Goal: Information Seeking & Learning: Learn about a topic

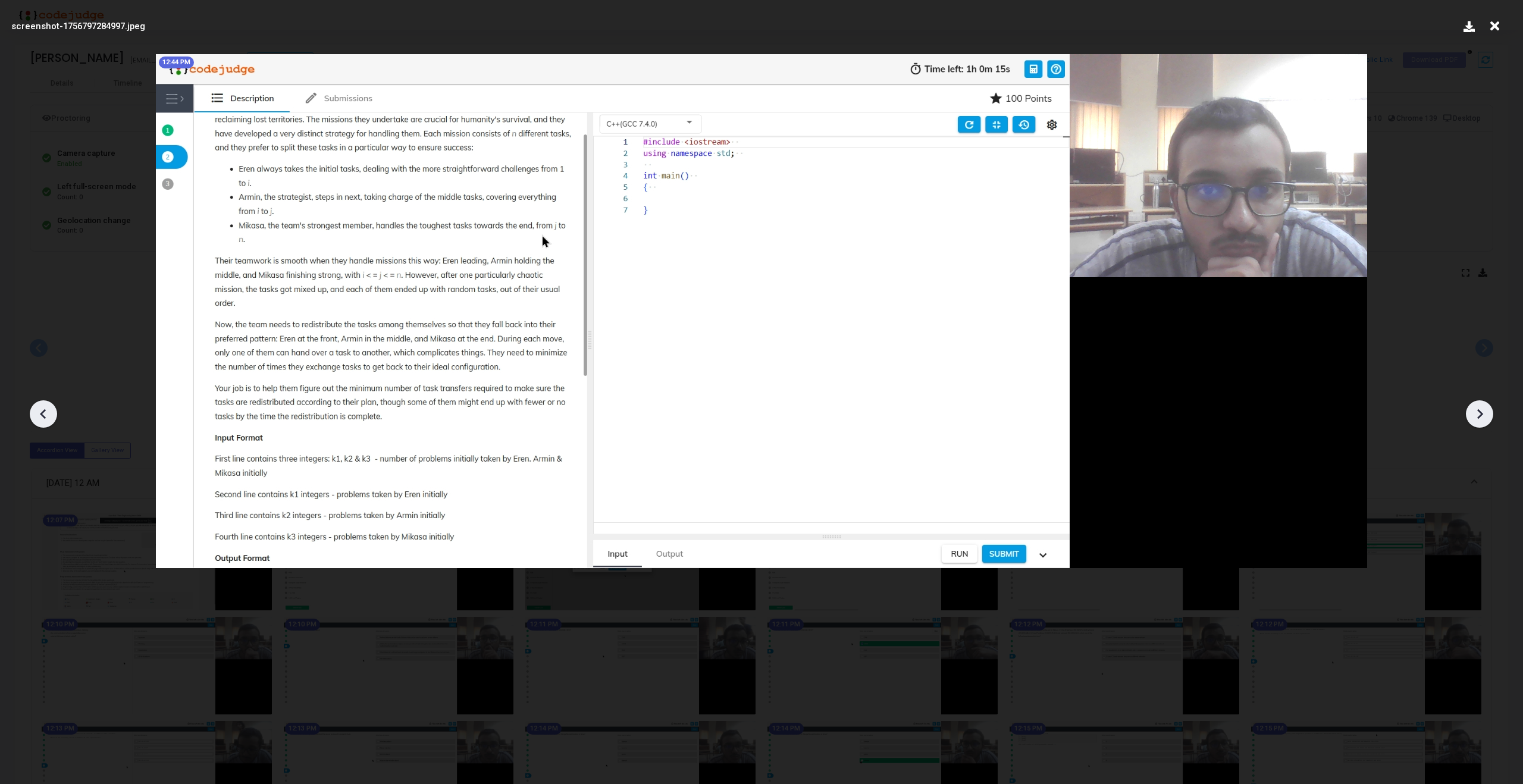
click at [1485, 413] on icon at bounding box center [1480, 414] width 18 height 18
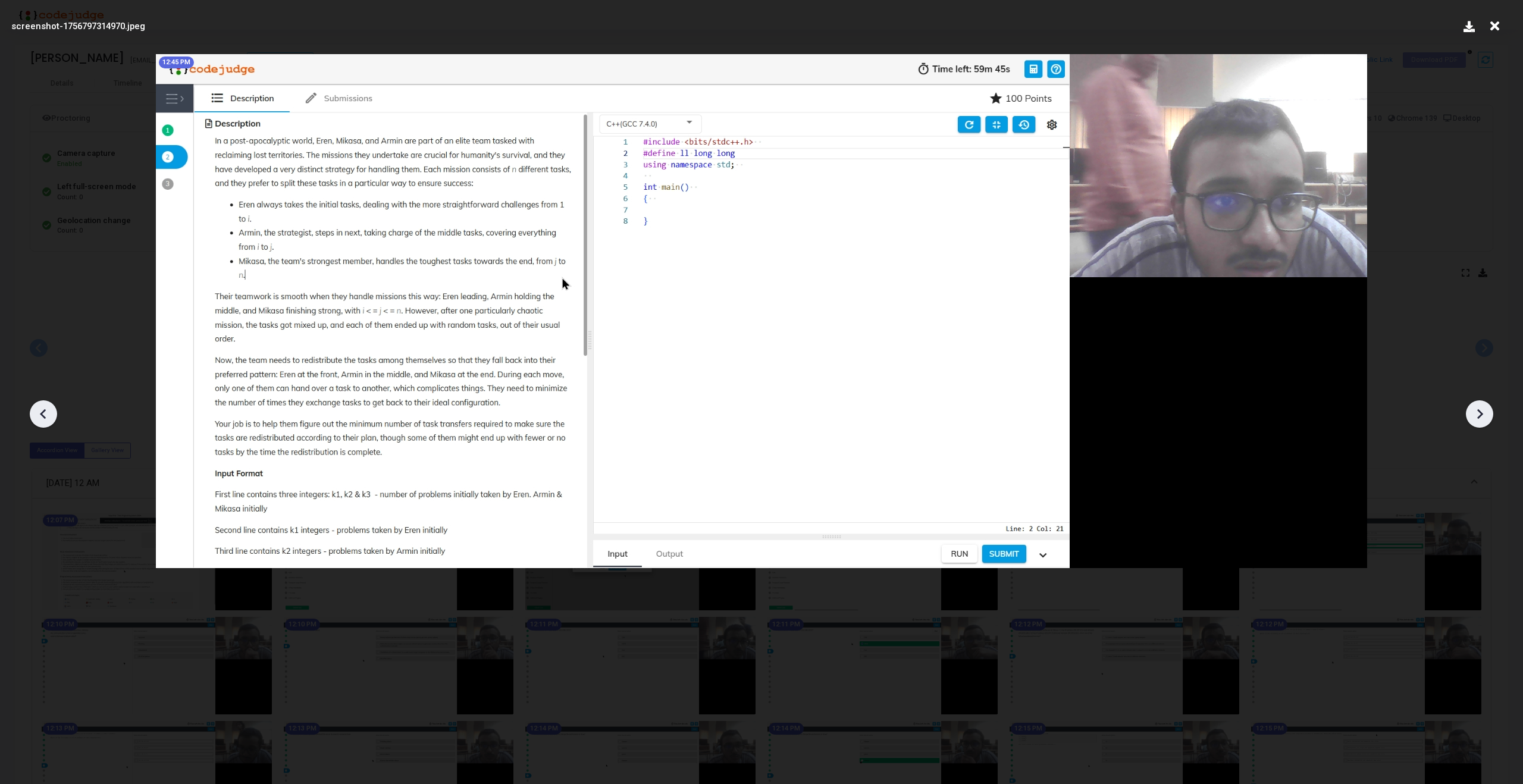
click at [1488, 418] on icon at bounding box center [1480, 414] width 18 height 18
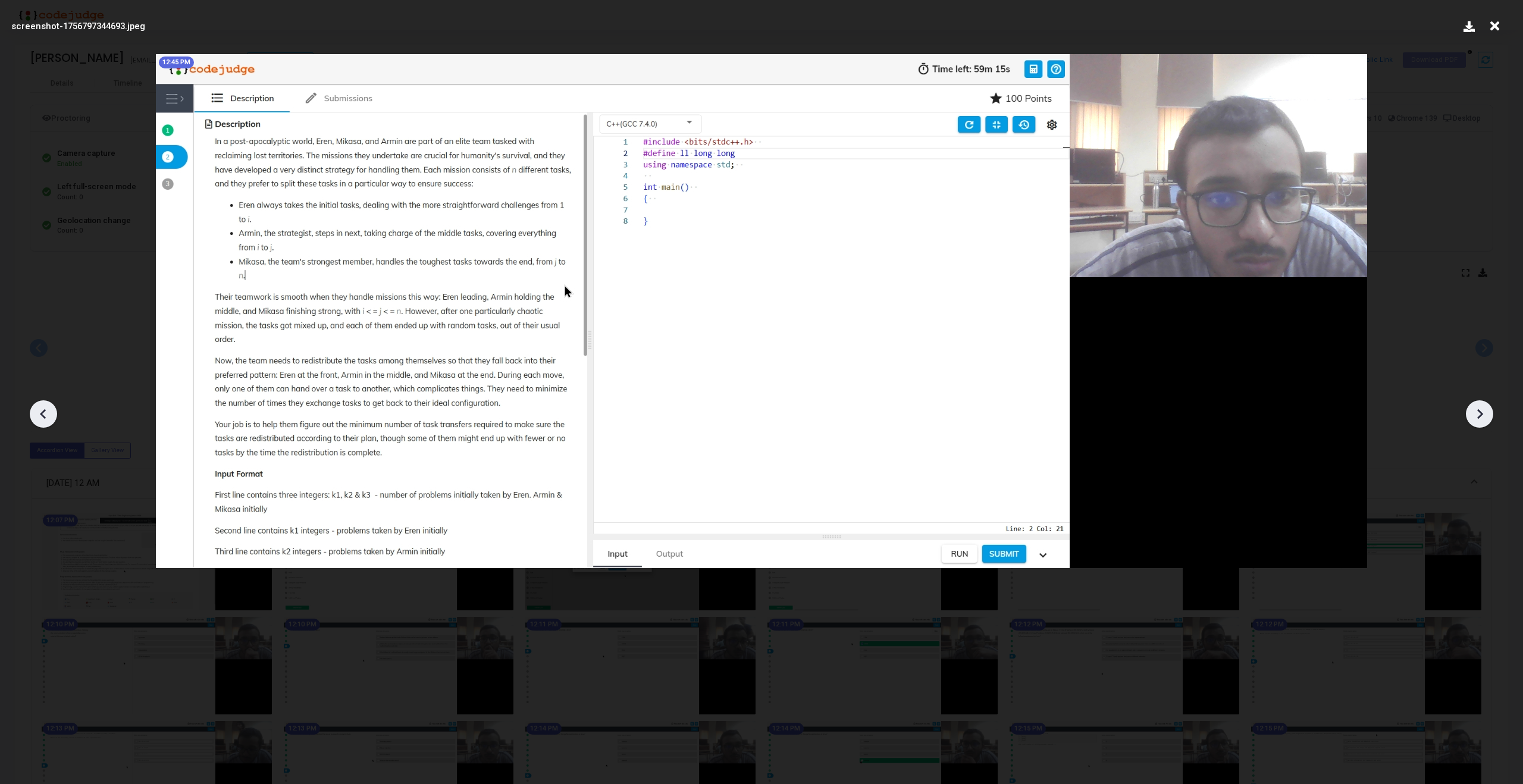
click at [1488, 418] on icon at bounding box center [1480, 414] width 18 height 18
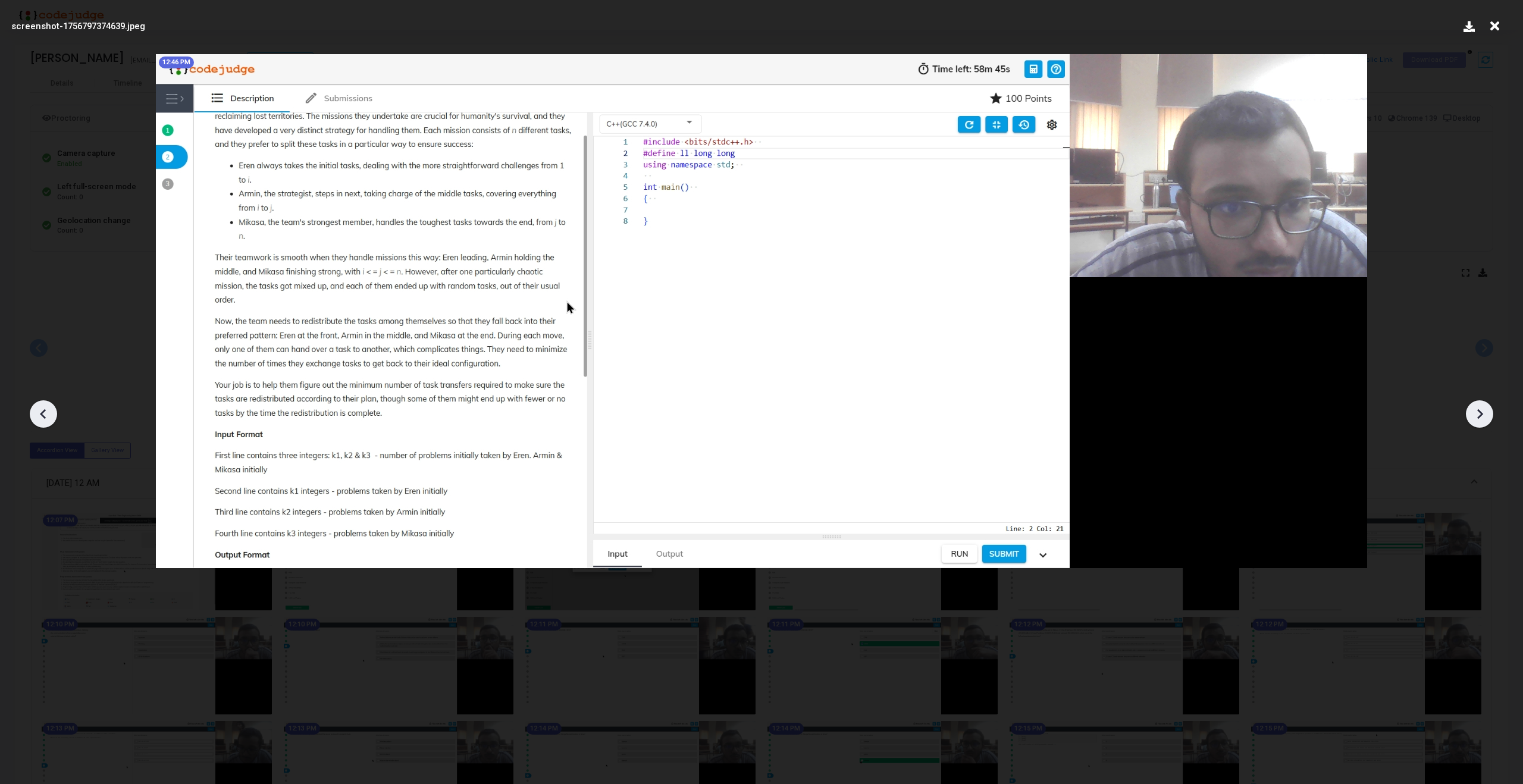
click at [1488, 418] on icon at bounding box center [1480, 414] width 18 height 18
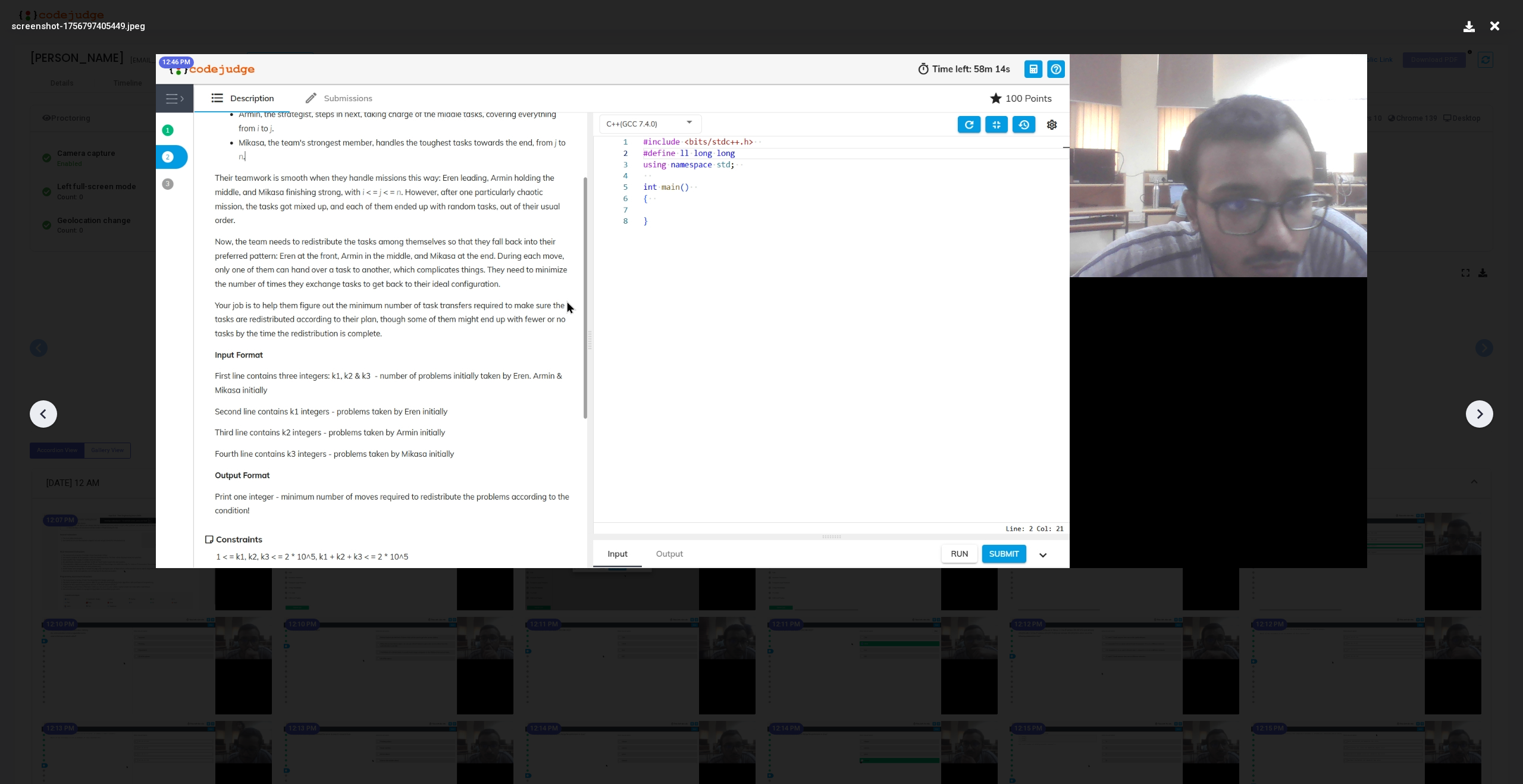
click at [1488, 418] on icon at bounding box center [1480, 414] width 18 height 18
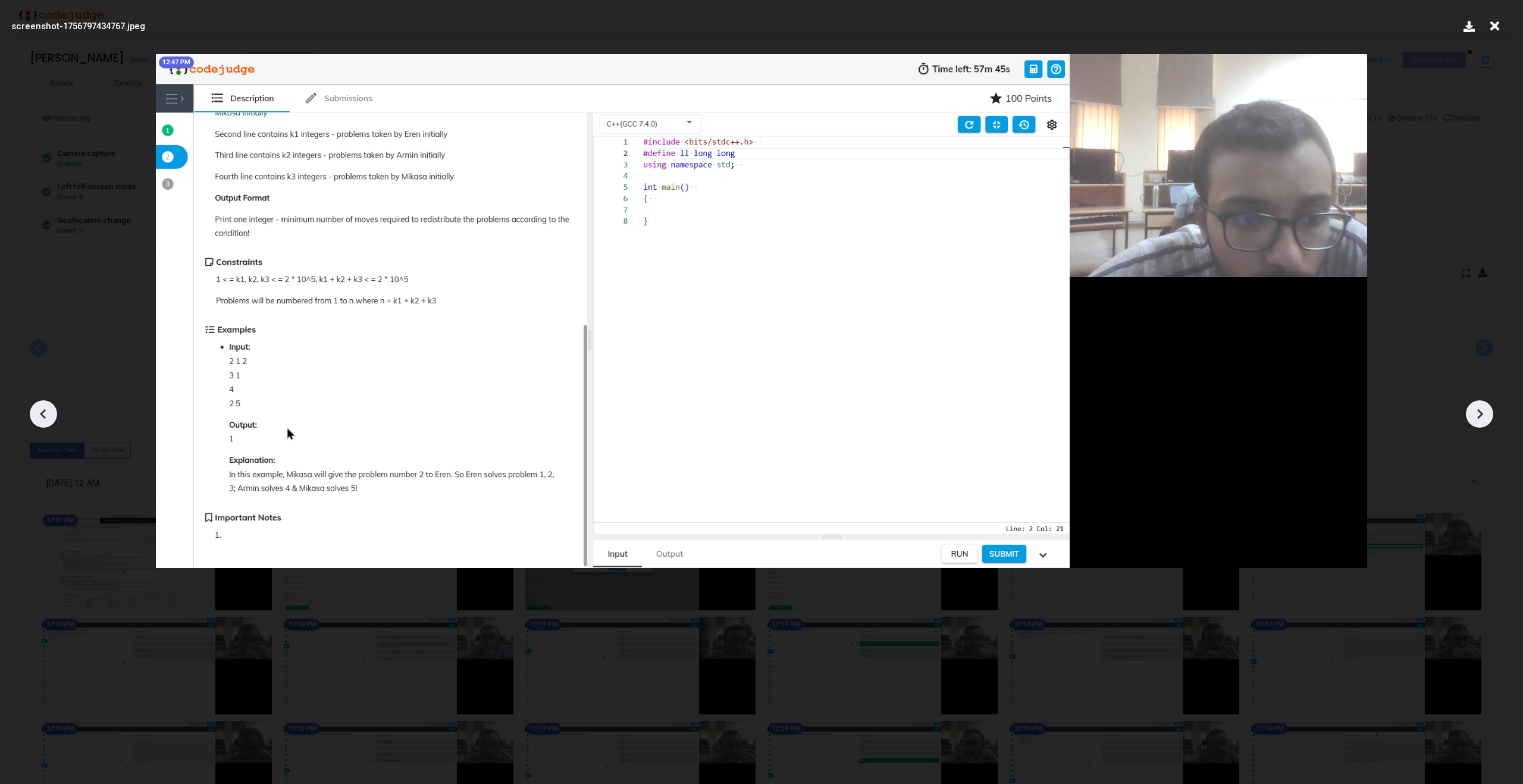
click at [1488, 418] on icon at bounding box center [1480, 414] width 18 height 18
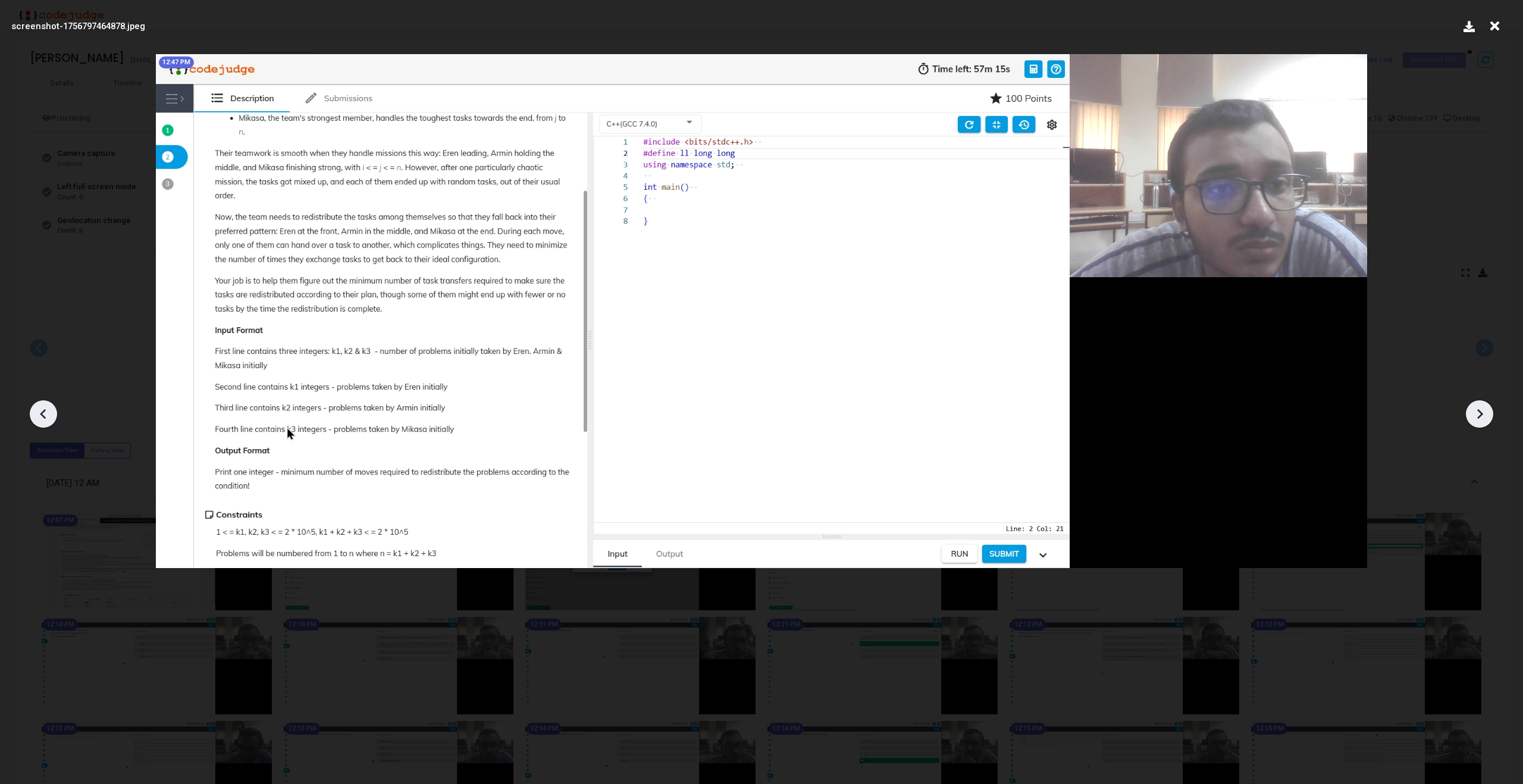
click at [1488, 418] on icon at bounding box center [1480, 414] width 18 height 18
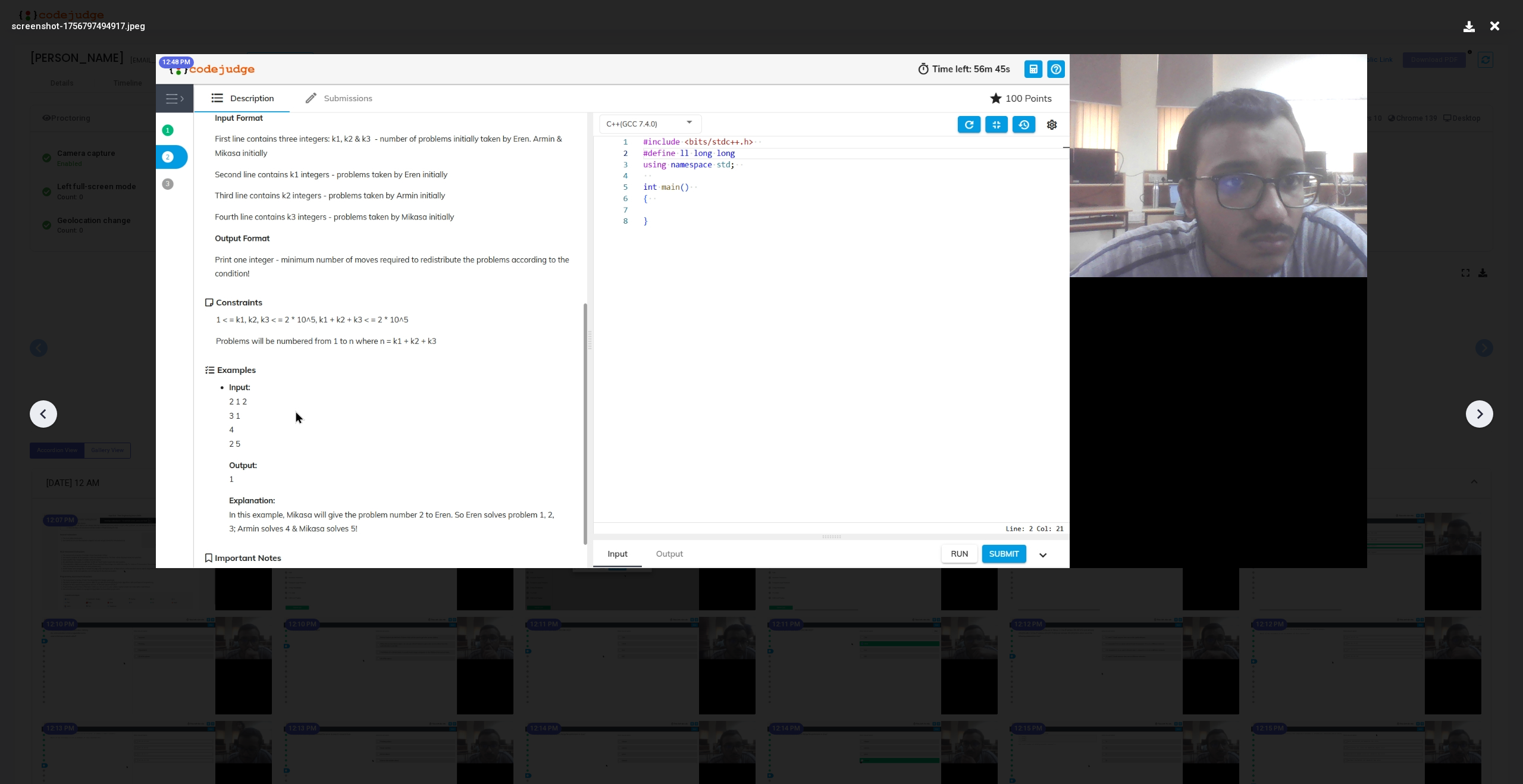
click at [1488, 418] on icon at bounding box center [1480, 414] width 18 height 18
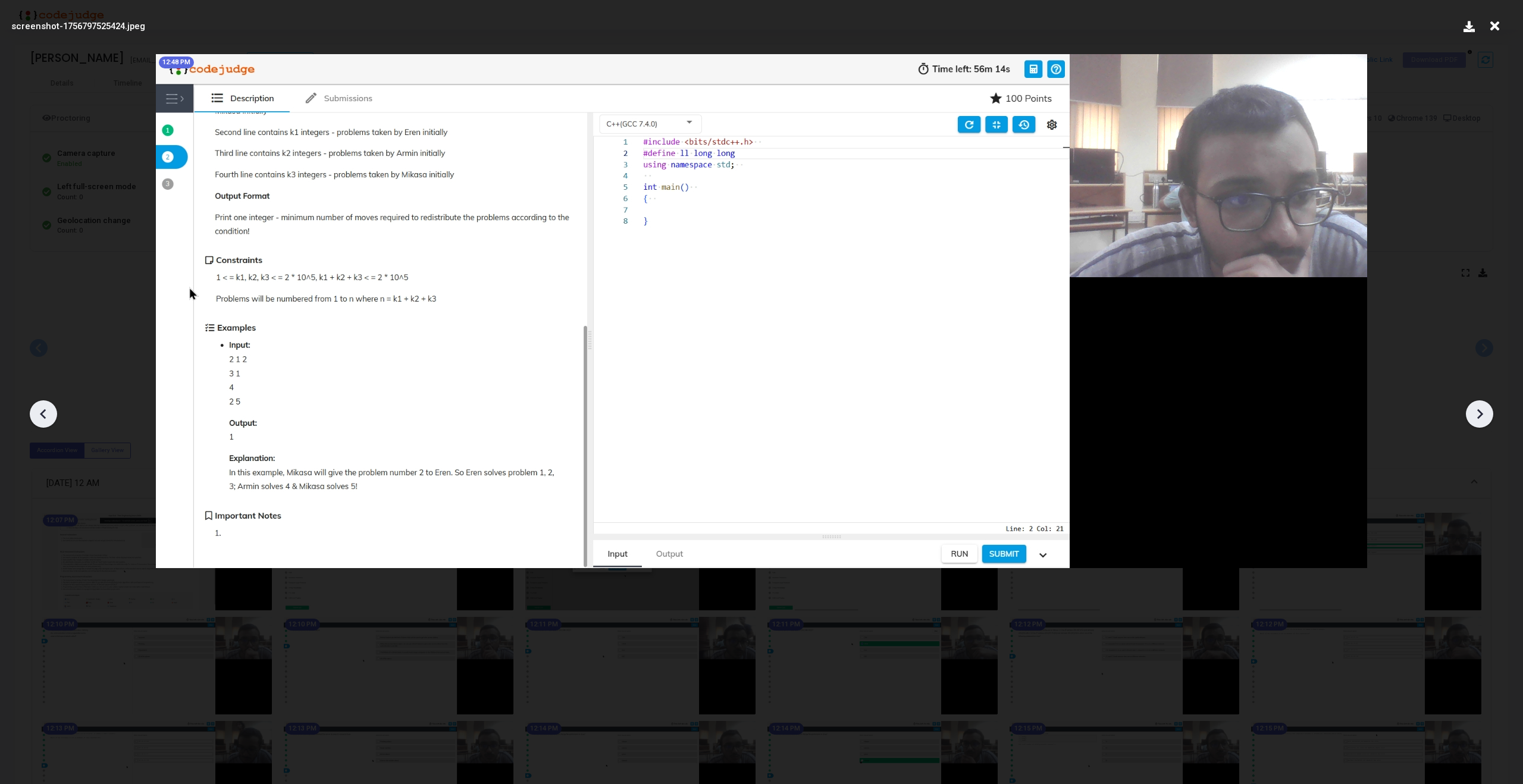
click at [1488, 418] on icon at bounding box center [1480, 414] width 18 height 18
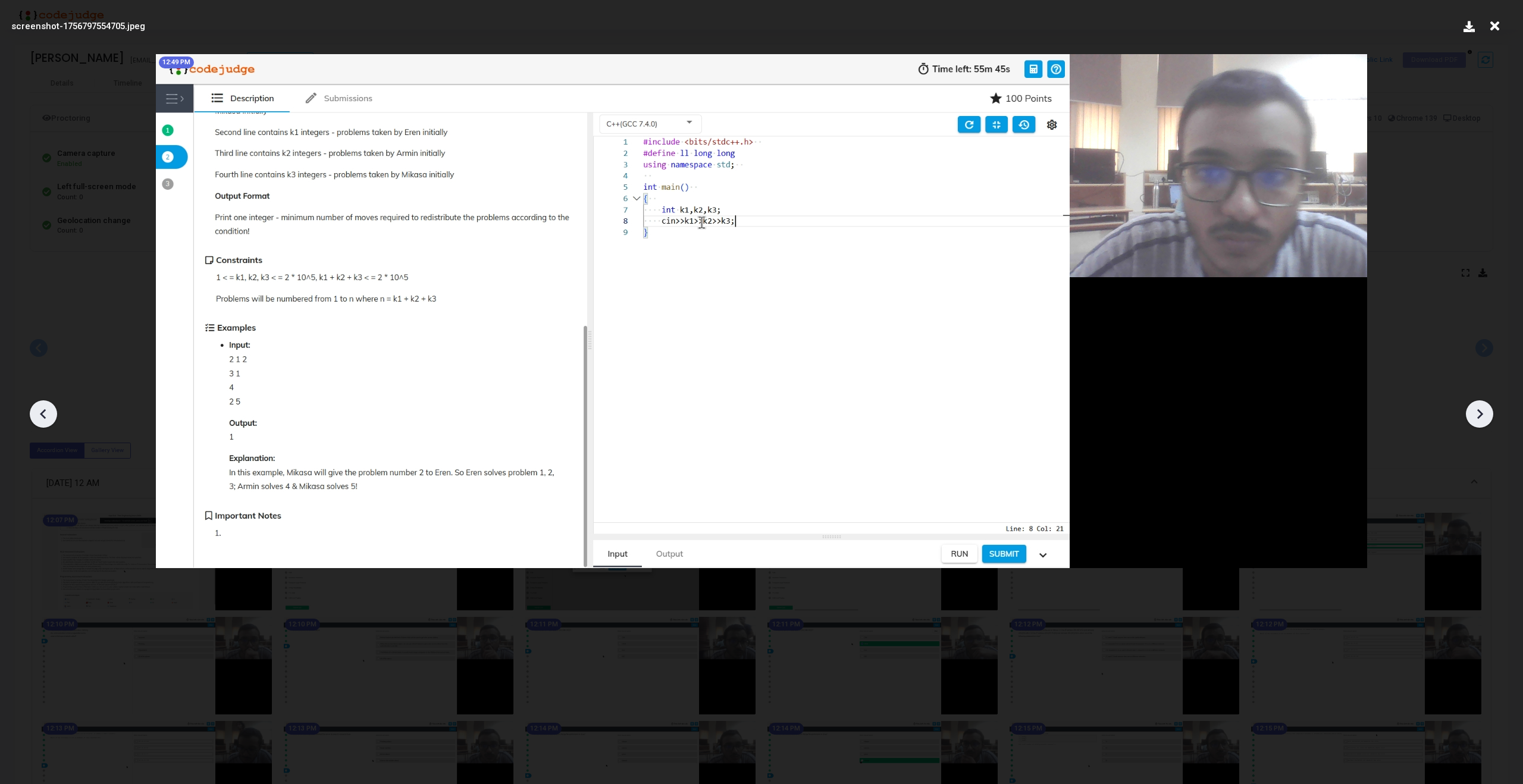
click at [1488, 418] on icon at bounding box center [1480, 414] width 18 height 18
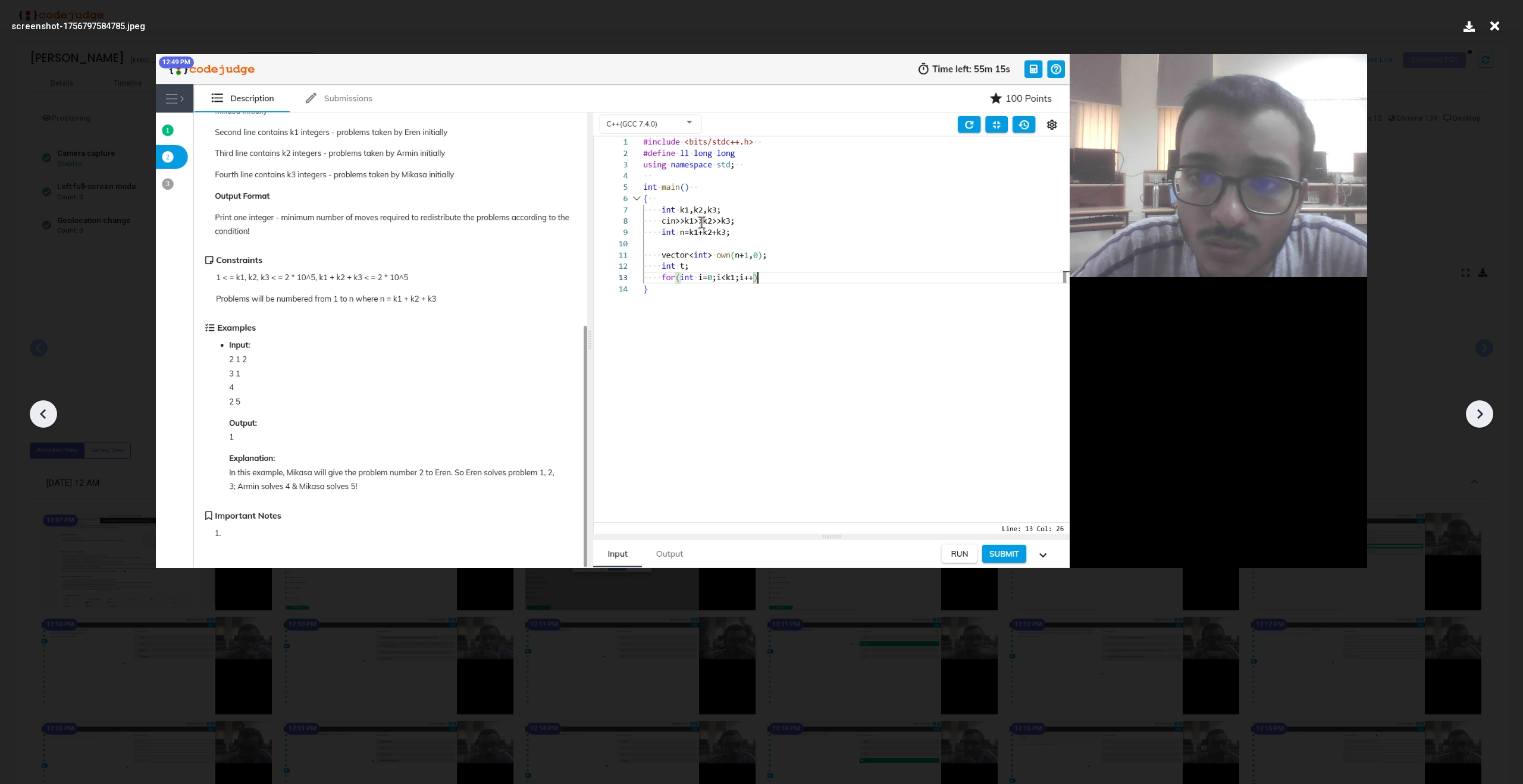
click at [1488, 418] on icon at bounding box center [1480, 414] width 18 height 18
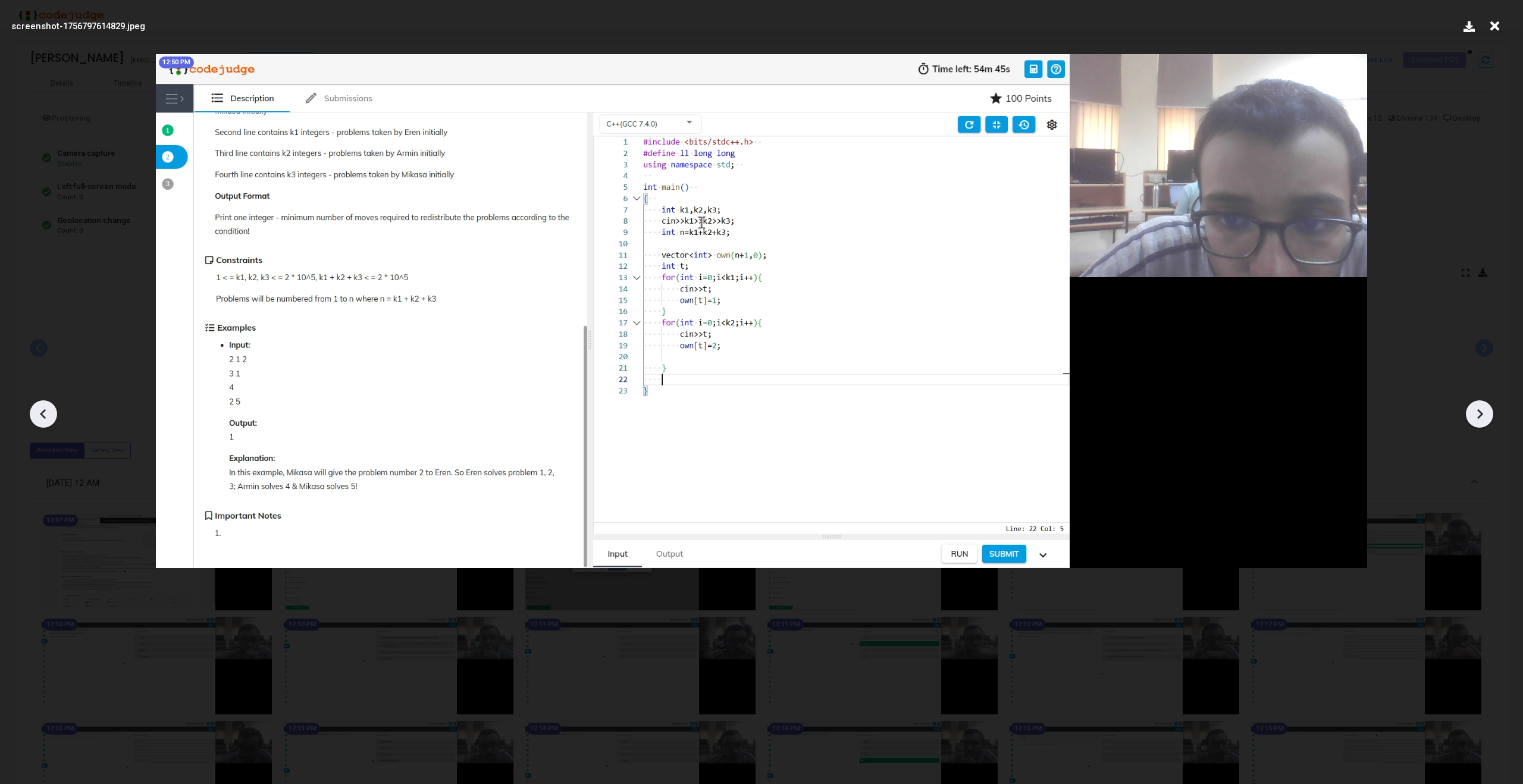
click at [1488, 418] on icon at bounding box center [1480, 414] width 18 height 18
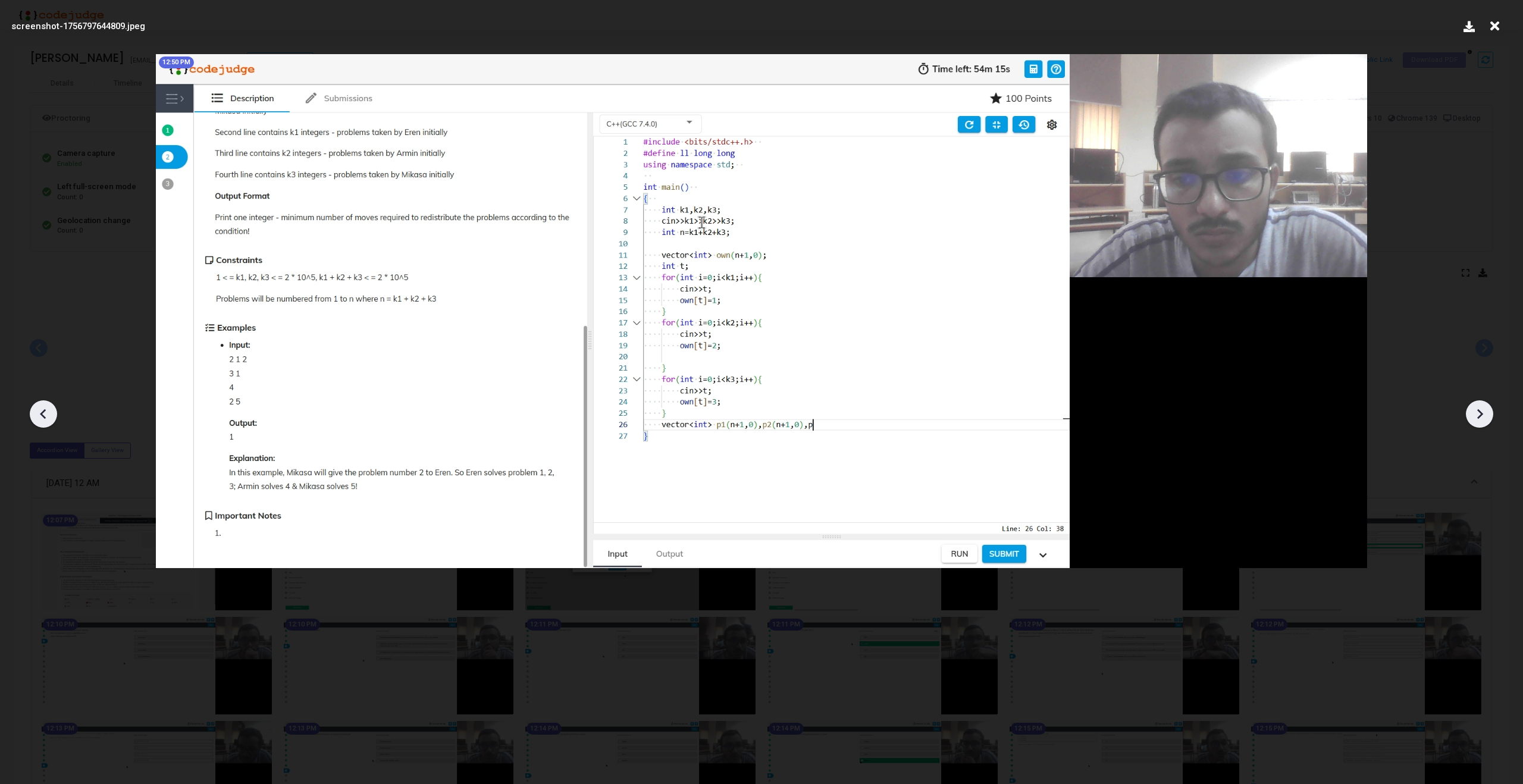
click at [1488, 418] on icon at bounding box center [1480, 414] width 18 height 18
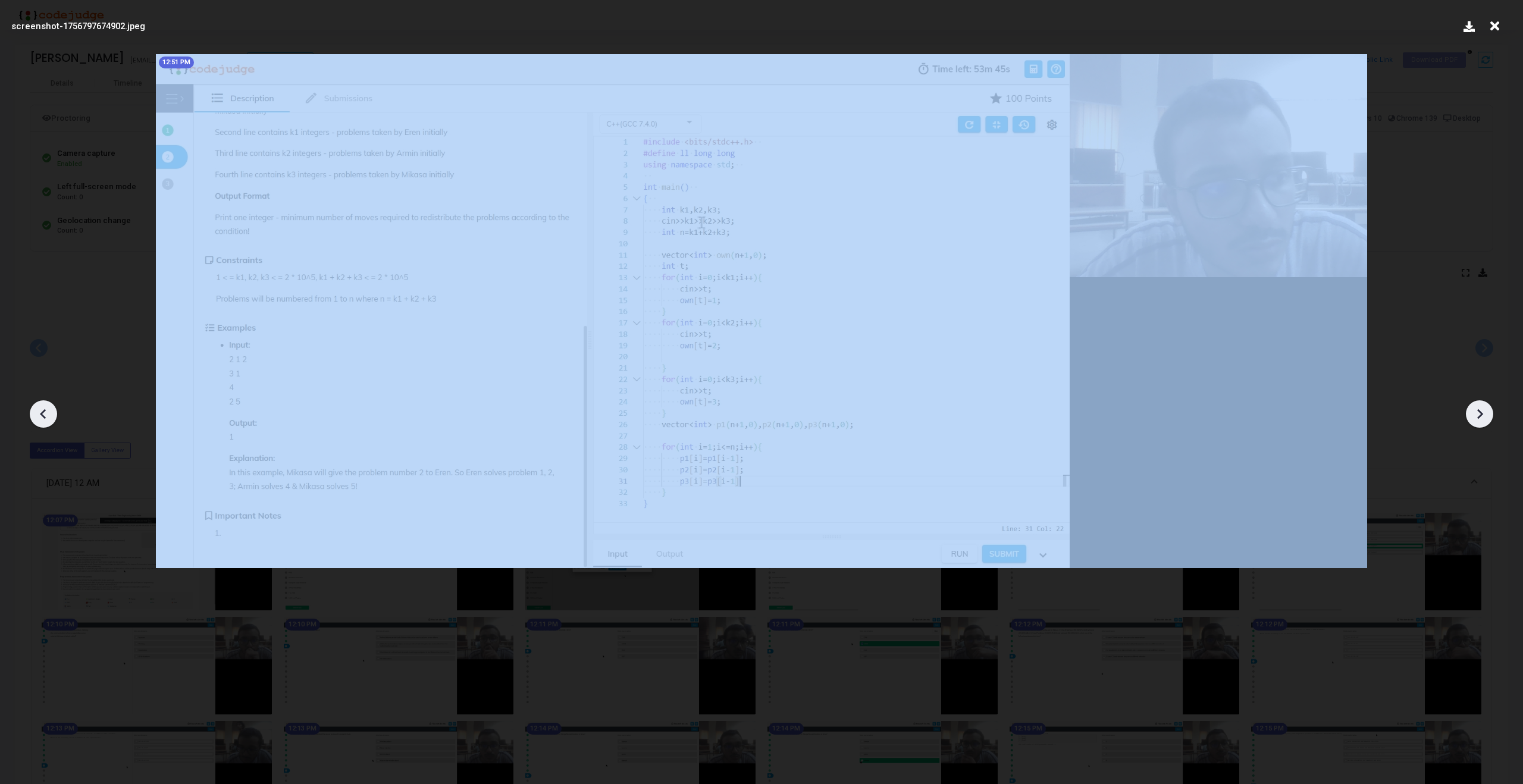
click at [1488, 418] on icon at bounding box center [1480, 414] width 18 height 18
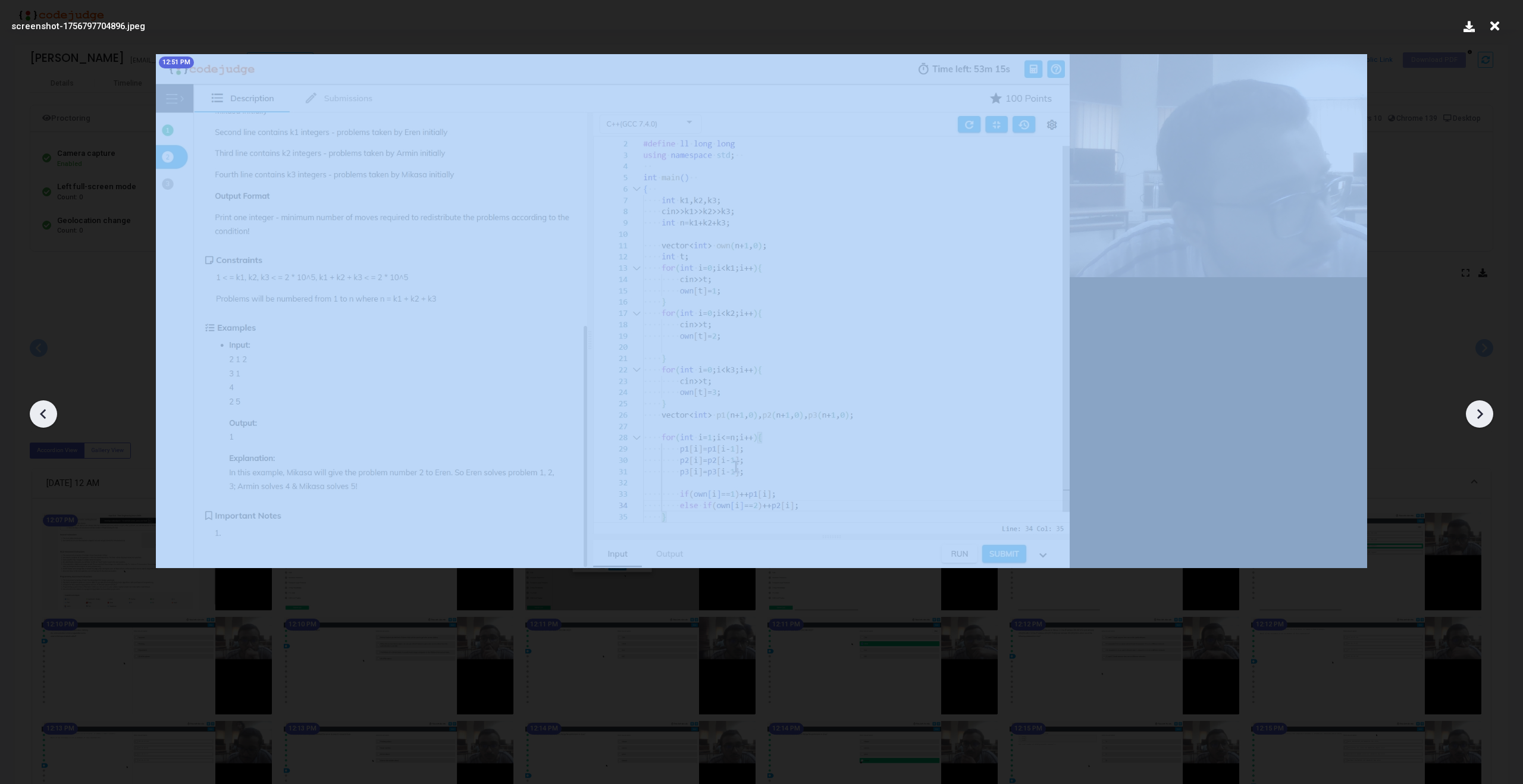
click at [1488, 418] on icon at bounding box center [1480, 414] width 18 height 18
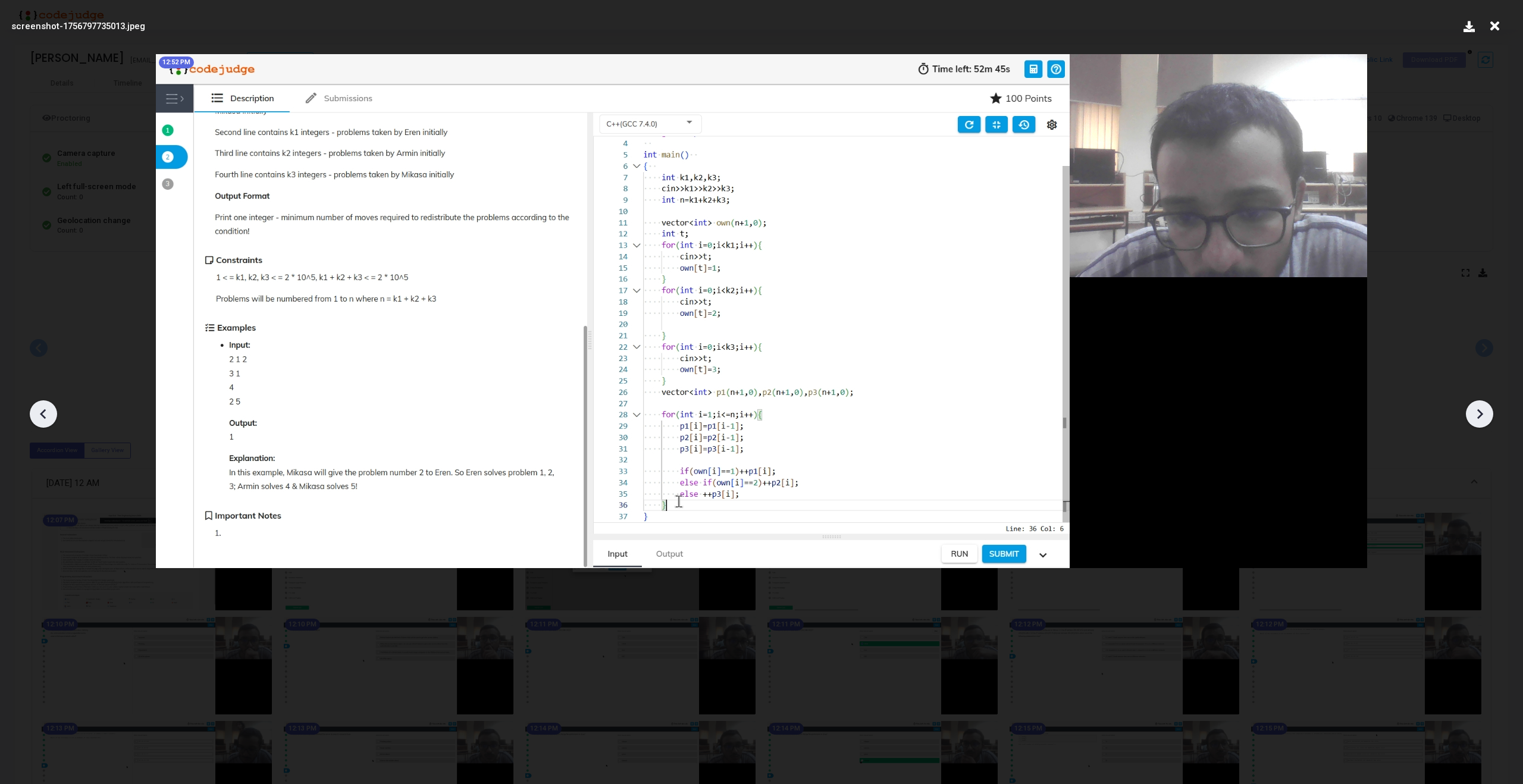
click at [1488, 418] on icon at bounding box center [1480, 414] width 18 height 18
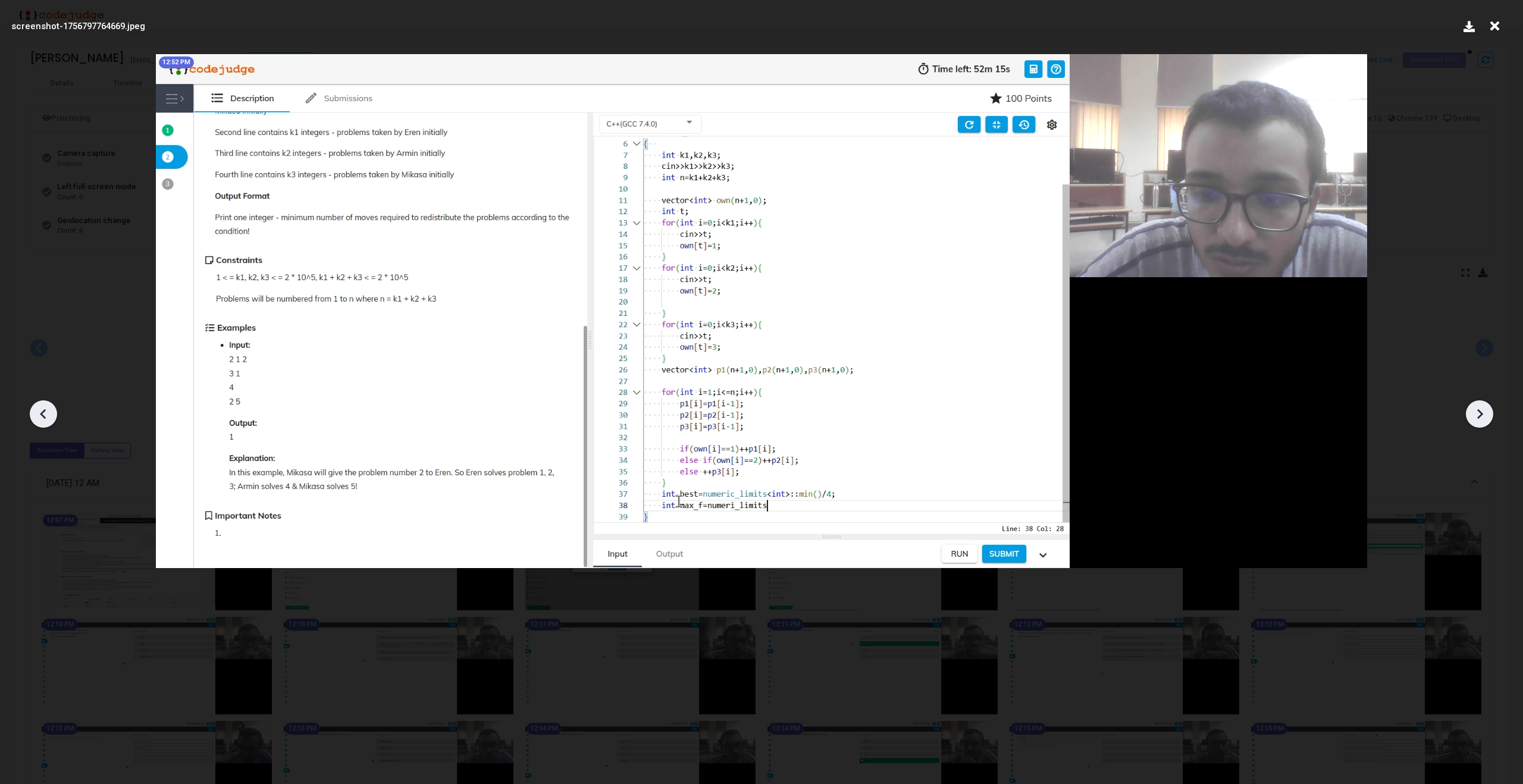
click at [1488, 418] on icon at bounding box center [1480, 414] width 18 height 18
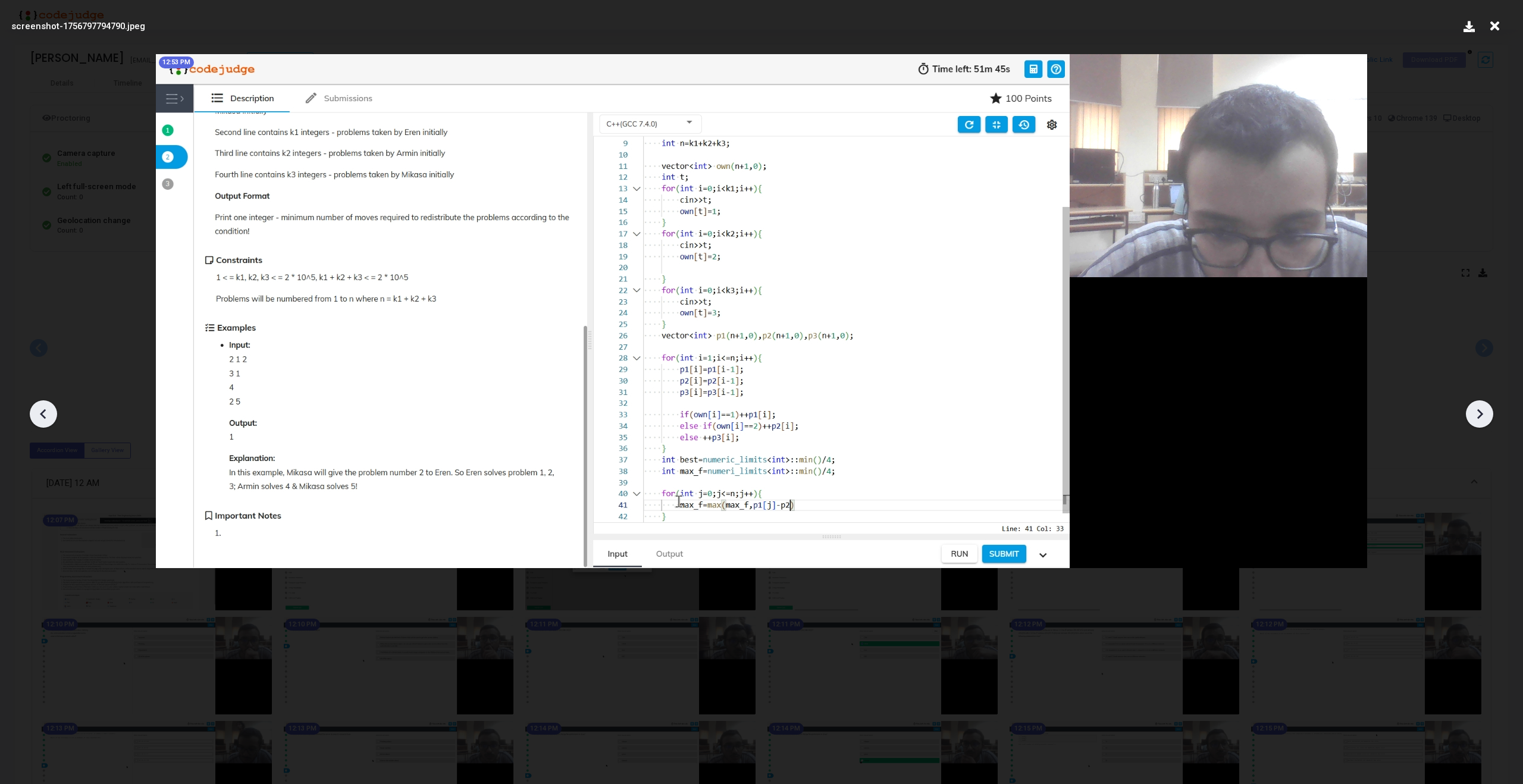
click at [1488, 418] on icon at bounding box center [1480, 414] width 18 height 18
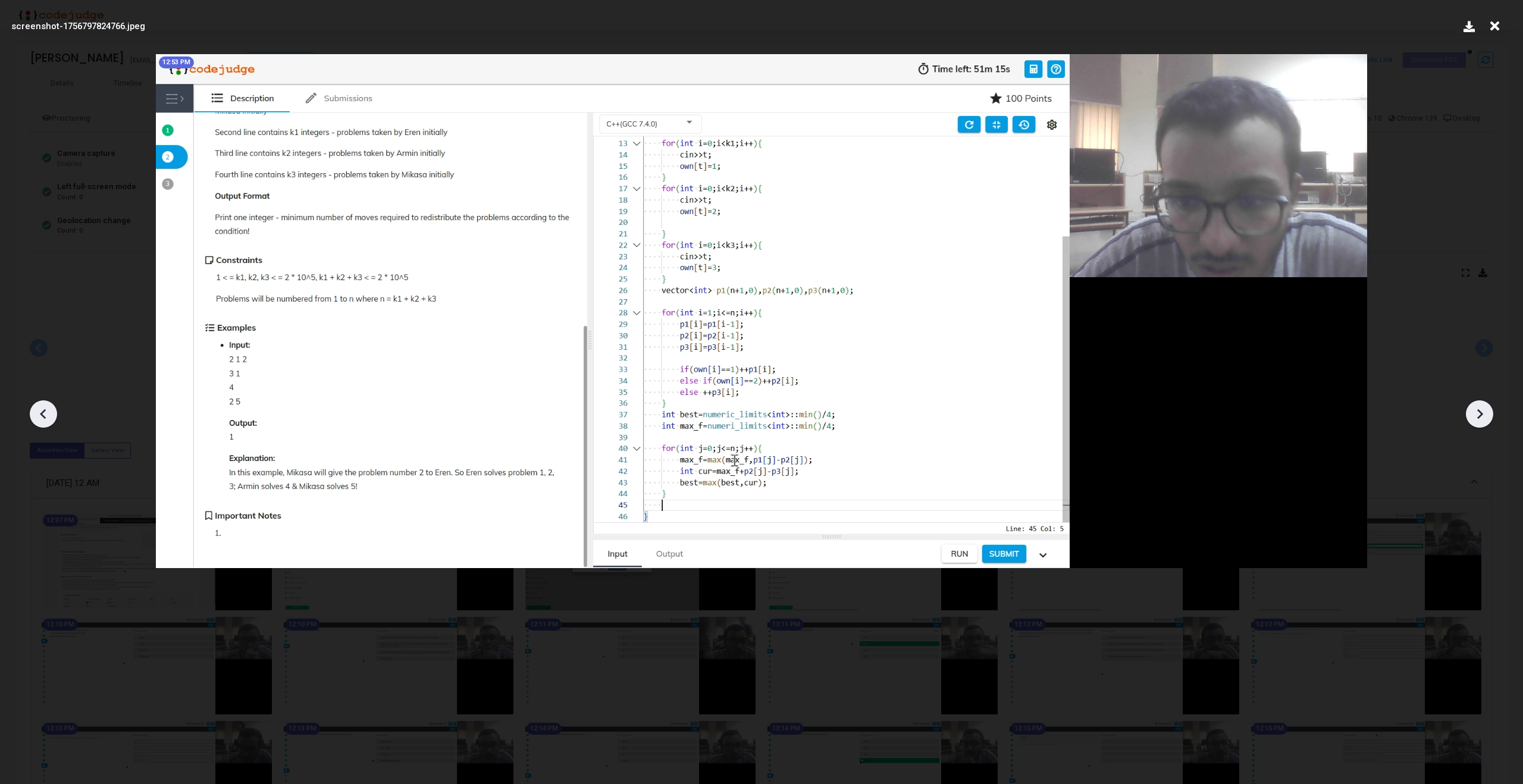
click at [1488, 418] on icon at bounding box center [1480, 414] width 18 height 18
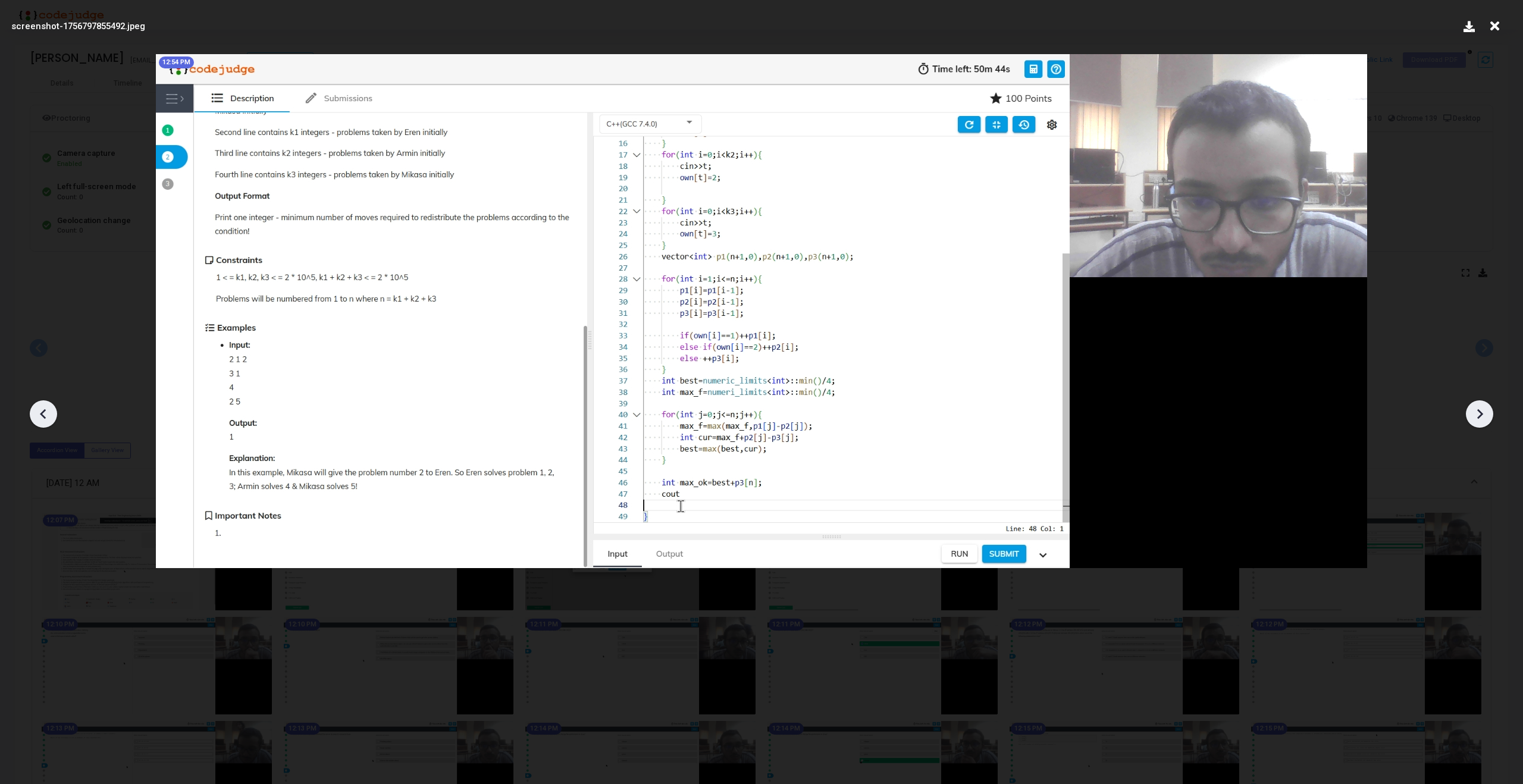
click at [1488, 418] on icon at bounding box center [1480, 414] width 18 height 18
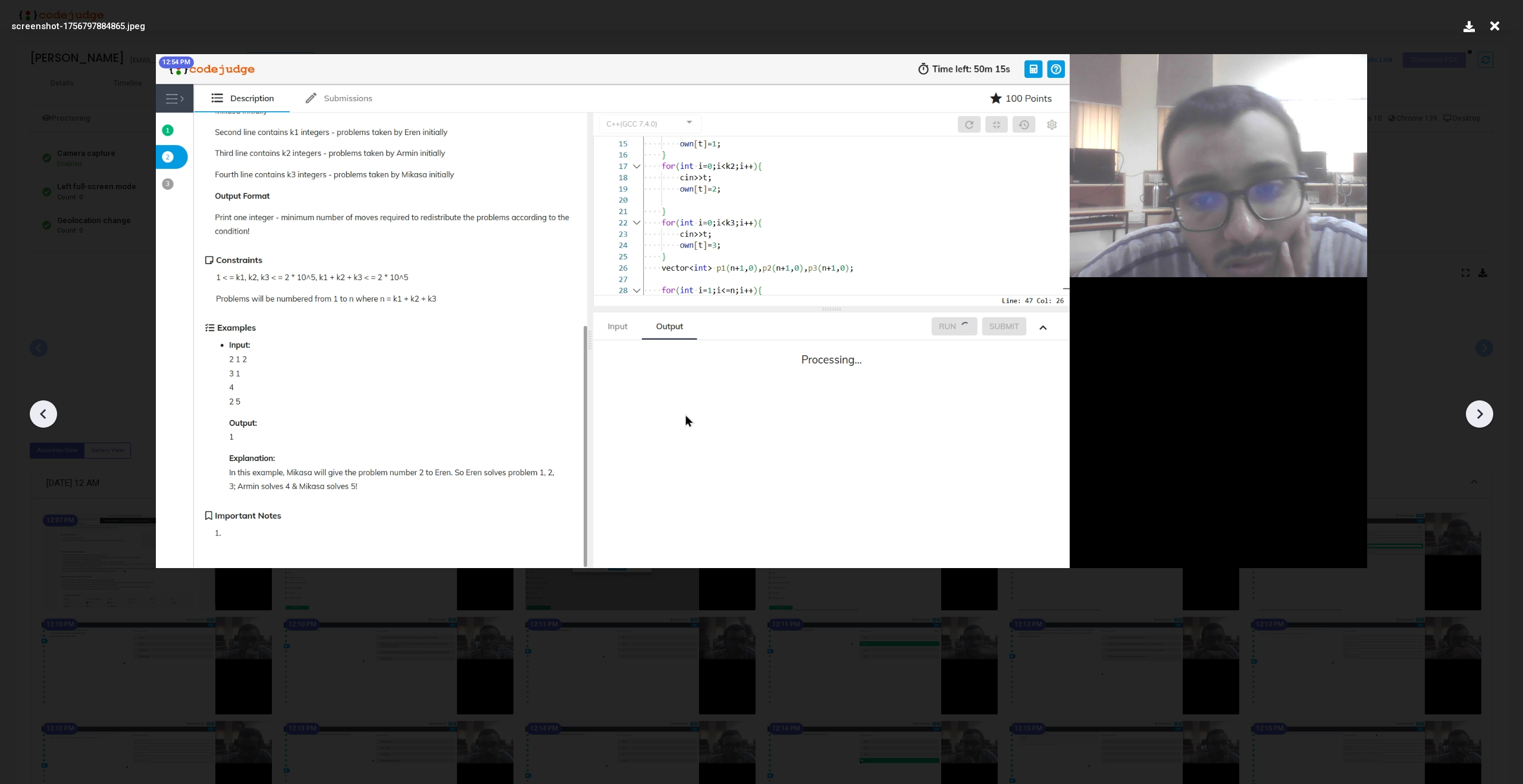
click at [1488, 418] on icon at bounding box center [1480, 414] width 18 height 18
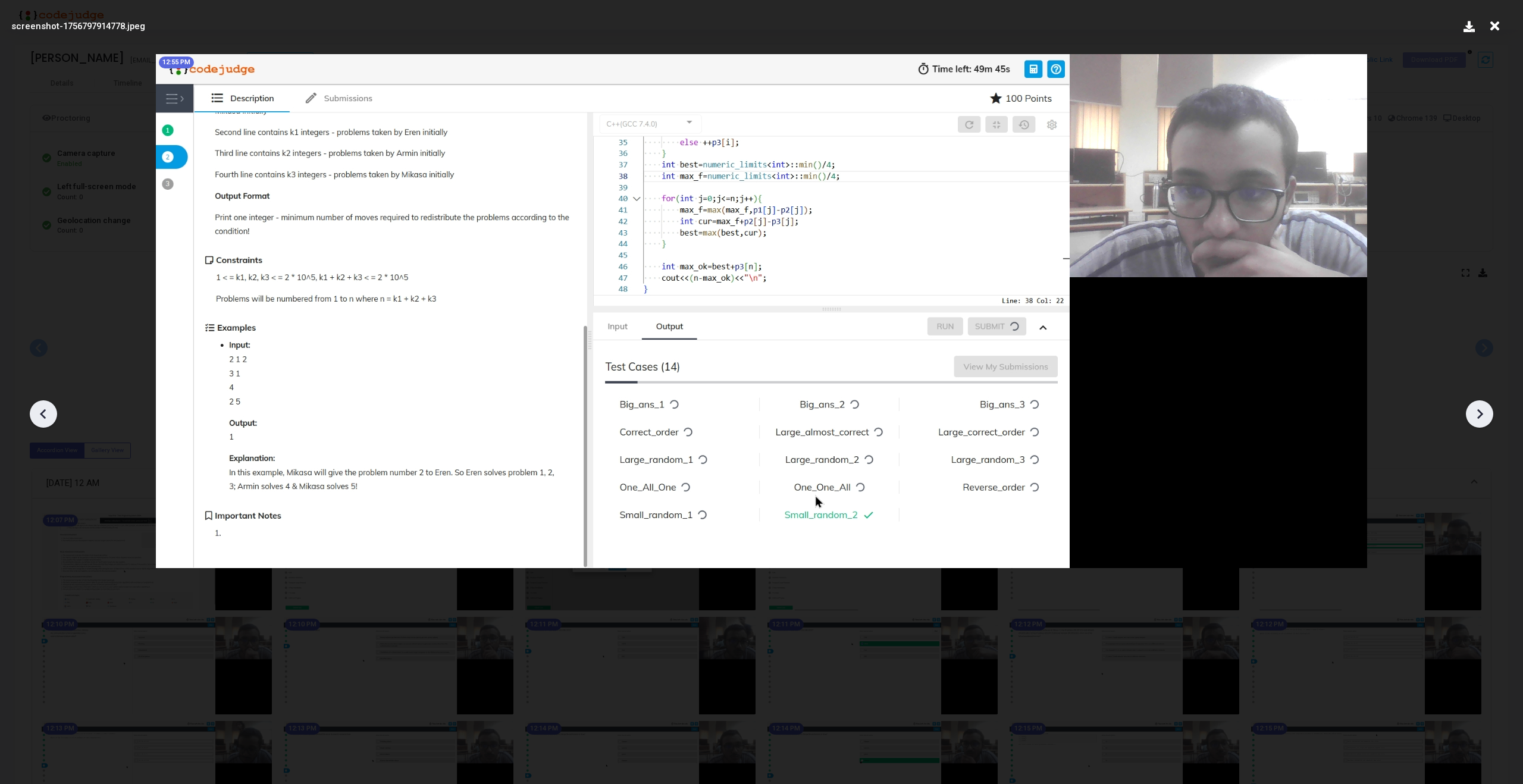
click at [1488, 418] on icon at bounding box center [1480, 414] width 18 height 18
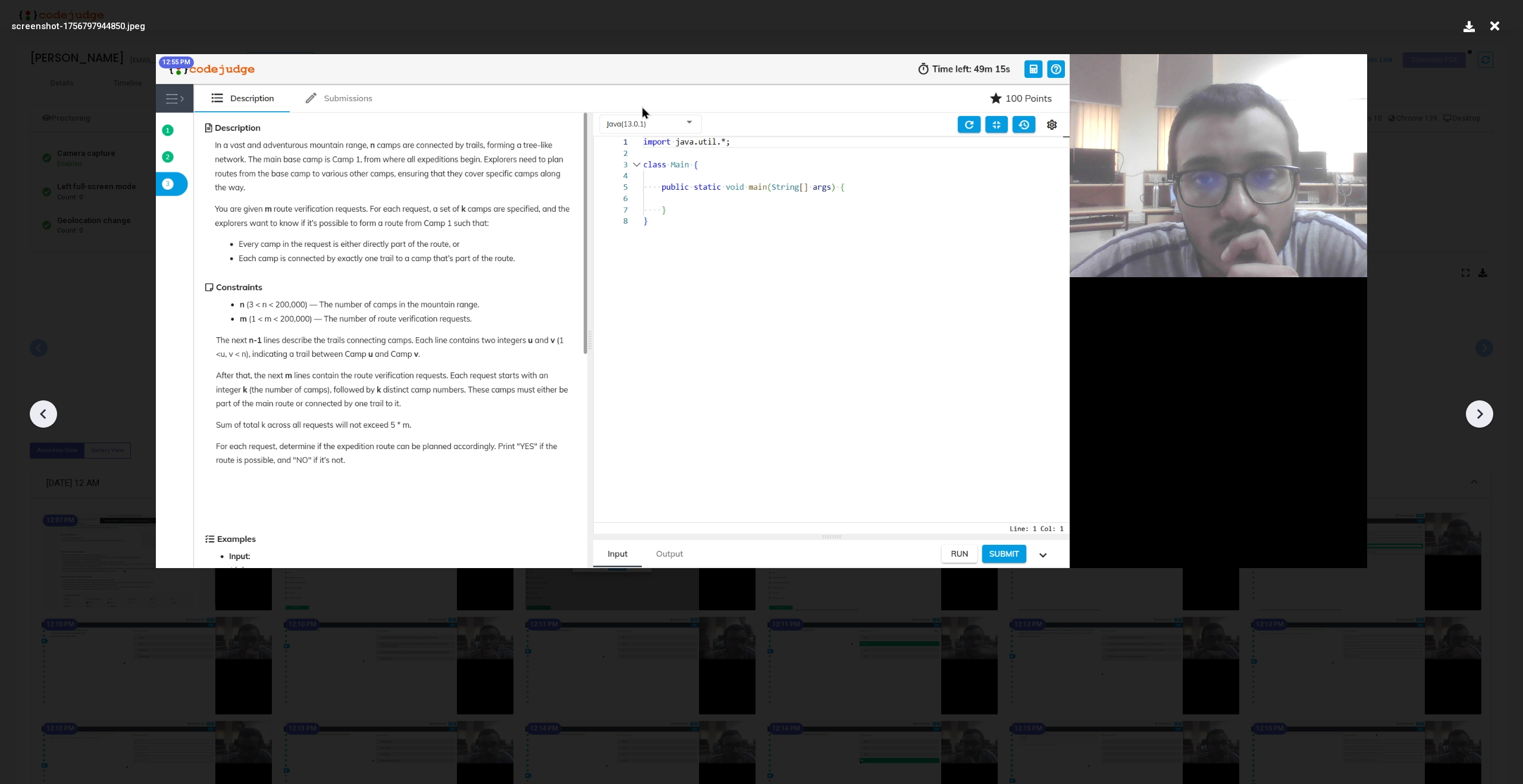
click at [1488, 418] on icon at bounding box center [1480, 414] width 18 height 18
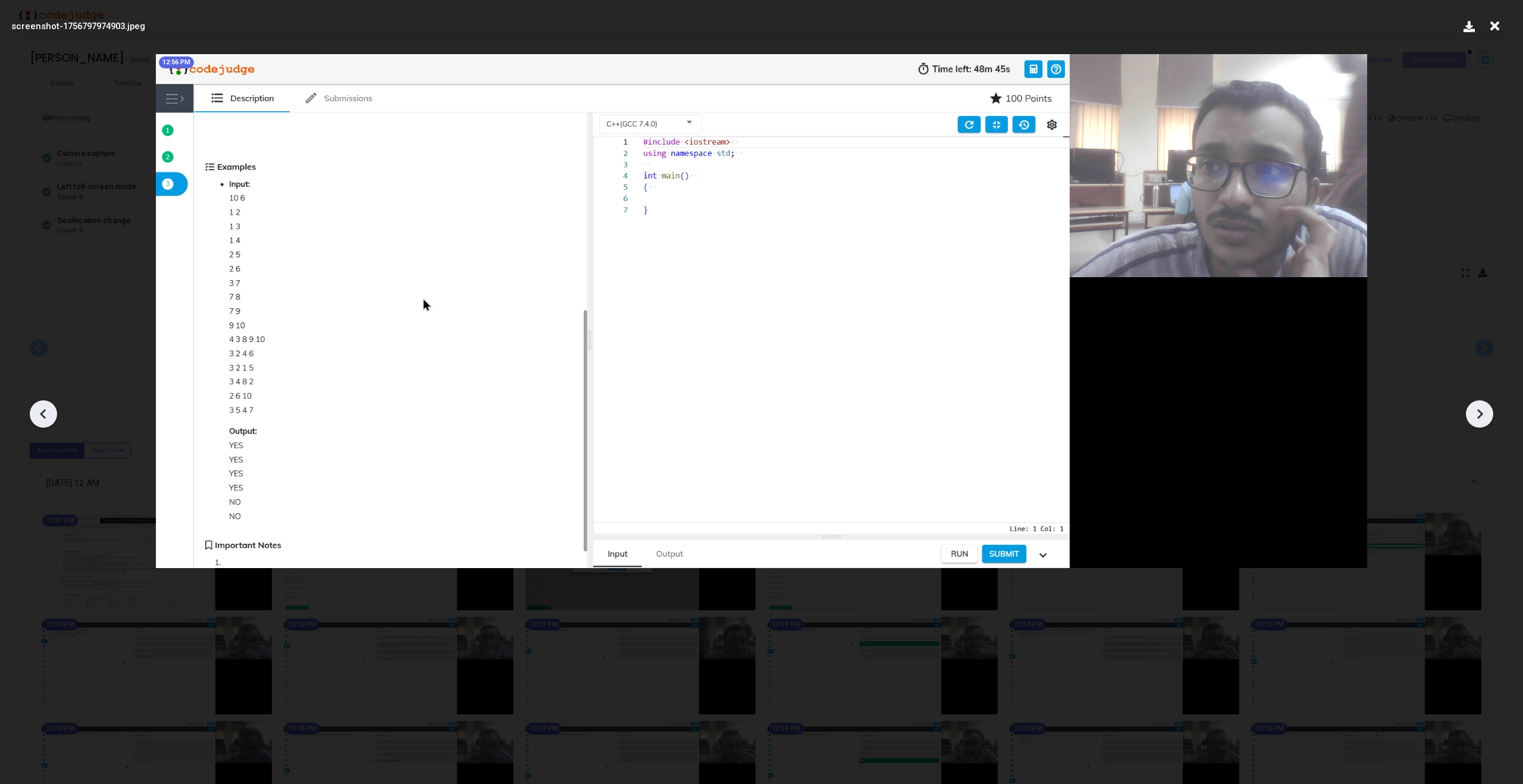
click at [1488, 418] on icon at bounding box center [1480, 414] width 18 height 18
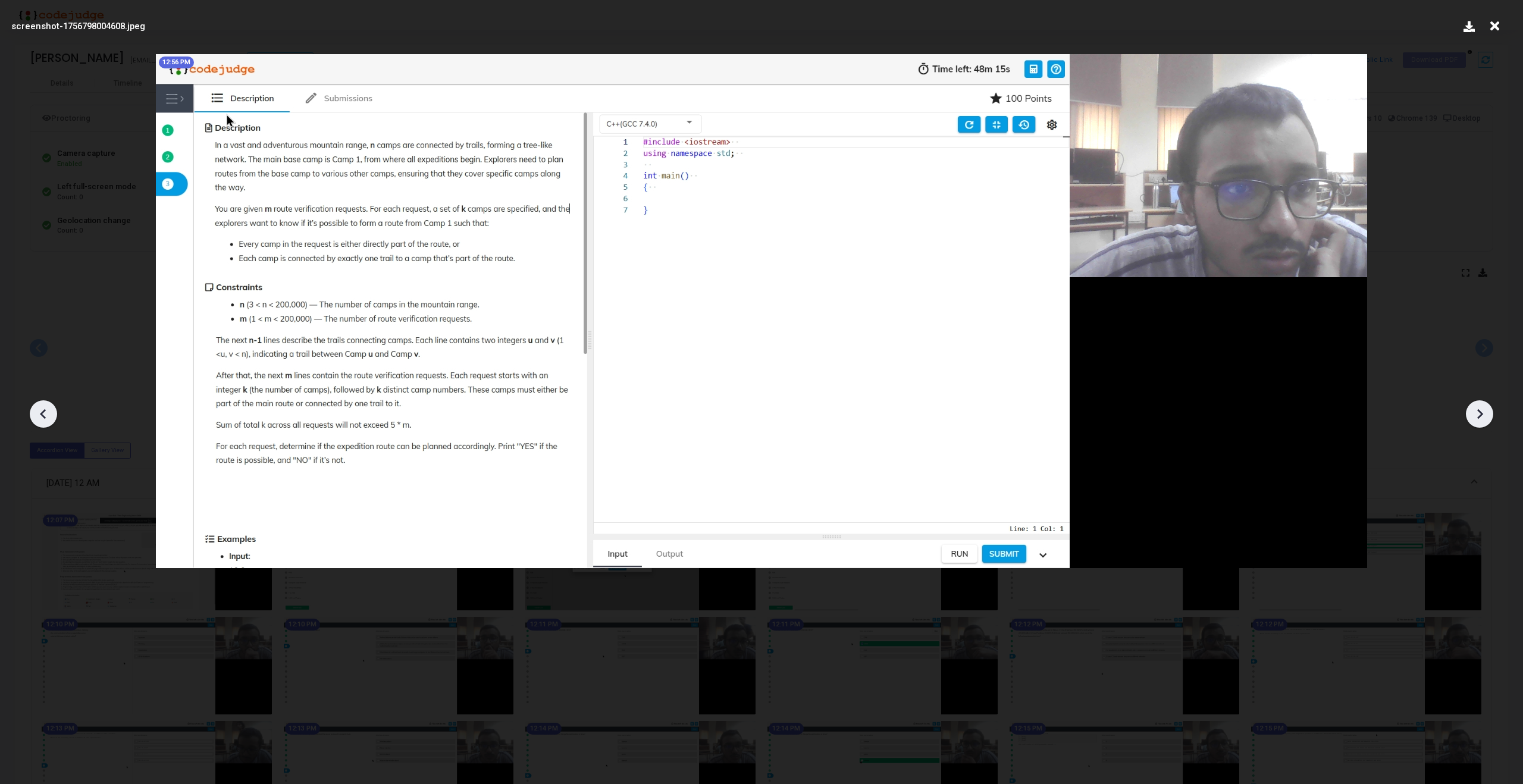
click at [1488, 418] on icon at bounding box center [1480, 414] width 18 height 18
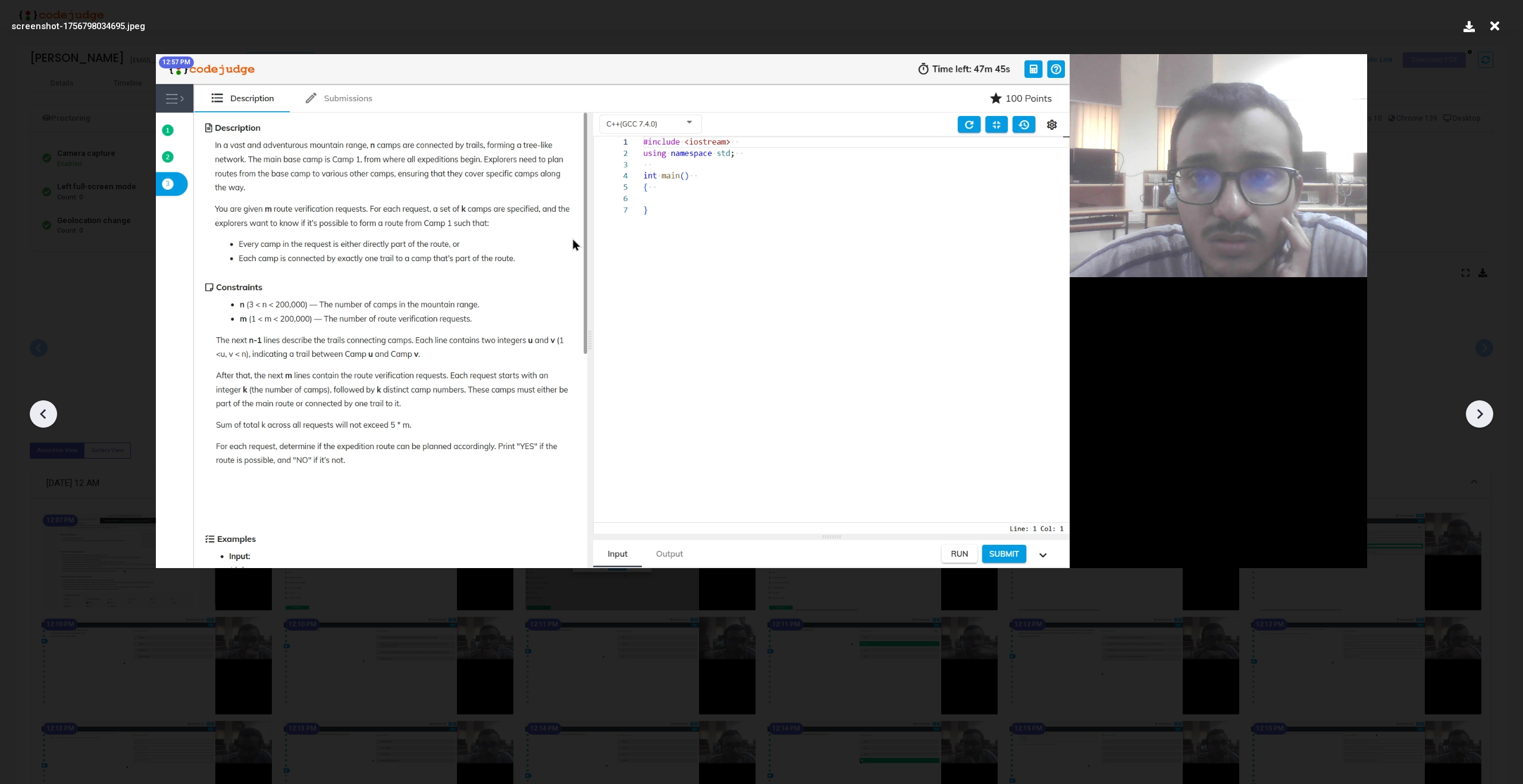
click at [1488, 418] on icon at bounding box center [1480, 414] width 18 height 18
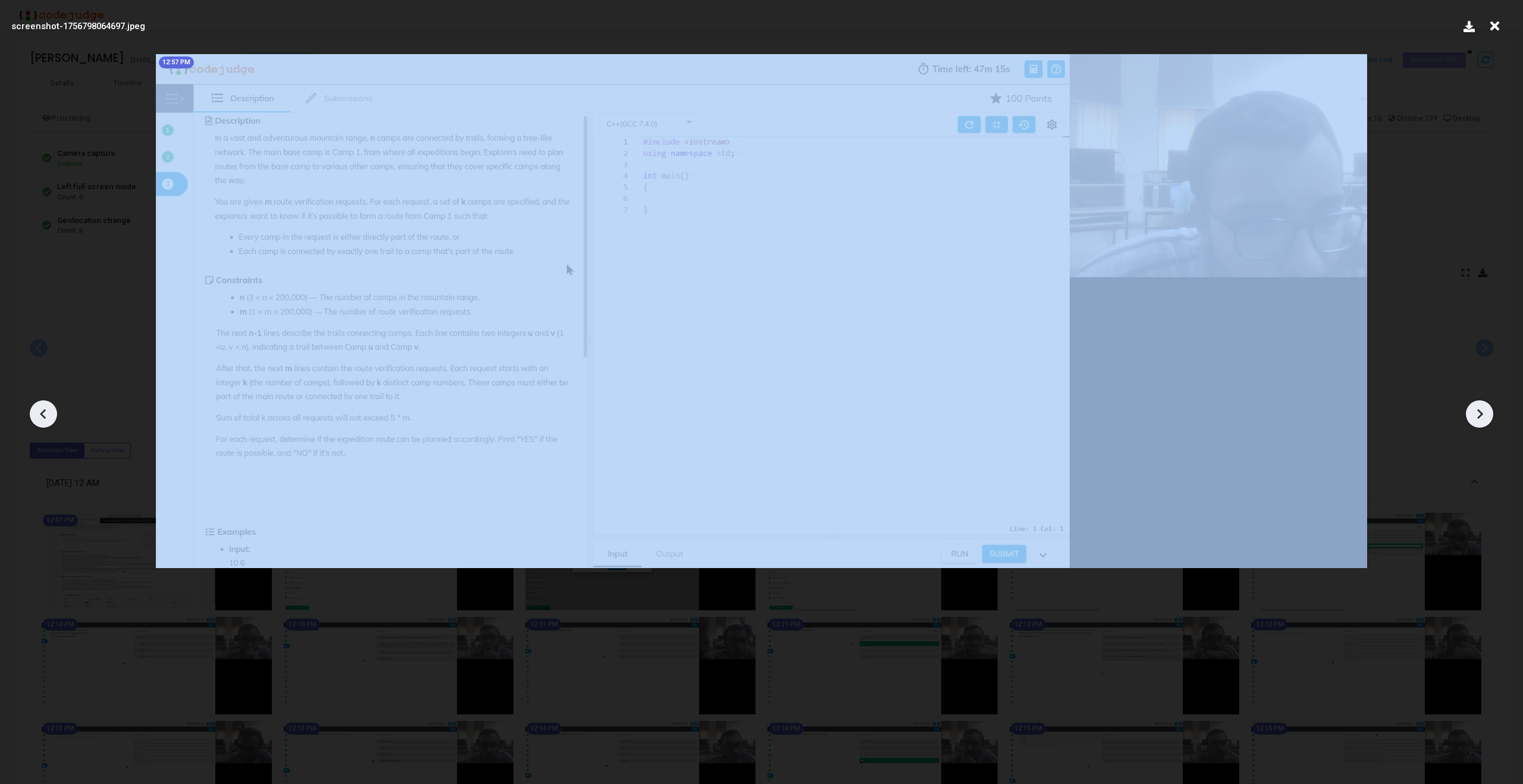
click at [1488, 418] on icon at bounding box center [1480, 414] width 18 height 18
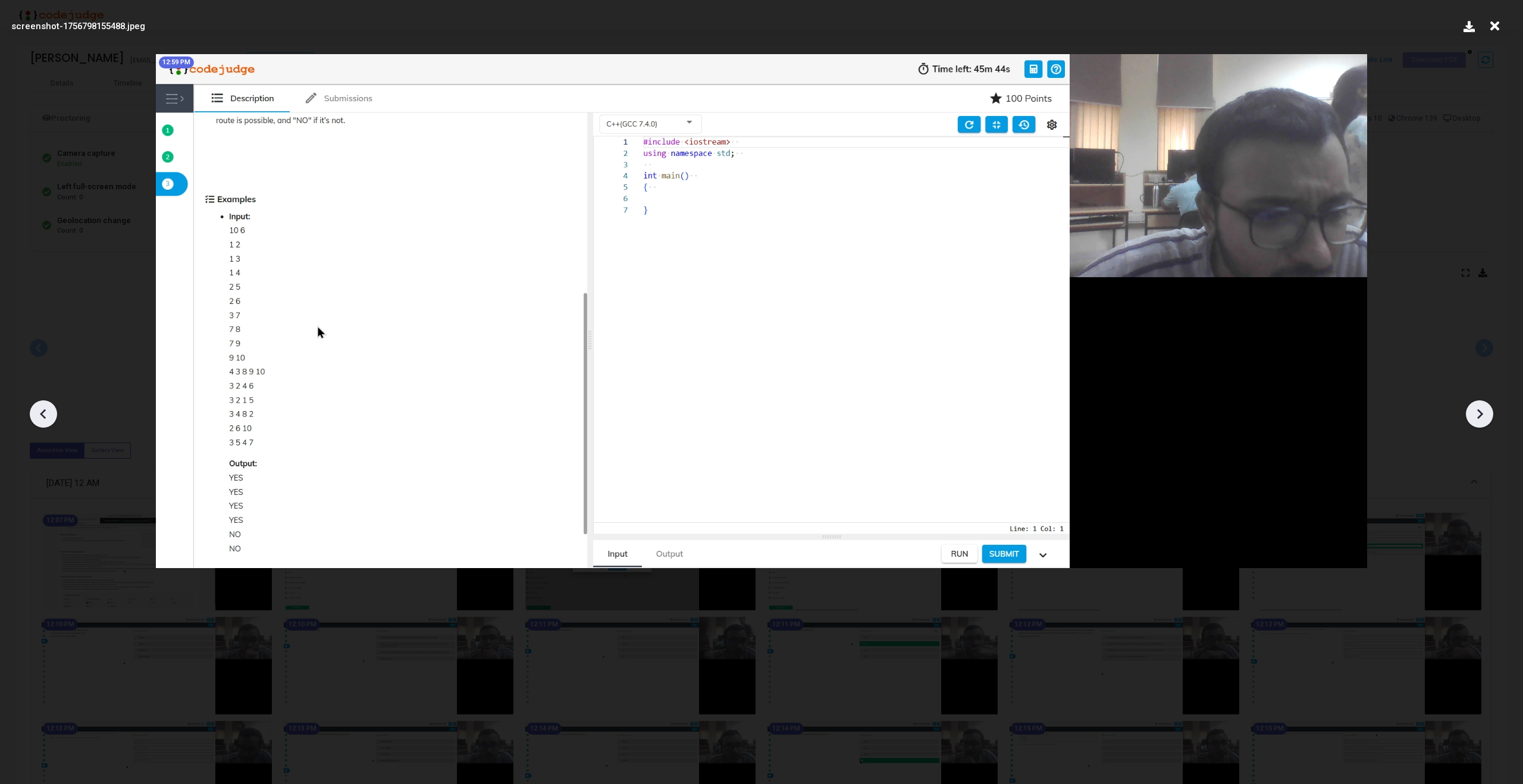
click at [1488, 418] on icon at bounding box center [1480, 414] width 18 height 18
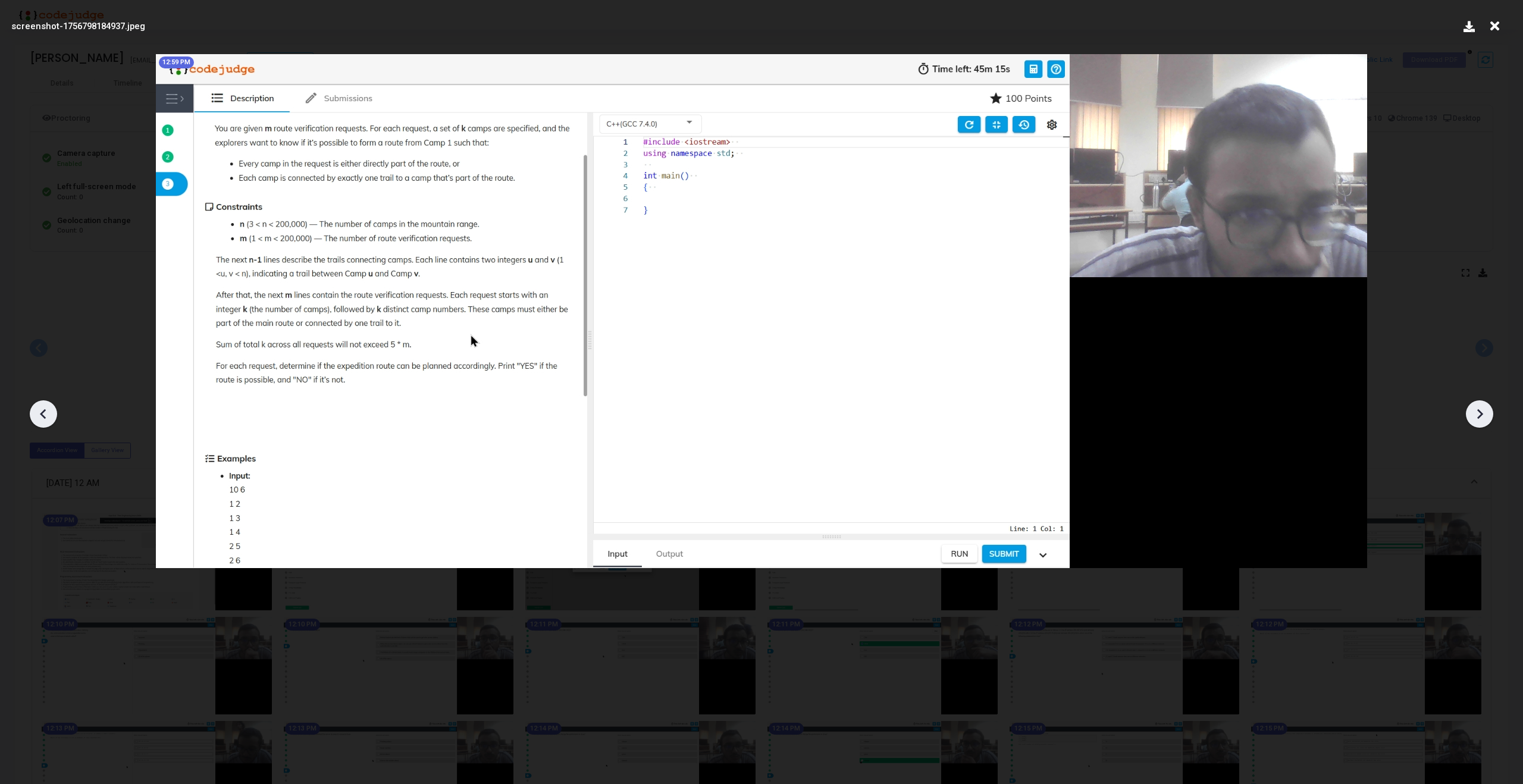
click at [1488, 418] on icon at bounding box center [1480, 414] width 18 height 18
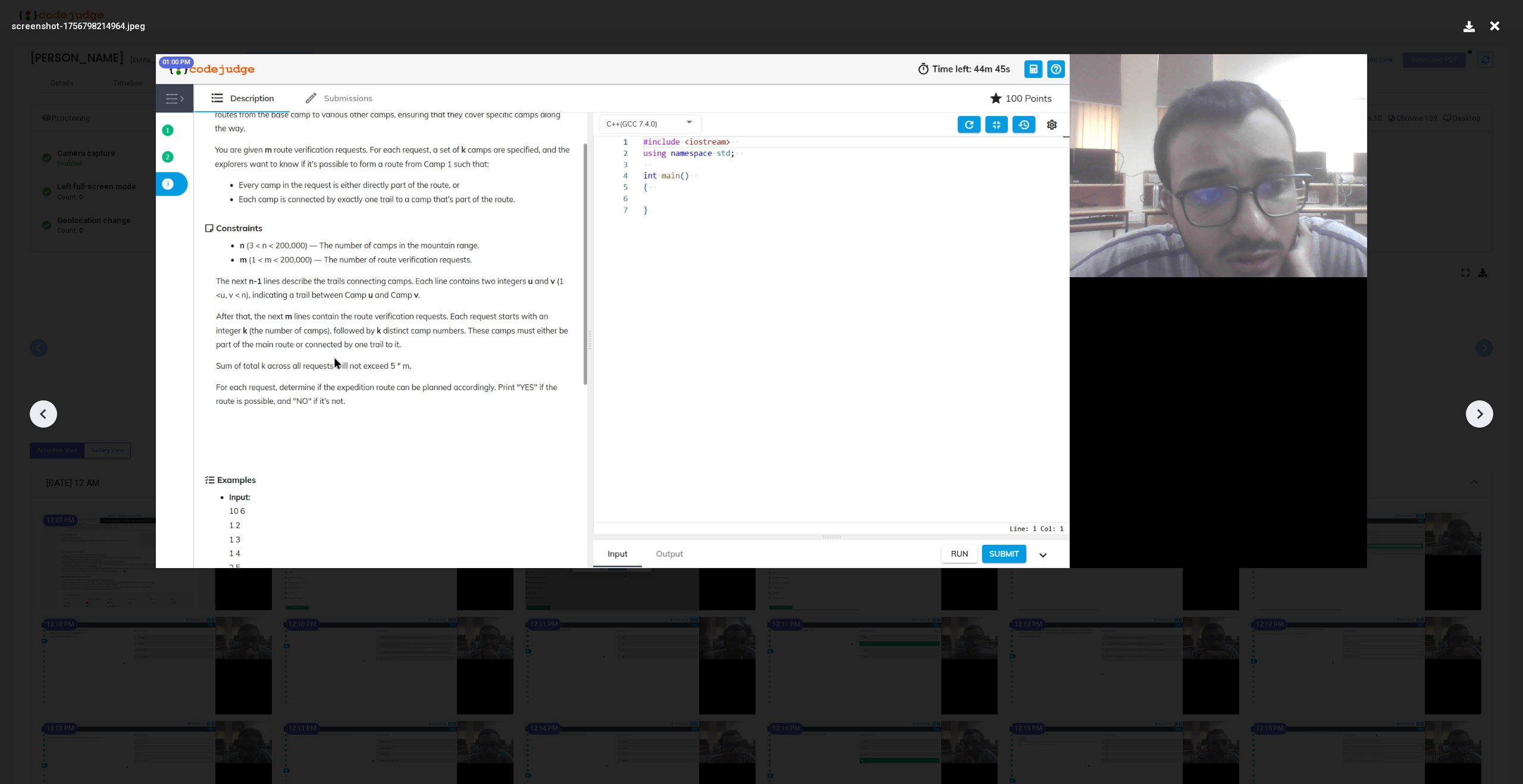
click at [1488, 418] on icon at bounding box center [1480, 414] width 18 height 18
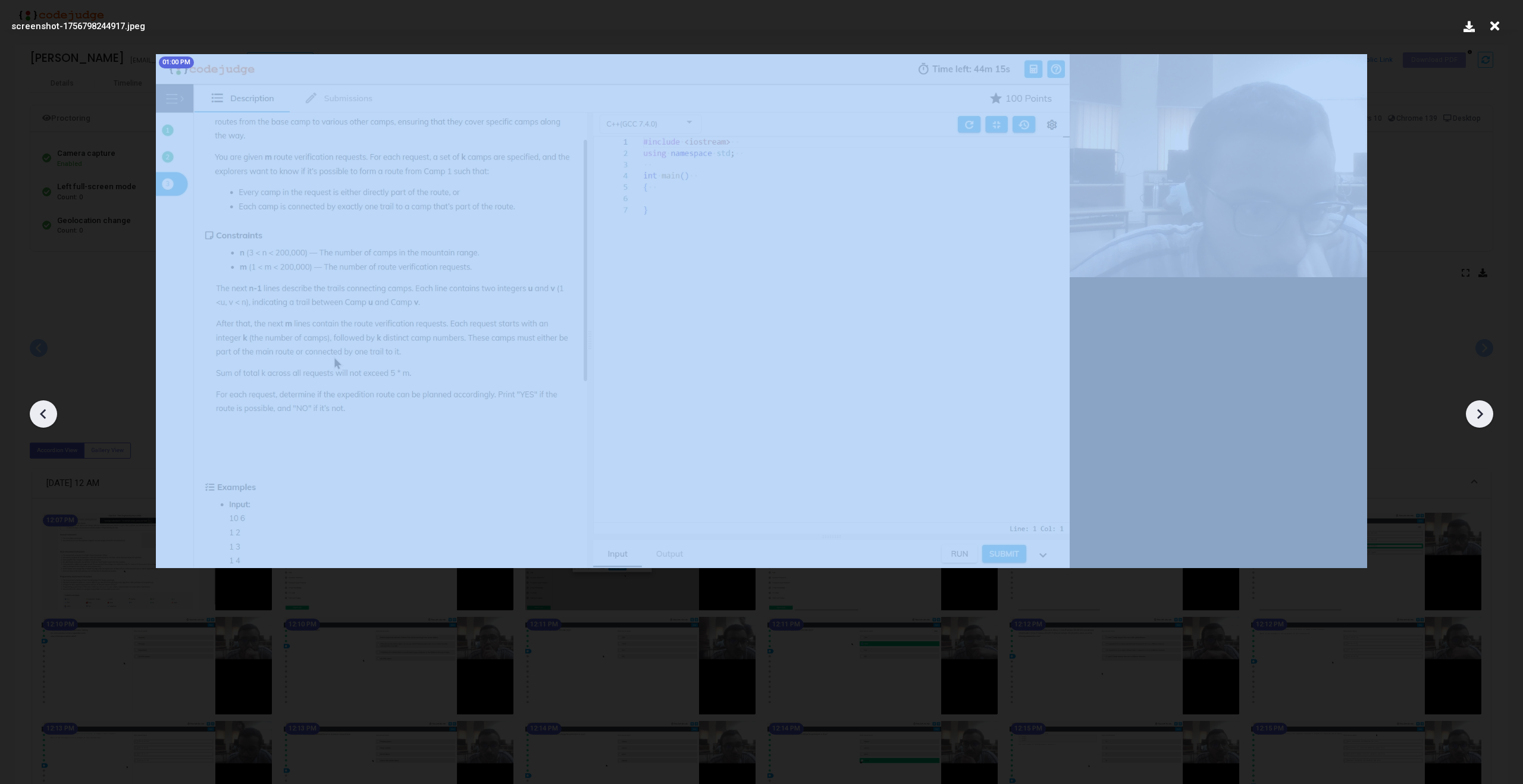
click at [1488, 418] on icon at bounding box center [1480, 414] width 18 height 18
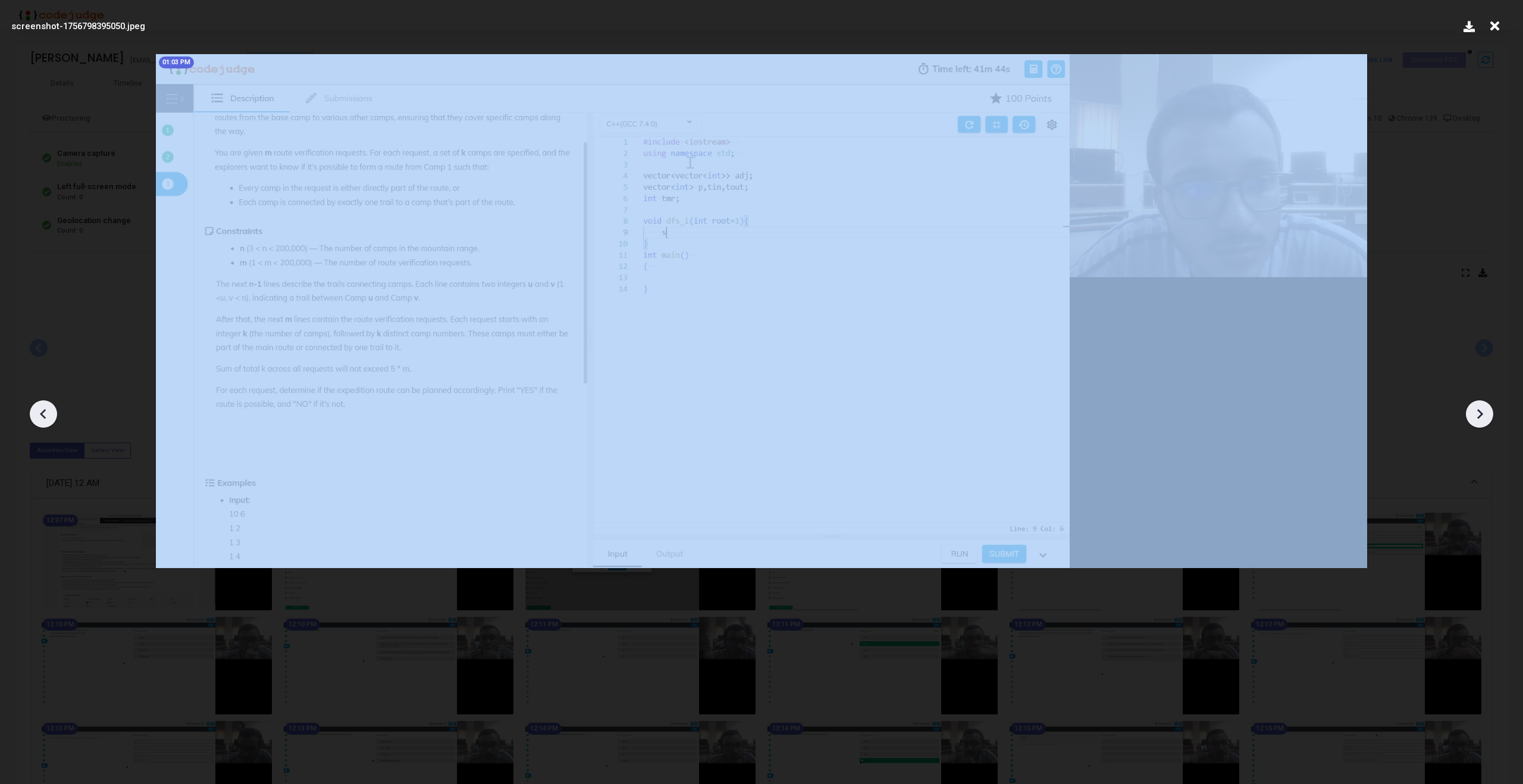
click at [1488, 418] on icon at bounding box center [1480, 414] width 18 height 18
click at [41, 407] on icon at bounding box center [44, 414] width 18 height 18
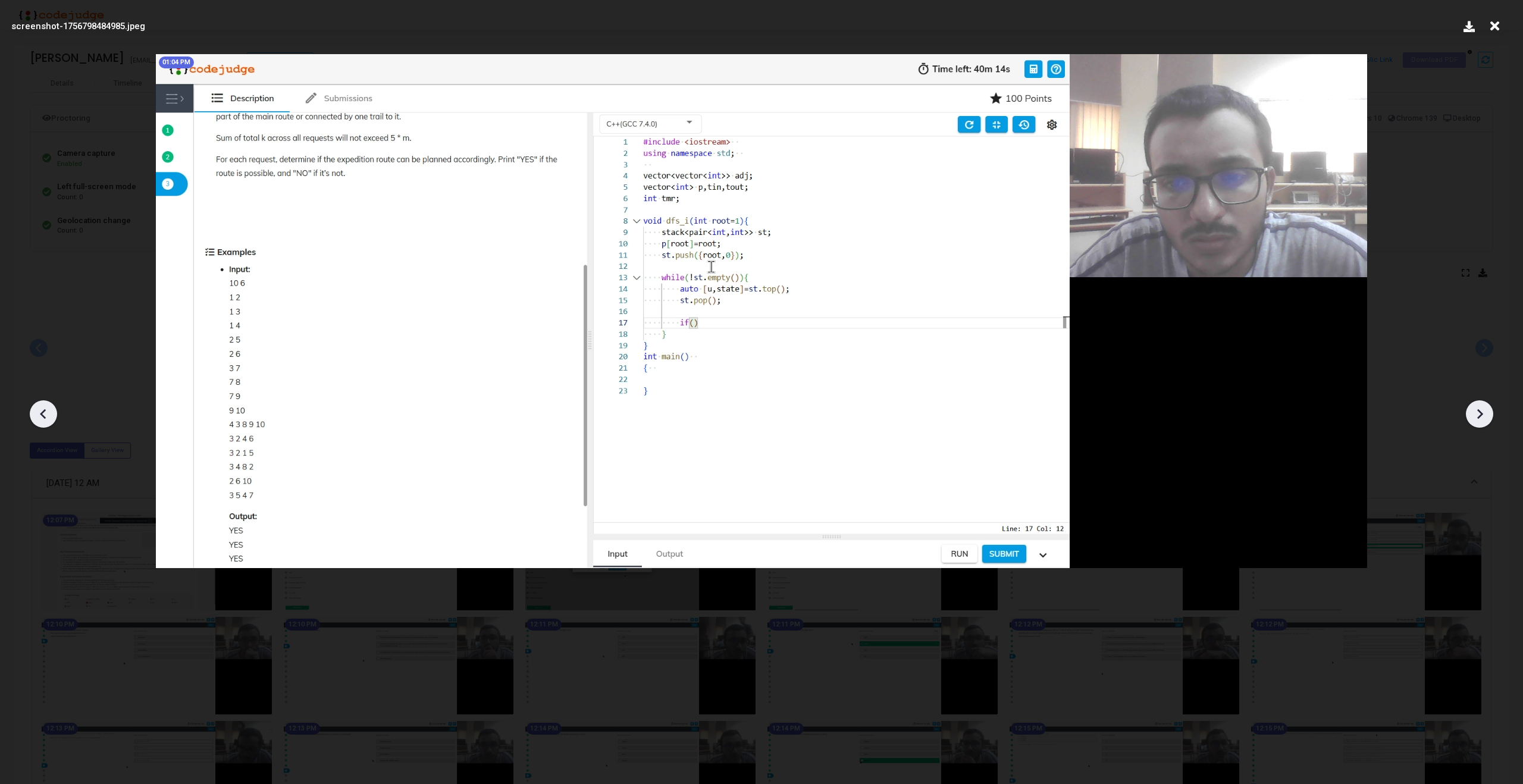
click at [41, 407] on icon at bounding box center [44, 414] width 18 height 18
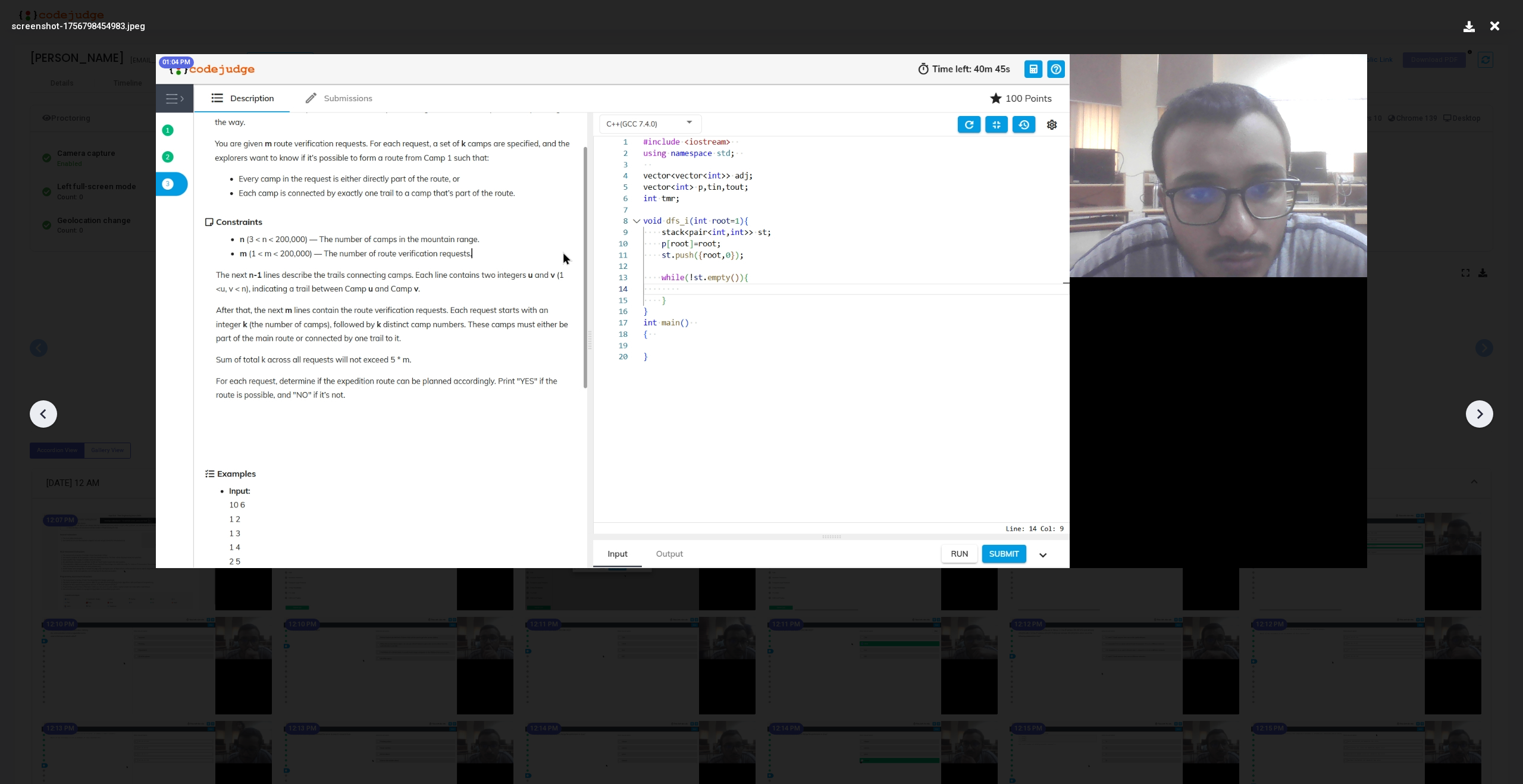
click at [41, 407] on icon at bounding box center [44, 414] width 18 height 18
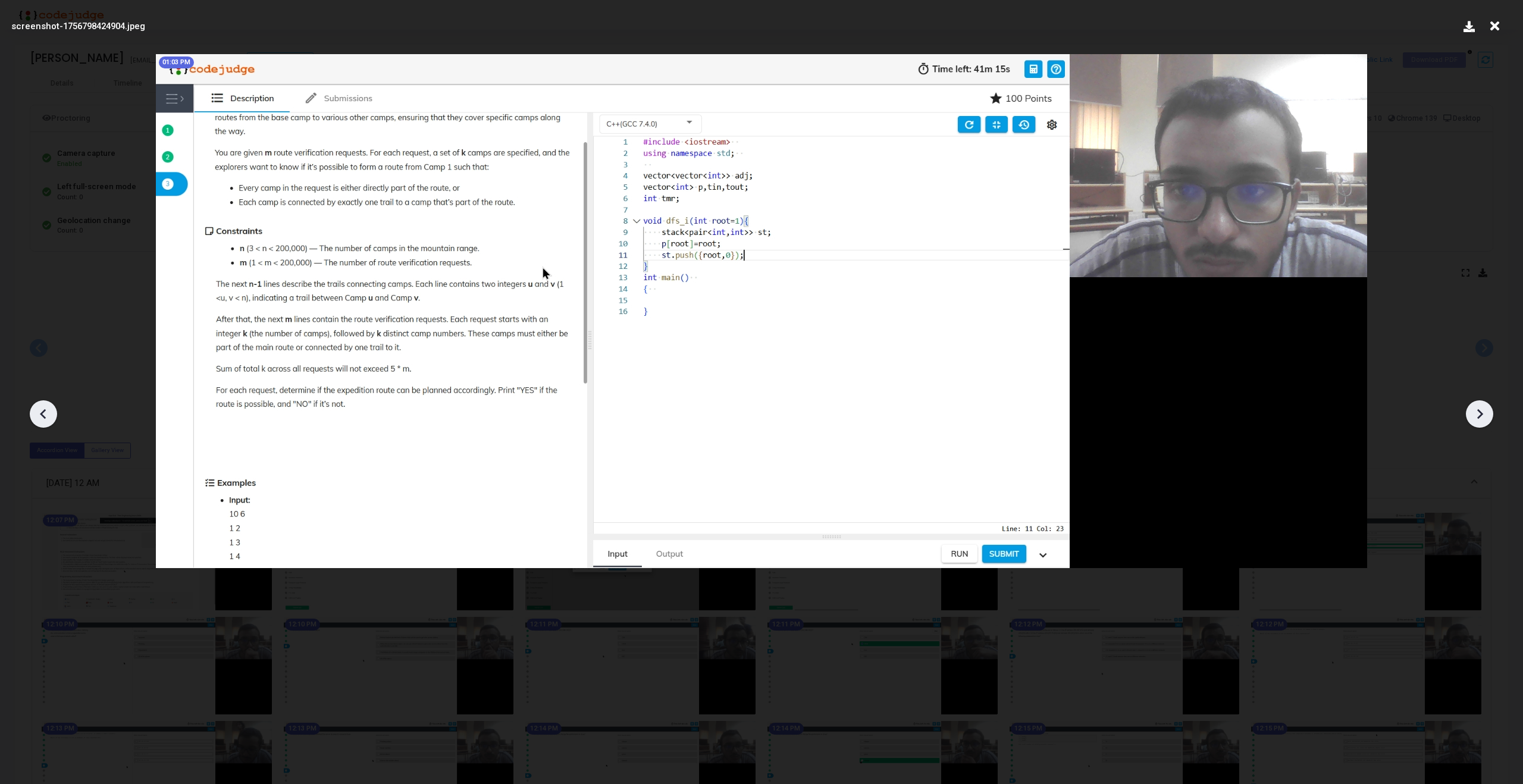
click at [41, 407] on icon at bounding box center [44, 414] width 18 height 18
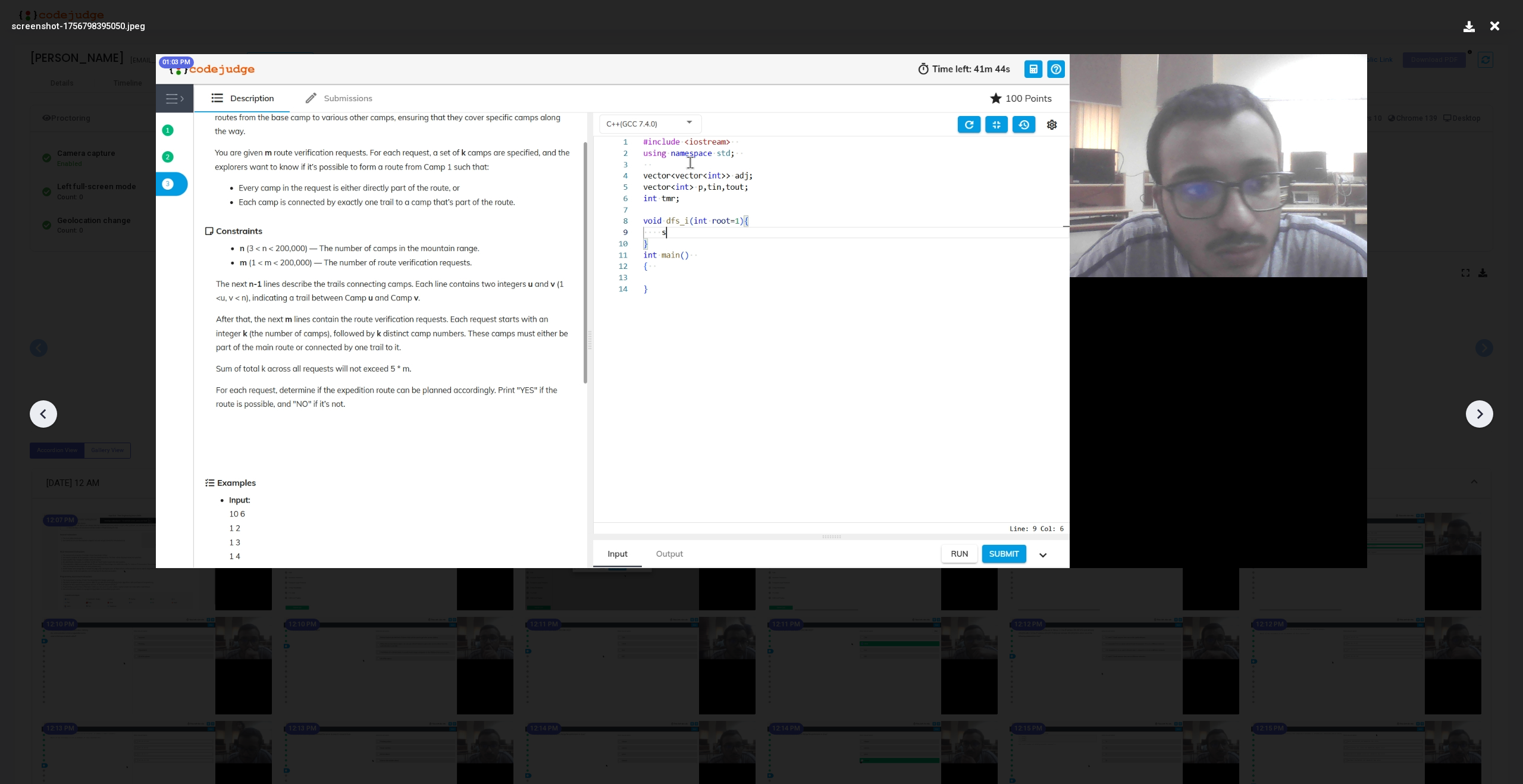
click at [41, 407] on icon at bounding box center [44, 414] width 18 height 18
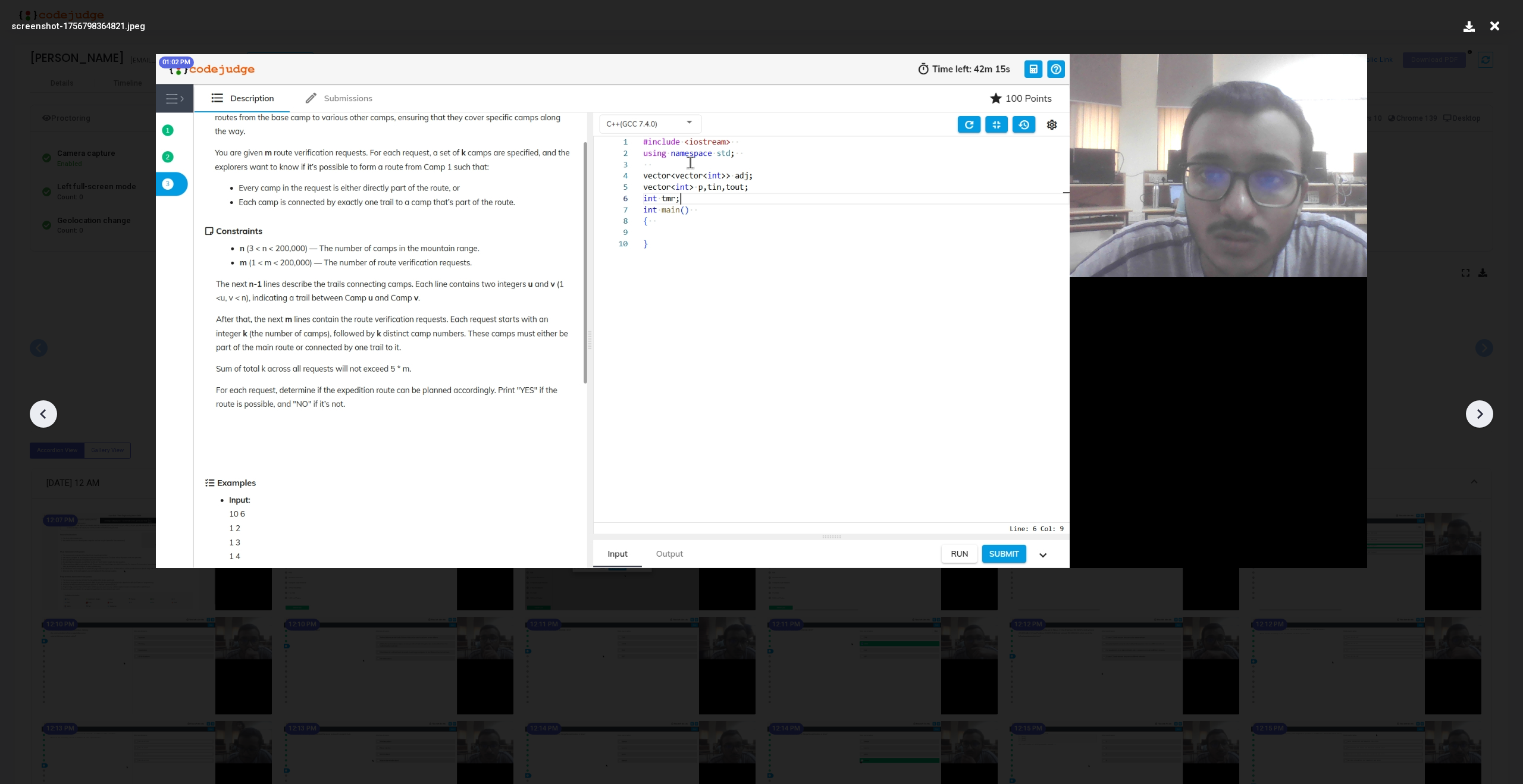
click at [41, 407] on icon at bounding box center [44, 414] width 18 height 18
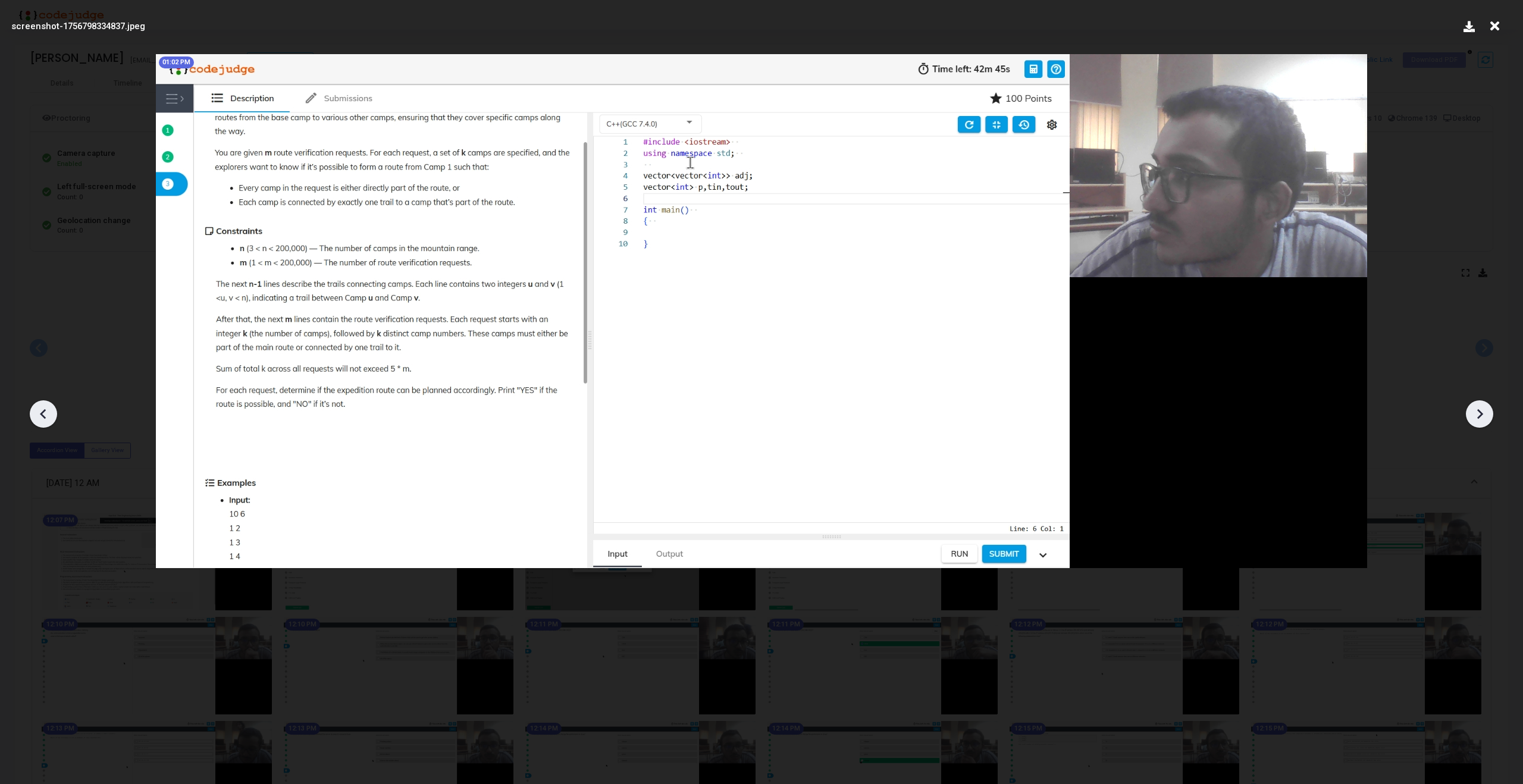
click at [41, 407] on icon at bounding box center [44, 414] width 18 height 18
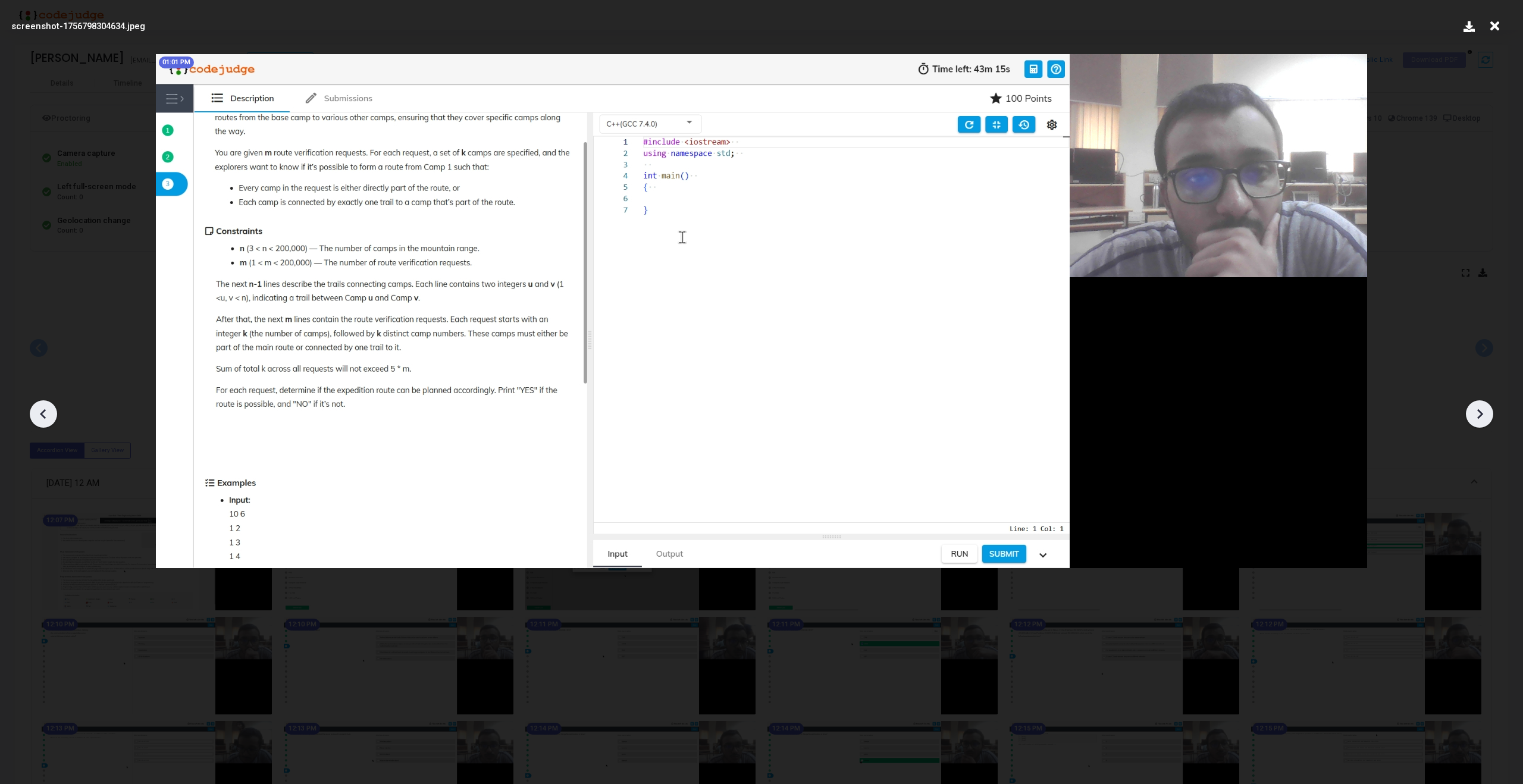
click at [41, 407] on icon at bounding box center [44, 414] width 18 height 18
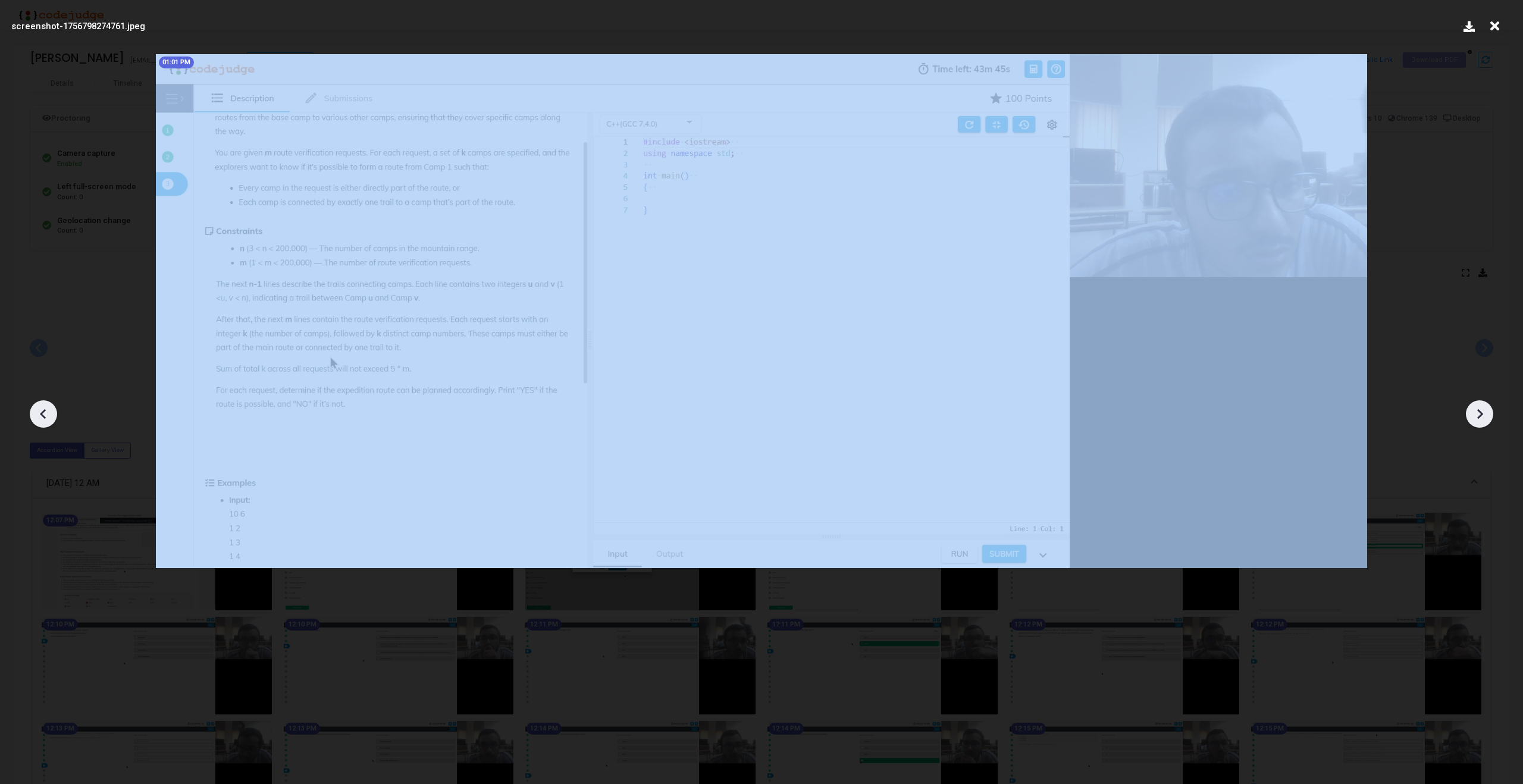
click at [41, 407] on icon at bounding box center [44, 414] width 18 height 18
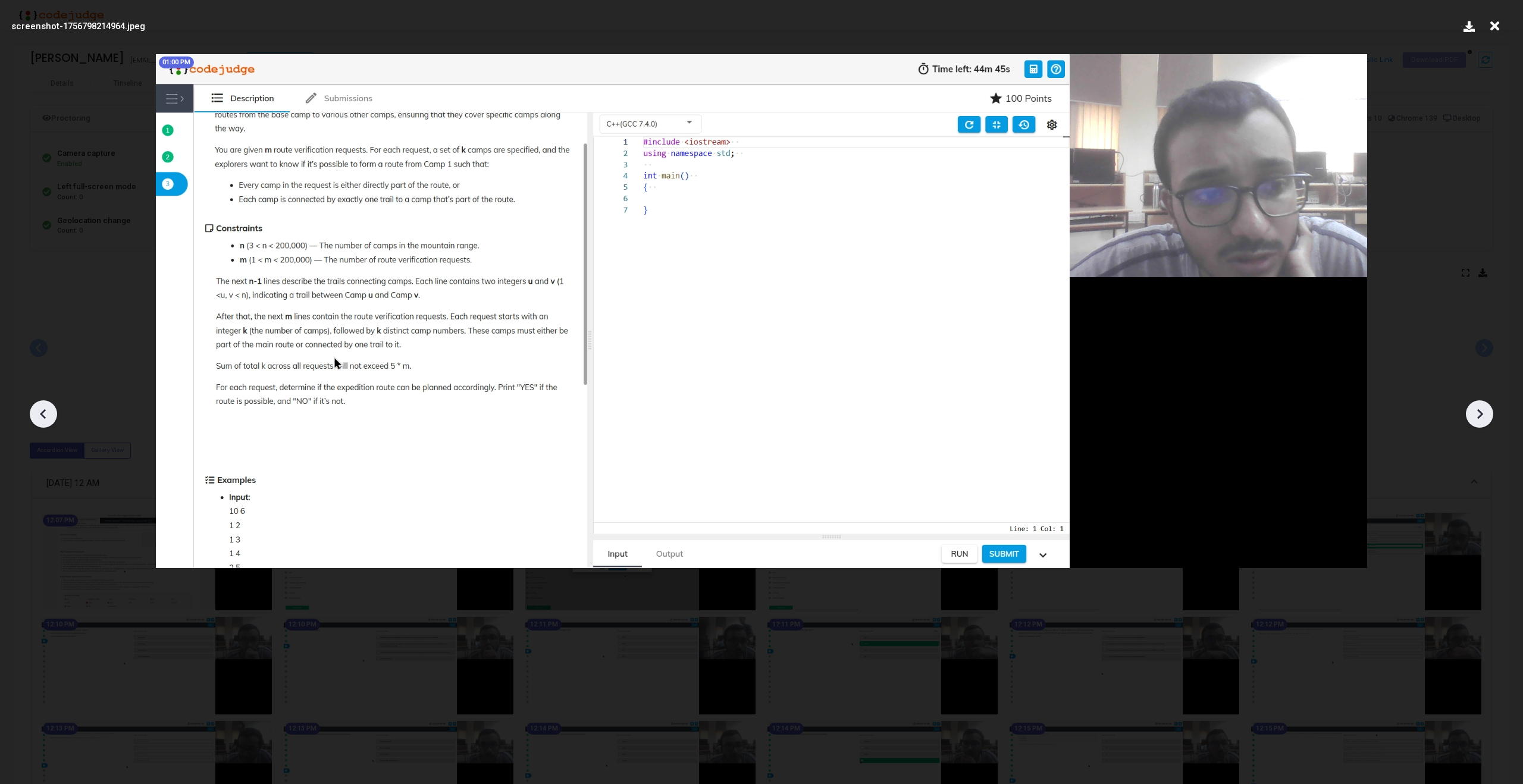
click at [41, 407] on icon at bounding box center [44, 414] width 18 height 18
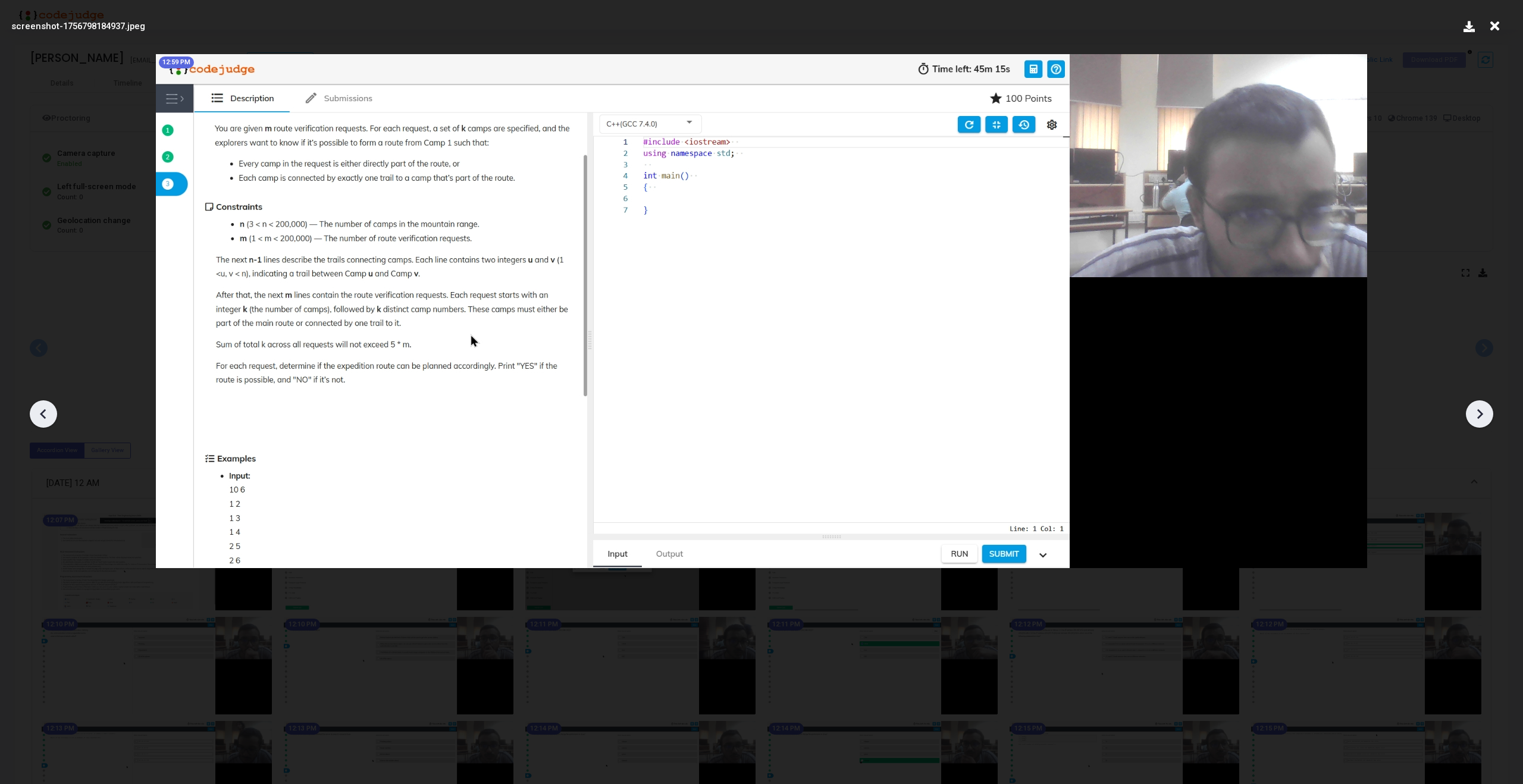
click at [41, 407] on icon at bounding box center [44, 414] width 18 height 18
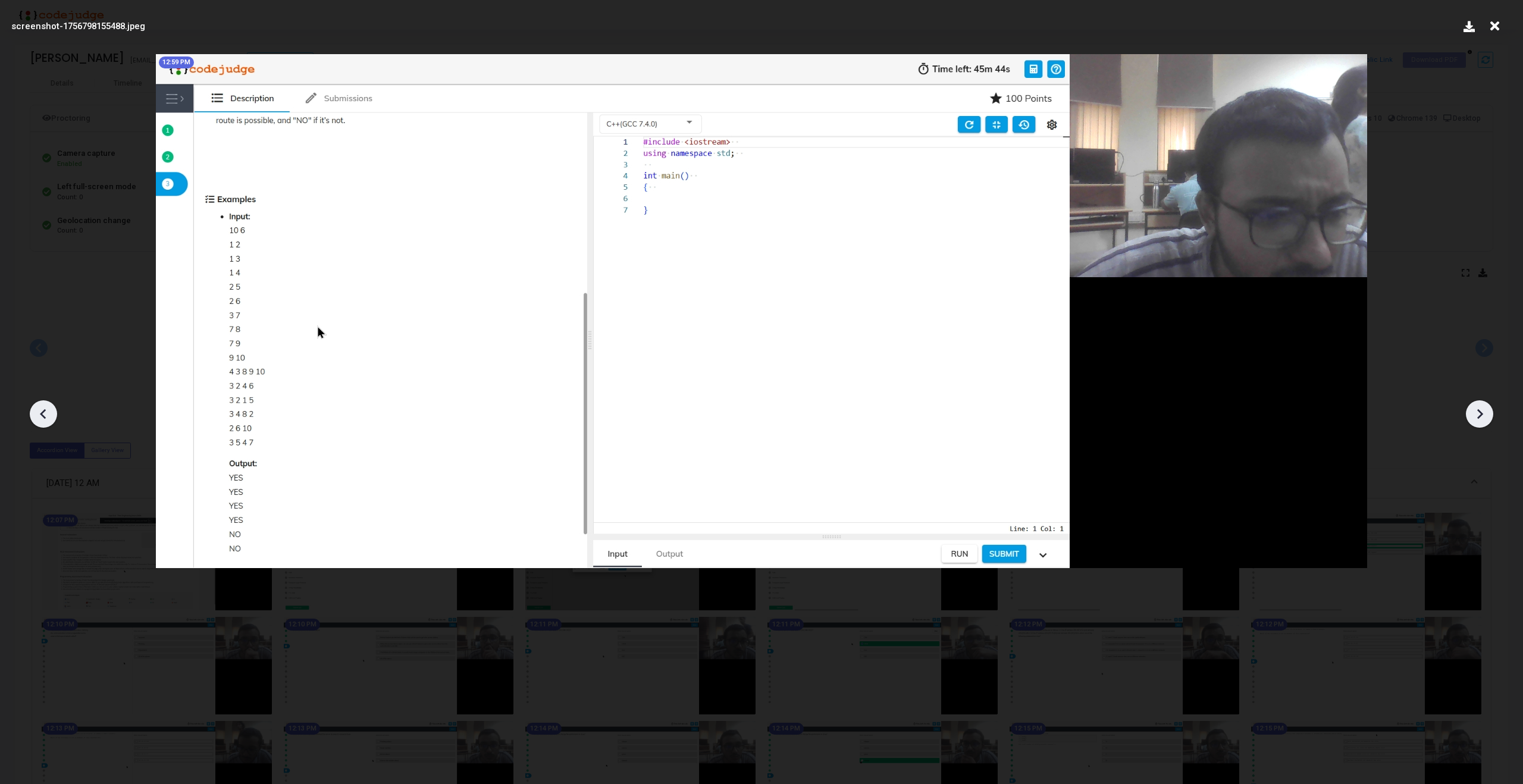
click at [41, 417] on icon at bounding box center [44, 414] width 18 height 18
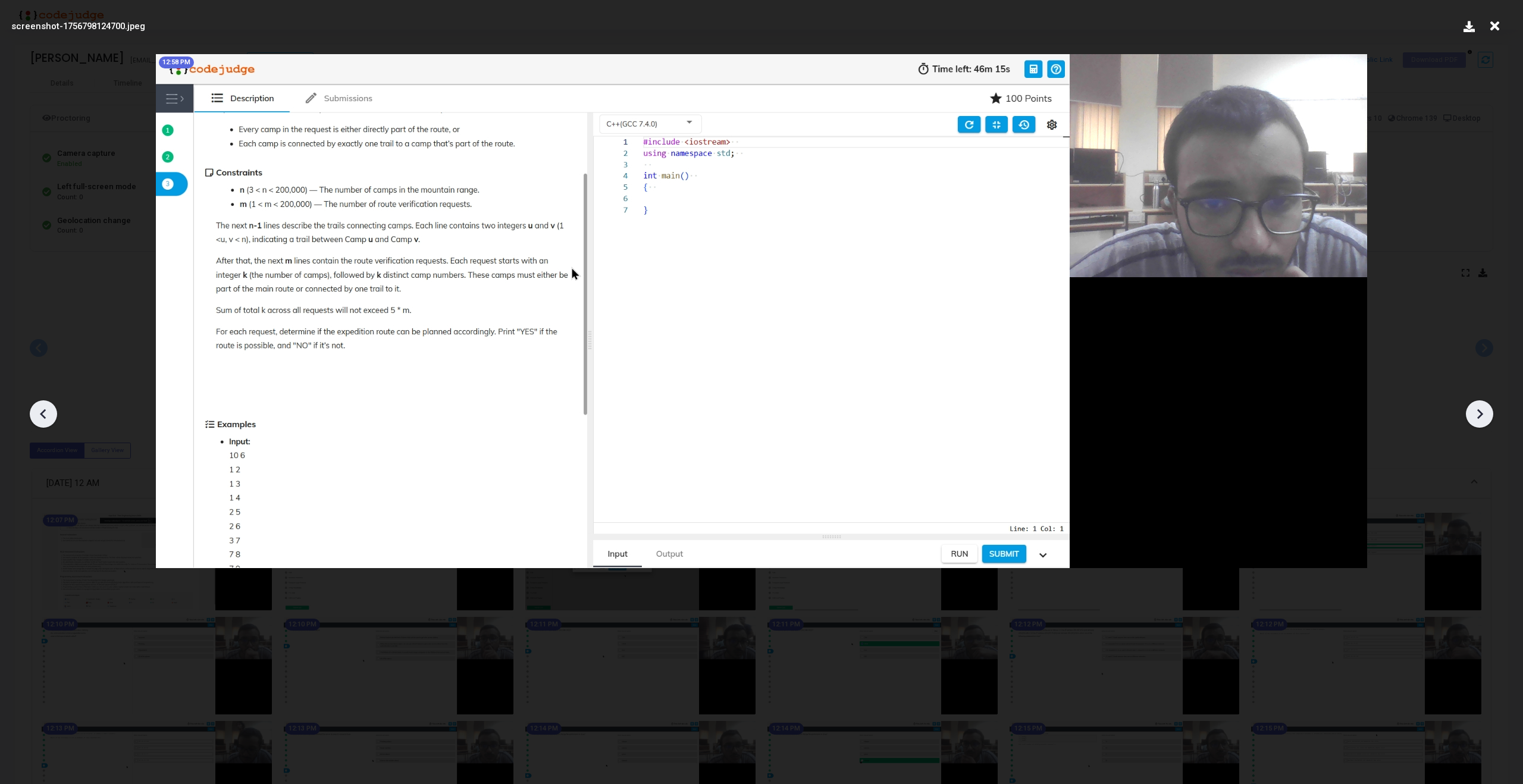
click at [41, 417] on icon at bounding box center [44, 414] width 18 height 18
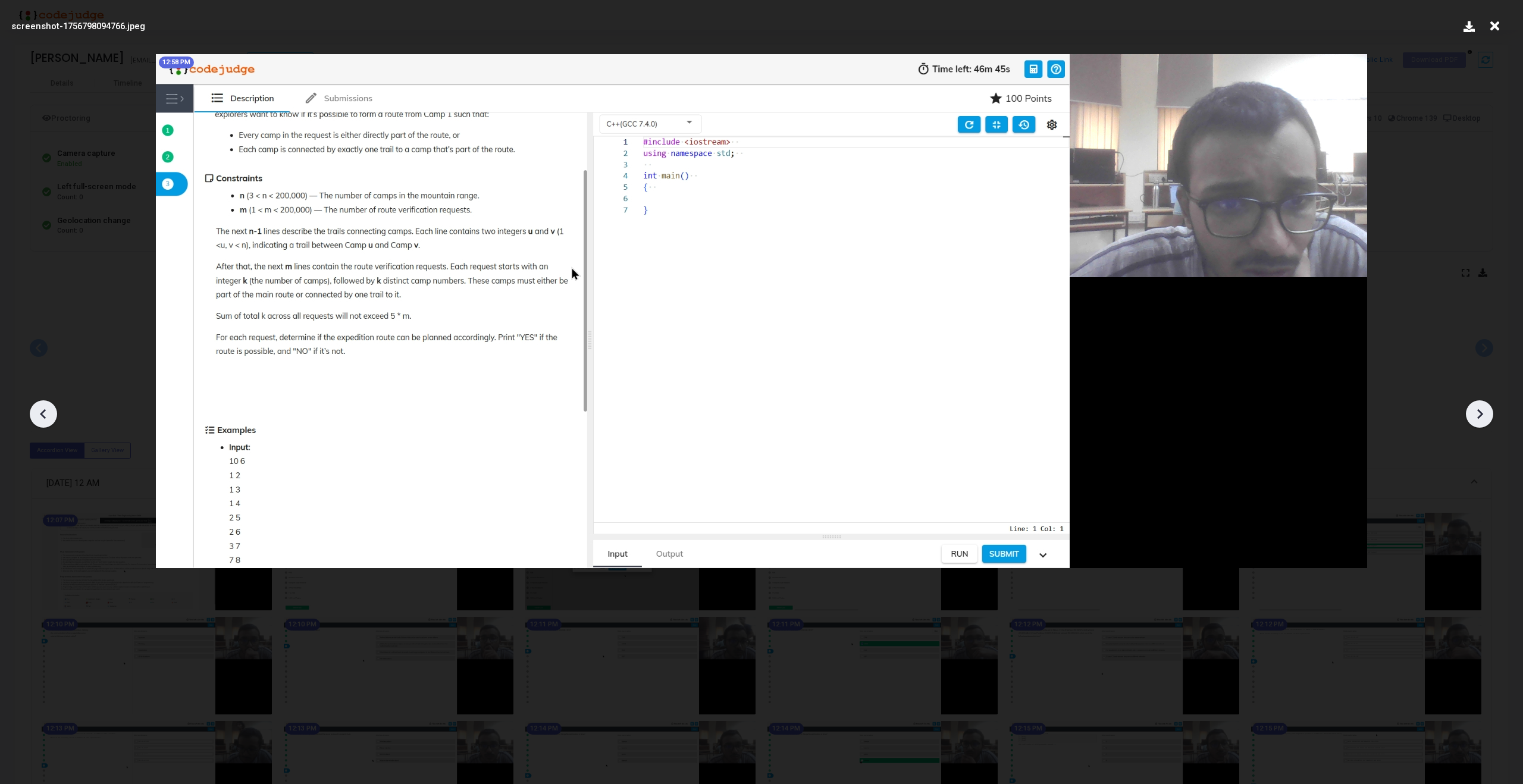
click at [41, 417] on icon at bounding box center [44, 414] width 18 height 18
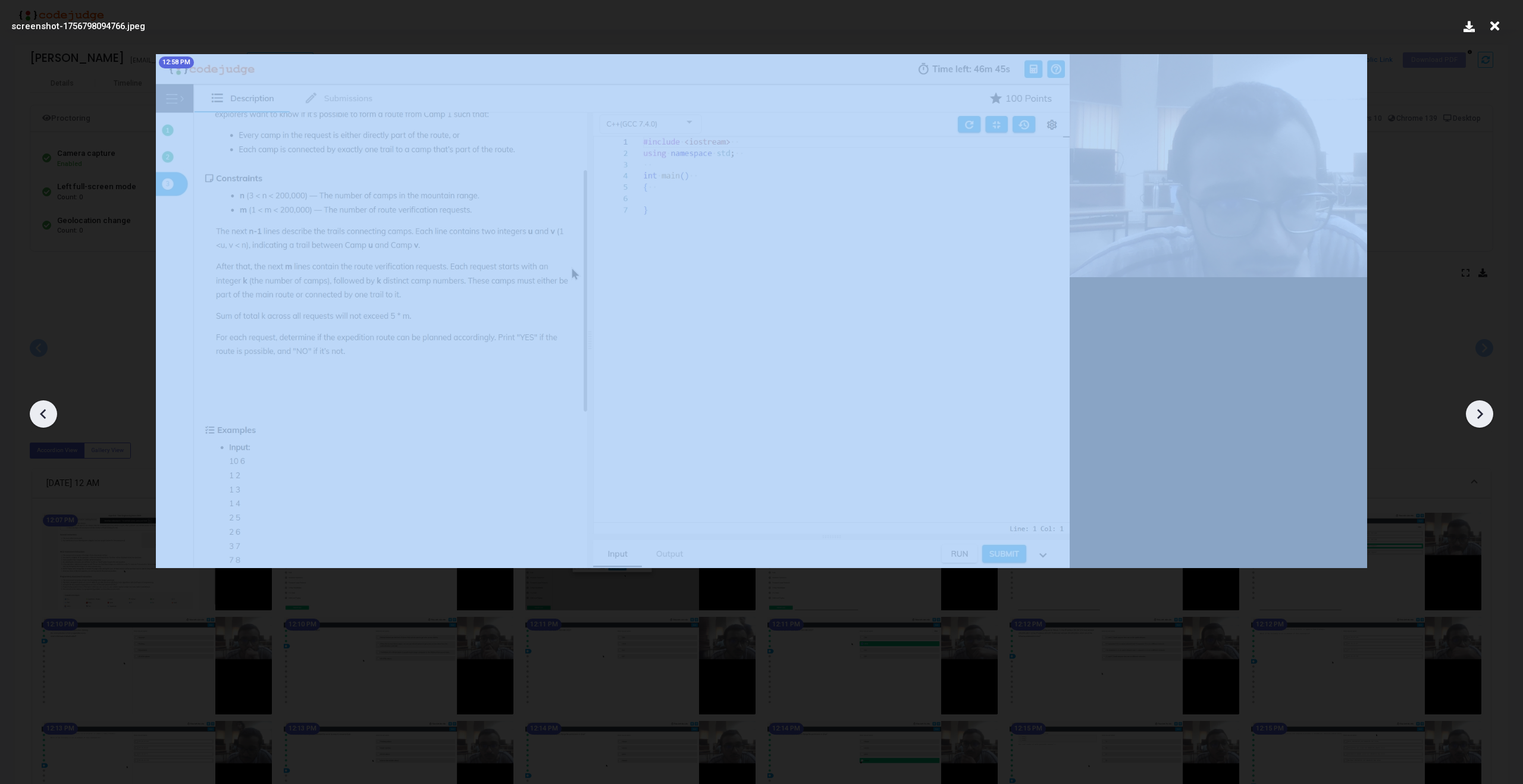
click at [41, 417] on icon at bounding box center [44, 414] width 18 height 18
click at [35, 422] on icon at bounding box center [44, 414] width 18 height 18
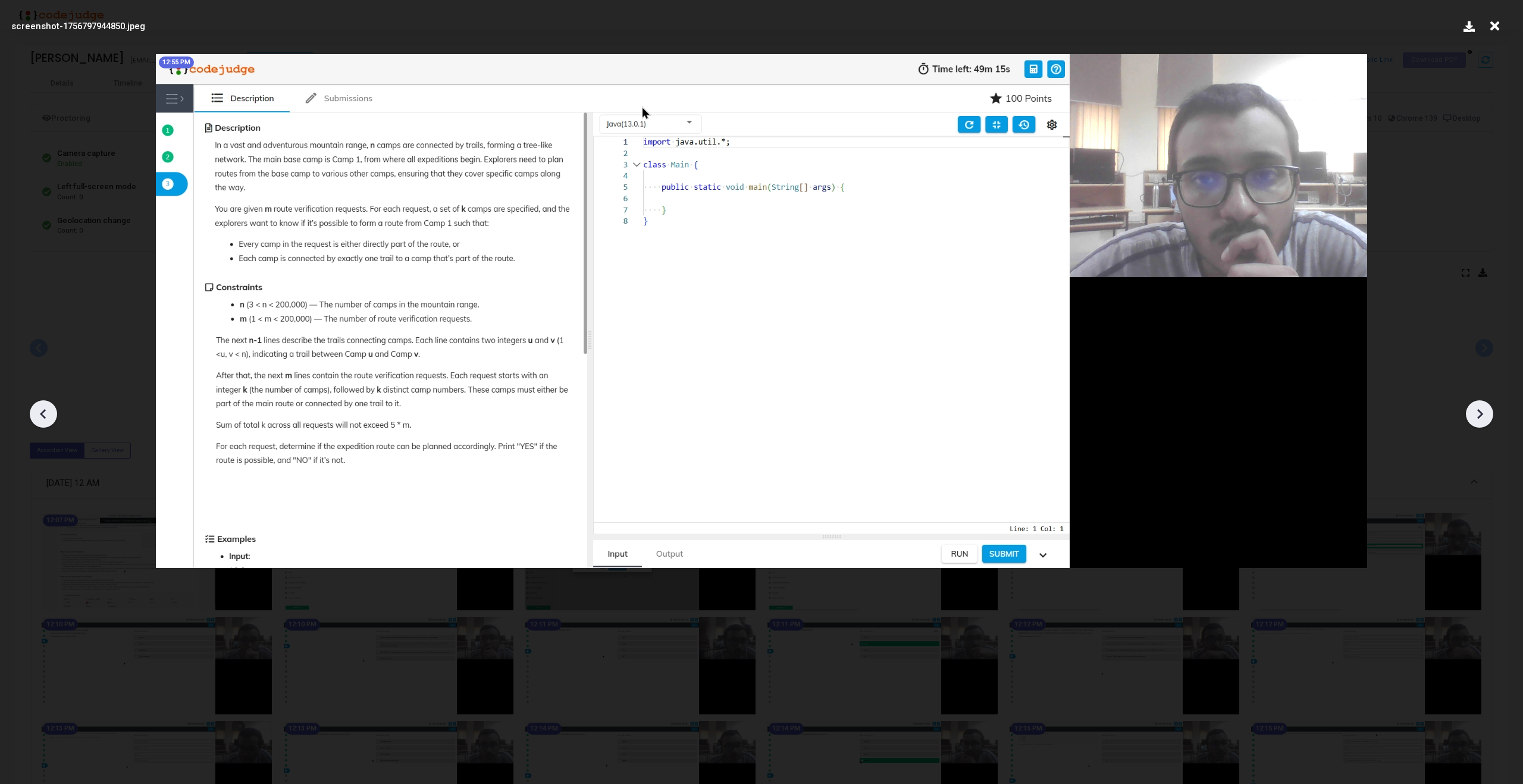
click at [35, 422] on icon at bounding box center [44, 414] width 18 height 18
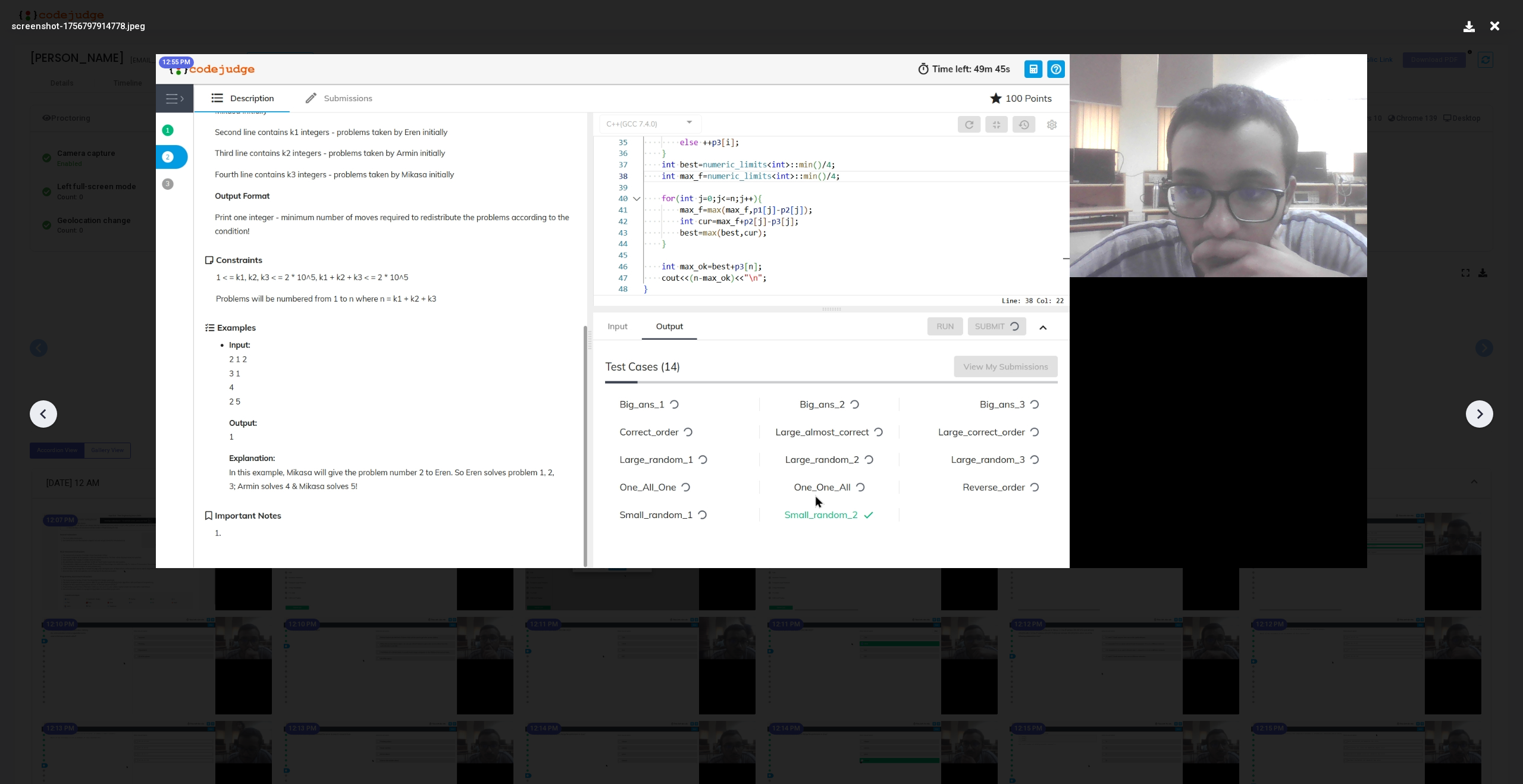
click at [1482, 417] on icon at bounding box center [1480, 414] width 18 height 18
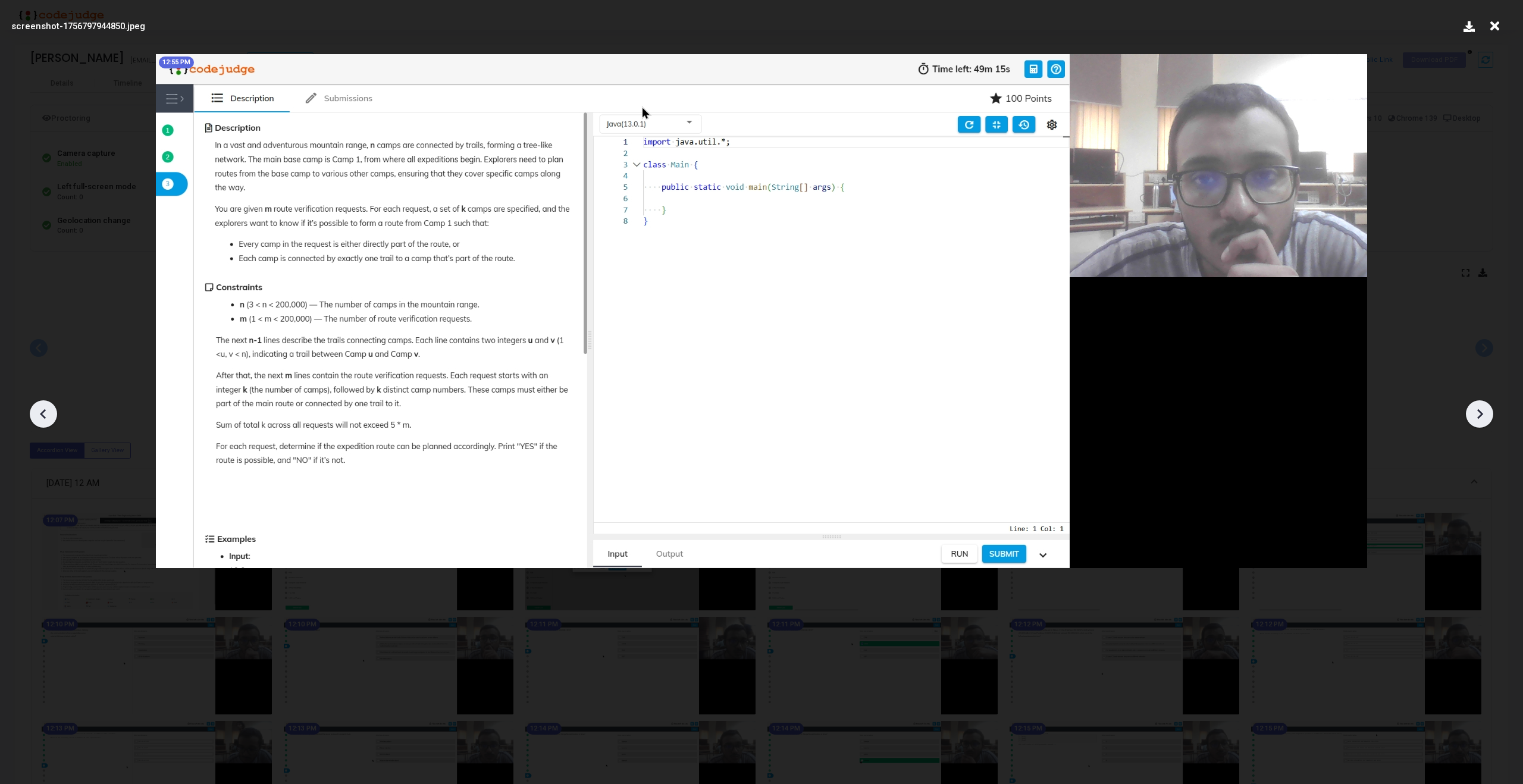
click at [1482, 417] on icon at bounding box center [1480, 414] width 18 height 18
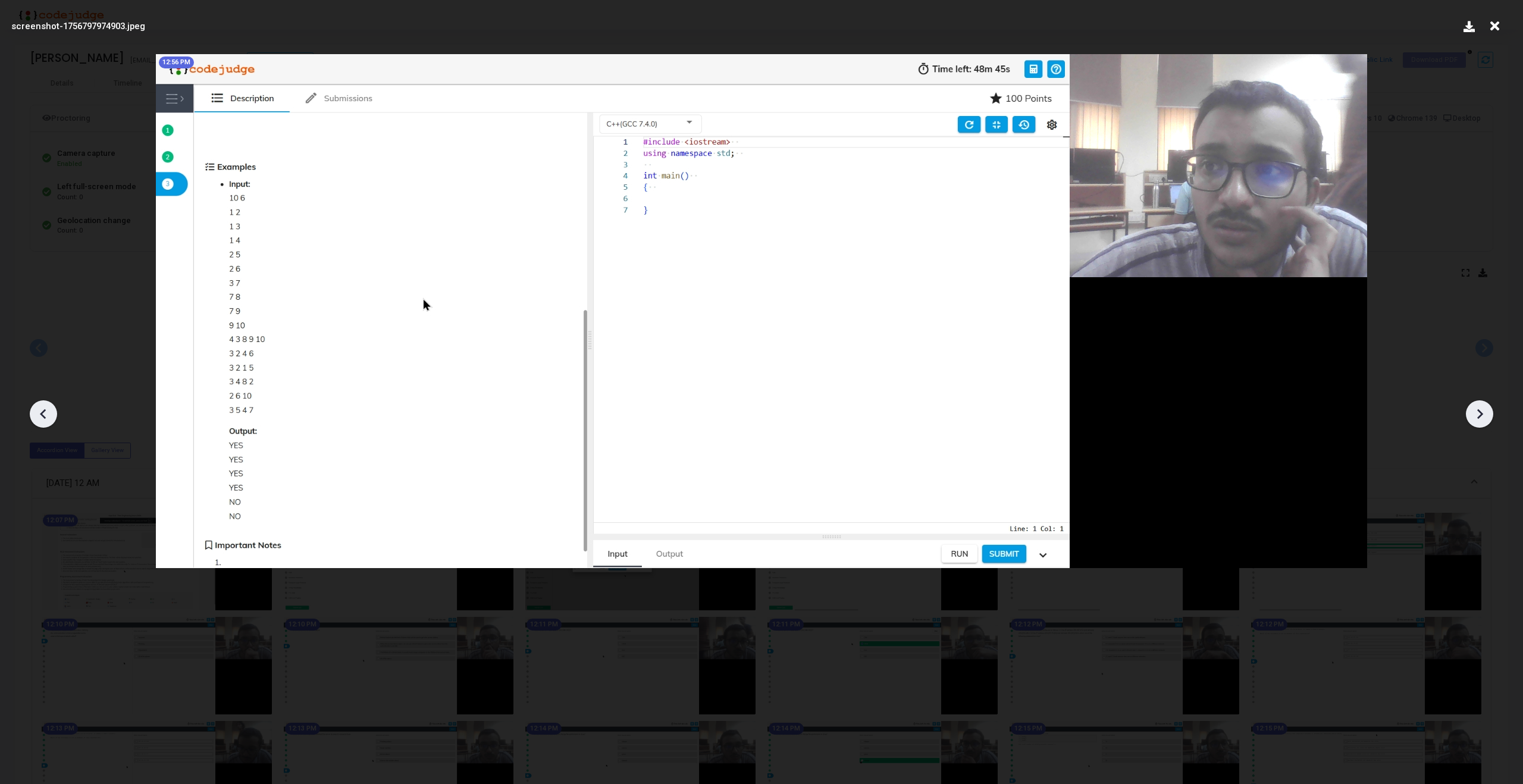
click at [1482, 417] on icon at bounding box center [1480, 414] width 18 height 18
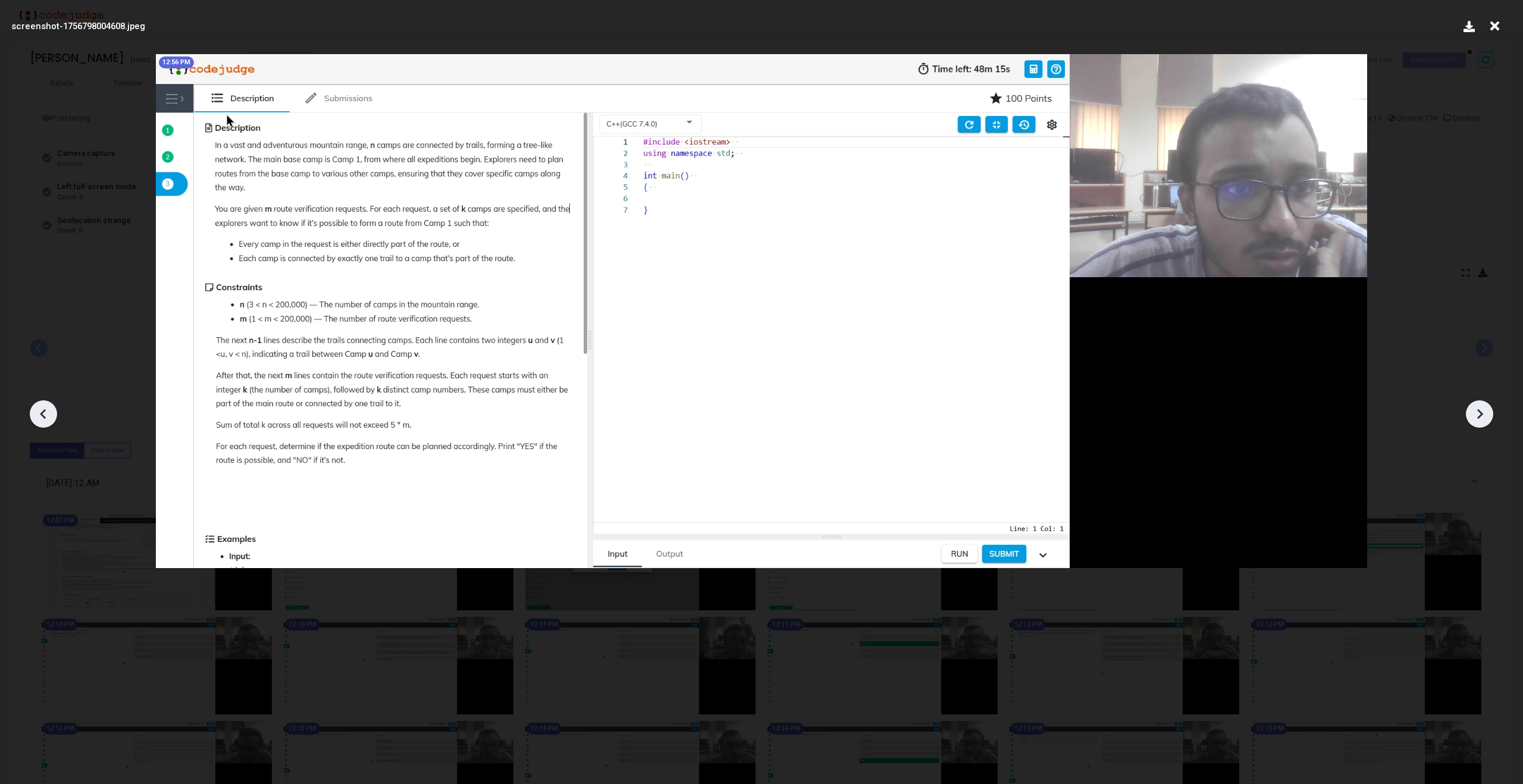
click at [1482, 417] on icon at bounding box center [1480, 414] width 18 height 18
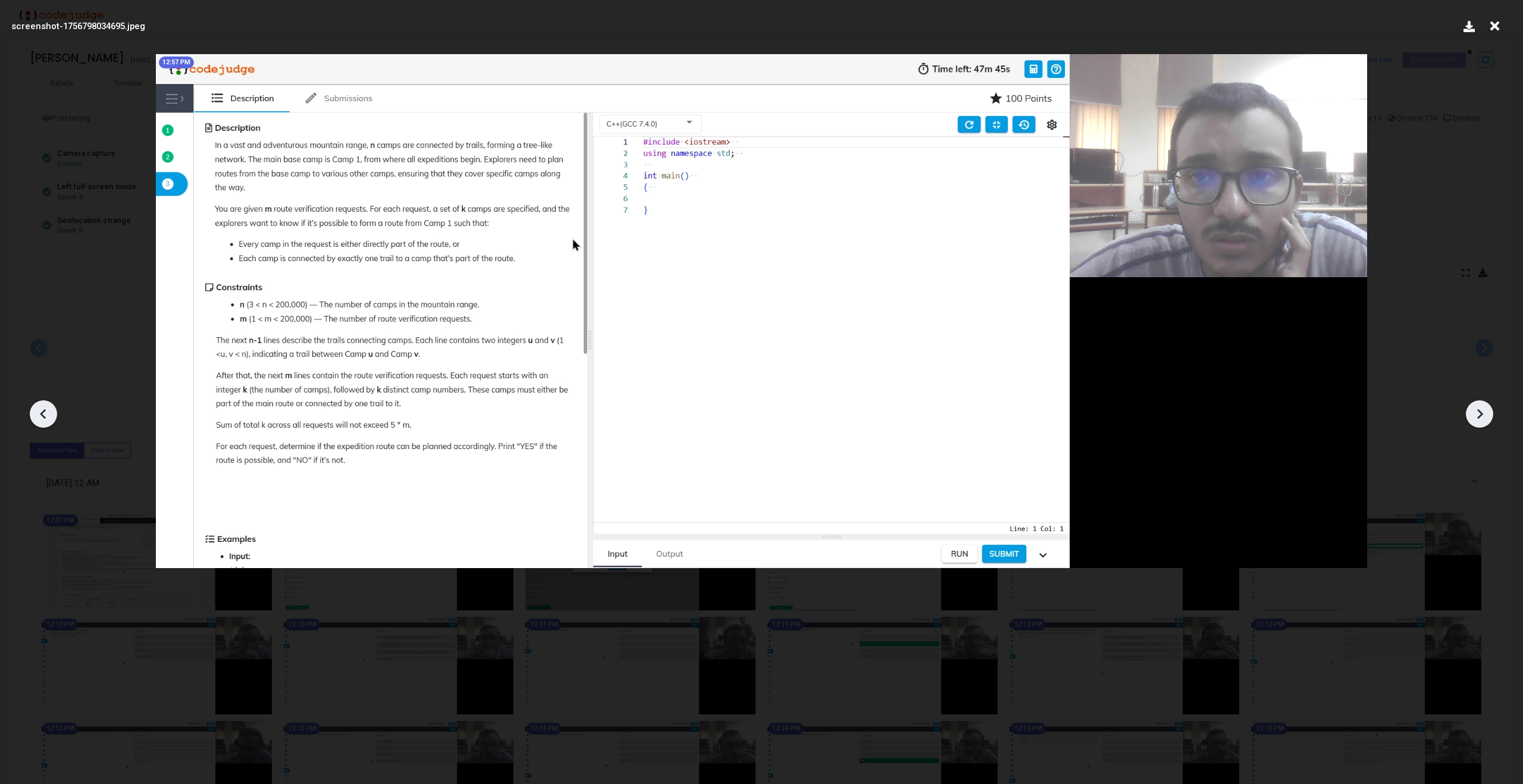
click at [1482, 417] on icon at bounding box center [1480, 414] width 18 height 18
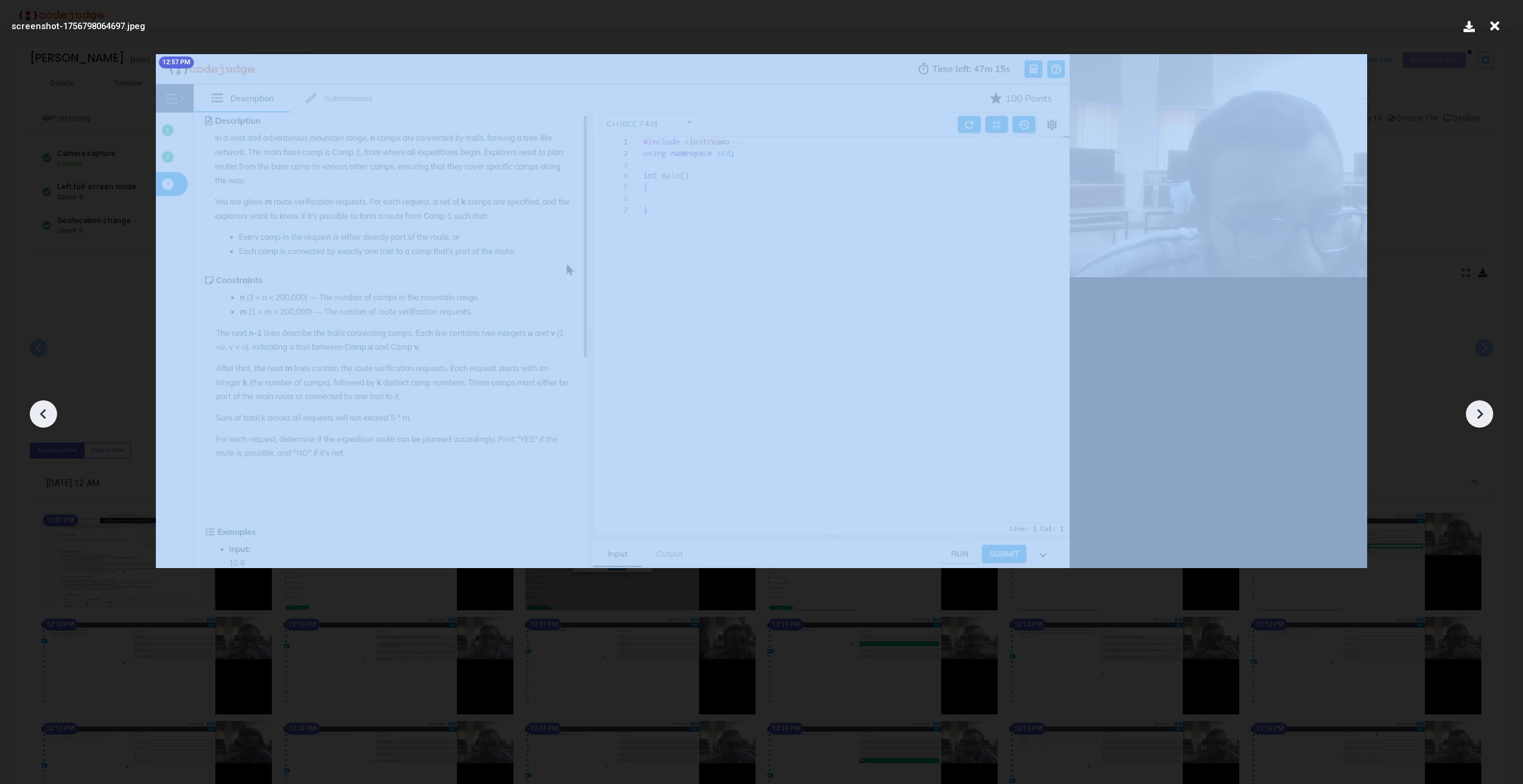
click at [1482, 417] on icon at bounding box center [1480, 414] width 18 height 18
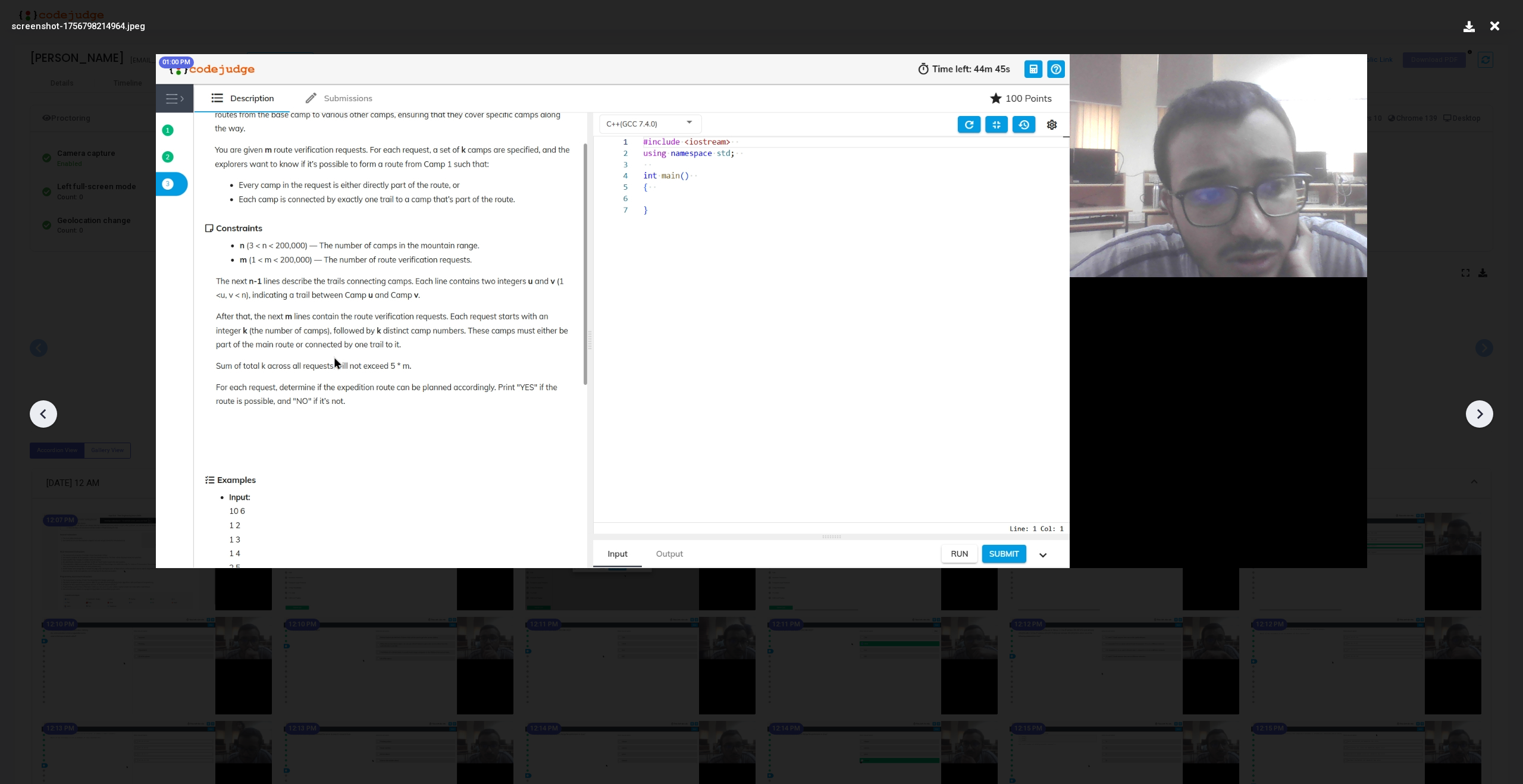
click at [1482, 417] on icon at bounding box center [1480, 414] width 18 height 18
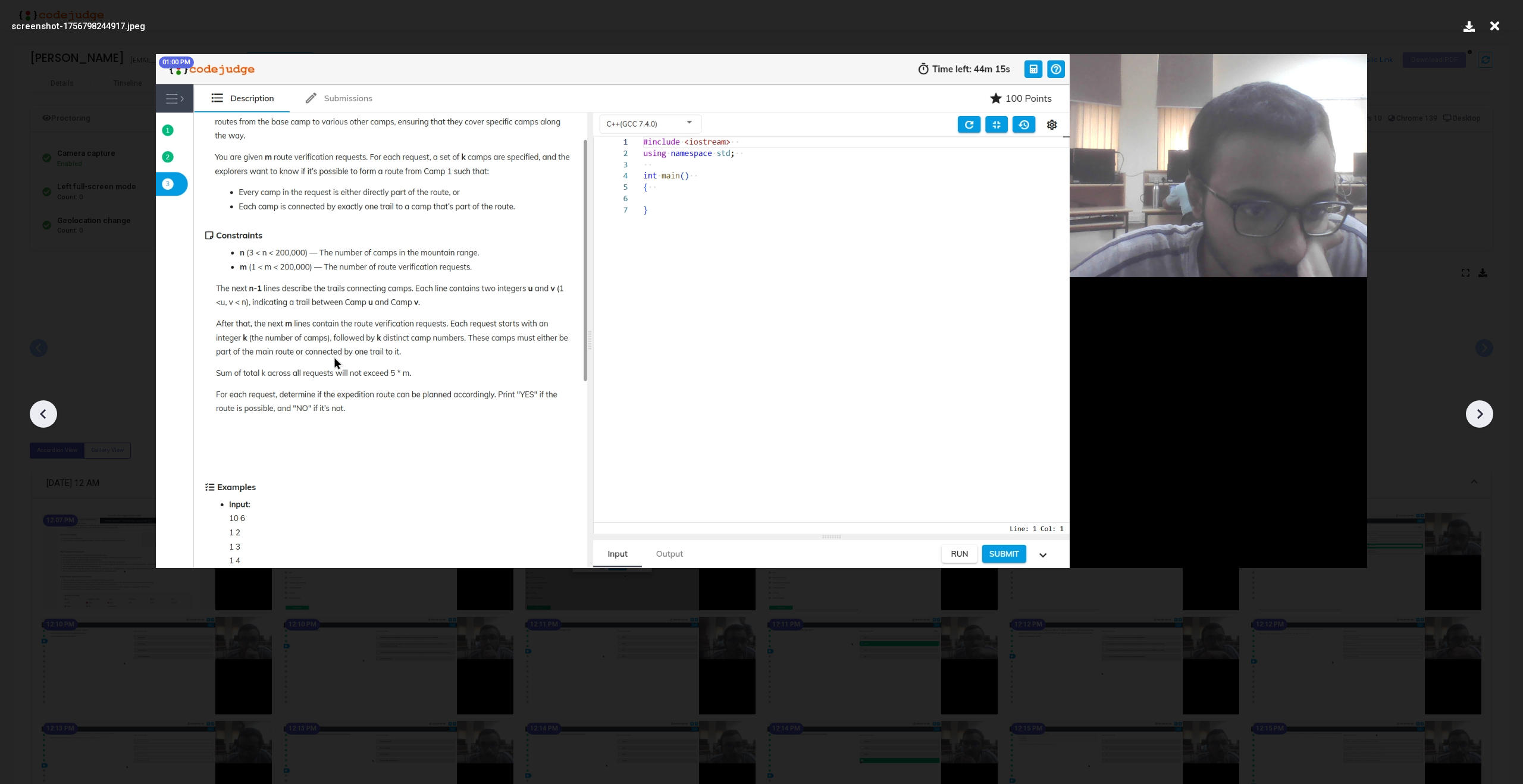
click at [1482, 417] on icon at bounding box center [1480, 414] width 18 height 18
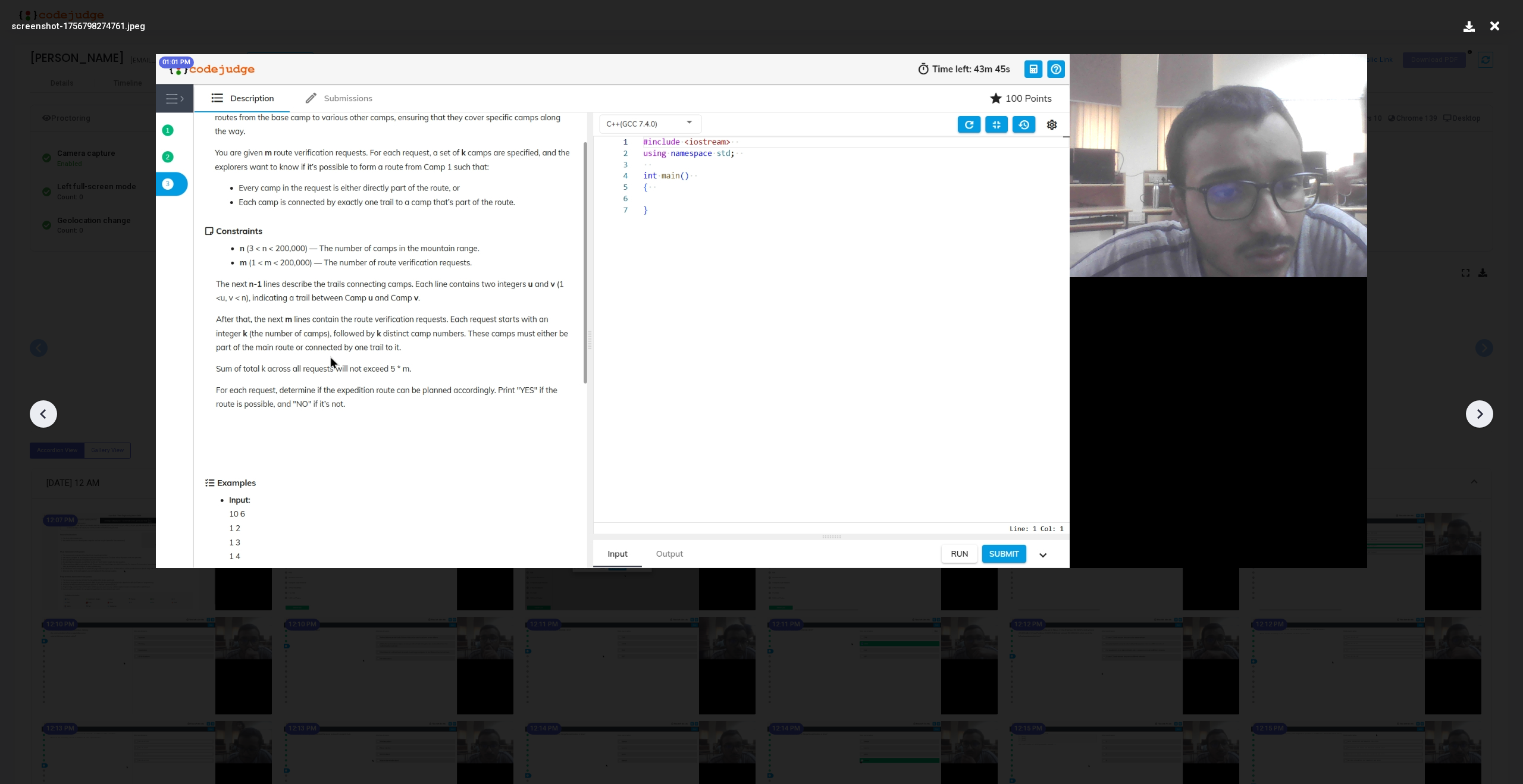
click at [1483, 414] on icon at bounding box center [1480, 414] width 18 height 18
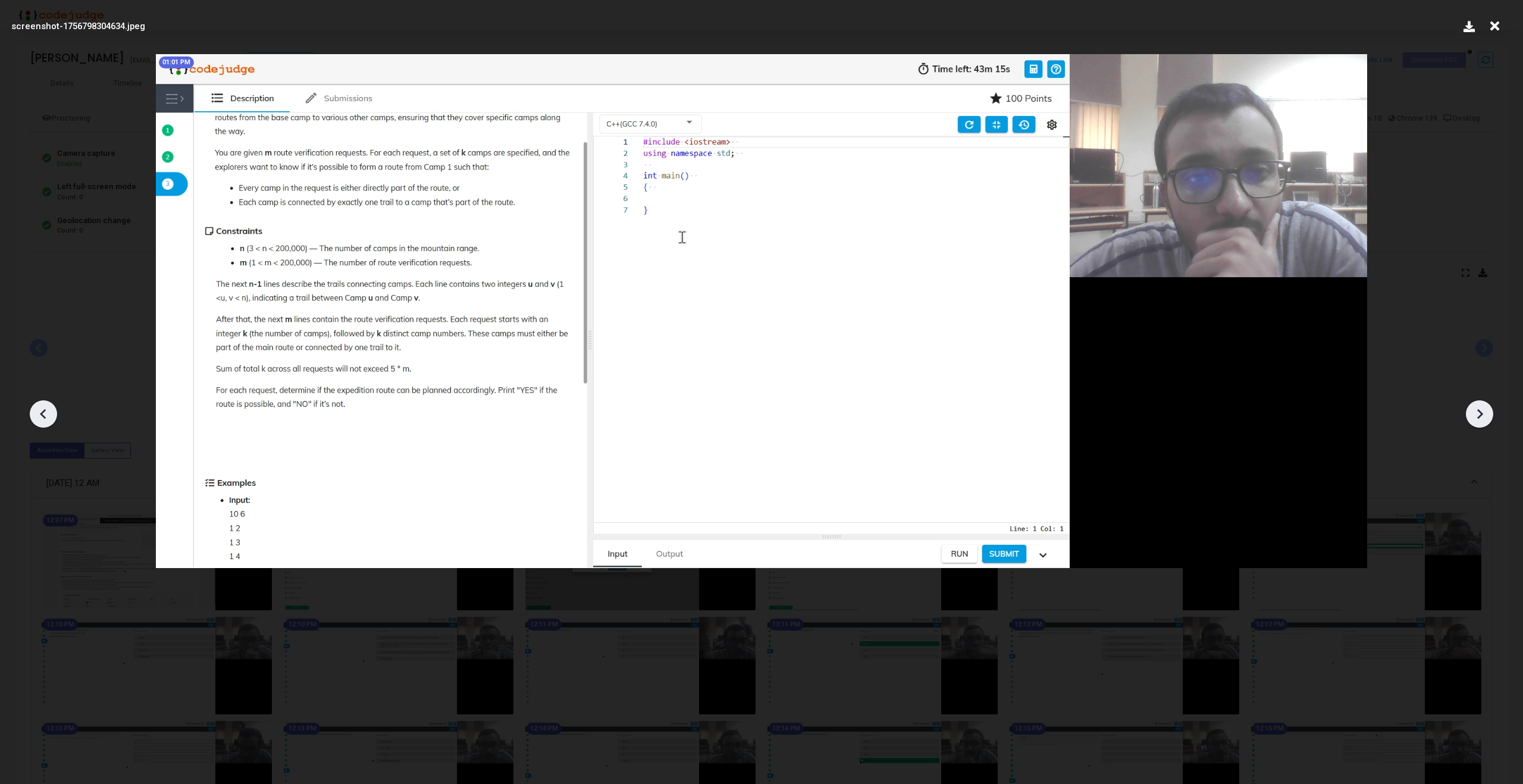
click at [1483, 414] on icon at bounding box center [1480, 414] width 18 height 18
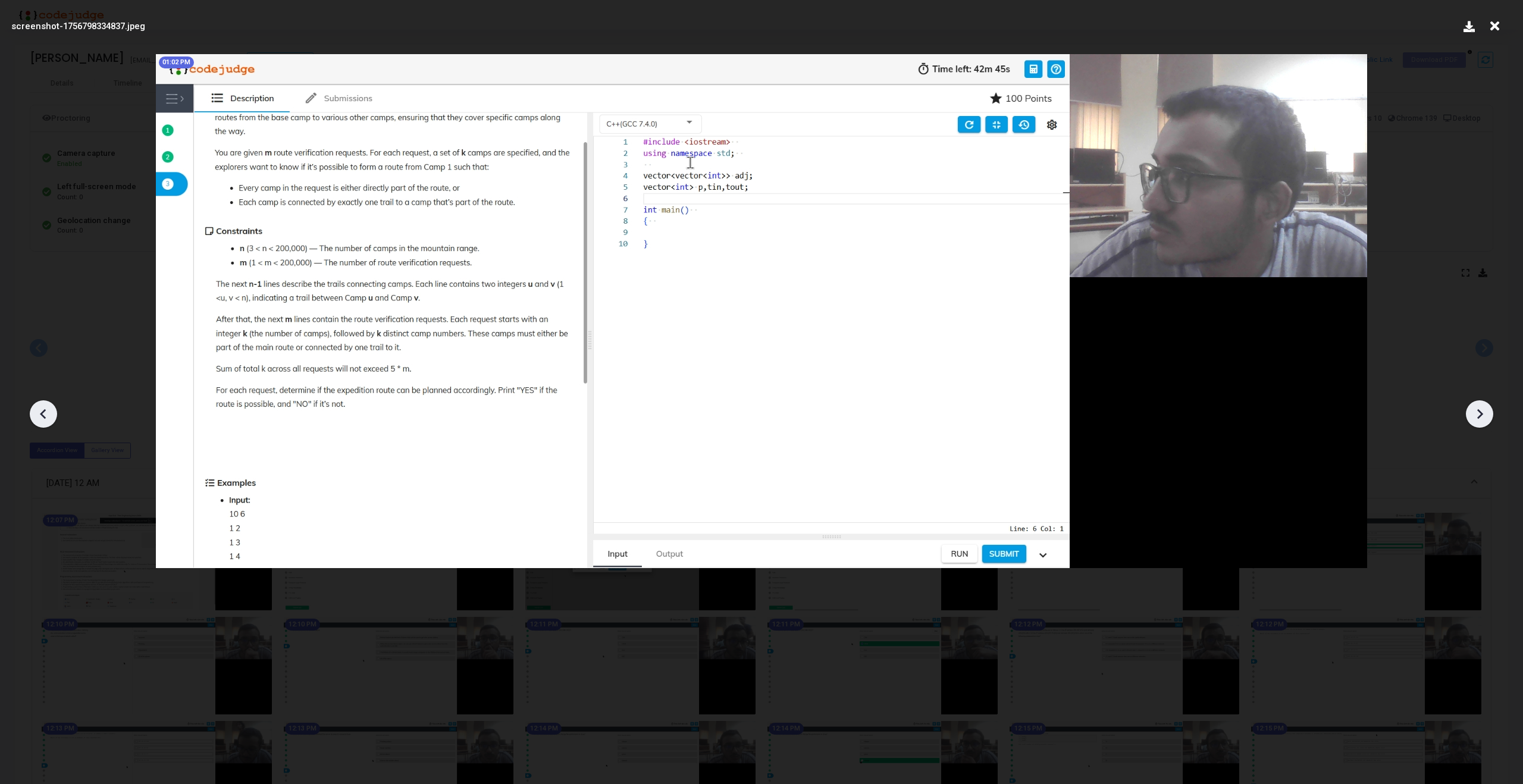
click at [1483, 414] on icon at bounding box center [1480, 414] width 18 height 18
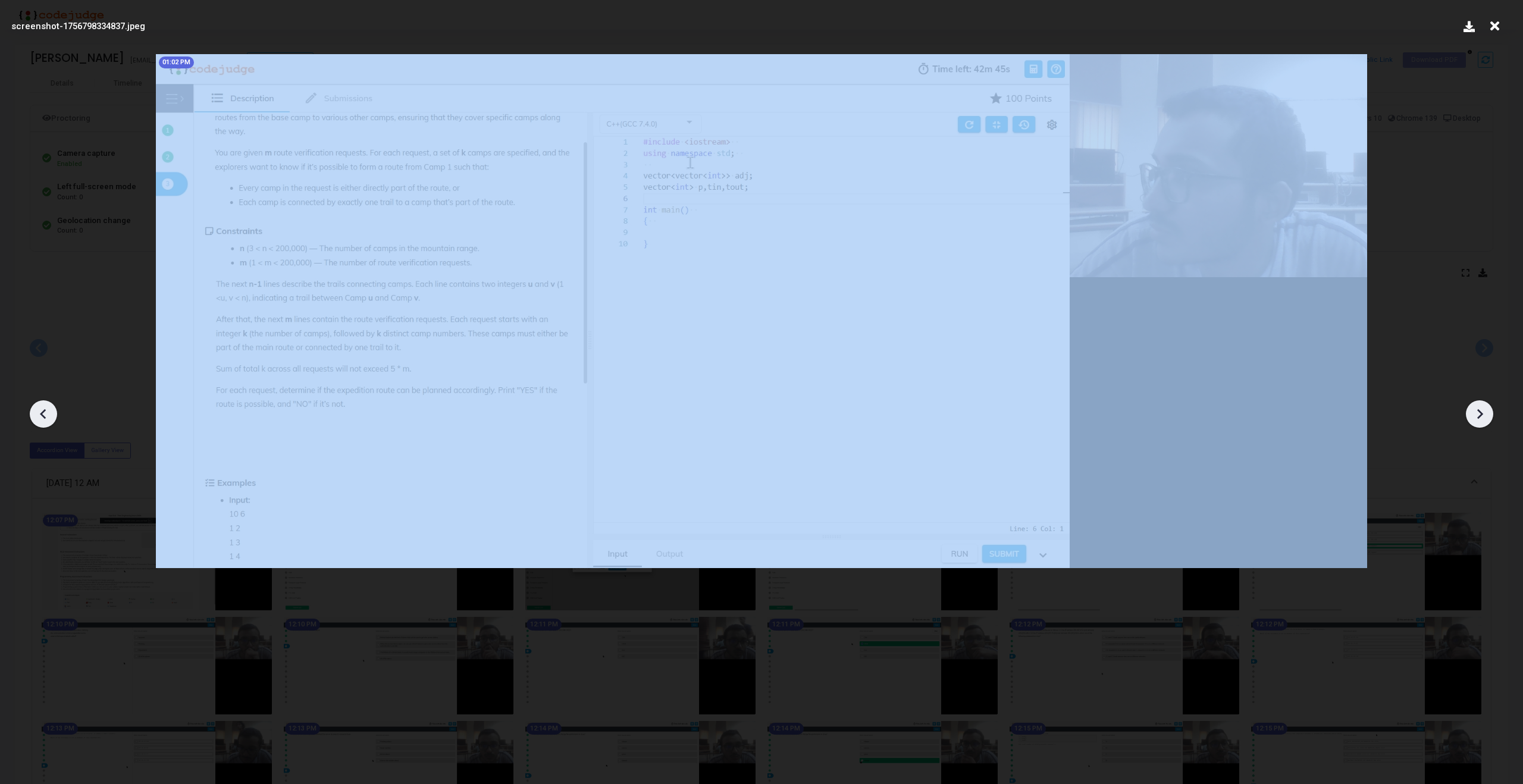
click at [1483, 414] on icon at bounding box center [1480, 414] width 18 height 18
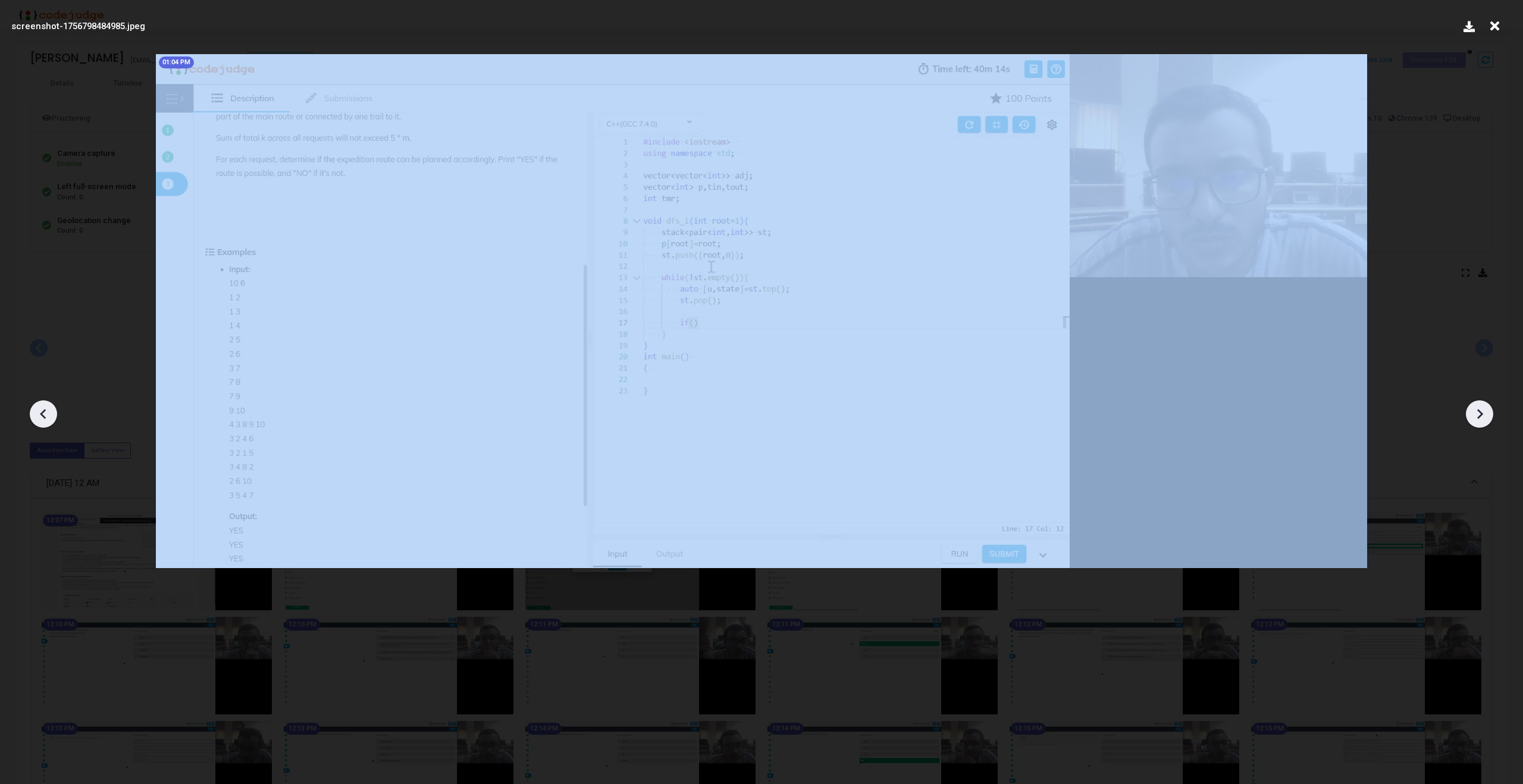
click at [1483, 414] on icon at bounding box center [1480, 414] width 18 height 18
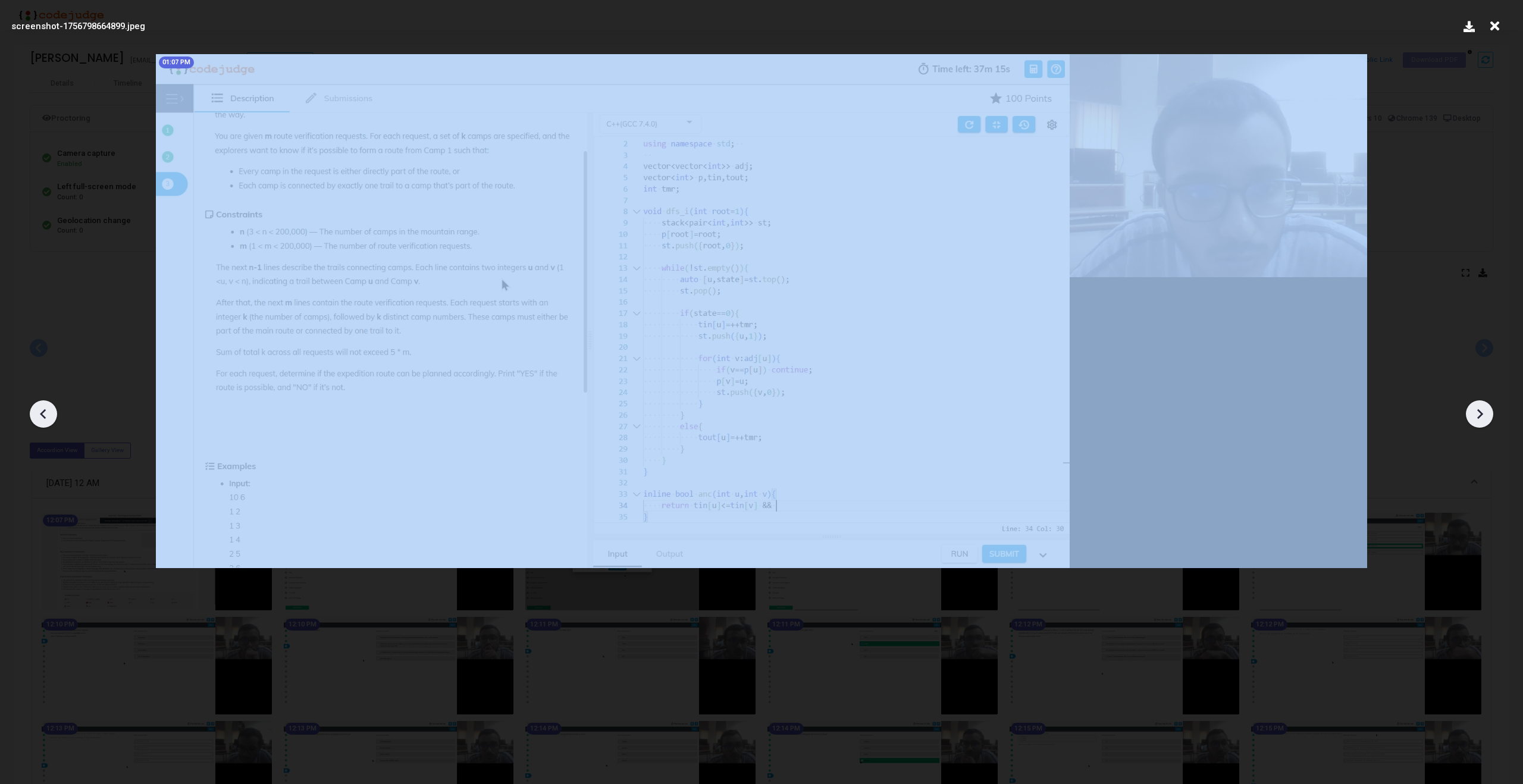
click at [1483, 414] on icon at bounding box center [1480, 414] width 18 height 18
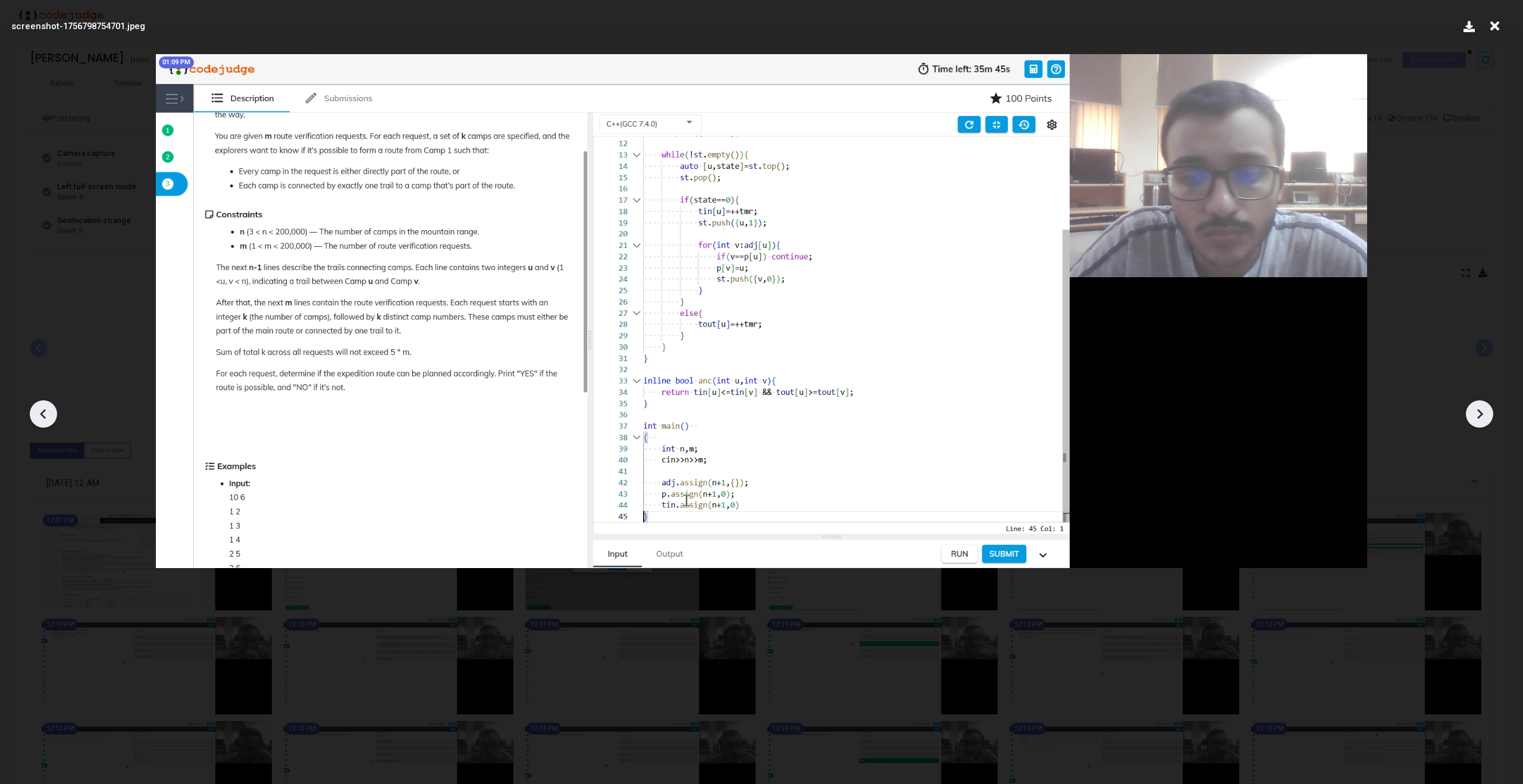
click at [1483, 414] on icon at bounding box center [1480, 414] width 18 height 18
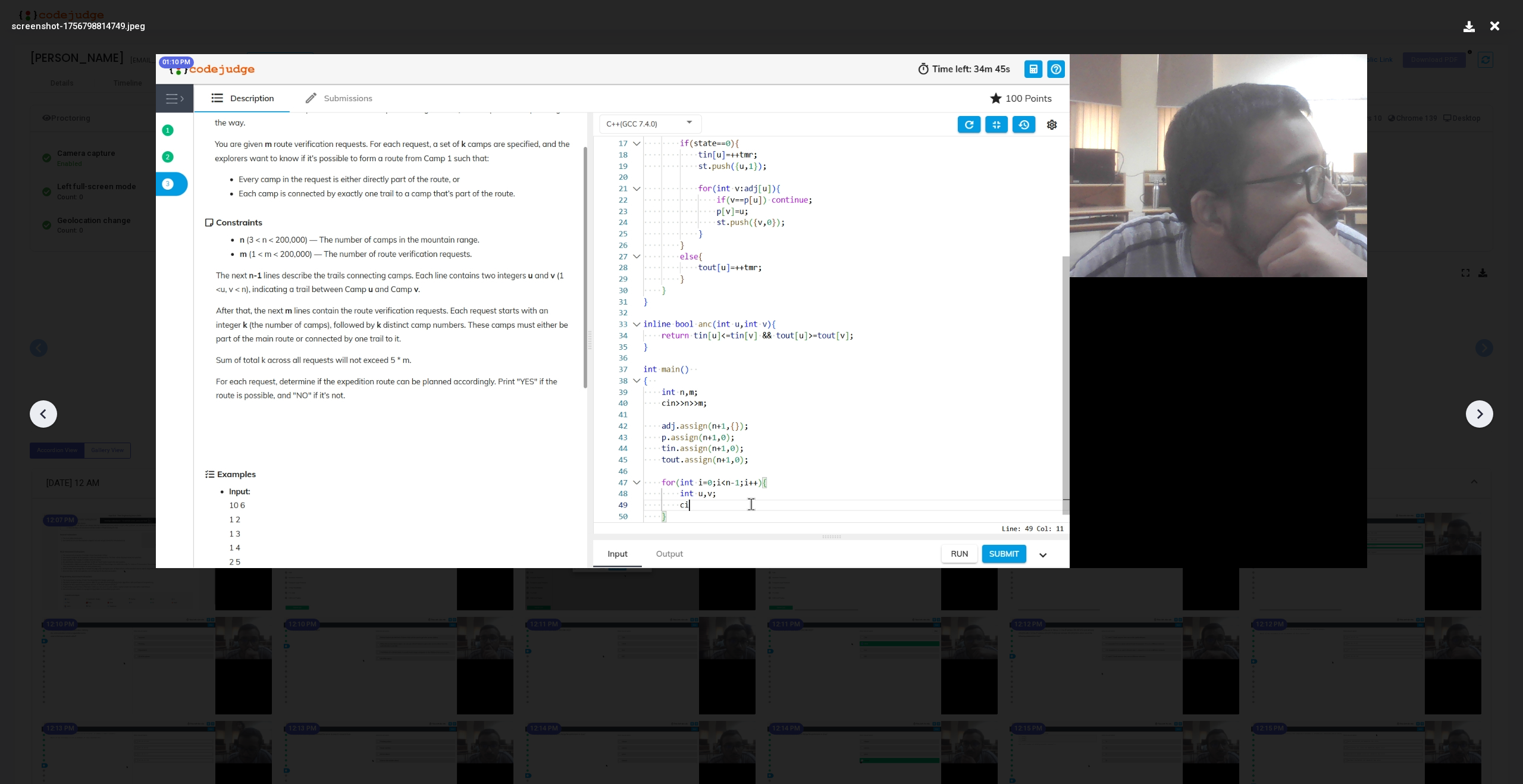
click at [1483, 414] on icon at bounding box center [1480, 414] width 18 height 18
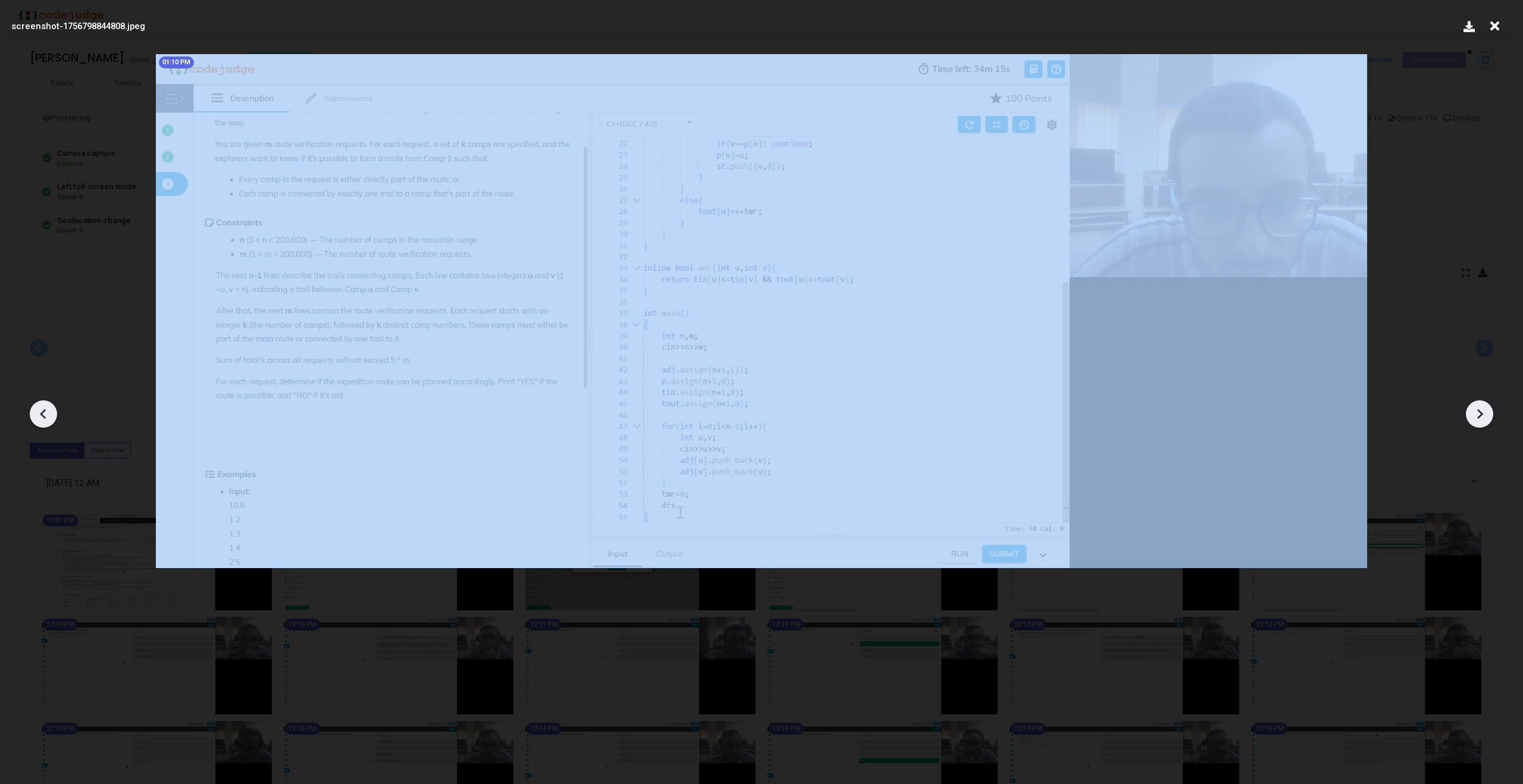
click at [1483, 414] on icon at bounding box center [1480, 414] width 18 height 18
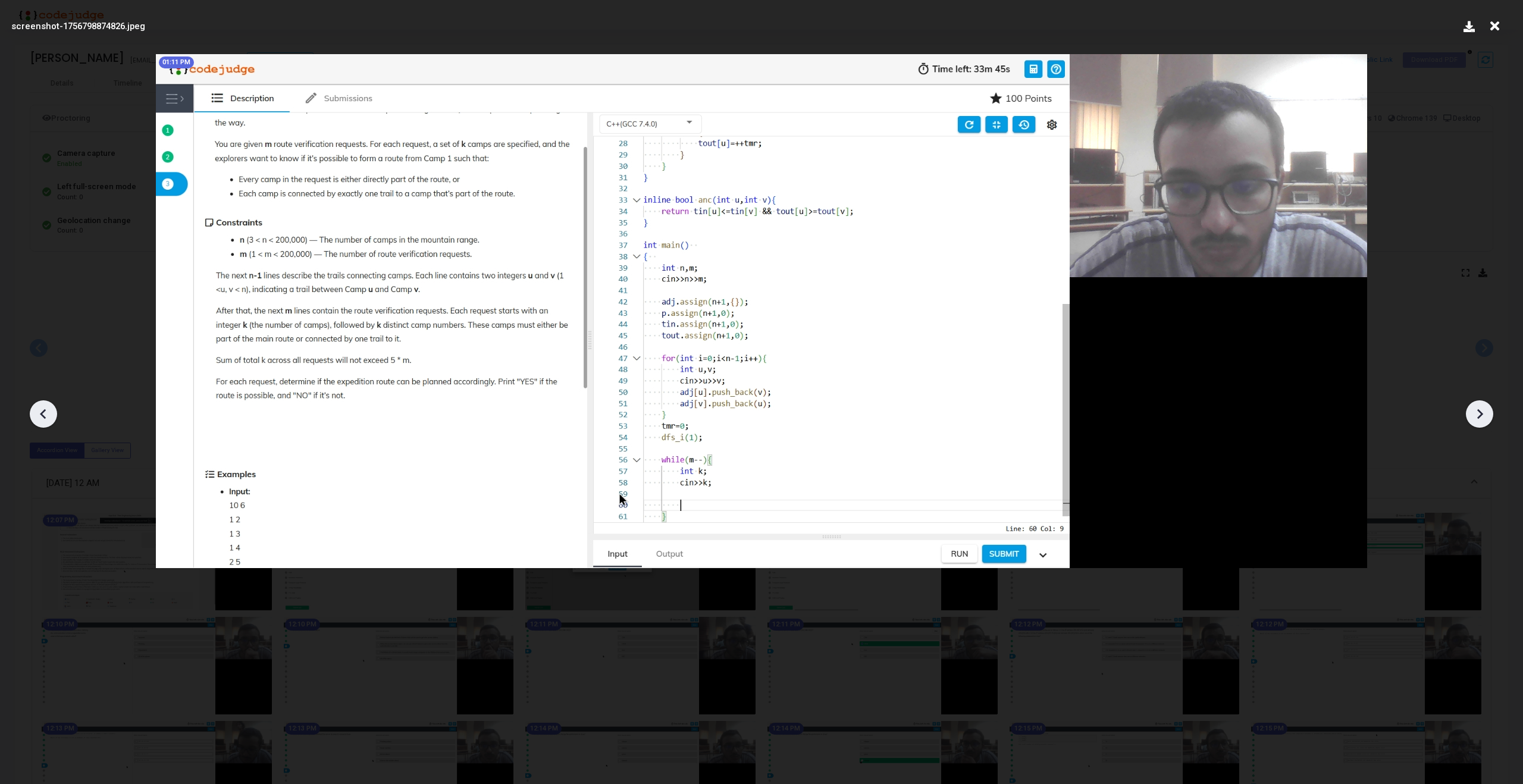
click at [1483, 414] on icon at bounding box center [1480, 414] width 18 height 18
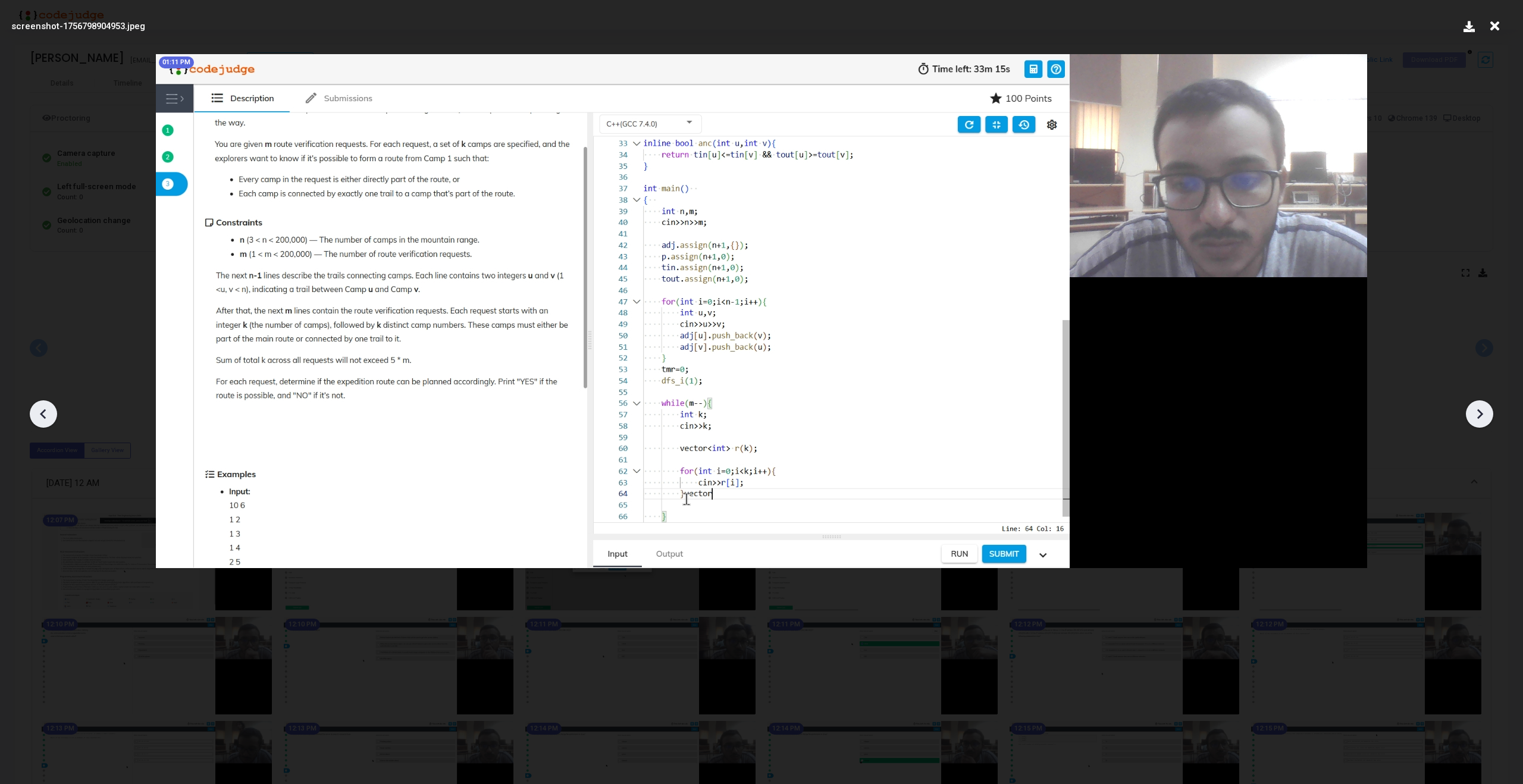
click at [1483, 414] on icon at bounding box center [1480, 414] width 18 height 18
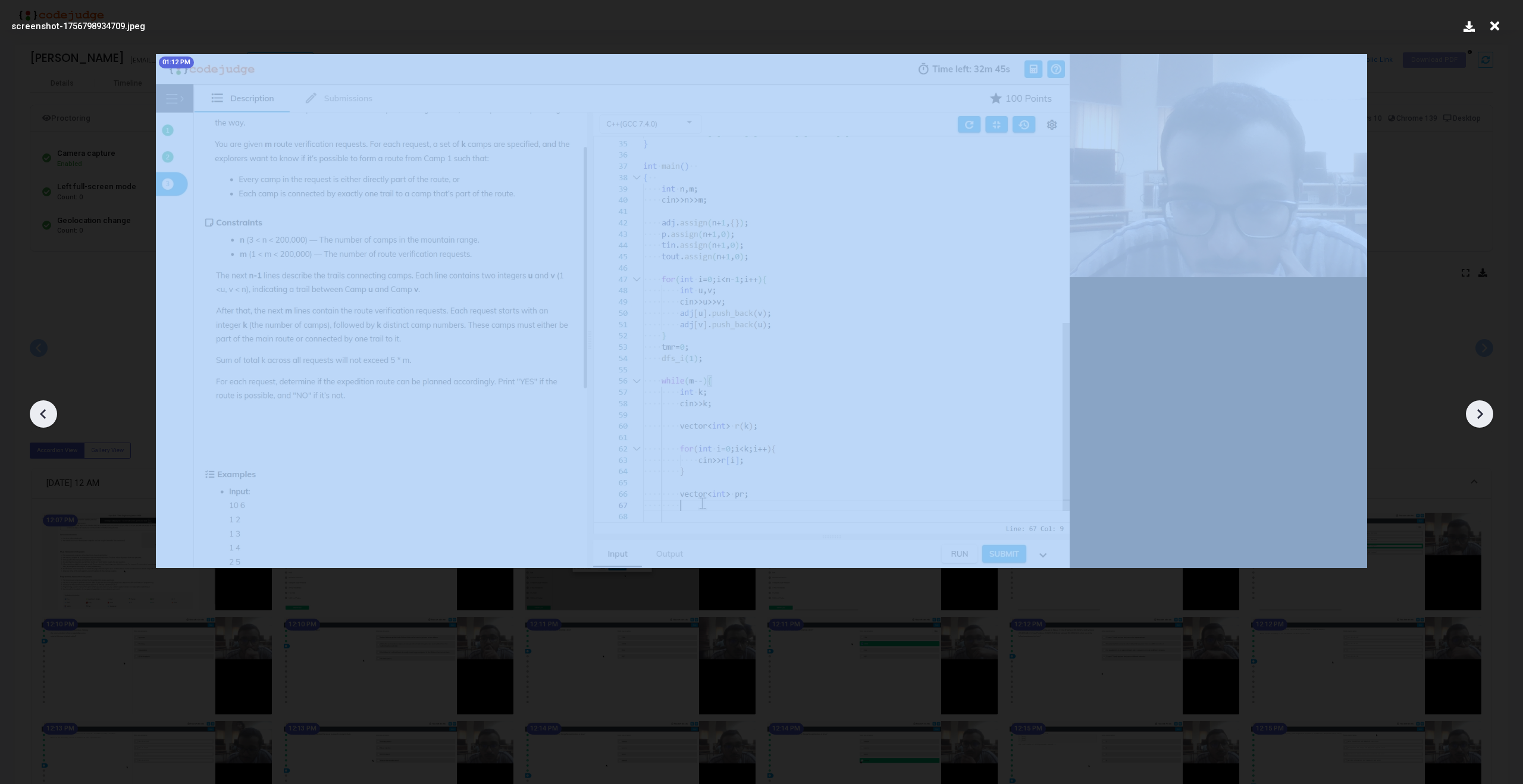
click at [1483, 414] on icon at bounding box center [1480, 414] width 18 height 18
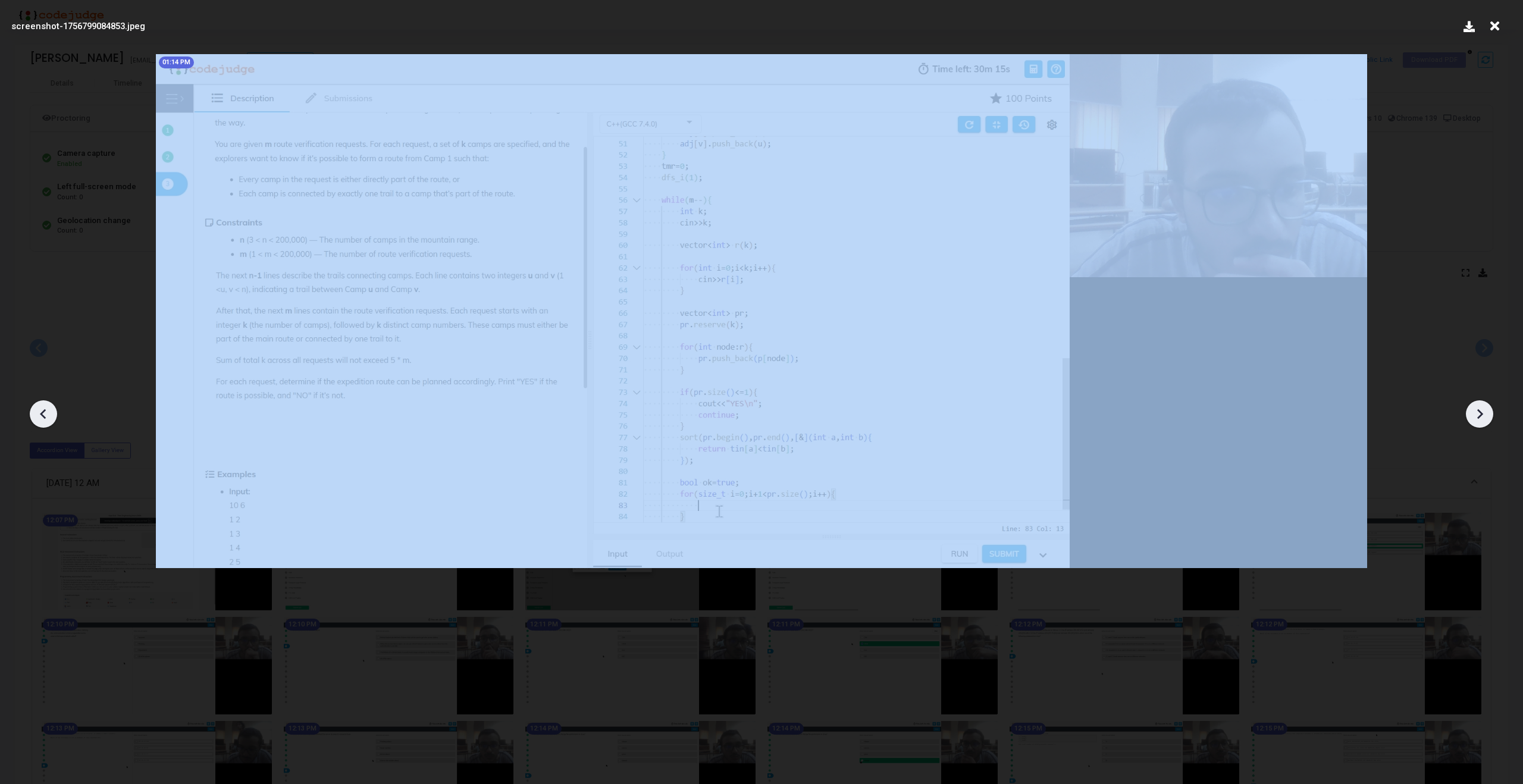
click at [1483, 414] on icon at bounding box center [1480, 414] width 18 height 18
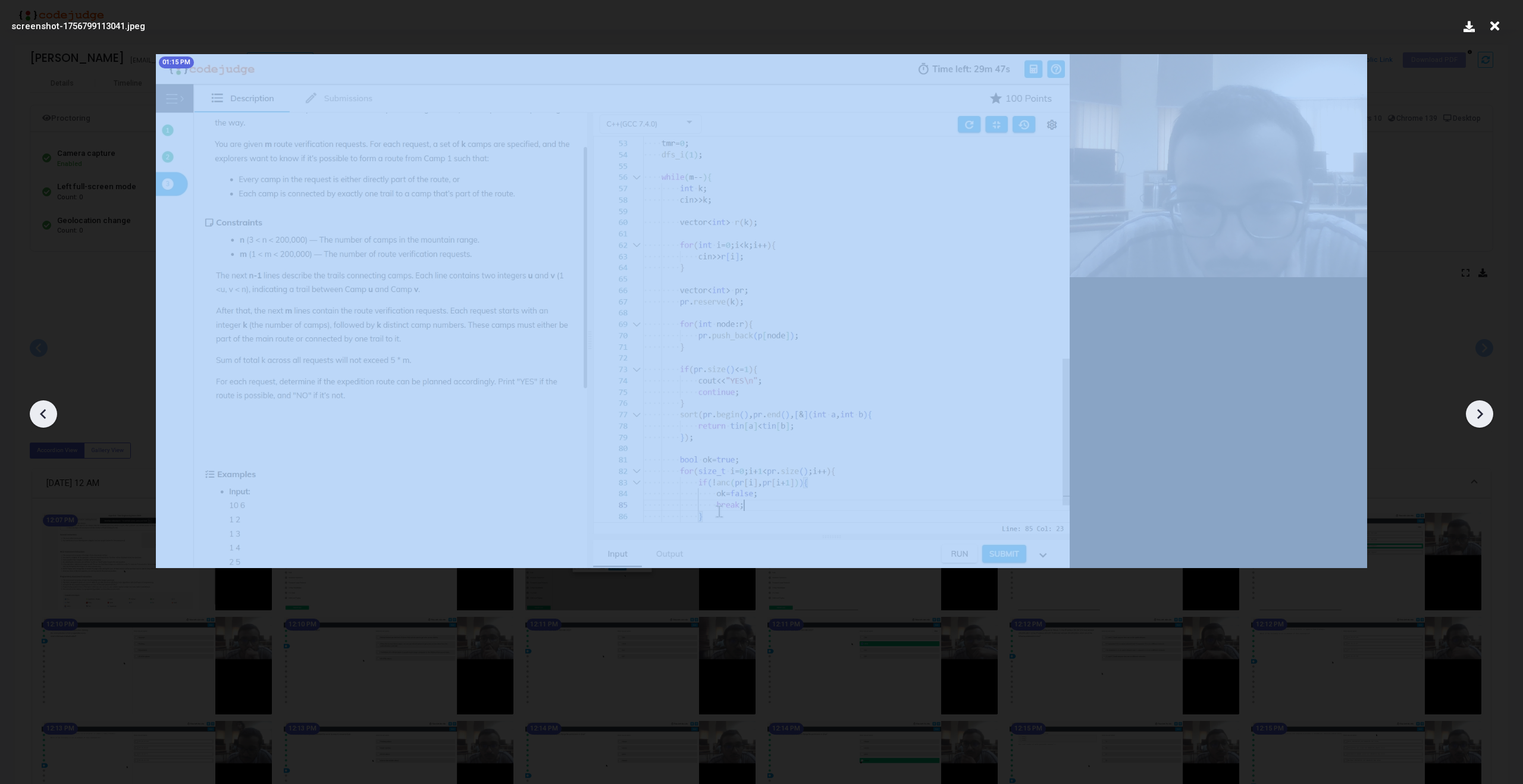
click at [1483, 414] on icon at bounding box center [1480, 414] width 18 height 18
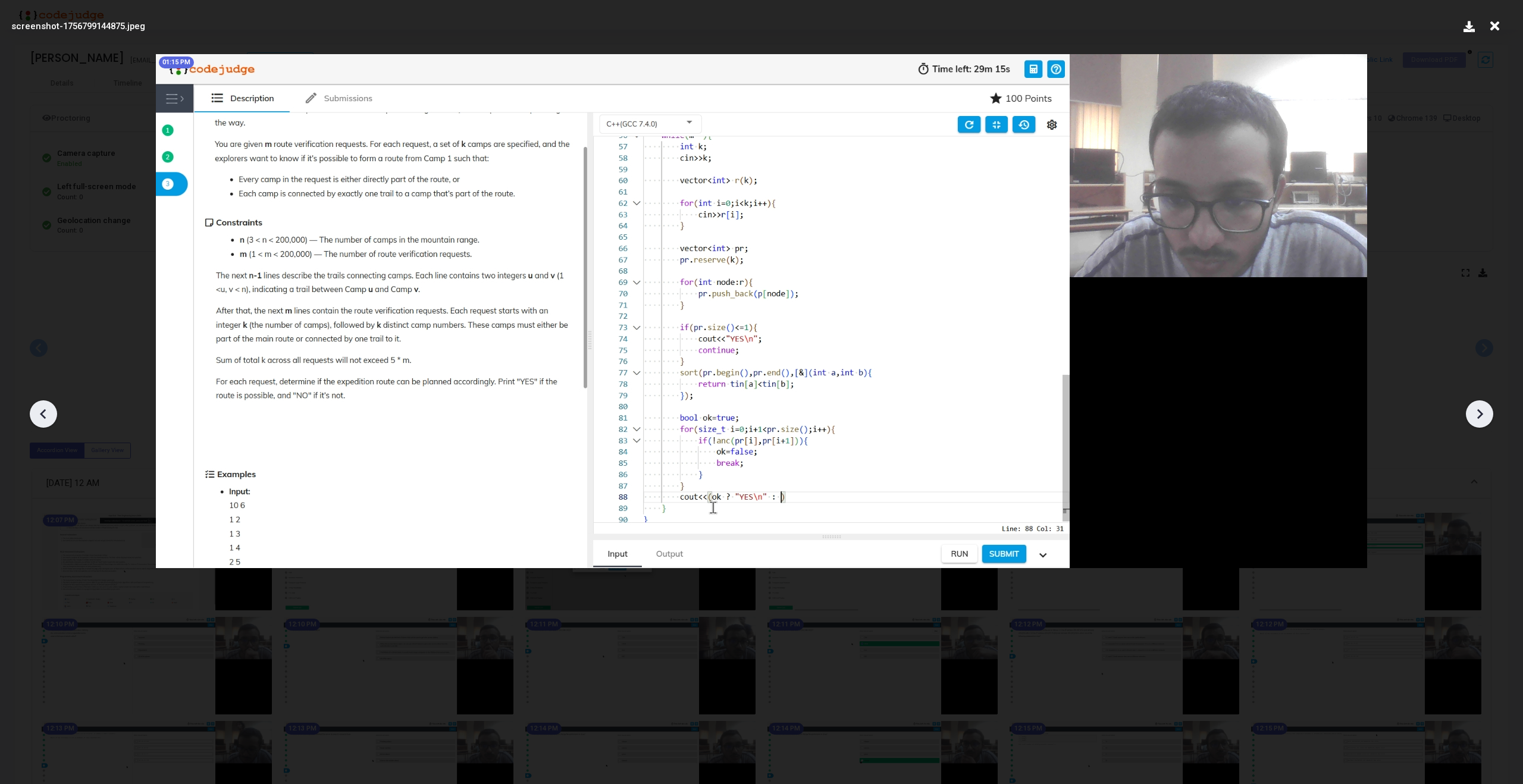
click at [1483, 414] on icon at bounding box center [1480, 414] width 18 height 18
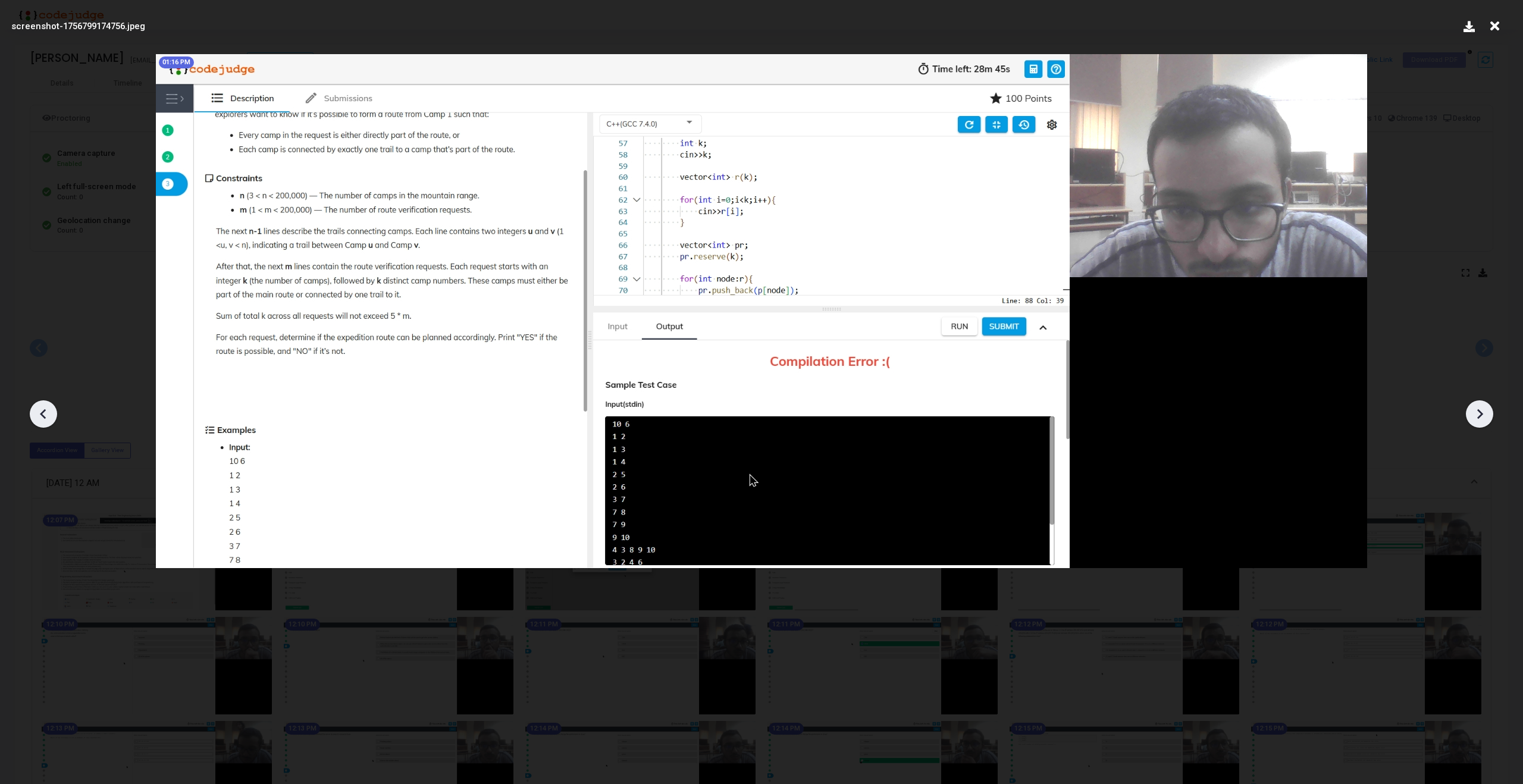
click at [1483, 414] on icon at bounding box center [1480, 414] width 18 height 18
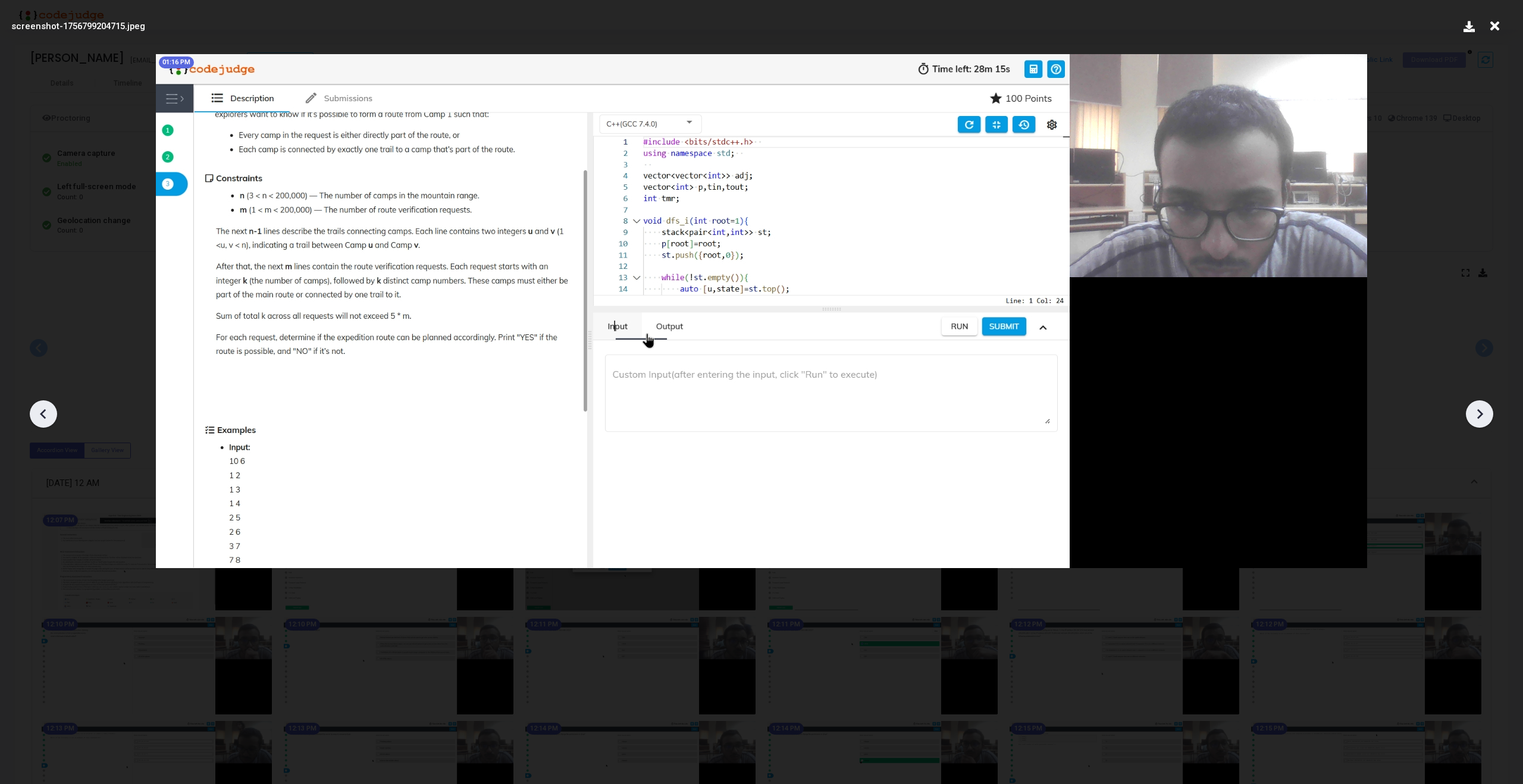
click at [1483, 414] on icon at bounding box center [1480, 414] width 18 height 18
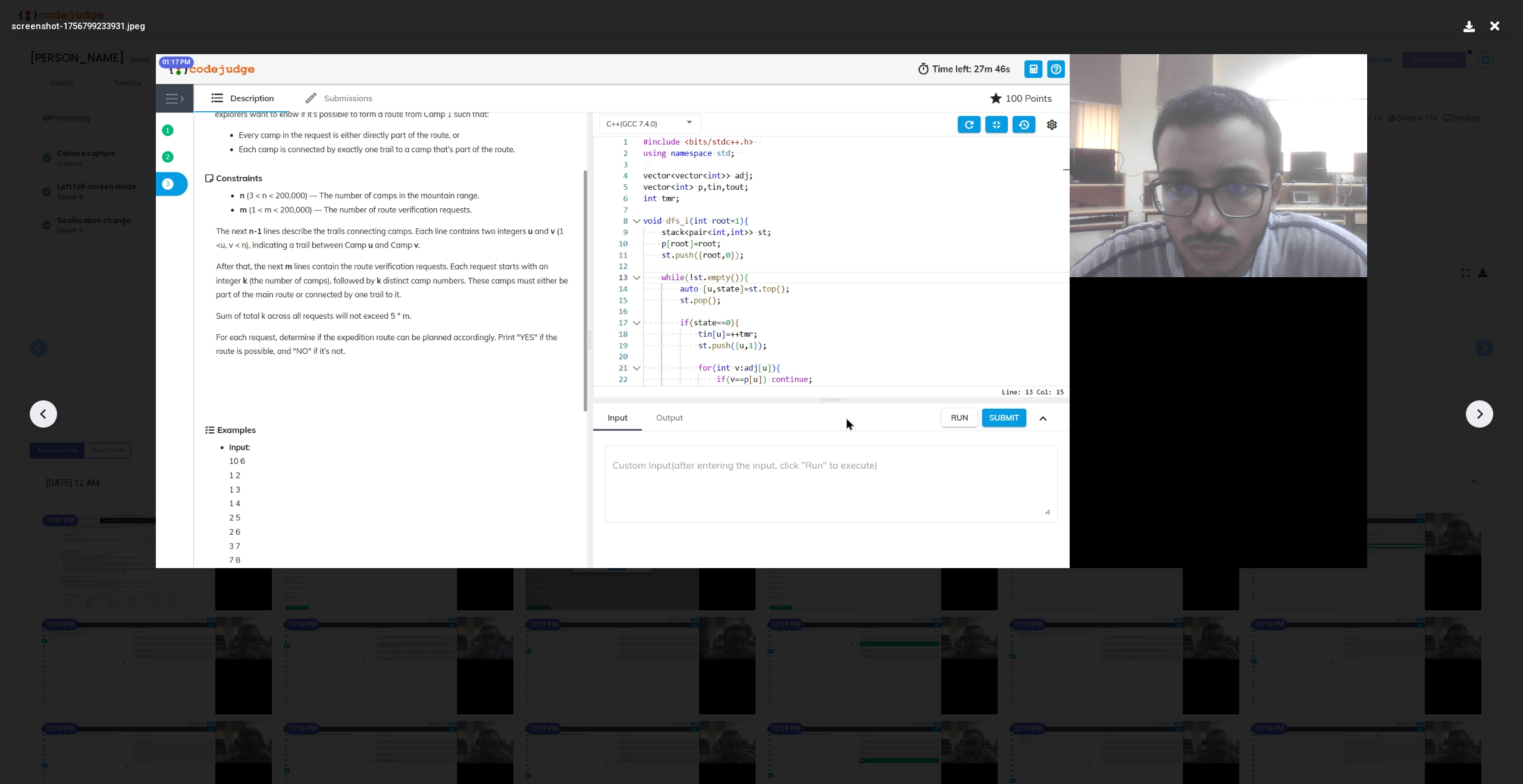
click at [1483, 414] on icon at bounding box center [1480, 414] width 18 height 18
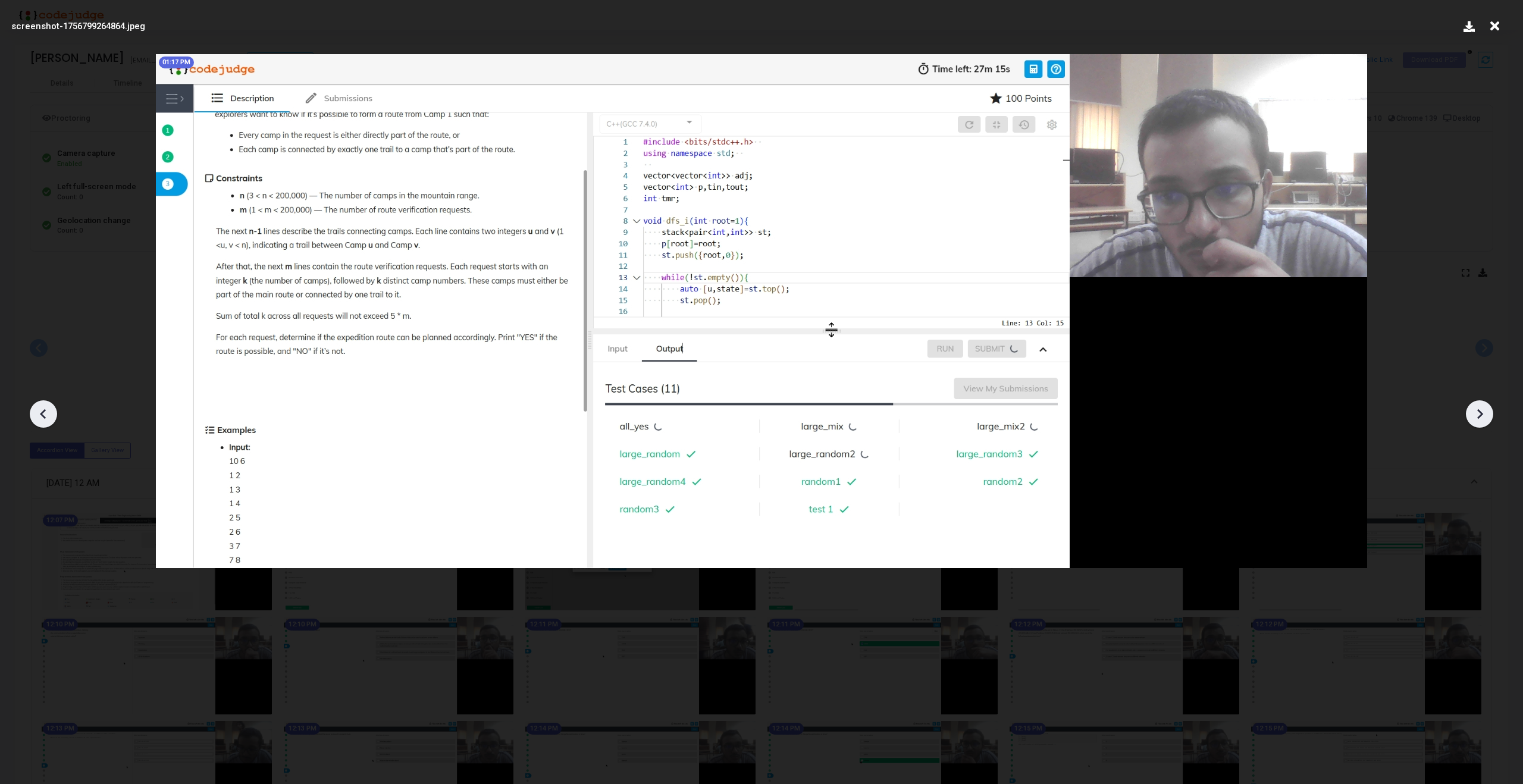
click at [1483, 414] on icon at bounding box center [1480, 414] width 18 height 18
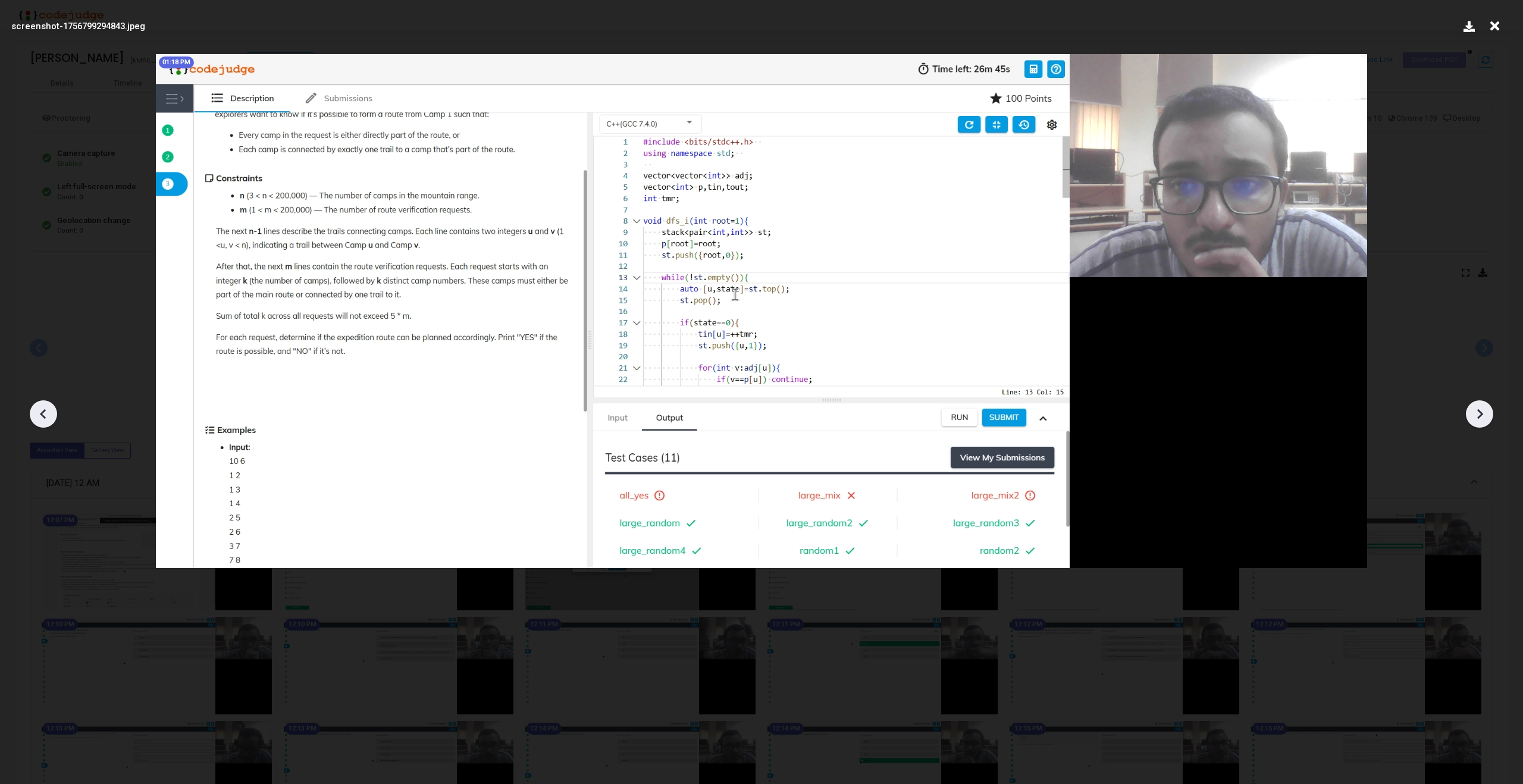
click at [1483, 414] on icon at bounding box center [1480, 414] width 18 height 18
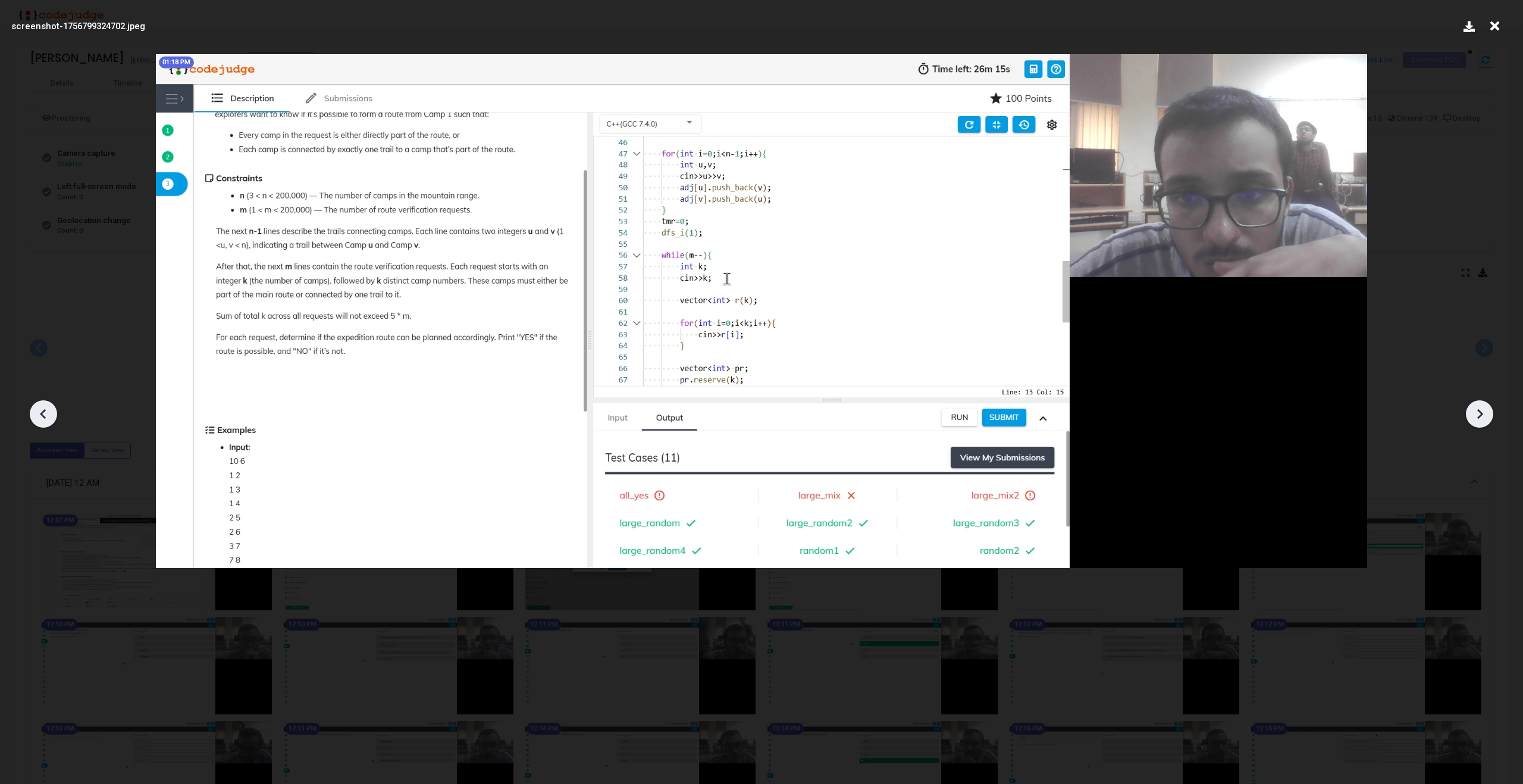
click at [1483, 414] on icon at bounding box center [1480, 414] width 18 height 18
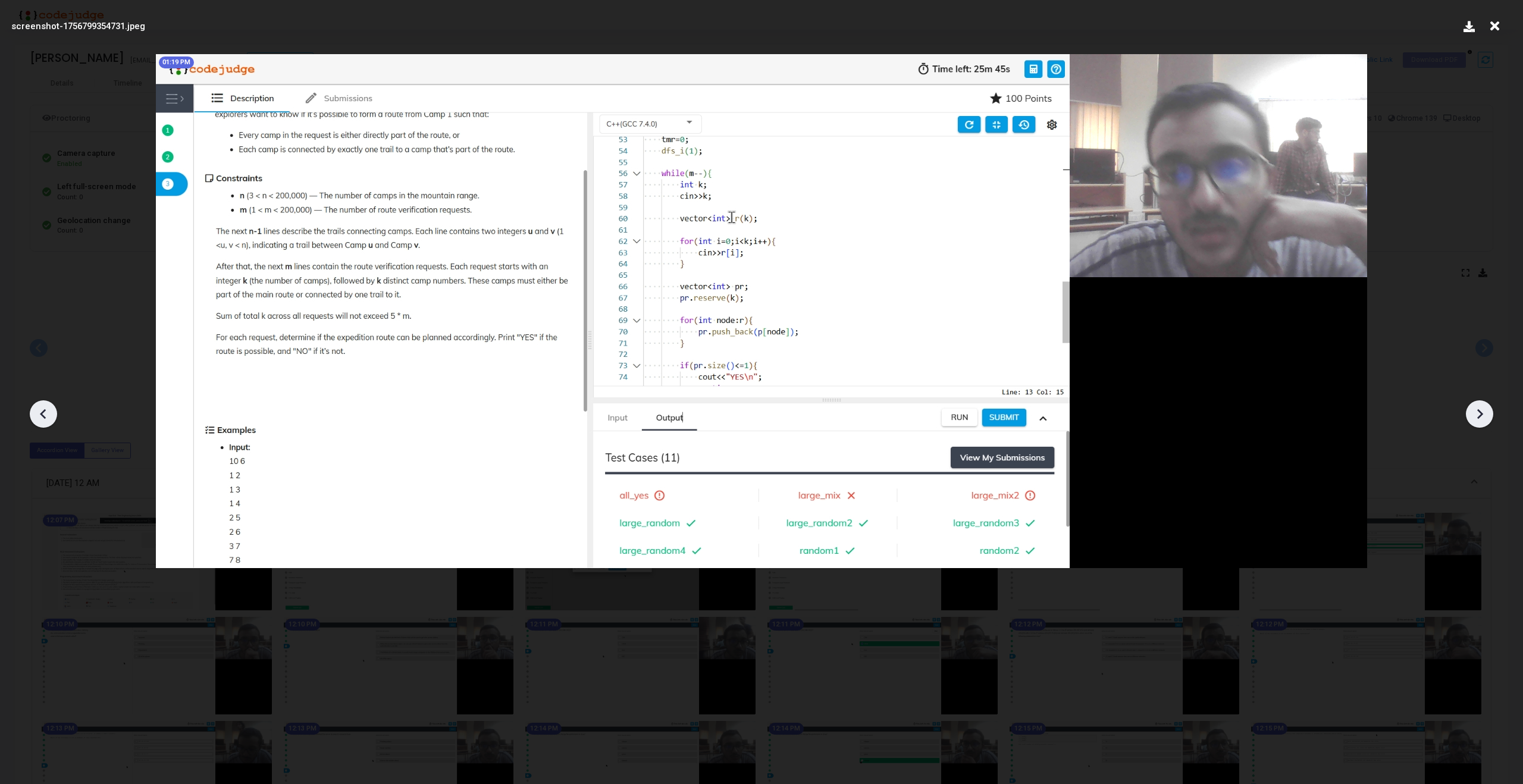
click at [1483, 414] on icon at bounding box center [1480, 414] width 18 height 18
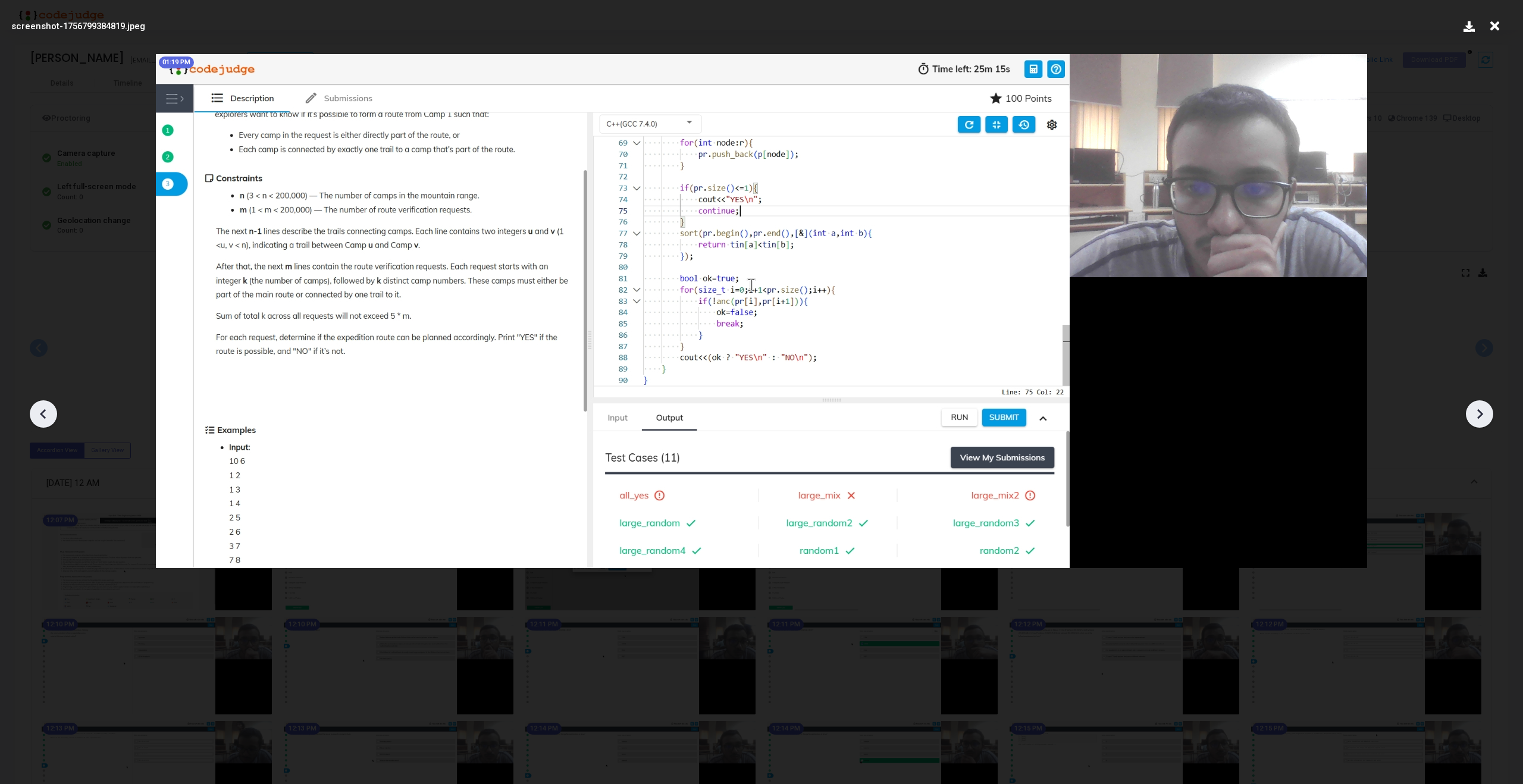
click at [1483, 414] on icon at bounding box center [1480, 414] width 18 height 18
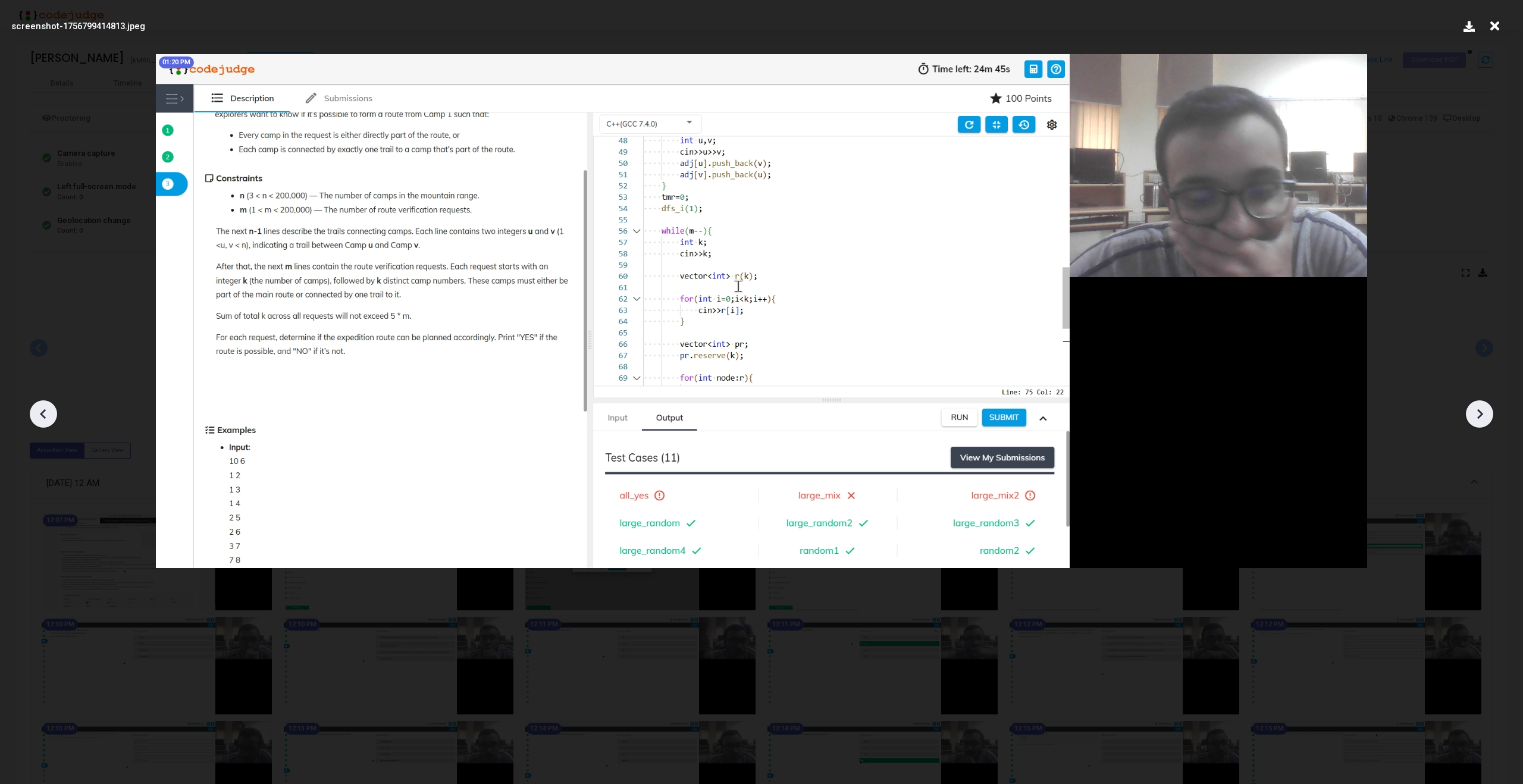
click at [1483, 414] on icon at bounding box center [1480, 414] width 18 height 18
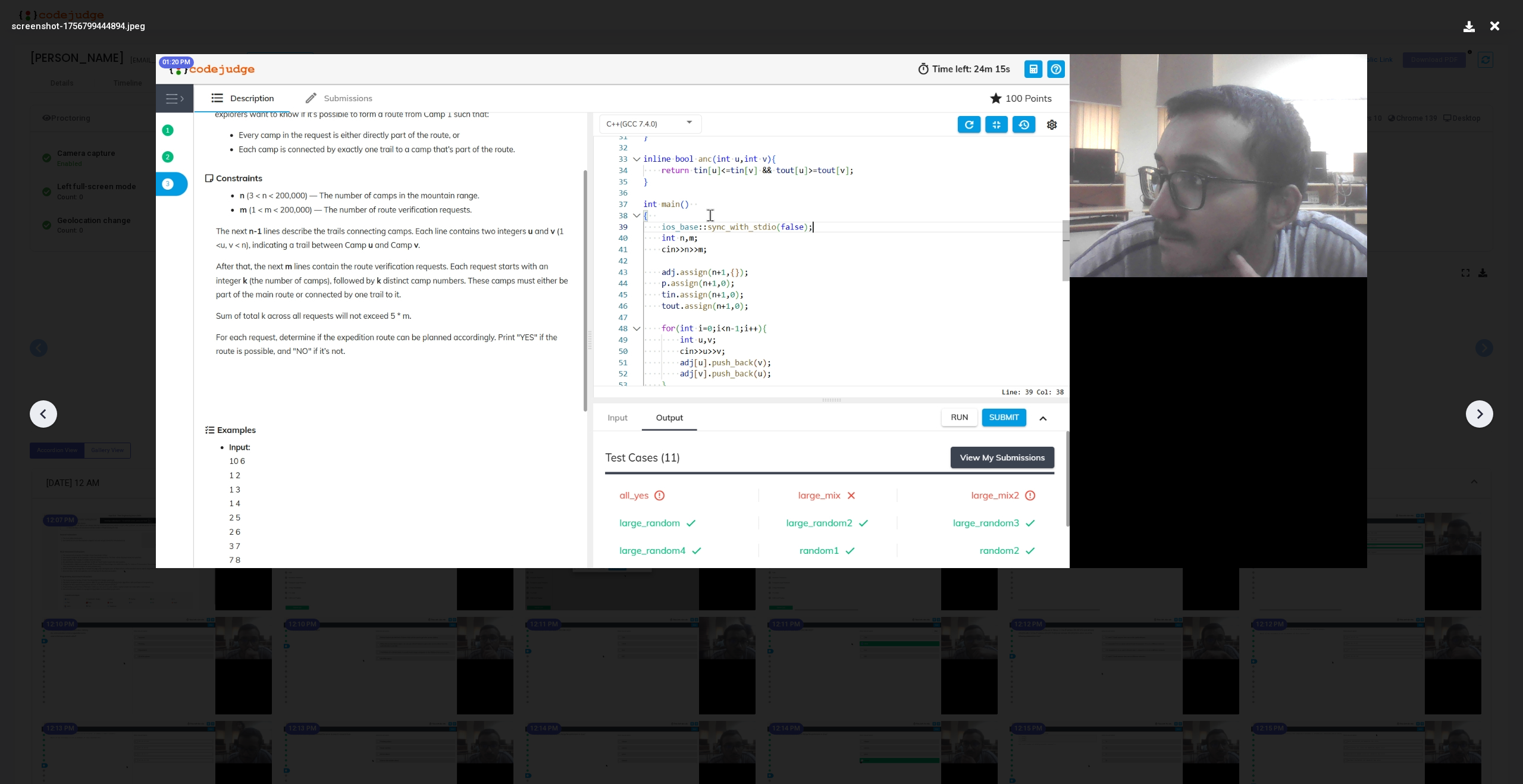
click at [1483, 413] on icon at bounding box center [1480, 414] width 18 height 18
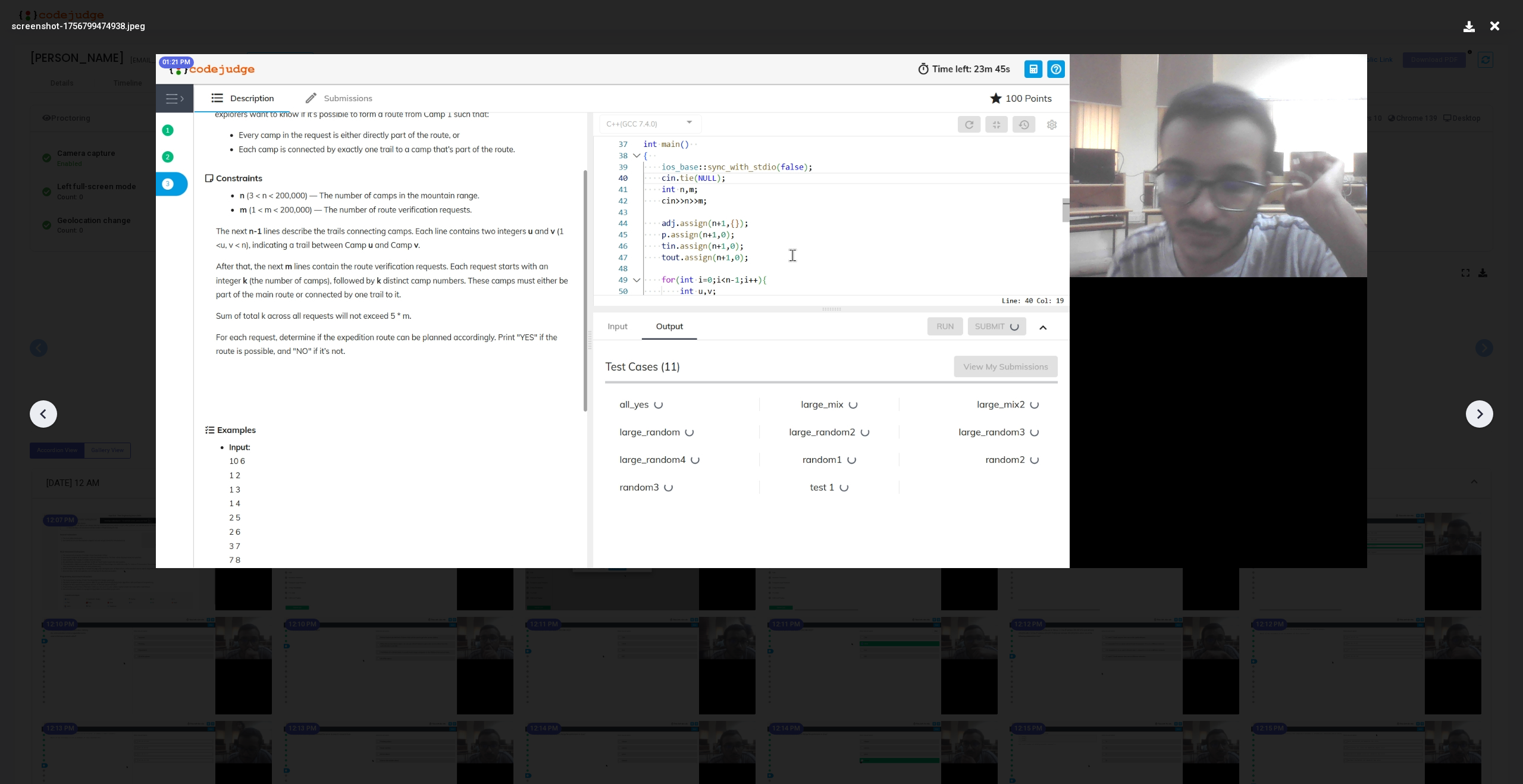
click at [1483, 413] on icon at bounding box center [1480, 414] width 18 height 18
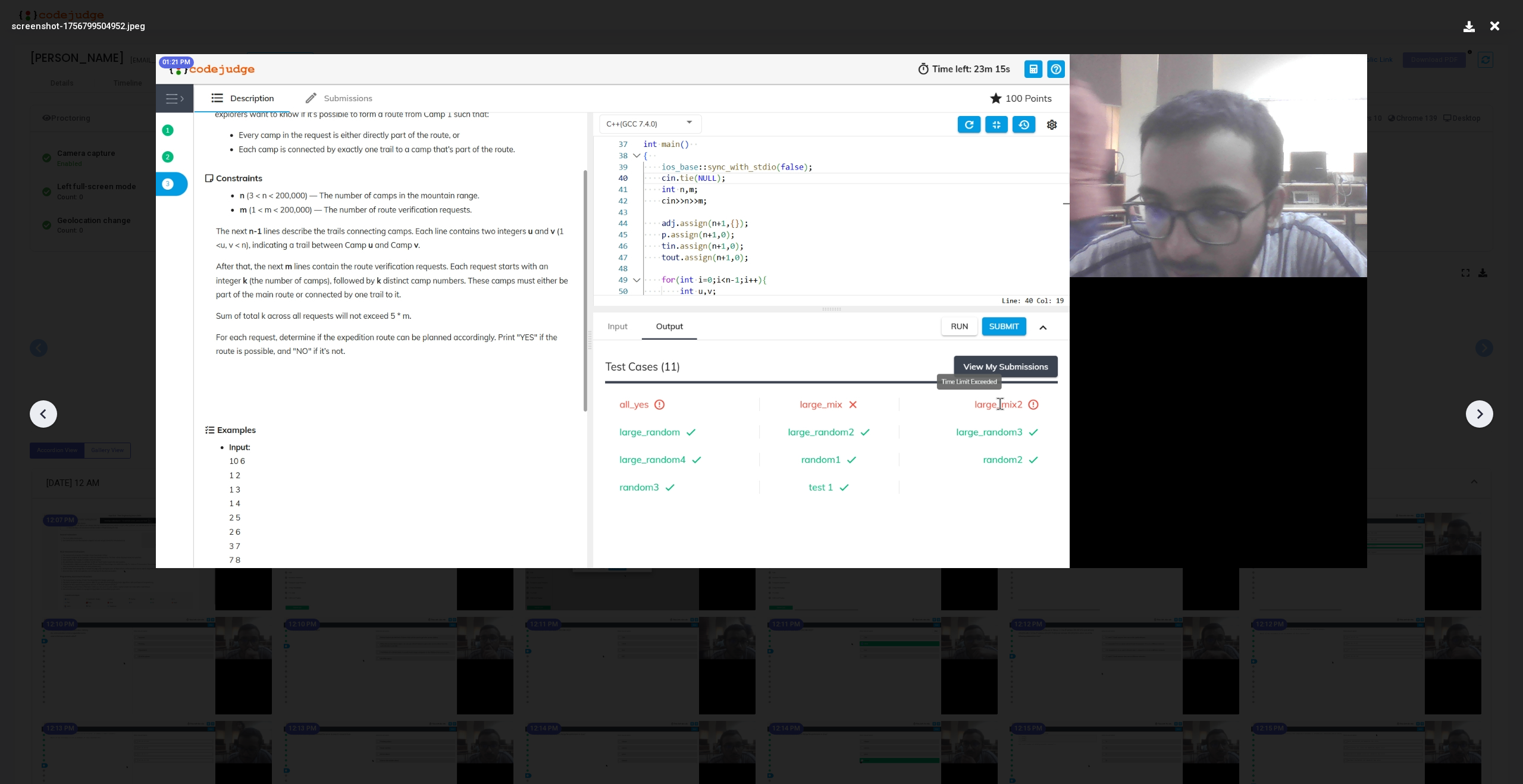
click at [1483, 413] on icon at bounding box center [1480, 414] width 18 height 18
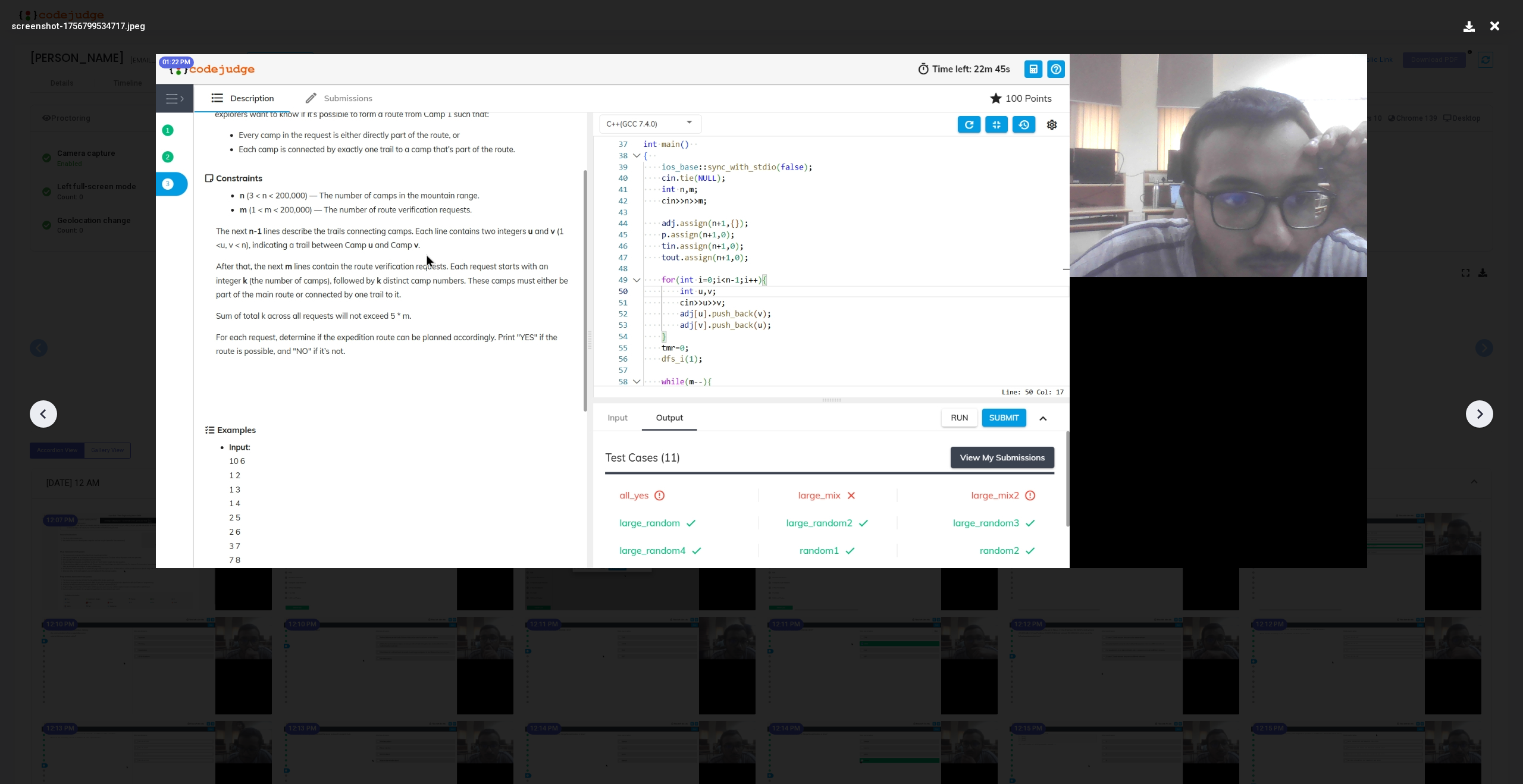
click at [1483, 413] on icon at bounding box center [1480, 414] width 18 height 18
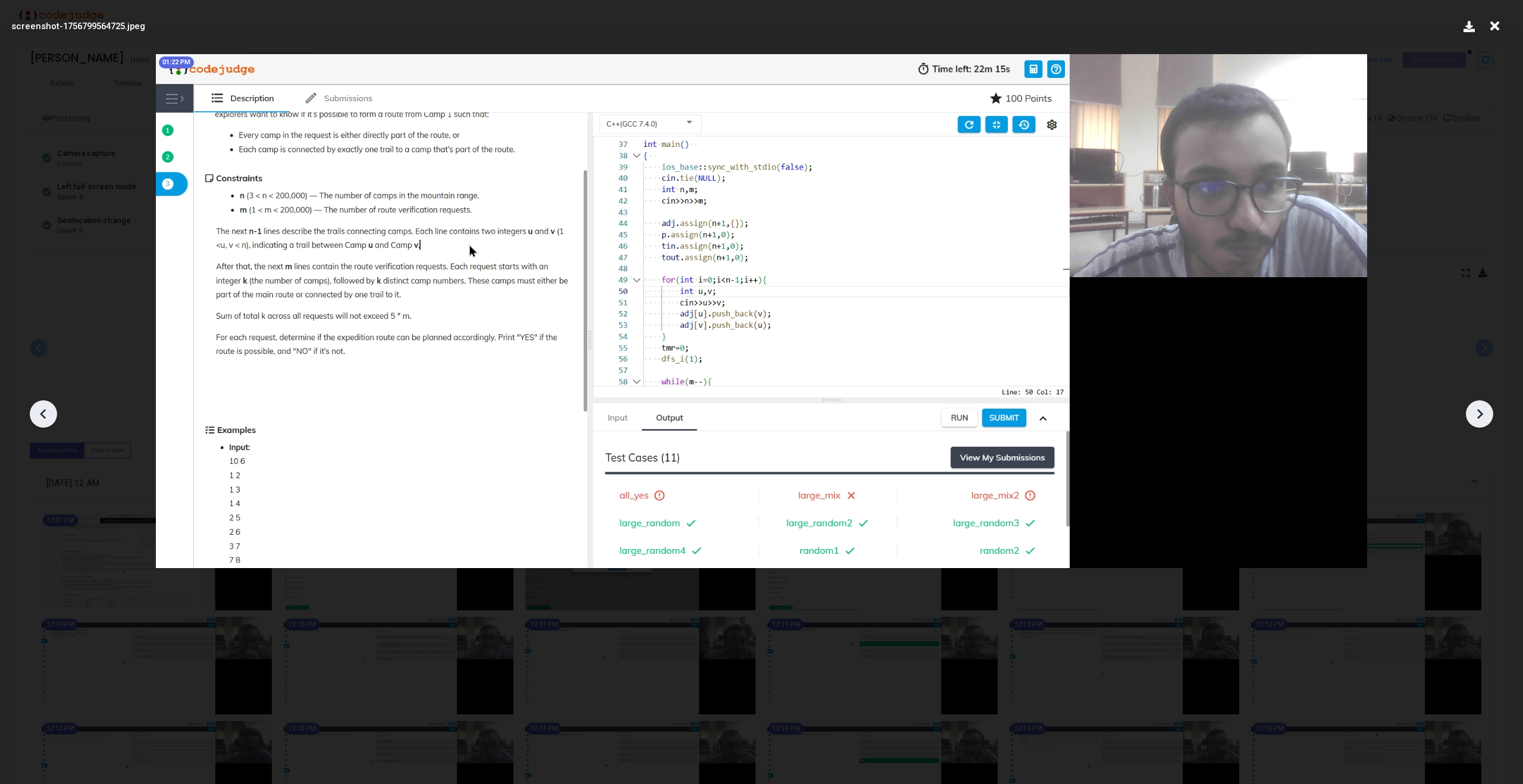
click at [1483, 413] on icon at bounding box center [1480, 414] width 18 height 18
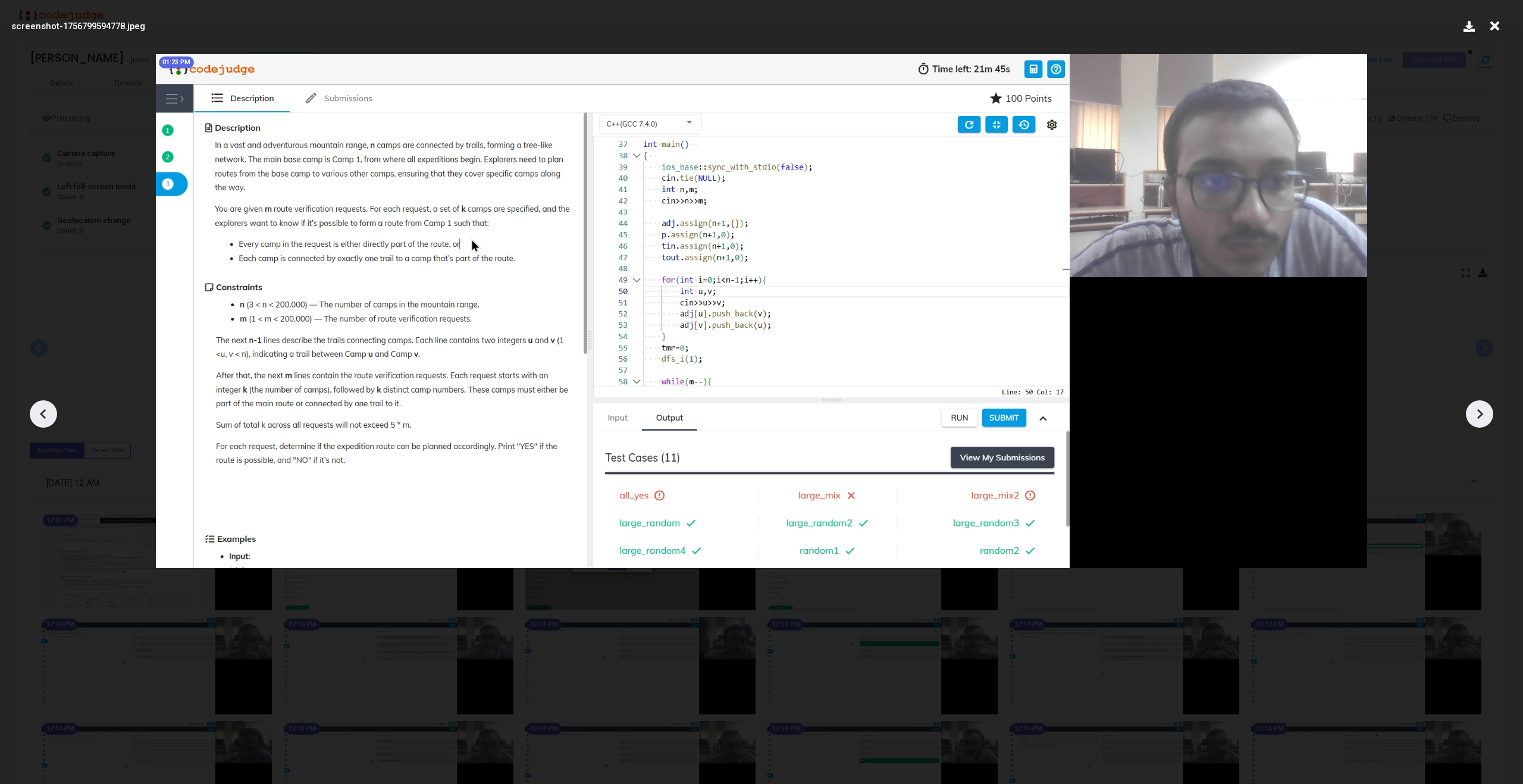
click at [1483, 413] on icon at bounding box center [1480, 414] width 18 height 18
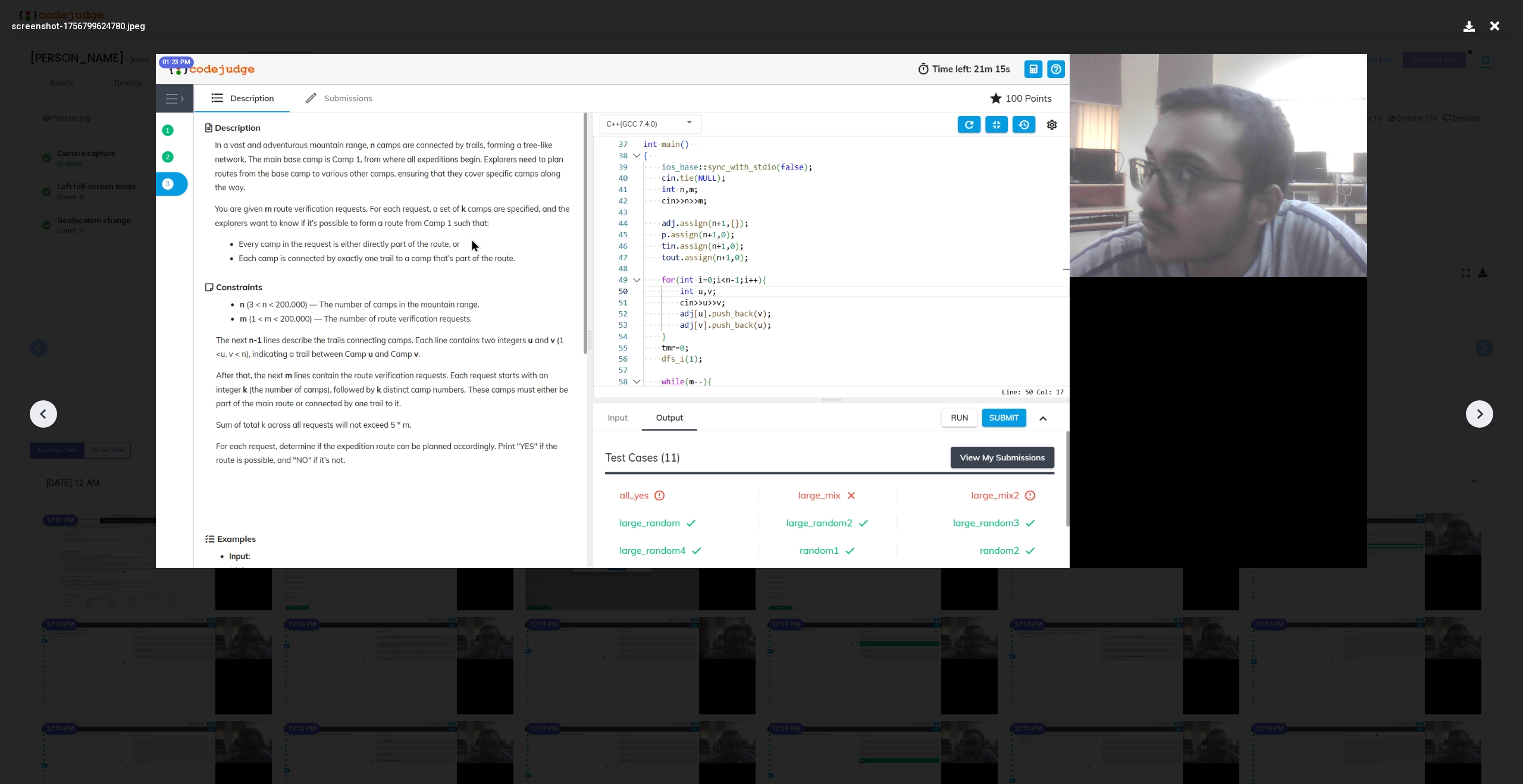
click at [1483, 413] on icon at bounding box center [1480, 414] width 18 height 18
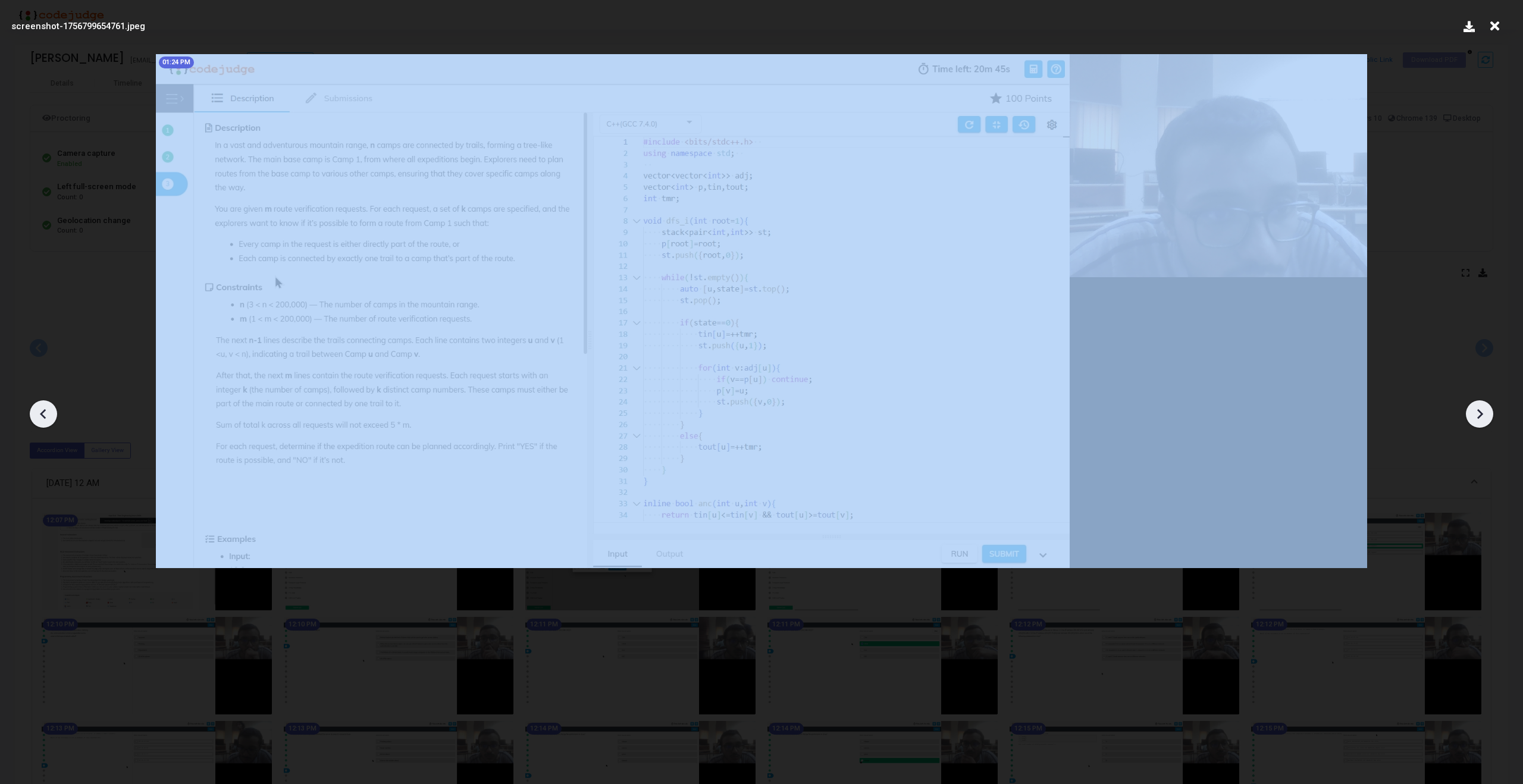
click at [1483, 413] on icon at bounding box center [1480, 414] width 18 height 18
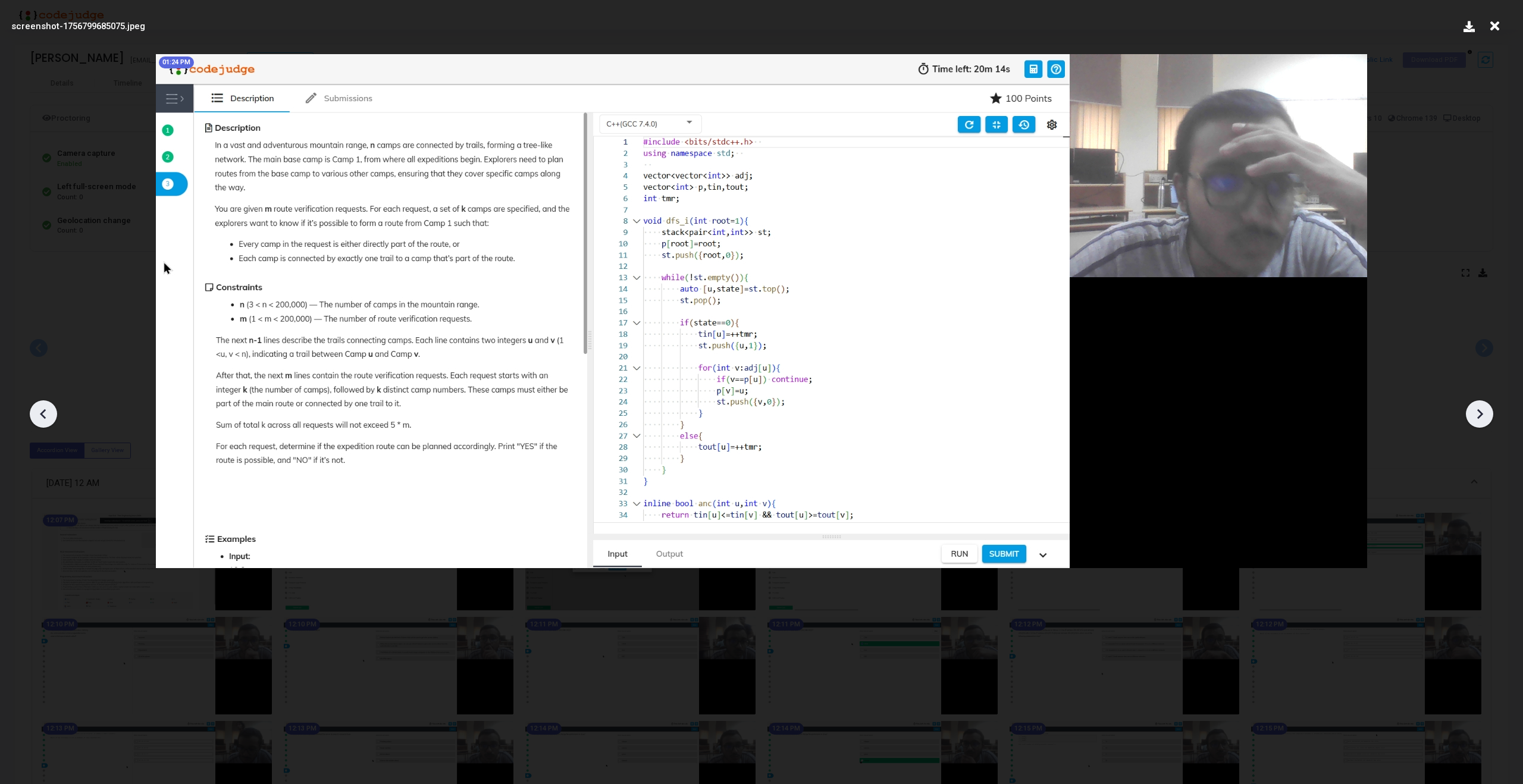
click at [1483, 413] on icon at bounding box center [1480, 414] width 18 height 18
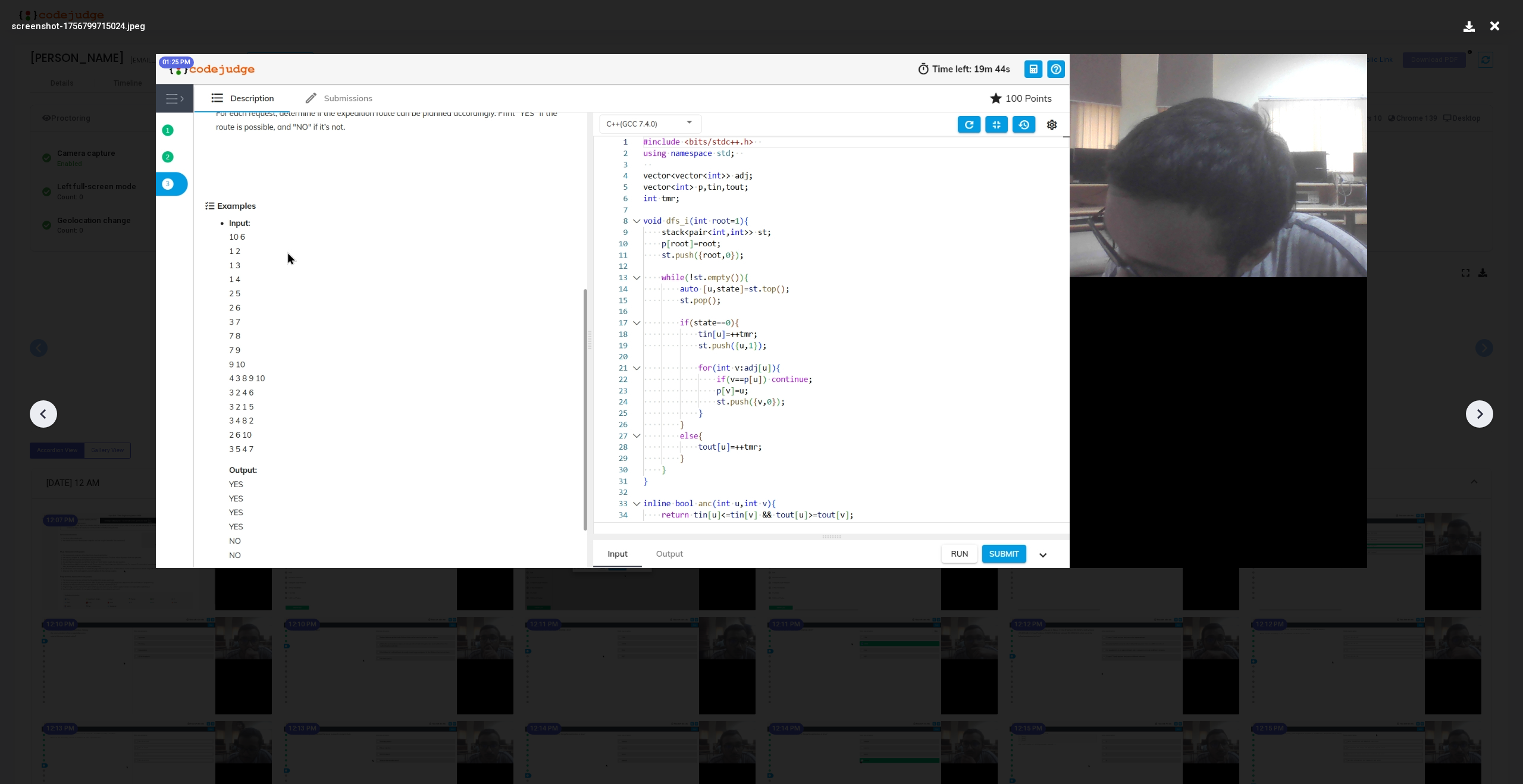
click at [1483, 413] on icon at bounding box center [1480, 414] width 18 height 18
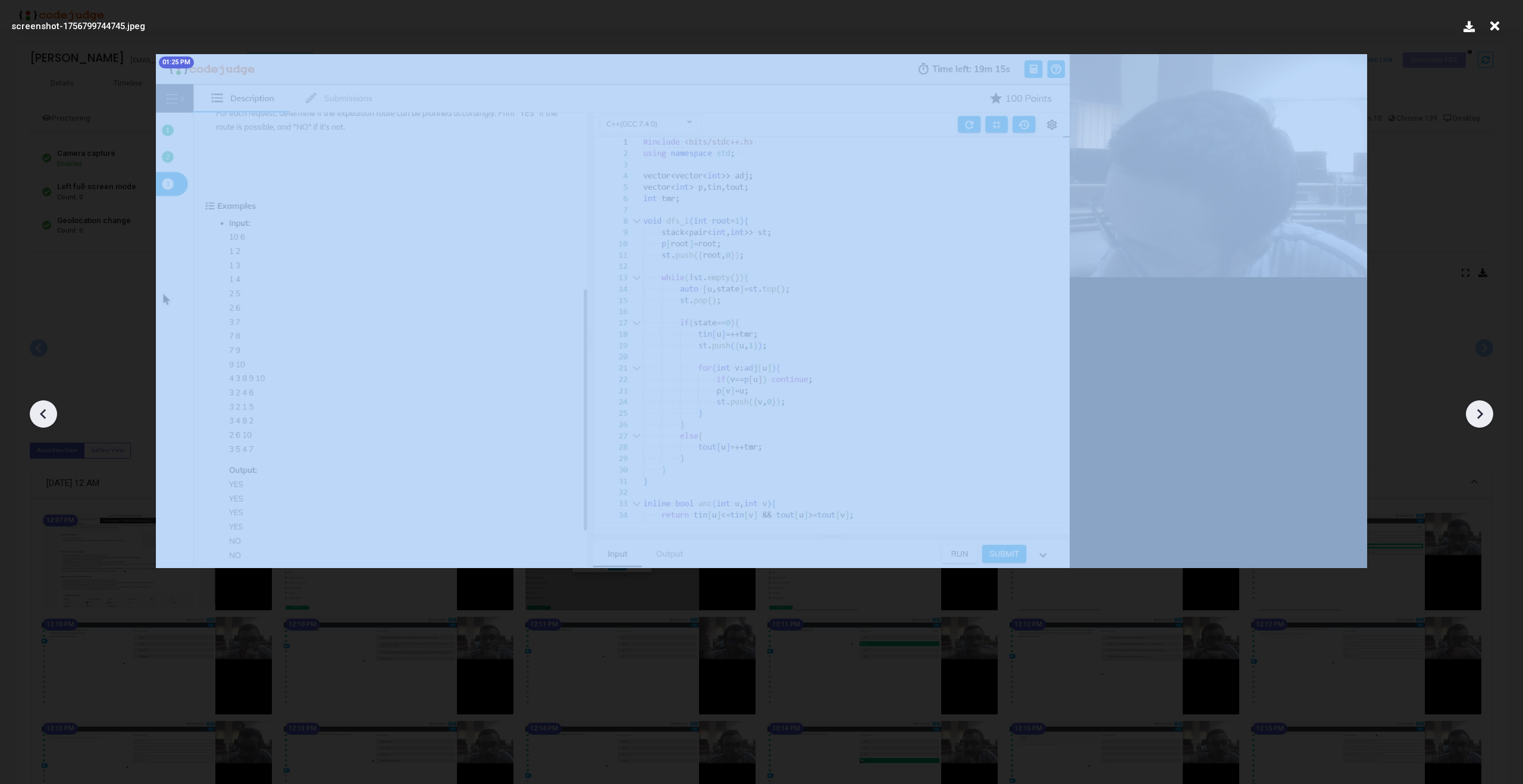
click at [1483, 413] on icon at bounding box center [1480, 414] width 18 height 18
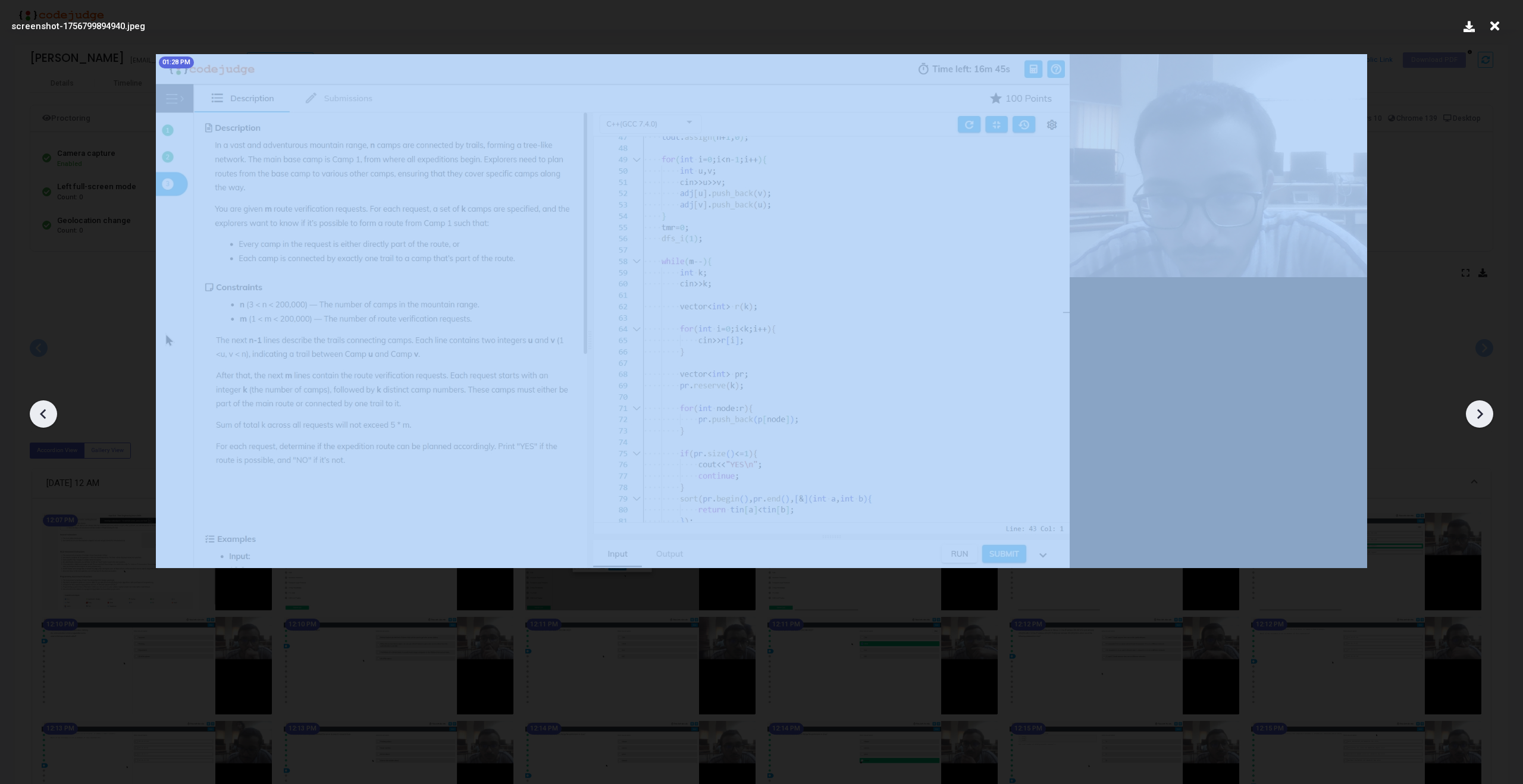
click at [1483, 413] on icon at bounding box center [1480, 414] width 18 height 18
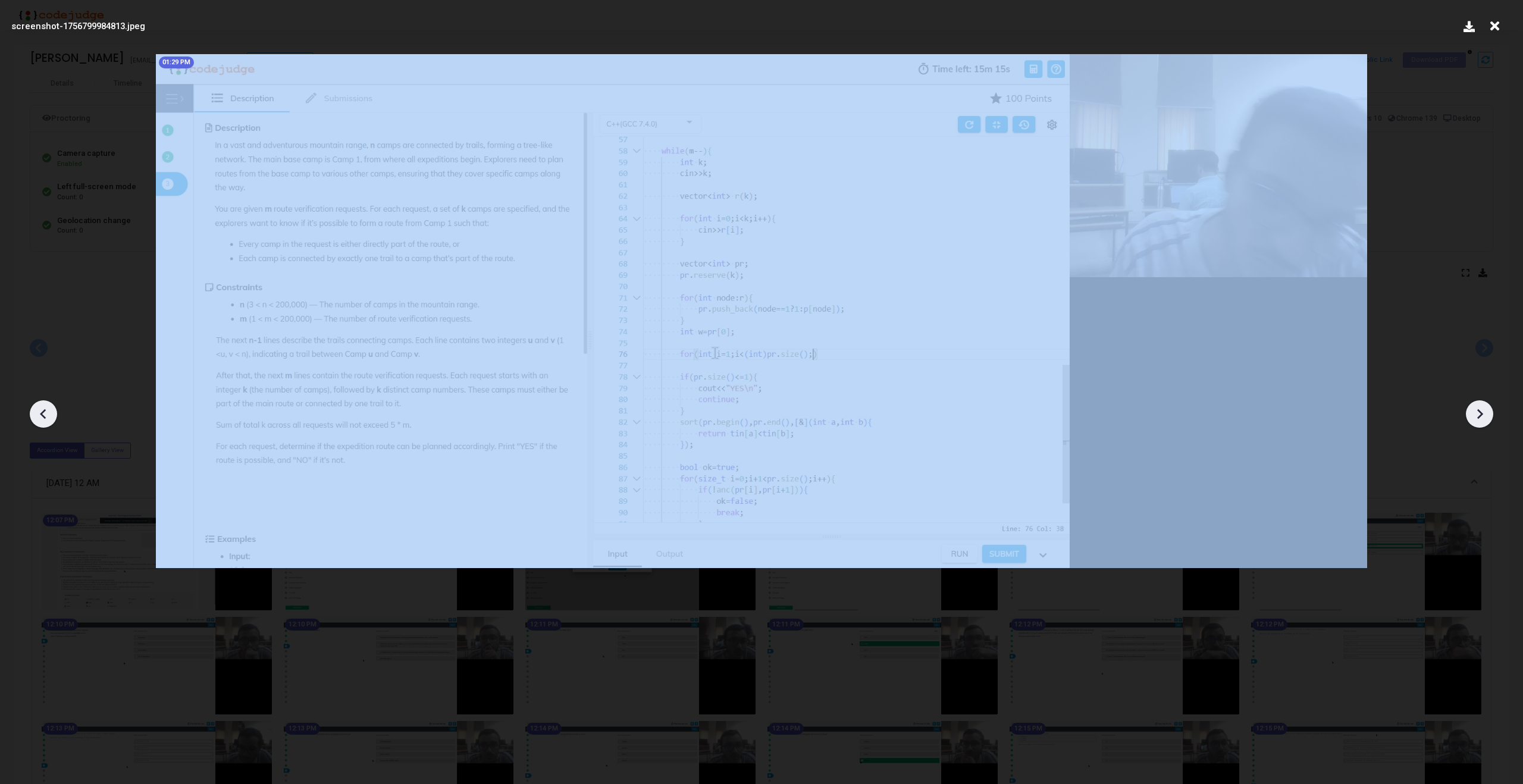
click at [50, 408] on icon at bounding box center [44, 414] width 18 height 18
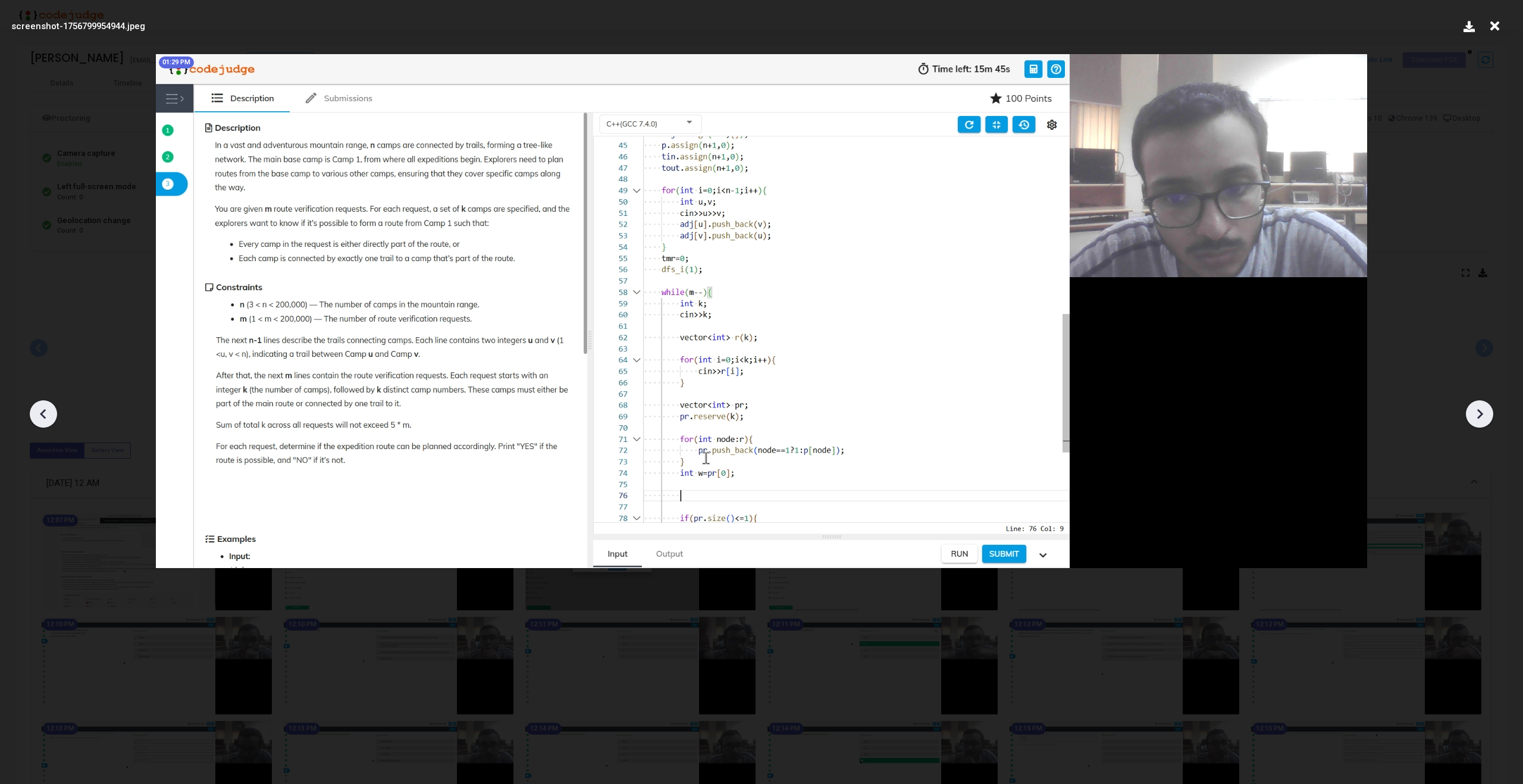
click at [50, 408] on icon at bounding box center [44, 414] width 18 height 18
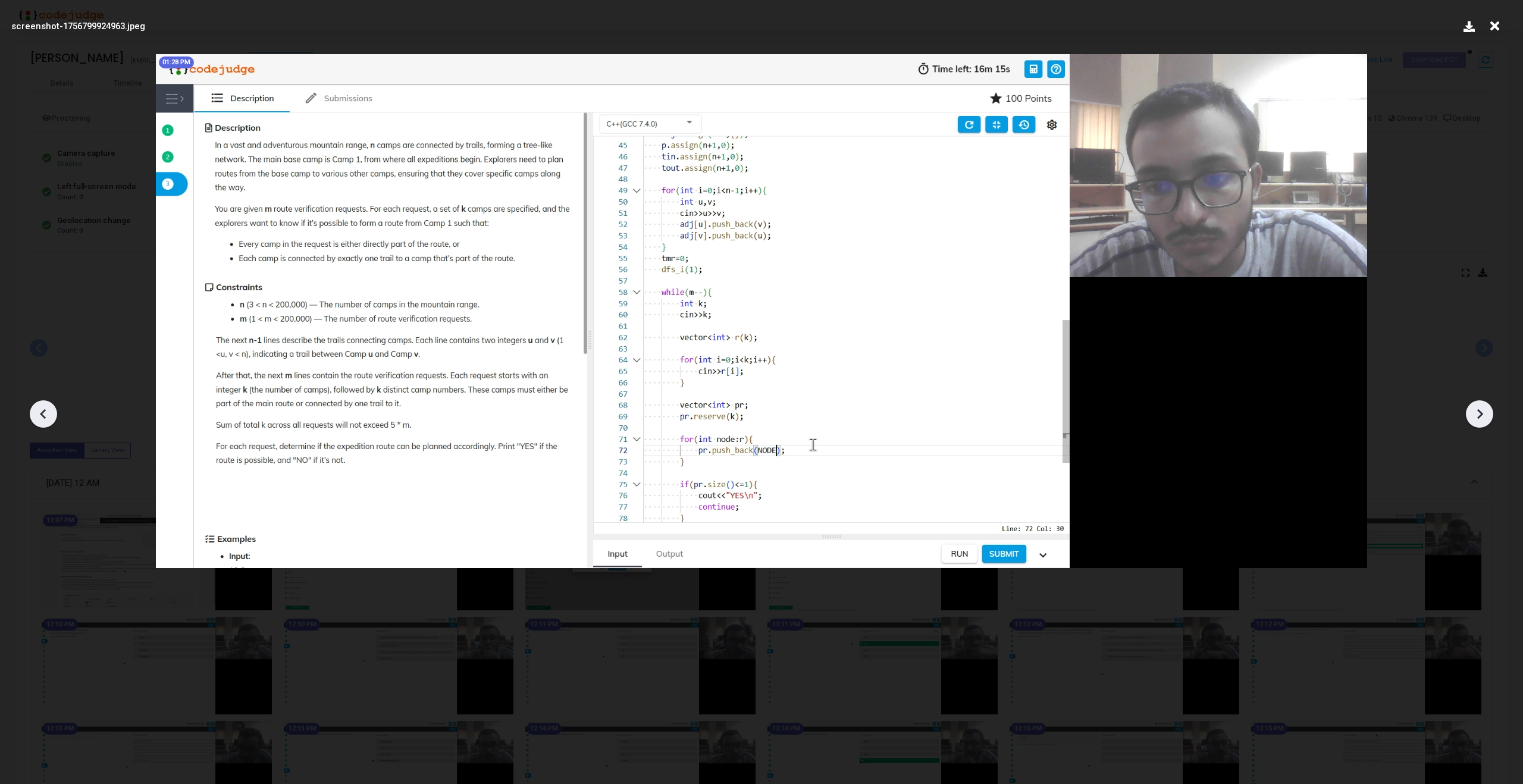
click at [50, 408] on icon at bounding box center [44, 414] width 18 height 18
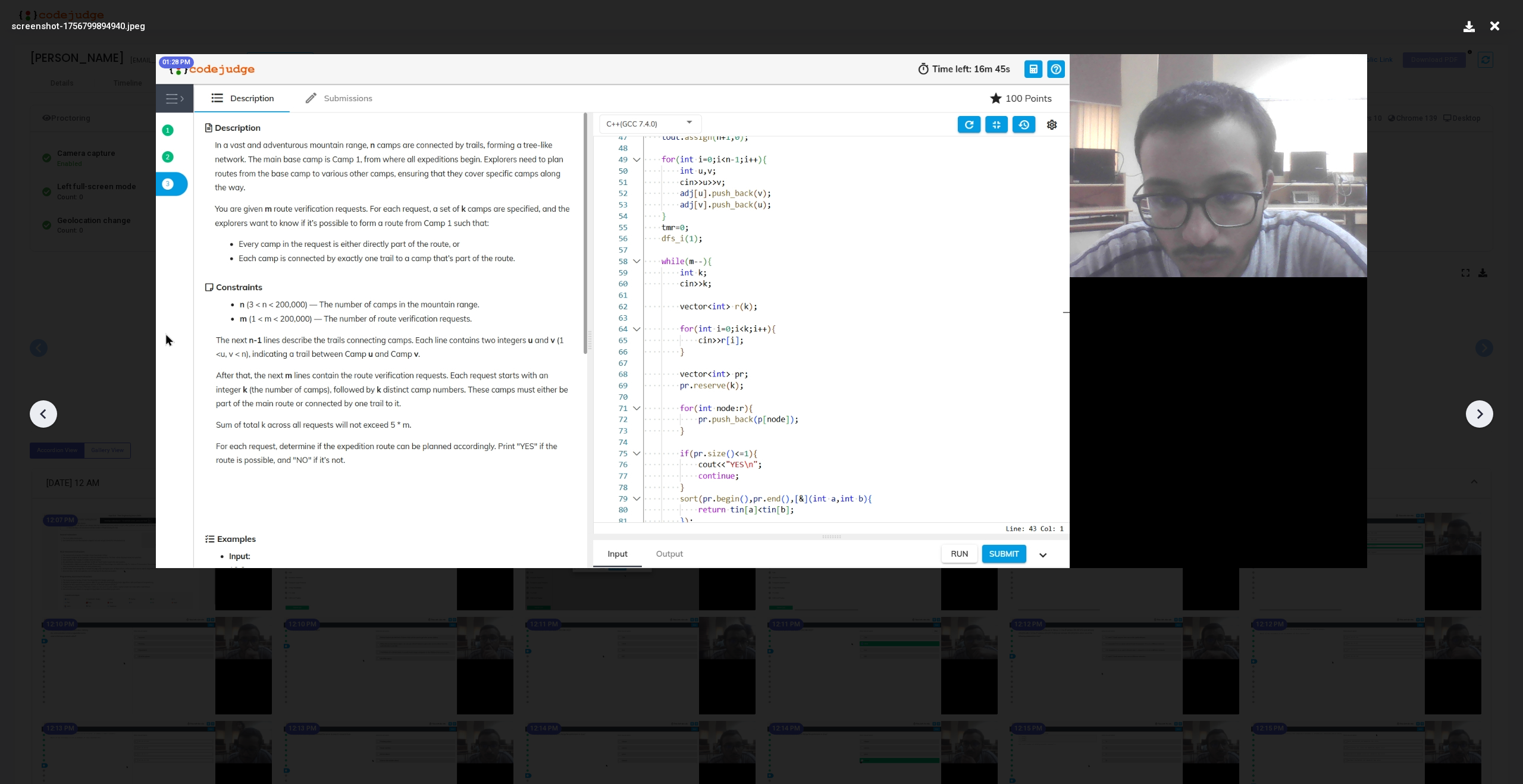
click at [41, 411] on icon at bounding box center [44, 414] width 18 height 18
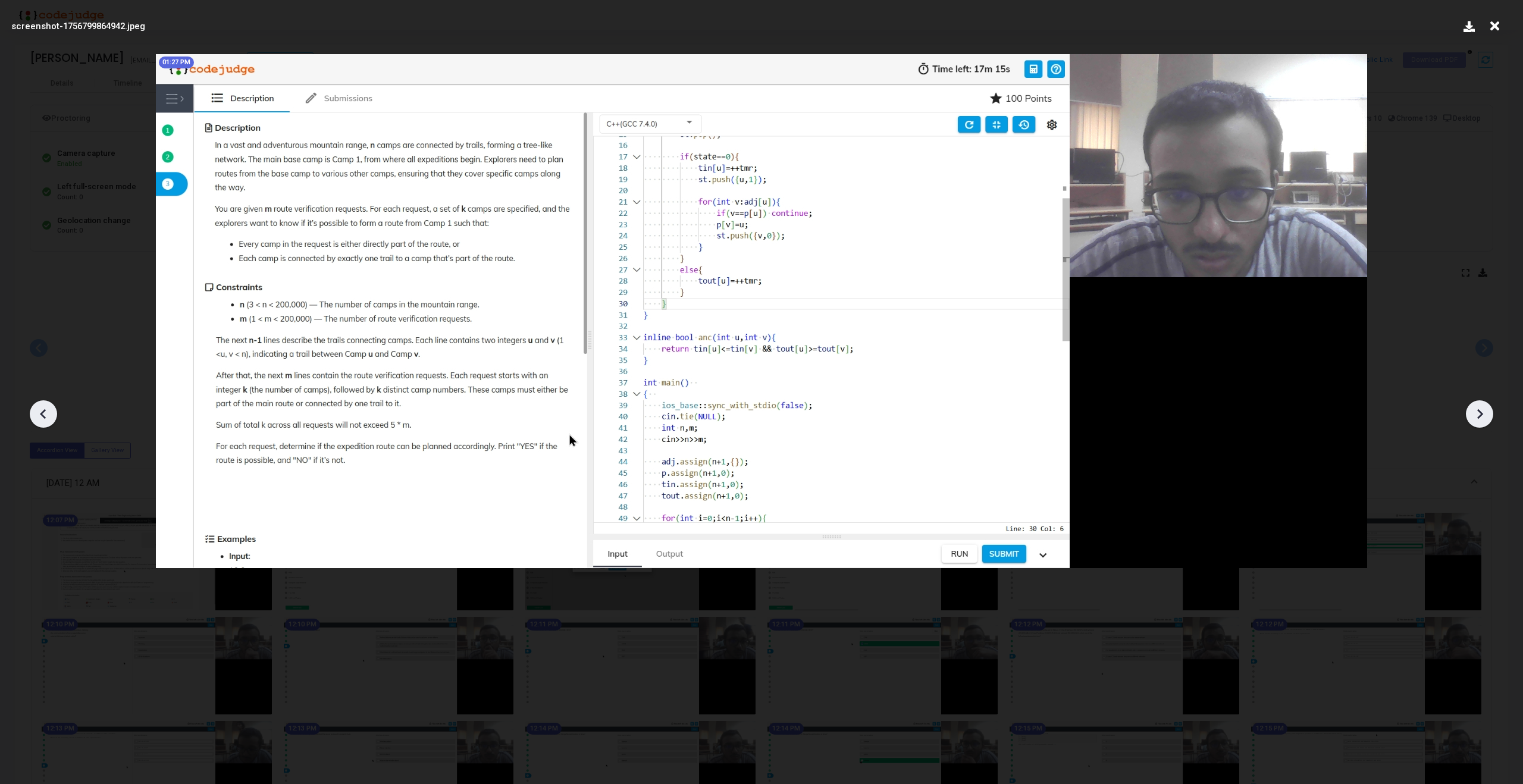
click at [41, 411] on icon at bounding box center [44, 414] width 18 height 18
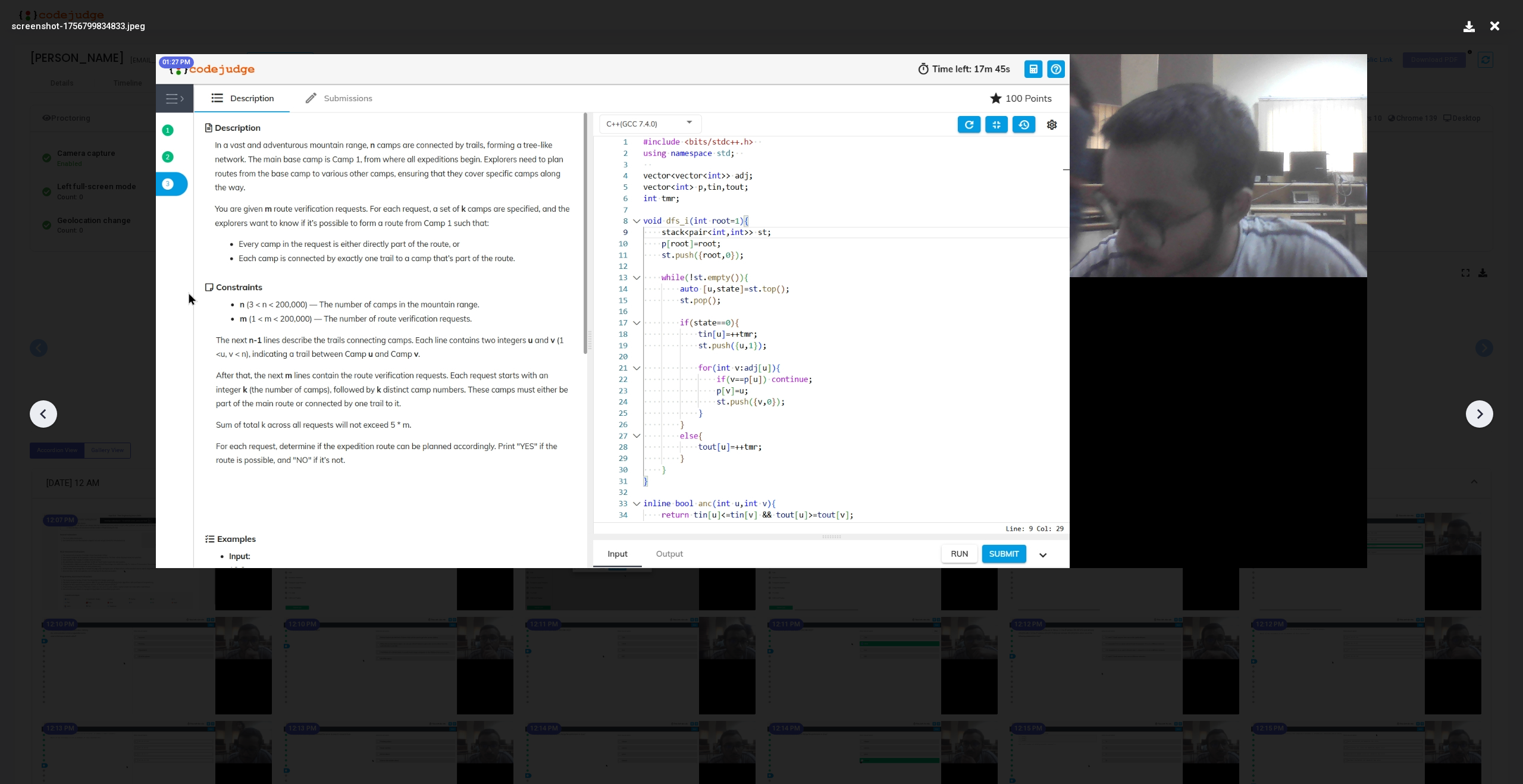
click at [41, 411] on icon at bounding box center [44, 414] width 18 height 18
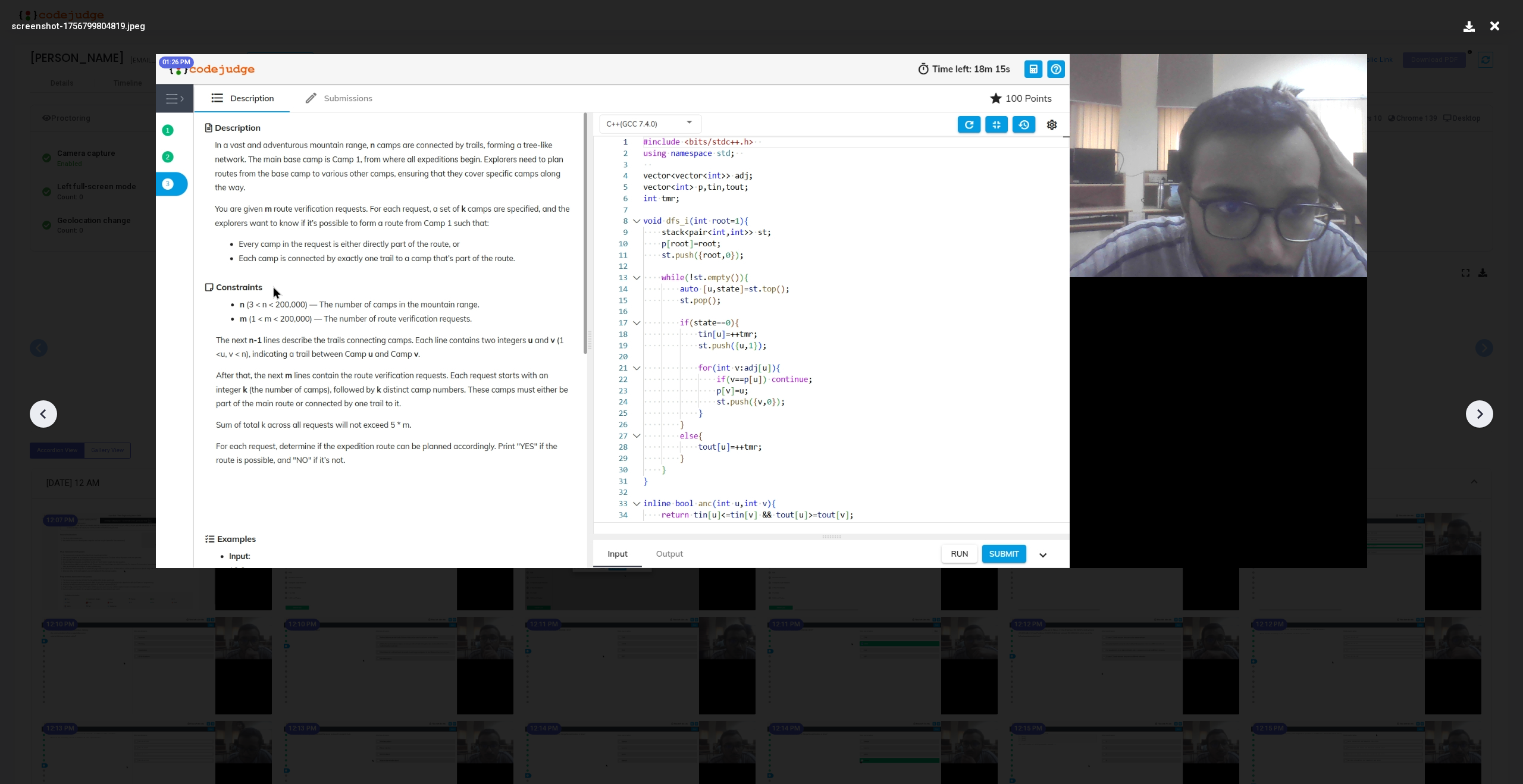
click at [41, 411] on icon at bounding box center [44, 414] width 18 height 18
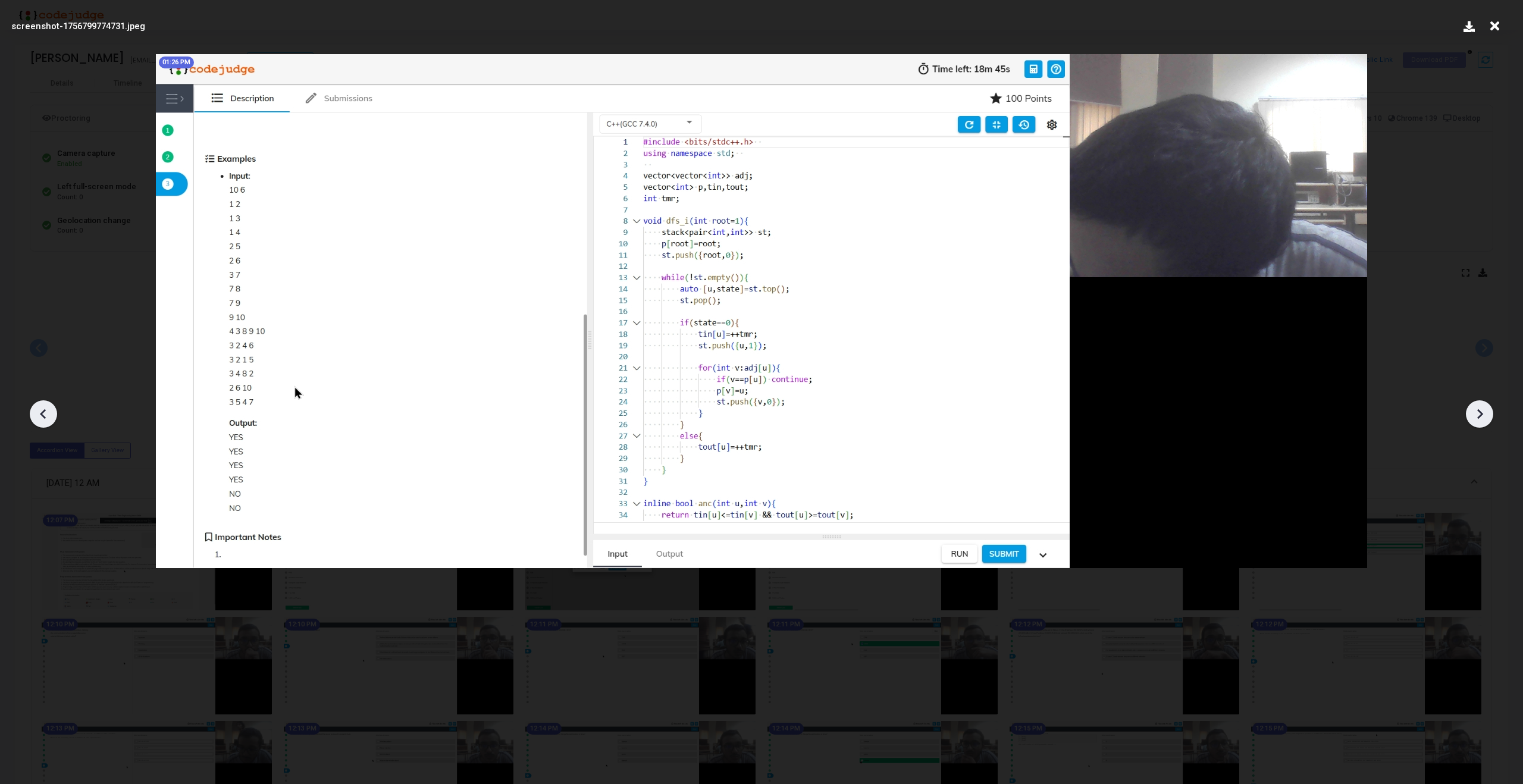
click at [1480, 406] on icon at bounding box center [1480, 414] width 18 height 18
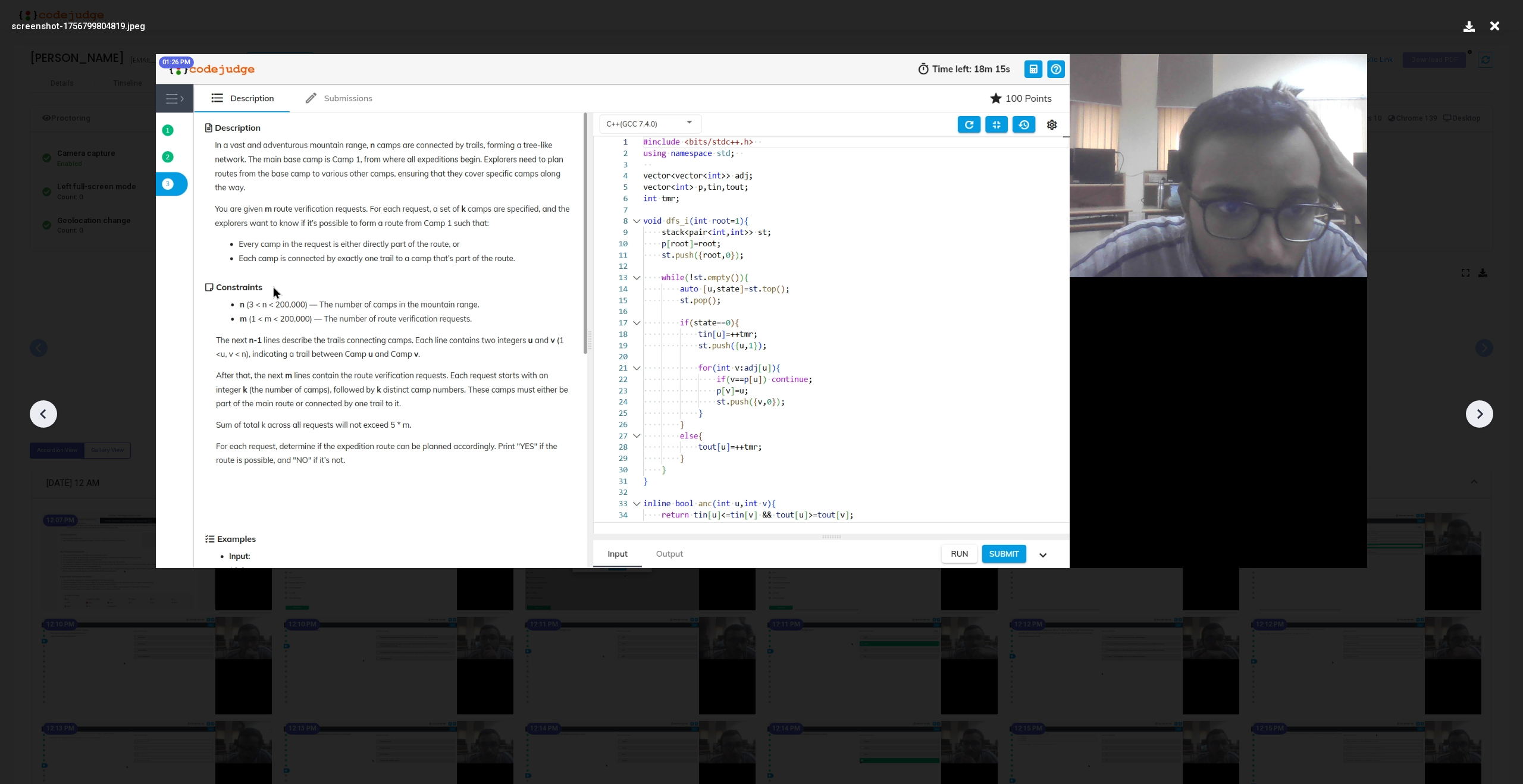
click at [1480, 406] on icon at bounding box center [1480, 414] width 18 height 18
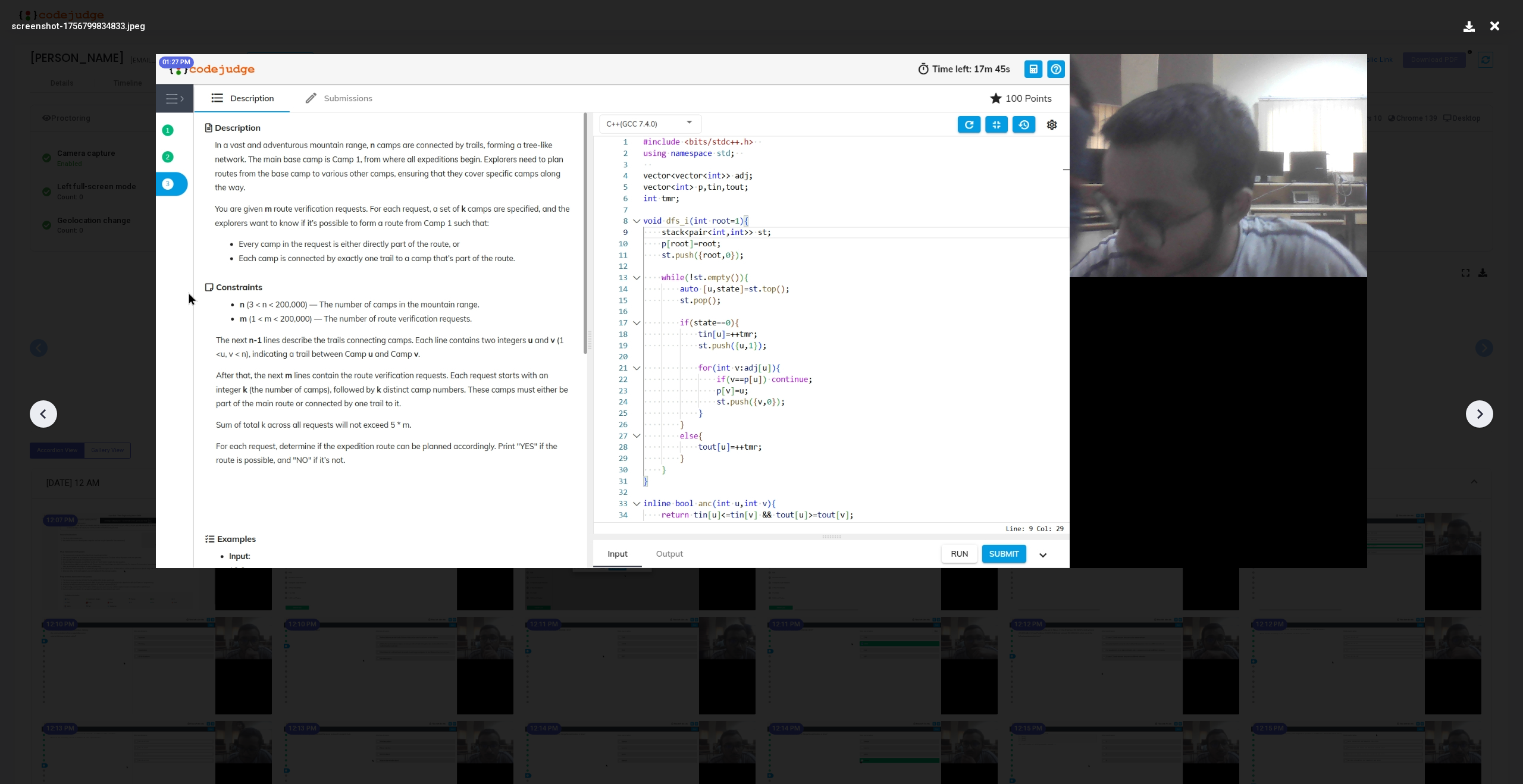
click at [1480, 406] on icon at bounding box center [1480, 414] width 18 height 18
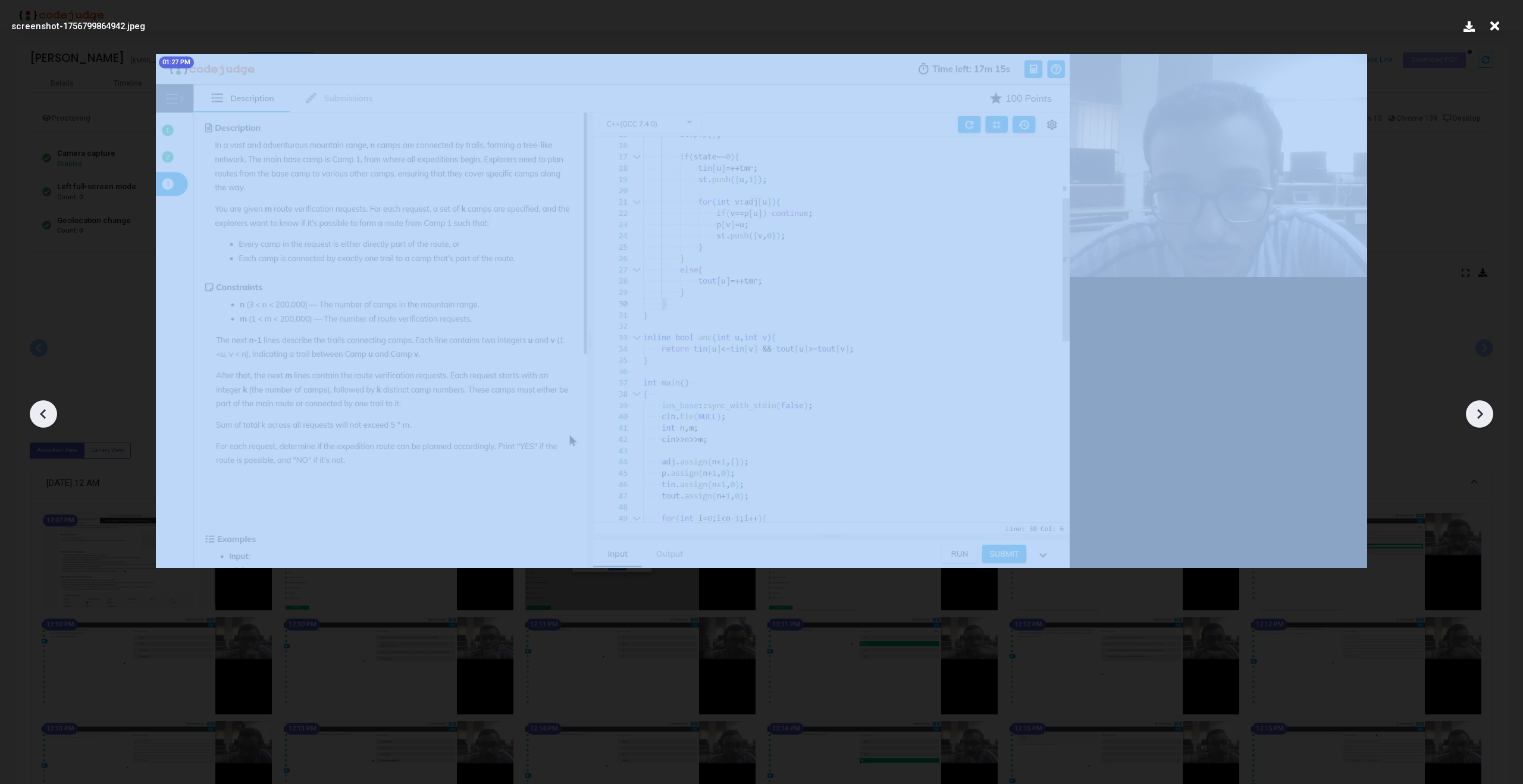
click at [1480, 406] on icon at bounding box center [1480, 414] width 18 height 18
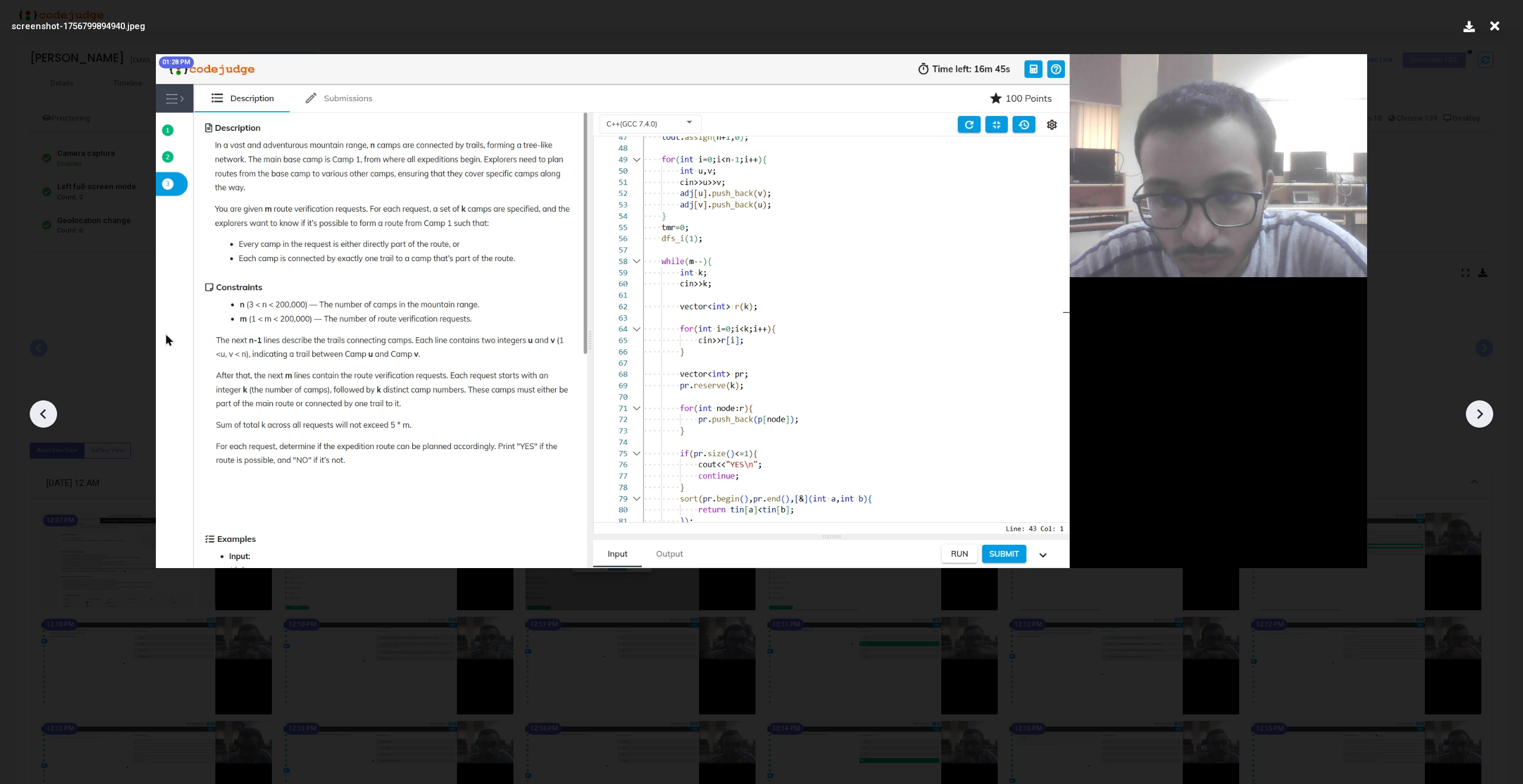
click at [1480, 406] on icon at bounding box center [1480, 414] width 18 height 18
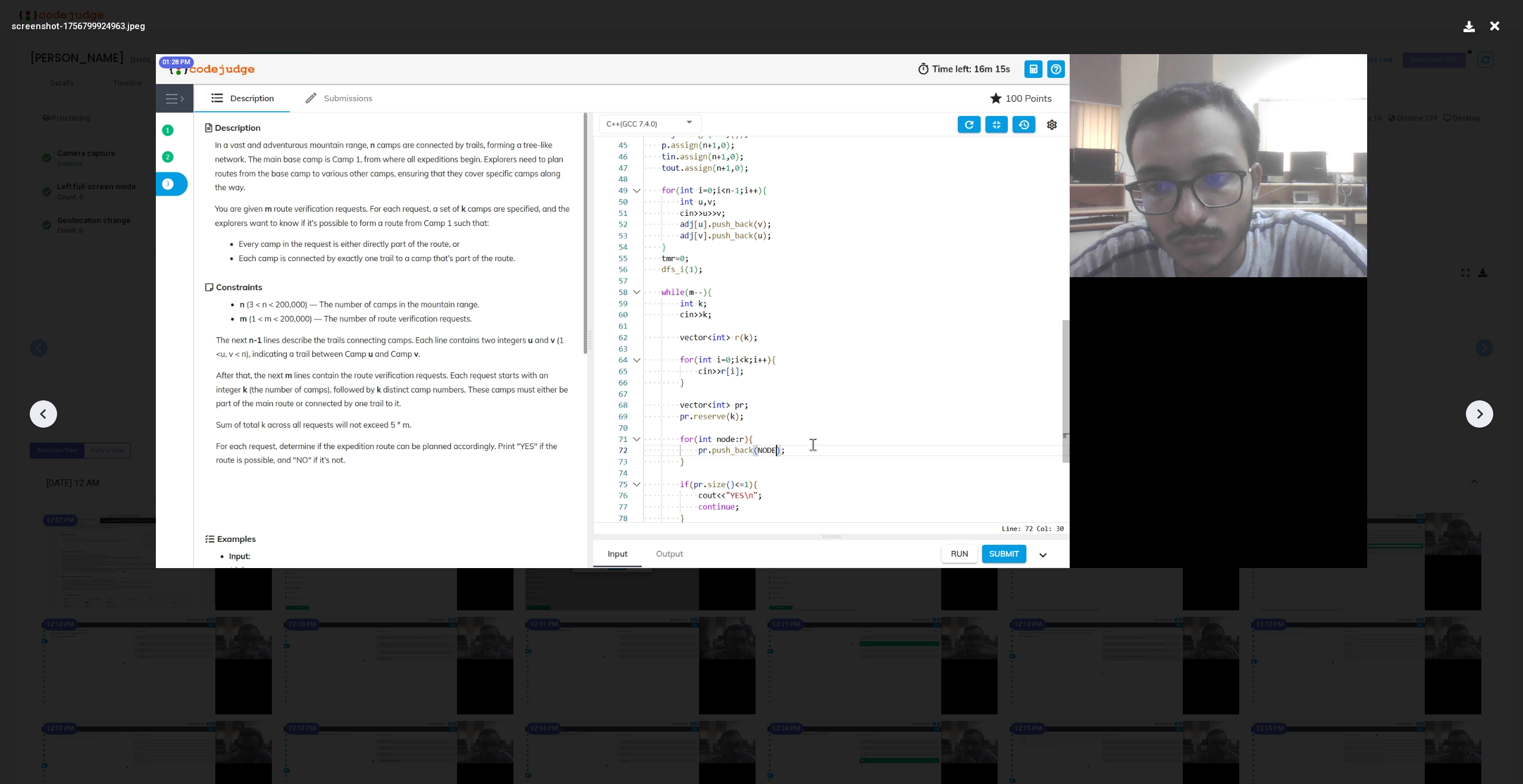
click at [1480, 406] on icon at bounding box center [1480, 414] width 18 height 18
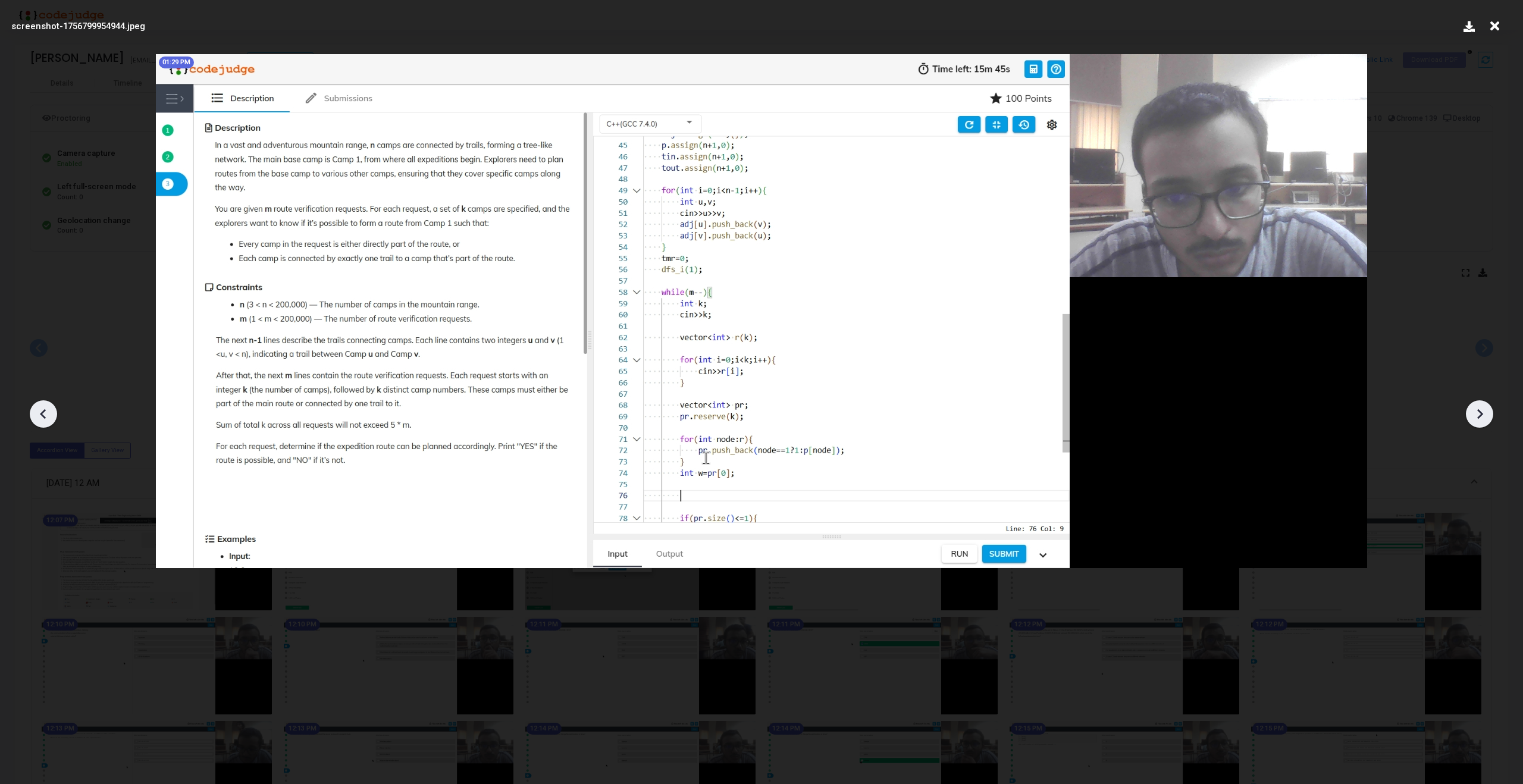
click at [1480, 406] on icon at bounding box center [1480, 414] width 18 height 18
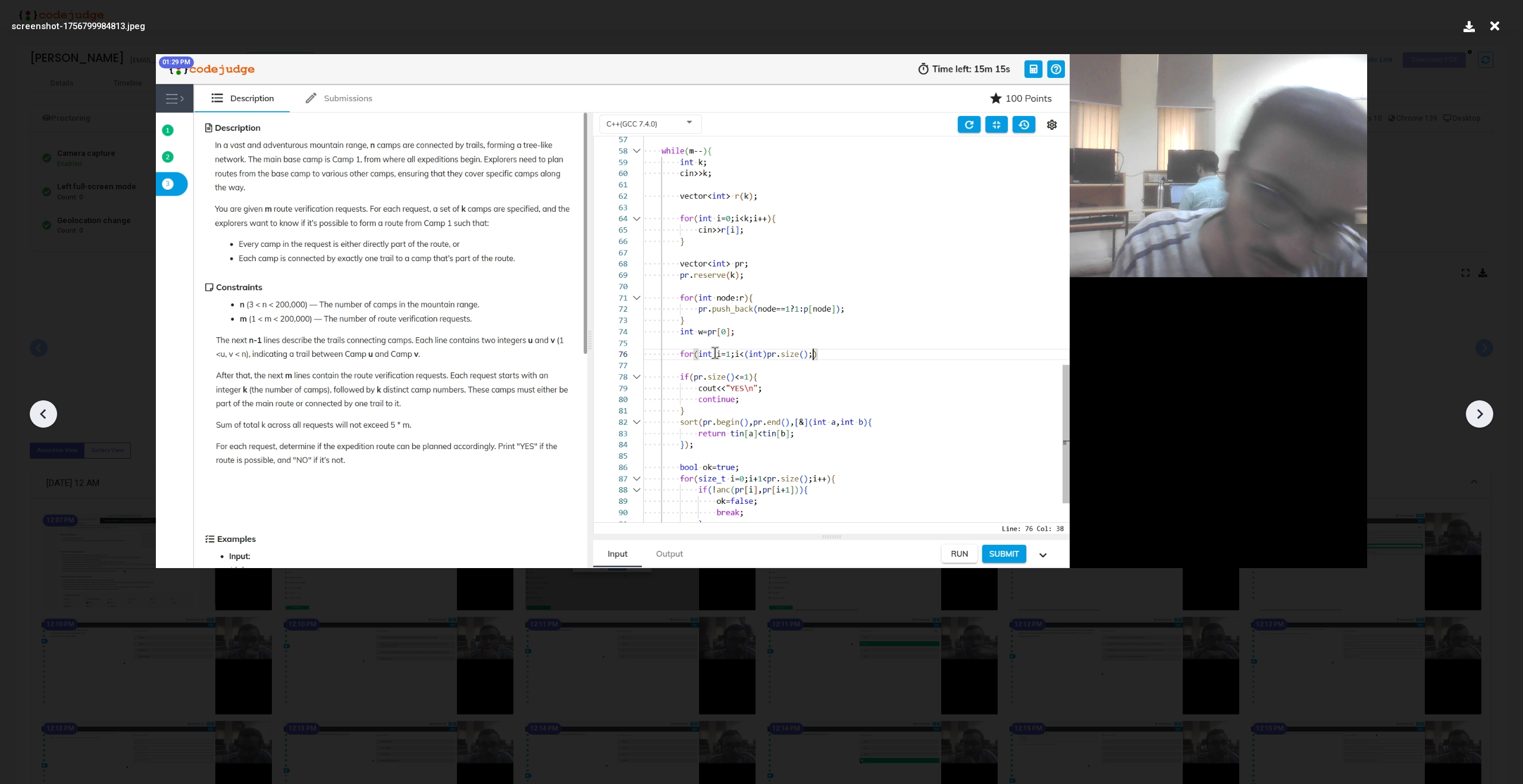
click at [1480, 406] on icon at bounding box center [1480, 414] width 18 height 18
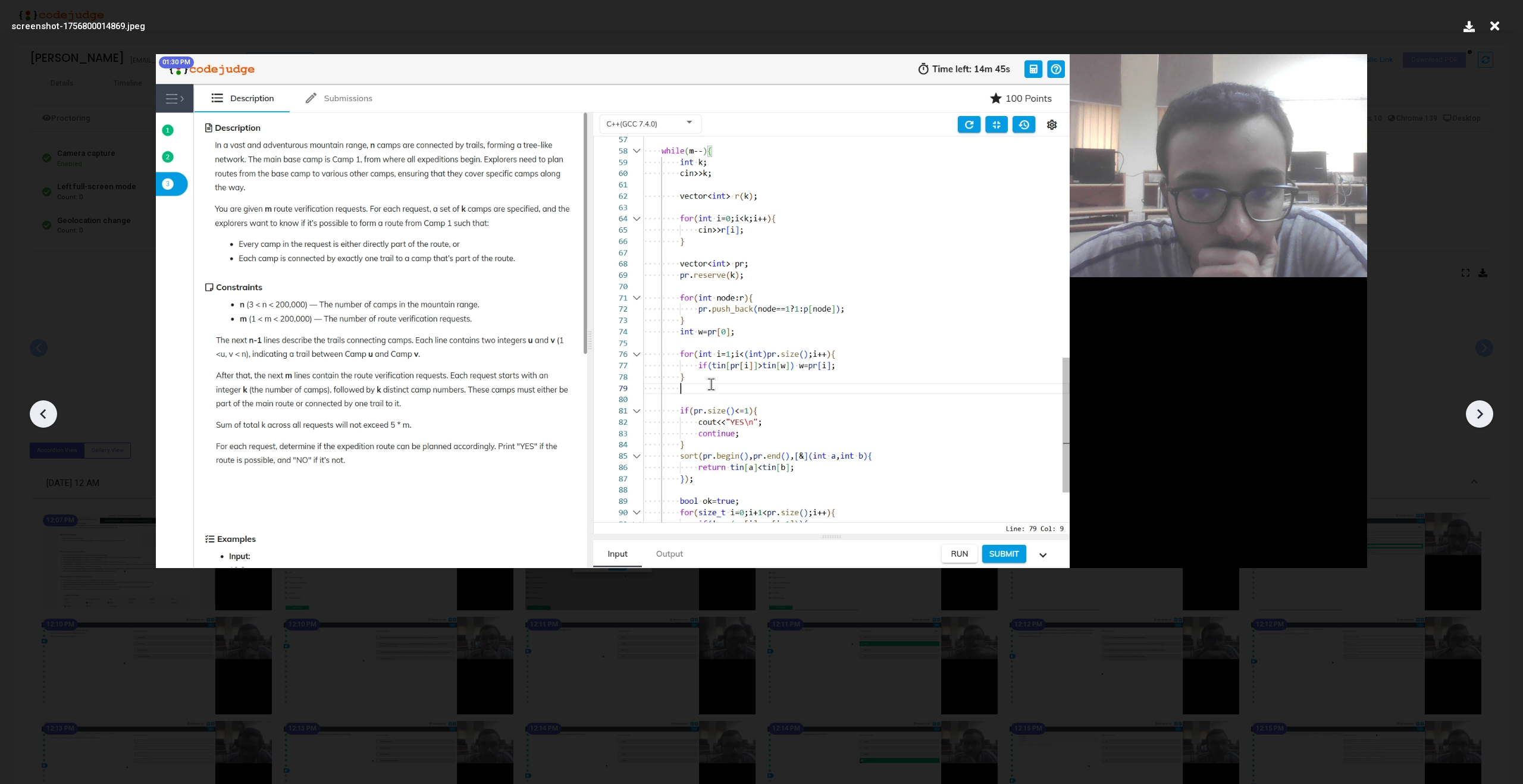
click at [1480, 406] on icon at bounding box center [1480, 414] width 18 height 18
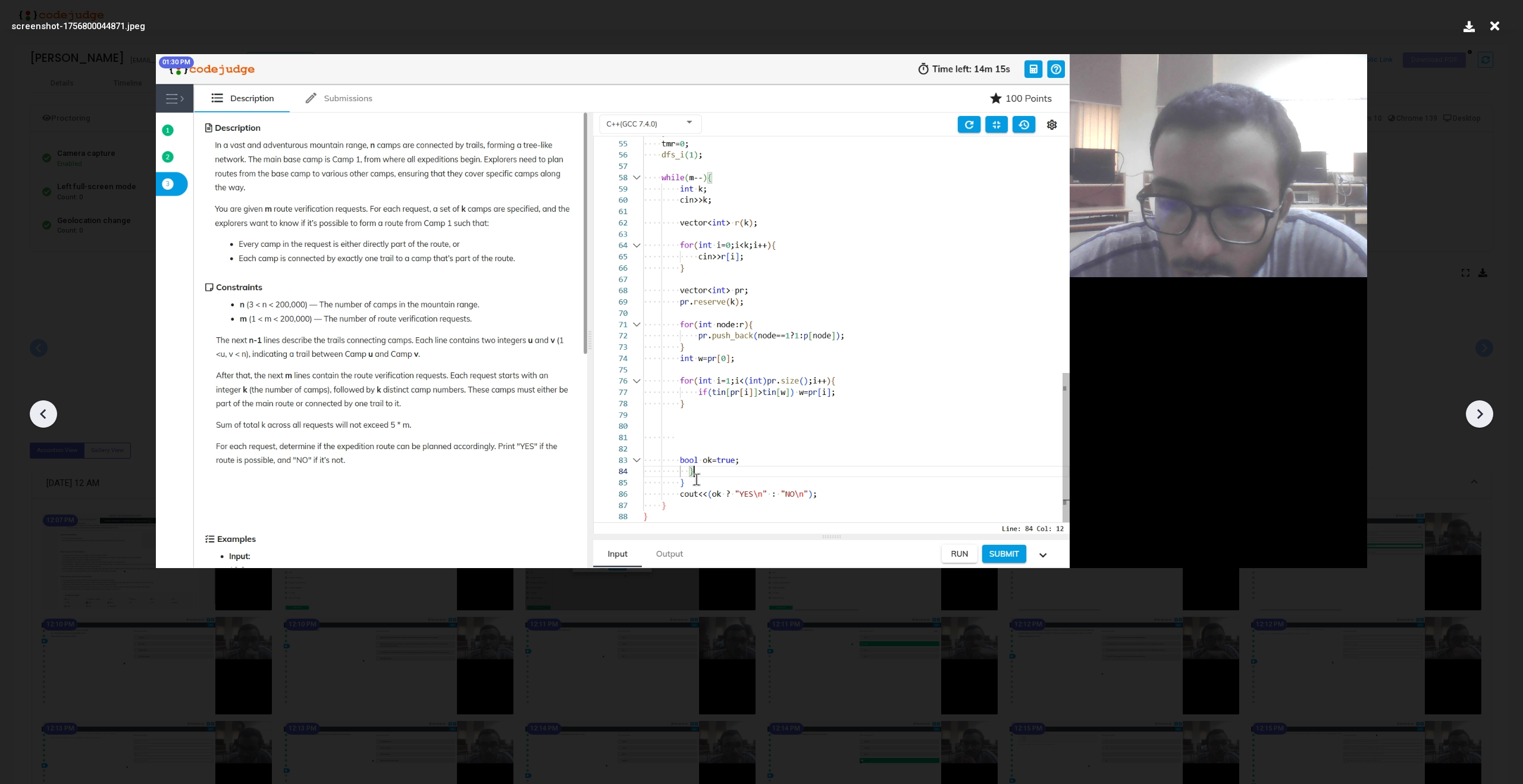
click at [1480, 406] on icon at bounding box center [1480, 414] width 18 height 18
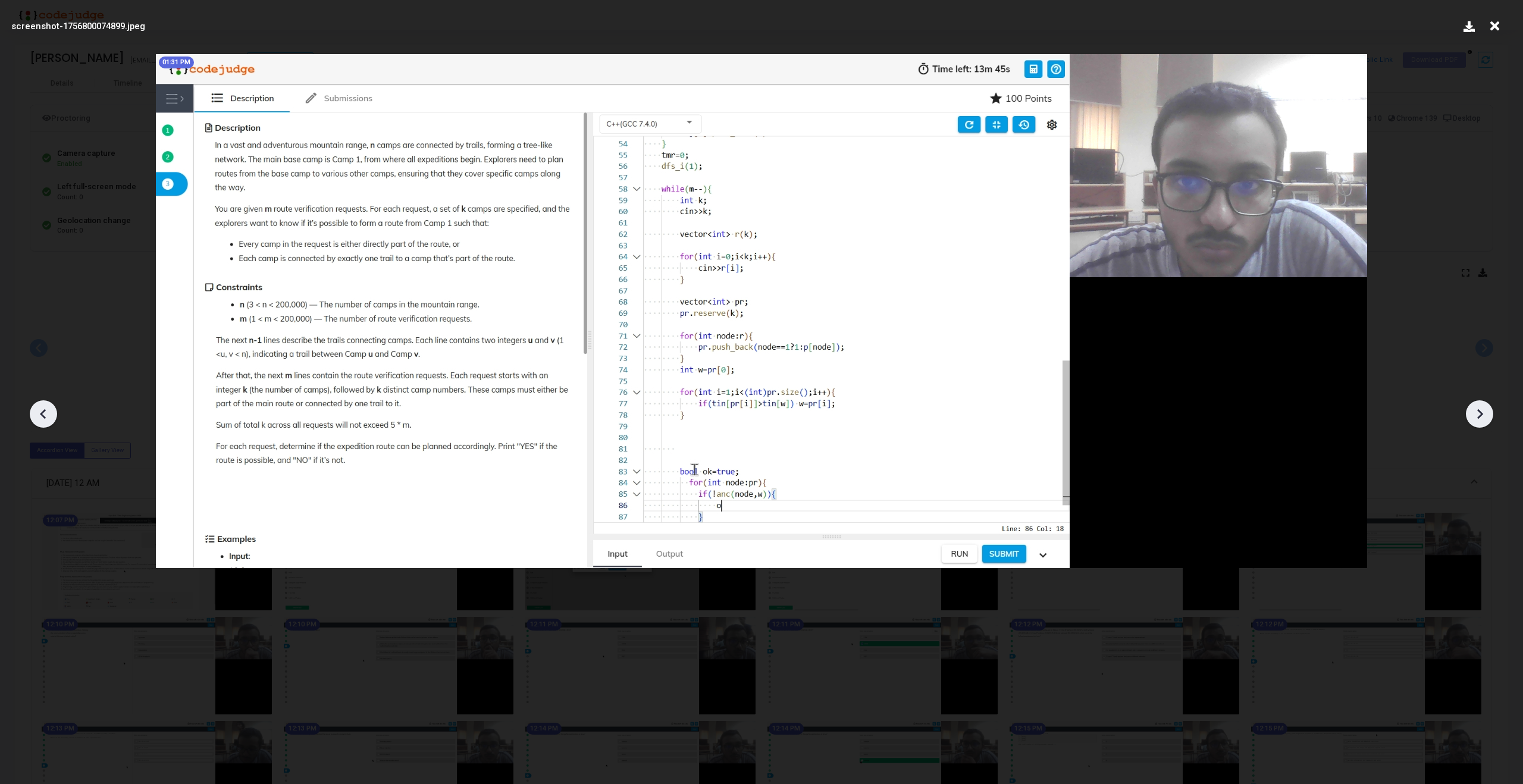
click at [1480, 406] on icon at bounding box center [1480, 414] width 18 height 18
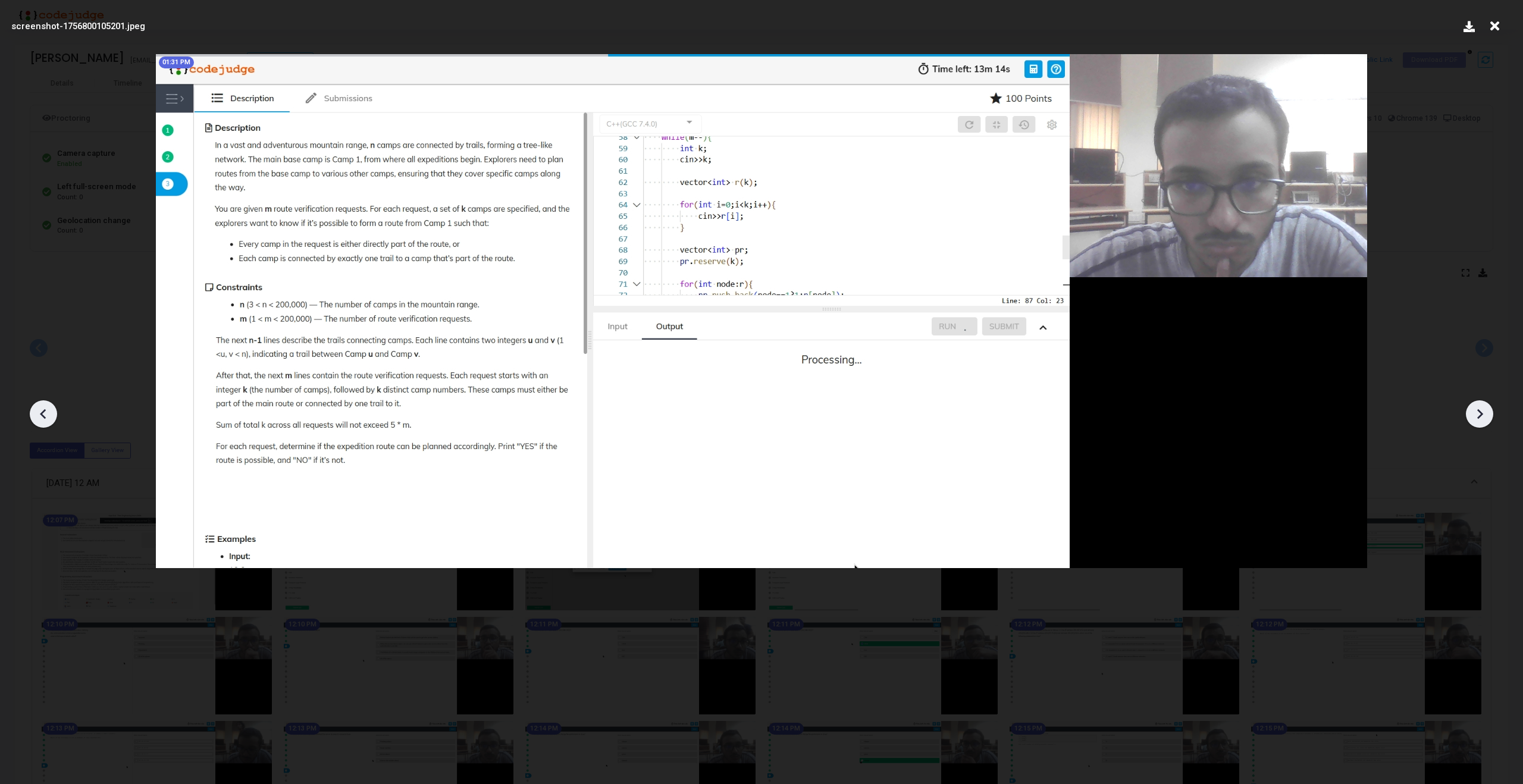
click at [1480, 406] on icon at bounding box center [1480, 414] width 18 height 18
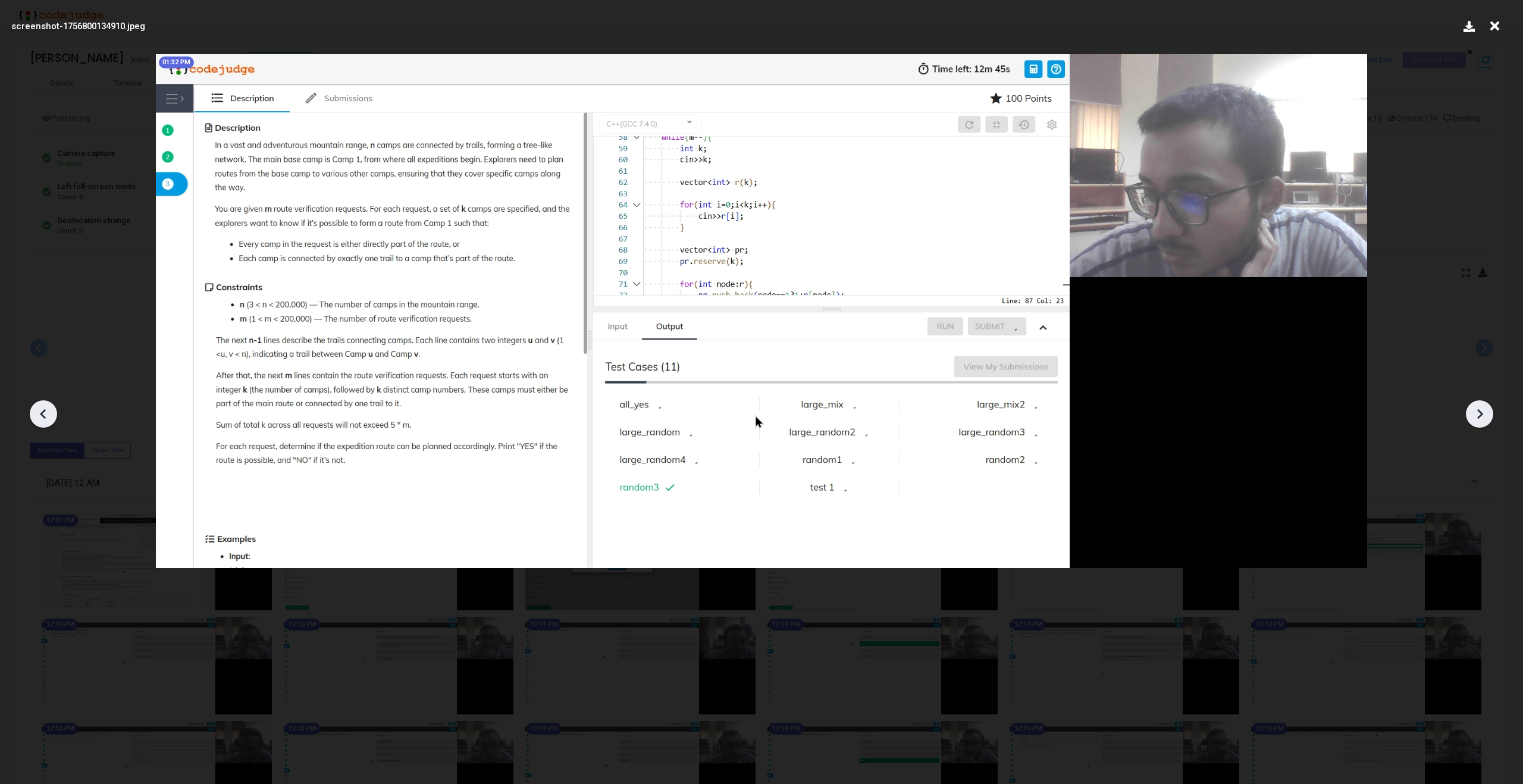
click at [1480, 406] on icon at bounding box center [1480, 414] width 18 height 18
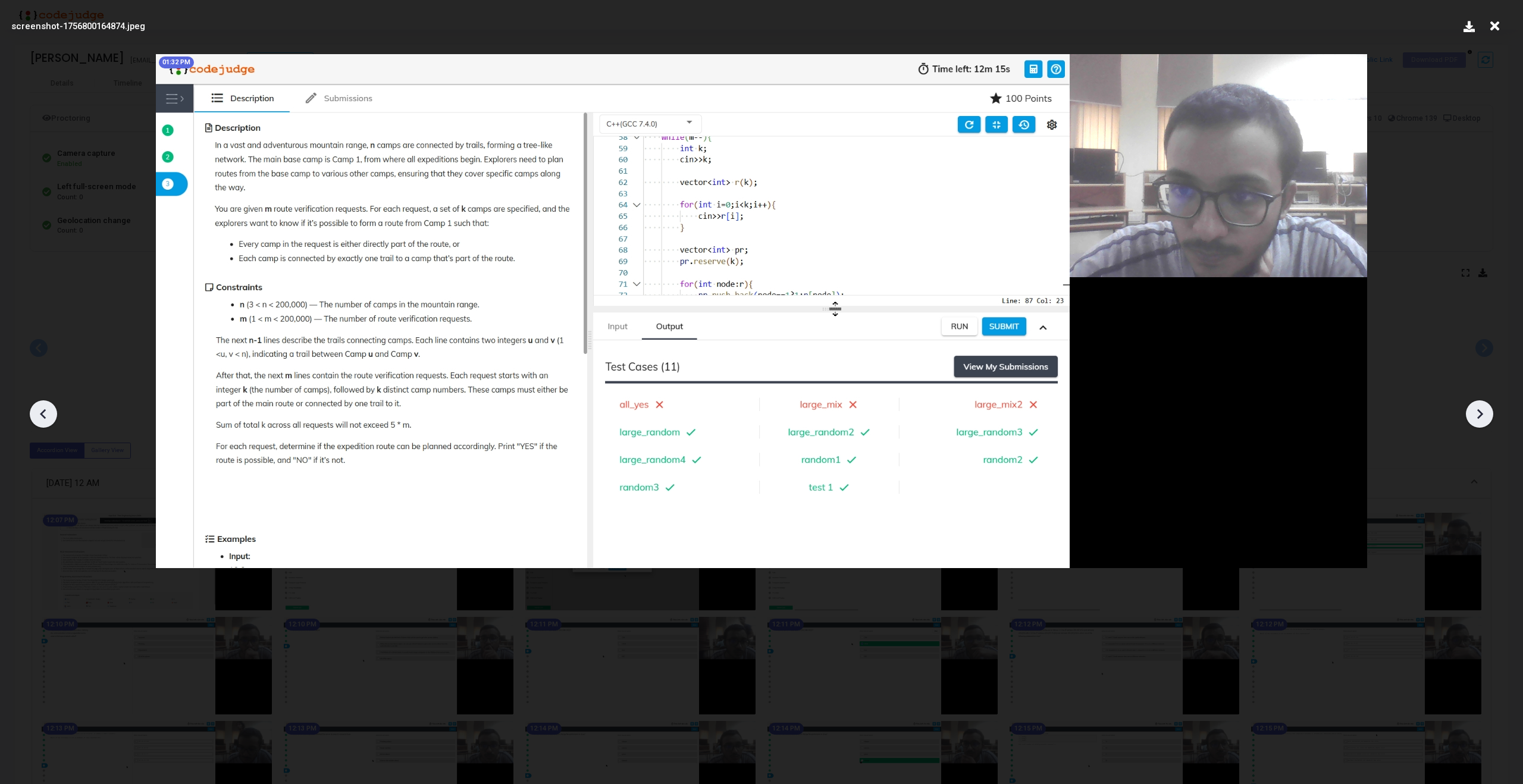
click at [1480, 406] on icon at bounding box center [1480, 414] width 18 height 18
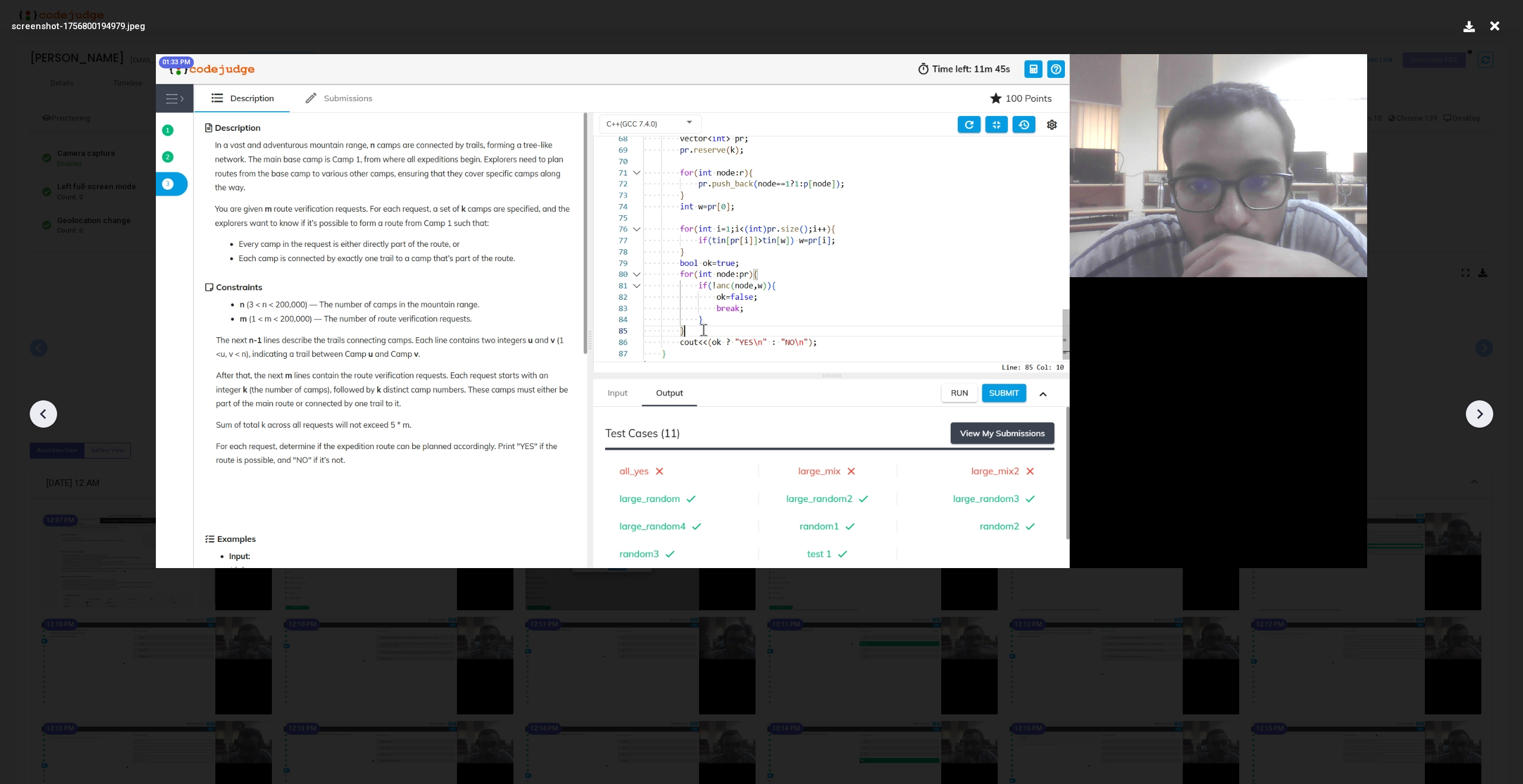
click at [1480, 406] on icon at bounding box center [1480, 414] width 18 height 18
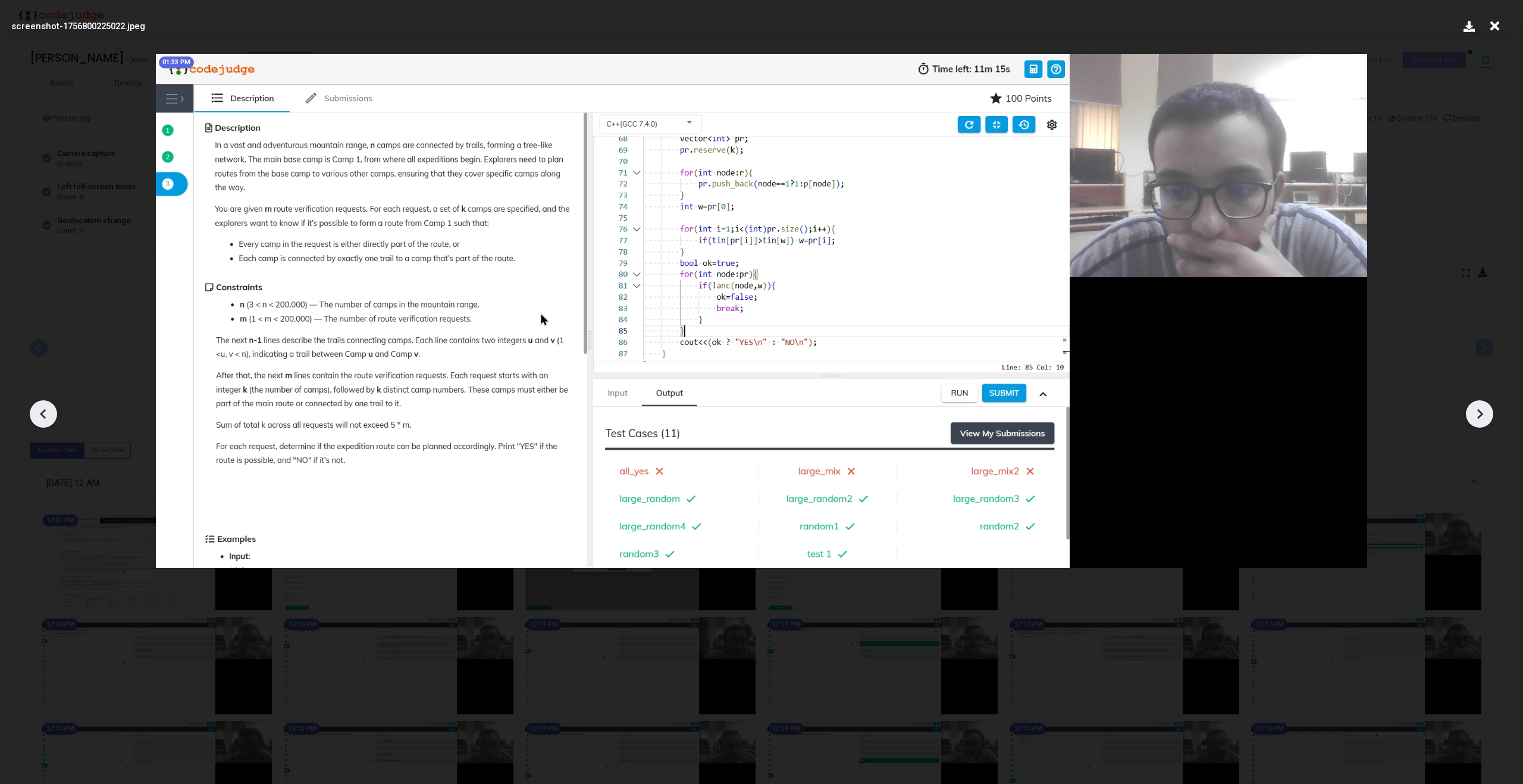
click at [1480, 406] on icon at bounding box center [1480, 414] width 18 height 18
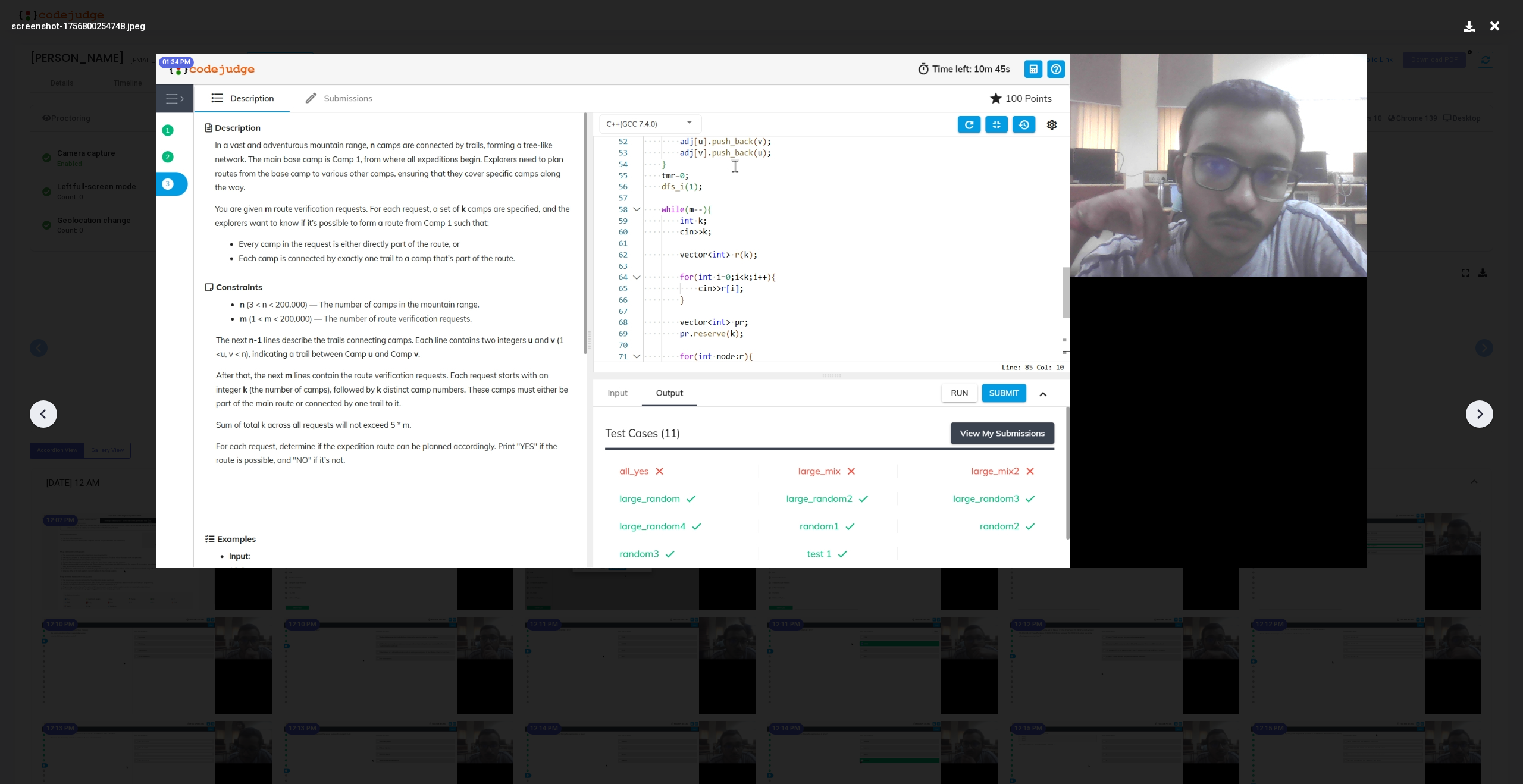
click at [1480, 406] on icon at bounding box center [1480, 414] width 18 height 18
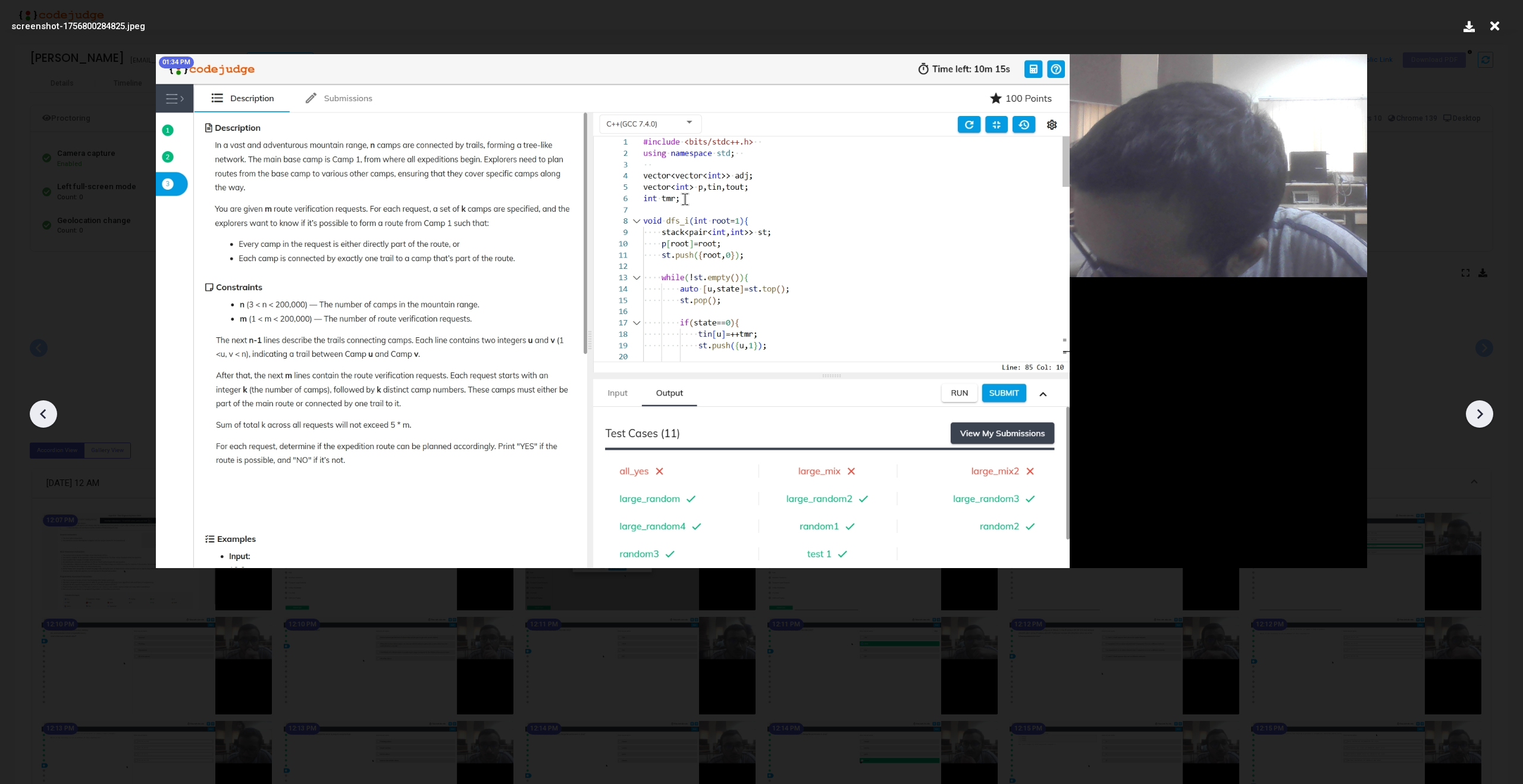
click at [1480, 406] on icon at bounding box center [1480, 414] width 18 height 18
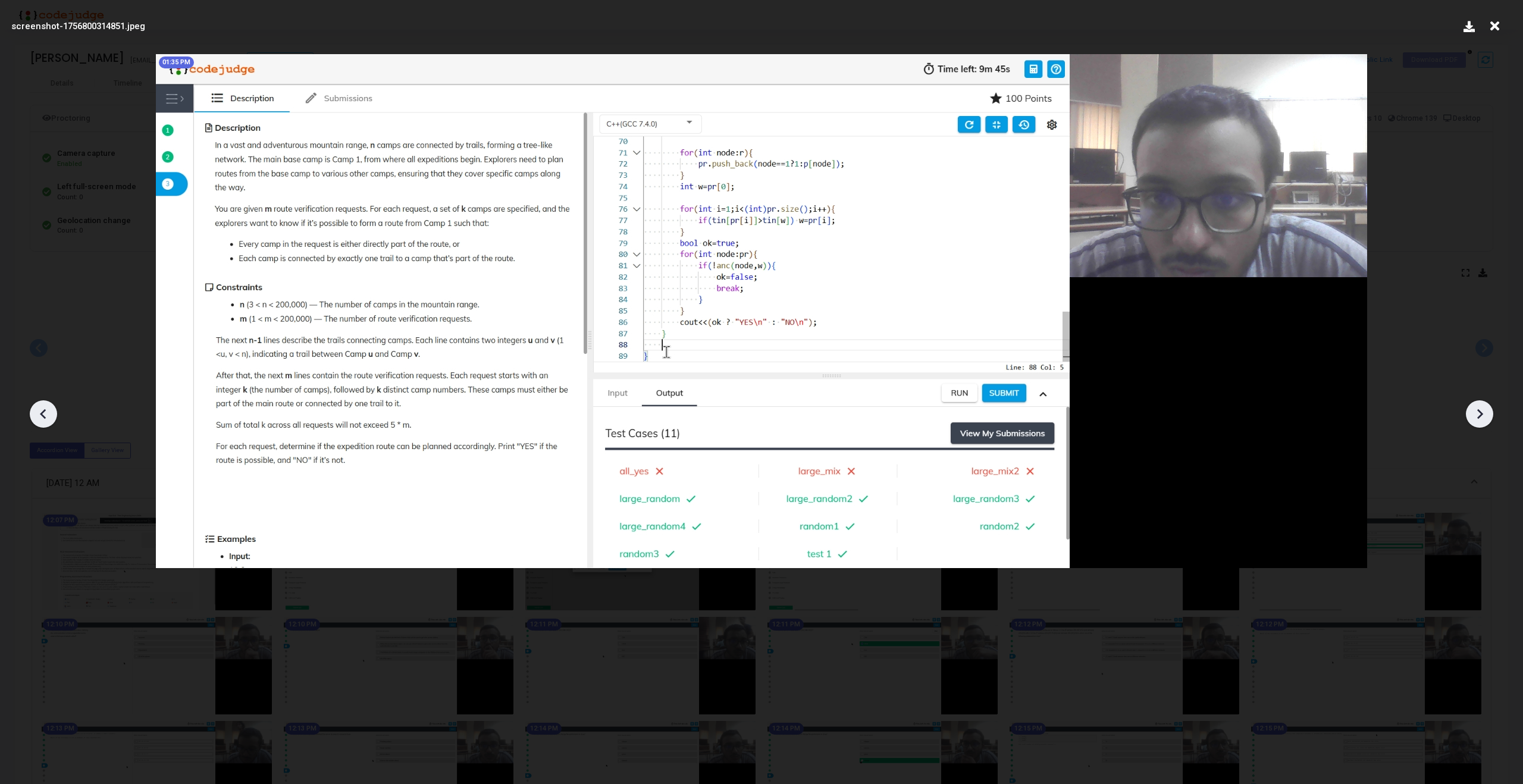
click at [1480, 406] on icon at bounding box center [1480, 414] width 18 height 18
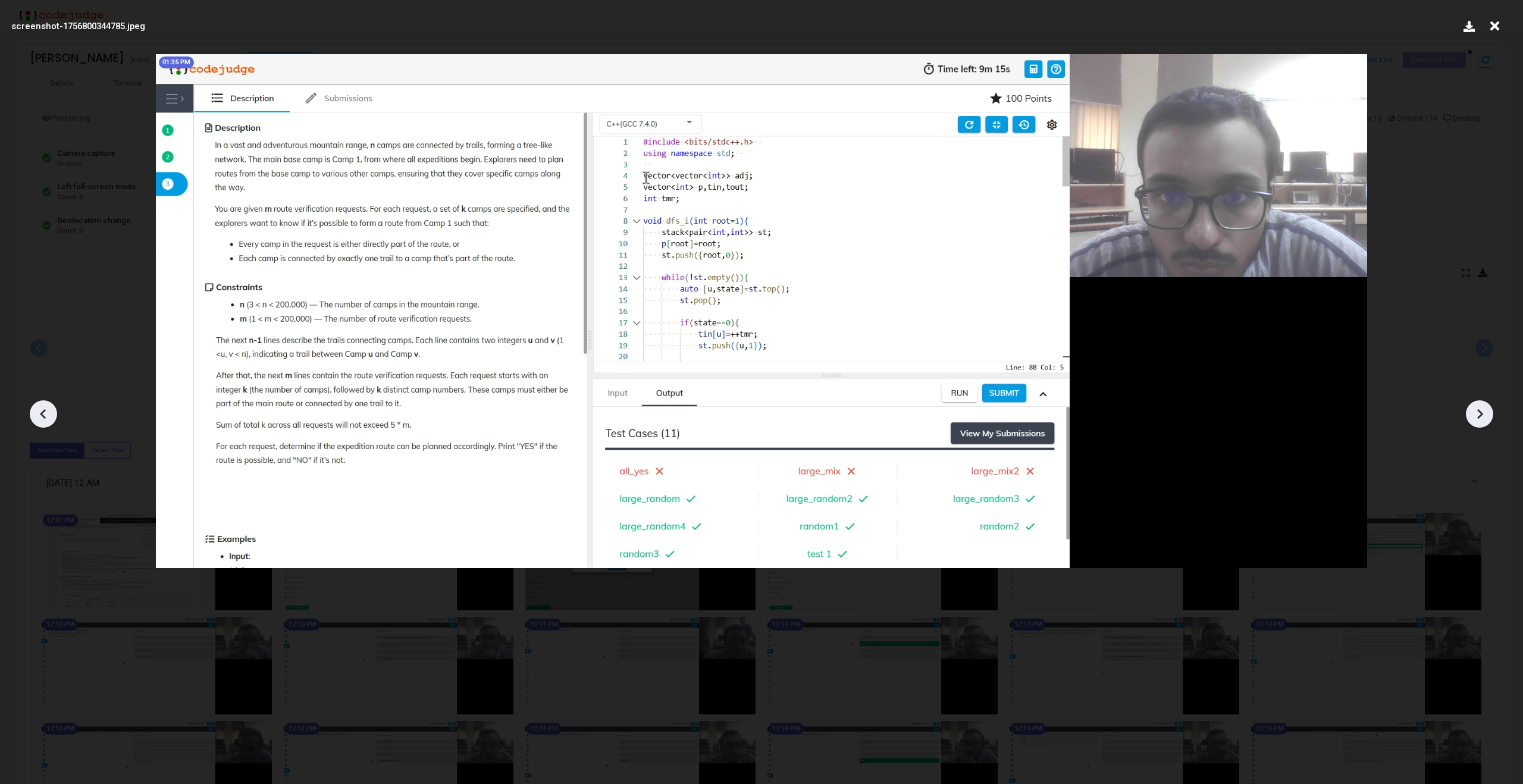
click at [1480, 406] on icon at bounding box center [1480, 414] width 18 height 18
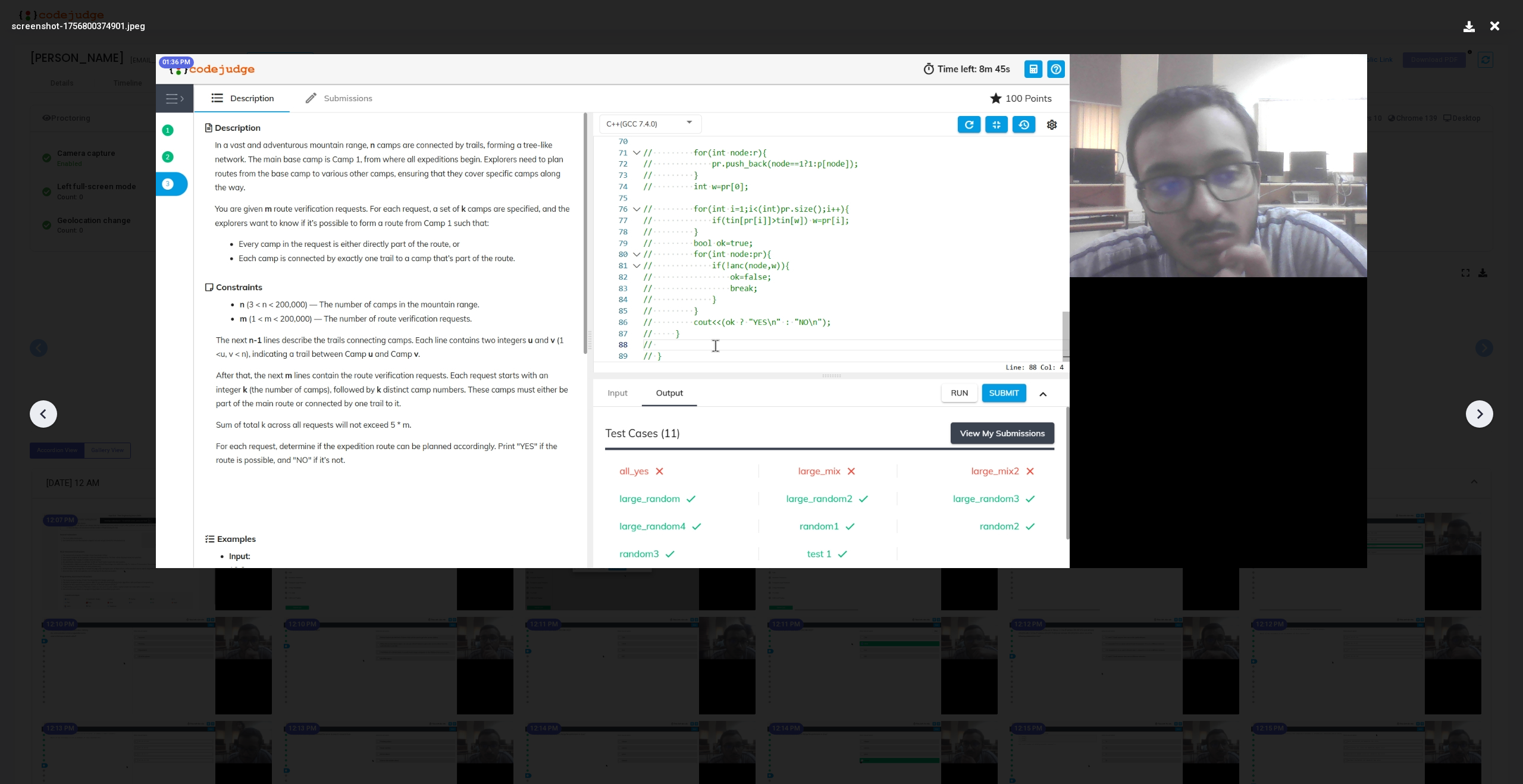
click at [1480, 406] on icon at bounding box center [1480, 414] width 18 height 18
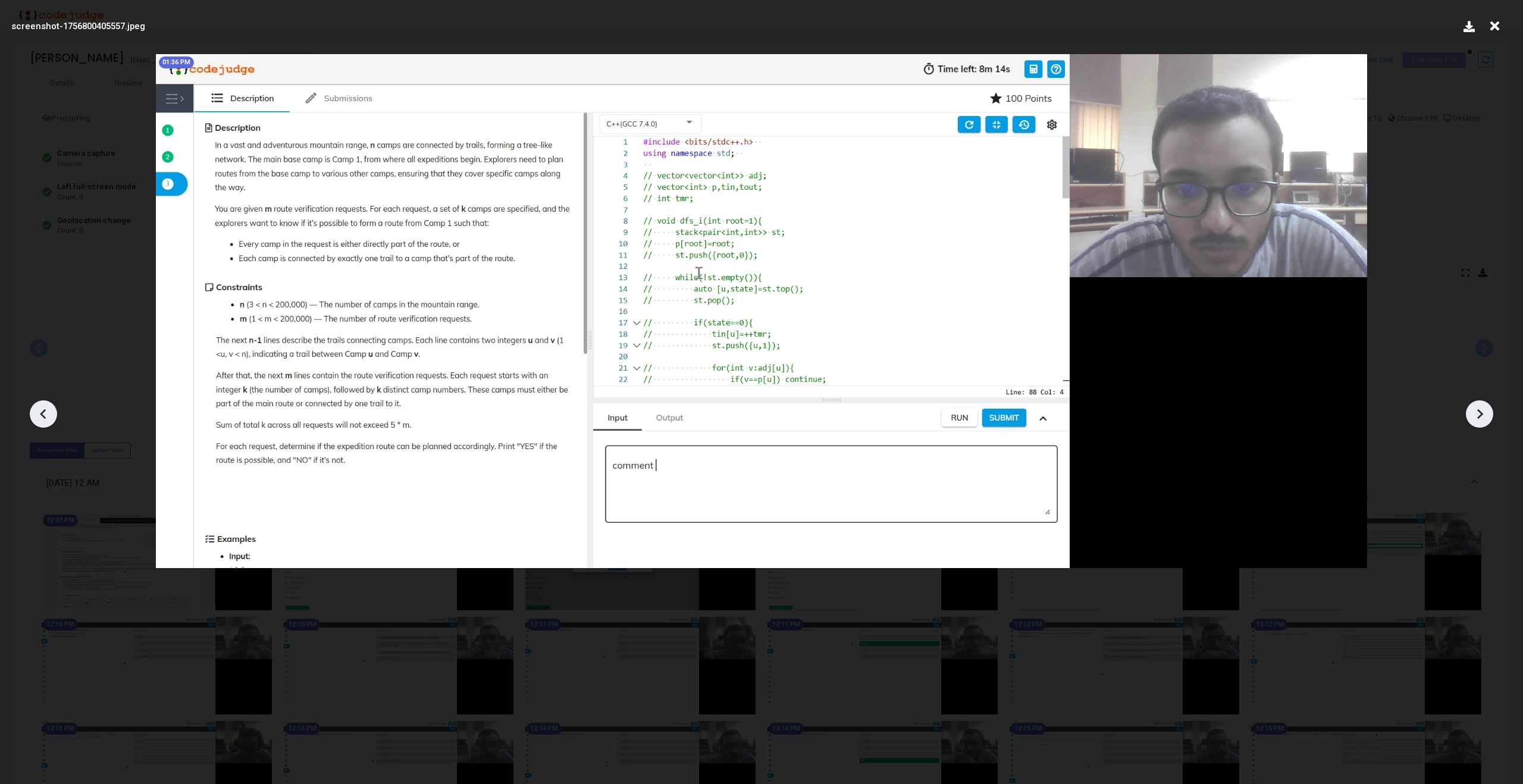
click at [1480, 406] on icon at bounding box center [1480, 414] width 18 height 18
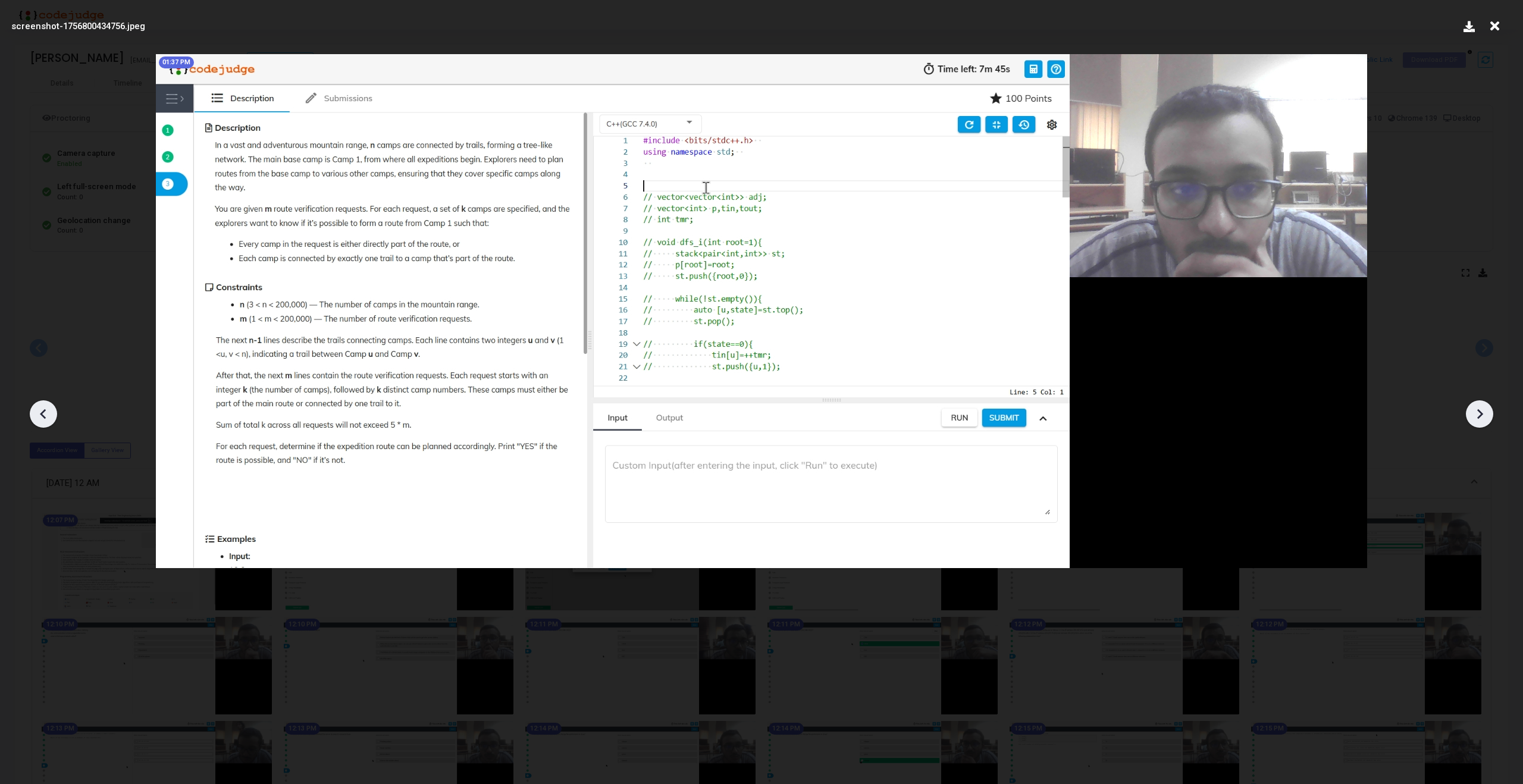
click at [1480, 406] on icon at bounding box center [1480, 414] width 18 height 18
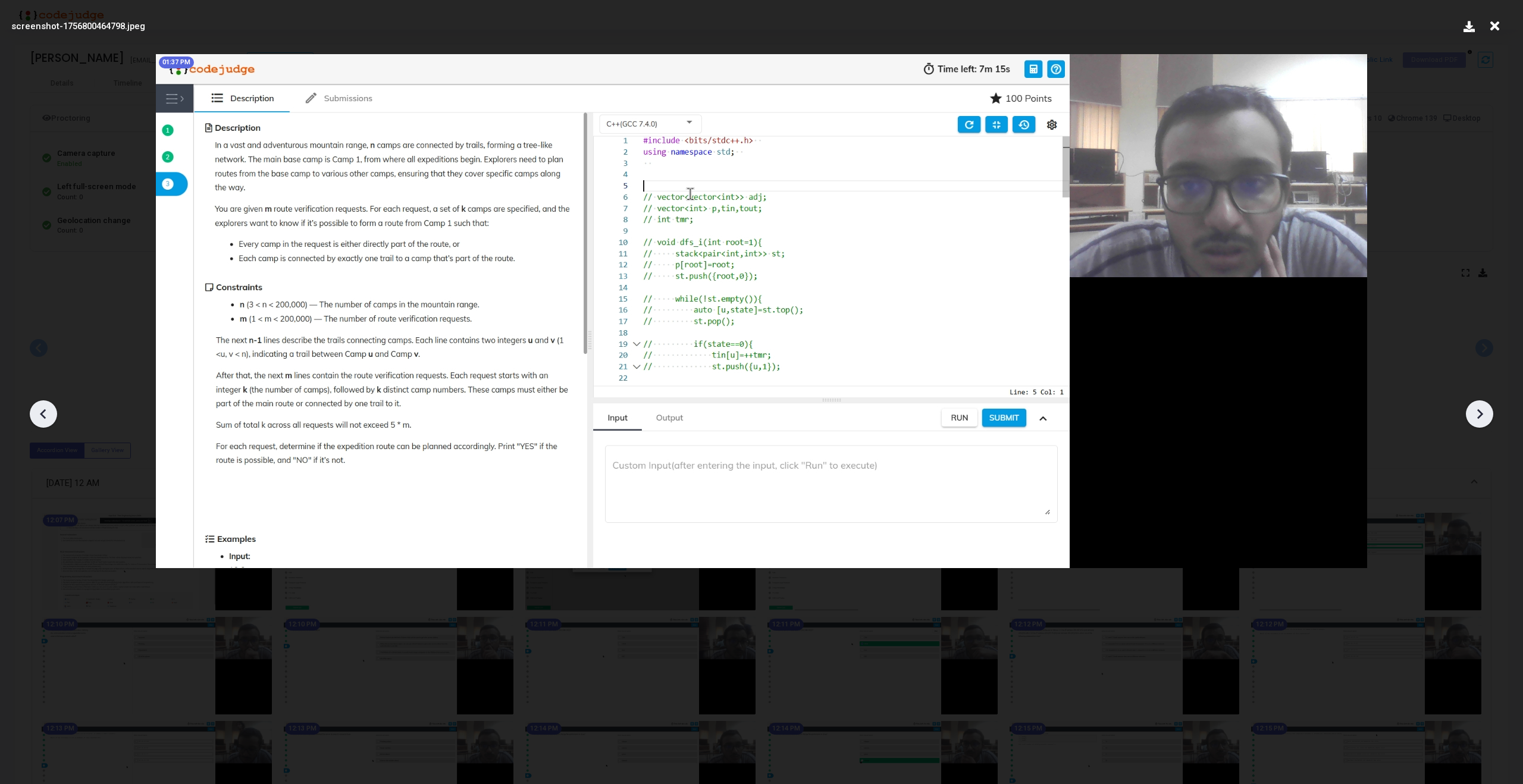
click at [1480, 406] on icon at bounding box center [1480, 414] width 18 height 18
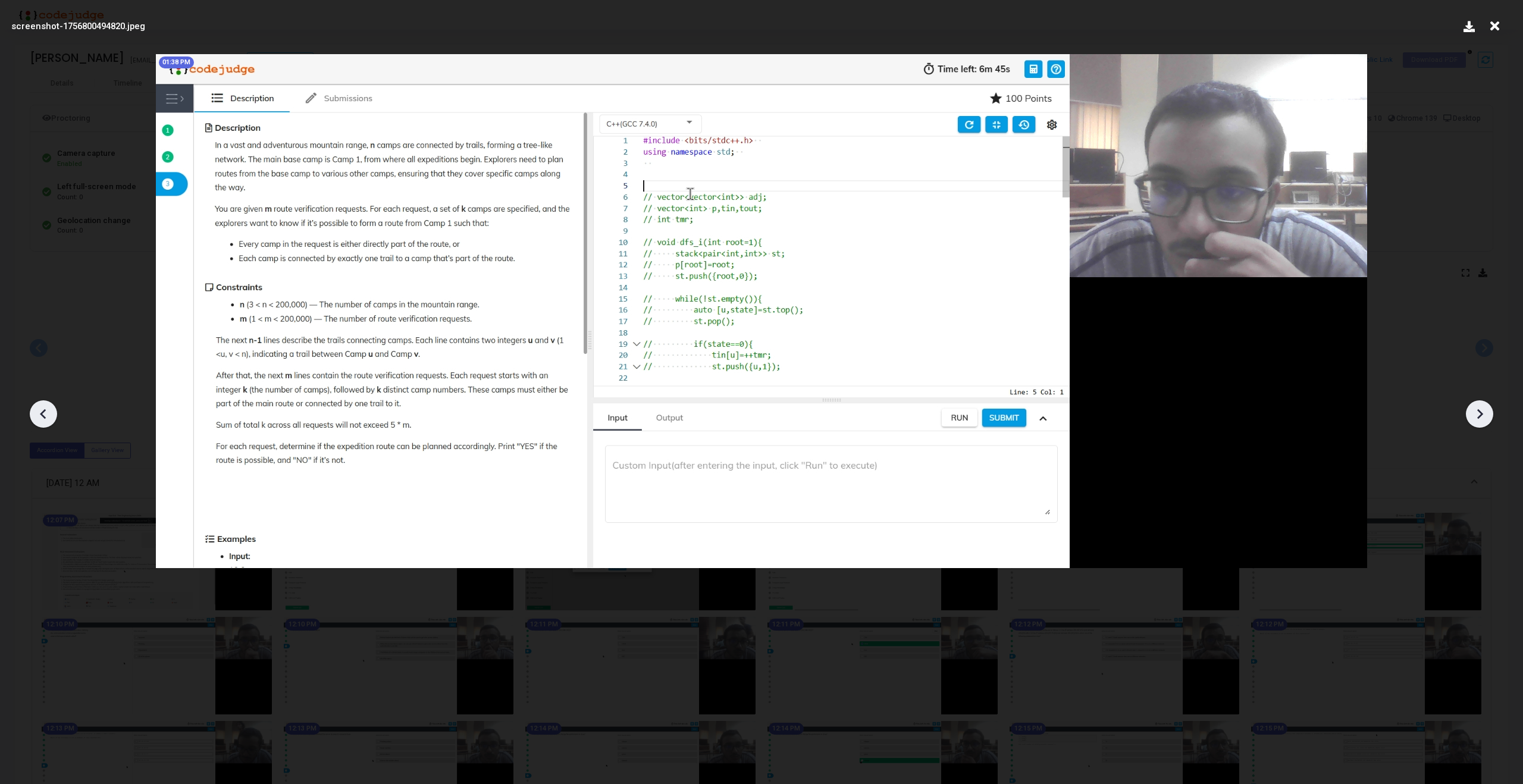
click at [1480, 406] on icon at bounding box center [1480, 414] width 18 height 18
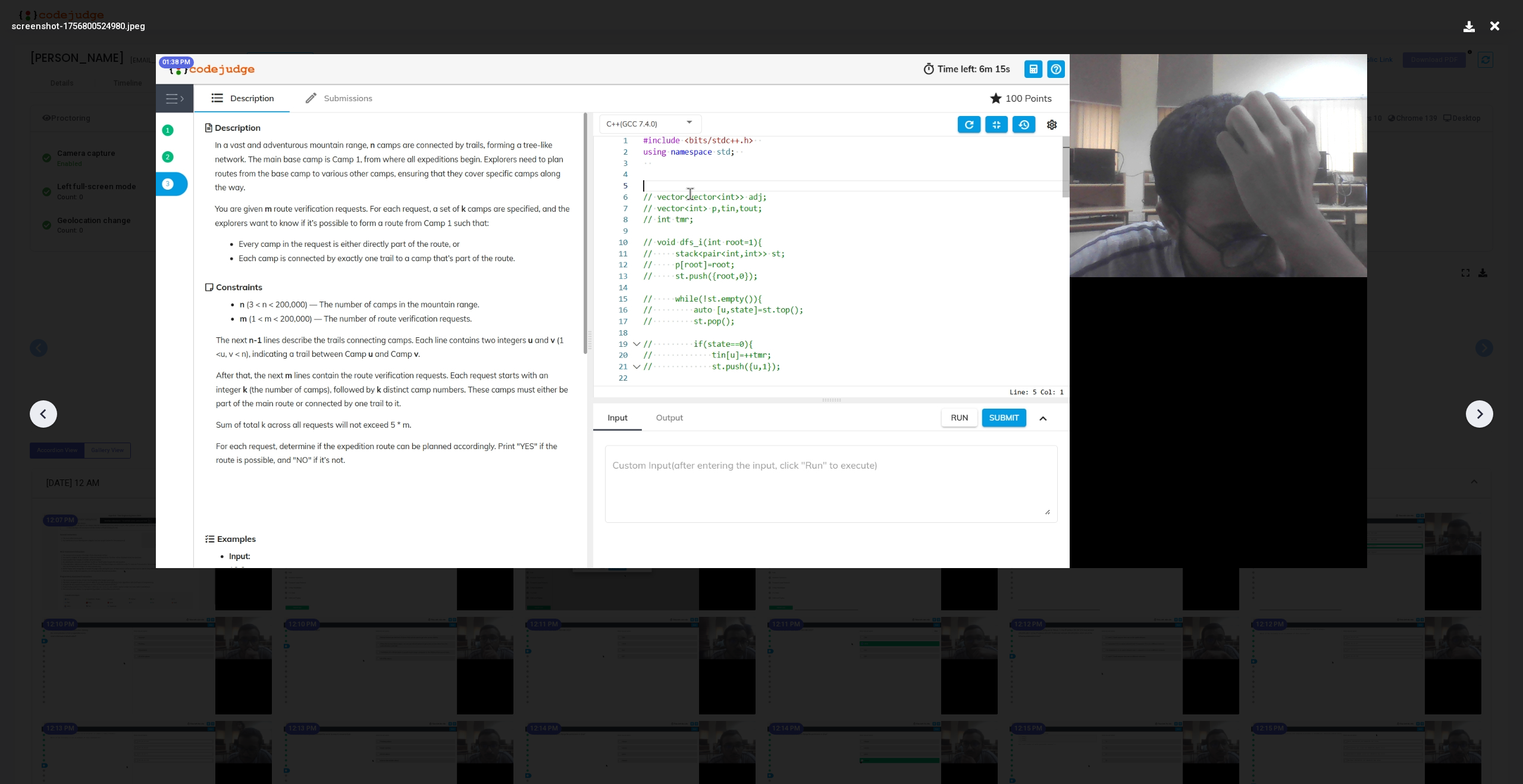
click at [1480, 406] on icon at bounding box center [1480, 414] width 18 height 18
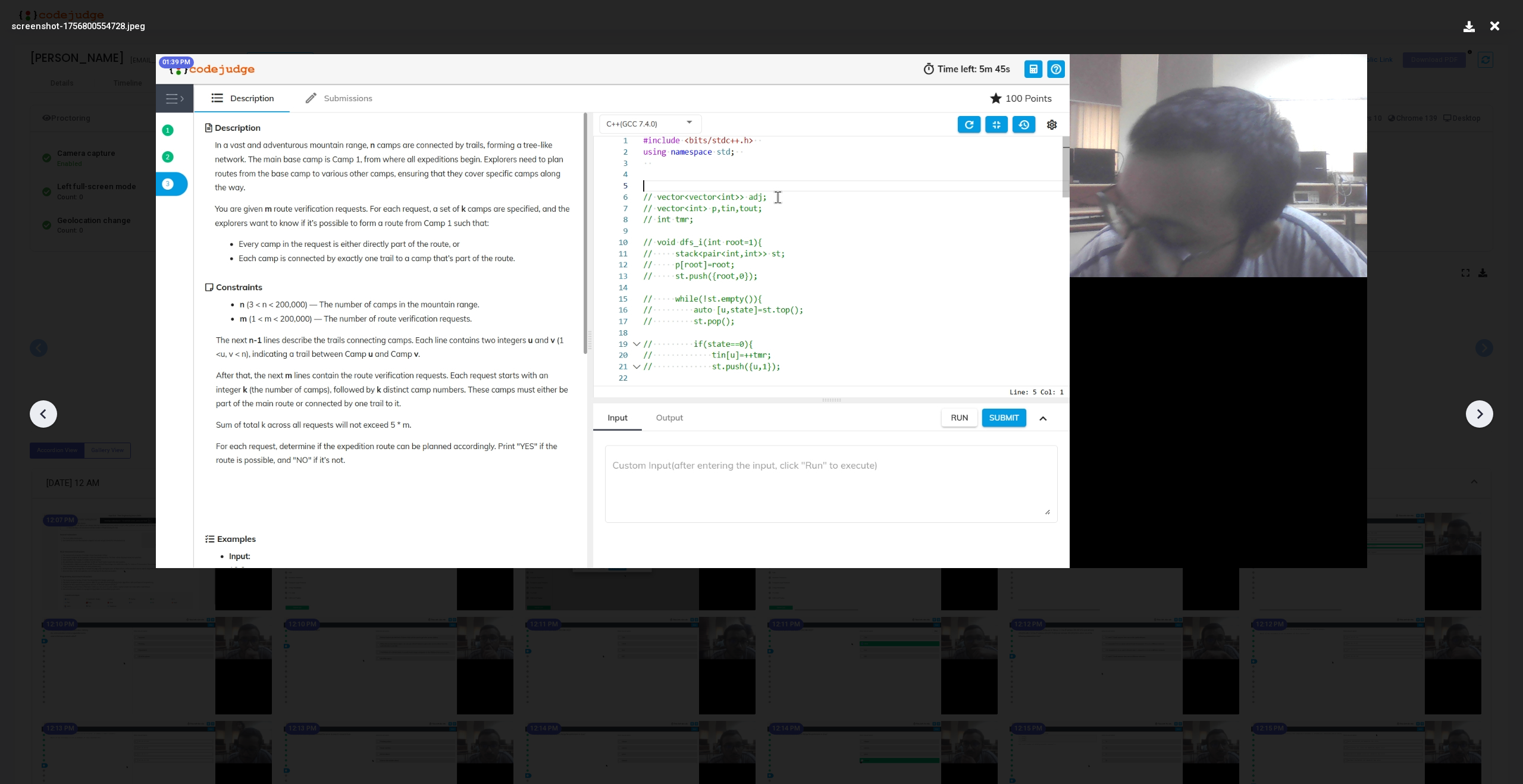
click at [1480, 406] on icon at bounding box center [1480, 414] width 18 height 18
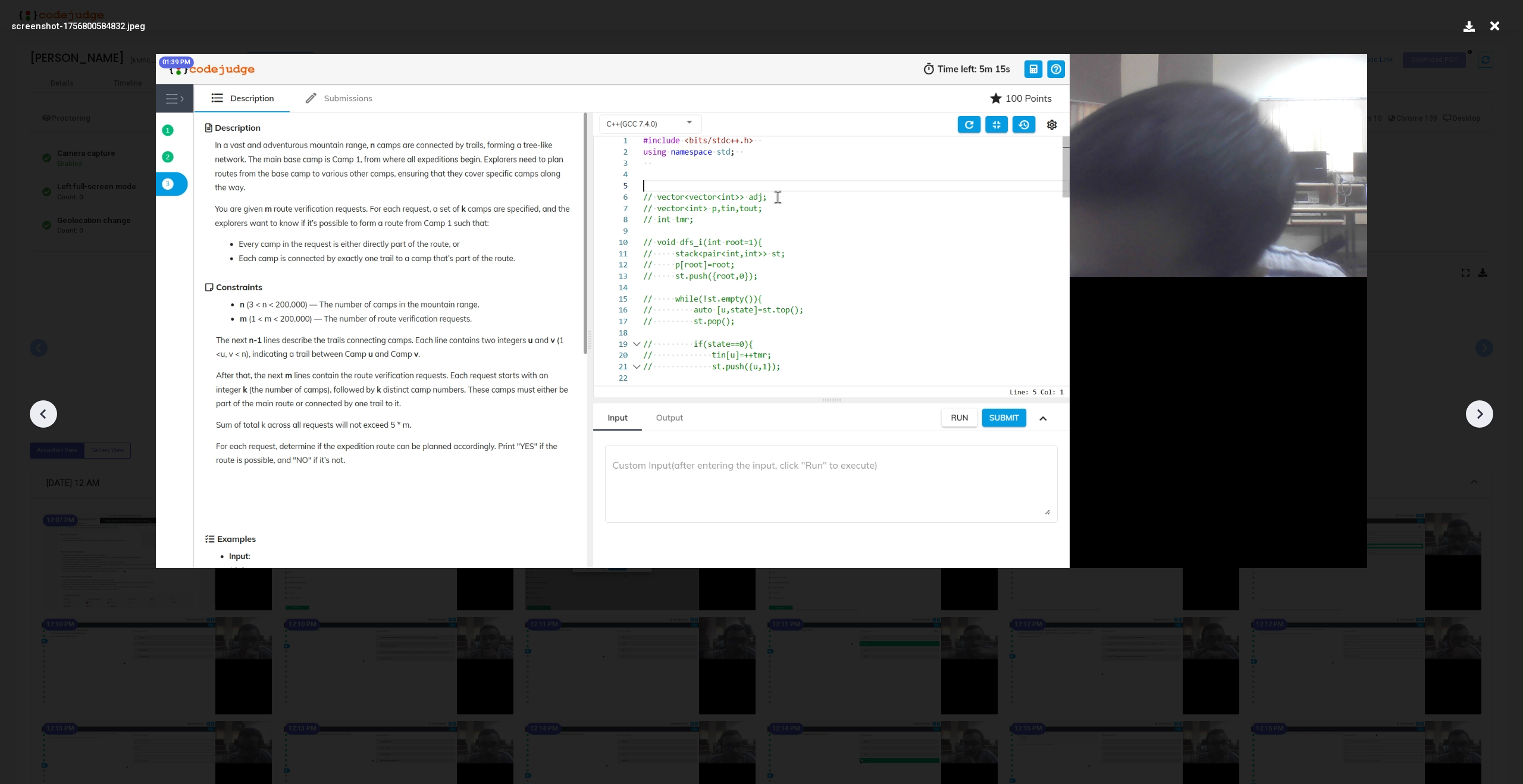
click at [1480, 406] on icon at bounding box center [1480, 414] width 18 height 18
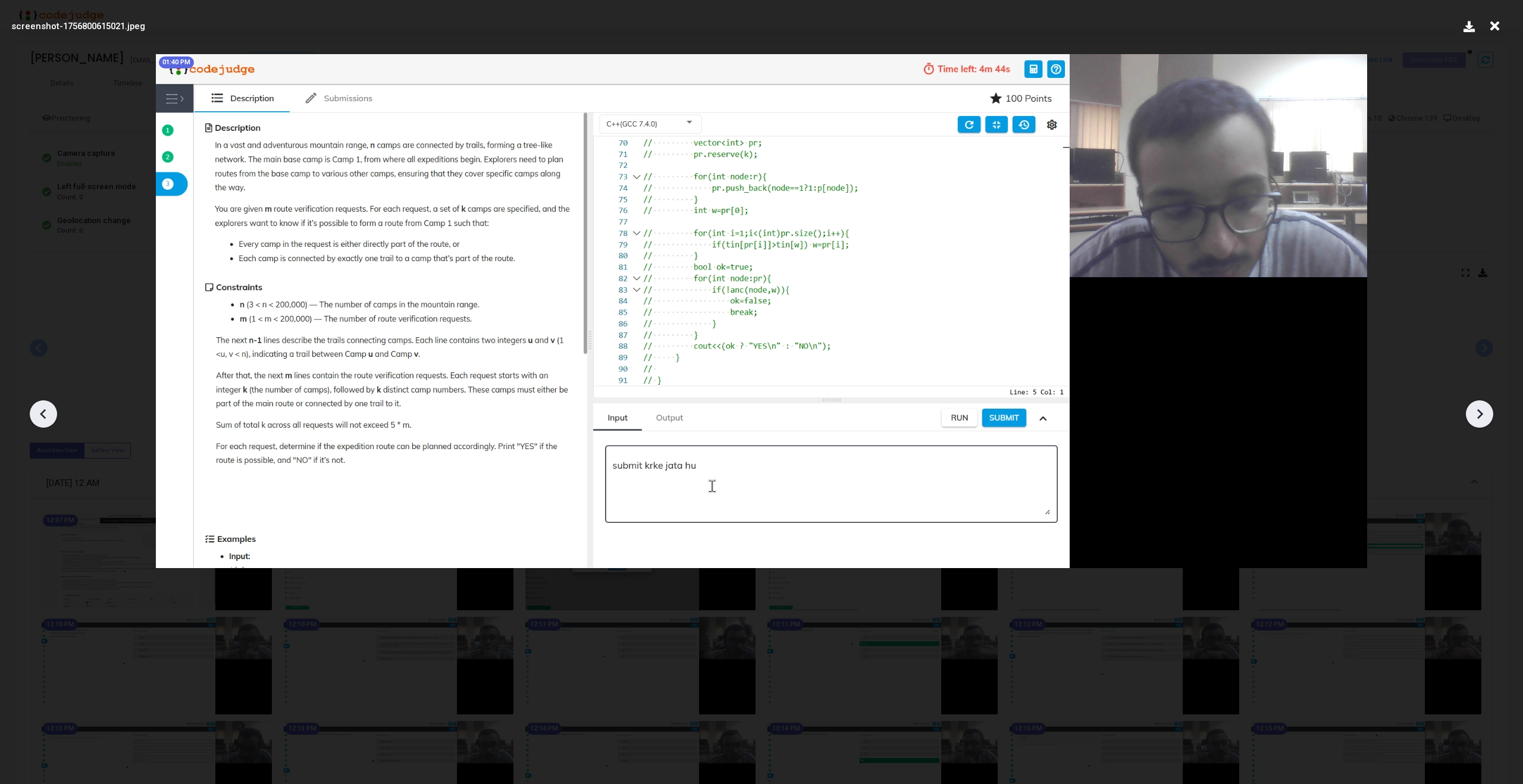
click at [1480, 406] on icon at bounding box center [1480, 414] width 18 height 18
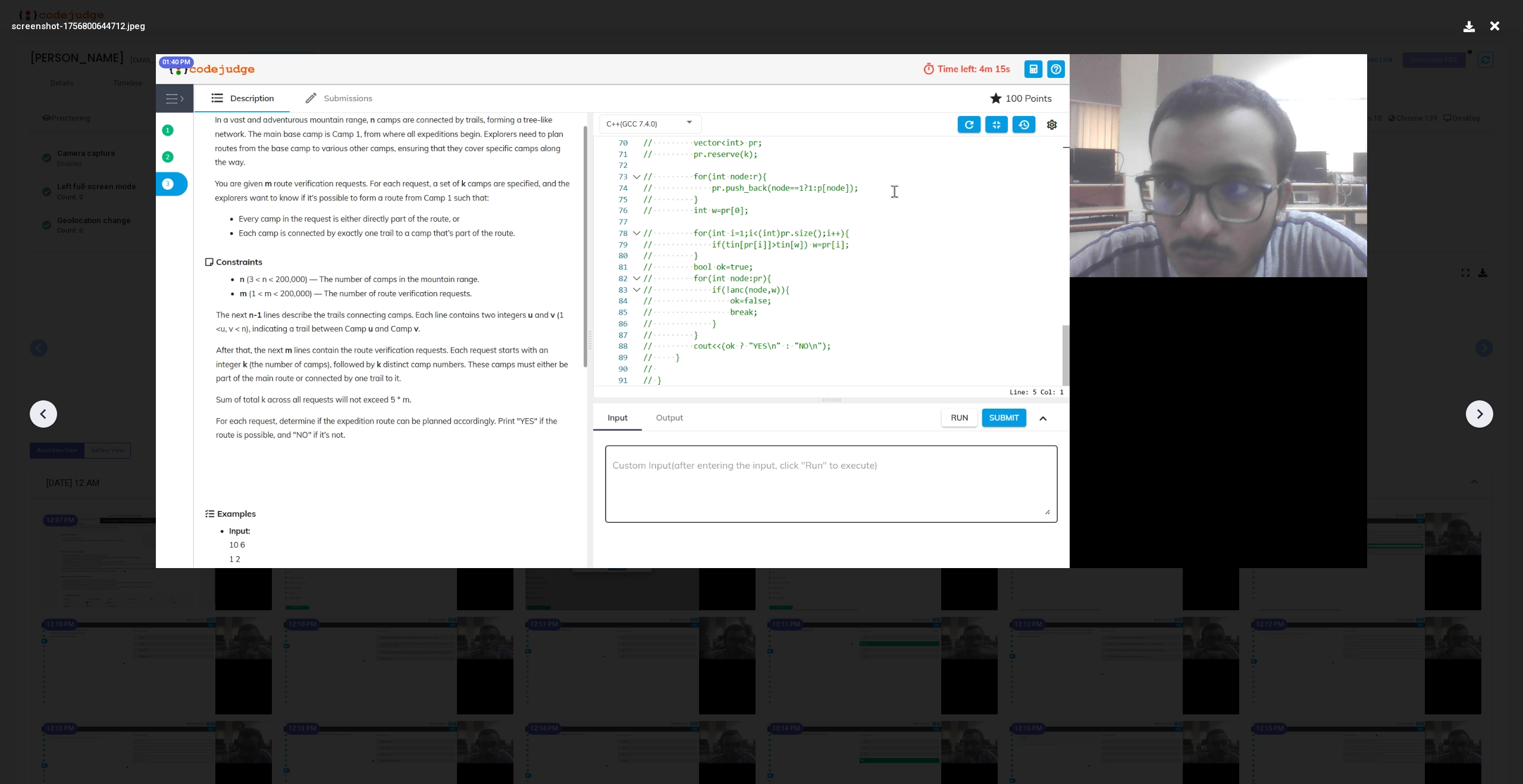
click at [1480, 406] on icon at bounding box center [1480, 414] width 18 height 18
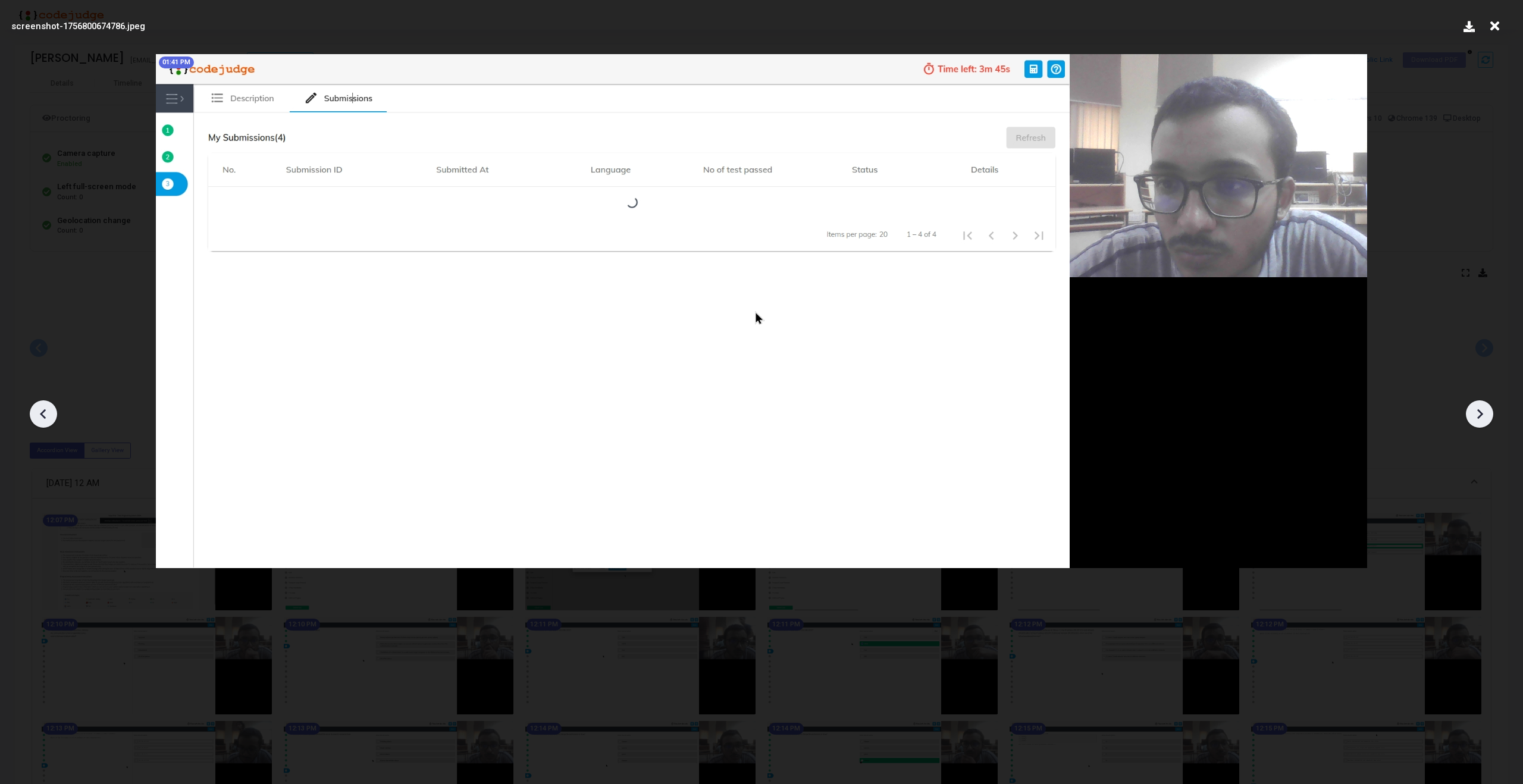
click at [1480, 406] on icon at bounding box center [1480, 414] width 18 height 18
click at [1473, 407] on icon at bounding box center [1480, 414] width 18 height 18
click at [39, 417] on icon at bounding box center [44, 414] width 18 height 18
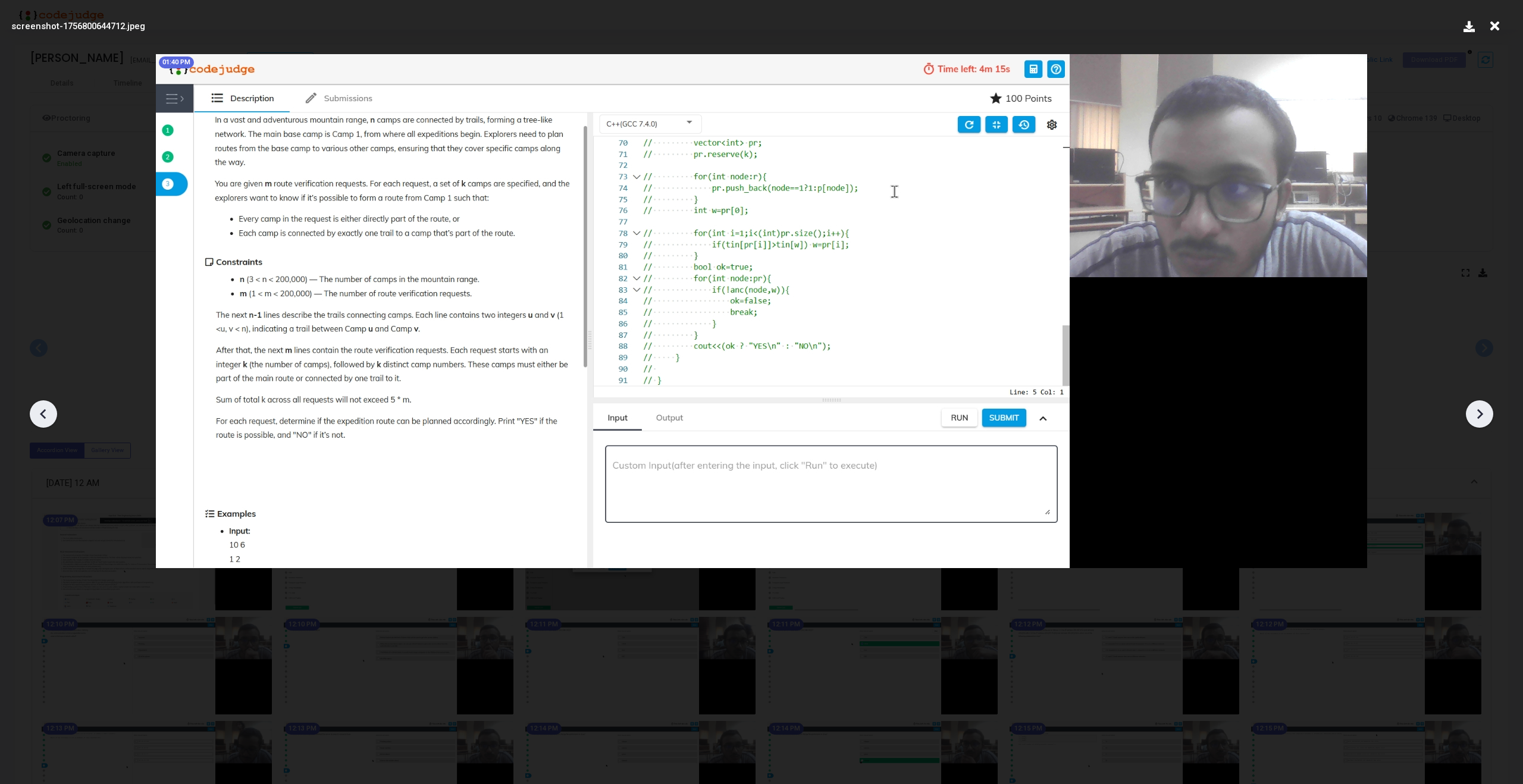
click at [39, 417] on icon at bounding box center [44, 414] width 18 height 18
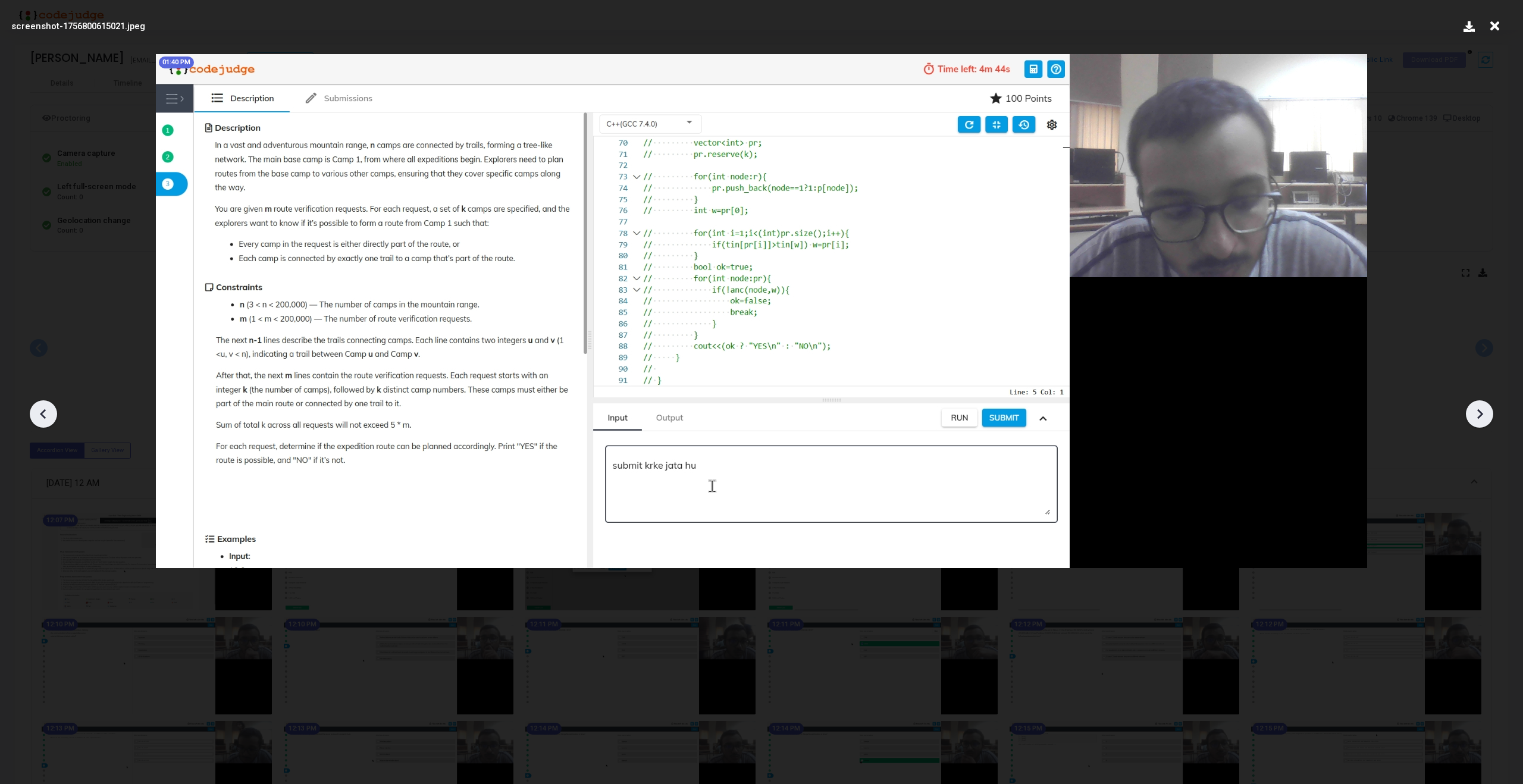
click at [39, 417] on icon at bounding box center [44, 414] width 18 height 18
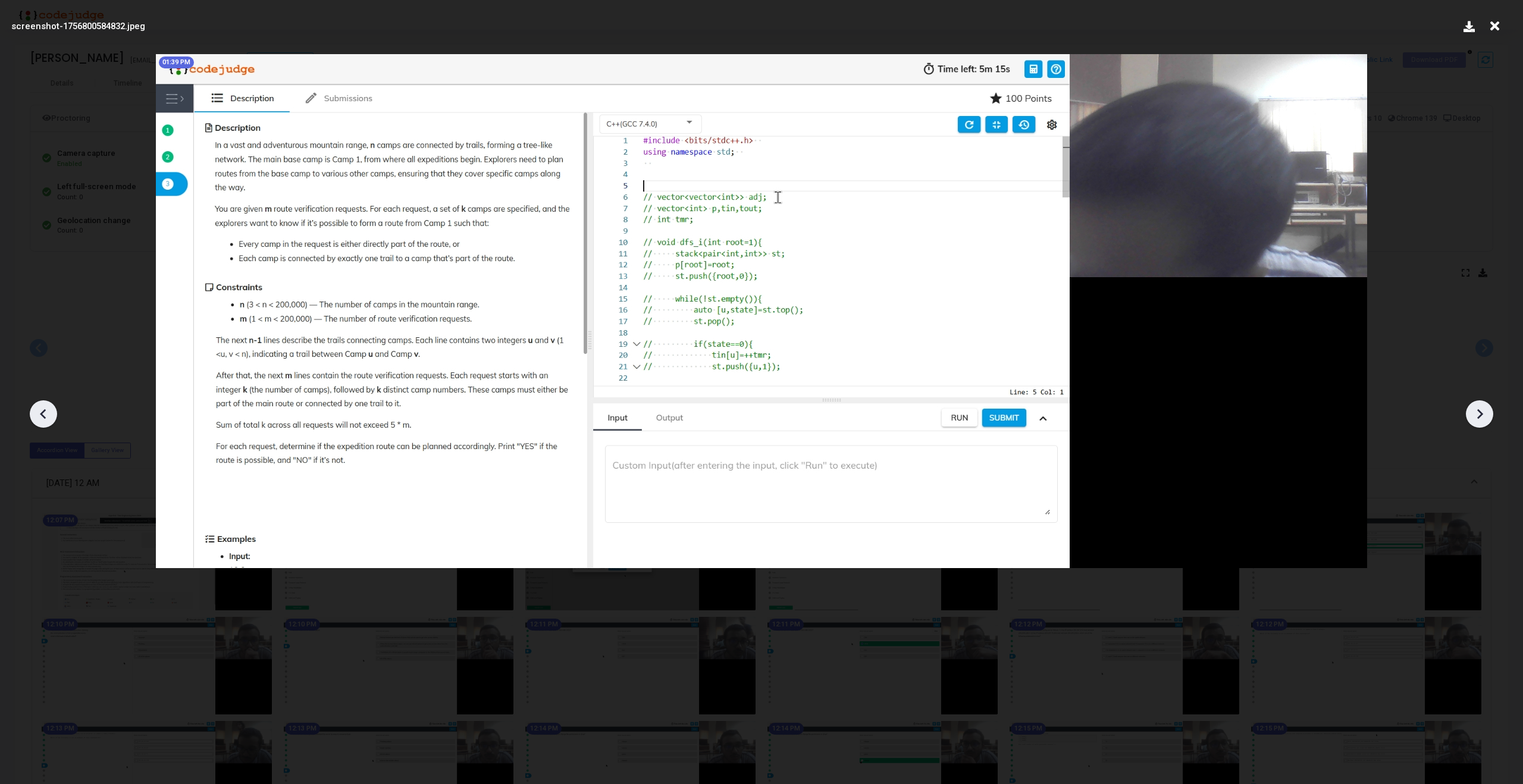
click at [39, 417] on icon at bounding box center [44, 414] width 18 height 18
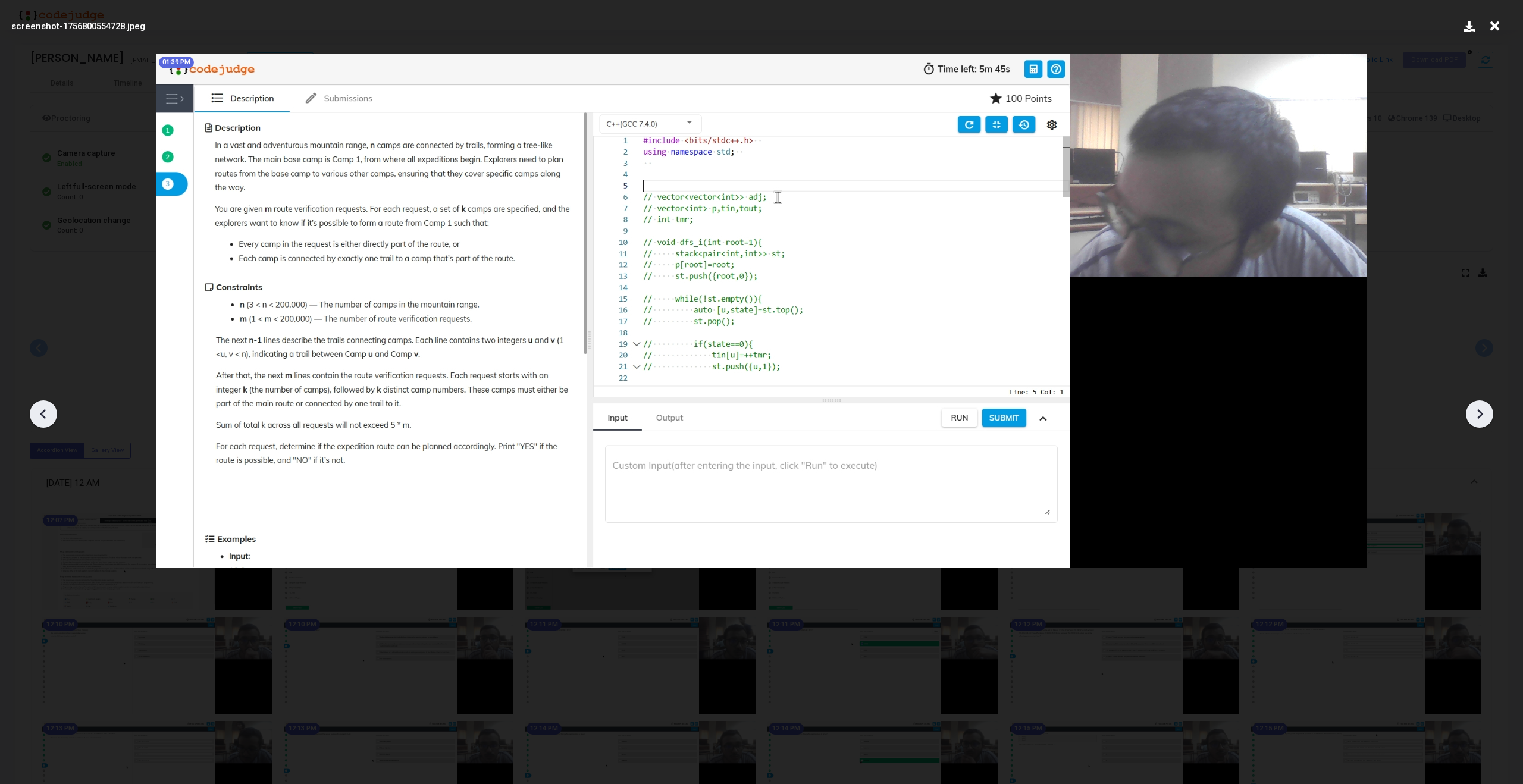
click at [39, 417] on icon at bounding box center [44, 414] width 18 height 18
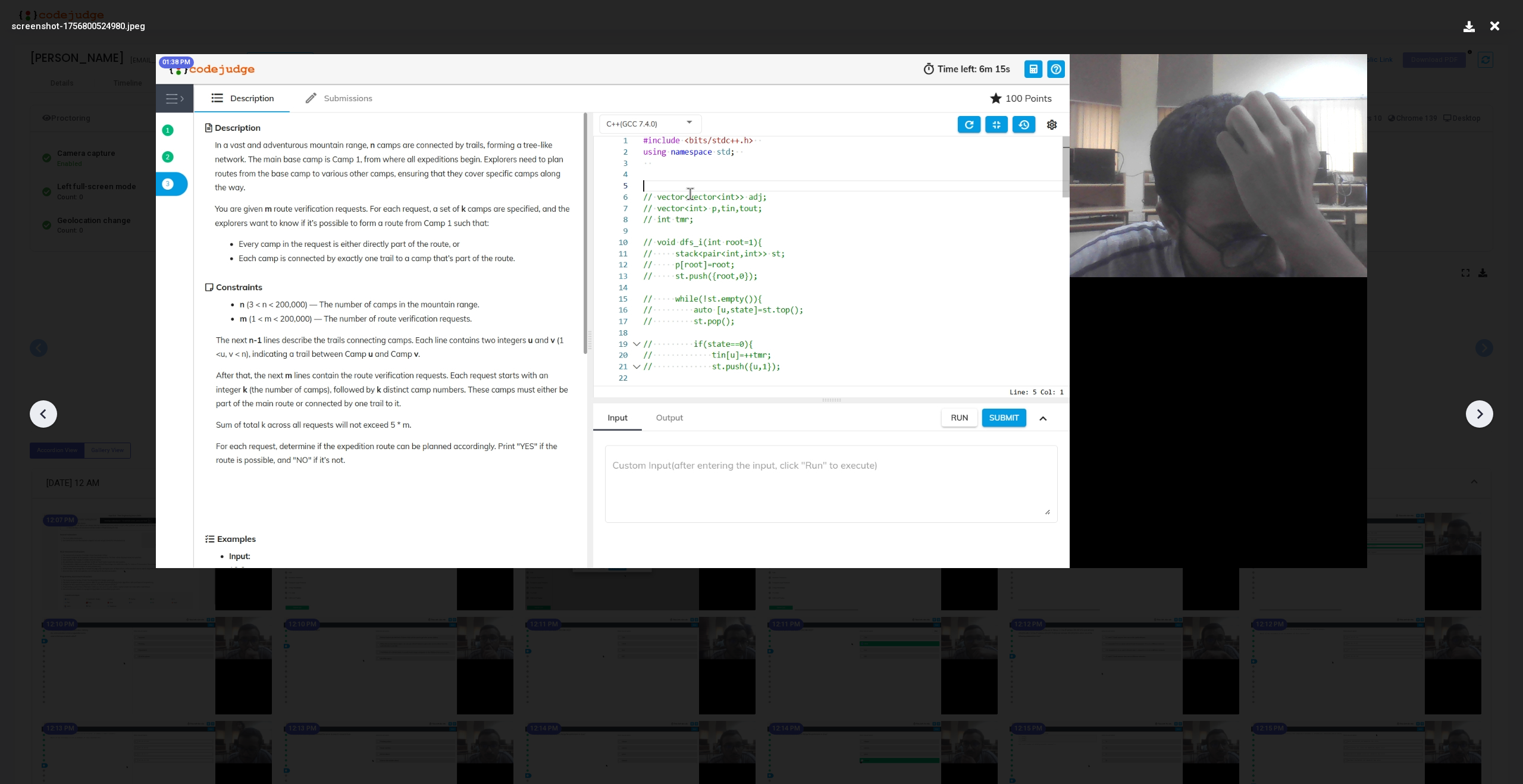
click at [39, 417] on icon at bounding box center [44, 414] width 18 height 18
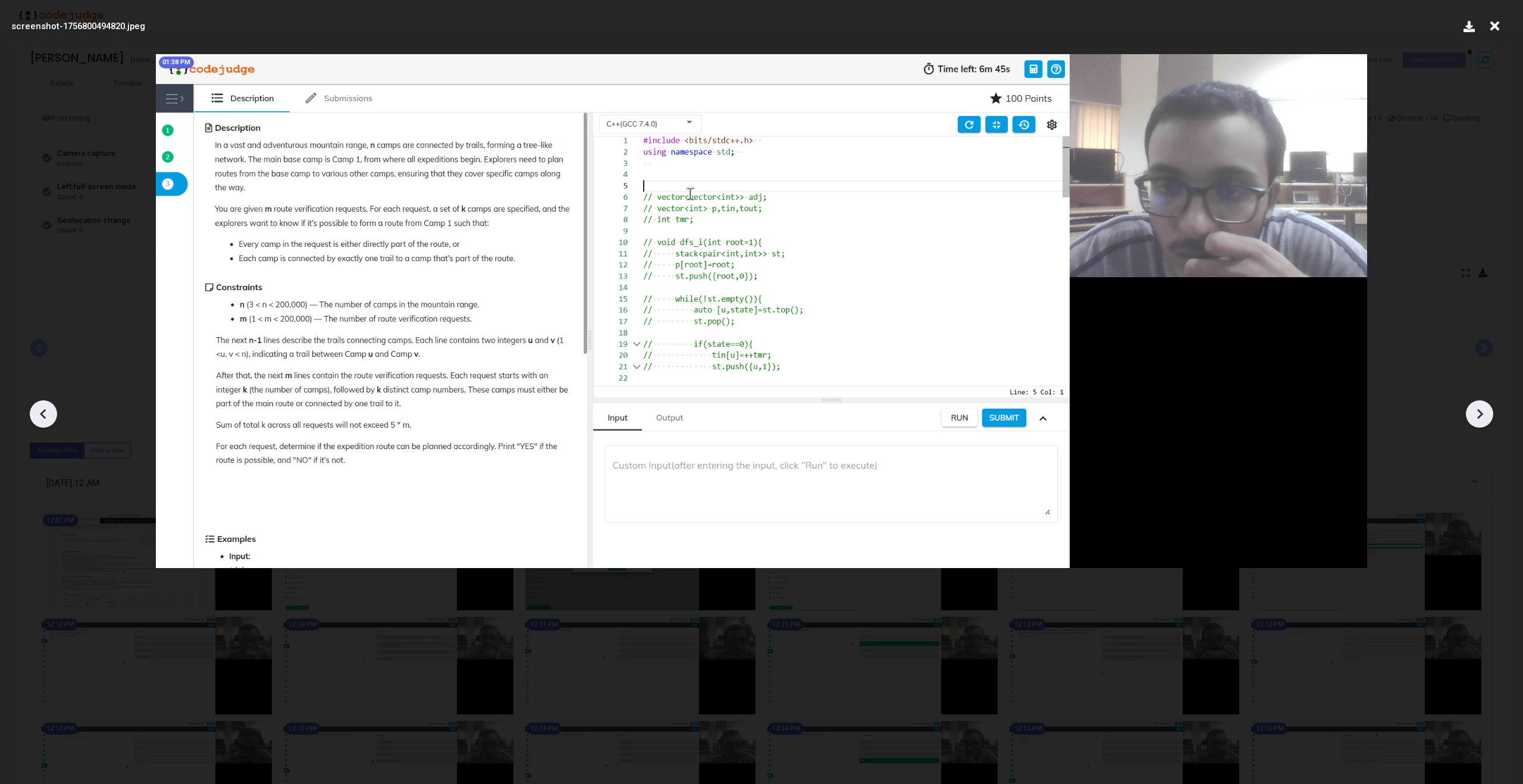
click at [39, 417] on icon at bounding box center [44, 414] width 18 height 18
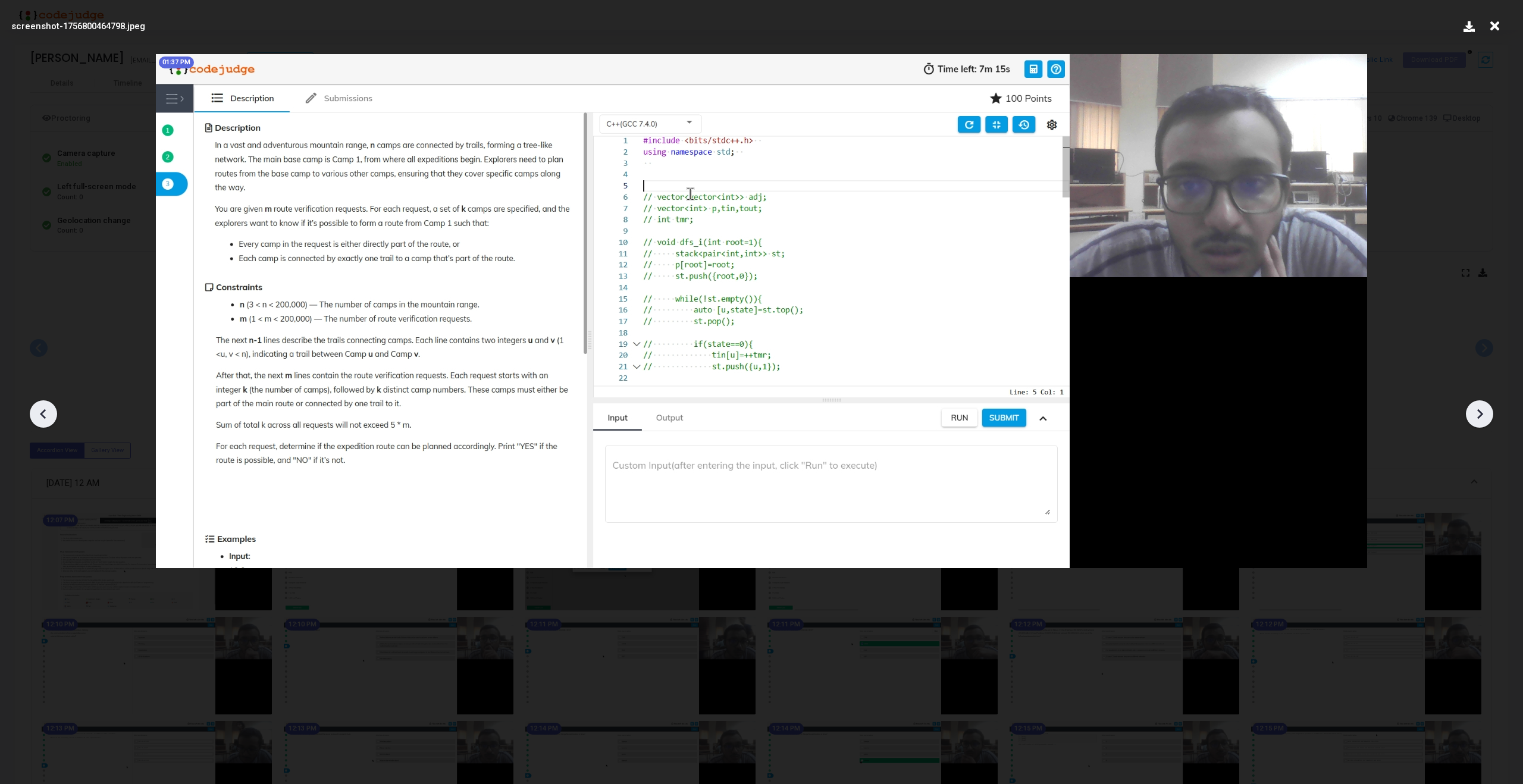
click at [39, 417] on icon at bounding box center [44, 414] width 18 height 18
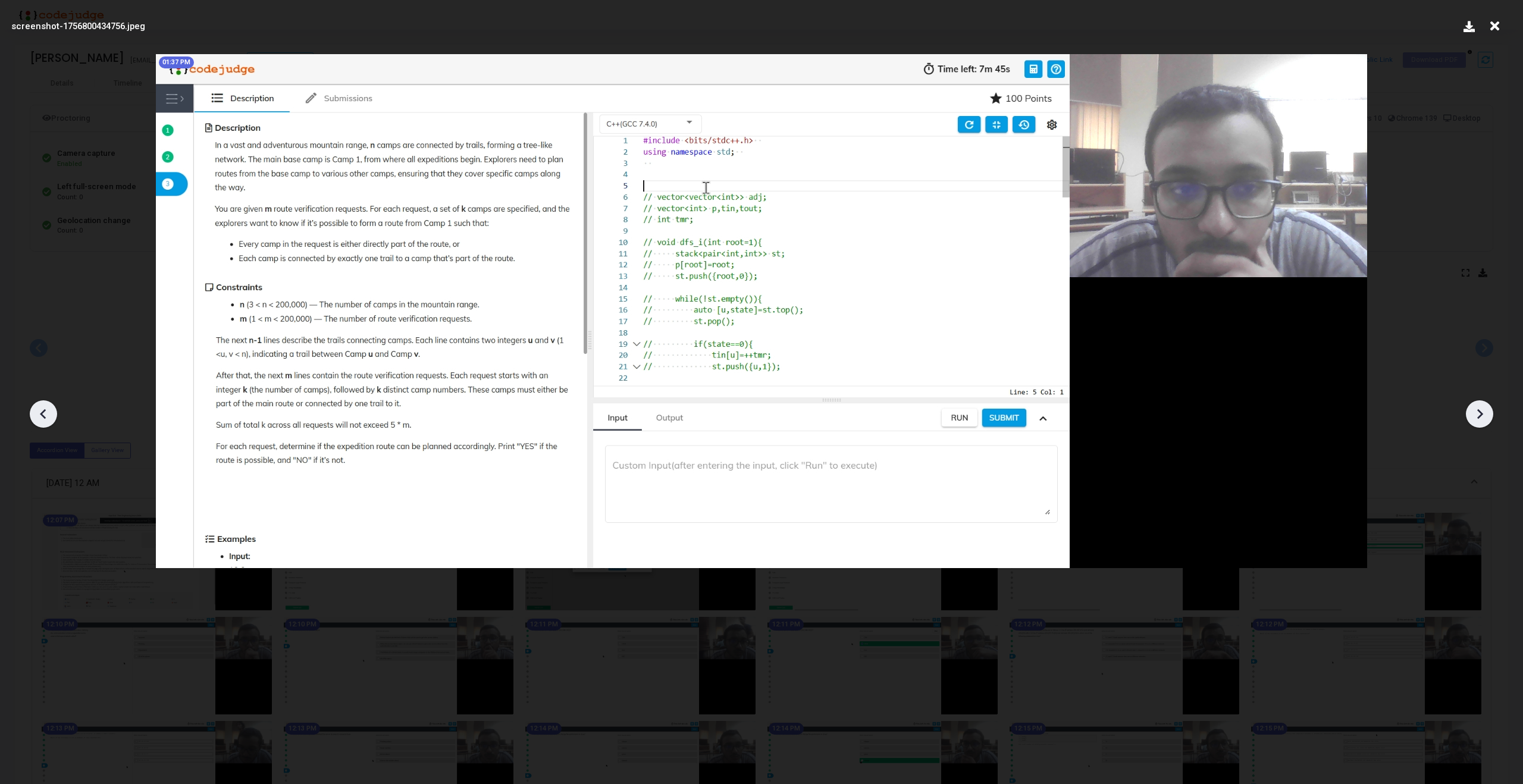
click at [39, 417] on icon at bounding box center [44, 414] width 18 height 18
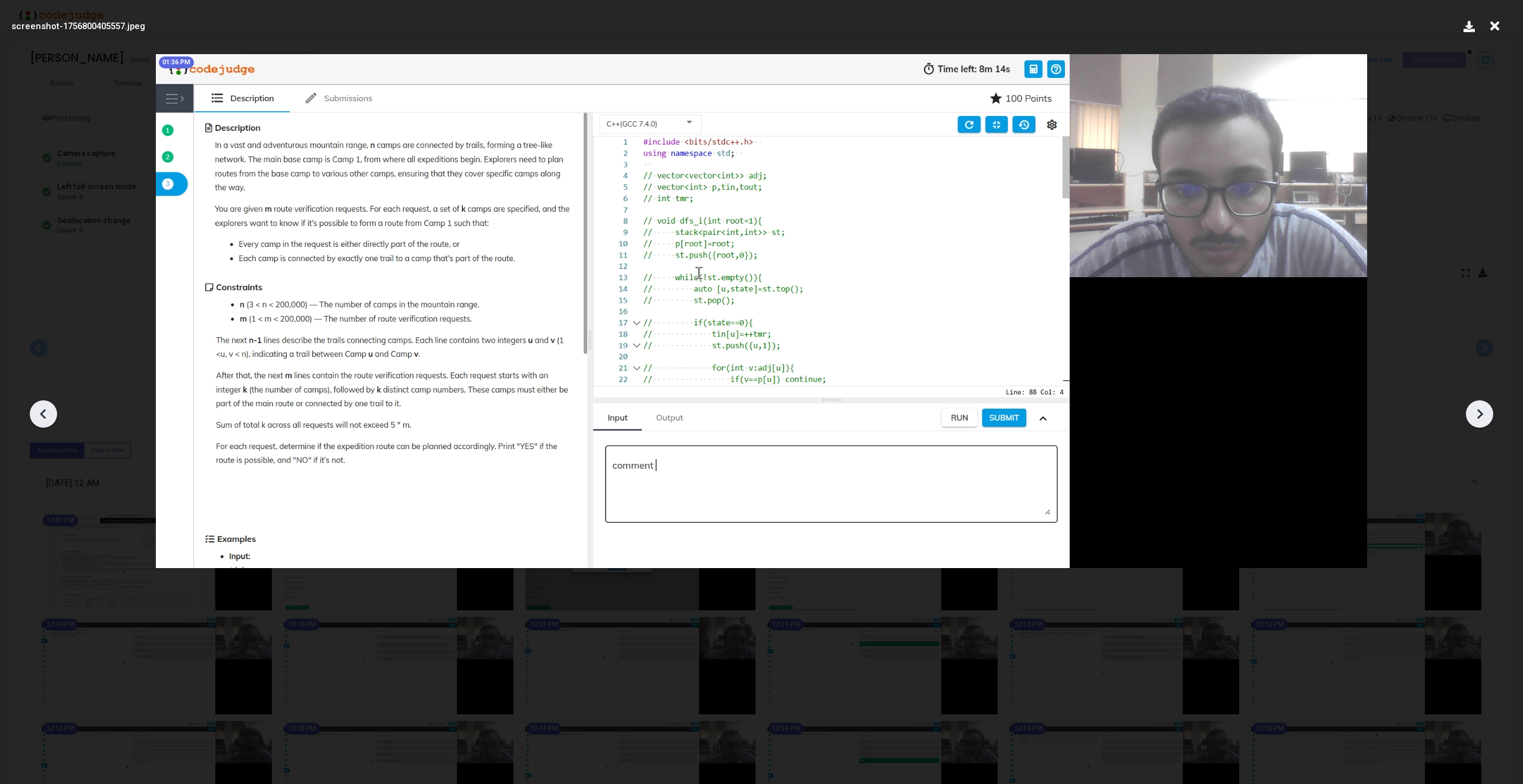
click at [39, 417] on icon at bounding box center [44, 414] width 18 height 18
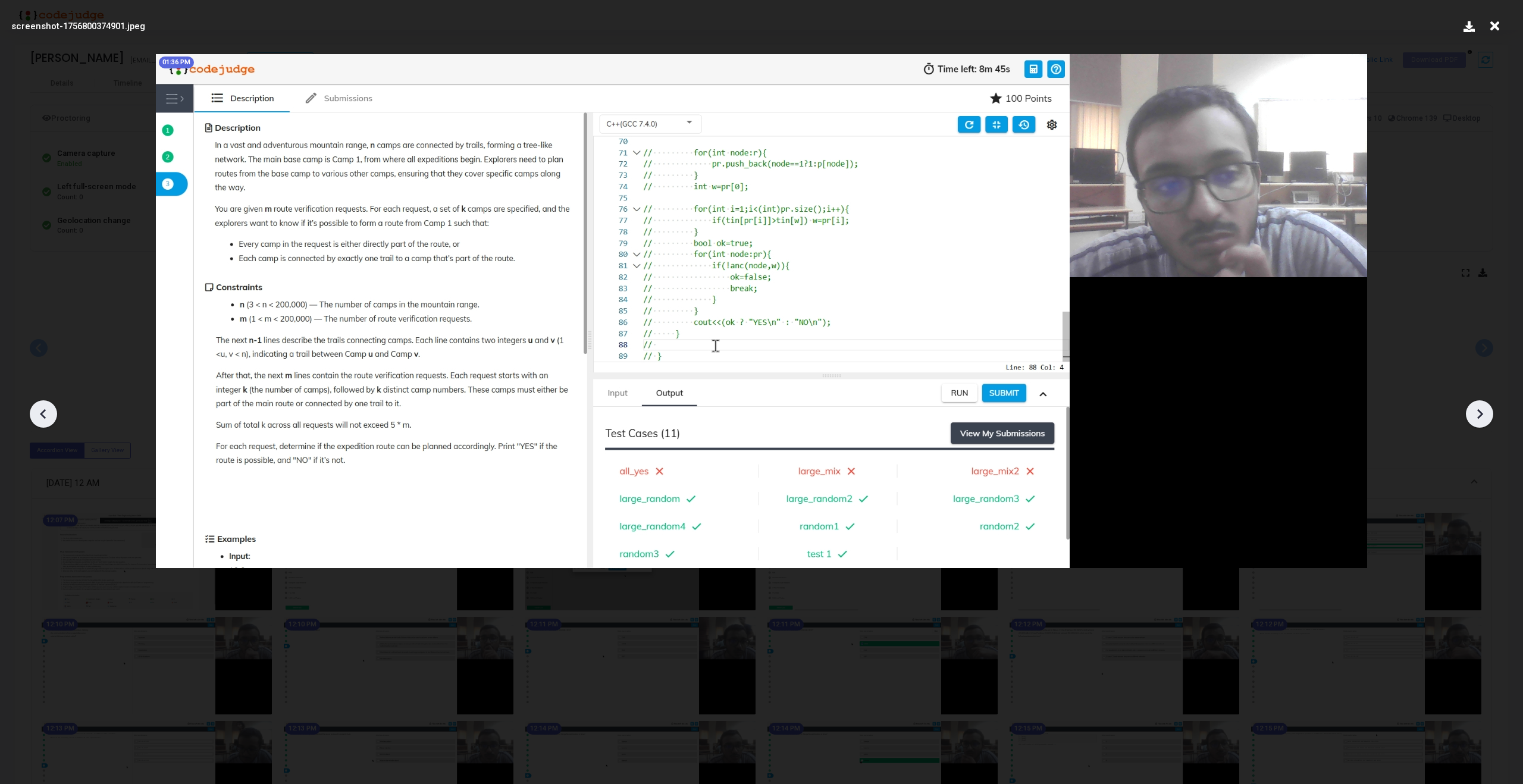
click at [49, 414] on icon at bounding box center [44, 414] width 18 height 18
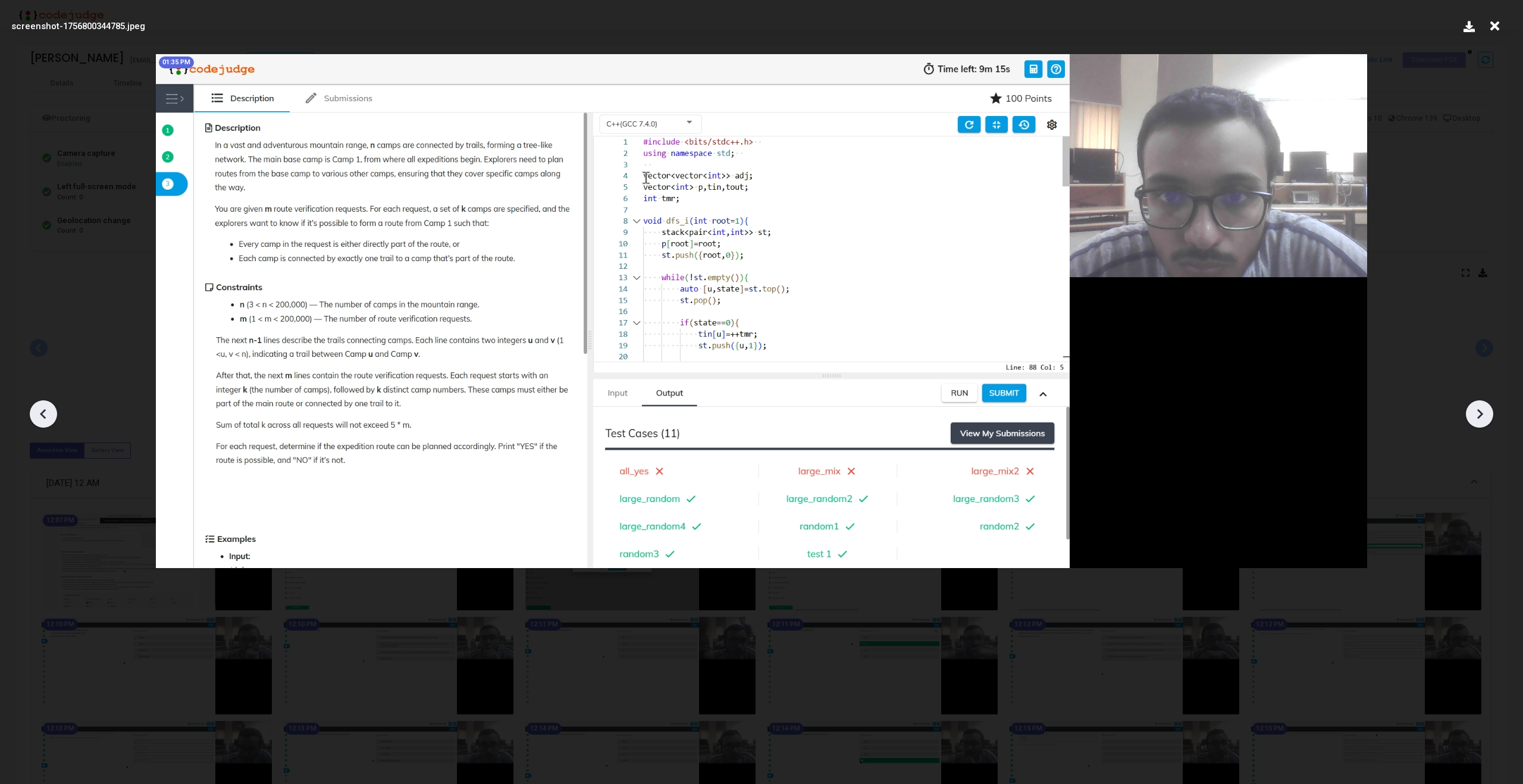
click at [49, 414] on icon at bounding box center [44, 414] width 18 height 18
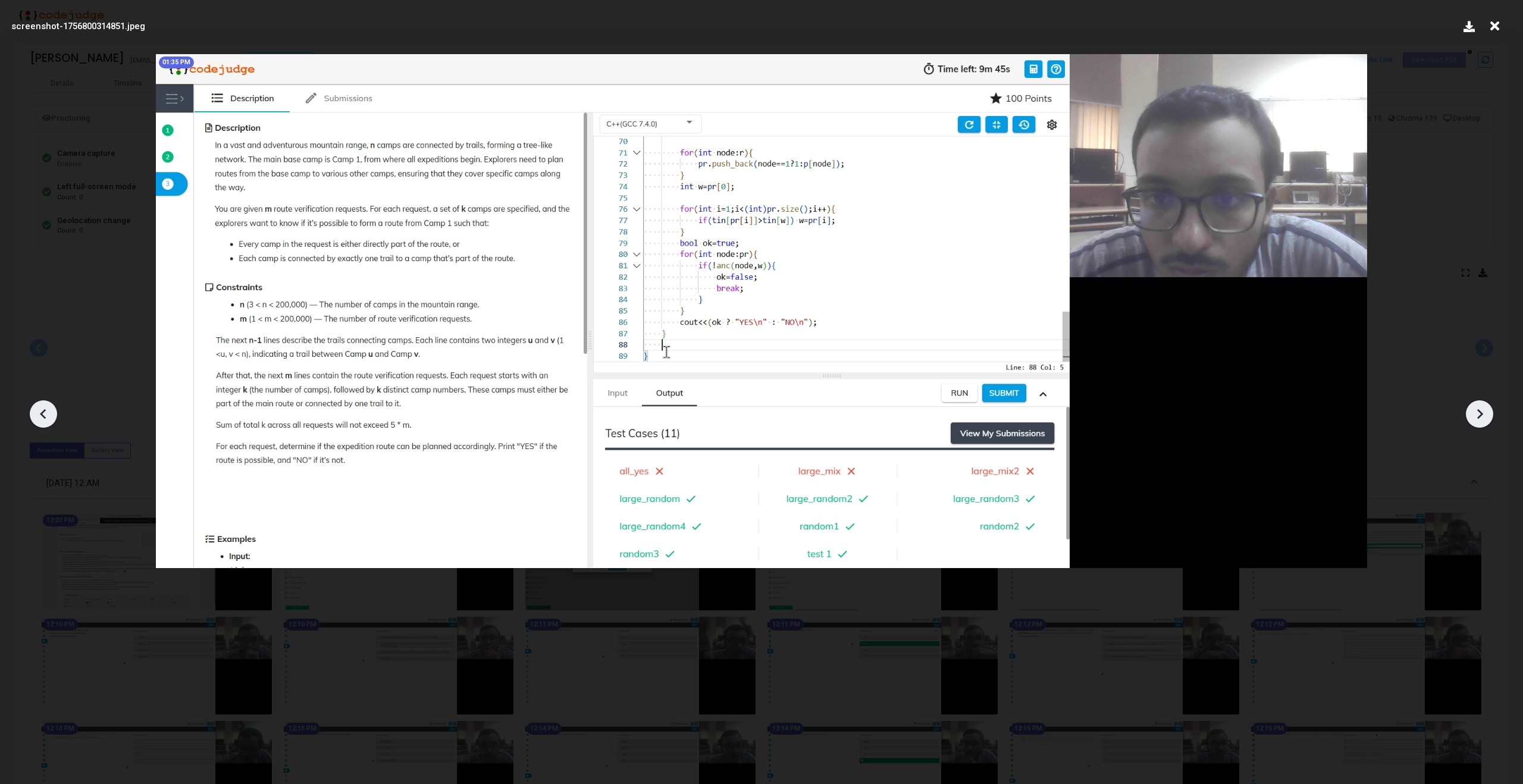
click at [49, 414] on icon at bounding box center [44, 414] width 18 height 18
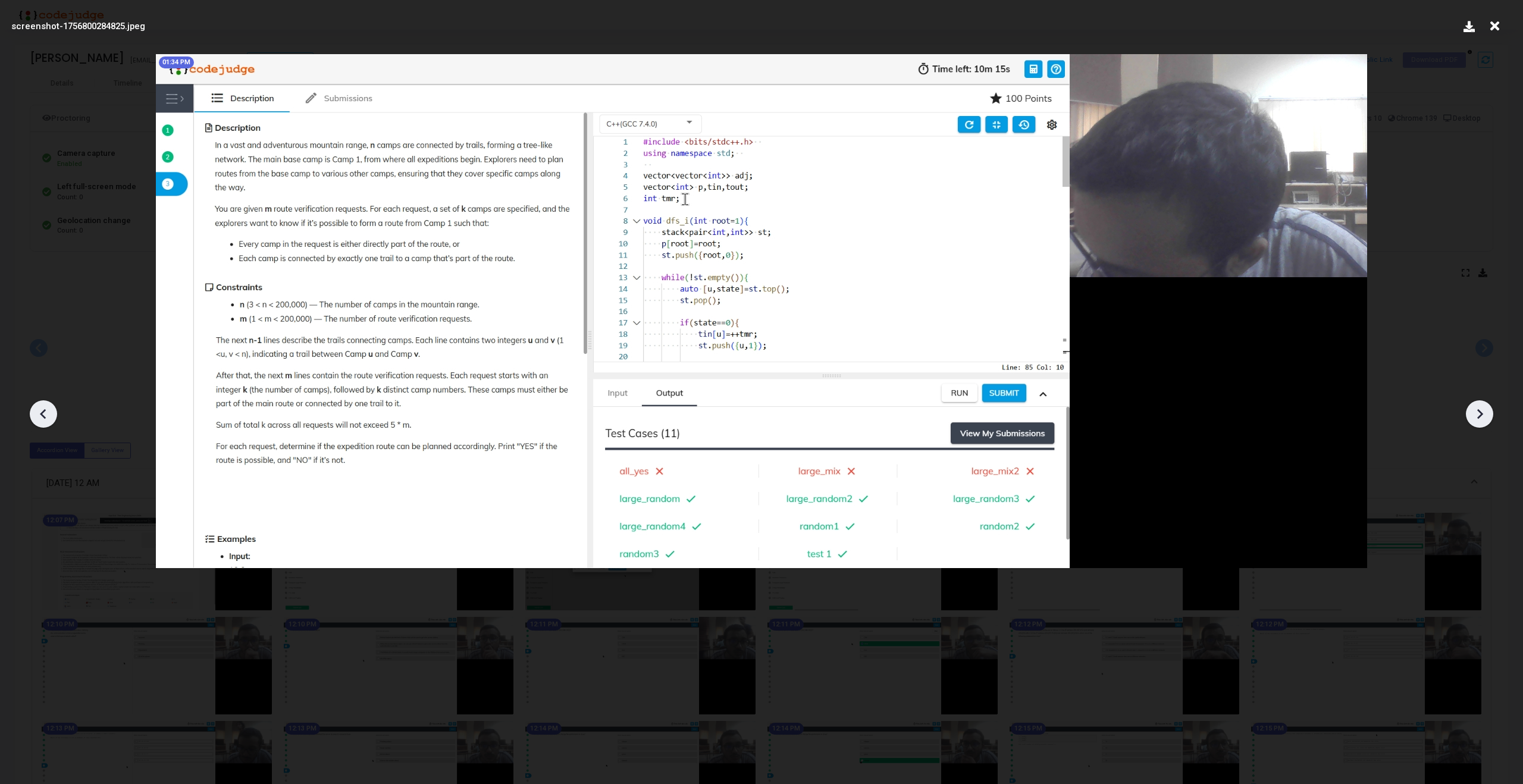
click at [49, 414] on icon at bounding box center [44, 414] width 18 height 18
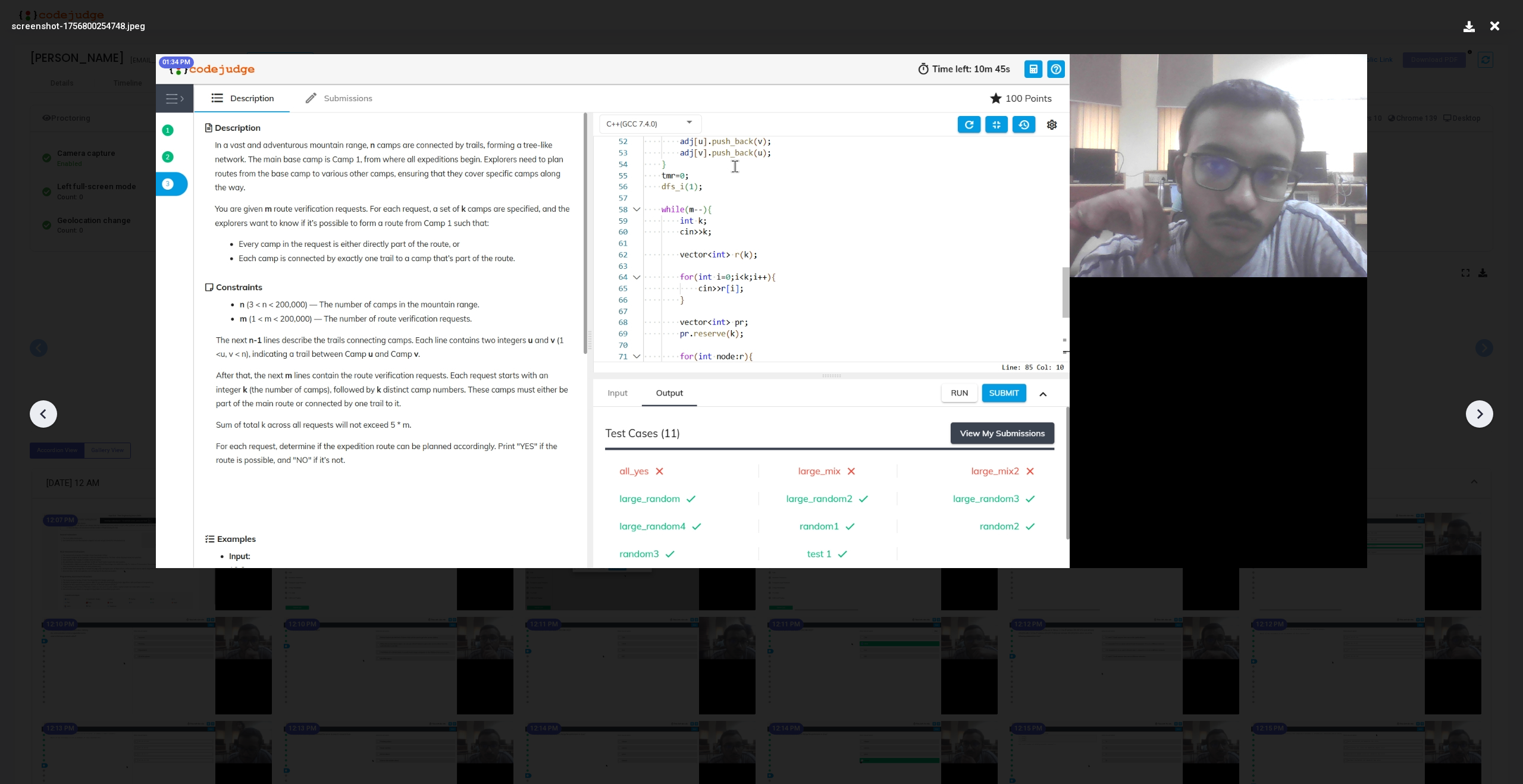
click at [49, 414] on icon at bounding box center [44, 414] width 18 height 18
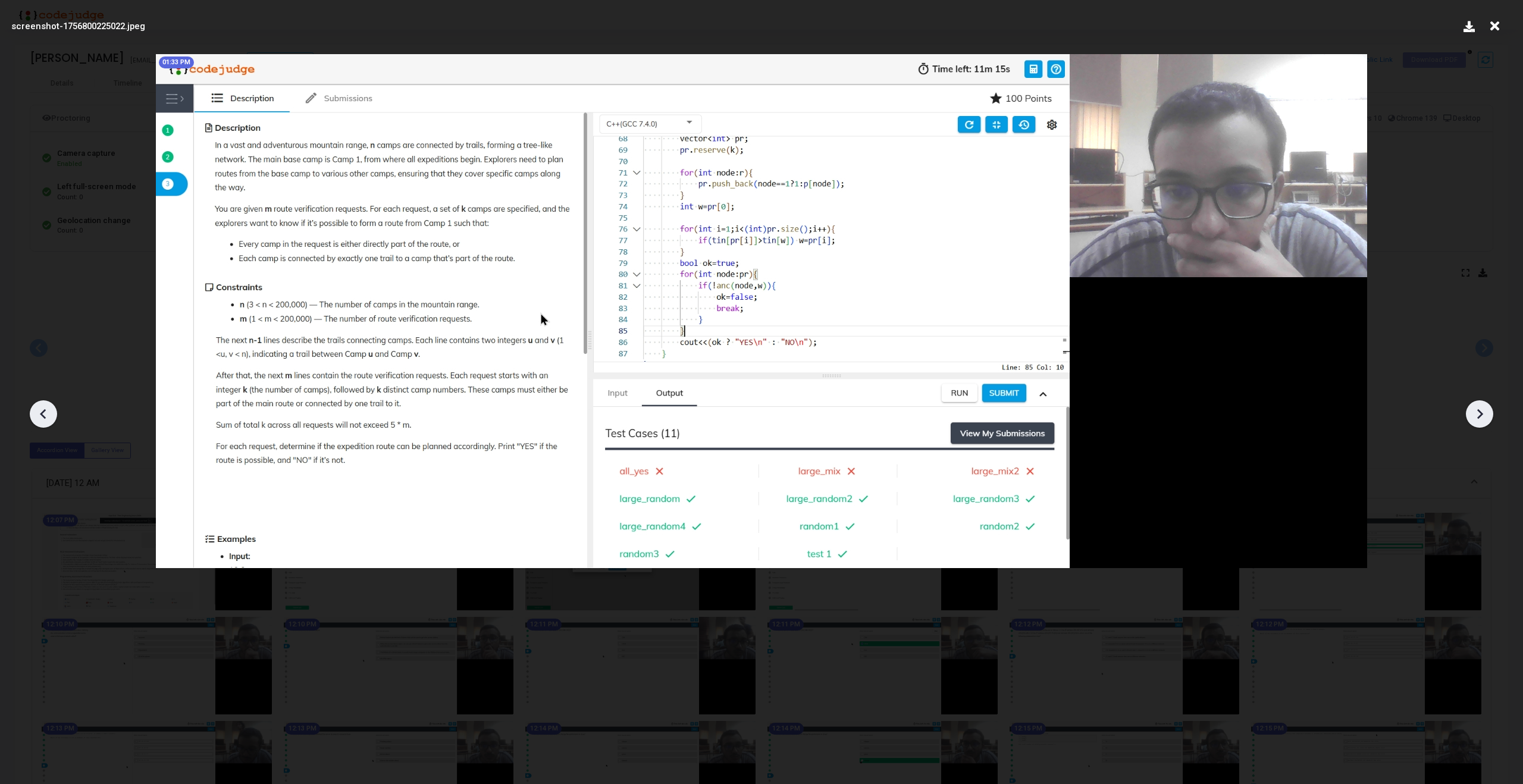
click at [49, 414] on icon at bounding box center [44, 414] width 18 height 18
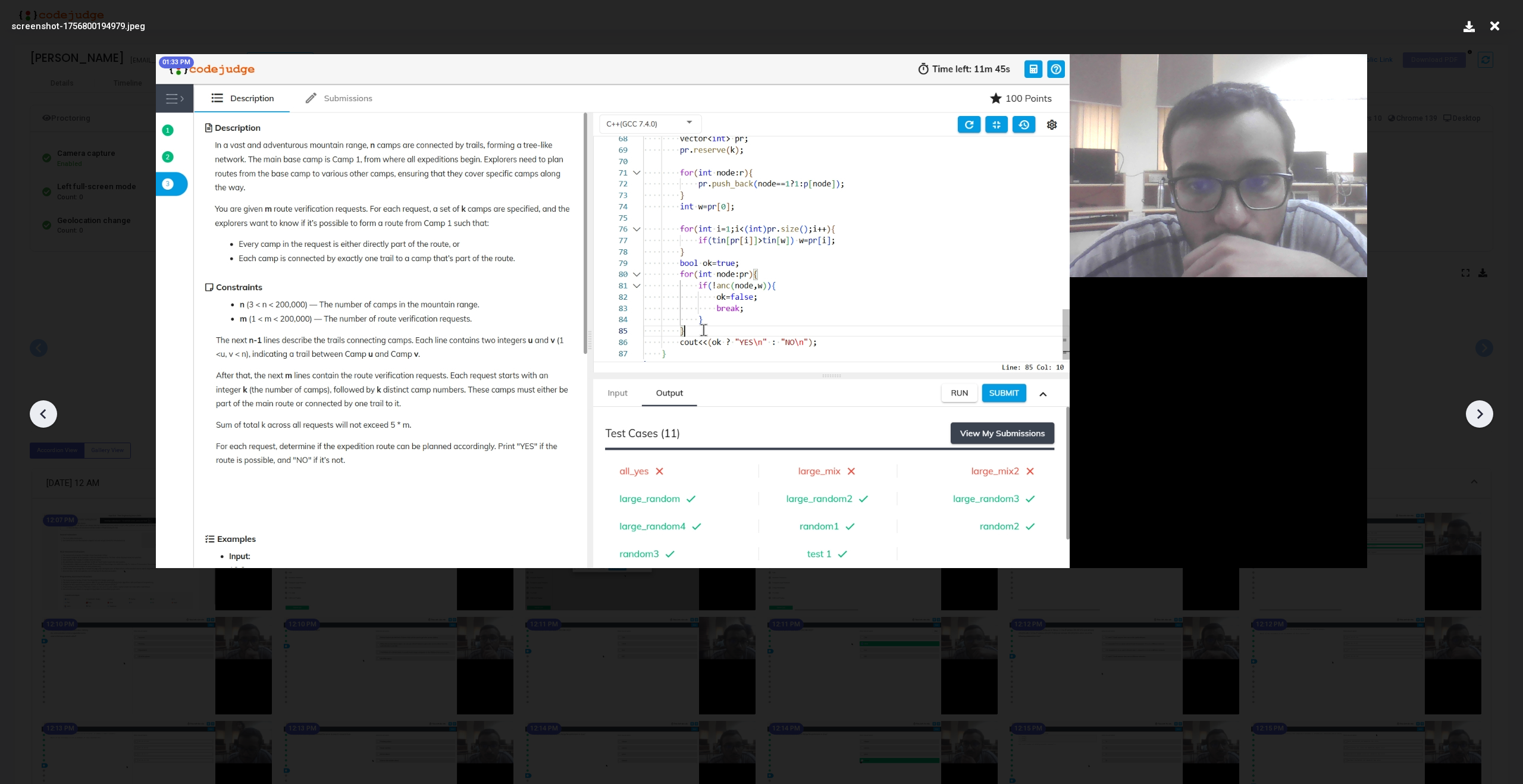
click at [49, 414] on icon at bounding box center [44, 414] width 18 height 18
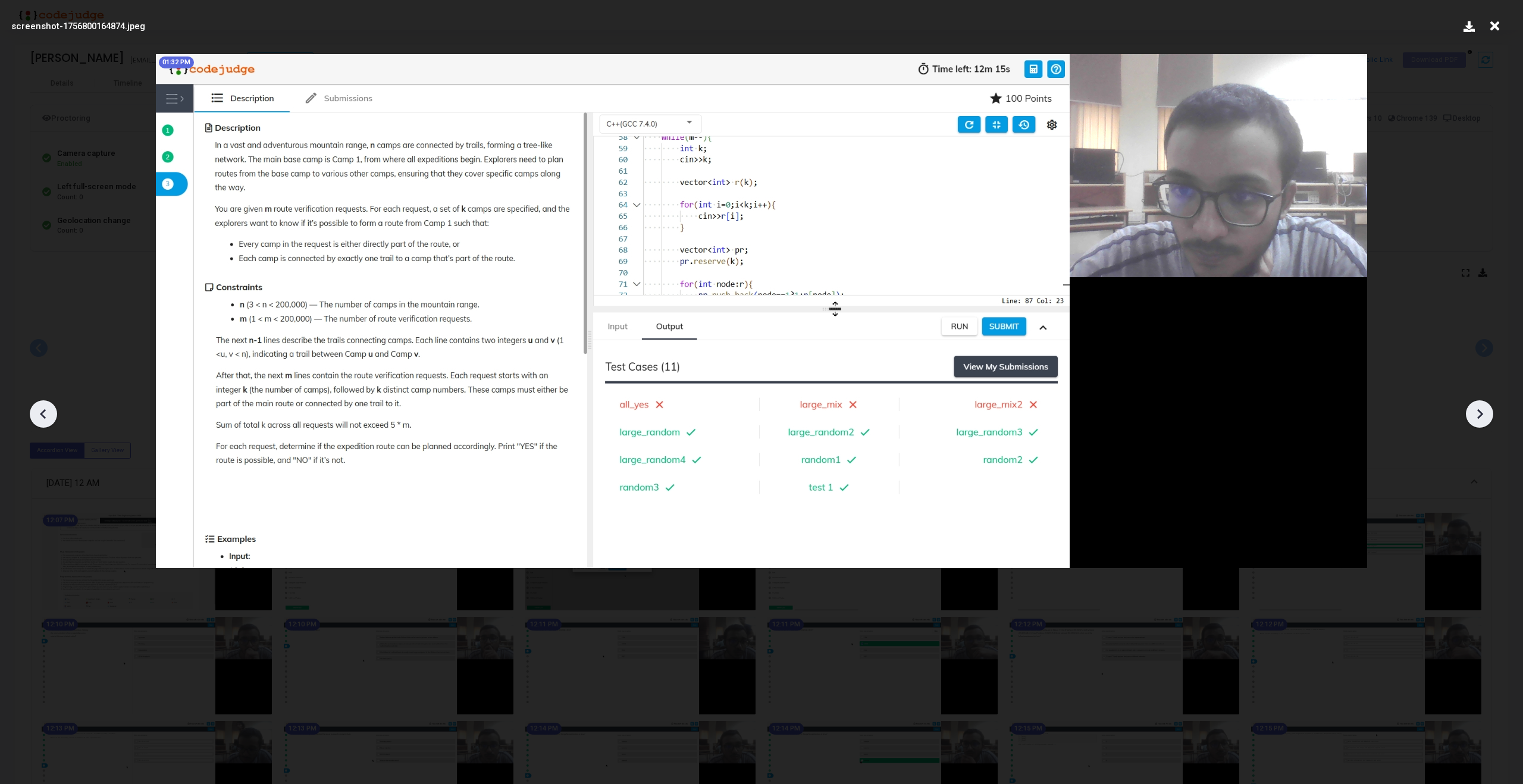
click at [1479, 420] on icon at bounding box center [1480, 414] width 18 height 18
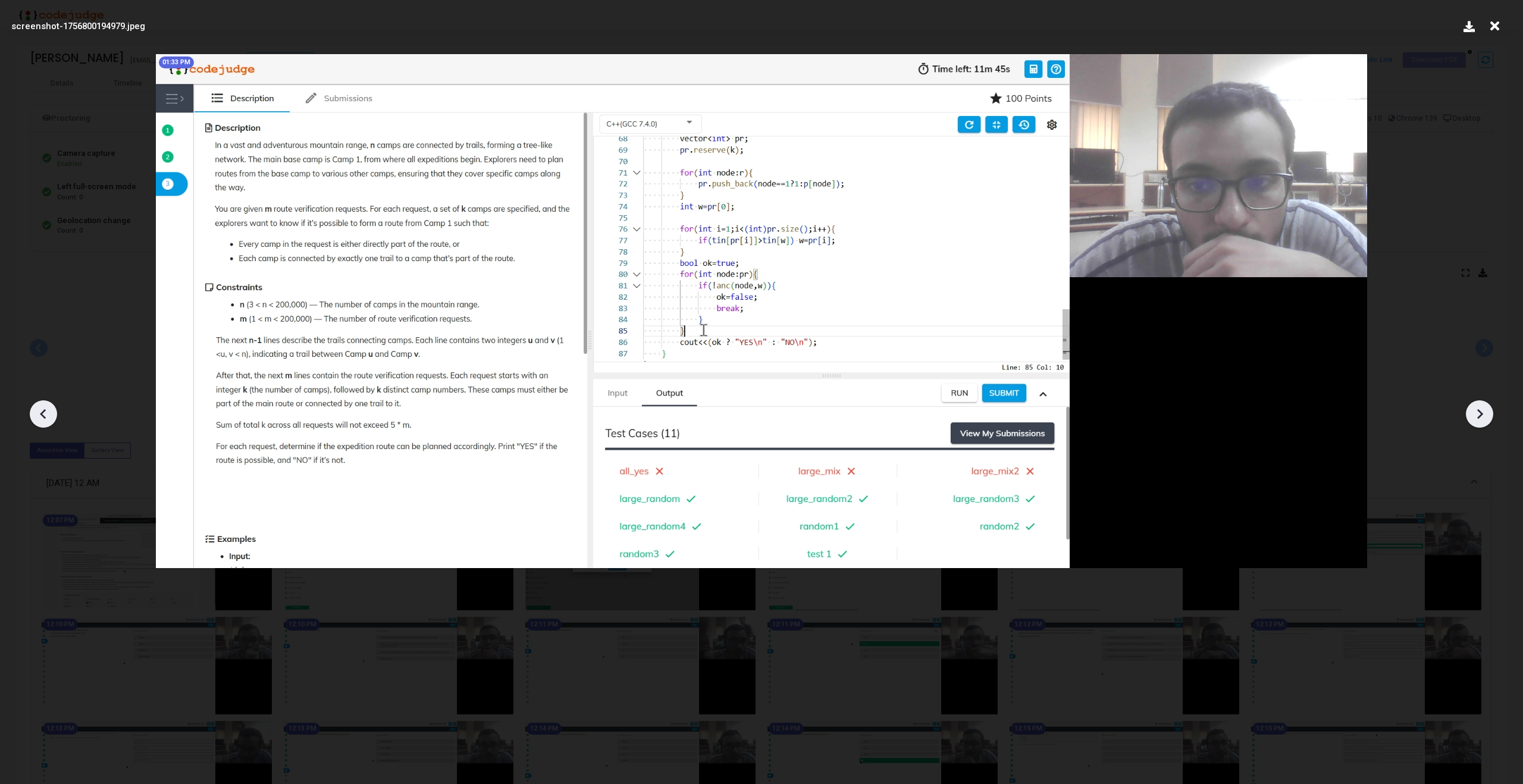
click at [1479, 420] on icon at bounding box center [1480, 414] width 18 height 18
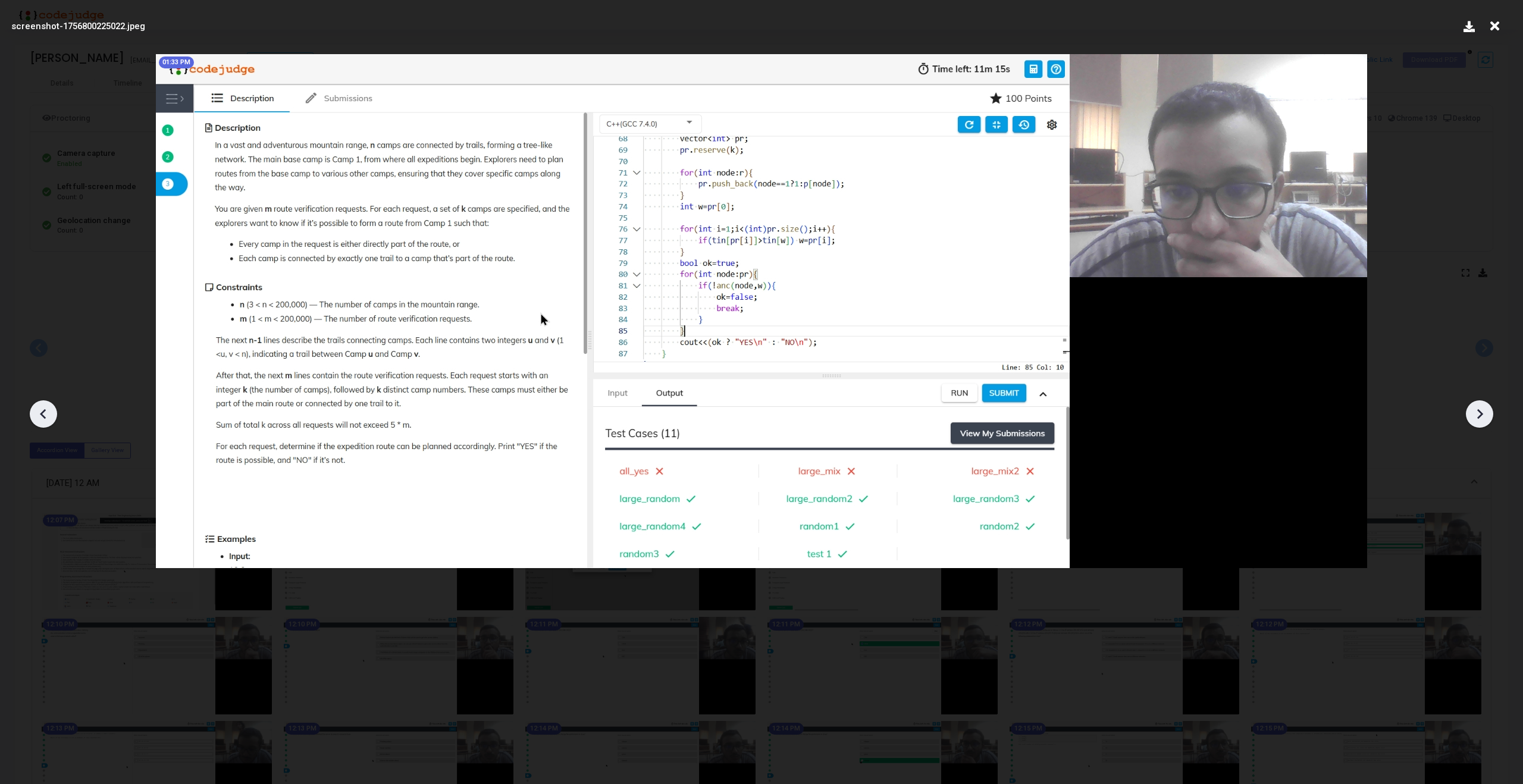
click at [1479, 420] on icon at bounding box center [1480, 414] width 18 height 18
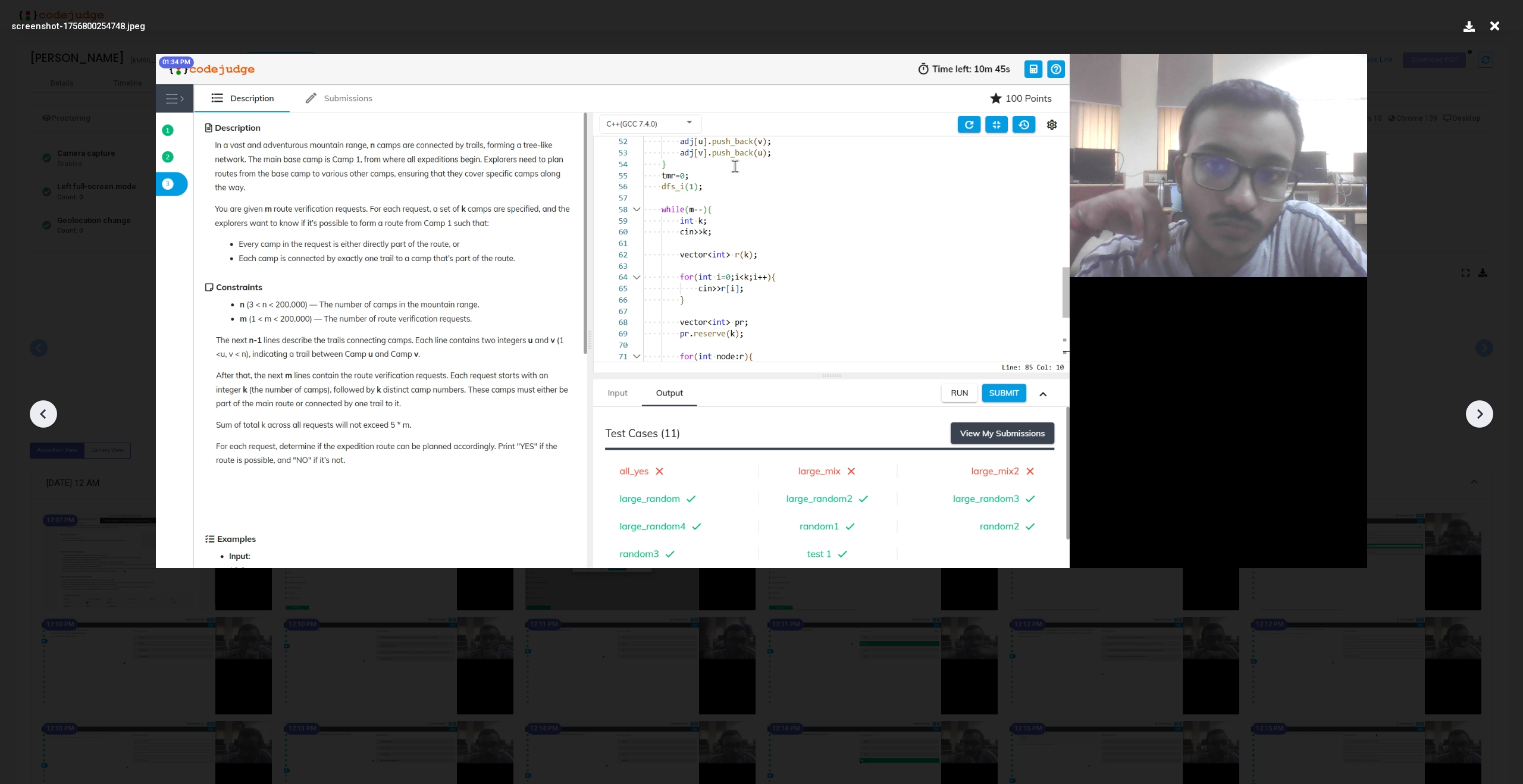
click at [1479, 420] on icon at bounding box center [1480, 414] width 18 height 18
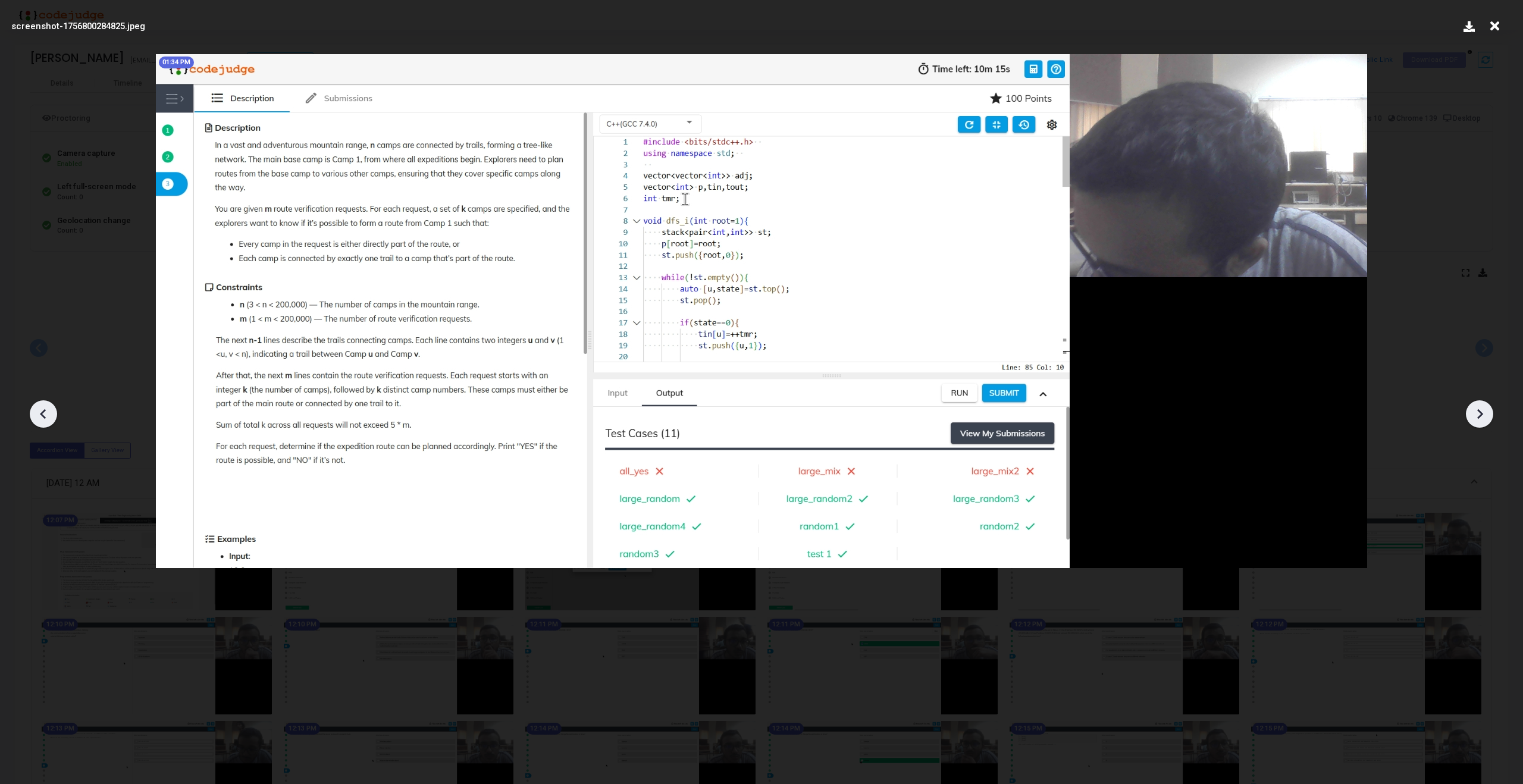
click at [1479, 420] on icon at bounding box center [1480, 414] width 18 height 18
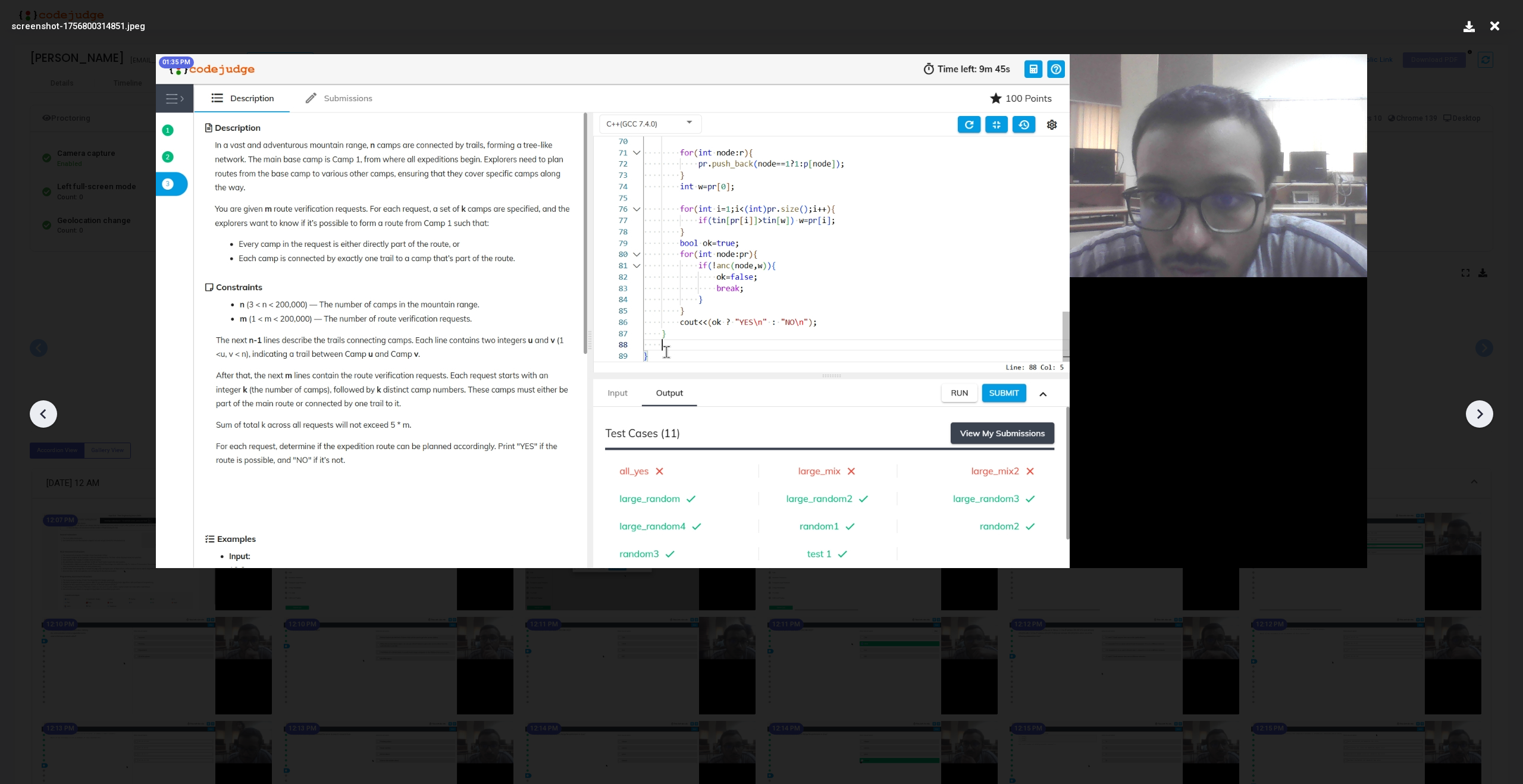
click at [1479, 420] on icon at bounding box center [1480, 414] width 18 height 18
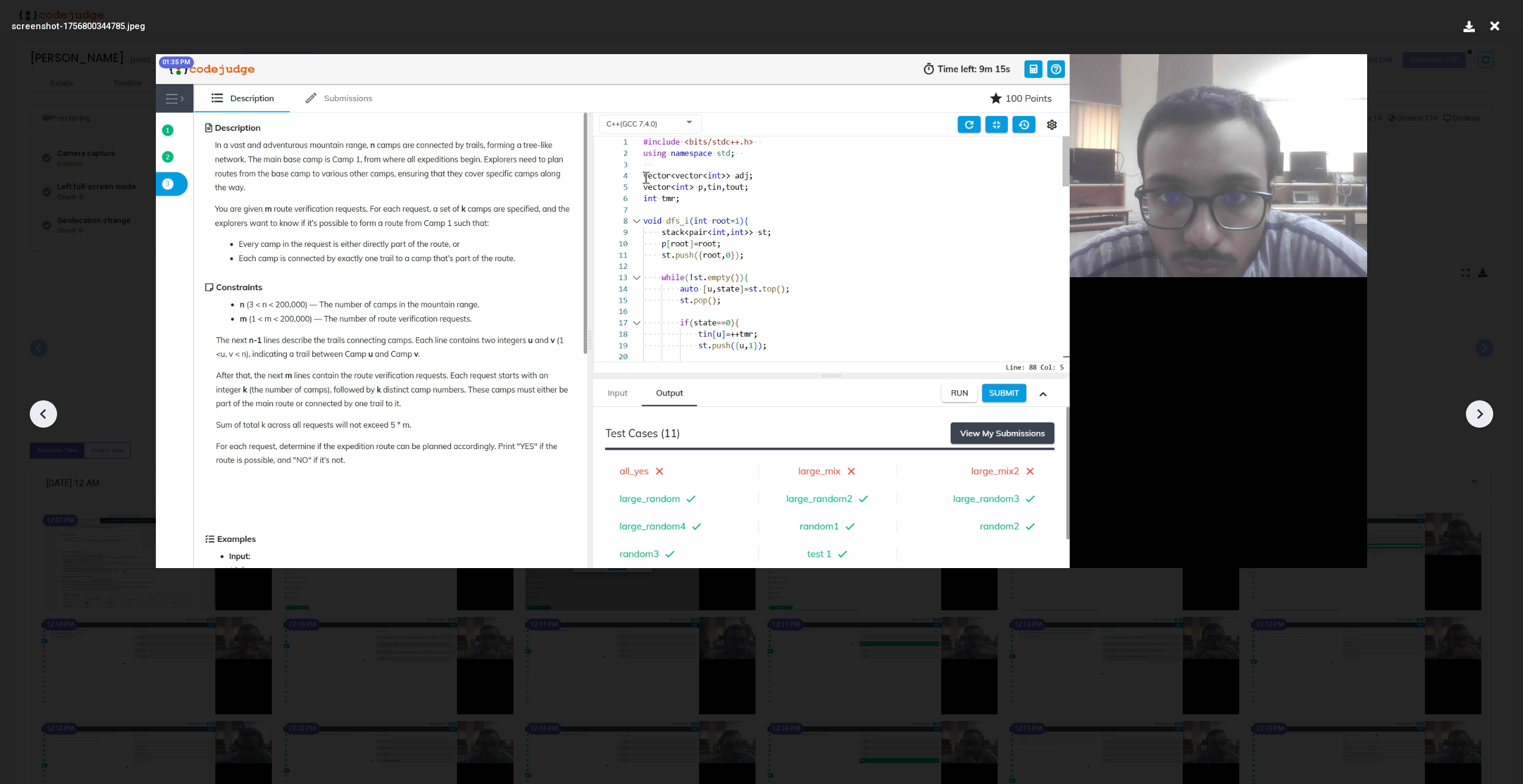
click at [1479, 420] on icon at bounding box center [1480, 414] width 18 height 18
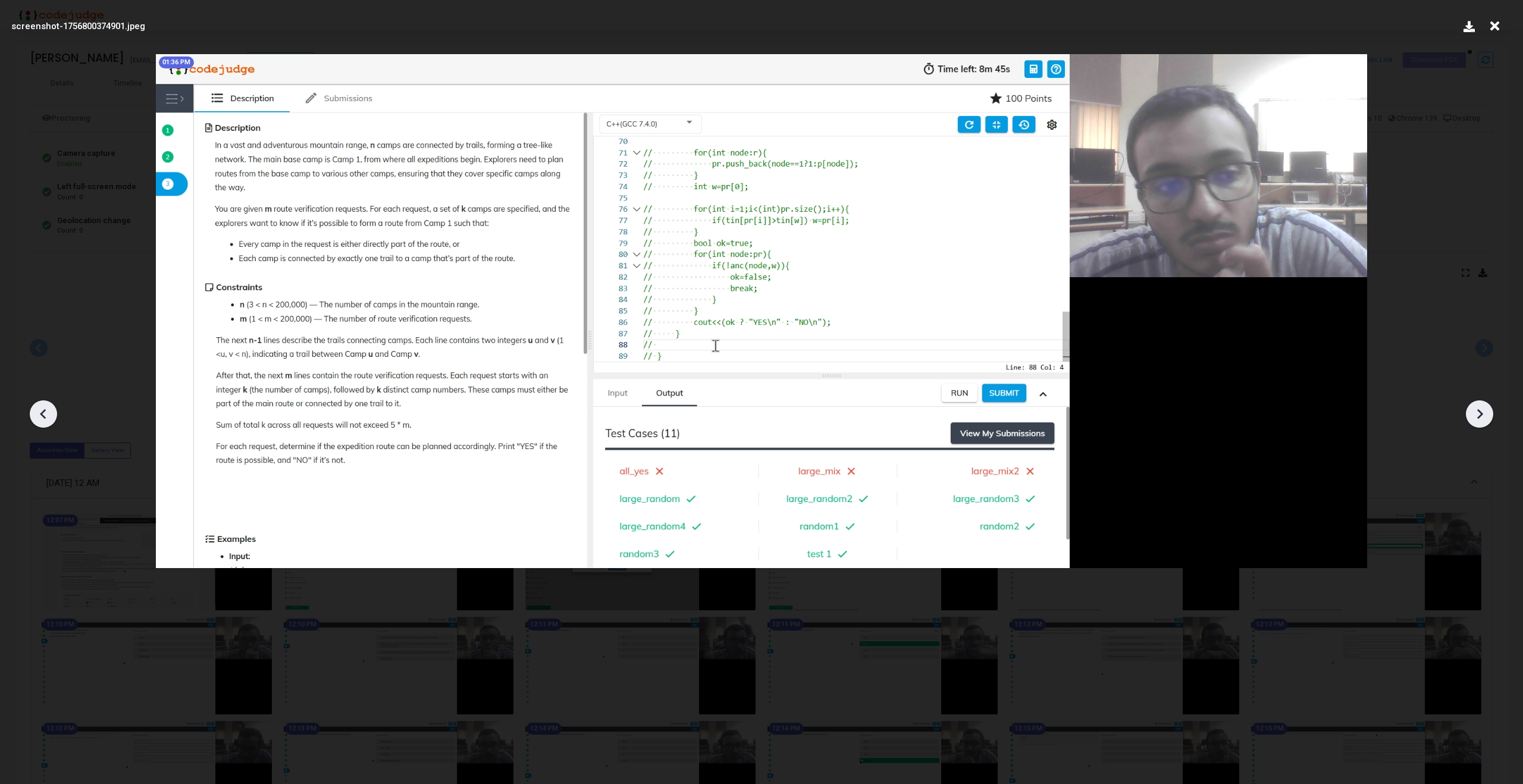
click at [1479, 420] on icon at bounding box center [1480, 414] width 18 height 18
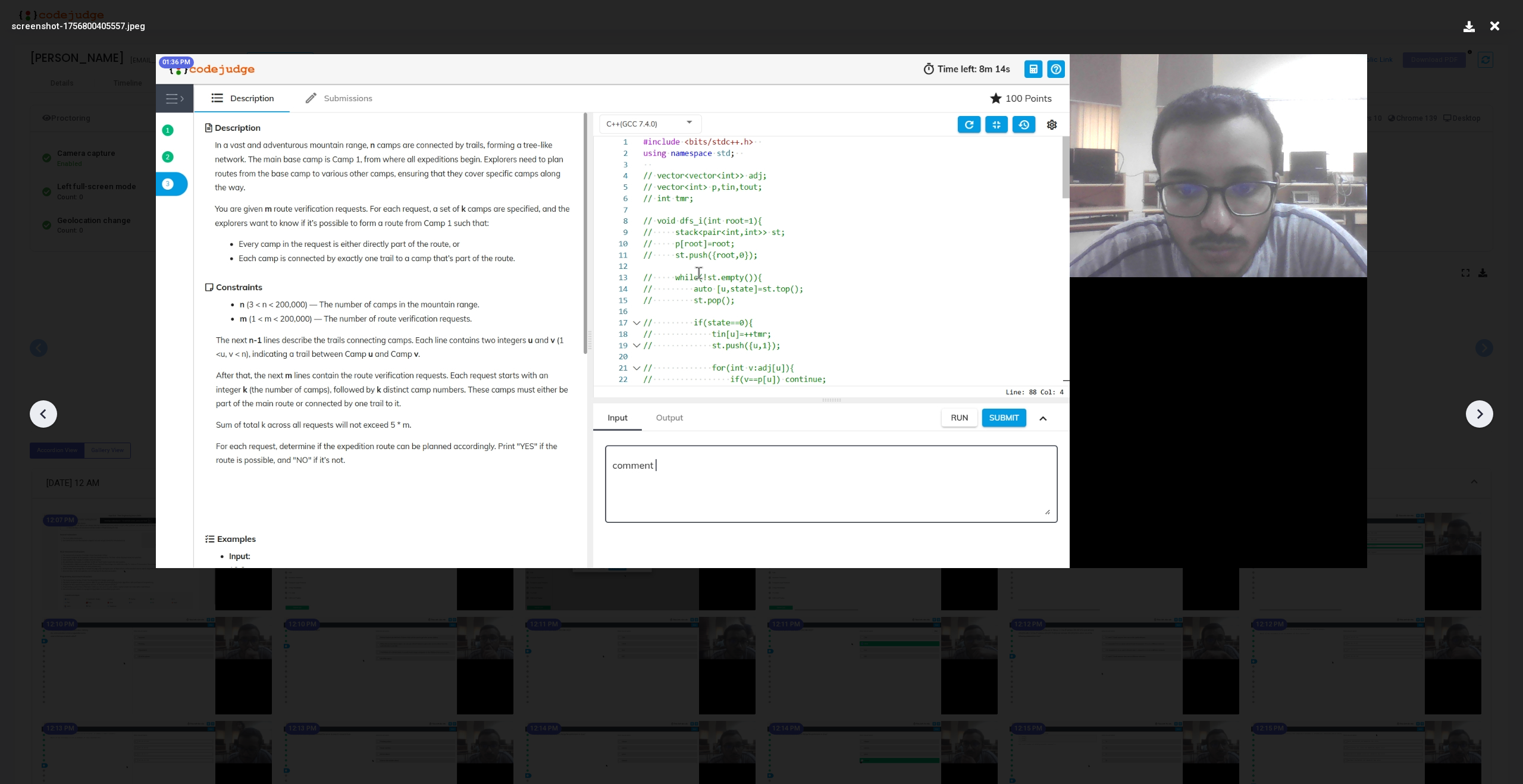
click at [1479, 420] on icon at bounding box center [1480, 414] width 18 height 18
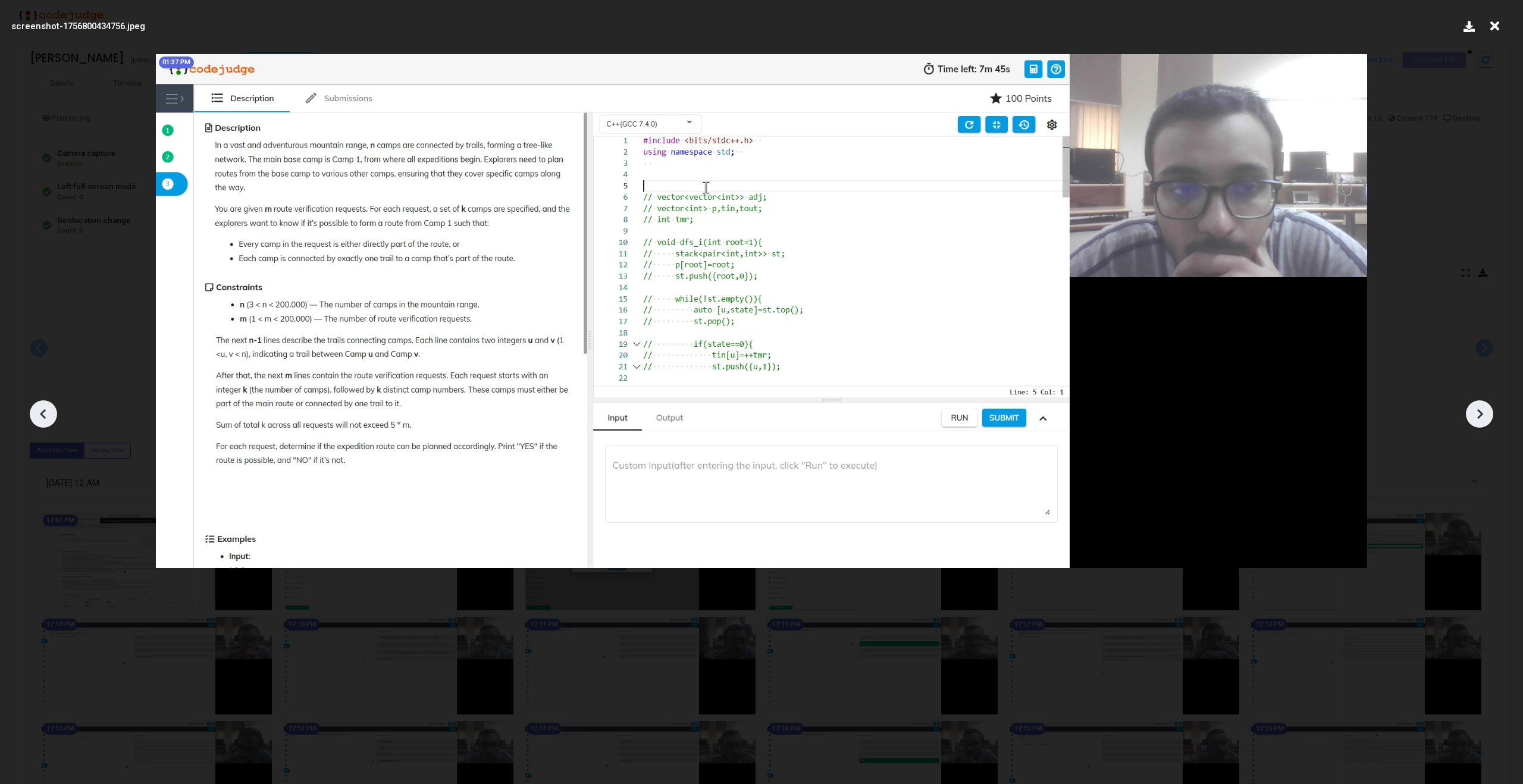
click at [49, 408] on icon at bounding box center [44, 414] width 18 height 18
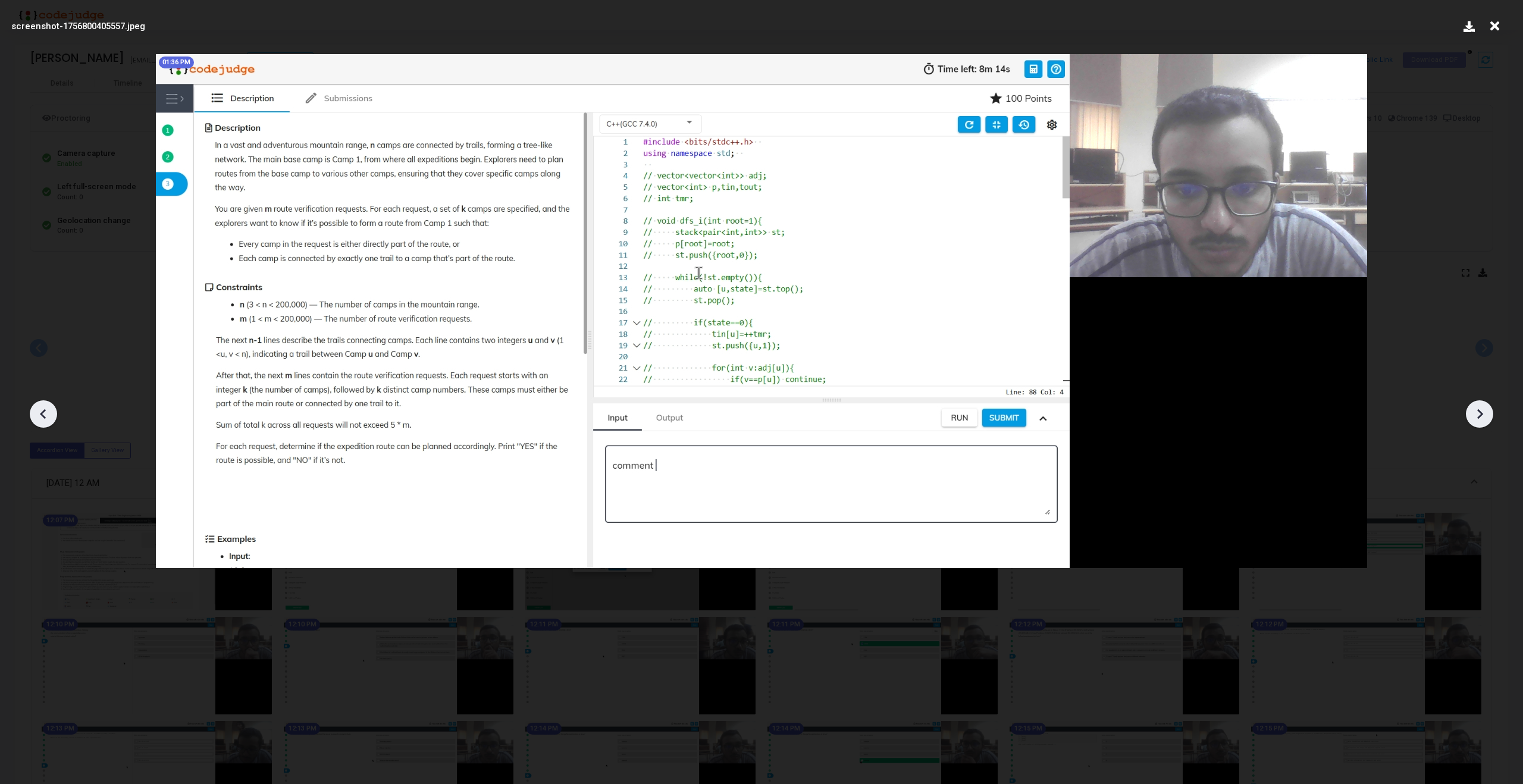
click at [49, 408] on icon at bounding box center [44, 414] width 18 height 18
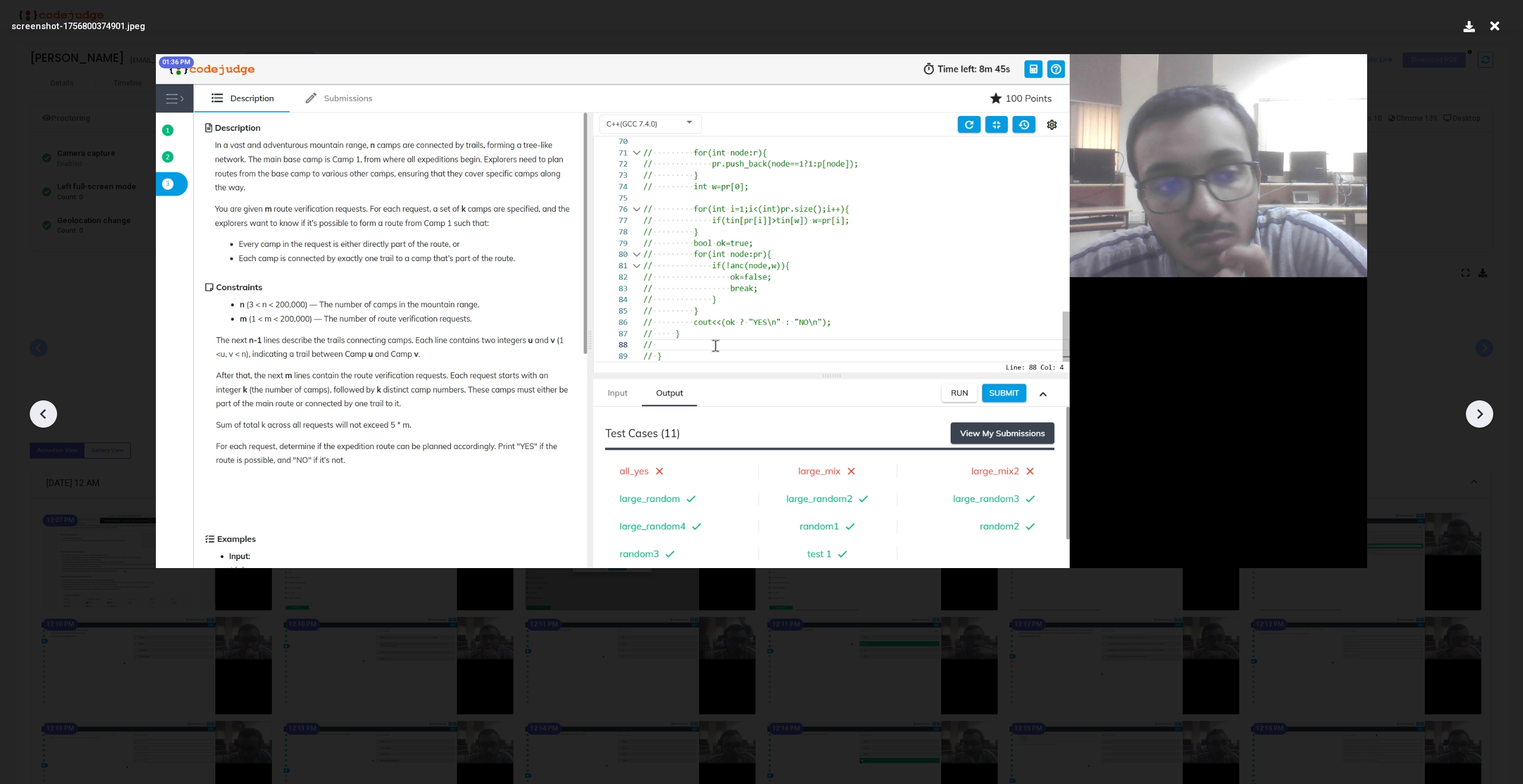
click at [49, 408] on icon at bounding box center [44, 414] width 18 height 18
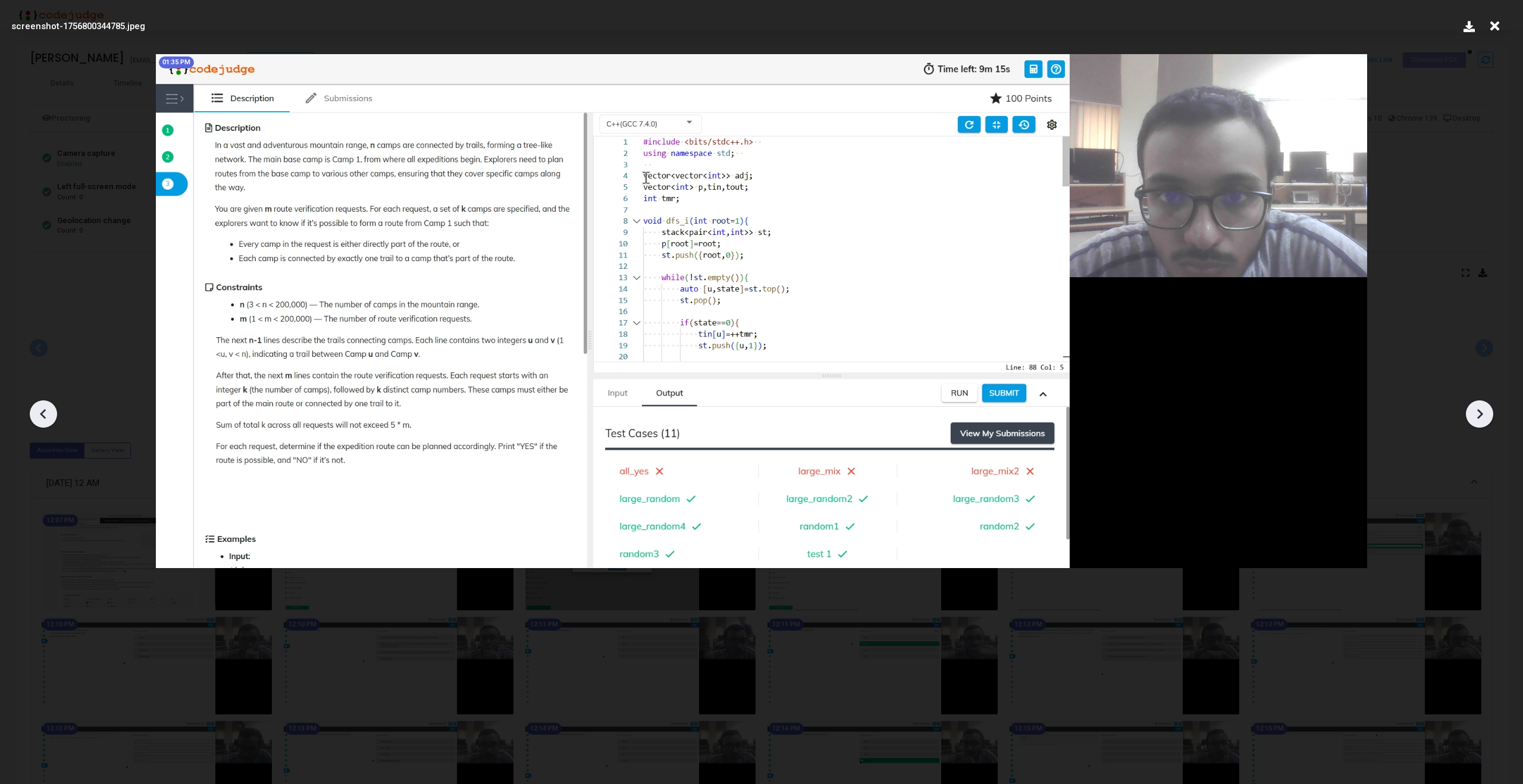
click at [49, 408] on icon at bounding box center [44, 414] width 18 height 18
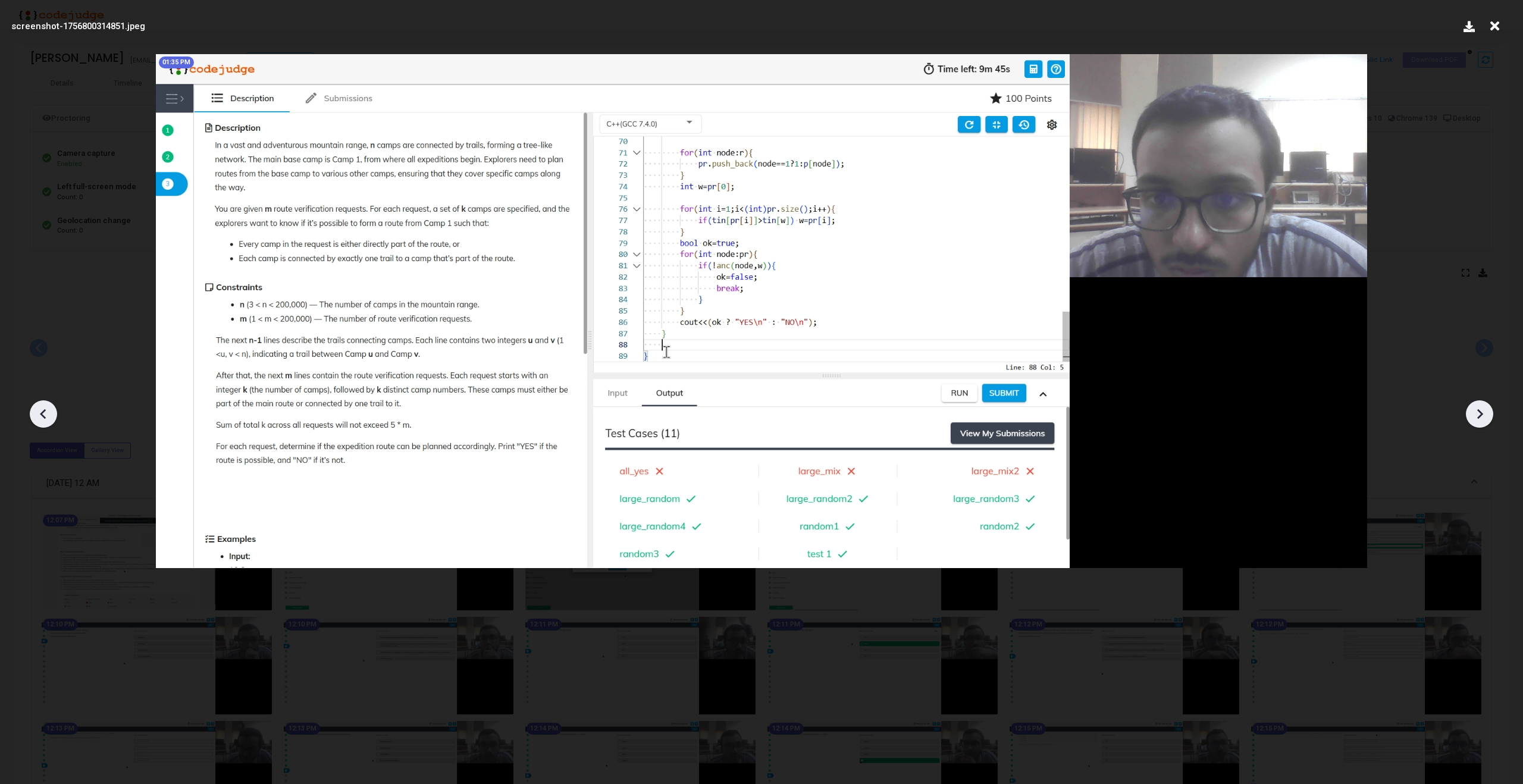
click at [49, 408] on icon at bounding box center [44, 414] width 18 height 18
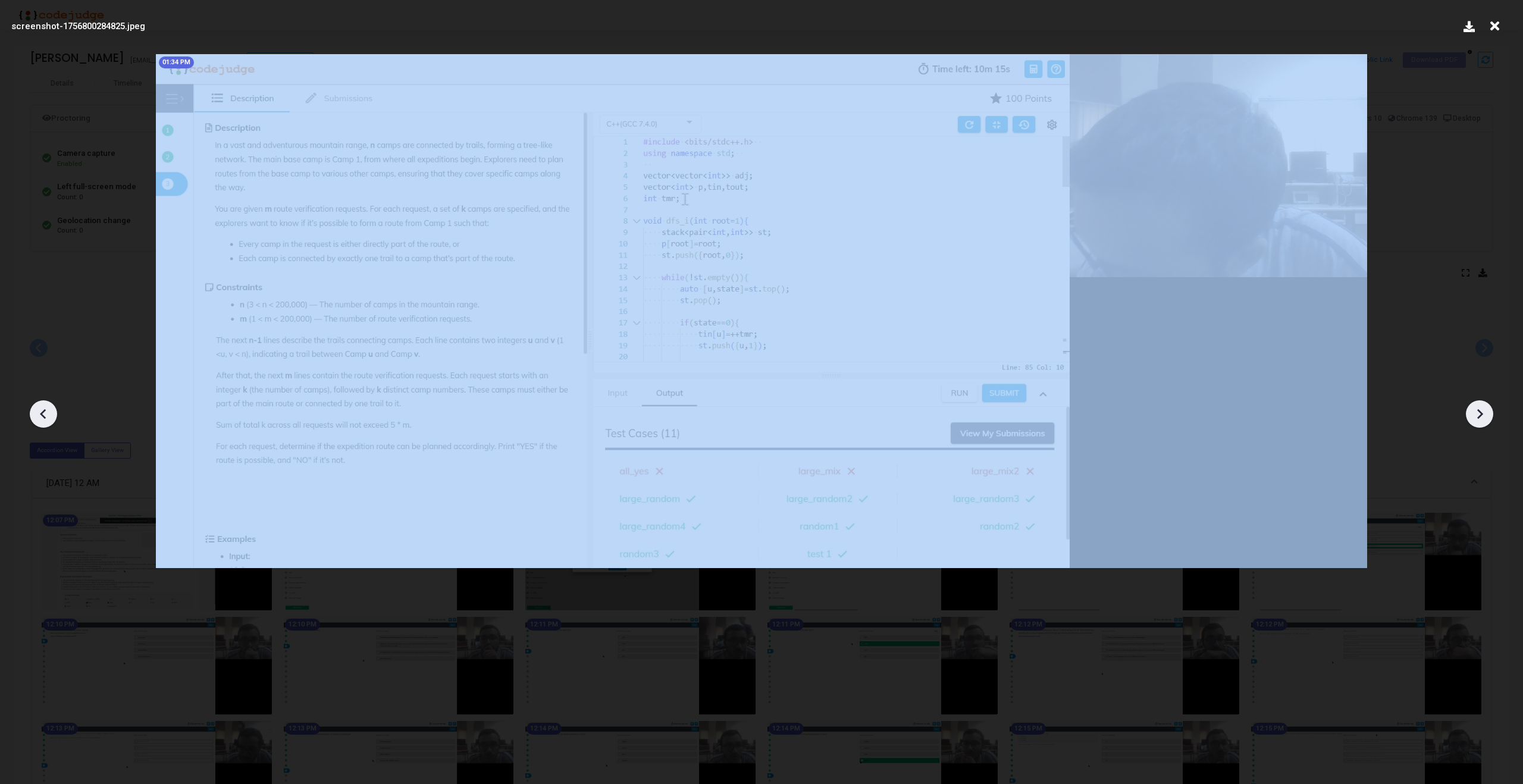
click at [49, 408] on icon at bounding box center [44, 414] width 18 height 18
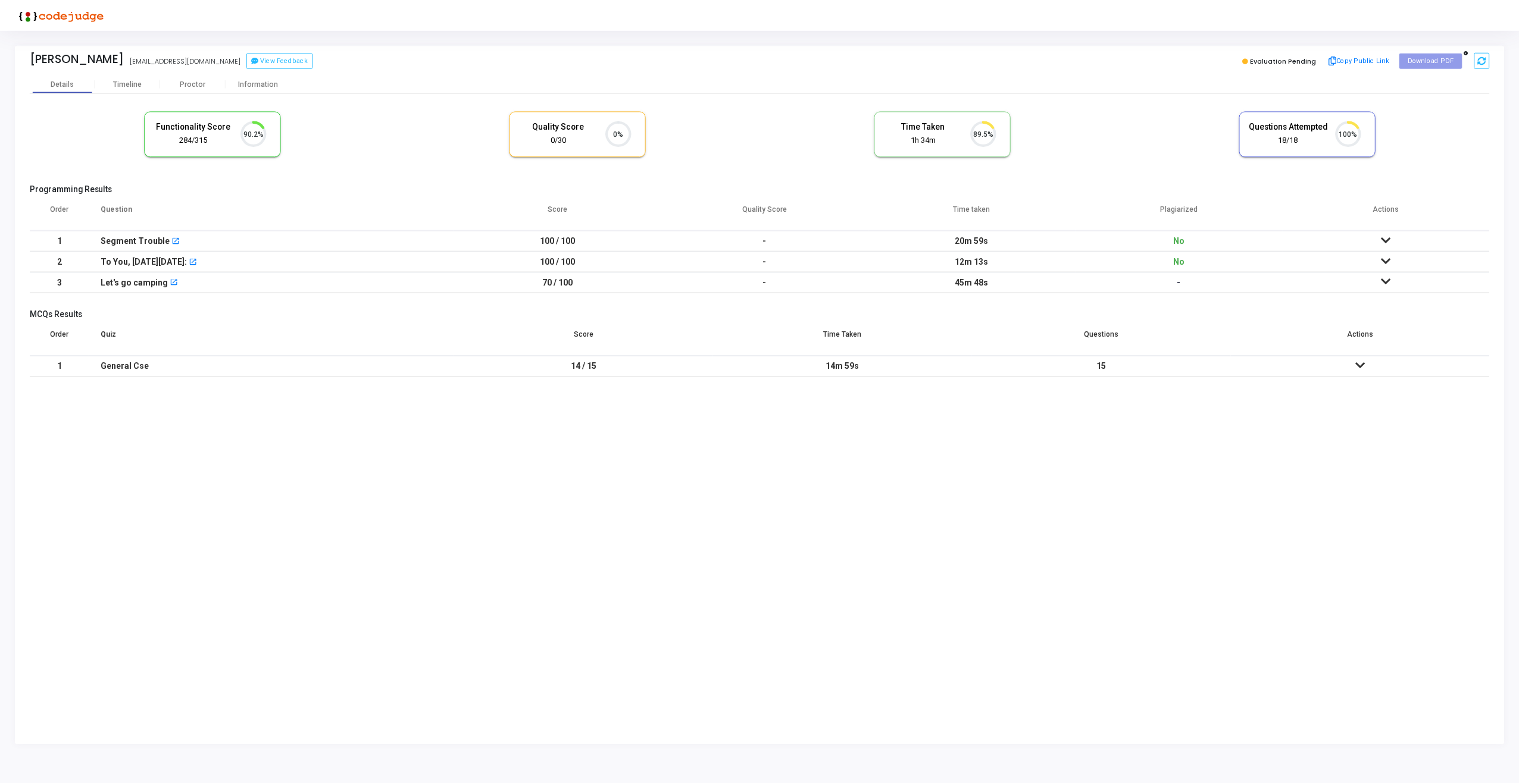
scroll to position [25, 31]
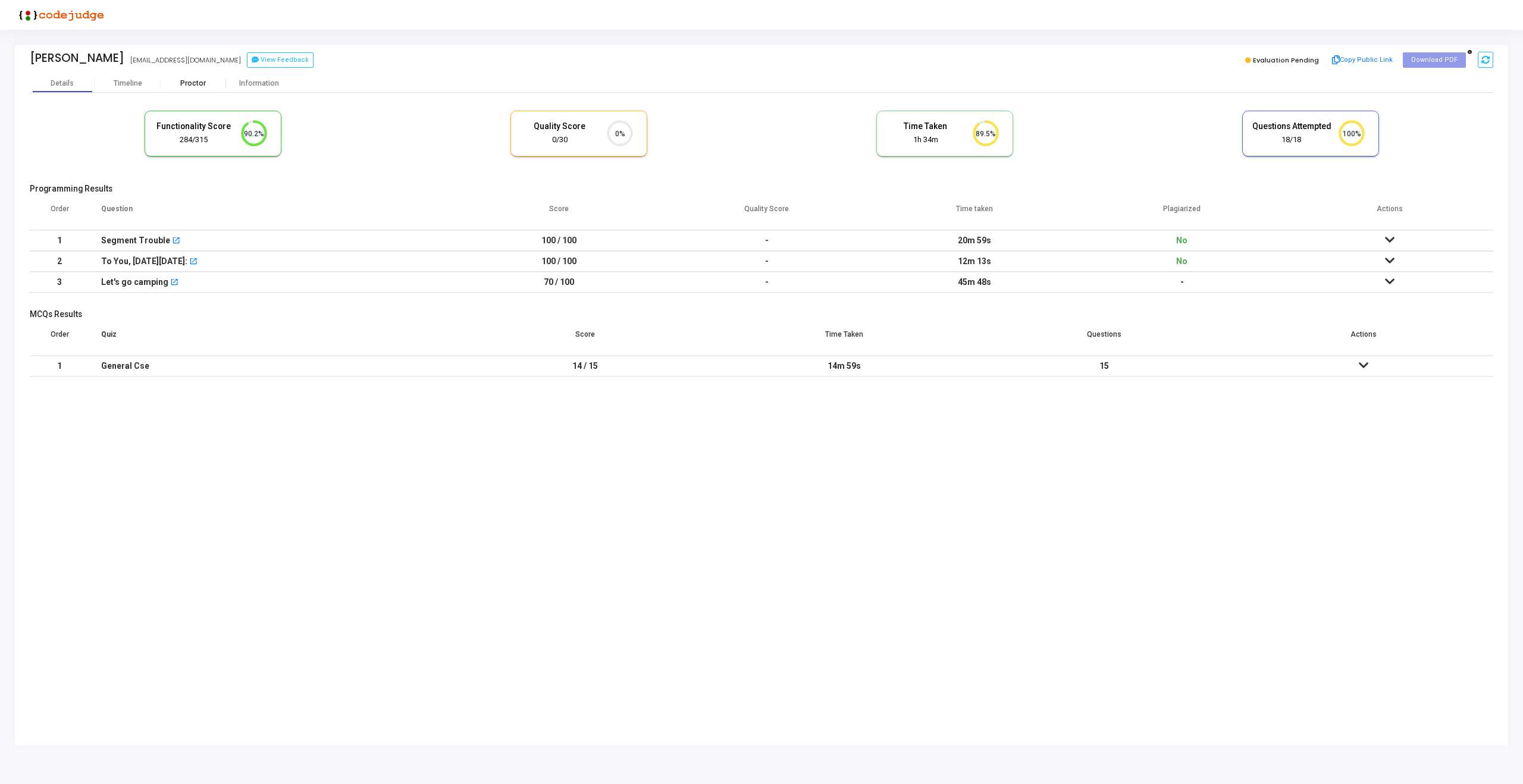
click at [204, 83] on div "Proctor" at bounding box center [193, 83] width 65 height 9
click at [192, 83] on div "Proctor" at bounding box center [193, 83] width 65 height 9
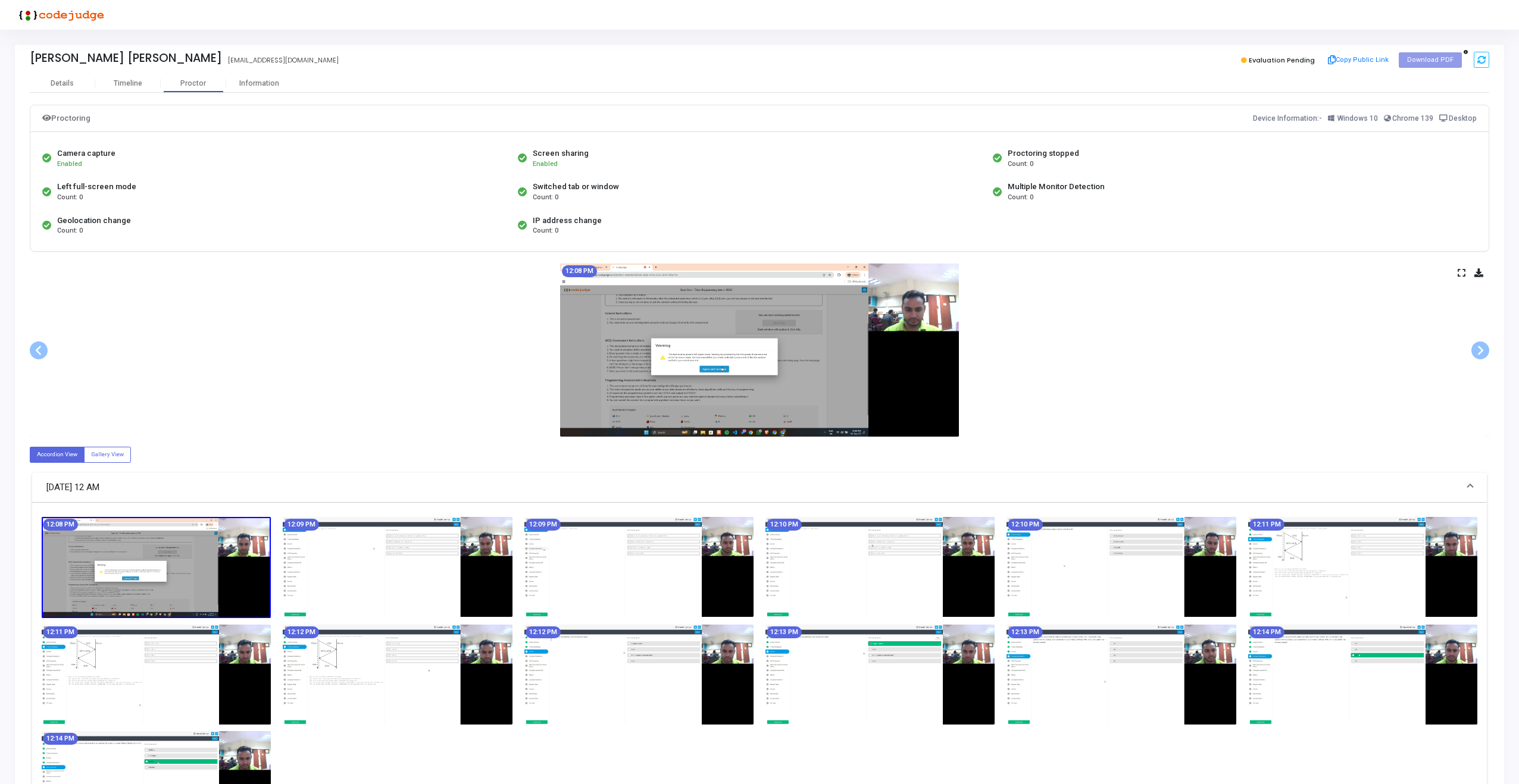
click at [1461, 272] on icon at bounding box center [1461, 272] width 8 height 7
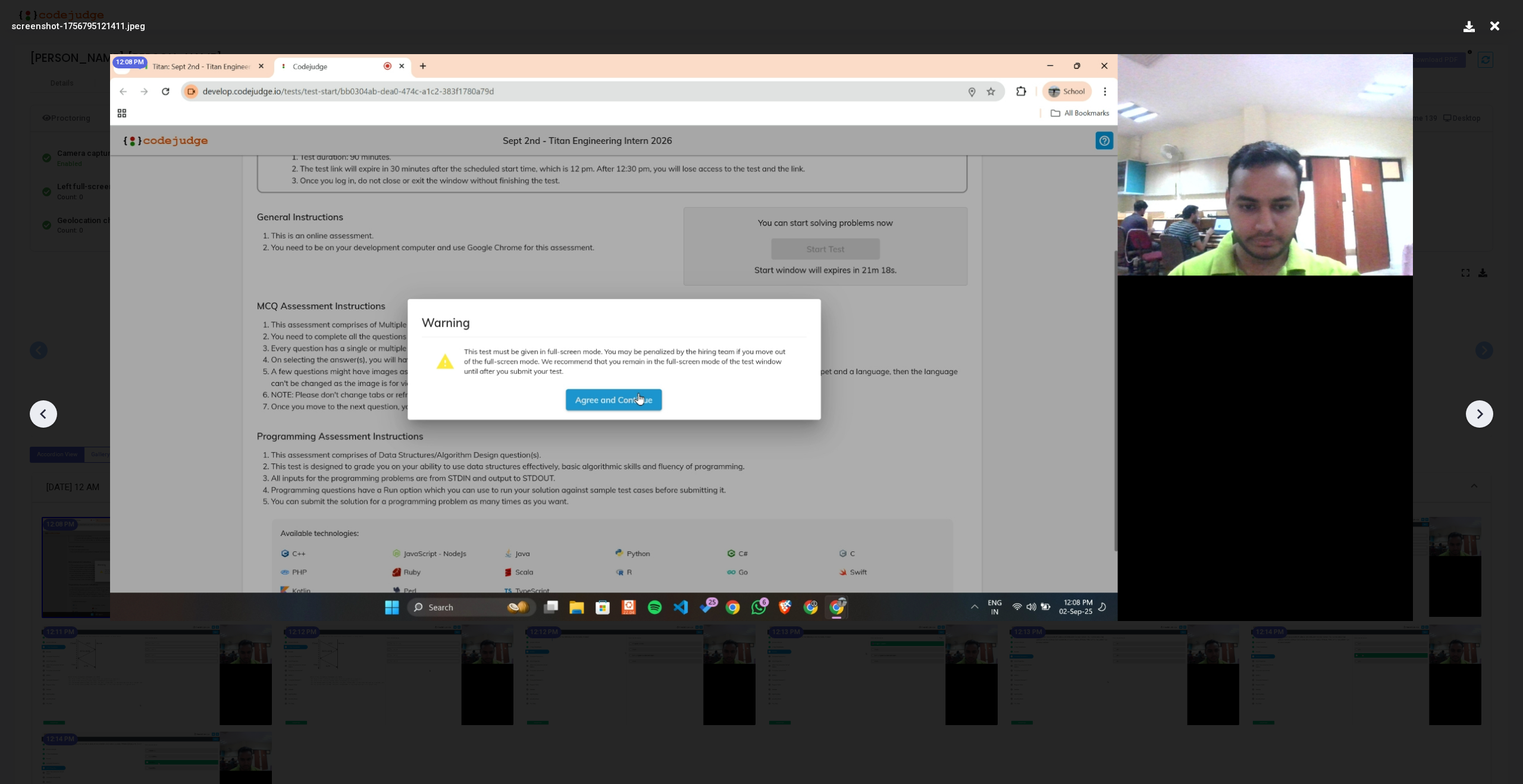
click at [1485, 414] on icon at bounding box center [1480, 414] width 18 height 18
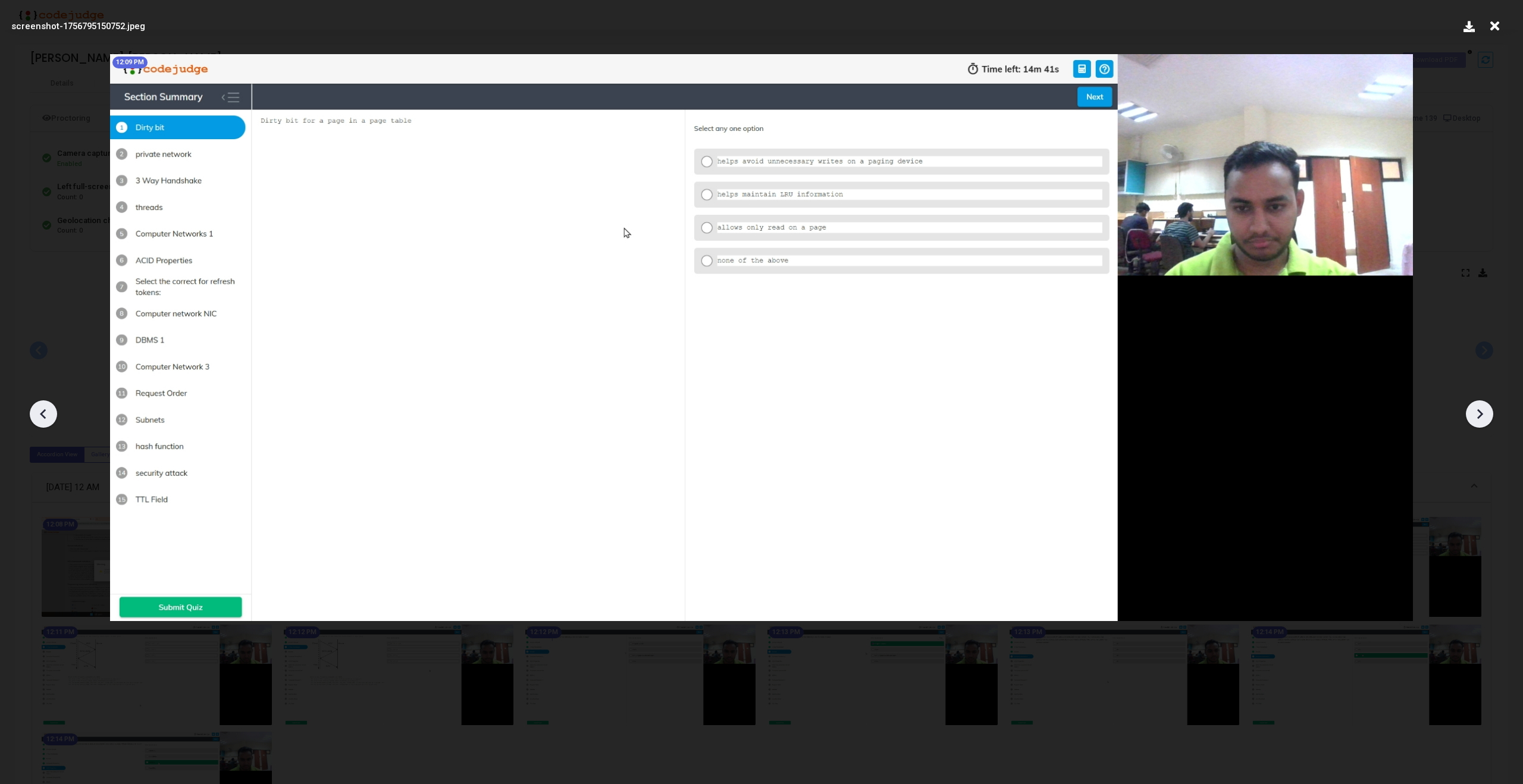
click at [1485, 414] on icon at bounding box center [1480, 414] width 18 height 18
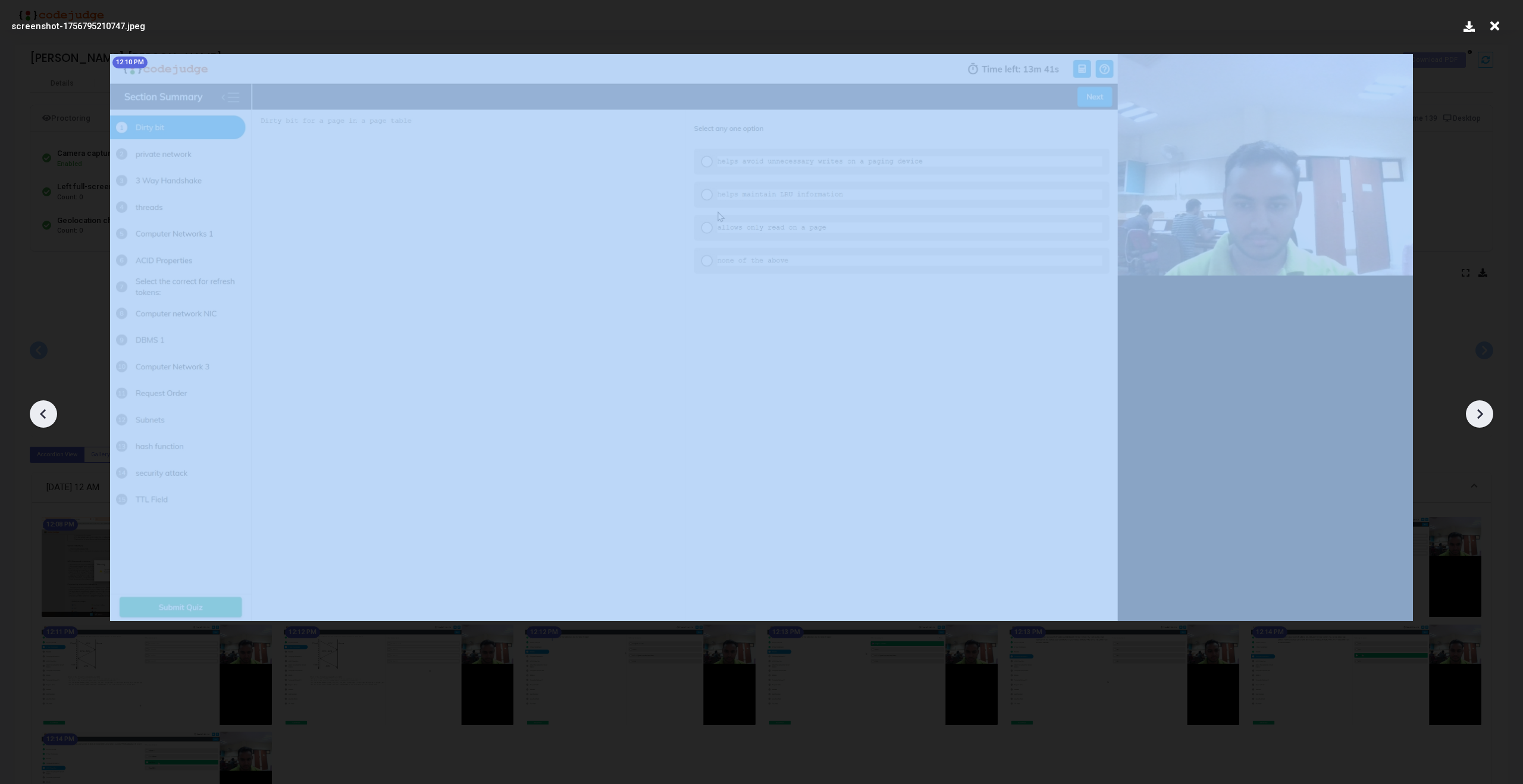
click at [1485, 414] on icon at bounding box center [1480, 414] width 18 height 18
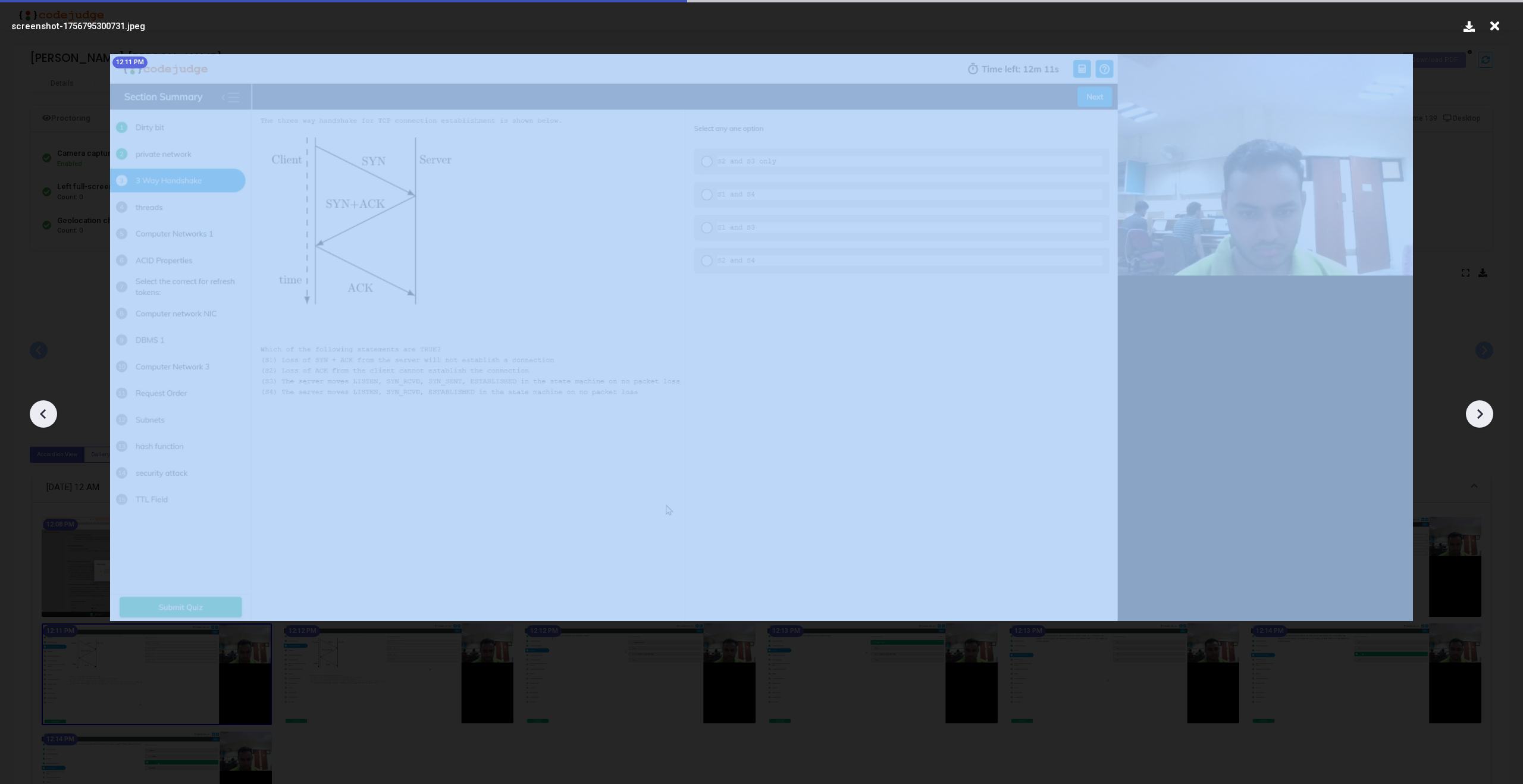
click at [1485, 414] on icon at bounding box center [1480, 414] width 18 height 18
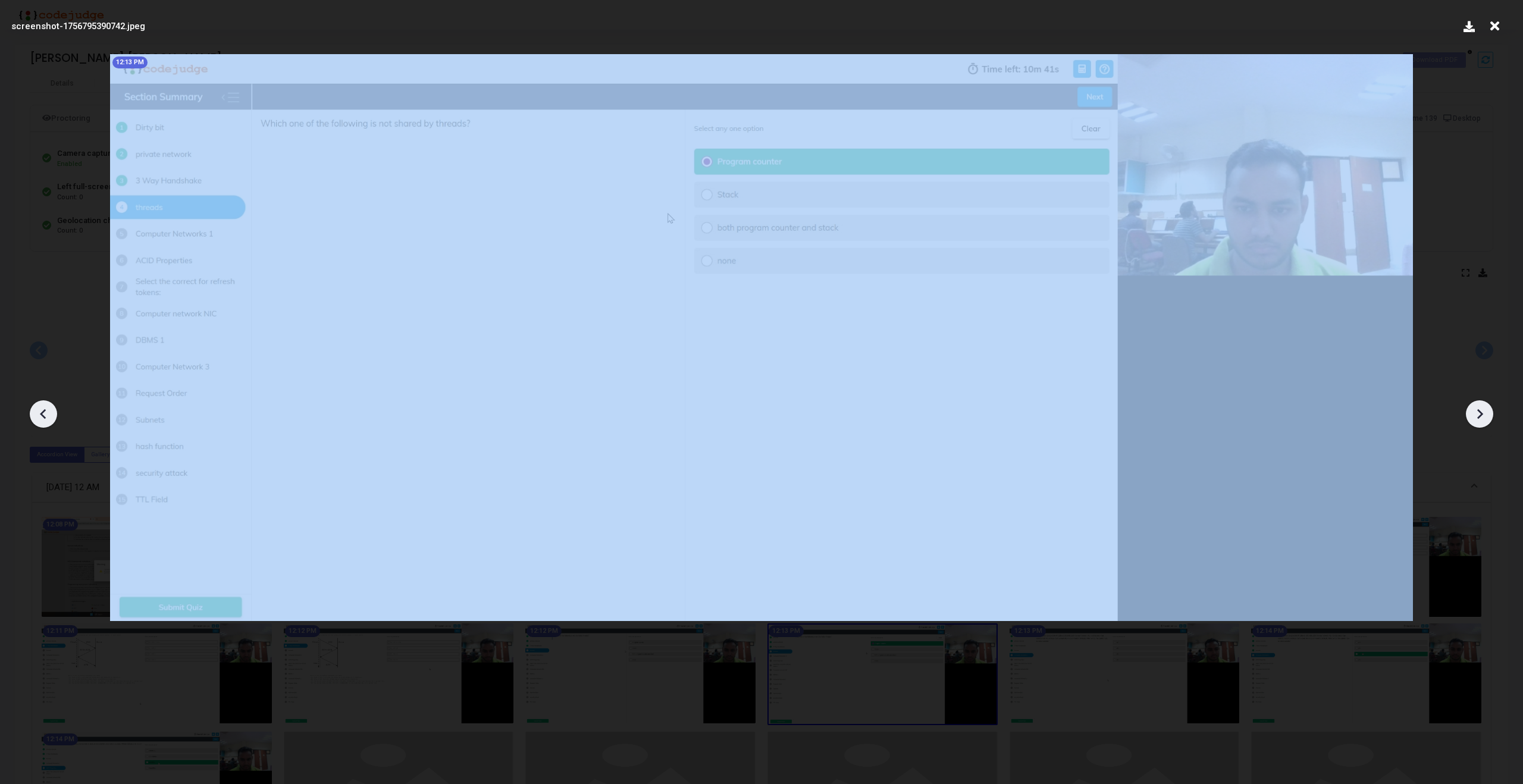
click at [1485, 414] on icon at bounding box center [1480, 414] width 18 height 18
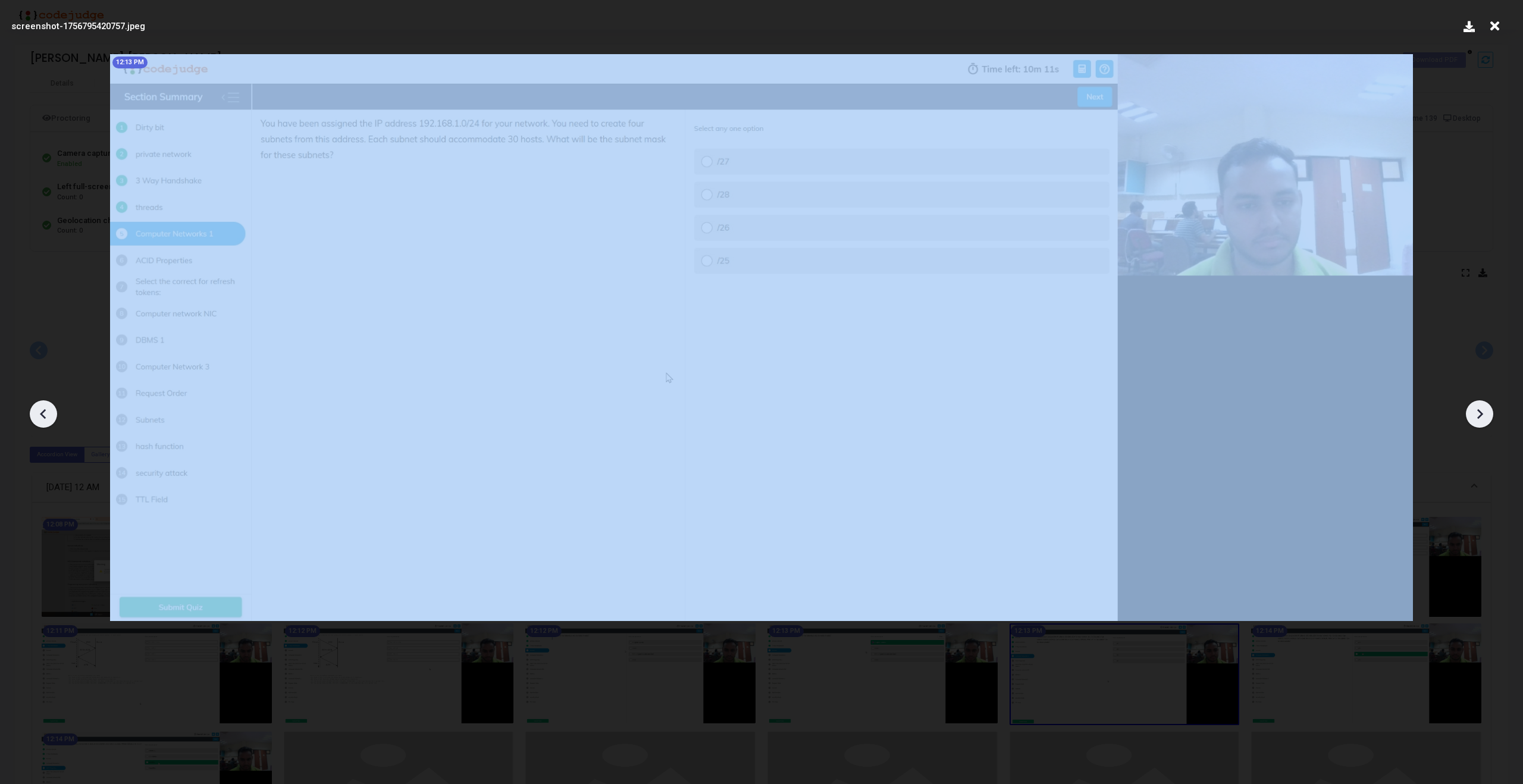
click at [1485, 414] on icon at bounding box center [1480, 414] width 18 height 18
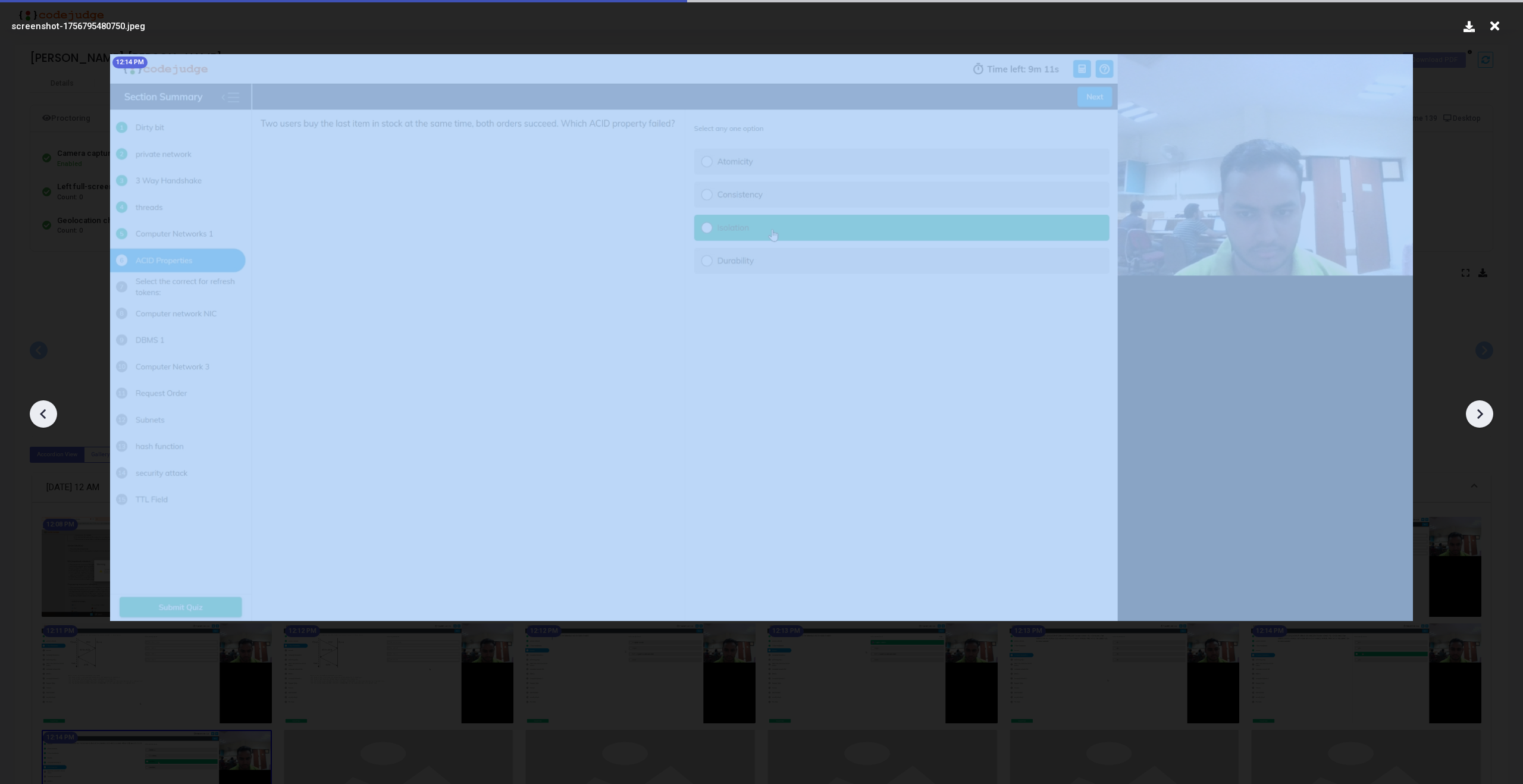
click at [1485, 414] on icon at bounding box center [1480, 414] width 18 height 18
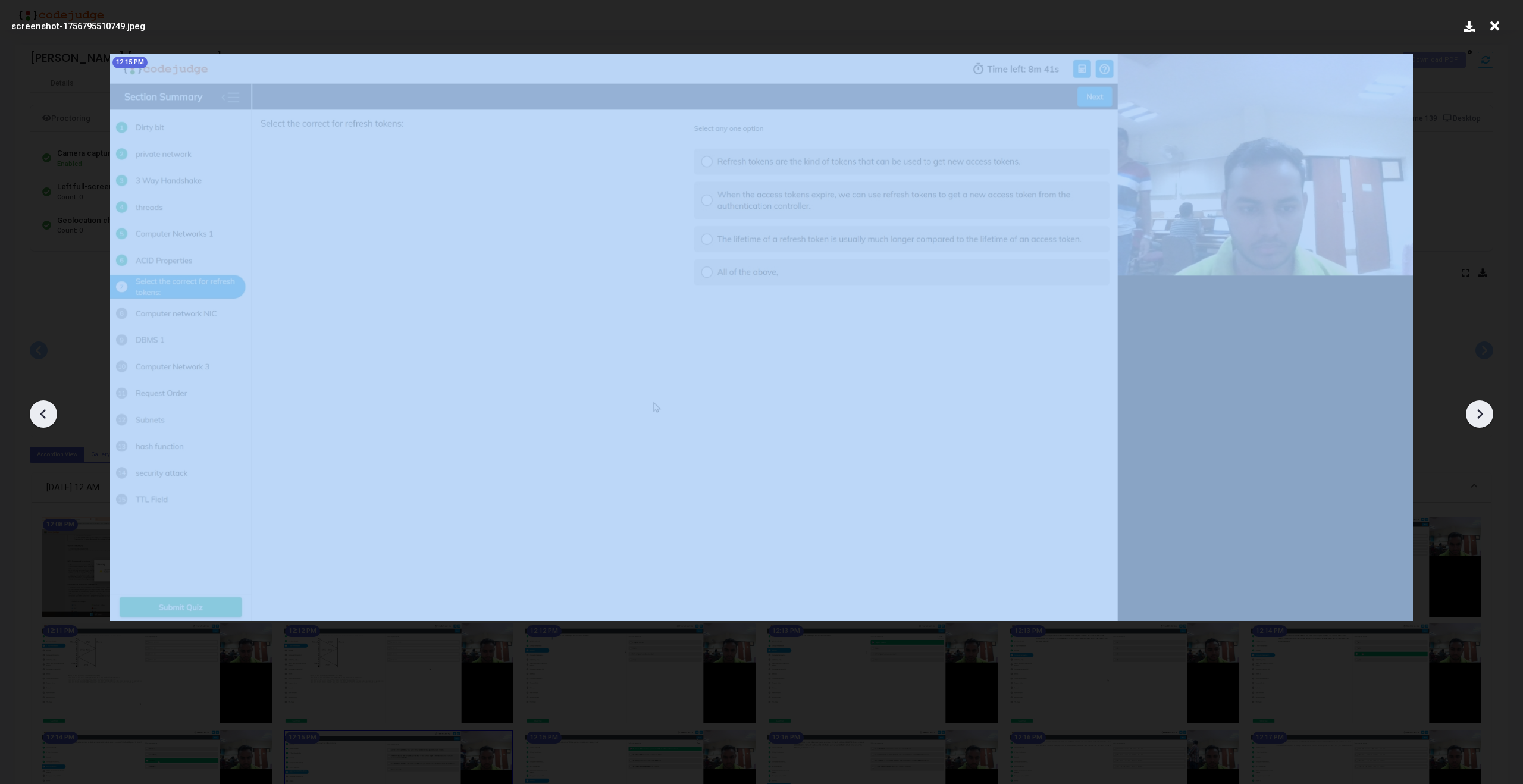
click at [1485, 414] on icon at bounding box center [1480, 414] width 18 height 18
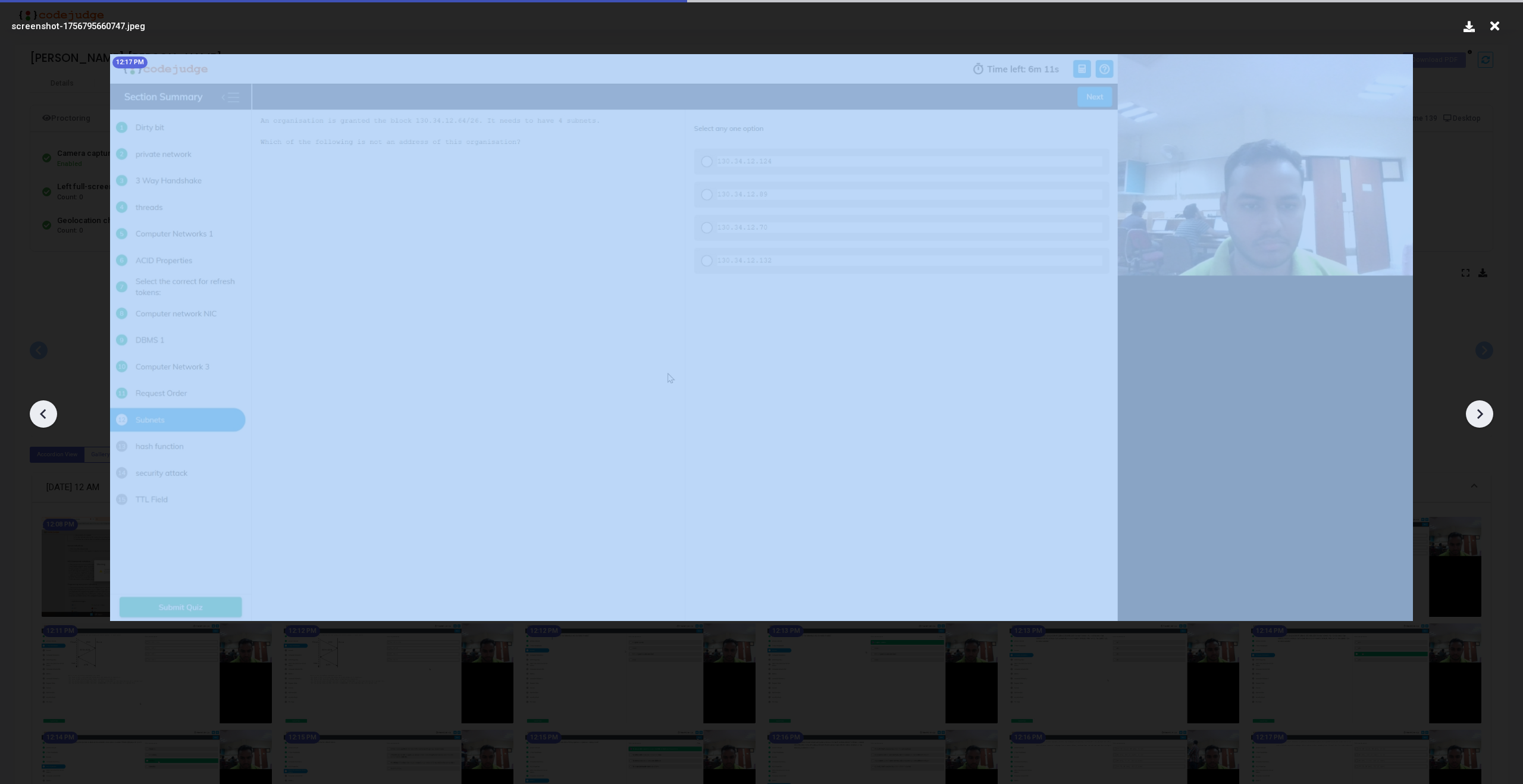
click at [1485, 414] on icon at bounding box center [1480, 414] width 18 height 18
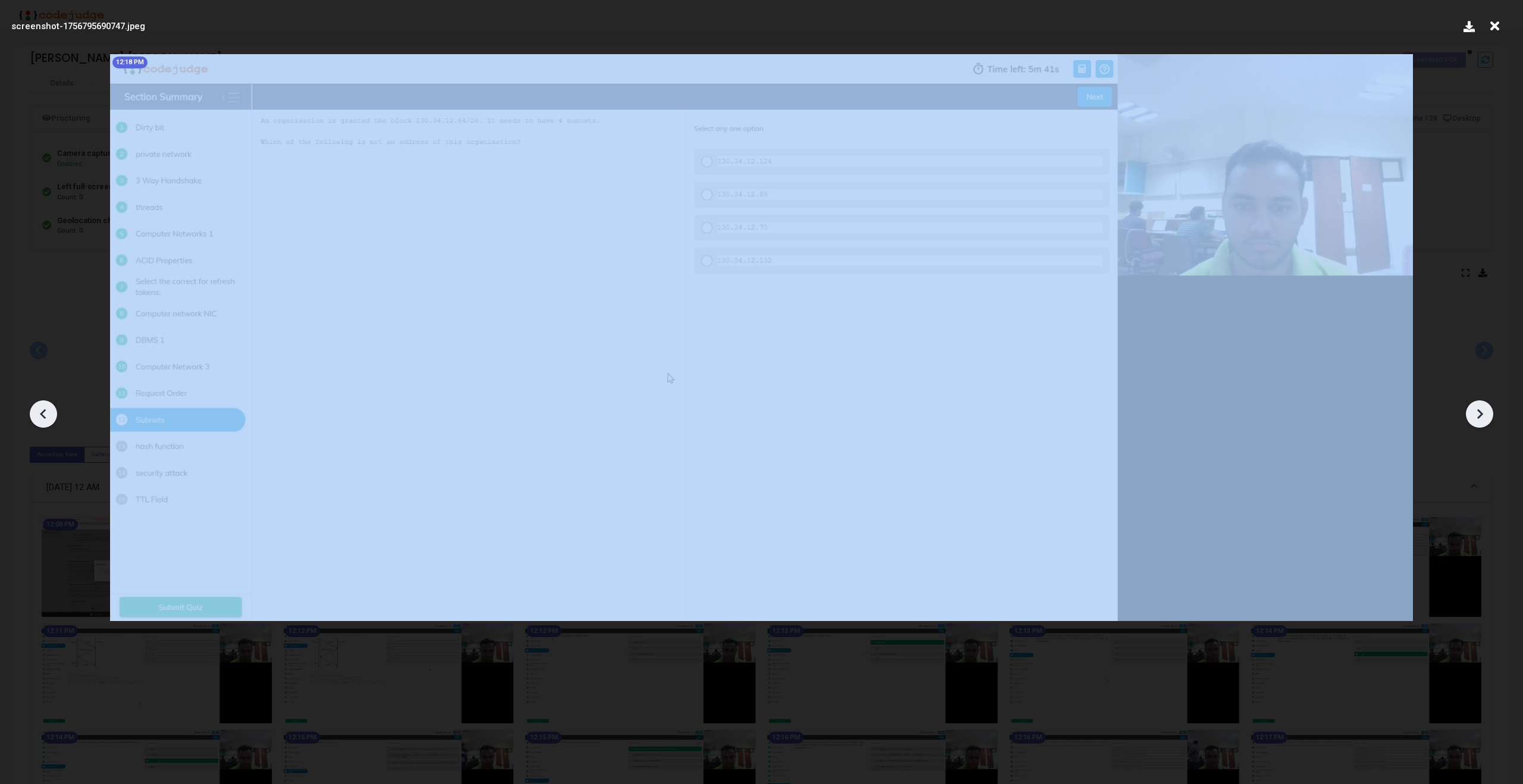
click at [1485, 414] on icon at bounding box center [1480, 414] width 18 height 18
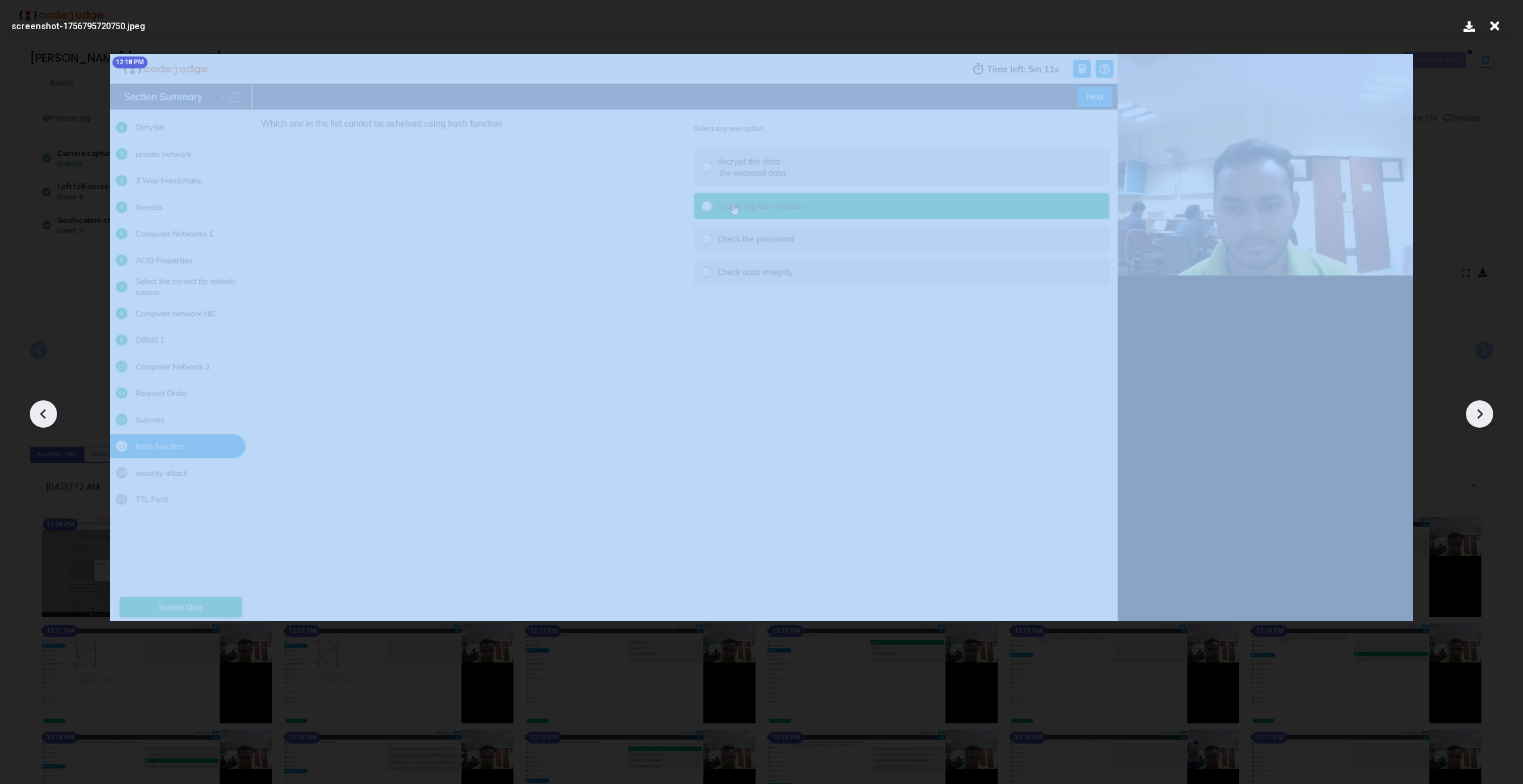
click at [1485, 414] on icon at bounding box center [1480, 414] width 18 height 18
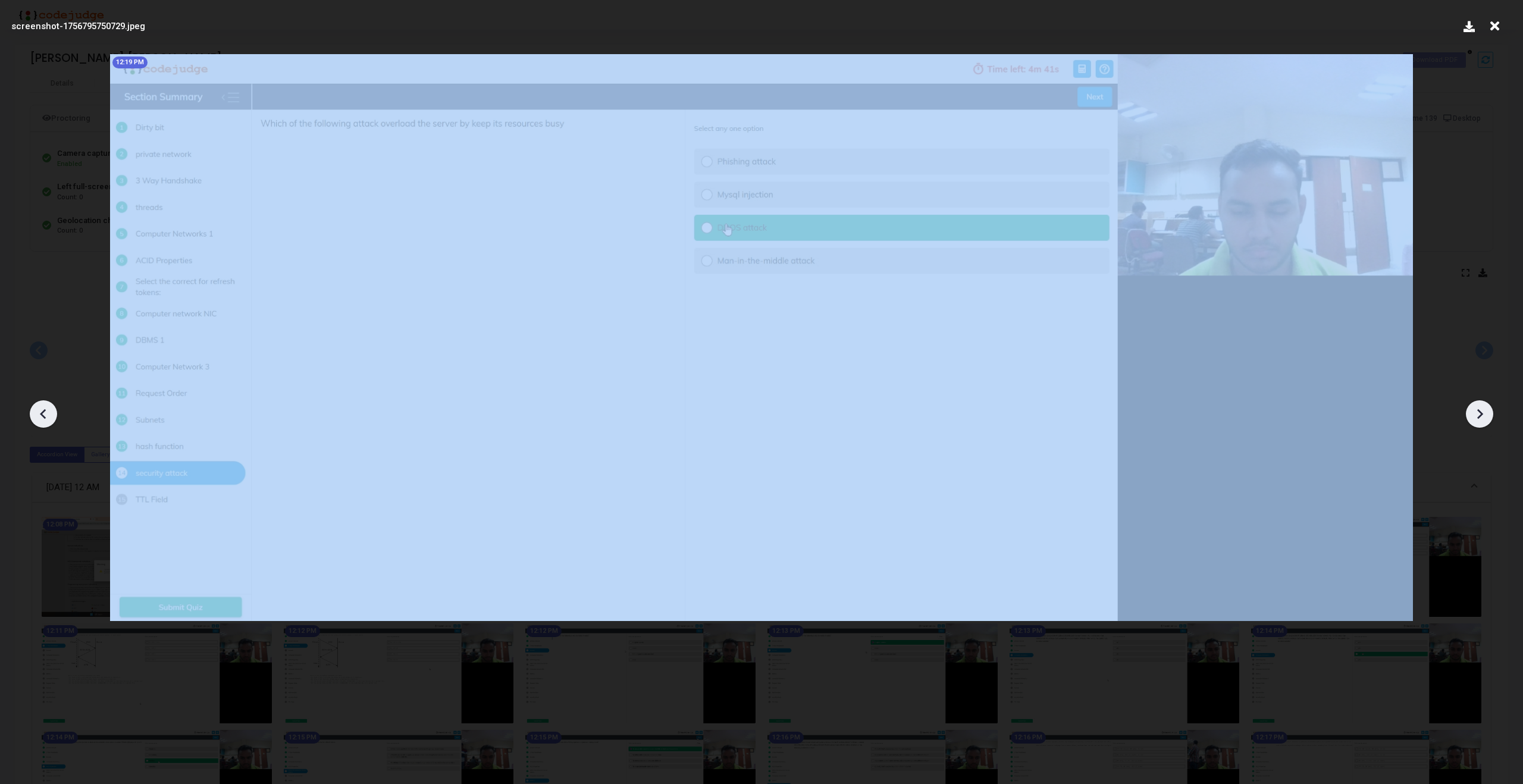
click at [1485, 414] on icon at bounding box center [1480, 414] width 18 height 18
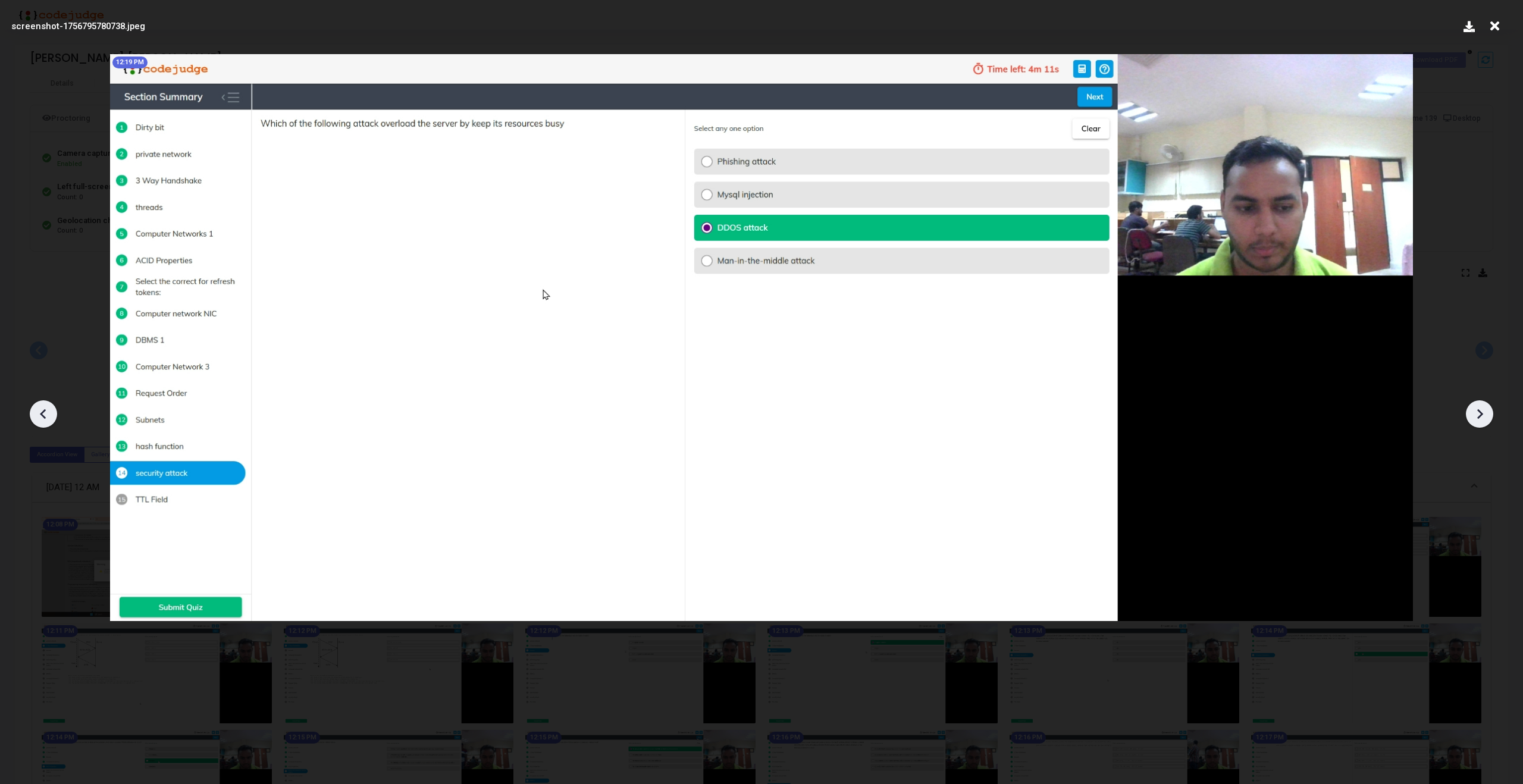
click at [1485, 414] on icon at bounding box center [1480, 414] width 18 height 18
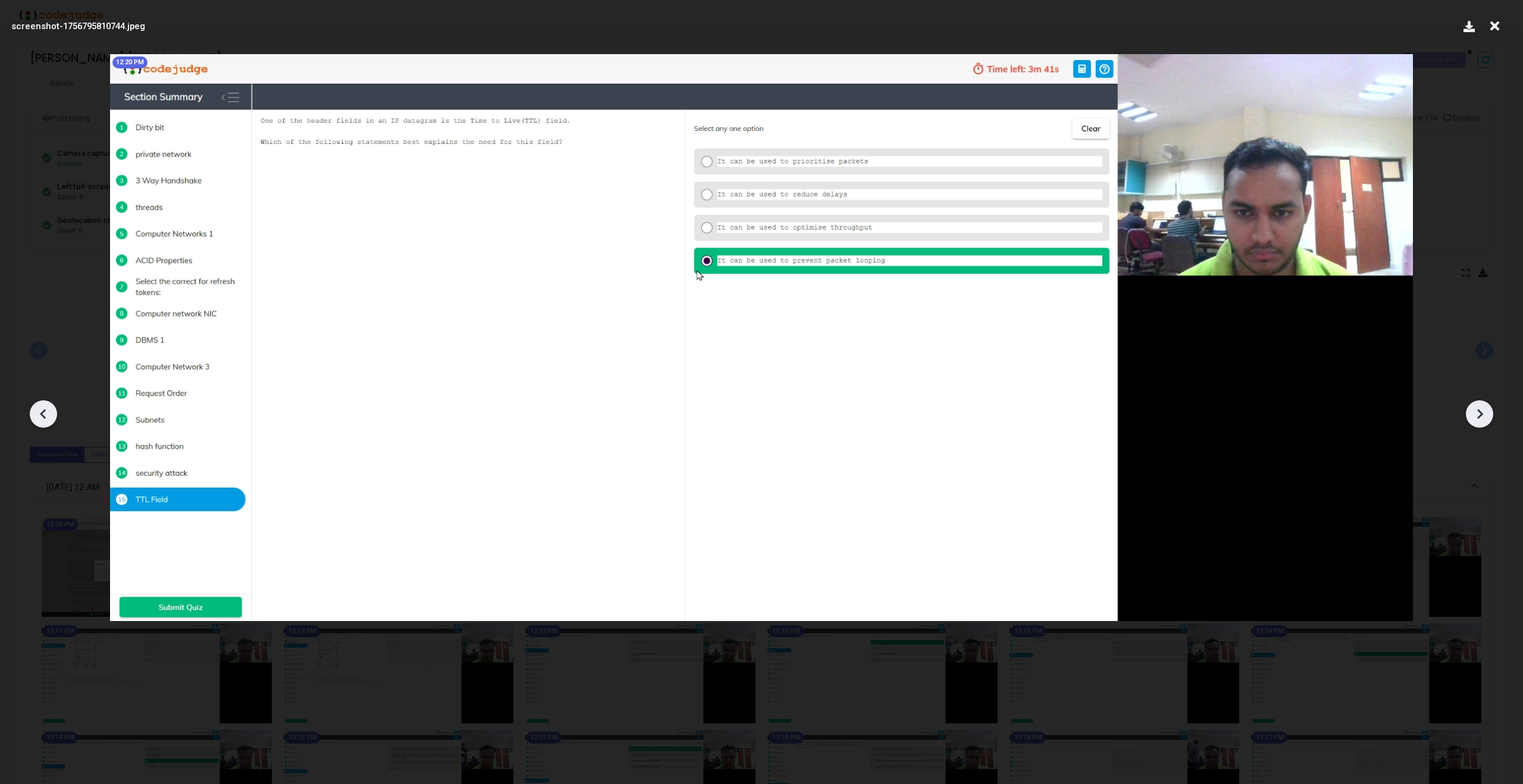
click at [1485, 414] on icon at bounding box center [1480, 414] width 18 height 18
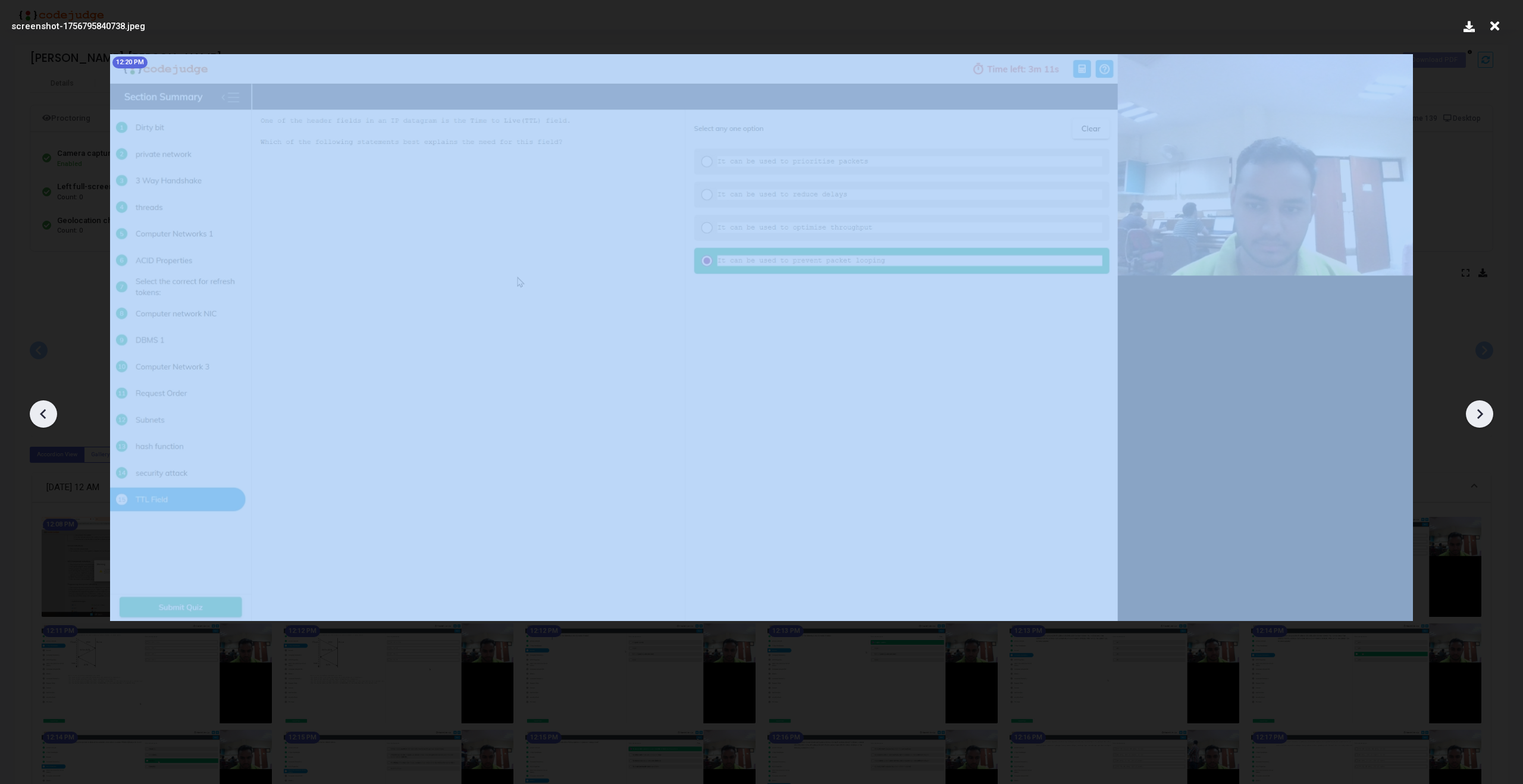
click at [1485, 414] on icon at bounding box center [1480, 414] width 18 height 18
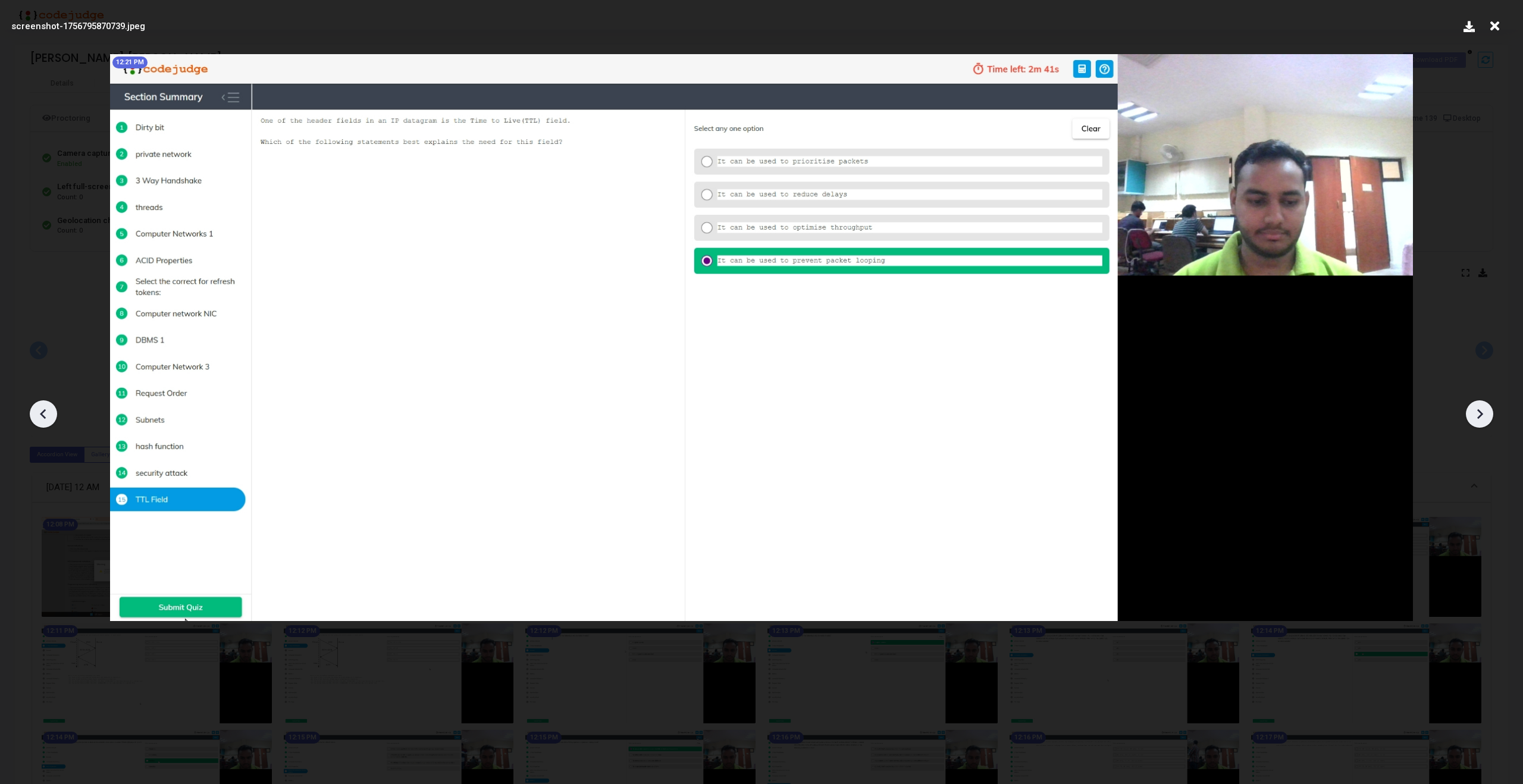
click at [1485, 414] on icon at bounding box center [1480, 414] width 18 height 18
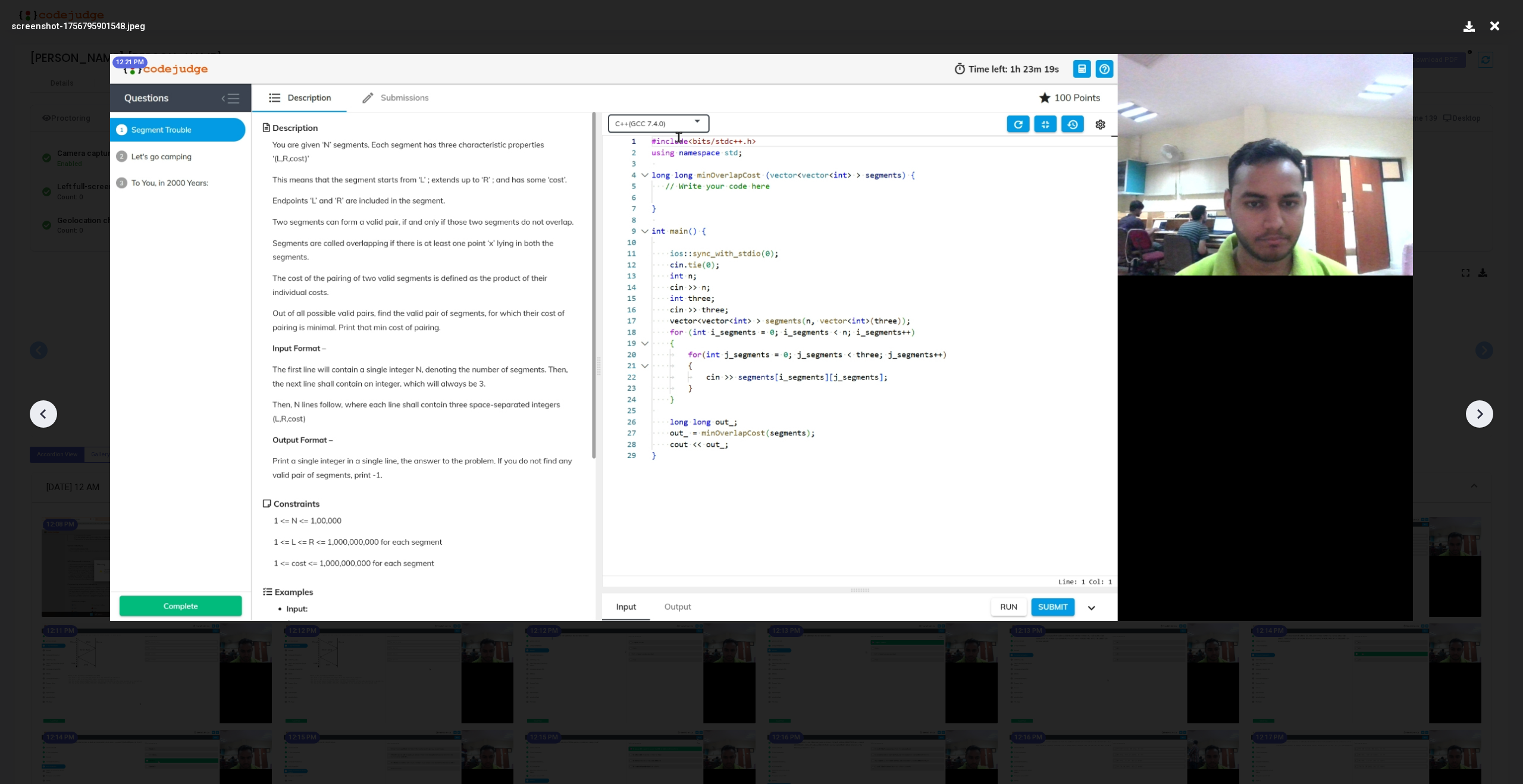
click at [1485, 414] on icon at bounding box center [1480, 414] width 18 height 18
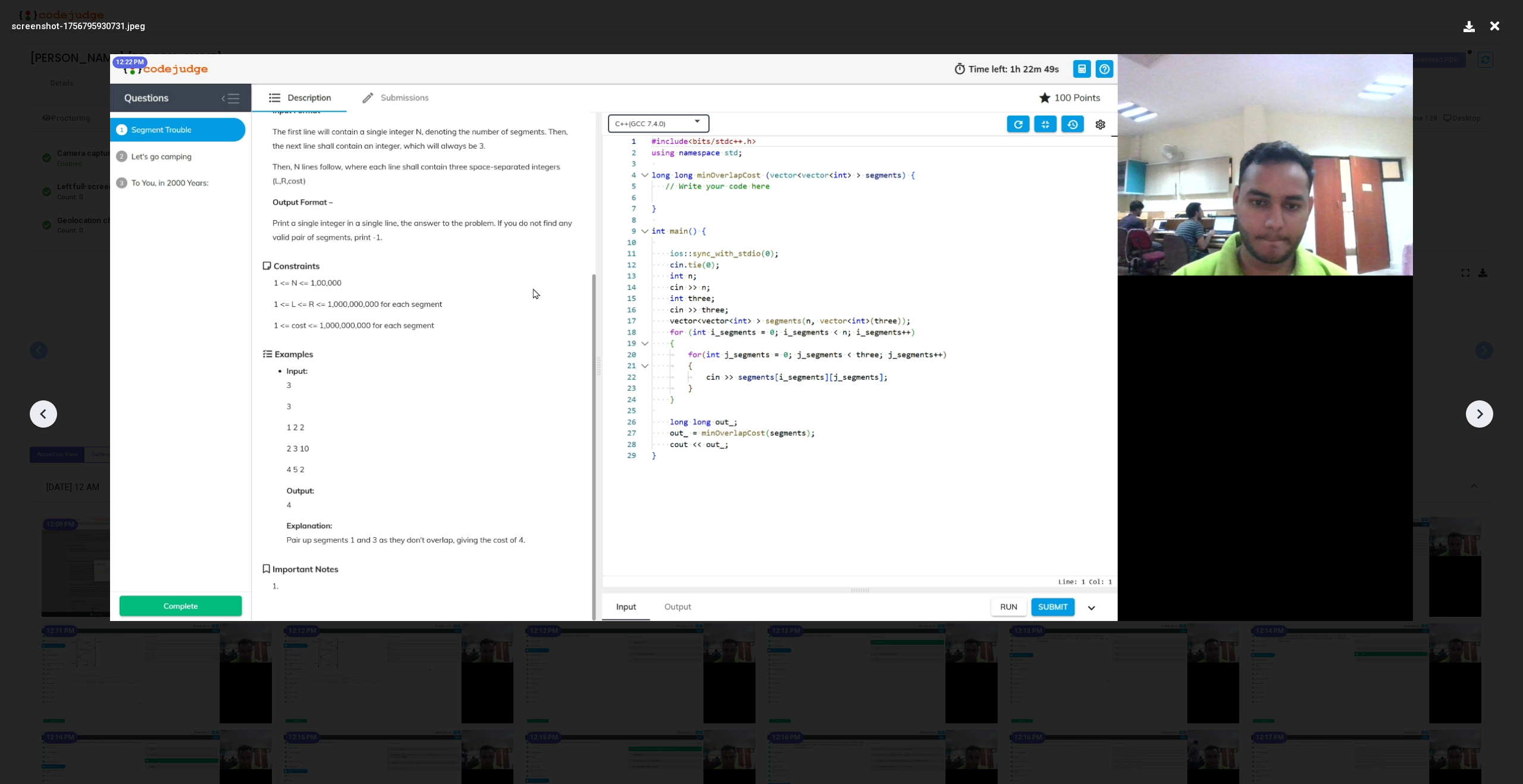
click at [29, 419] on div at bounding box center [762, 409] width 1523 height 748
click at [38, 417] on icon at bounding box center [44, 414] width 18 height 18
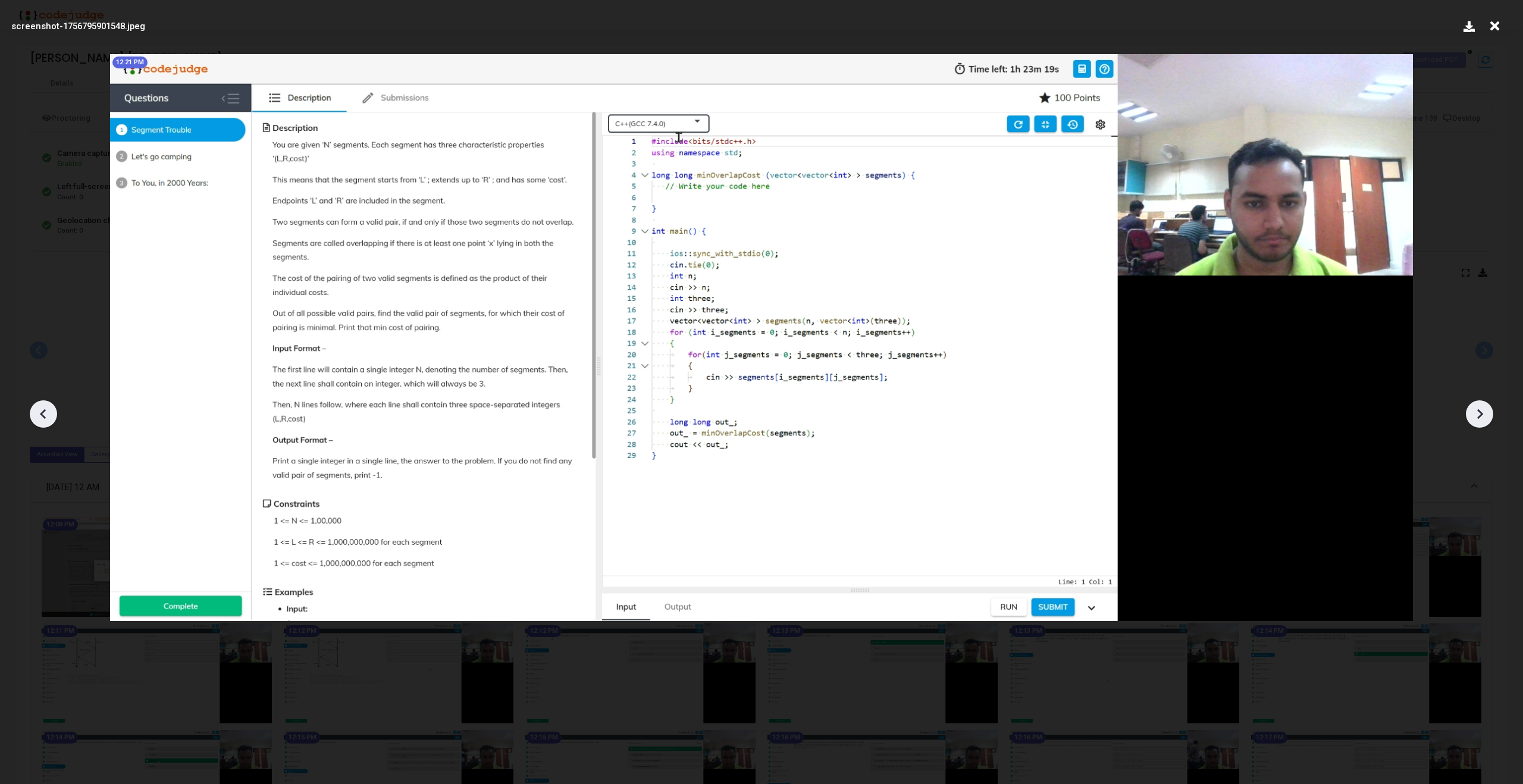
click at [1488, 417] on icon at bounding box center [1480, 414] width 18 height 18
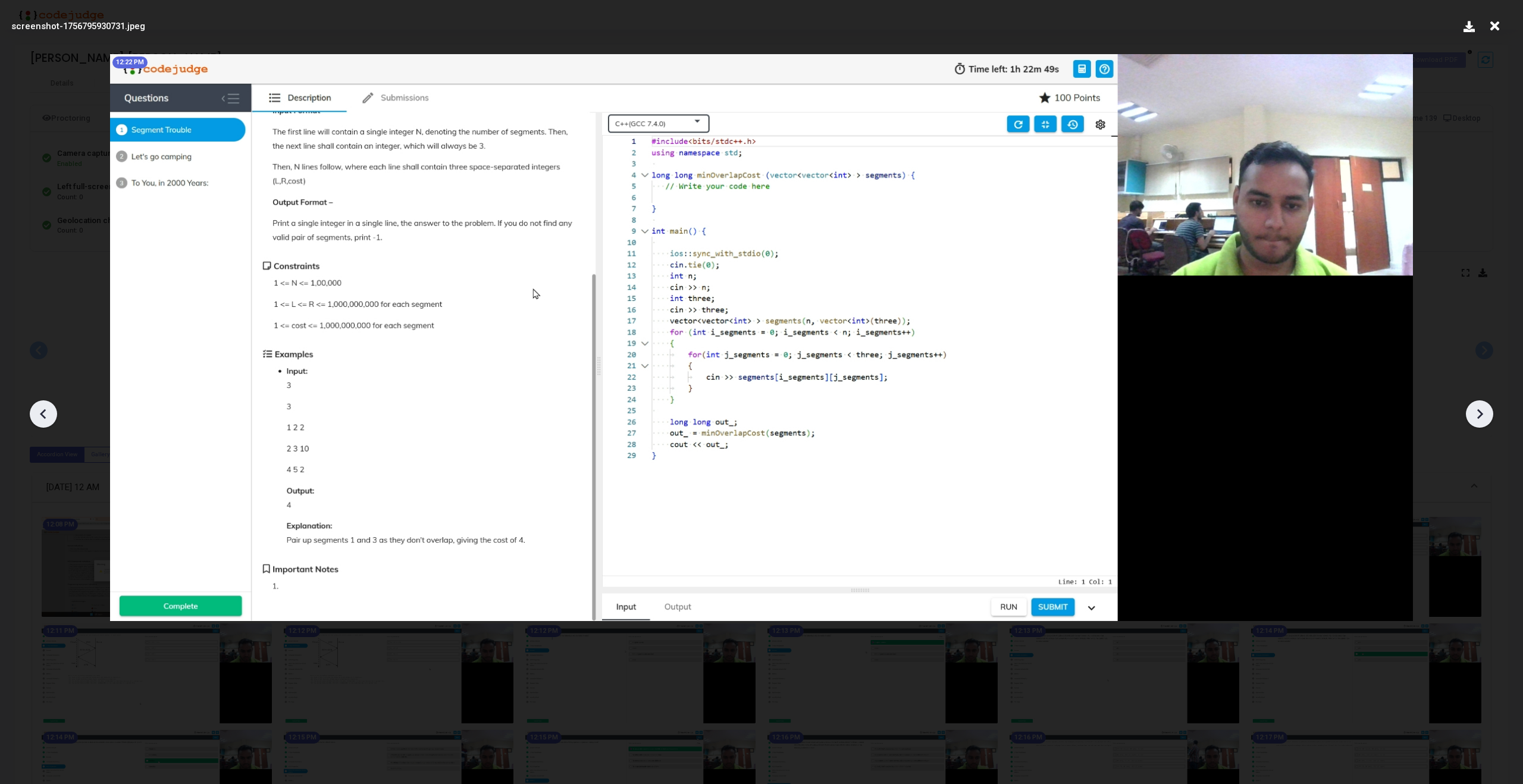
click at [1488, 417] on icon at bounding box center [1480, 414] width 18 height 18
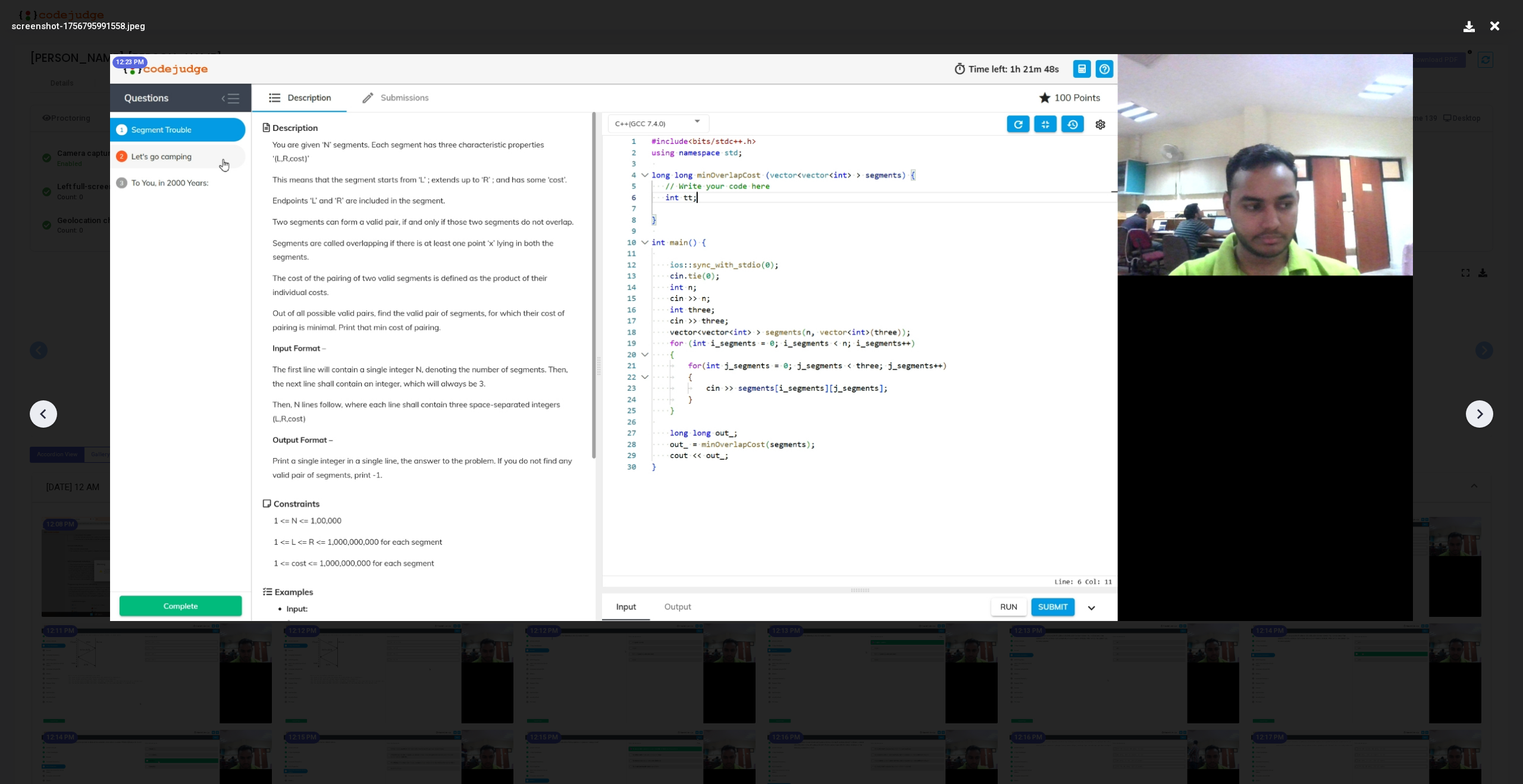
click at [1488, 417] on icon at bounding box center [1480, 414] width 18 height 18
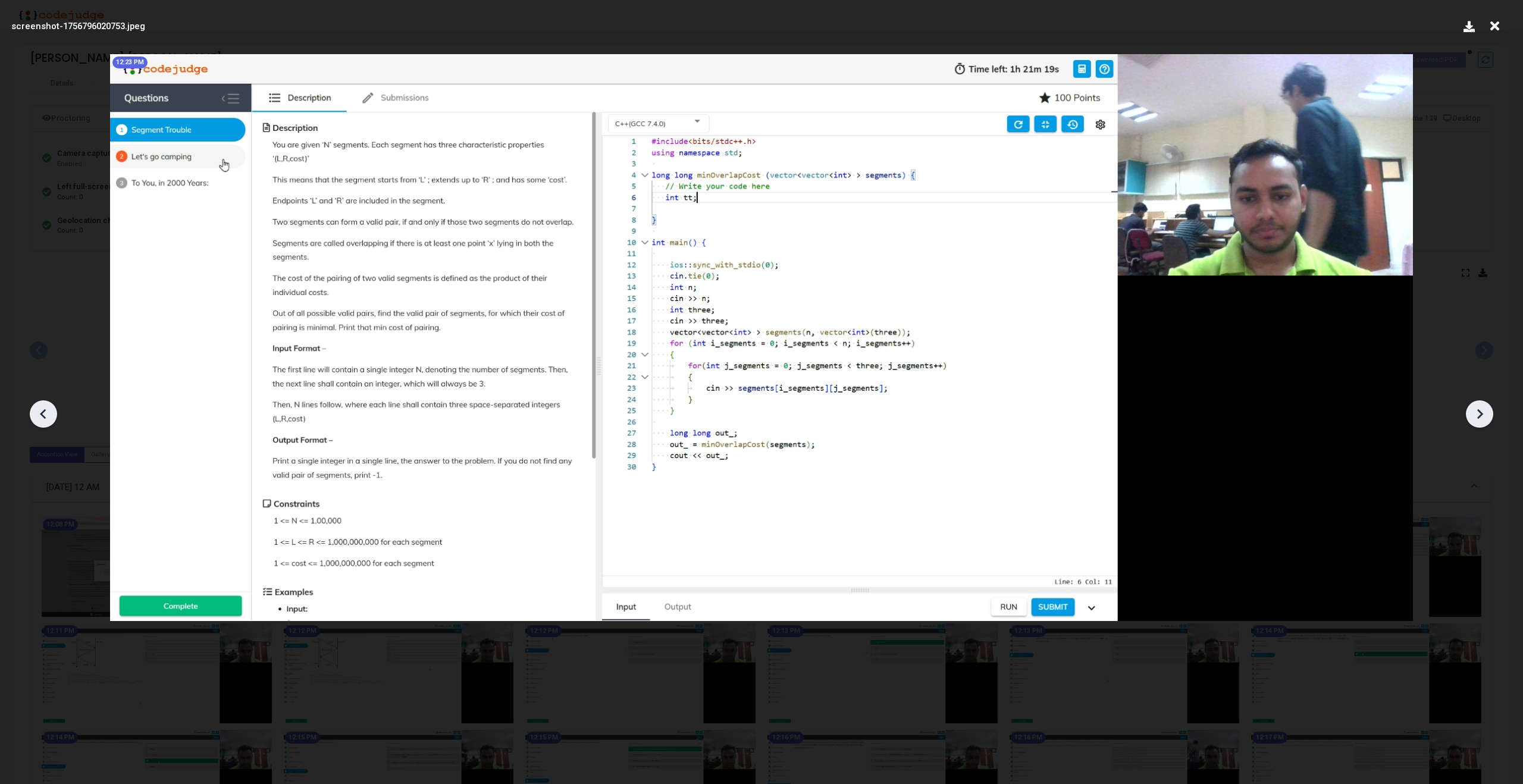
click at [1488, 417] on icon at bounding box center [1480, 414] width 18 height 18
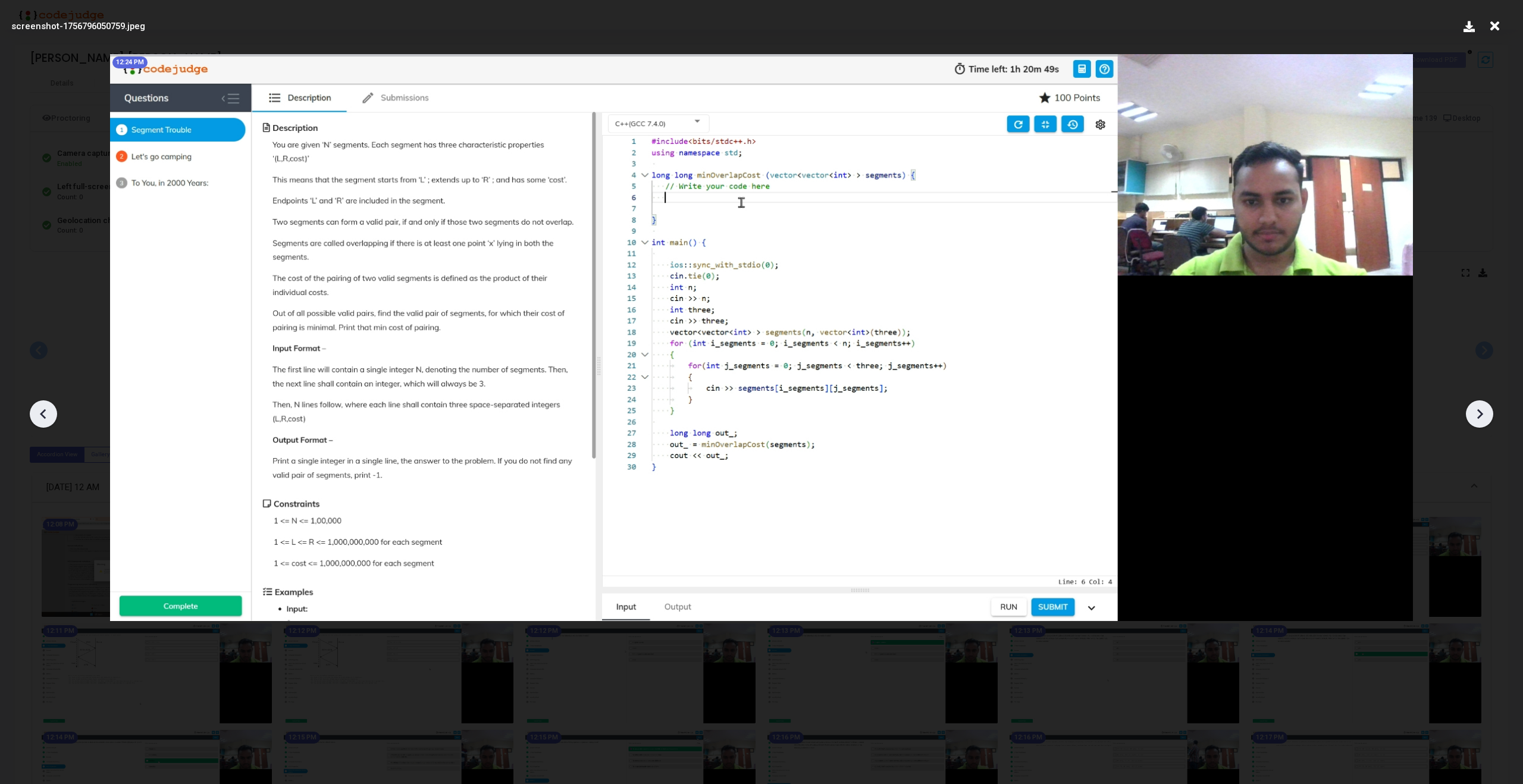
click at [1488, 417] on icon at bounding box center [1480, 414] width 18 height 18
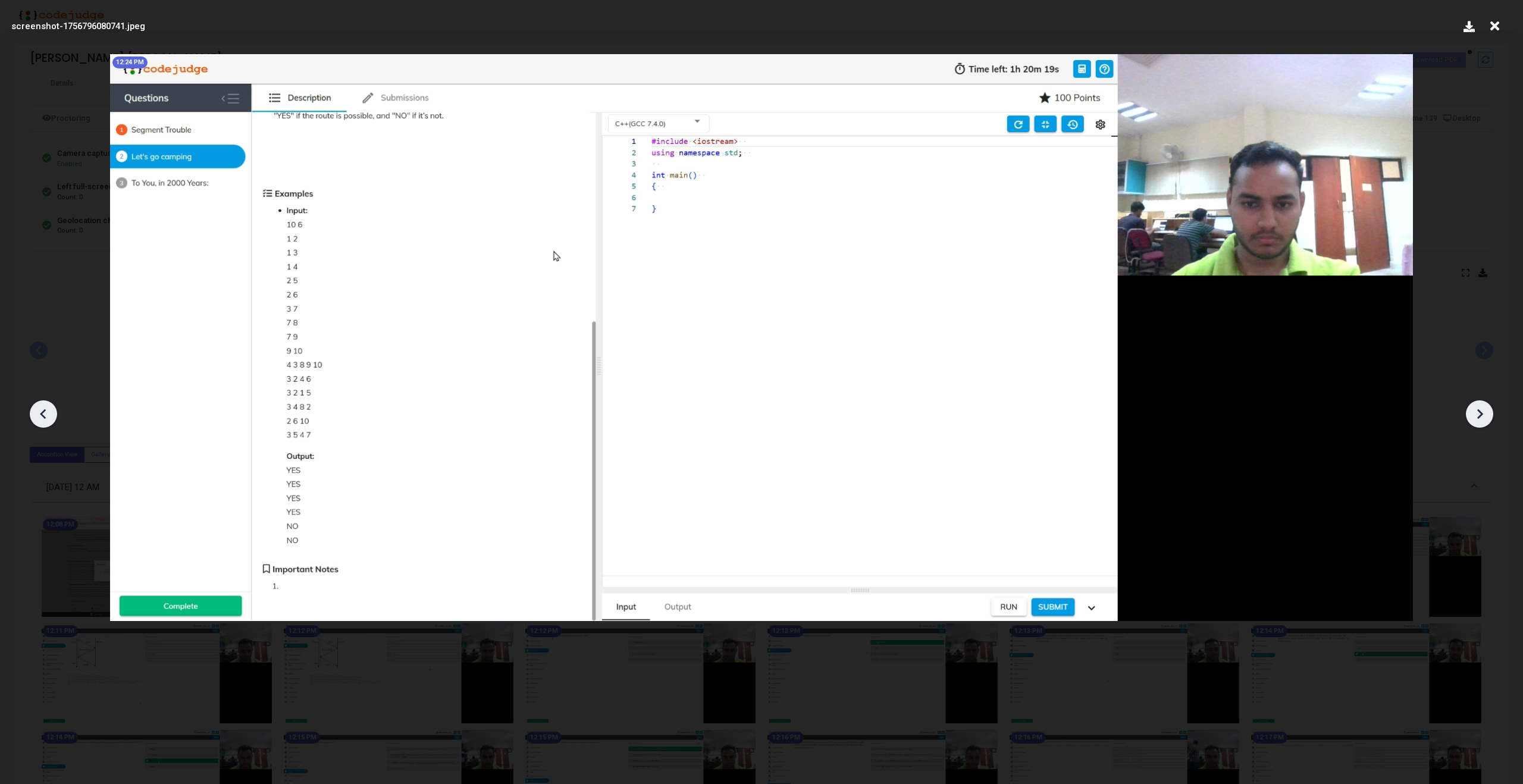
click at [1475, 417] on icon at bounding box center [1480, 414] width 18 height 18
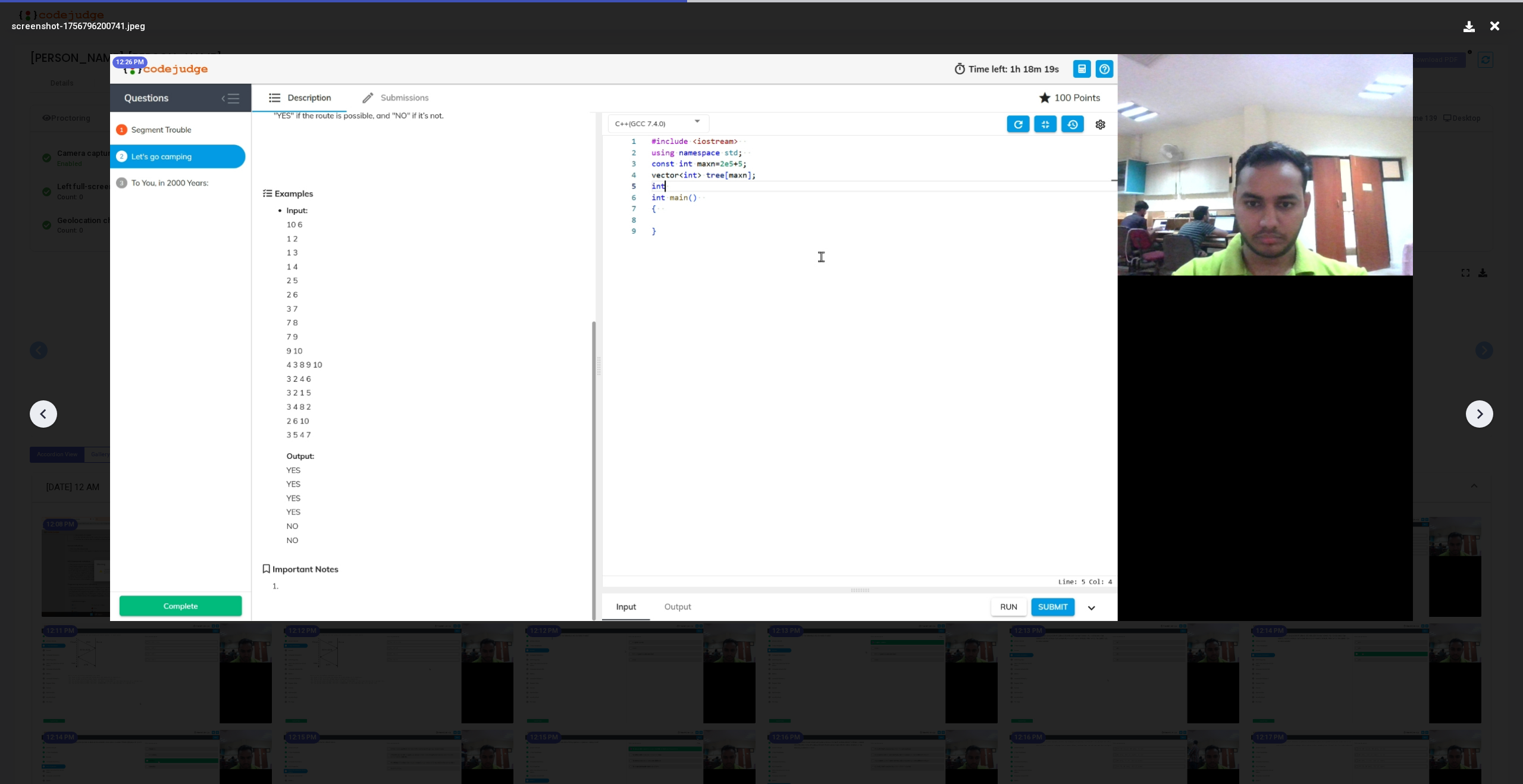
click at [1475, 417] on icon at bounding box center [1480, 414] width 18 height 18
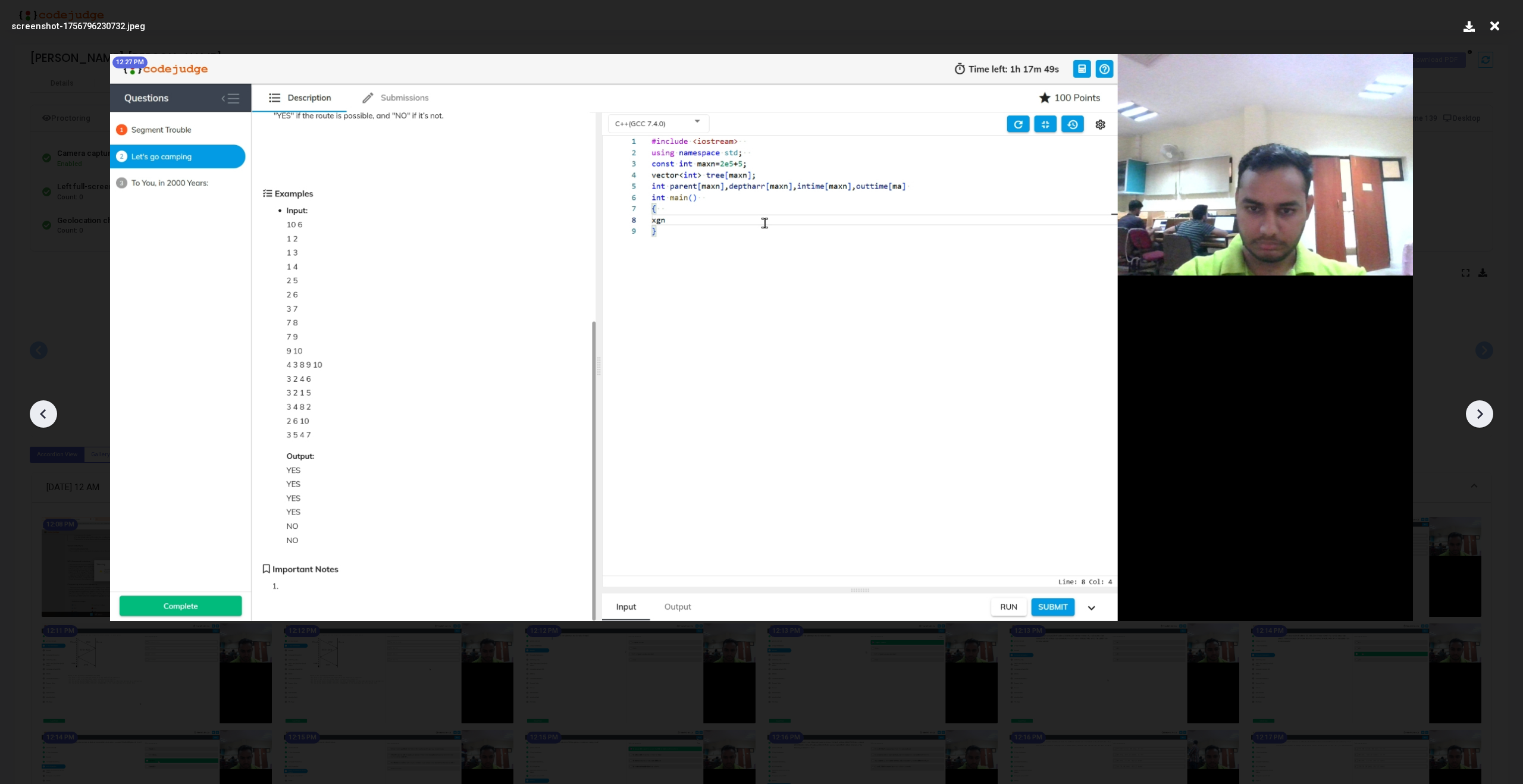
click at [1475, 417] on icon at bounding box center [1480, 414] width 18 height 18
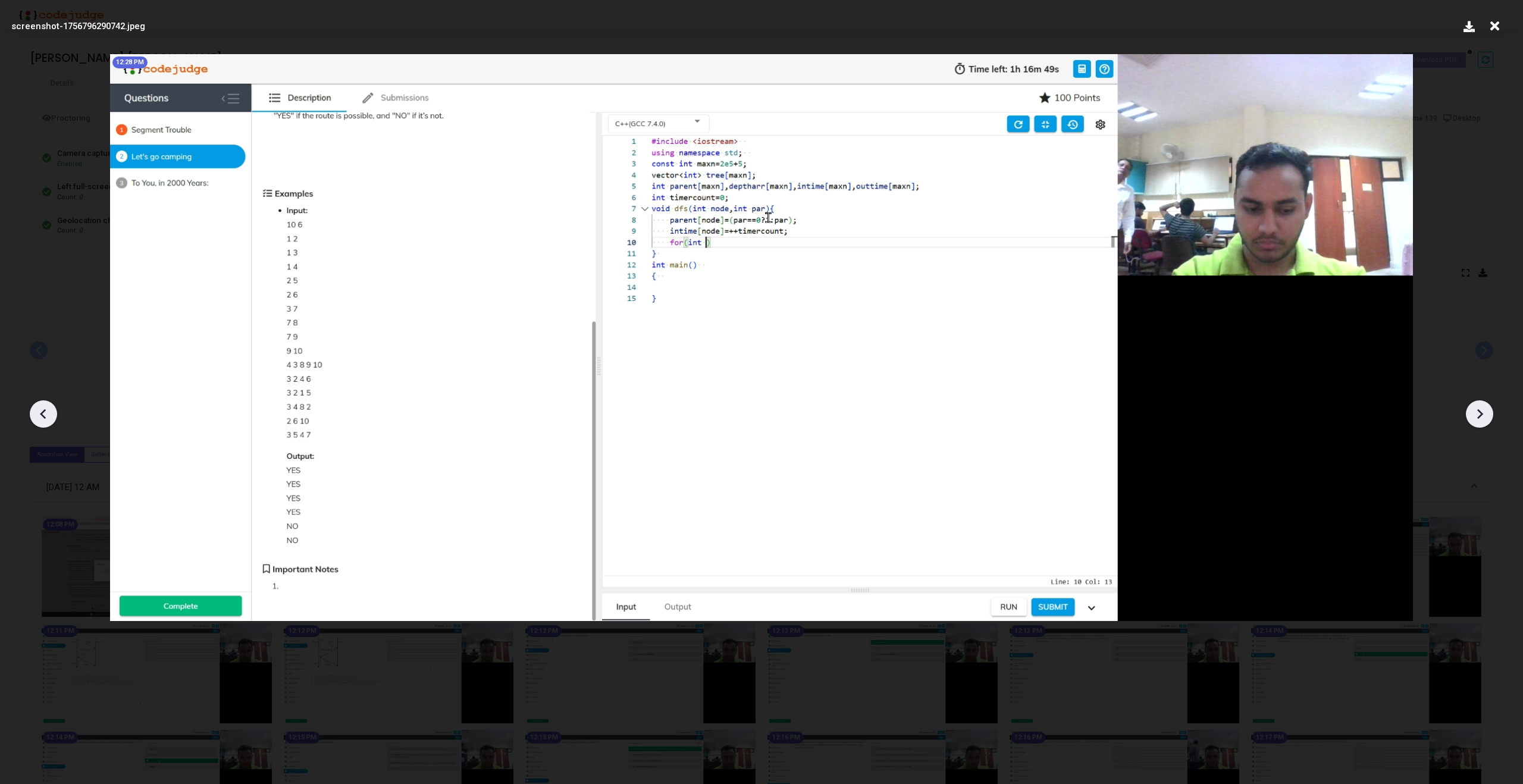
click at [1475, 417] on icon at bounding box center [1480, 414] width 18 height 18
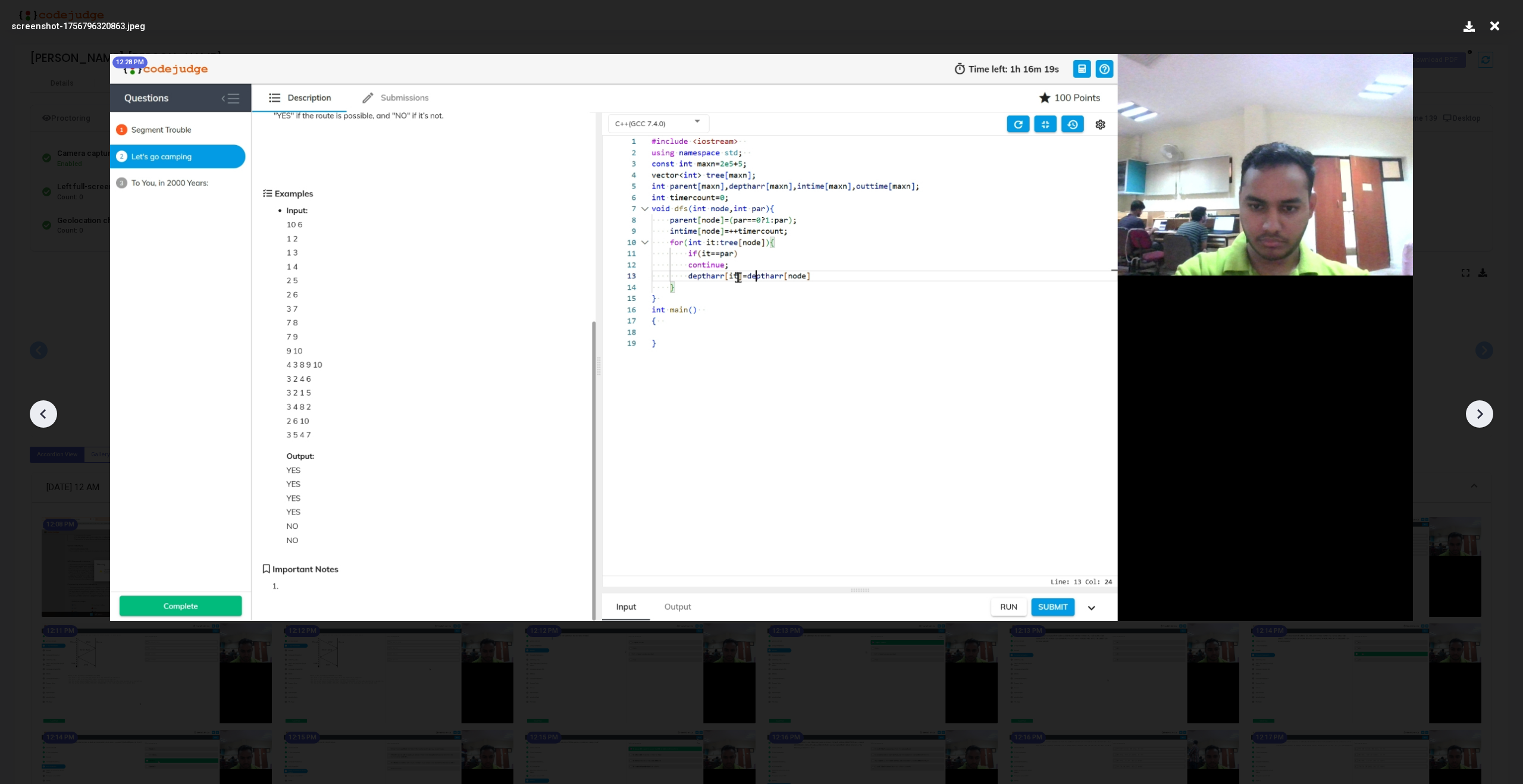
click at [1475, 417] on icon at bounding box center [1480, 414] width 18 height 18
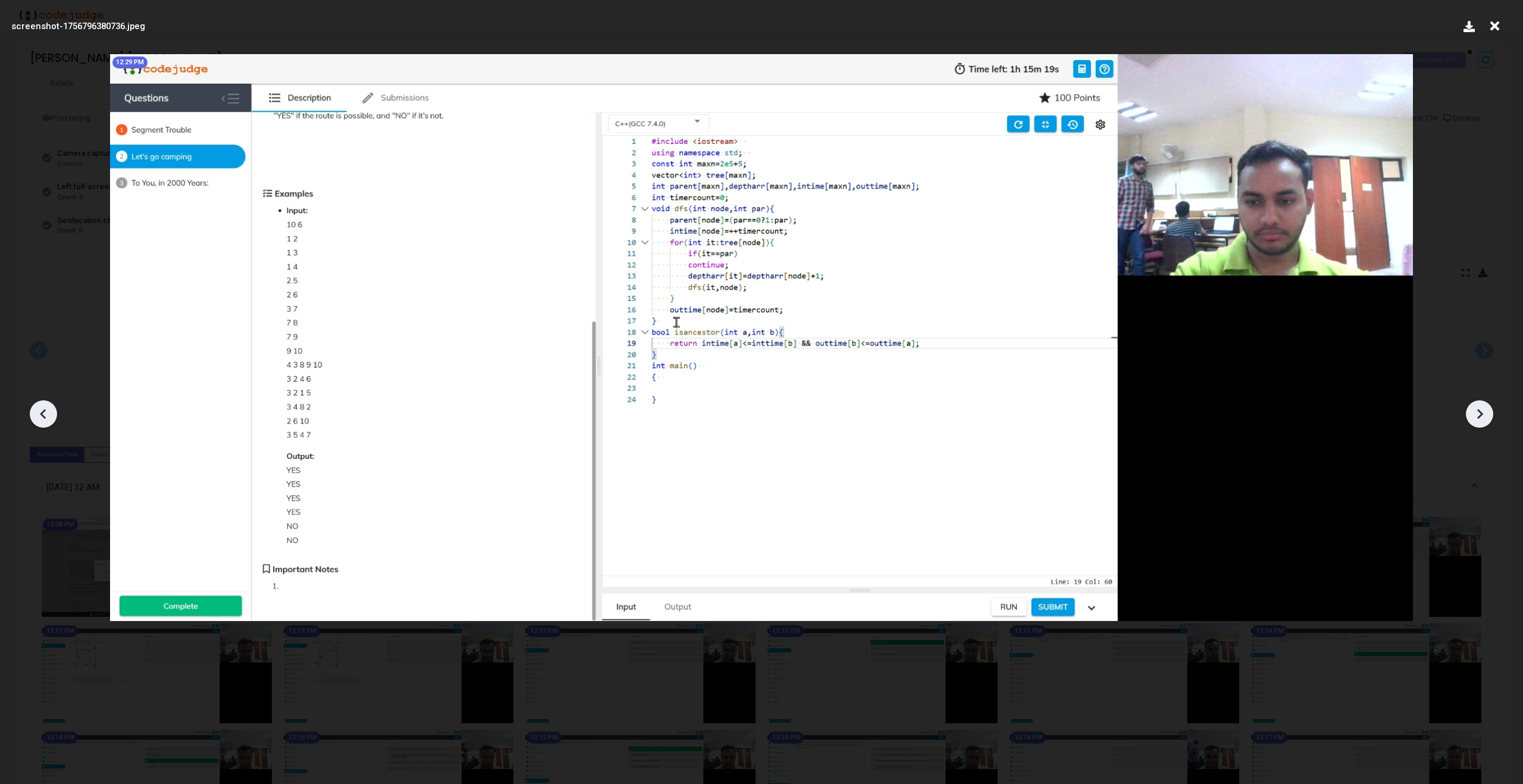
click at [1475, 417] on icon at bounding box center [1480, 414] width 18 height 18
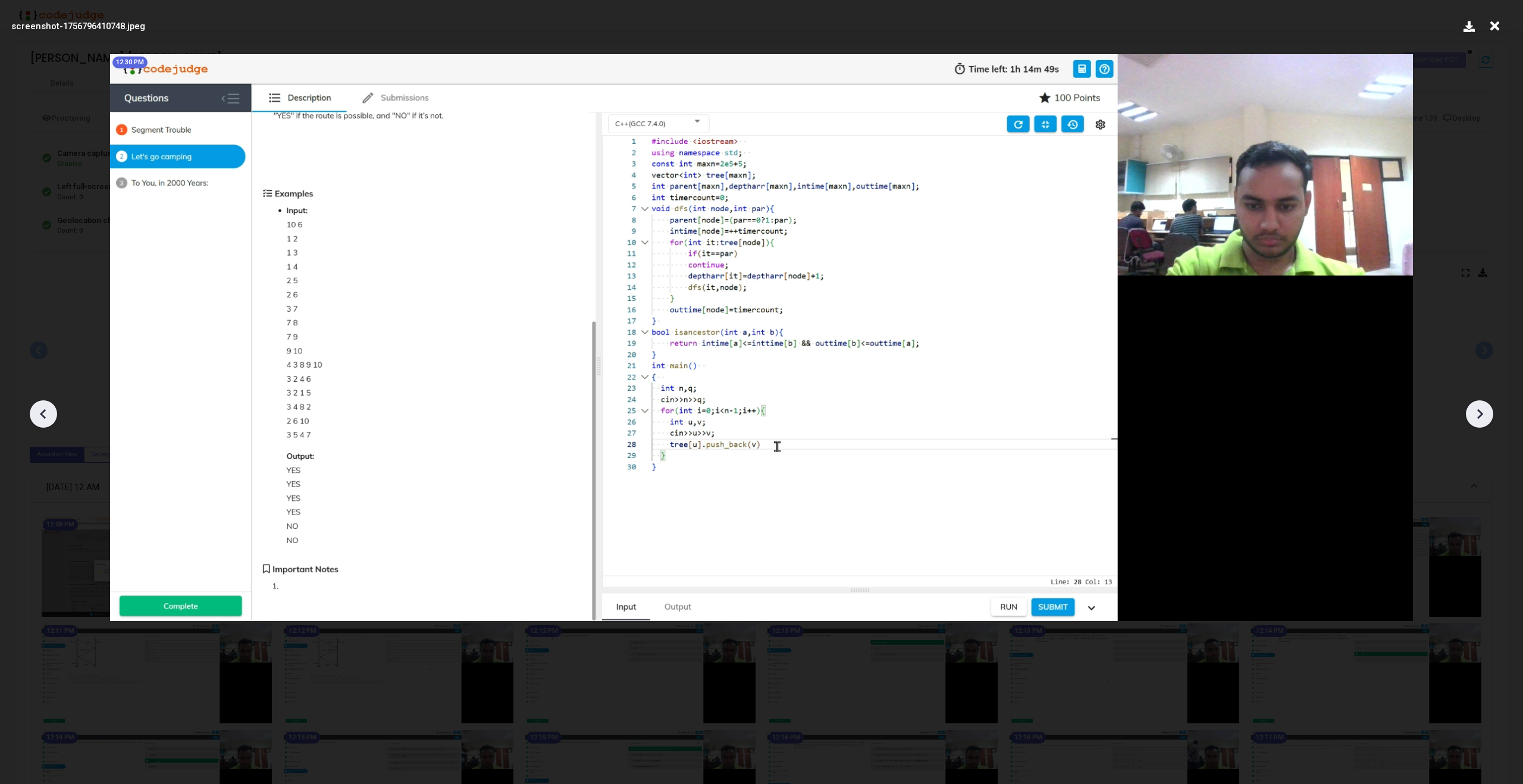
click at [38, 418] on icon at bounding box center [44, 414] width 18 height 18
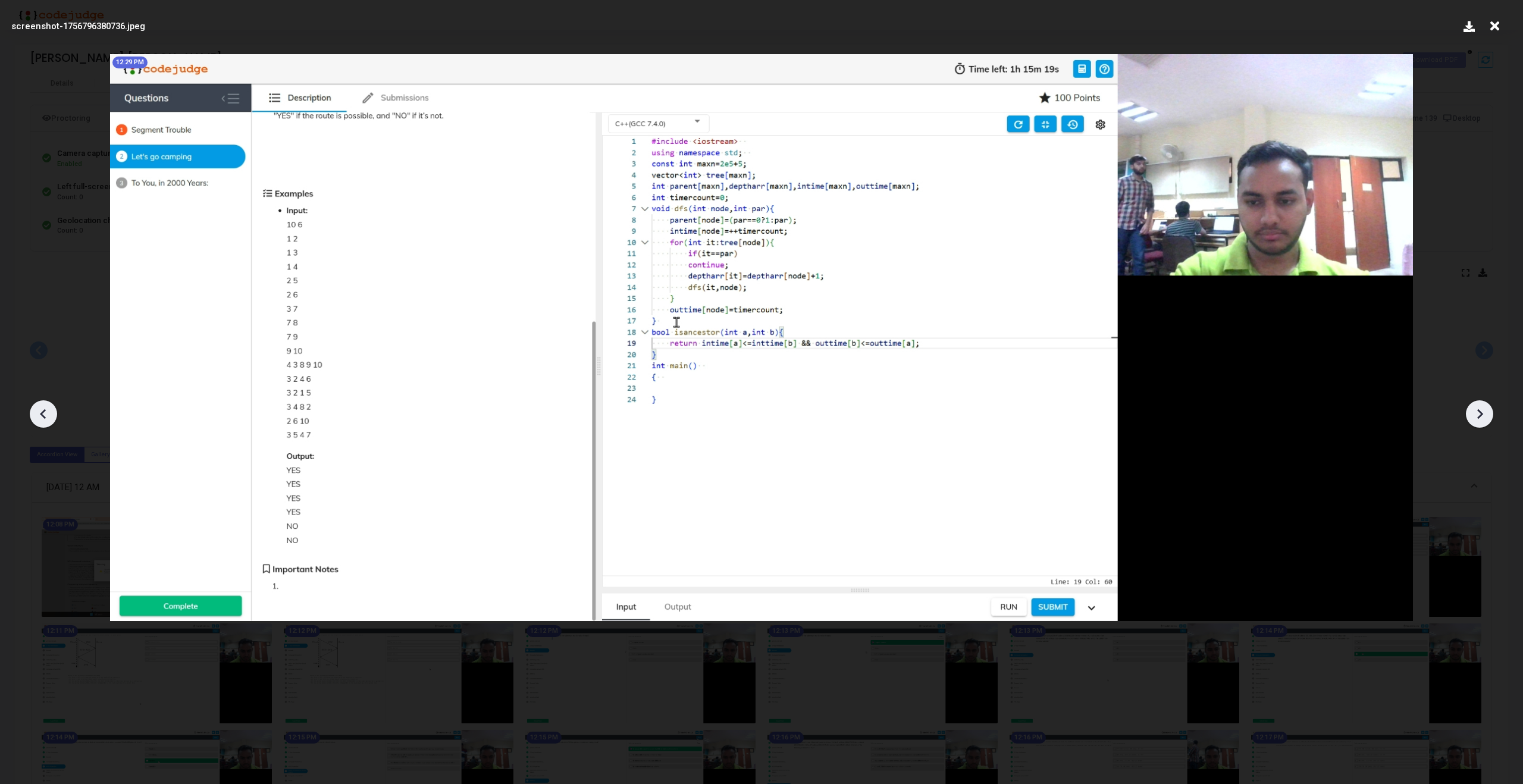
click at [38, 418] on icon at bounding box center [44, 414] width 18 height 18
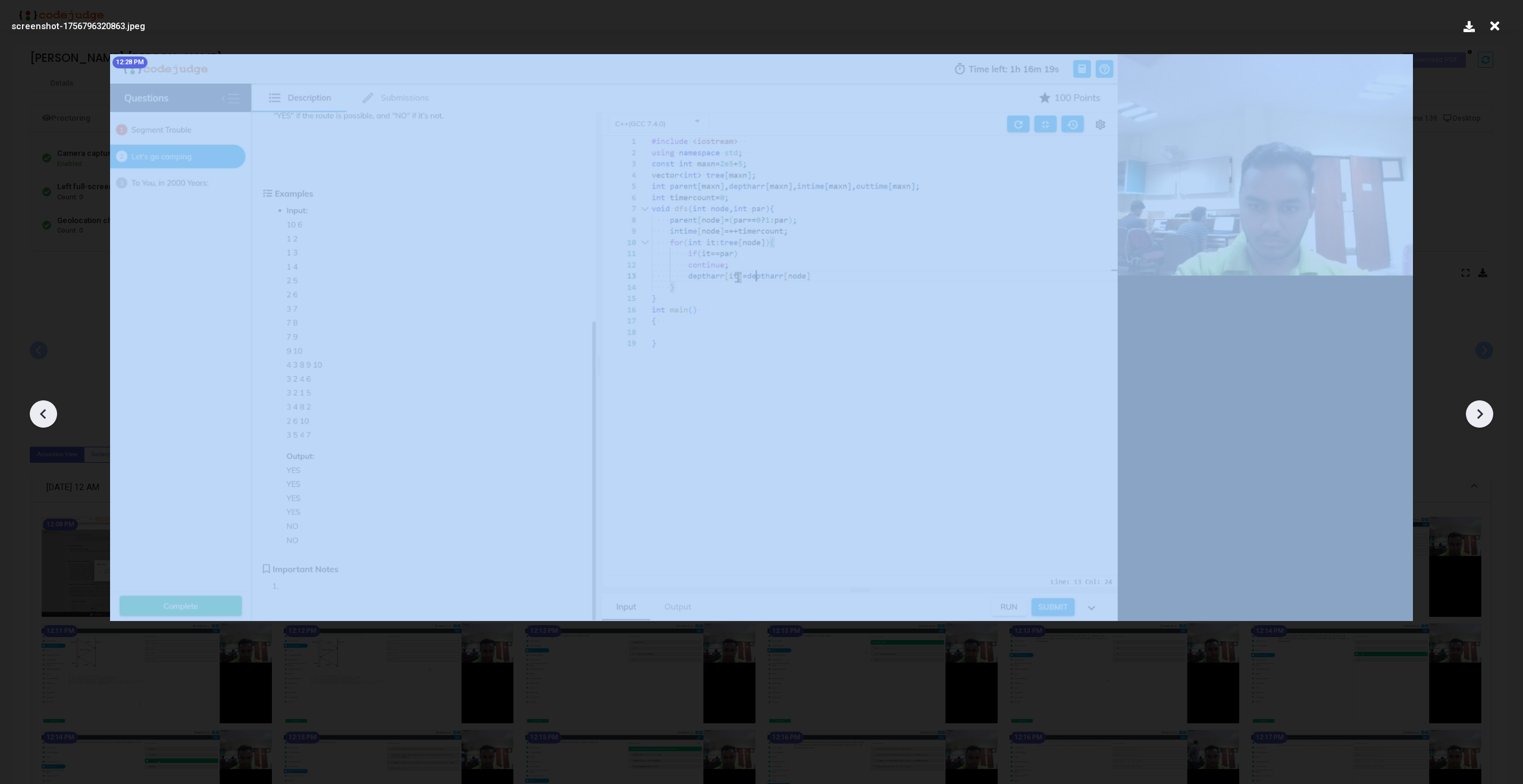
click at [38, 418] on icon at bounding box center [44, 414] width 18 height 18
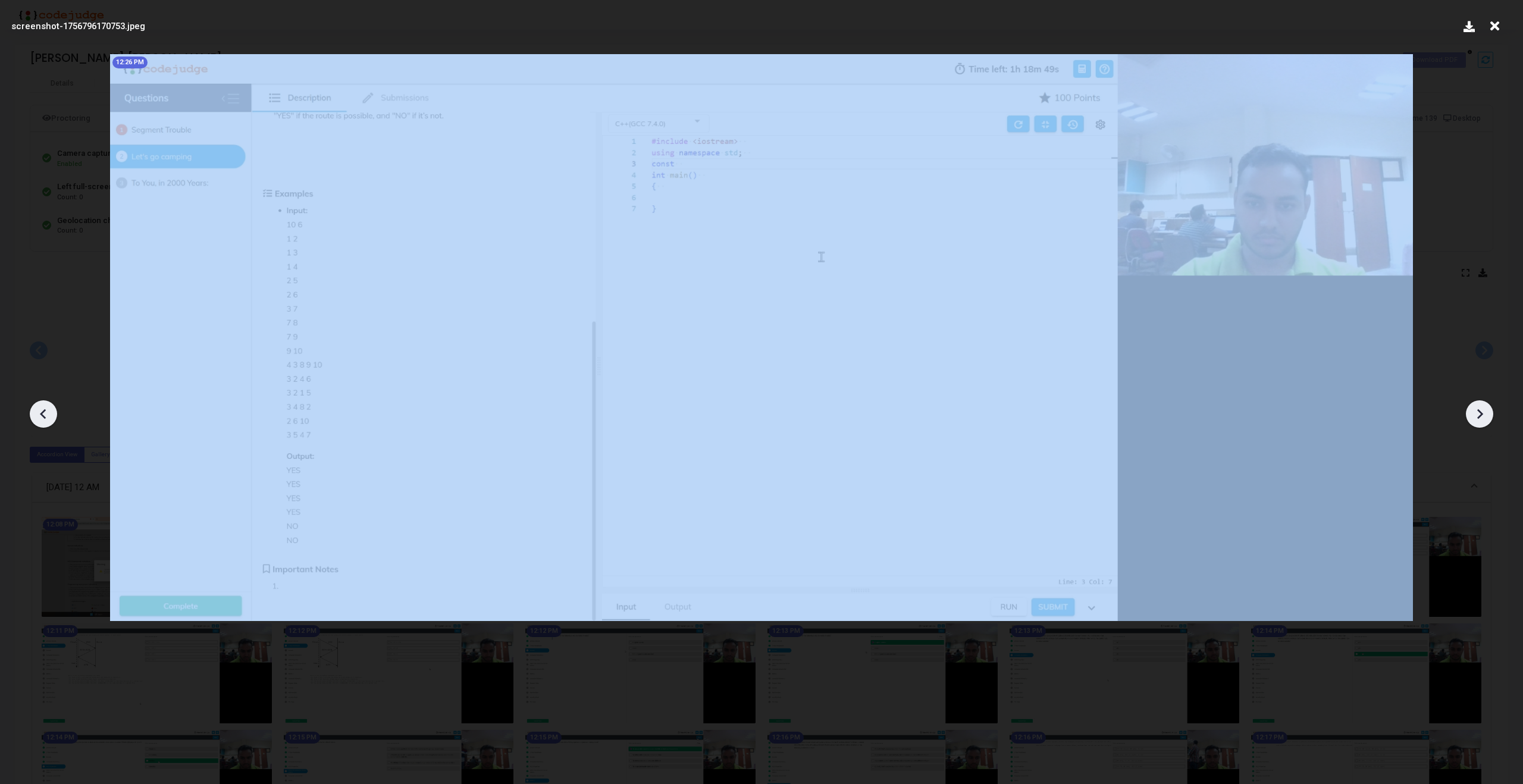
click at [1485, 412] on icon at bounding box center [1480, 414] width 18 height 18
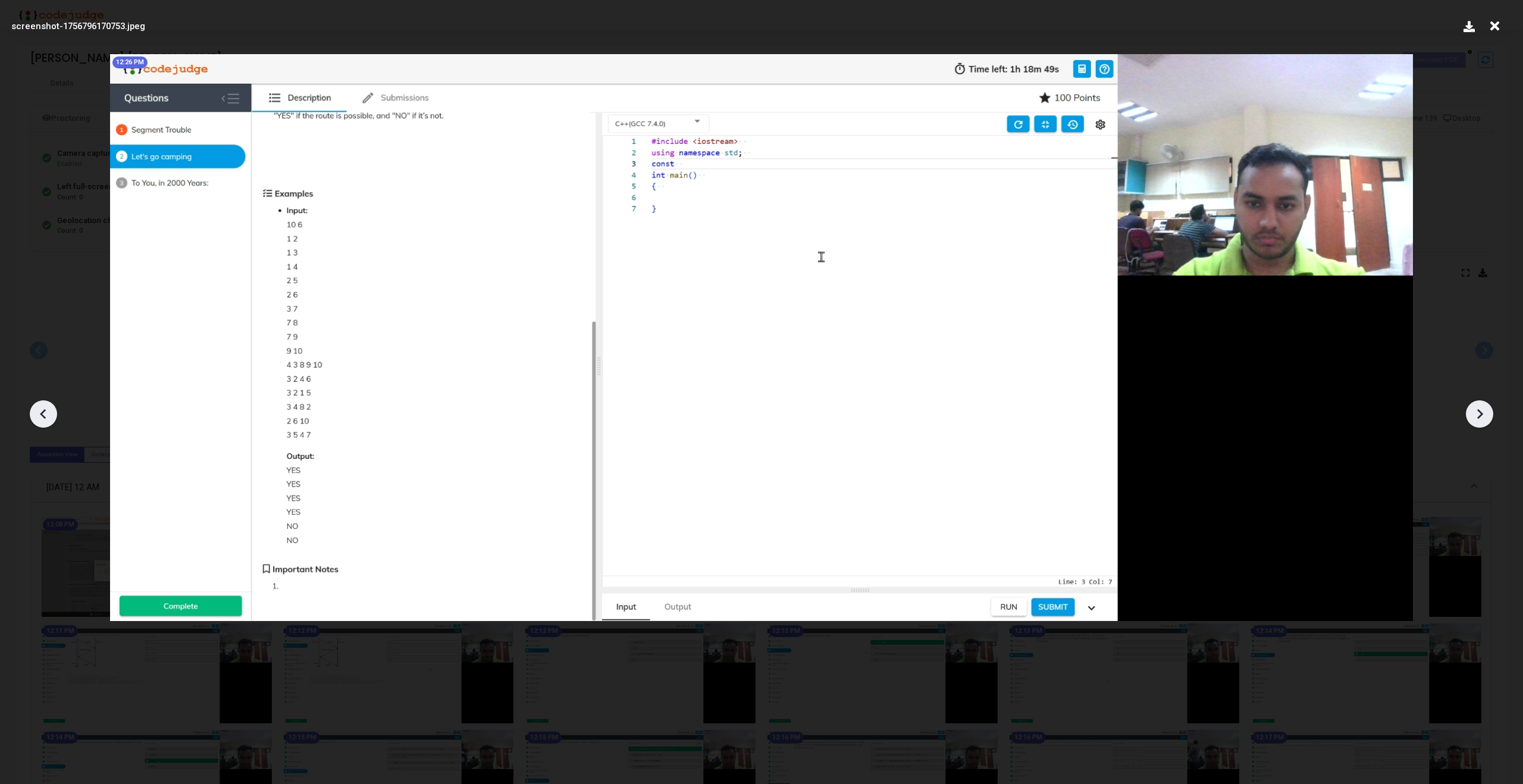
click at [1485, 412] on icon at bounding box center [1480, 414] width 18 height 18
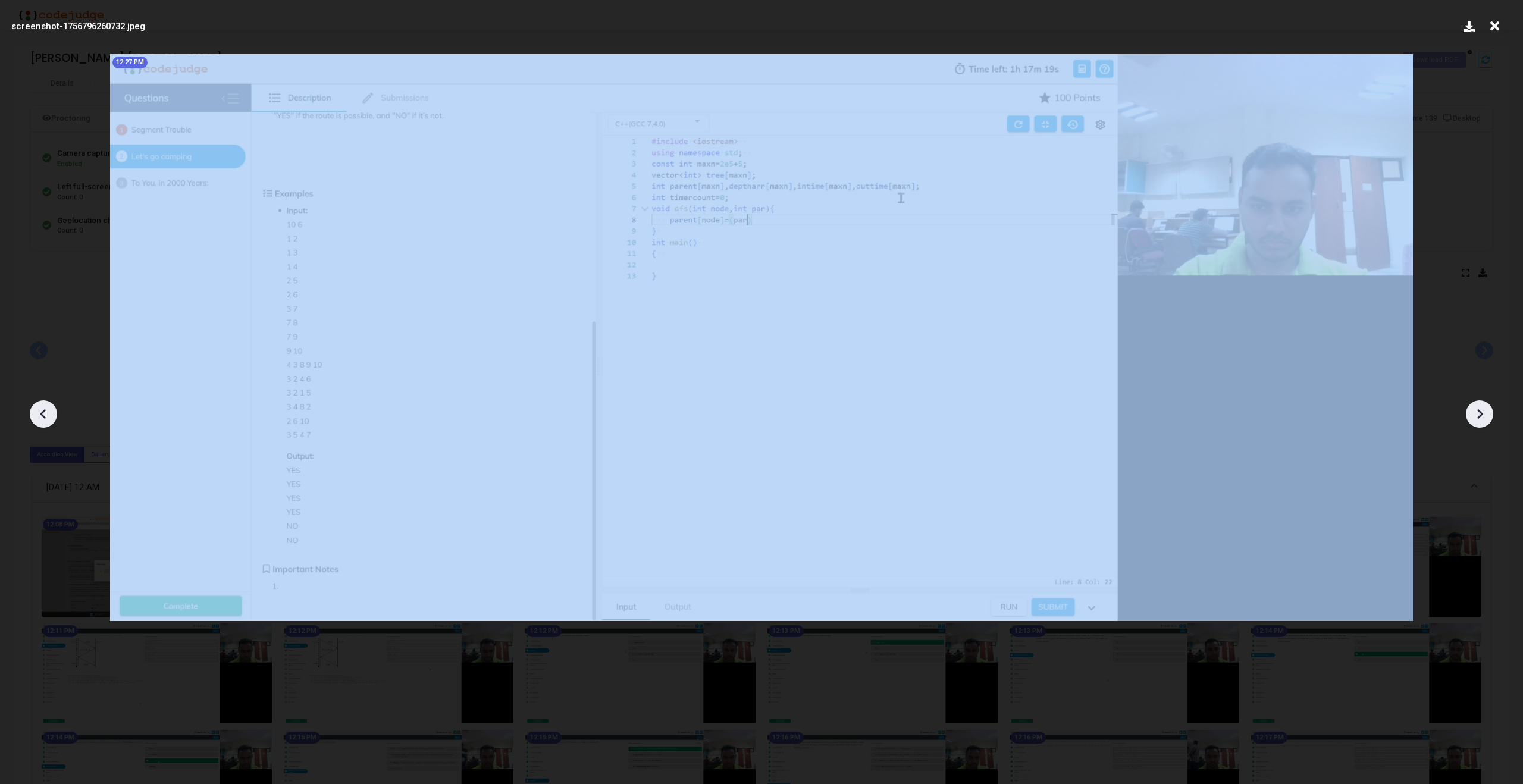
click at [1485, 412] on icon at bounding box center [1480, 414] width 18 height 18
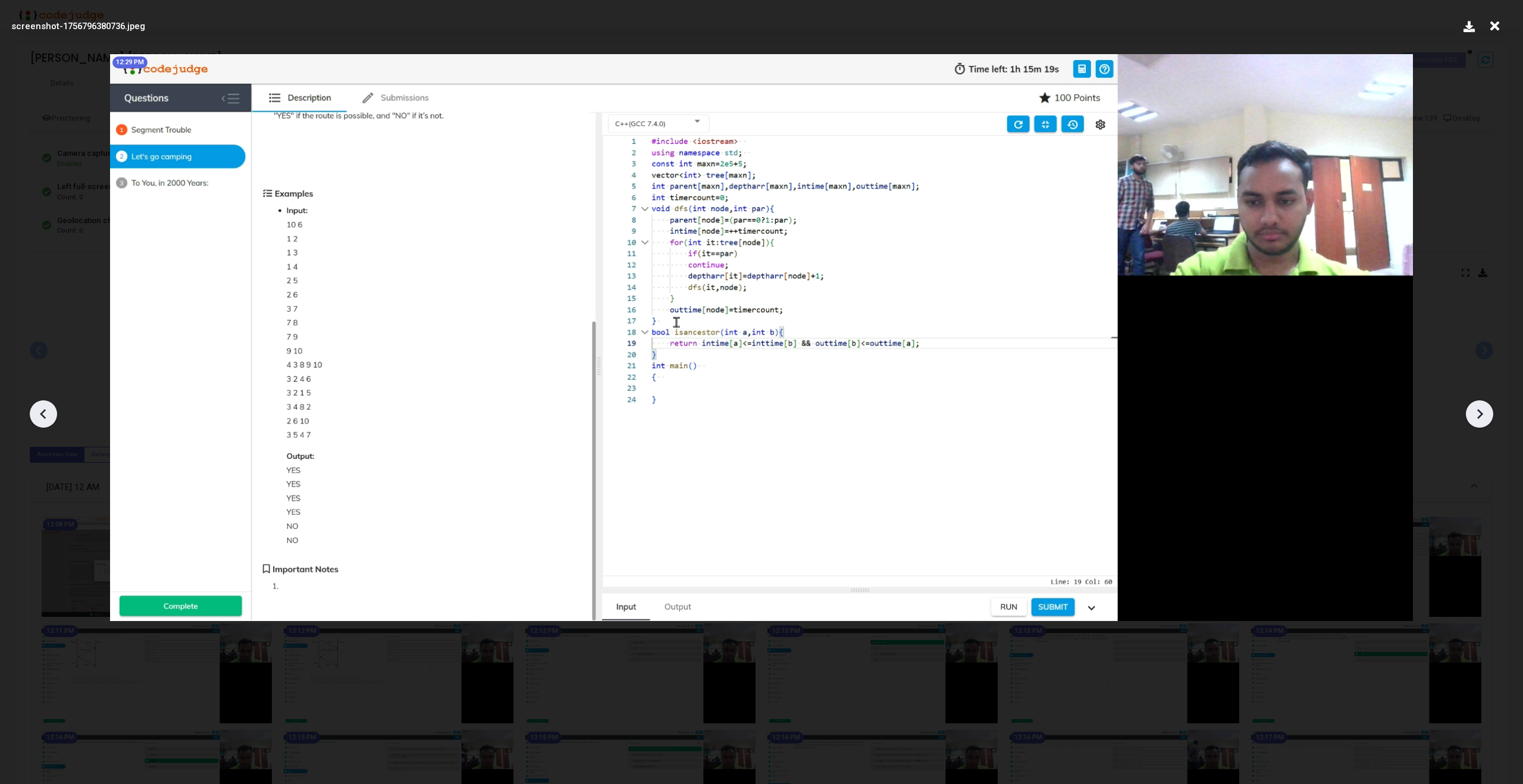
click at [1485, 412] on icon at bounding box center [1480, 414] width 18 height 18
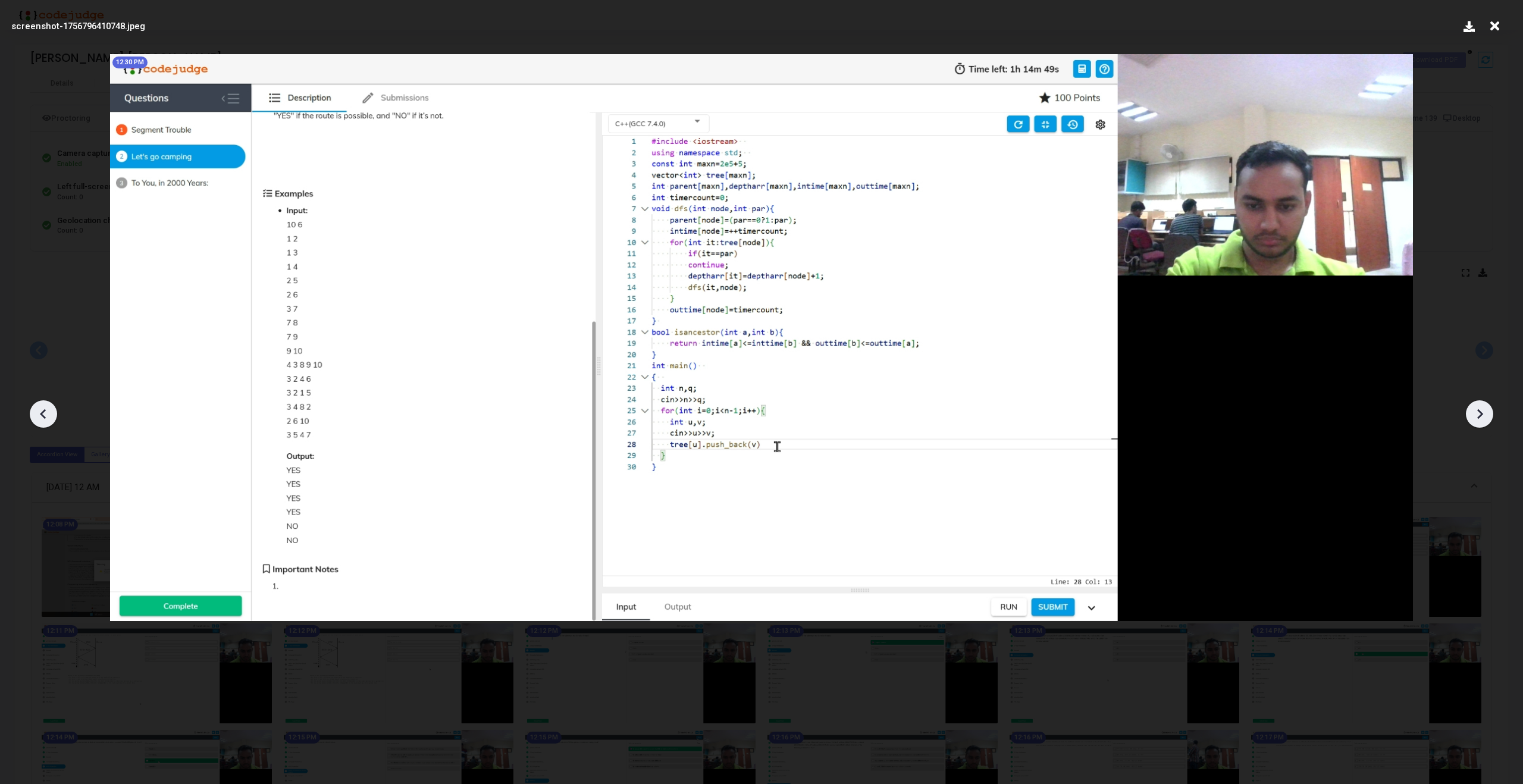
click at [1485, 412] on icon at bounding box center [1480, 414] width 18 height 18
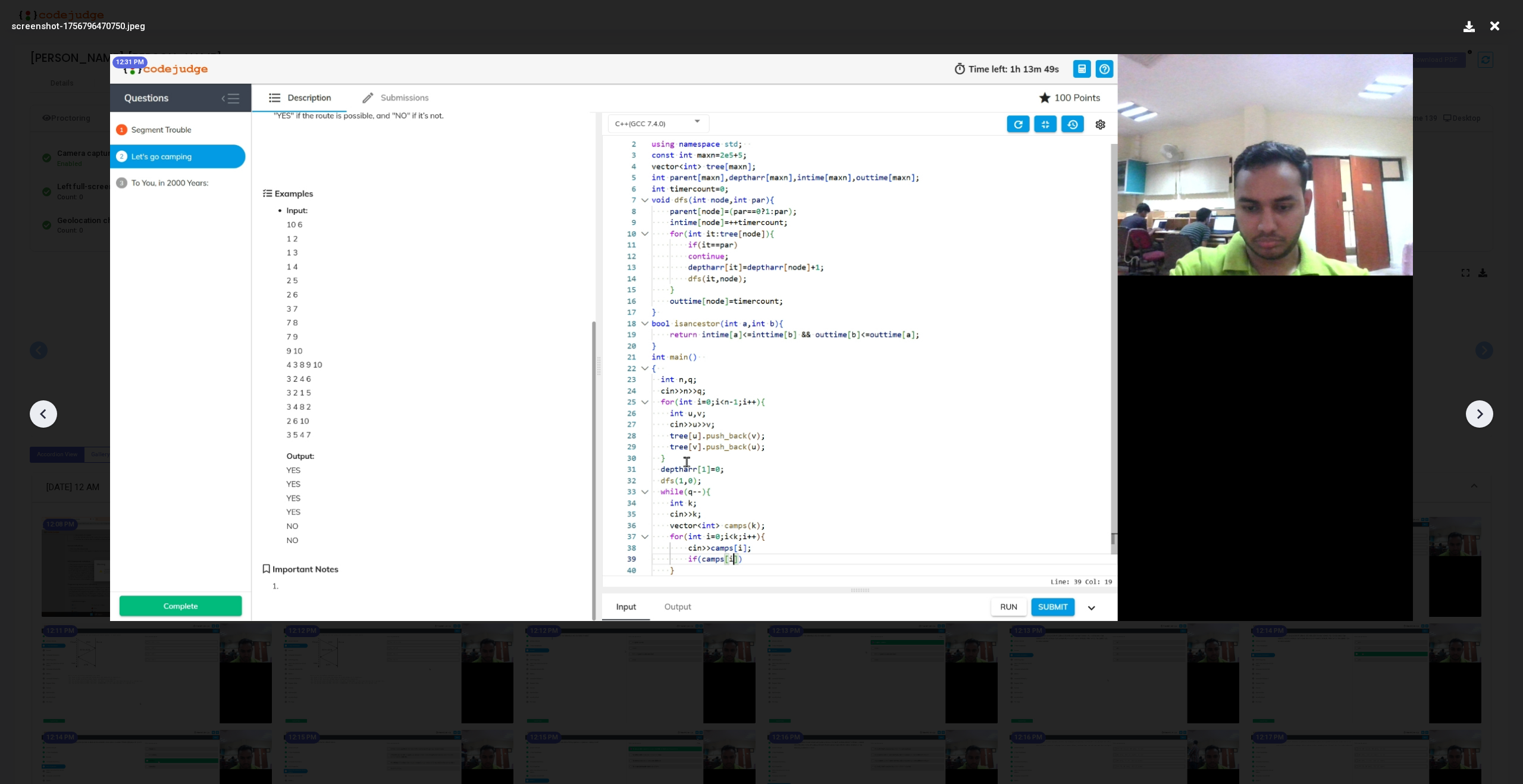
click at [1485, 412] on icon at bounding box center [1480, 414] width 18 height 18
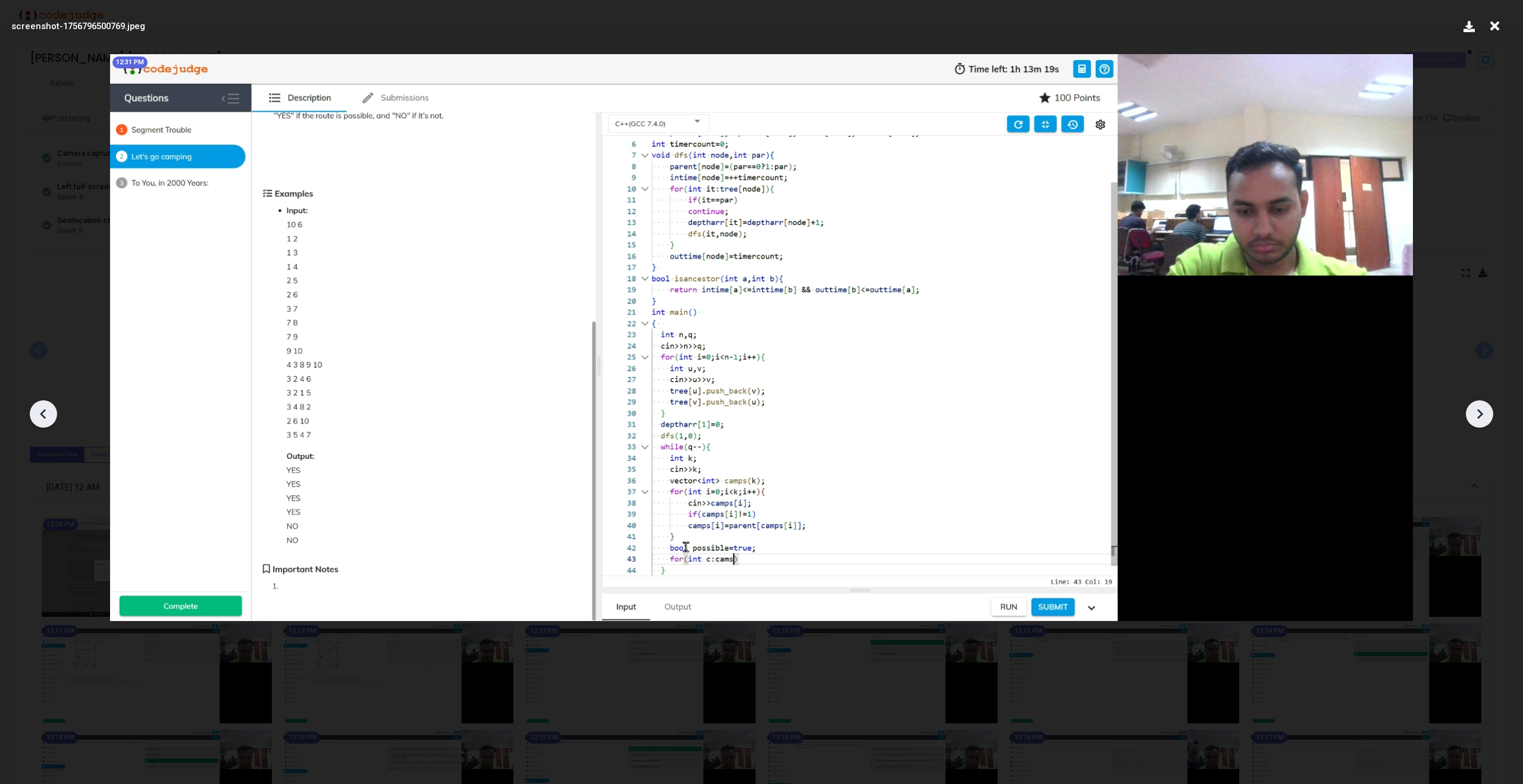
click at [1485, 412] on icon at bounding box center [1480, 414] width 18 height 18
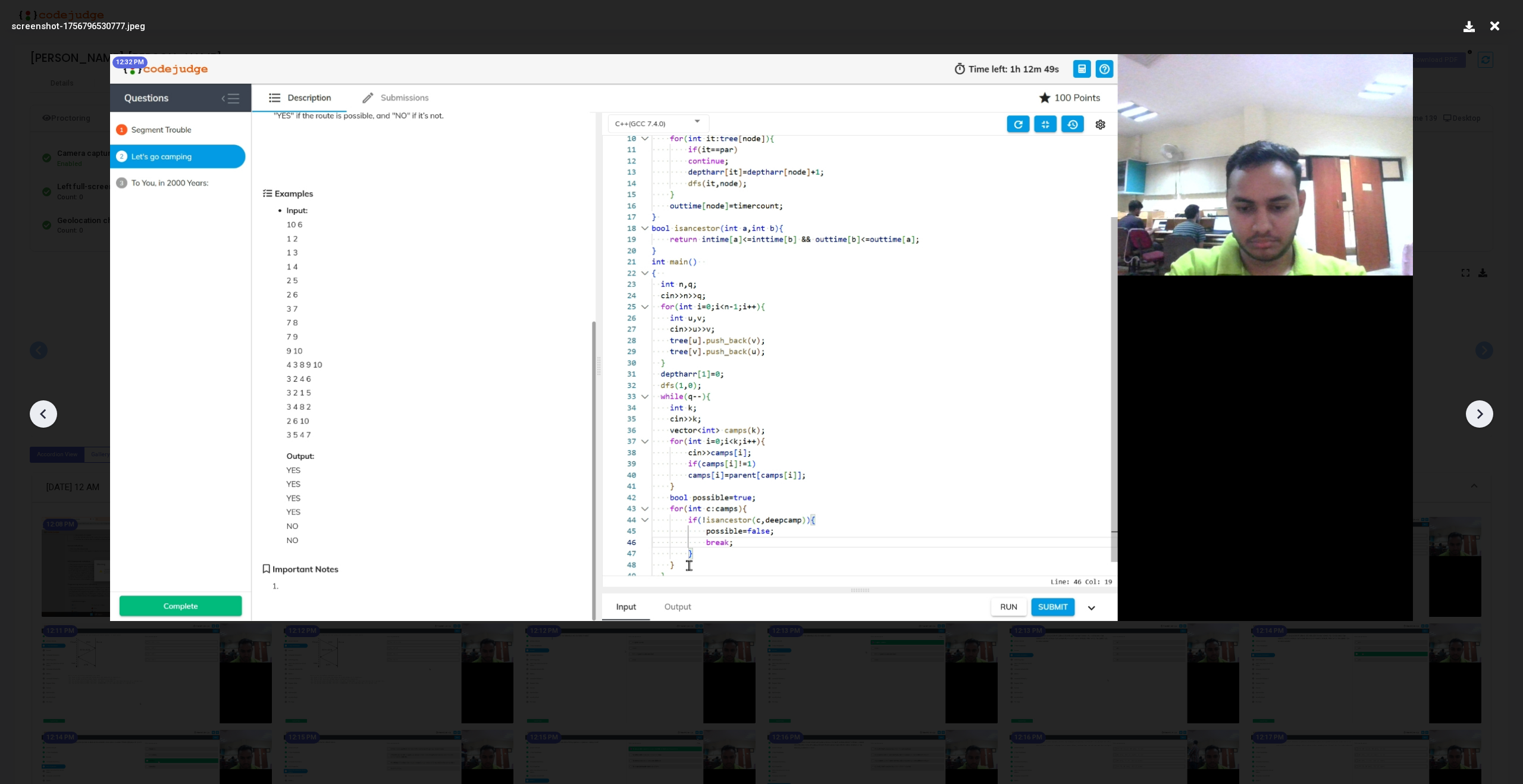
click at [1485, 412] on icon at bounding box center [1480, 414] width 18 height 18
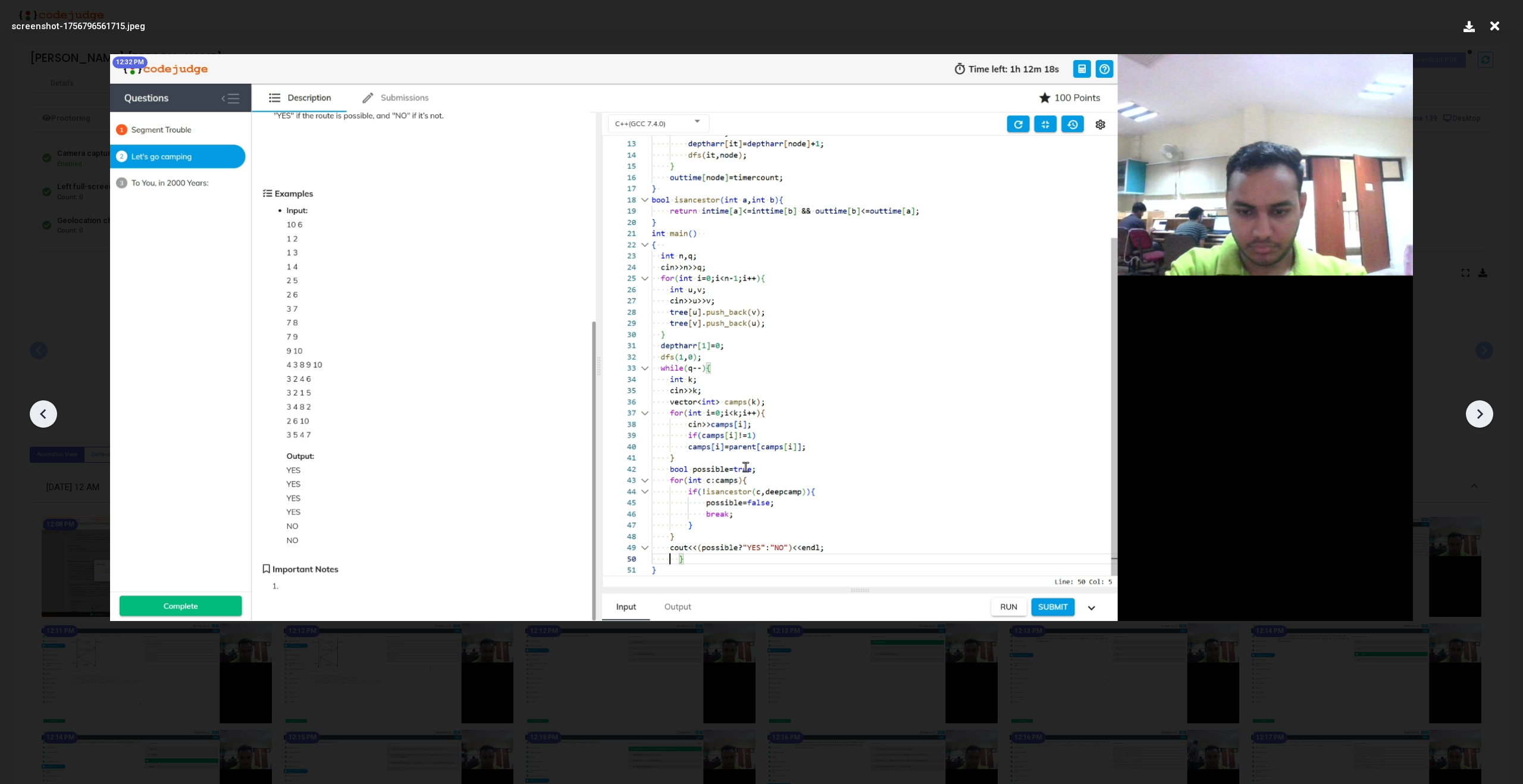
click at [1485, 412] on icon at bounding box center [1480, 414] width 18 height 18
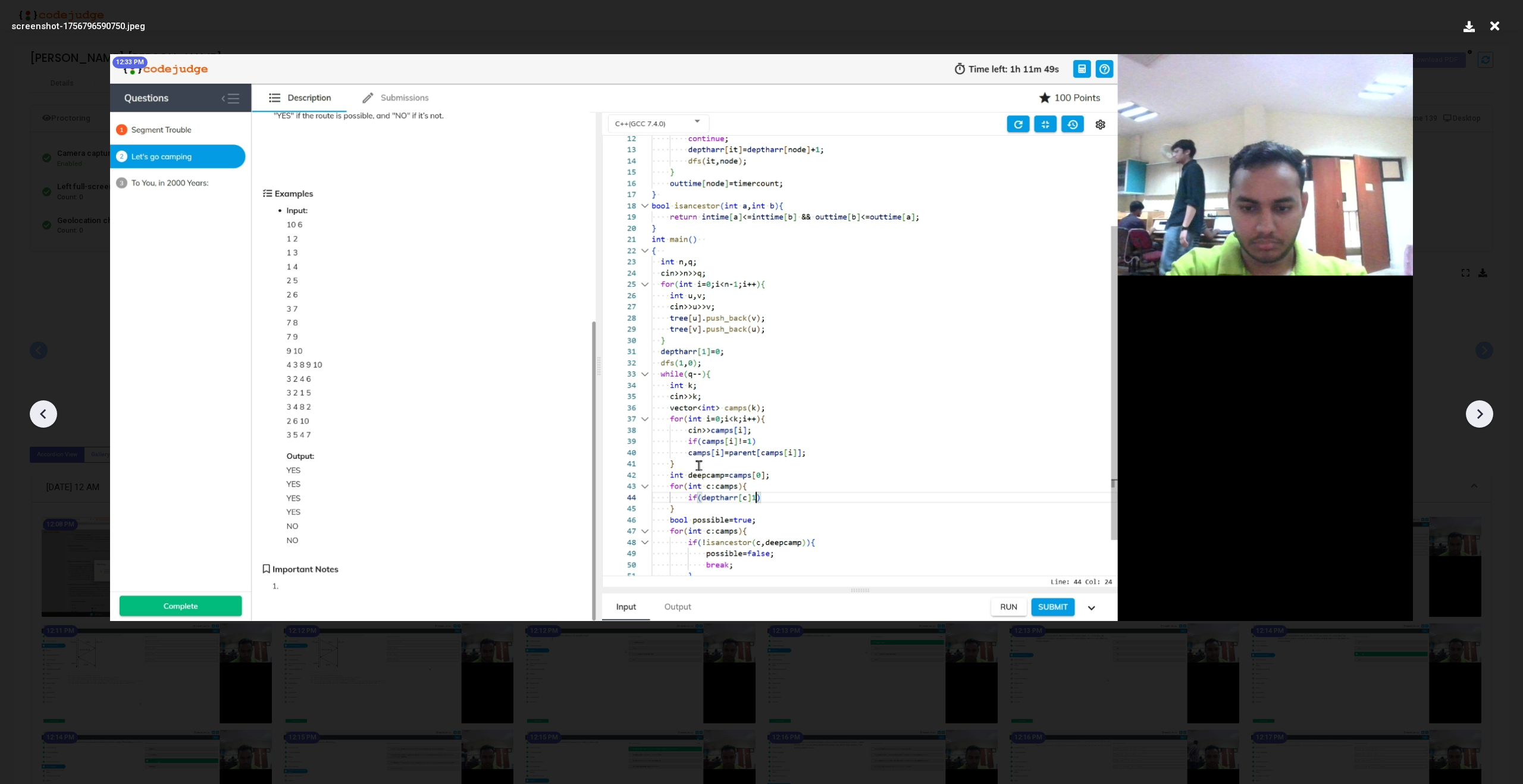
click at [1485, 412] on icon at bounding box center [1480, 414] width 18 height 18
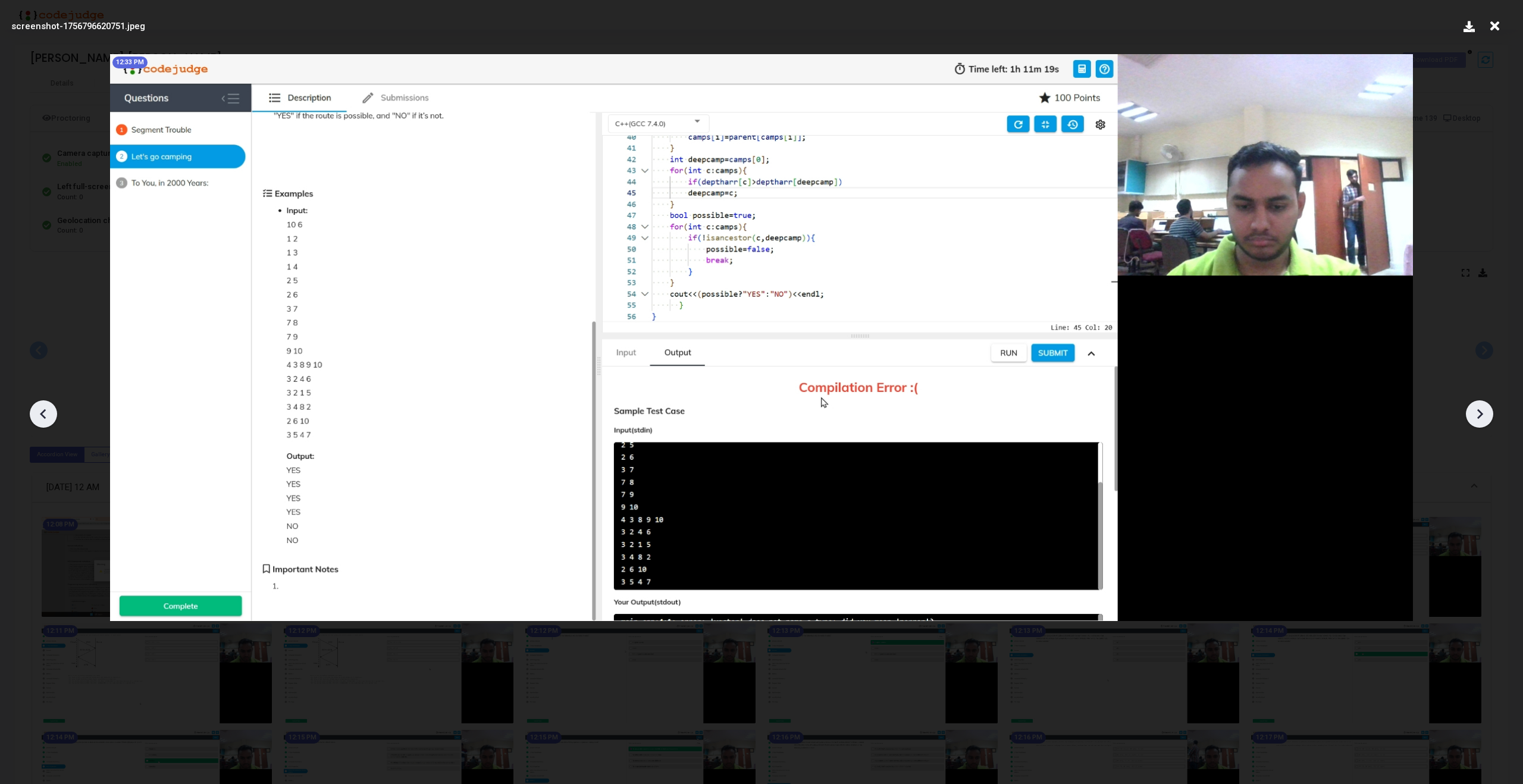
click at [1485, 412] on icon at bounding box center [1480, 414] width 18 height 18
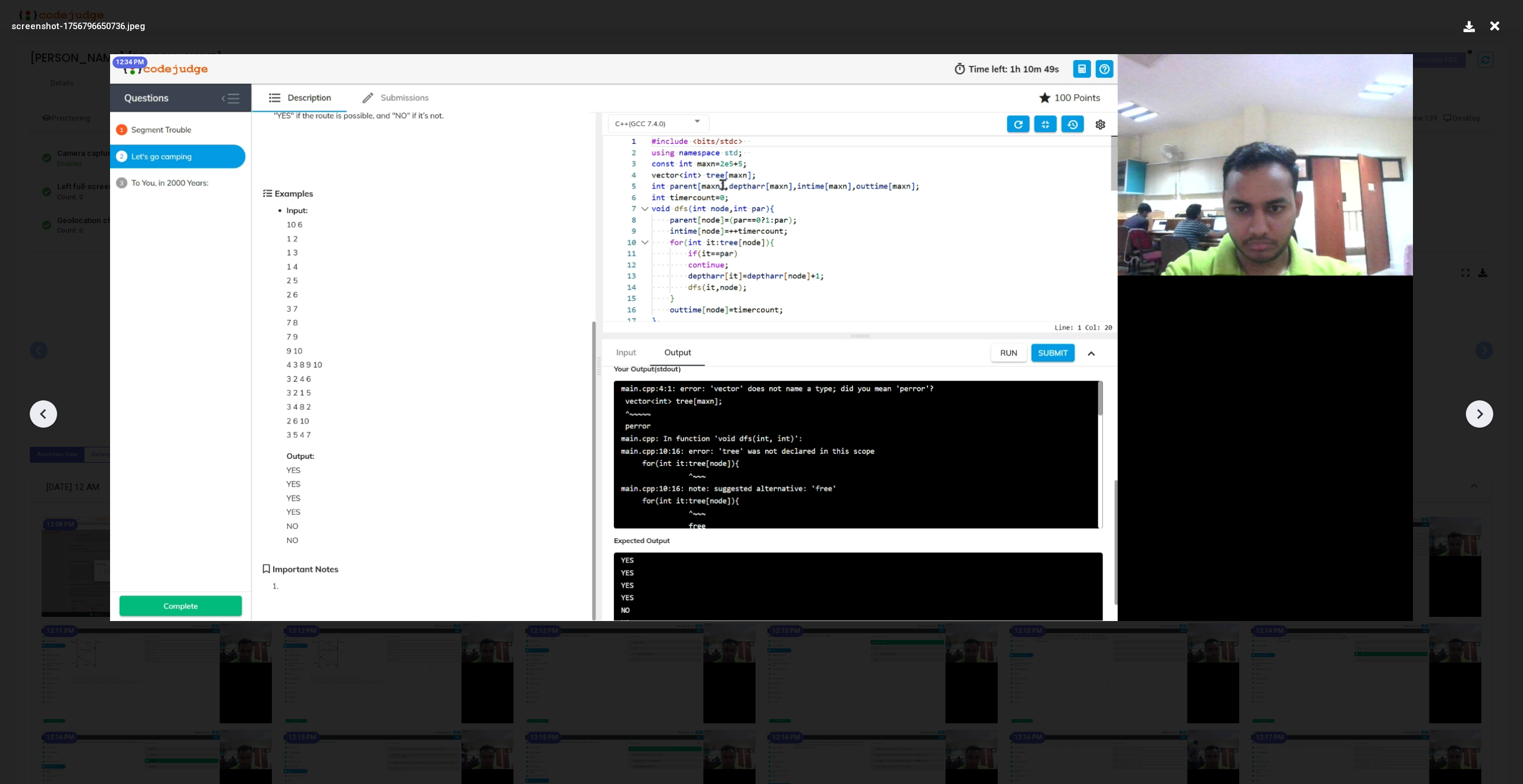
click at [1485, 412] on icon at bounding box center [1480, 414] width 18 height 18
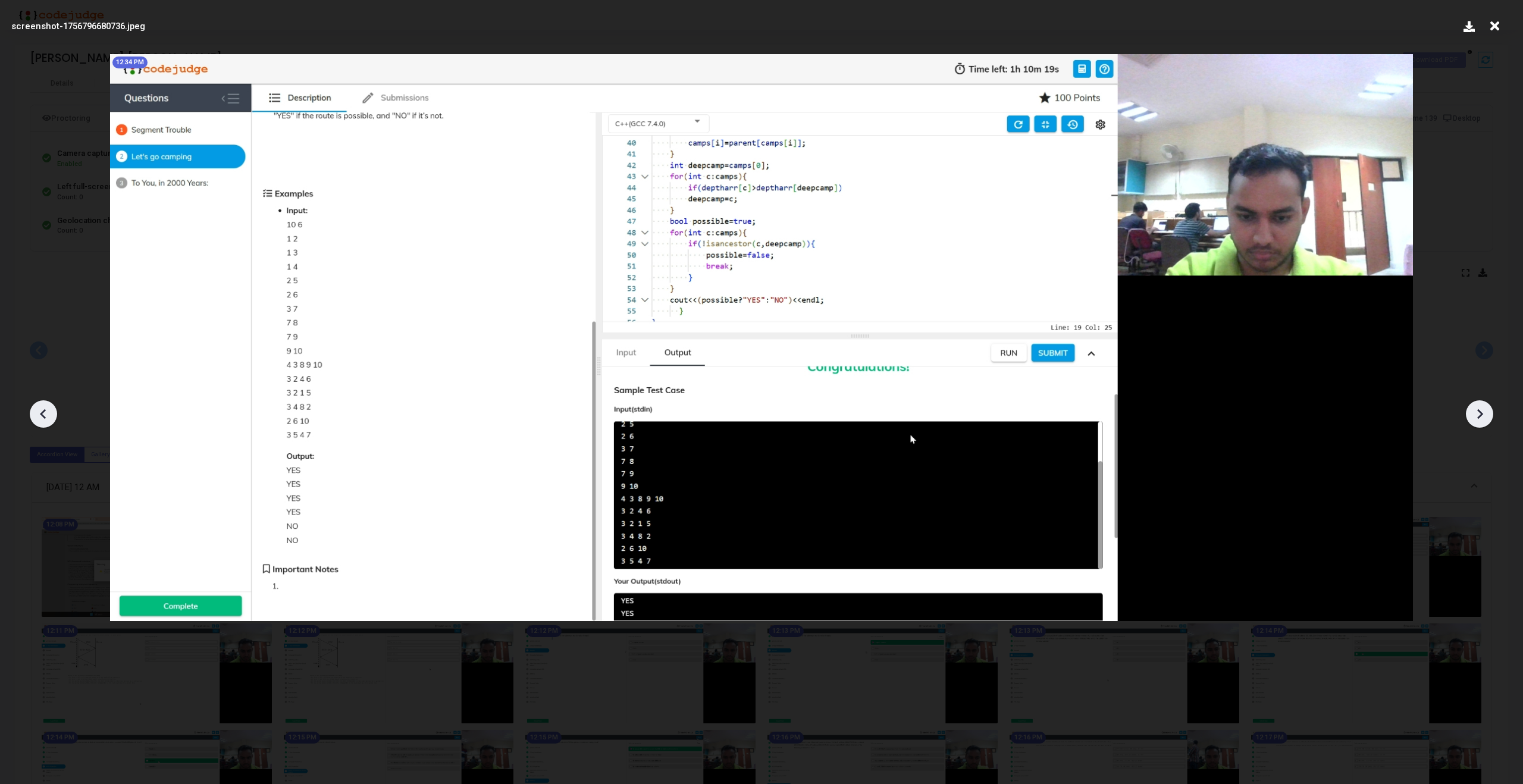
click at [1485, 412] on icon at bounding box center [1480, 414] width 18 height 18
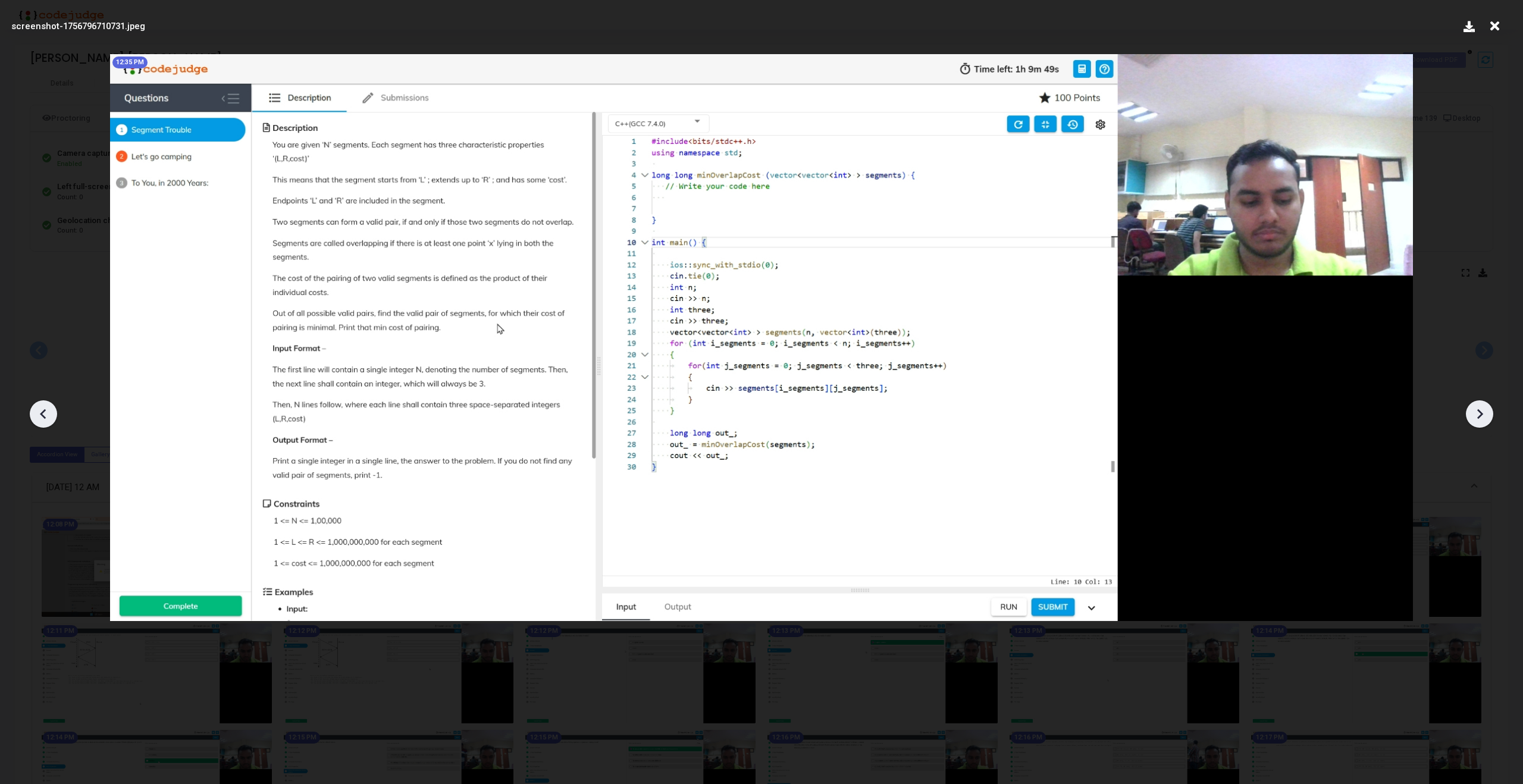
click at [1485, 412] on icon at bounding box center [1480, 414] width 18 height 18
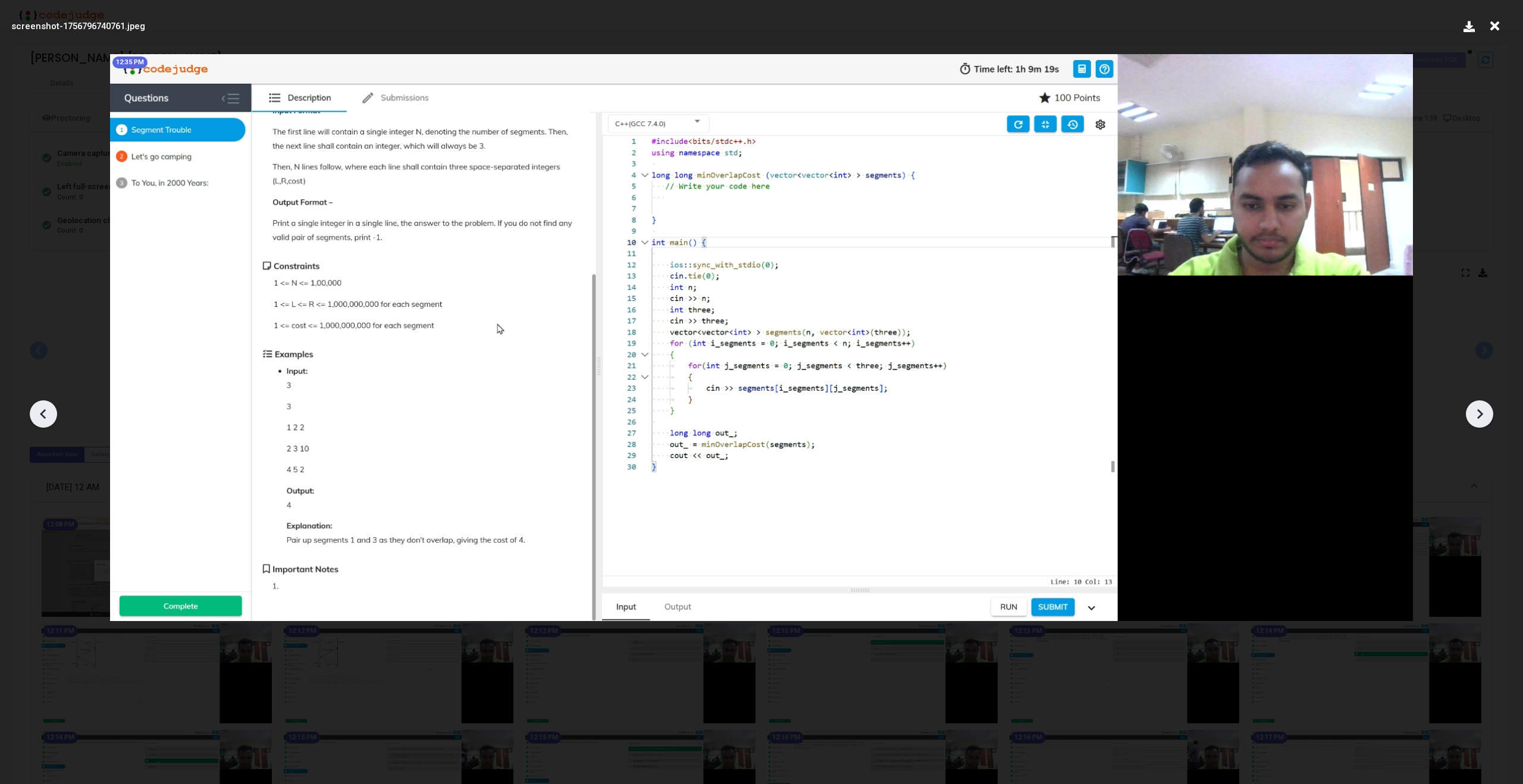
click at [1485, 412] on icon at bounding box center [1480, 414] width 18 height 18
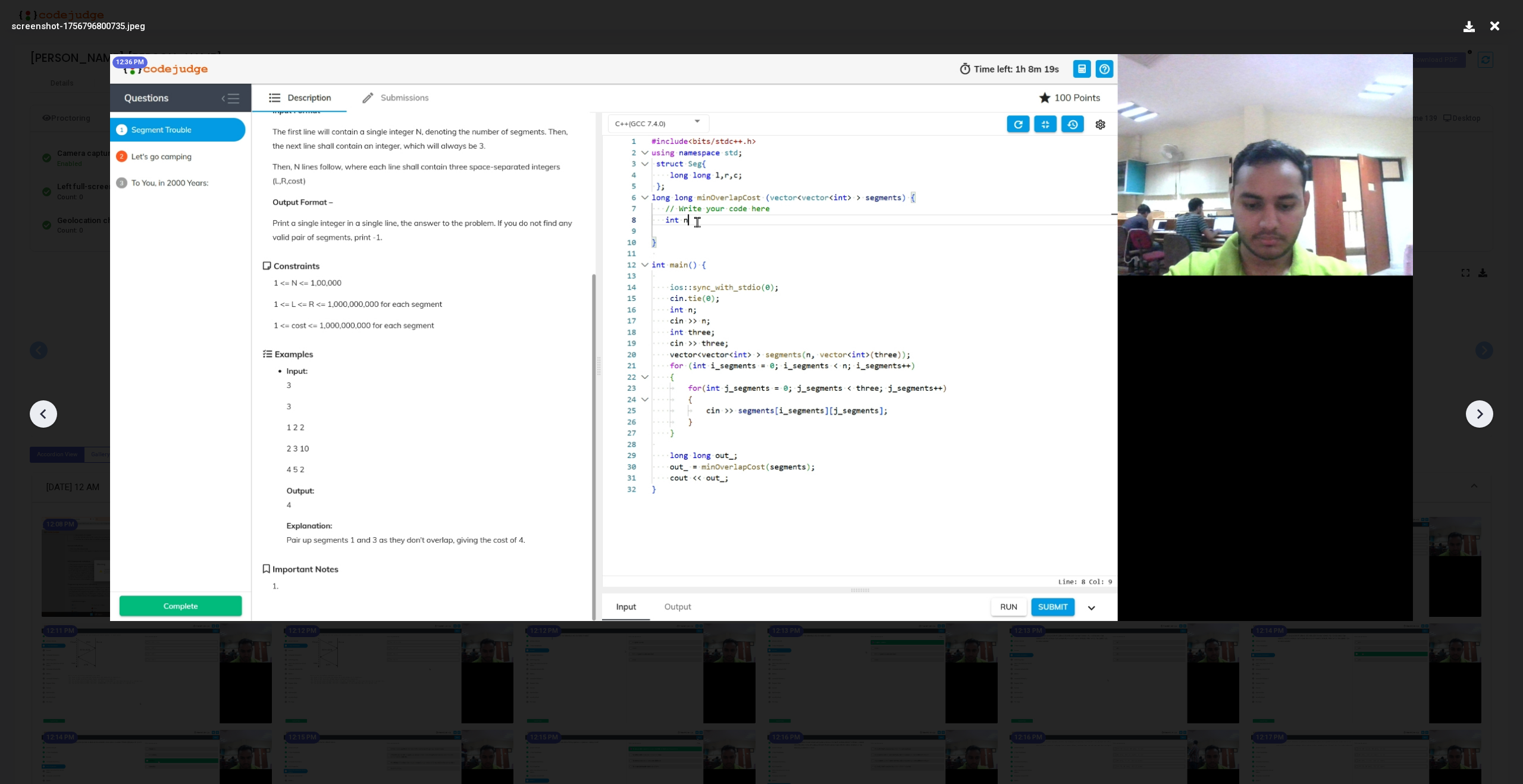
click at [1485, 412] on icon at bounding box center [1480, 414] width 18 height 18
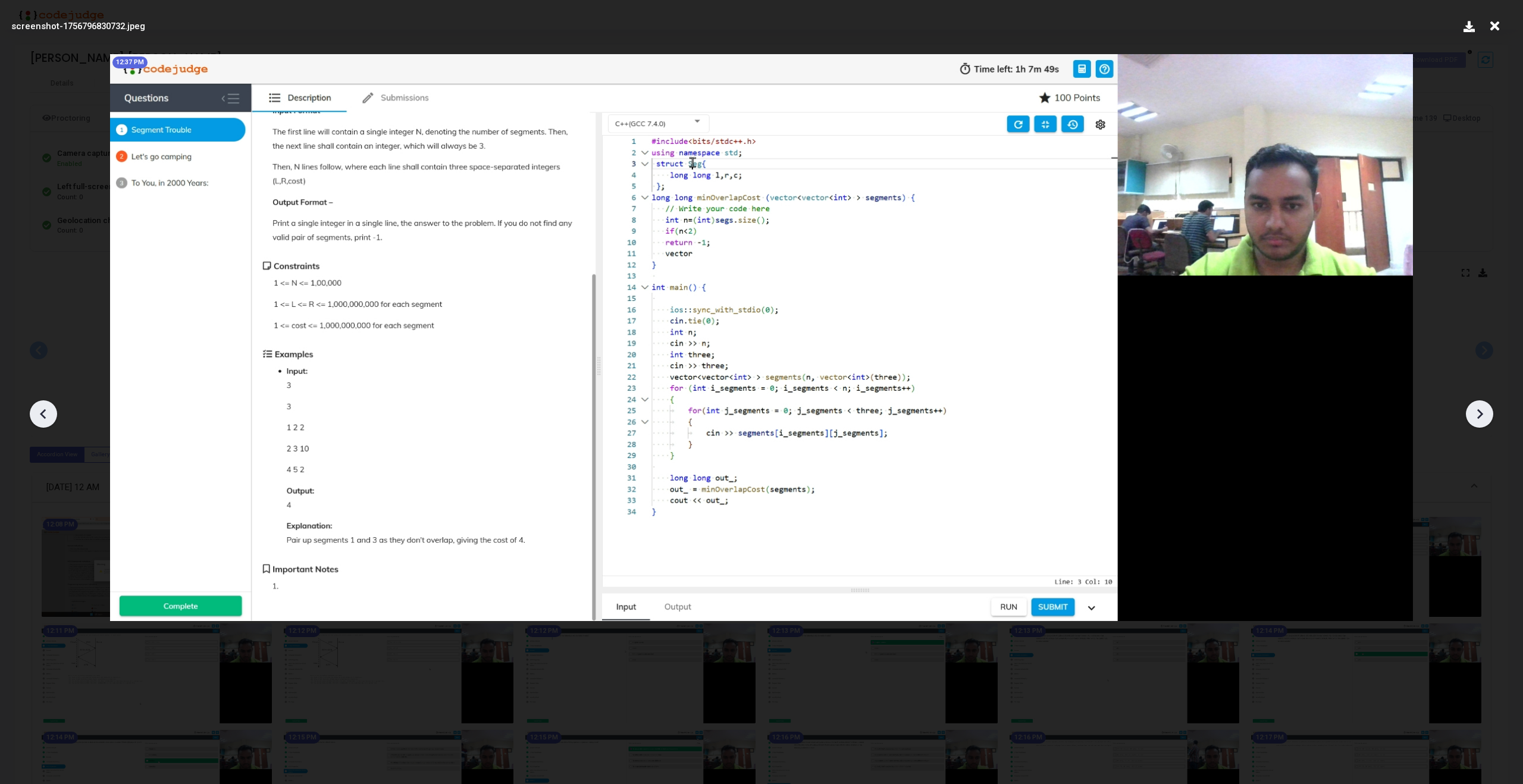
click at [1485, 412] on icon at bounding box center [1480, 414] width 18 height 18
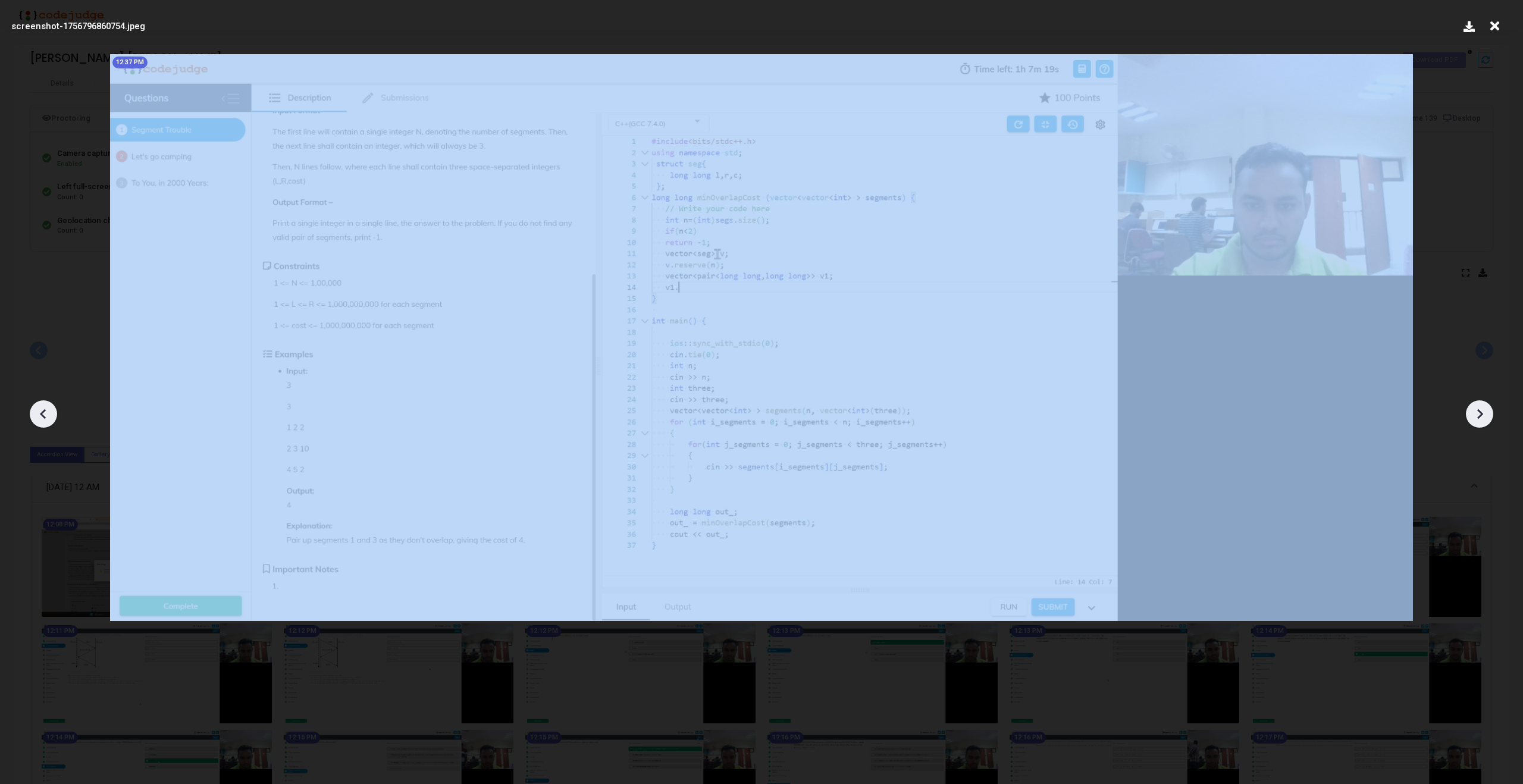
click at [1485, 412] on icon at bounding box center [1480, 414] width 18 height 18
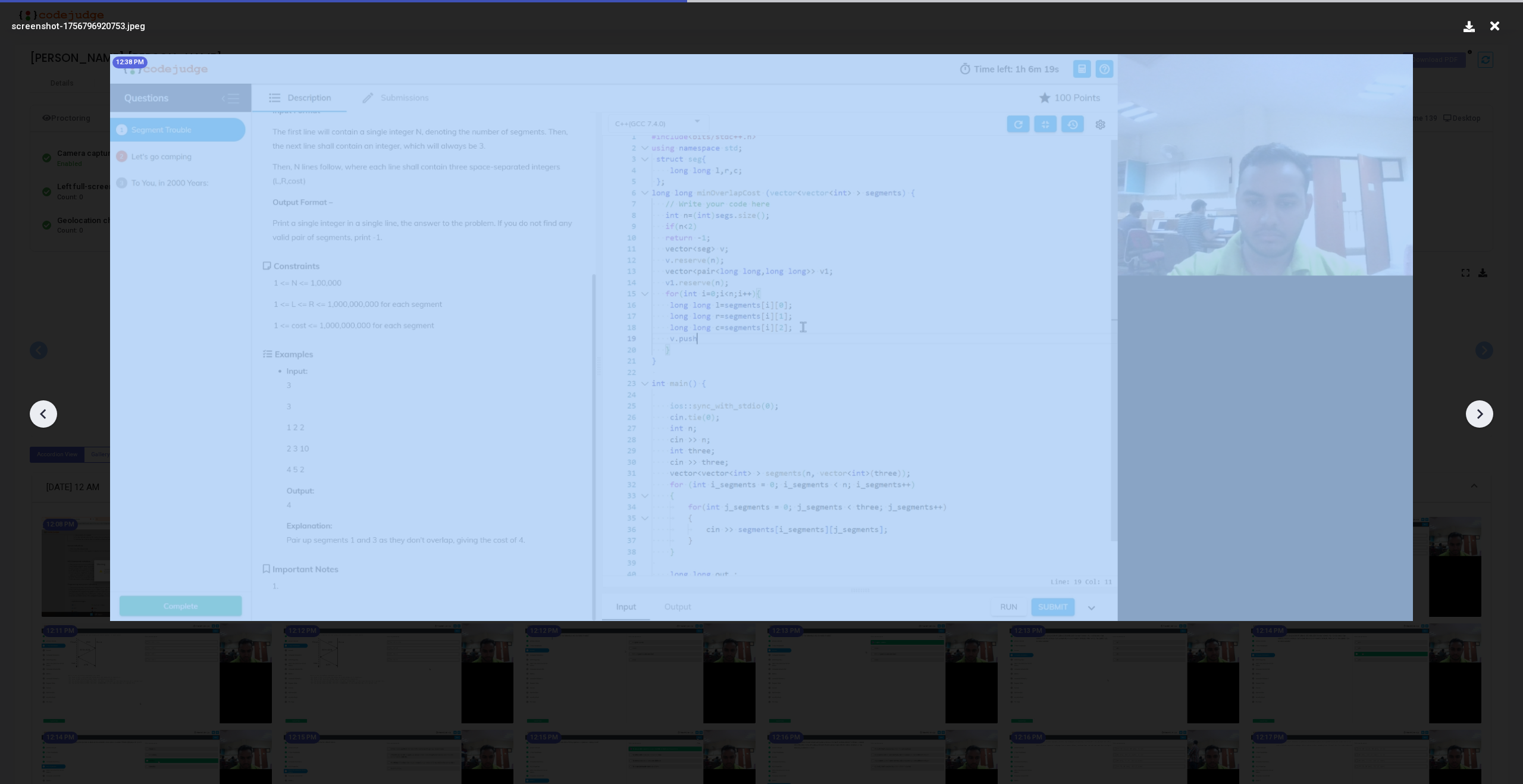
click at [1485, 412] on icon at bounding box center [1480, 414] width 18 height 18
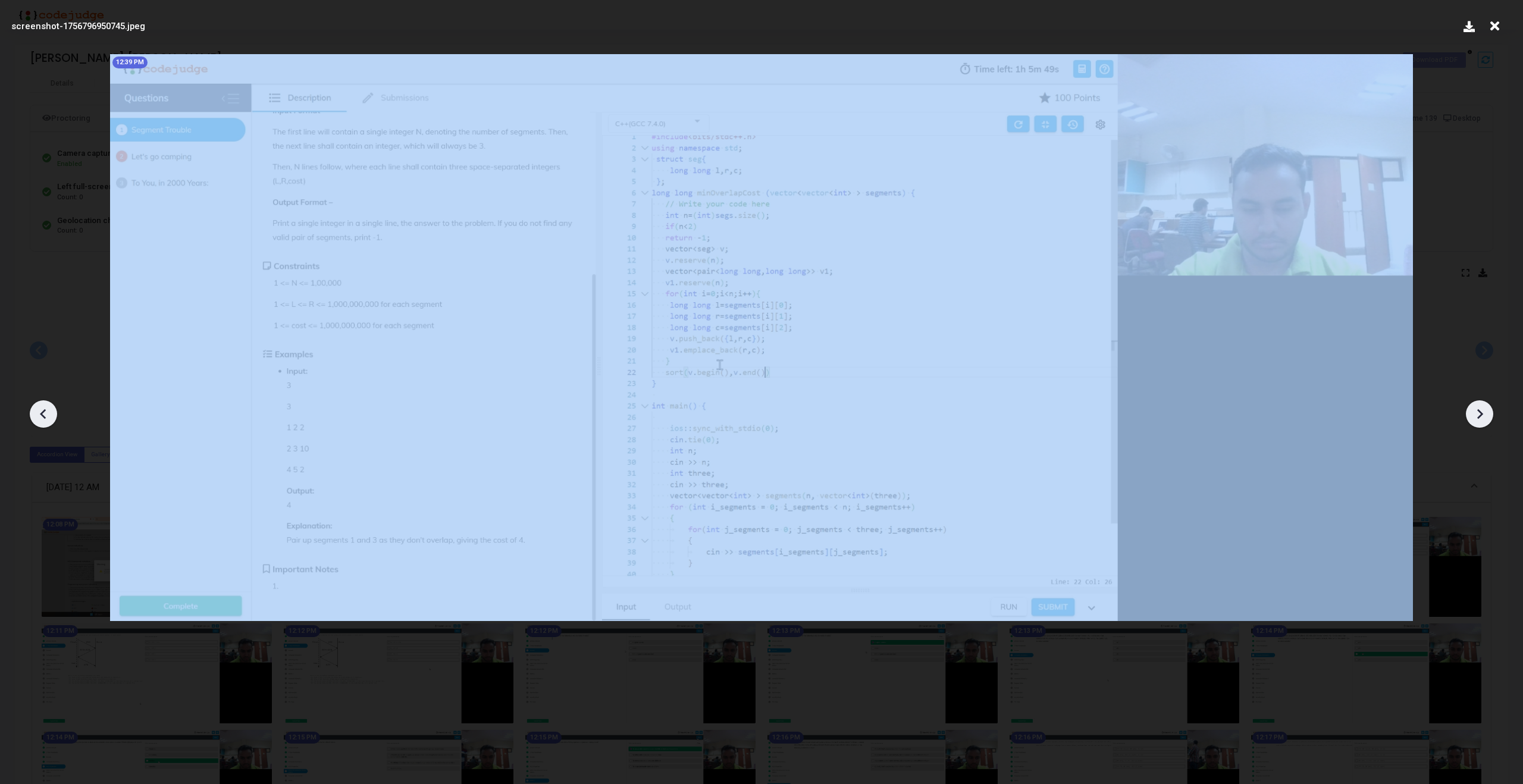
click at [1485, 412] on icon at bounding box center [1480, 414] width 18 height 18
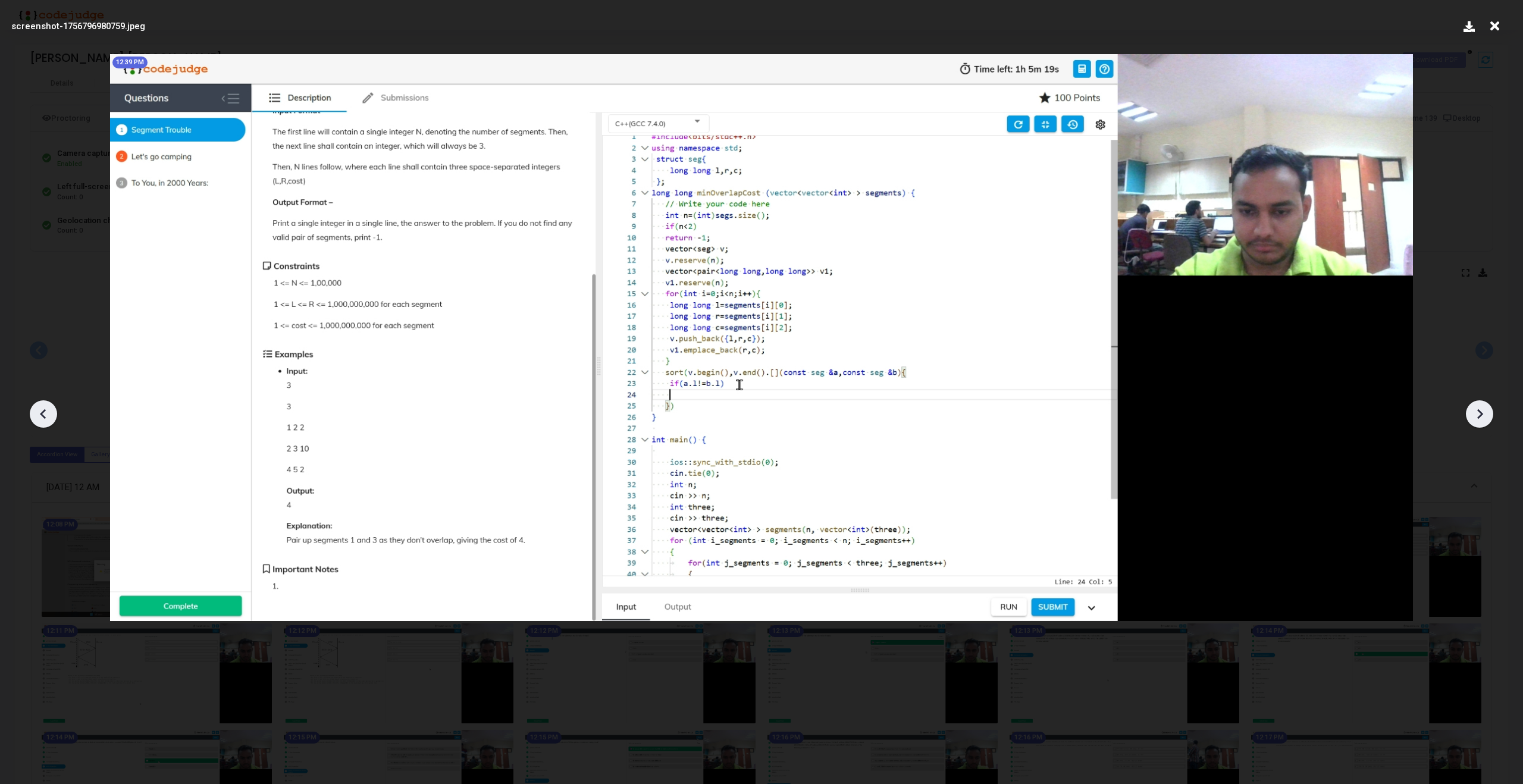
click at [1485, 412] on icon at bounding box center [1480, 414] width 18 height 18
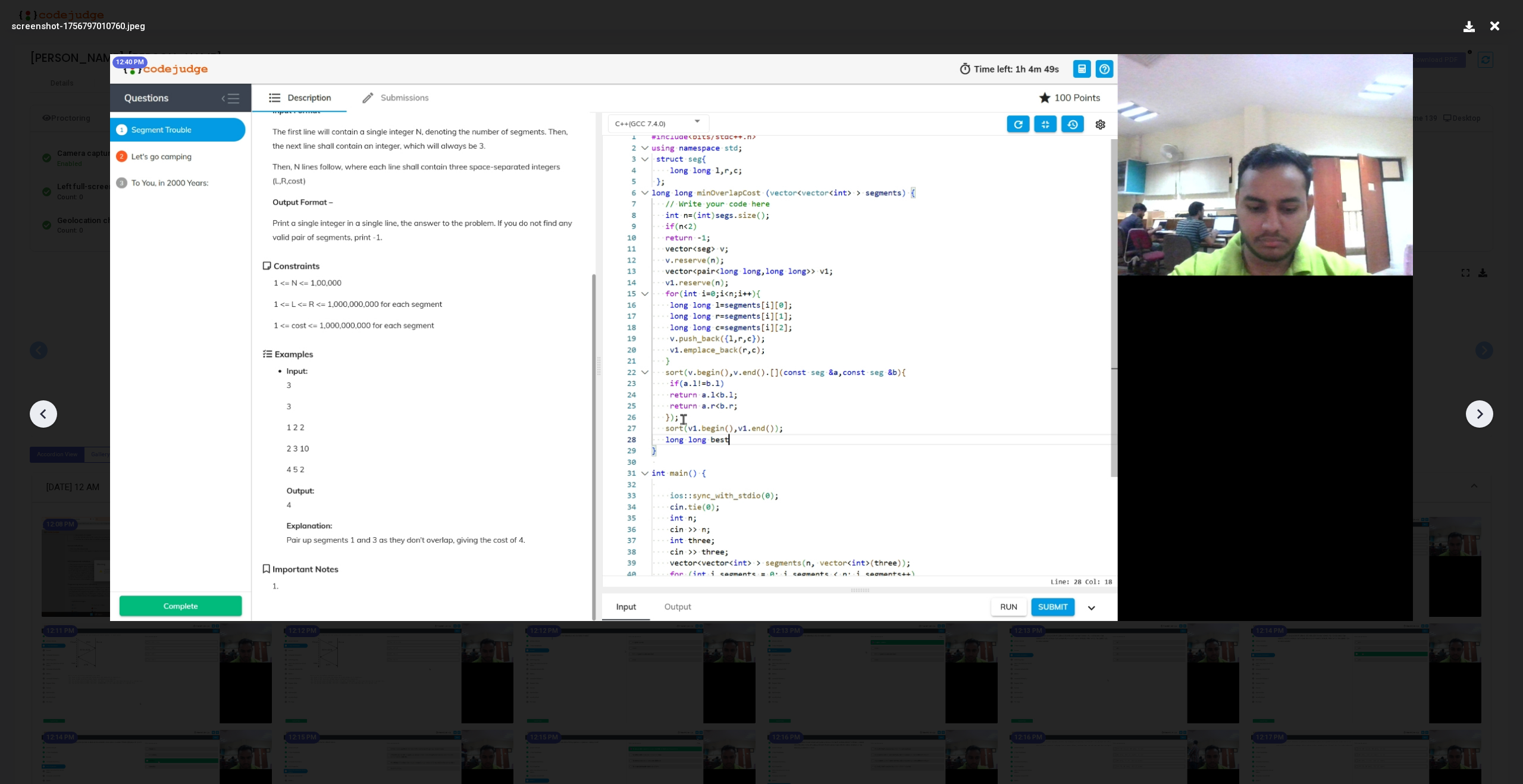
click at [1485, 412] on icon at bounding box center [1480, 414] width 18 height 18
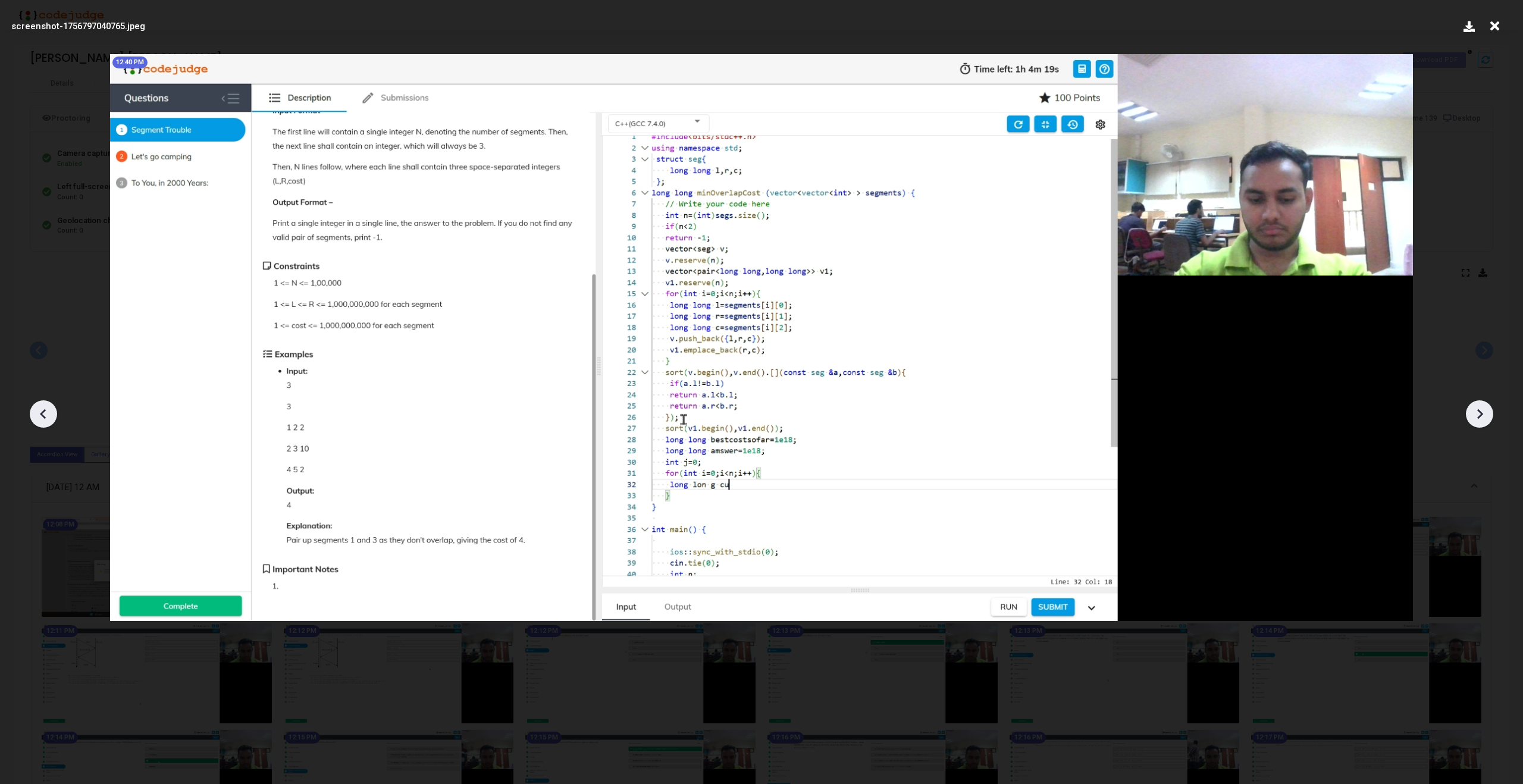
click at [1485, 412] on icon at bounding box center [1480, 414] width 18 height 18
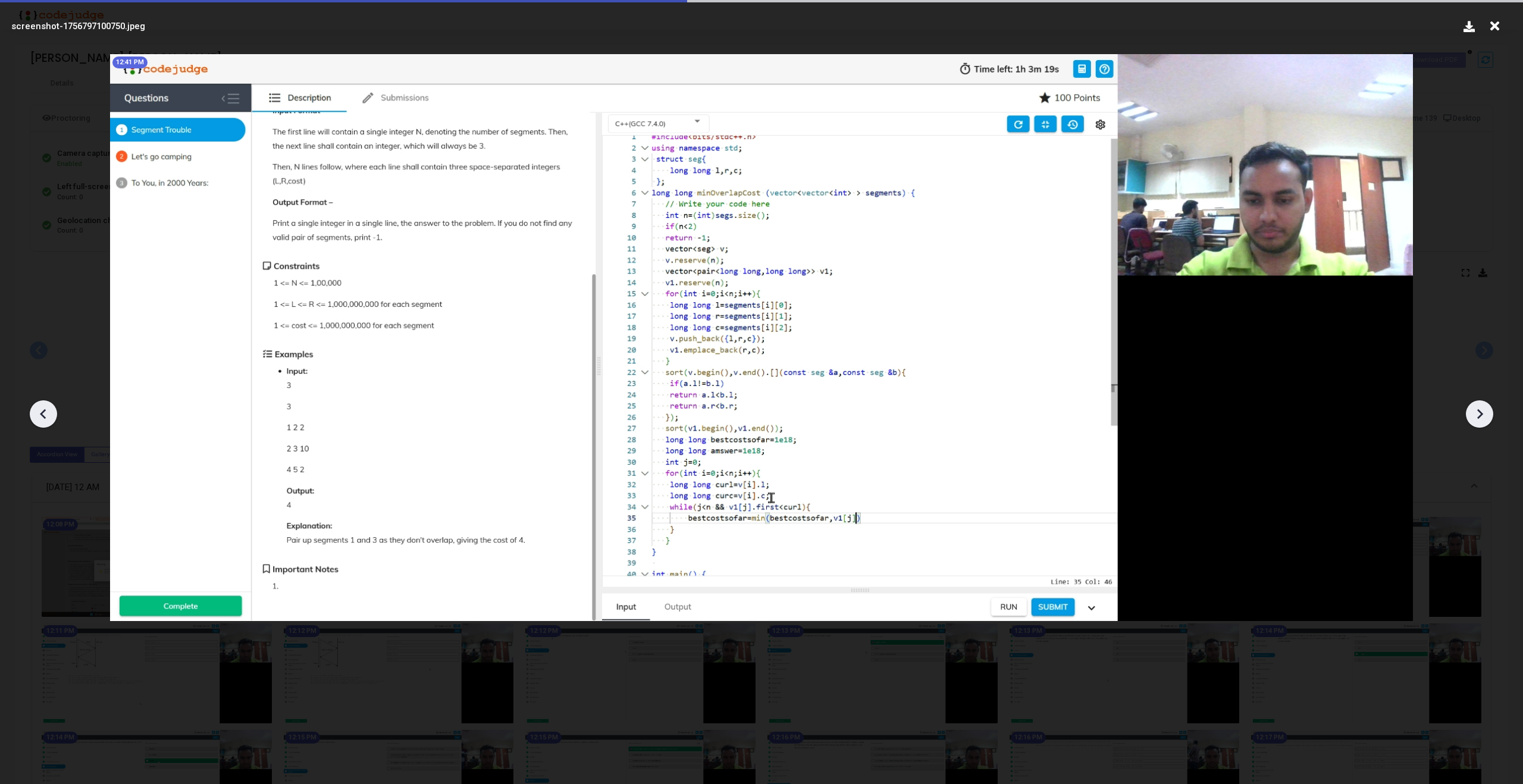
click at [1485, 412] on icon at bounding box center [1480, 414] width 18 height 18
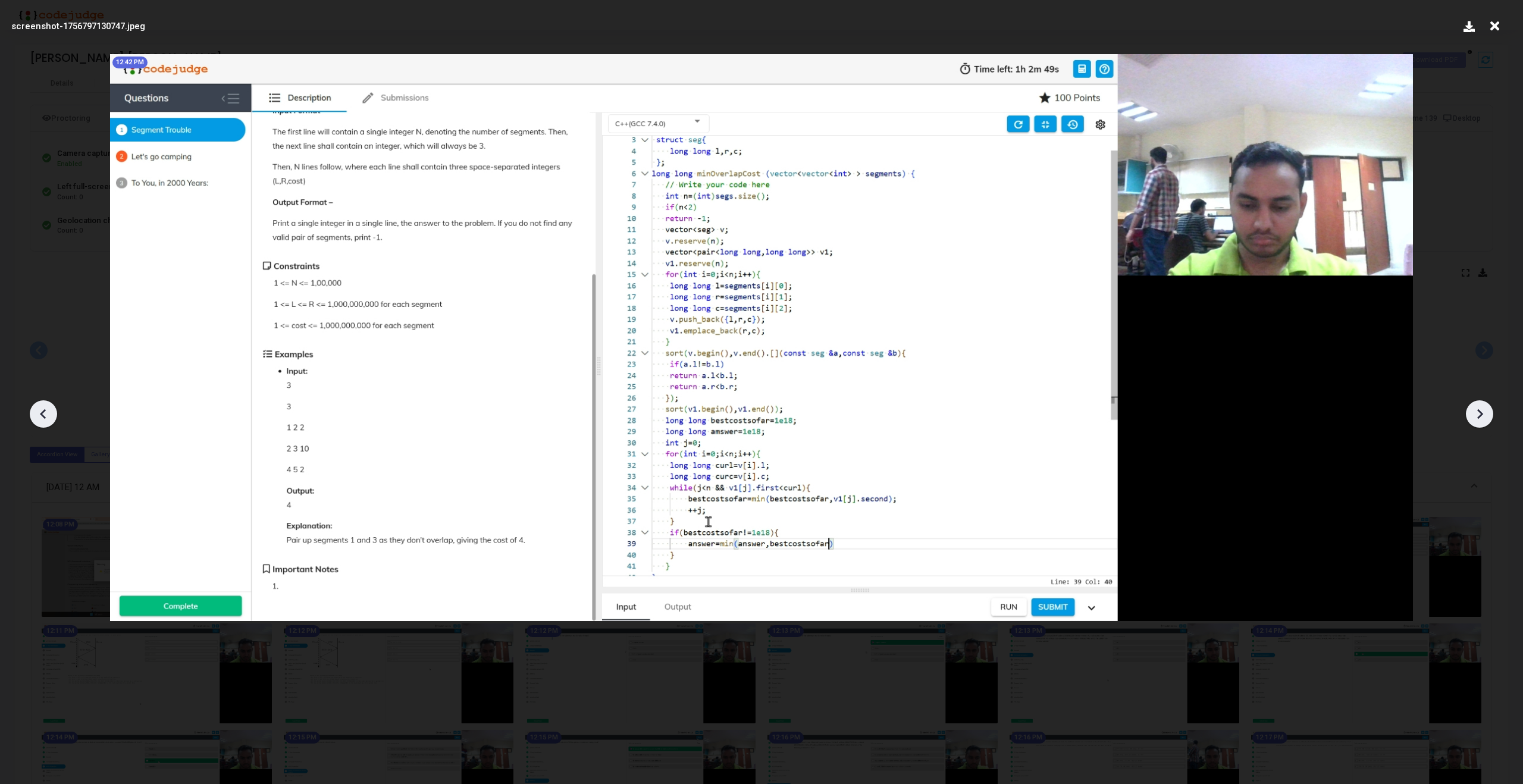
click at [1485, 412] on icon at bounding box center [1480, 414] width 18 height 18
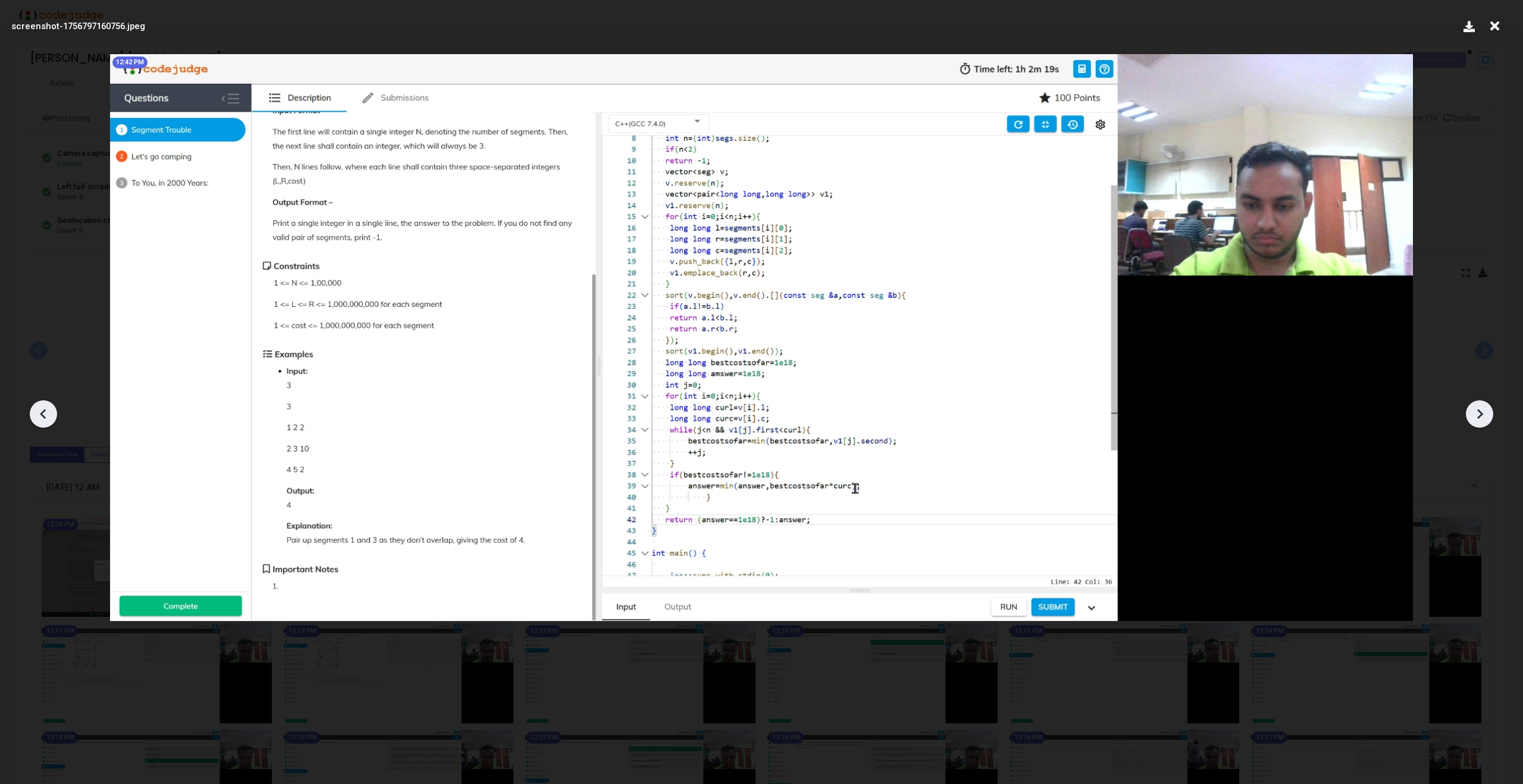
click at [1485, 412] on icon at bounding box center [1480, 414] width 18 height 18
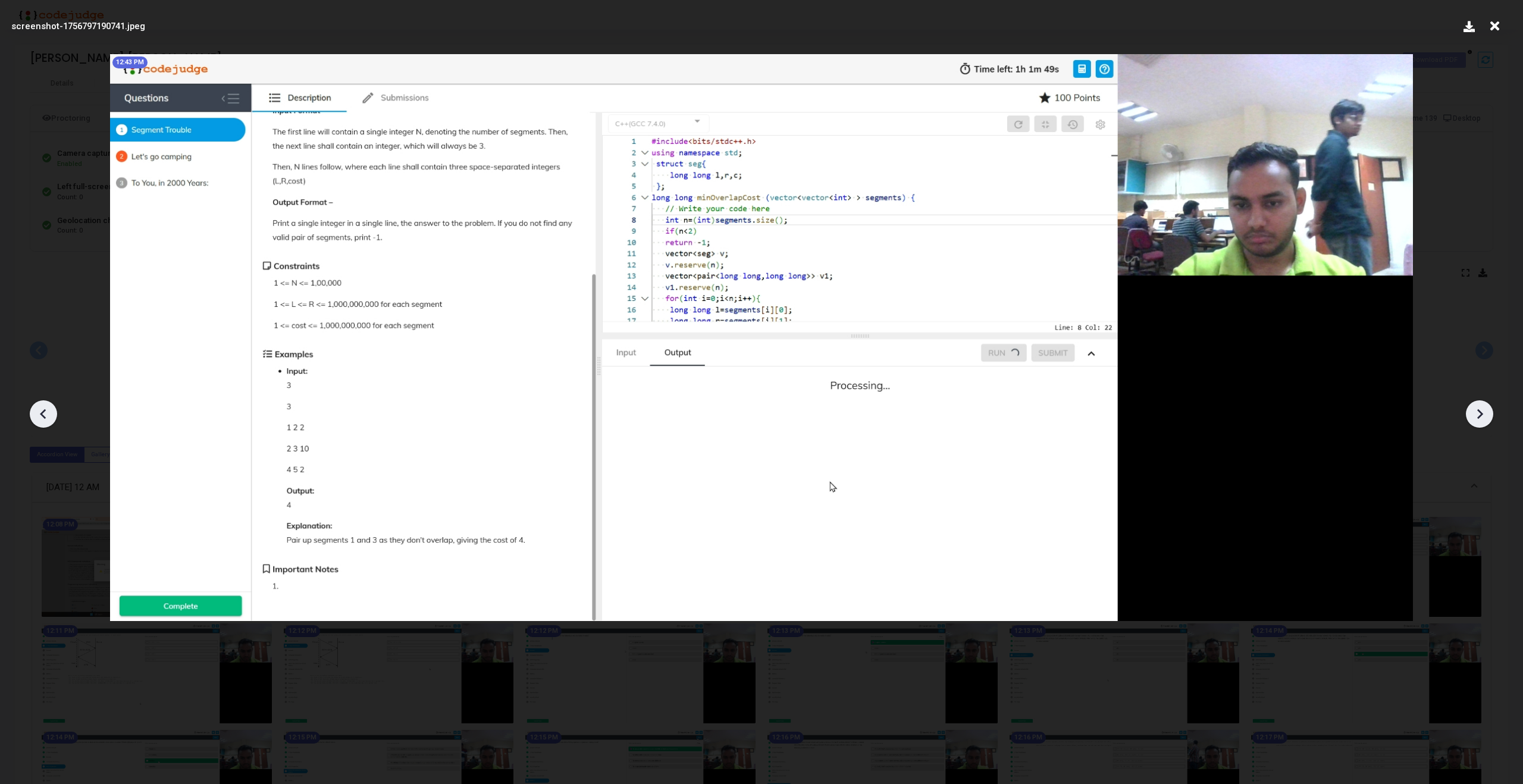
click at [1485, 412] on icon at bounding box center [1480, 414] width 18 height 18
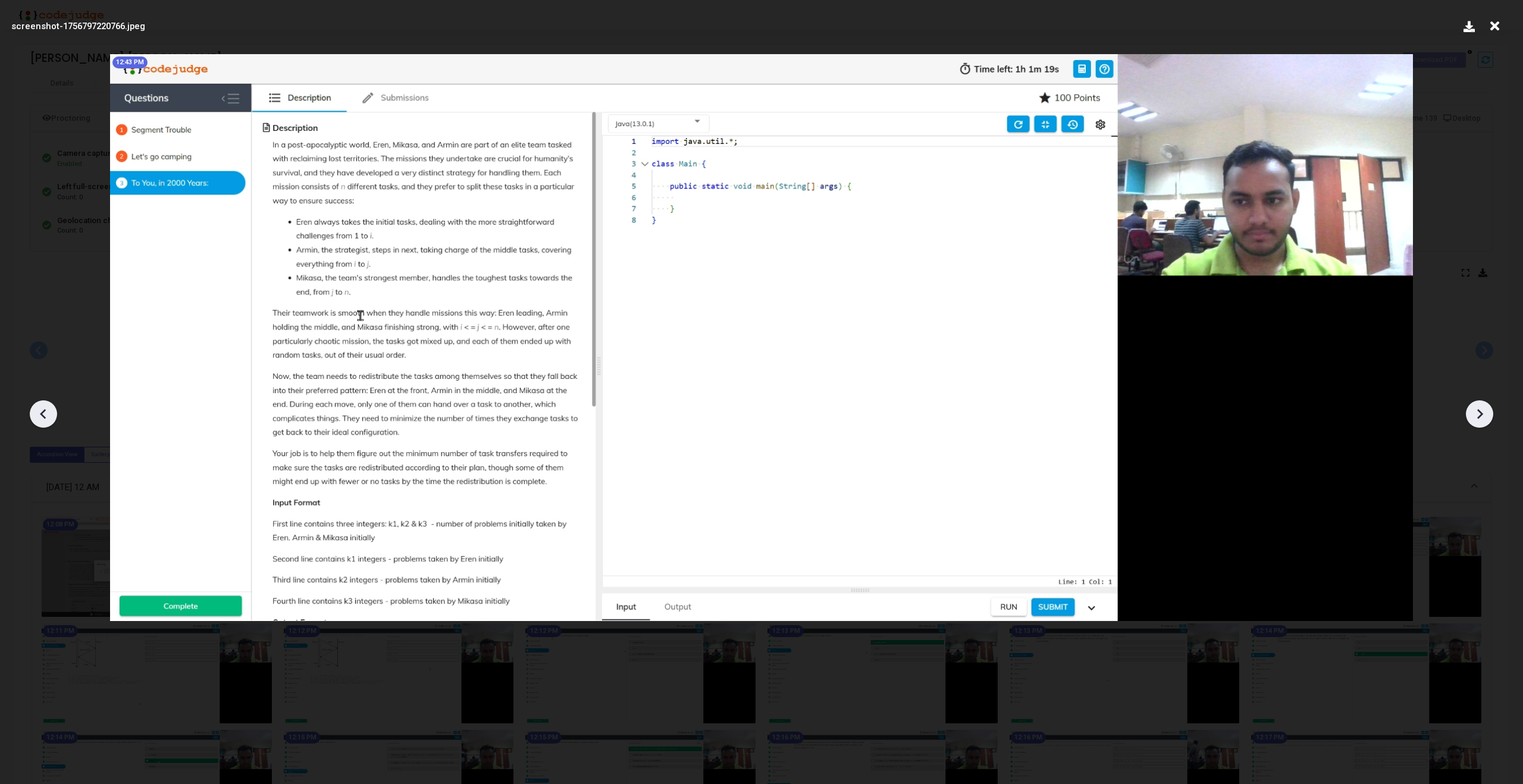
click at [1485, 412] on icon at bounding box center [1480, 414] width 18 height 18
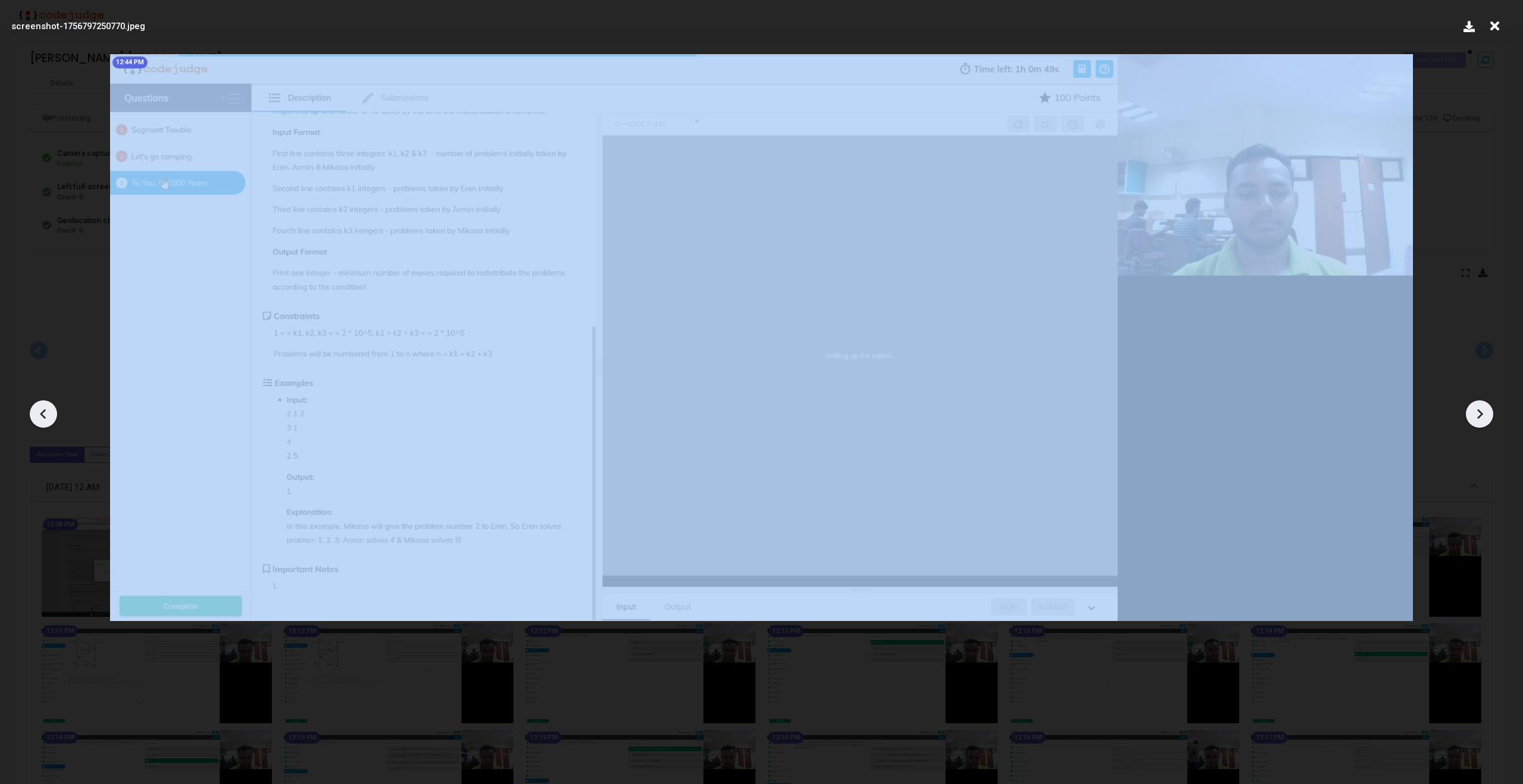
click at [38, 414] on icon at bounding box center [44, 414] width 18 height 18
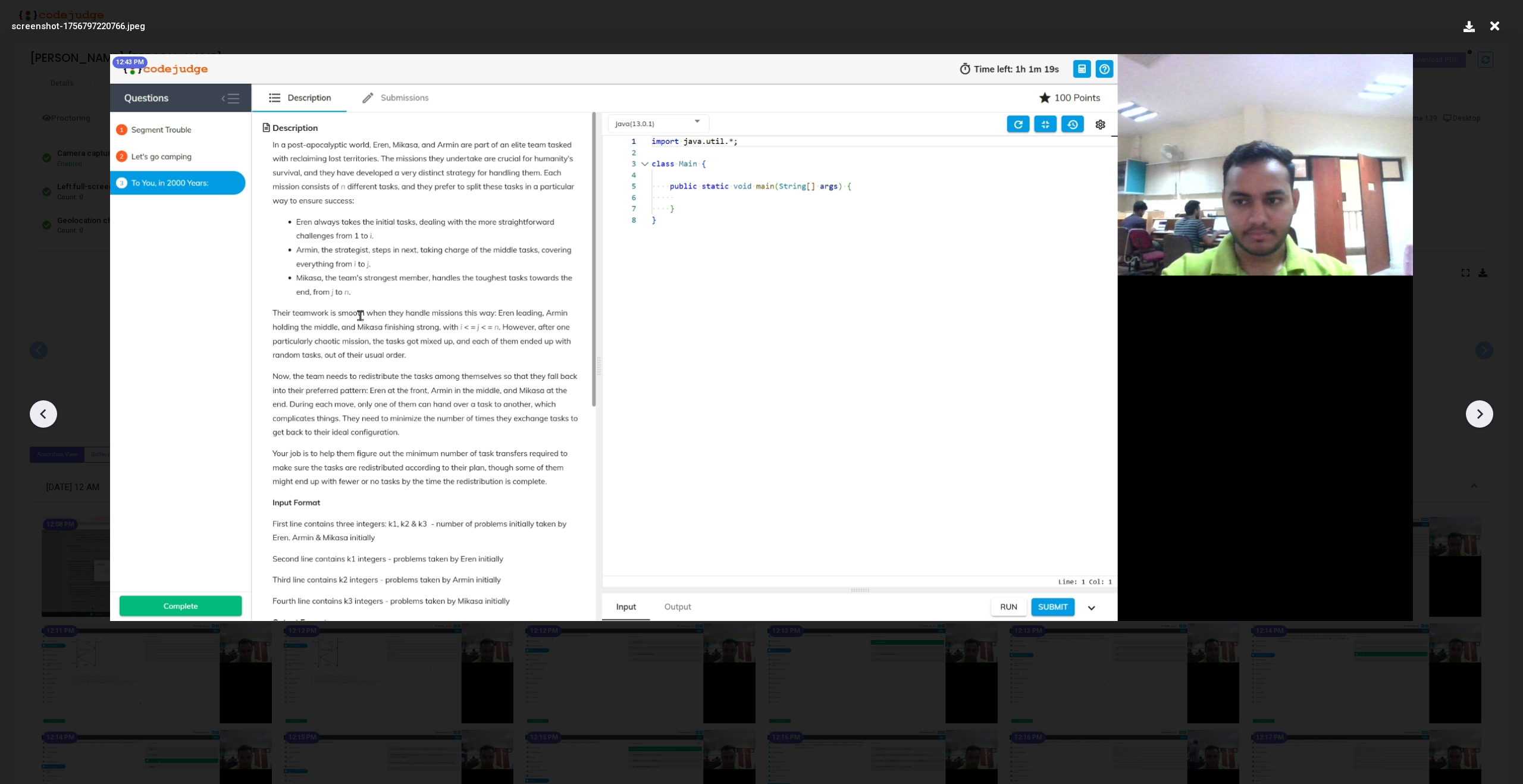
click at [38, 414] on icon at bounding box center [44, 414] width 18 height 18
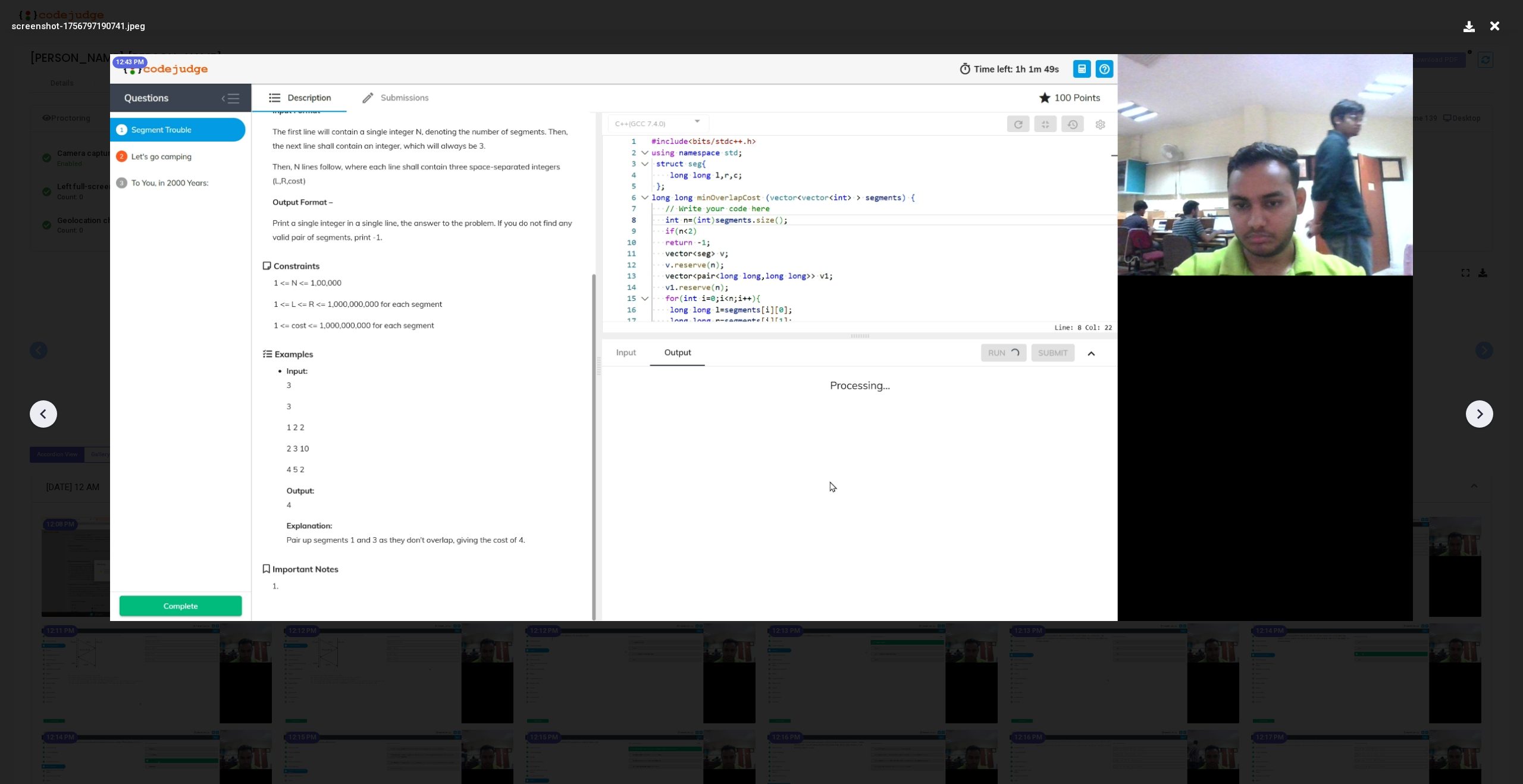
click at [39, 414] on icon at bounding box center [44, 414] width 18 height 18
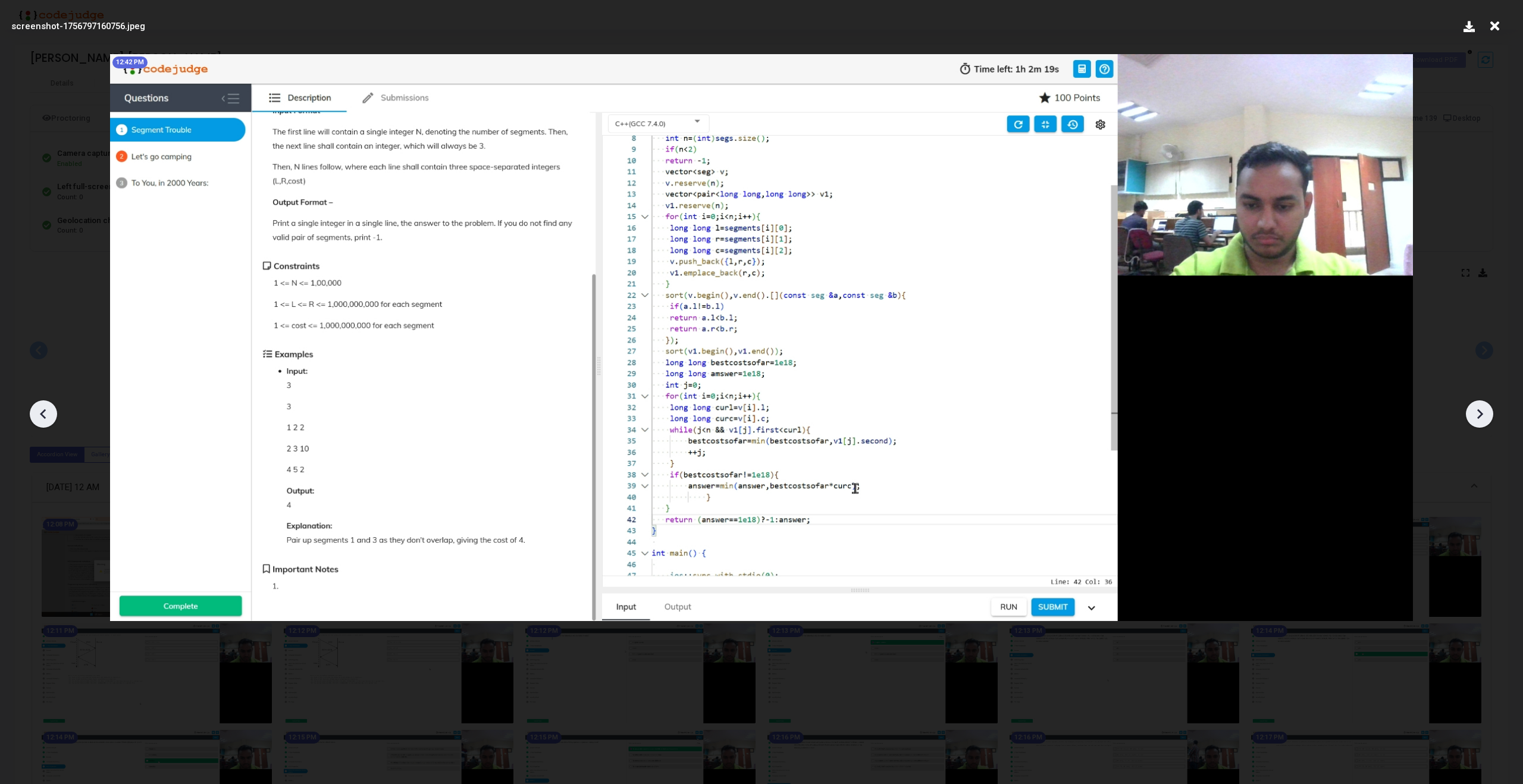
click at [39, 414] on icon at bounding box center [44, 414] width 18 height 18
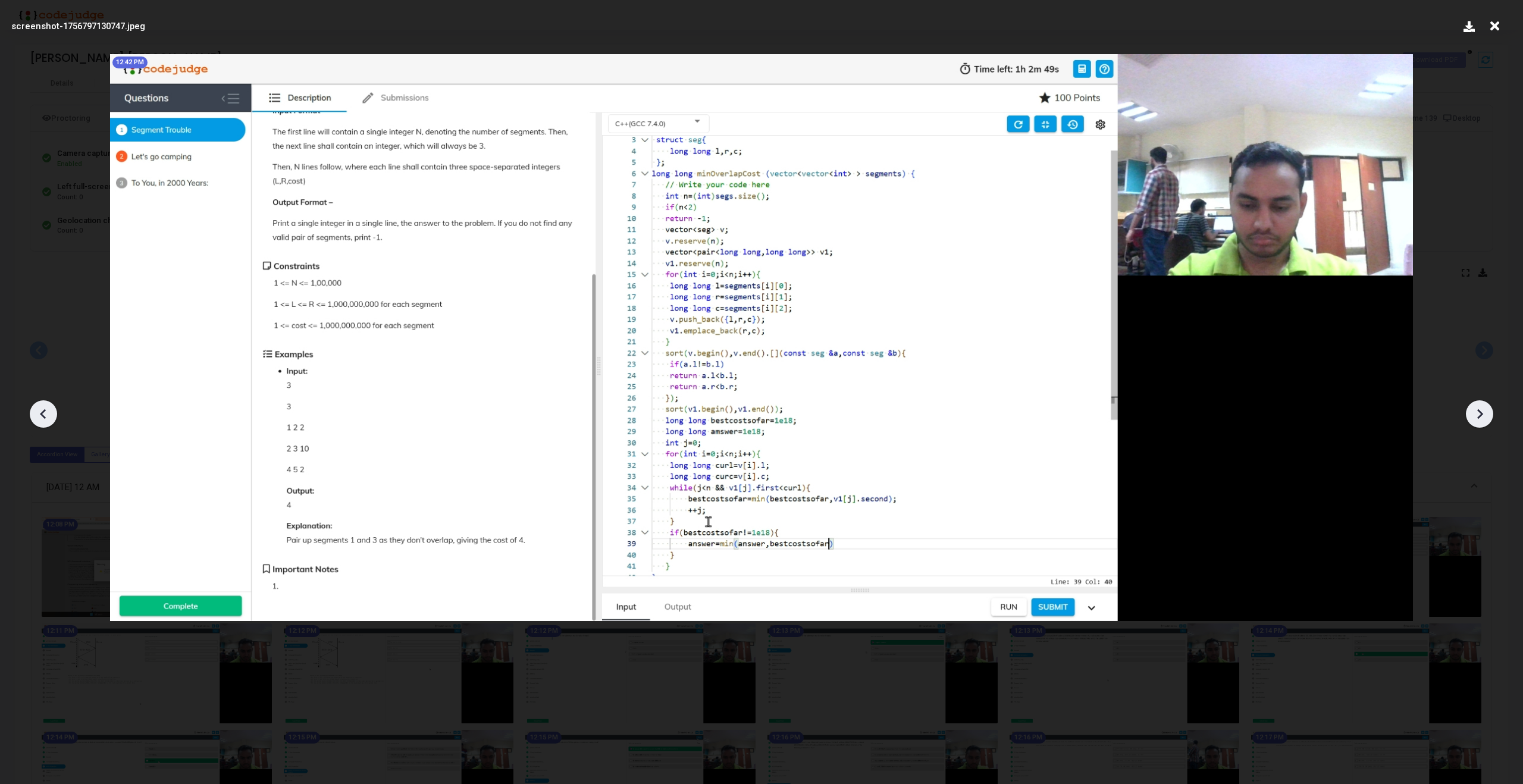
click at [1477, 419] on icon at bounding box center [1480, 414] width 18 height 18
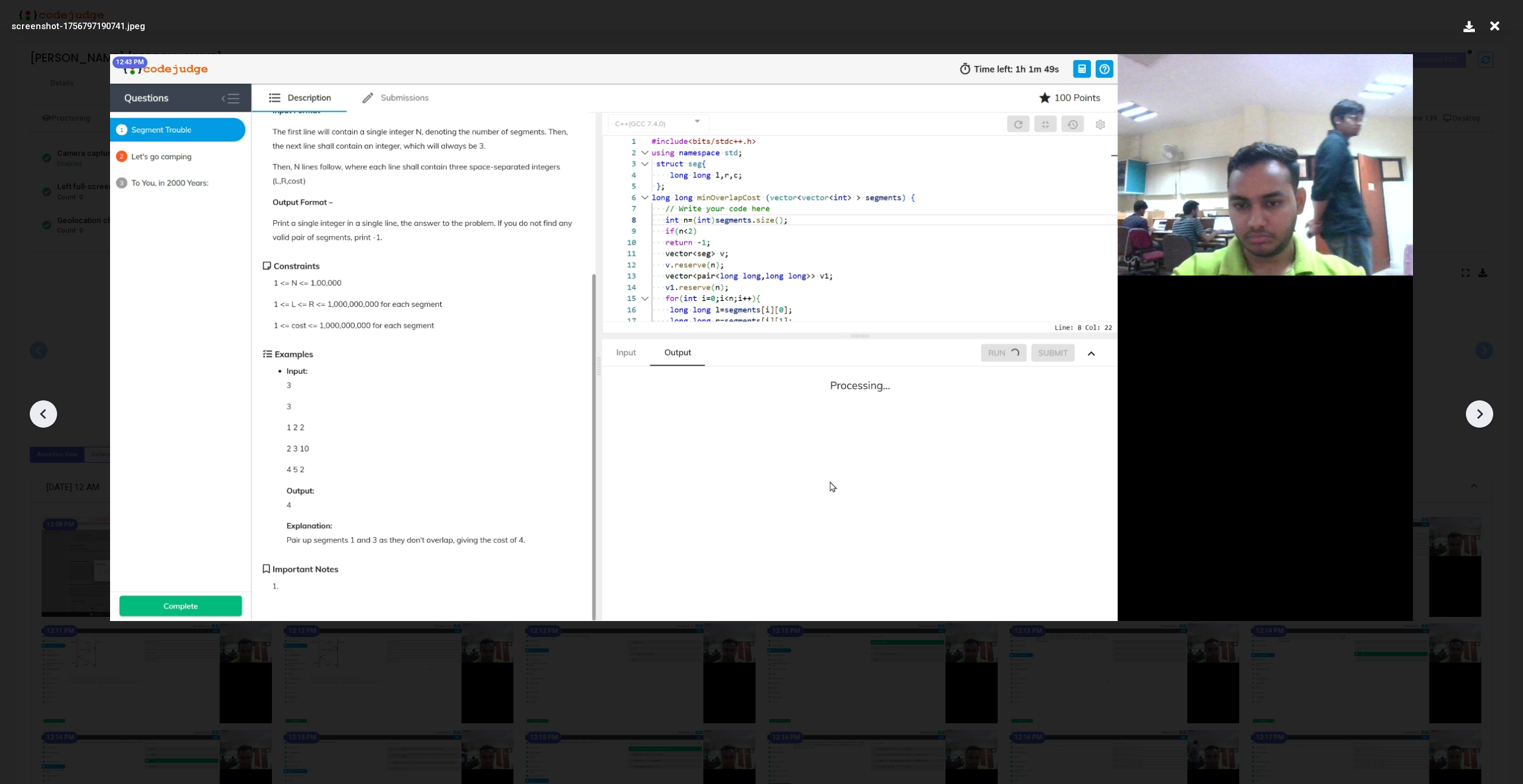
click at [1477, 419] on icon at bounding box center [1480, 414] width 18 height 18
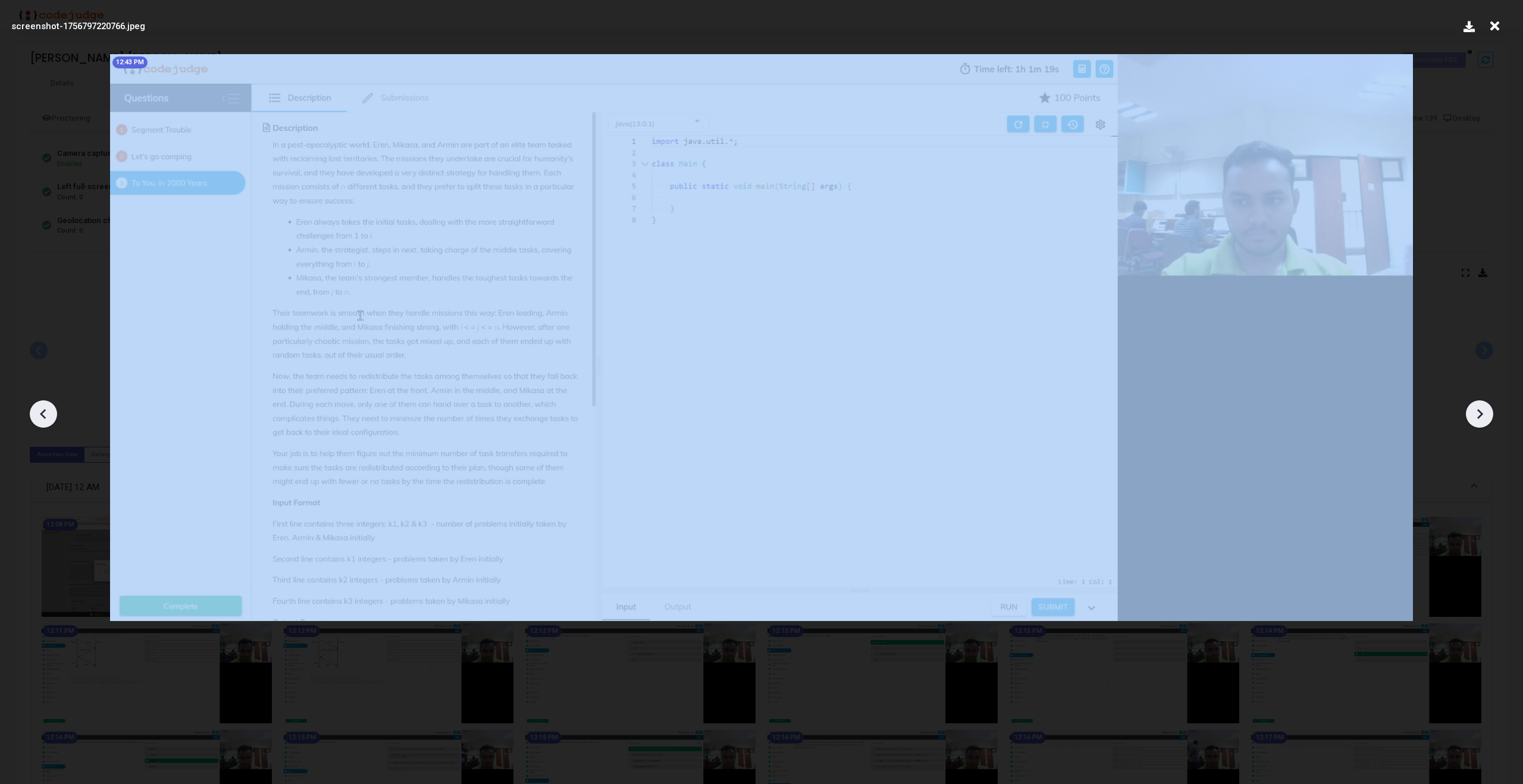
click at [1477, 419] on icon at bounding box center [1480, 414] width 18 height 18
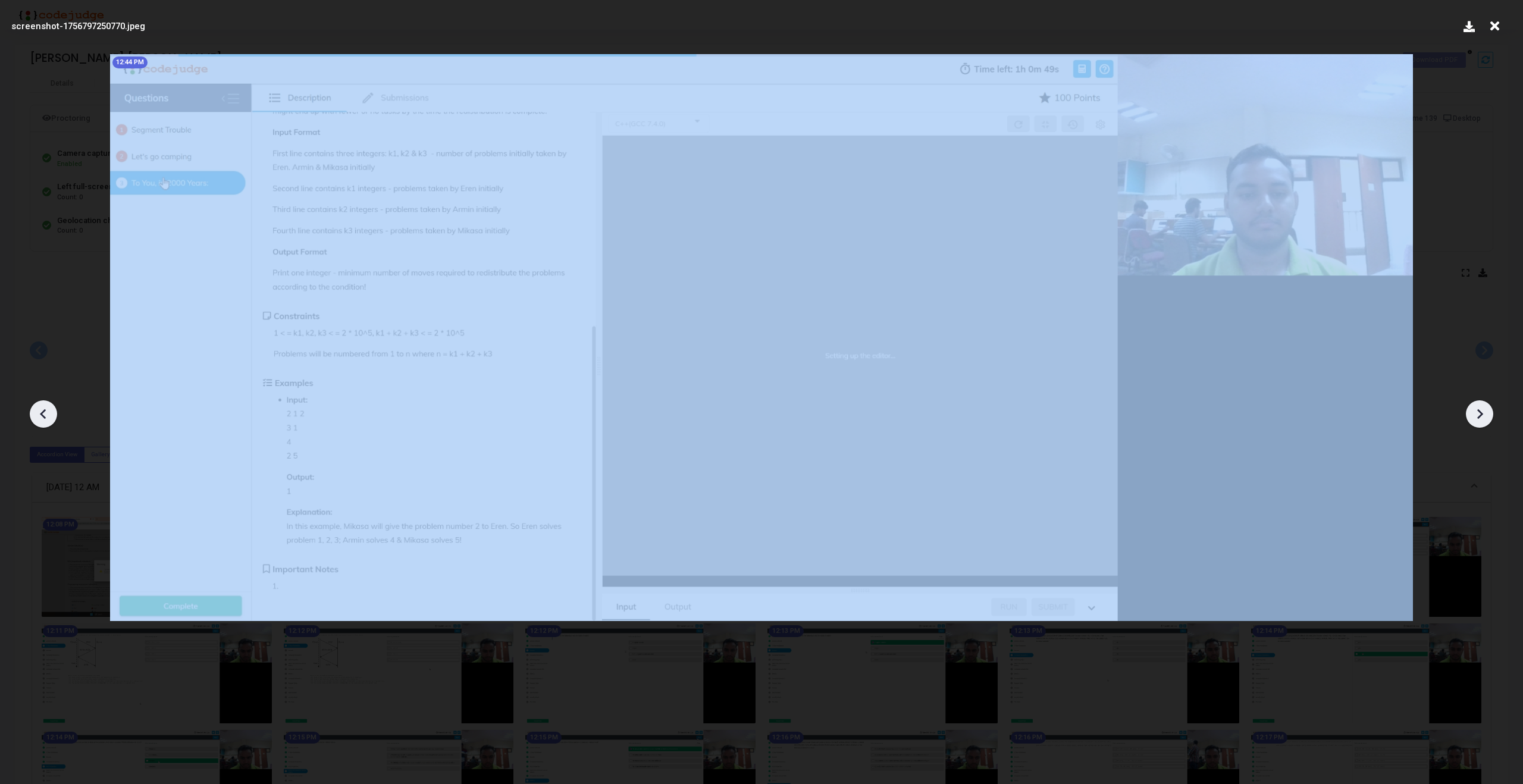
click at [1477, 419] on icon at bounding box center [1480, 414] width 18 height 18
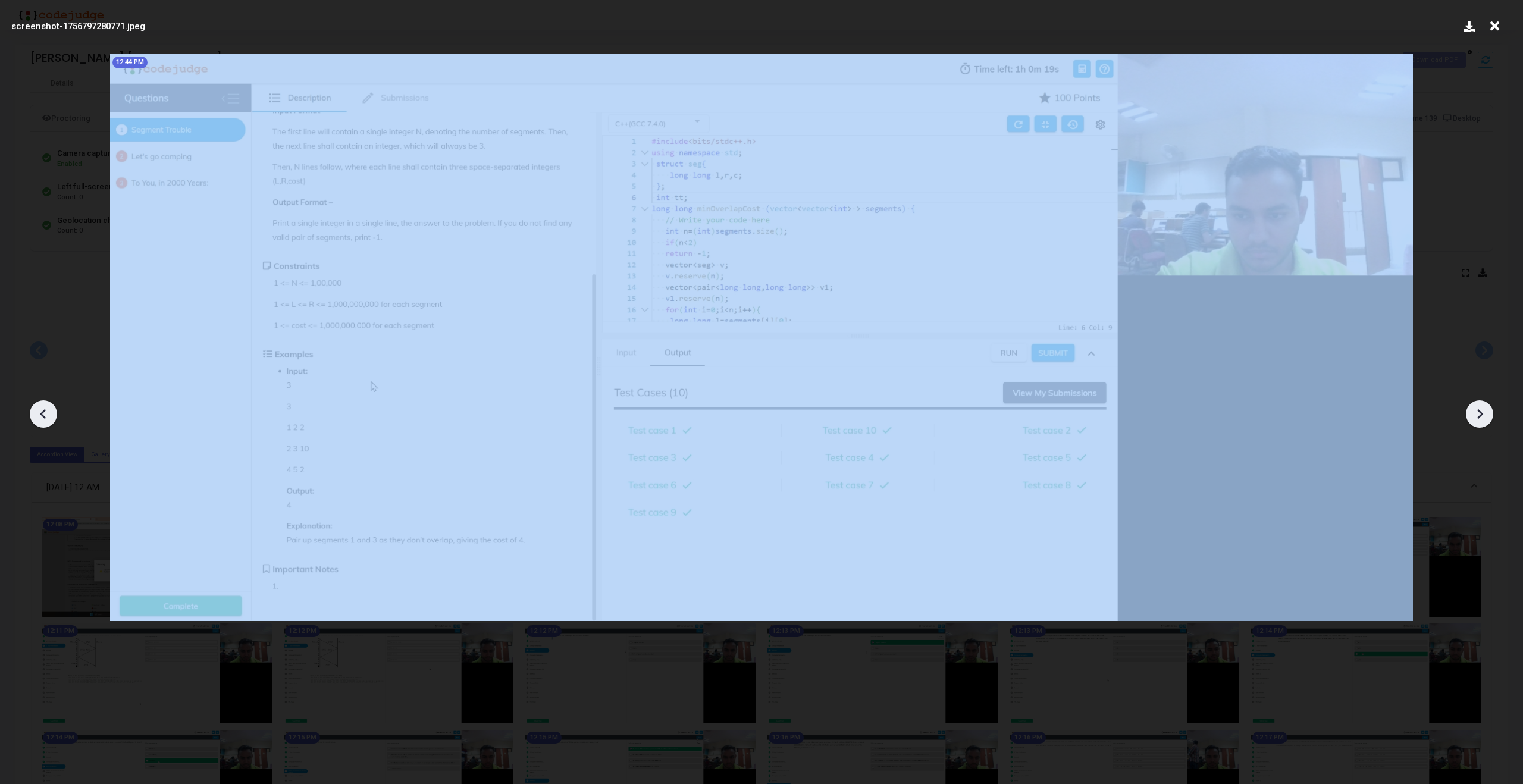
click at [1477, 419] on icon at bounding box center [1480, 414] width 18 height 18
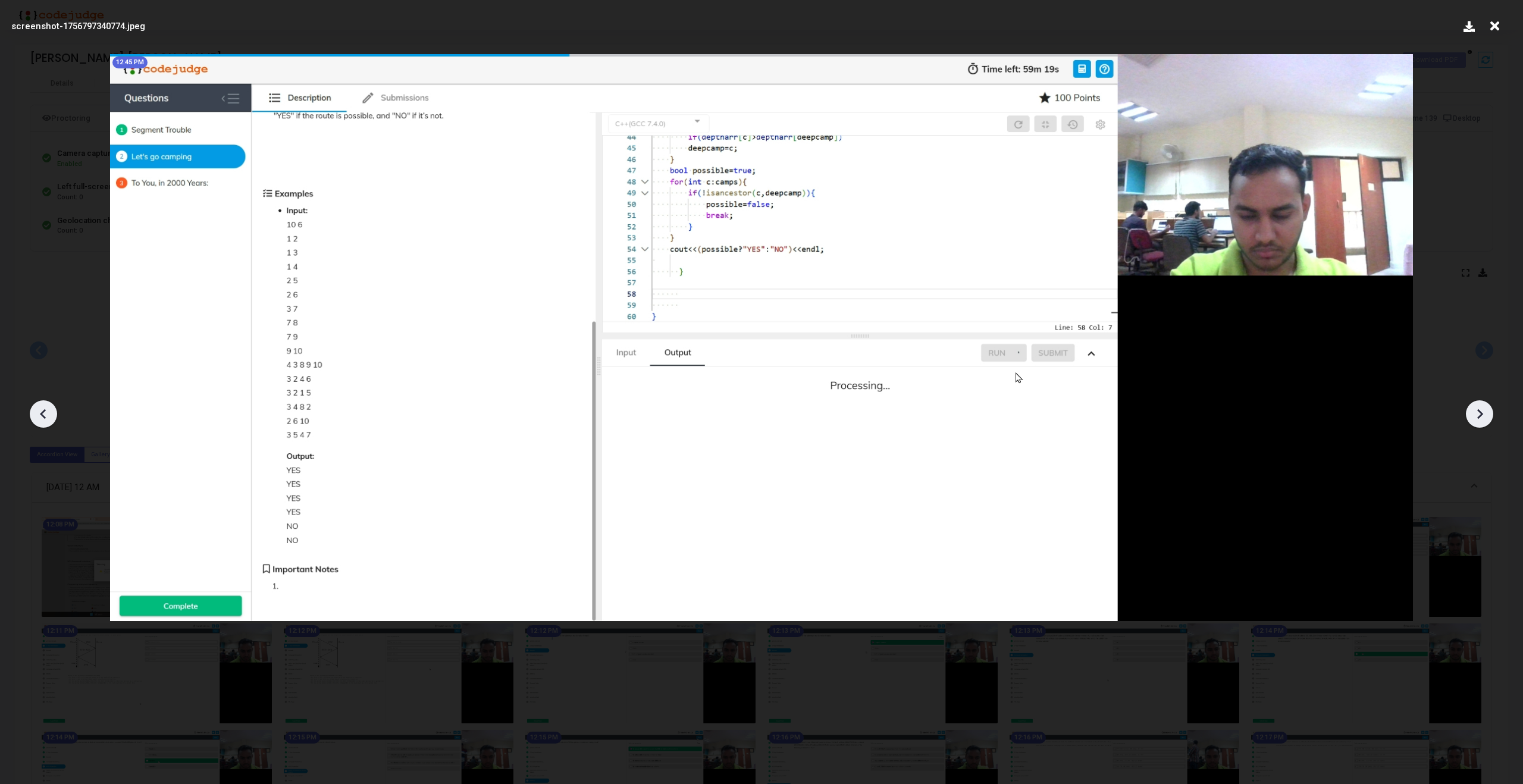
click at [1477, 419] on icon at bounding box center [1480, 414] width 18 height 18
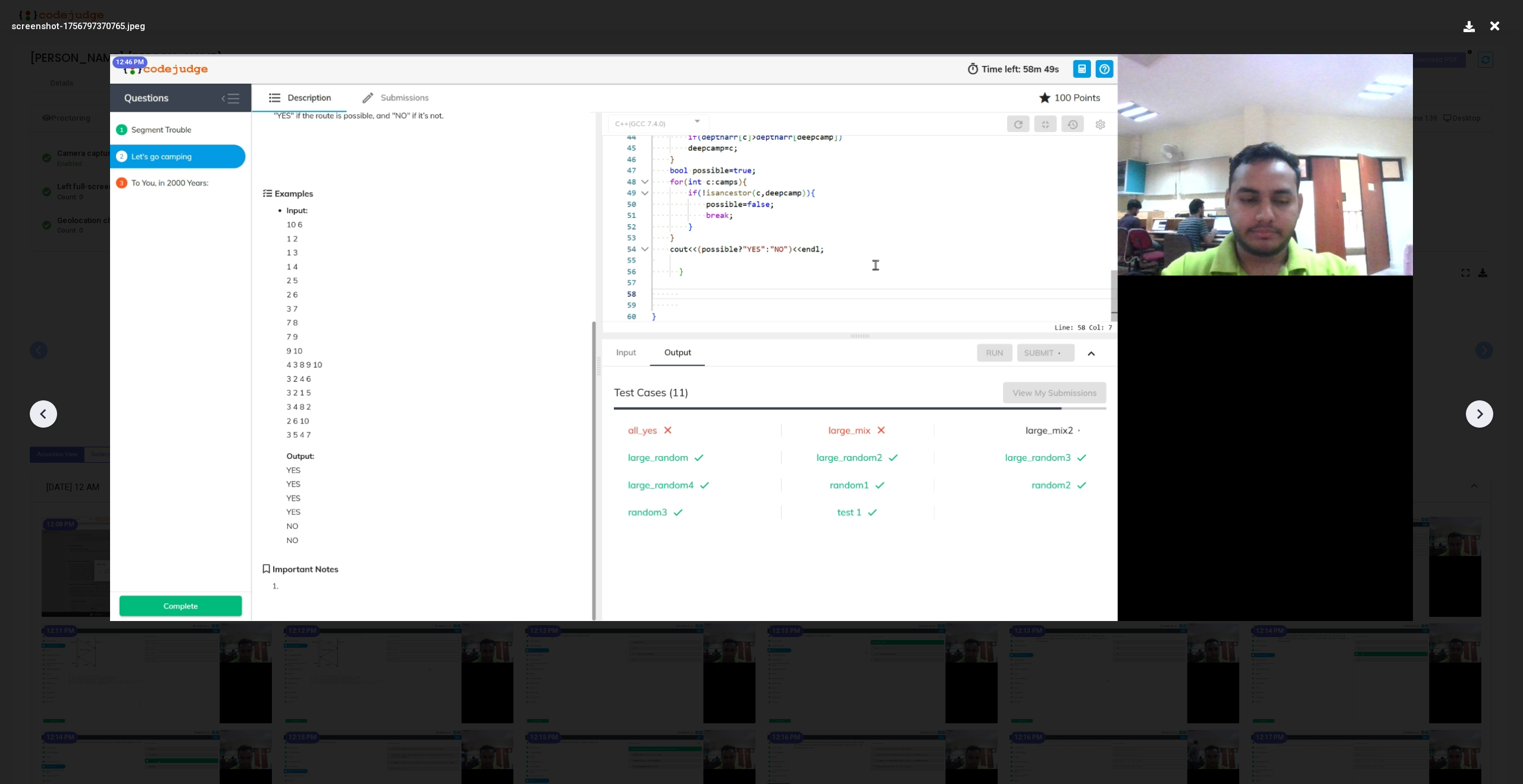
click at [1477, 419] on icon at bounding box center [1480, 414] width 18 height 18
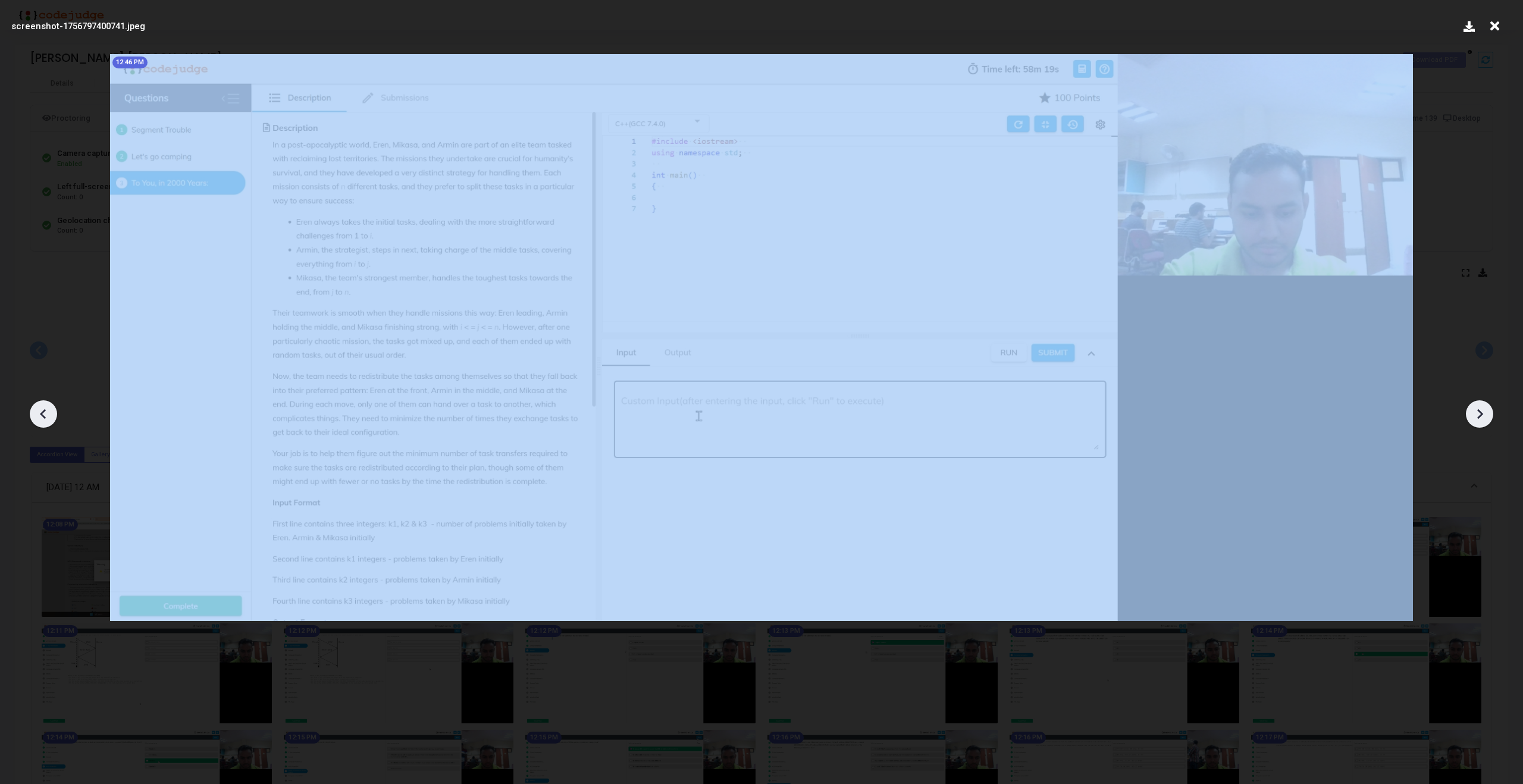
click at [1477, 419] on icon at bounding box center [1480, 414] width 18 height 18
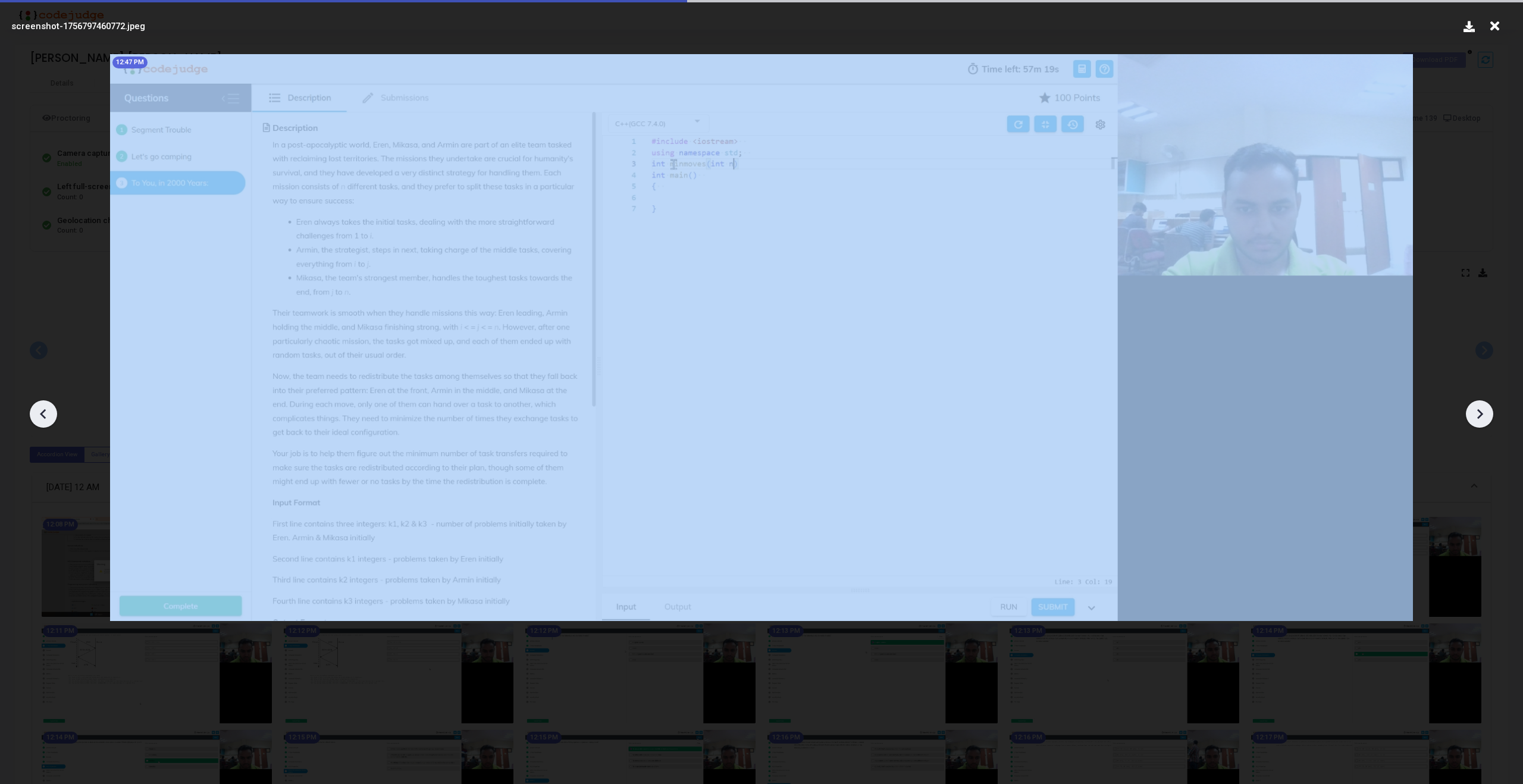
click at [1477, 419] on icon at bounding box center [1480, 414] width 18 height 18
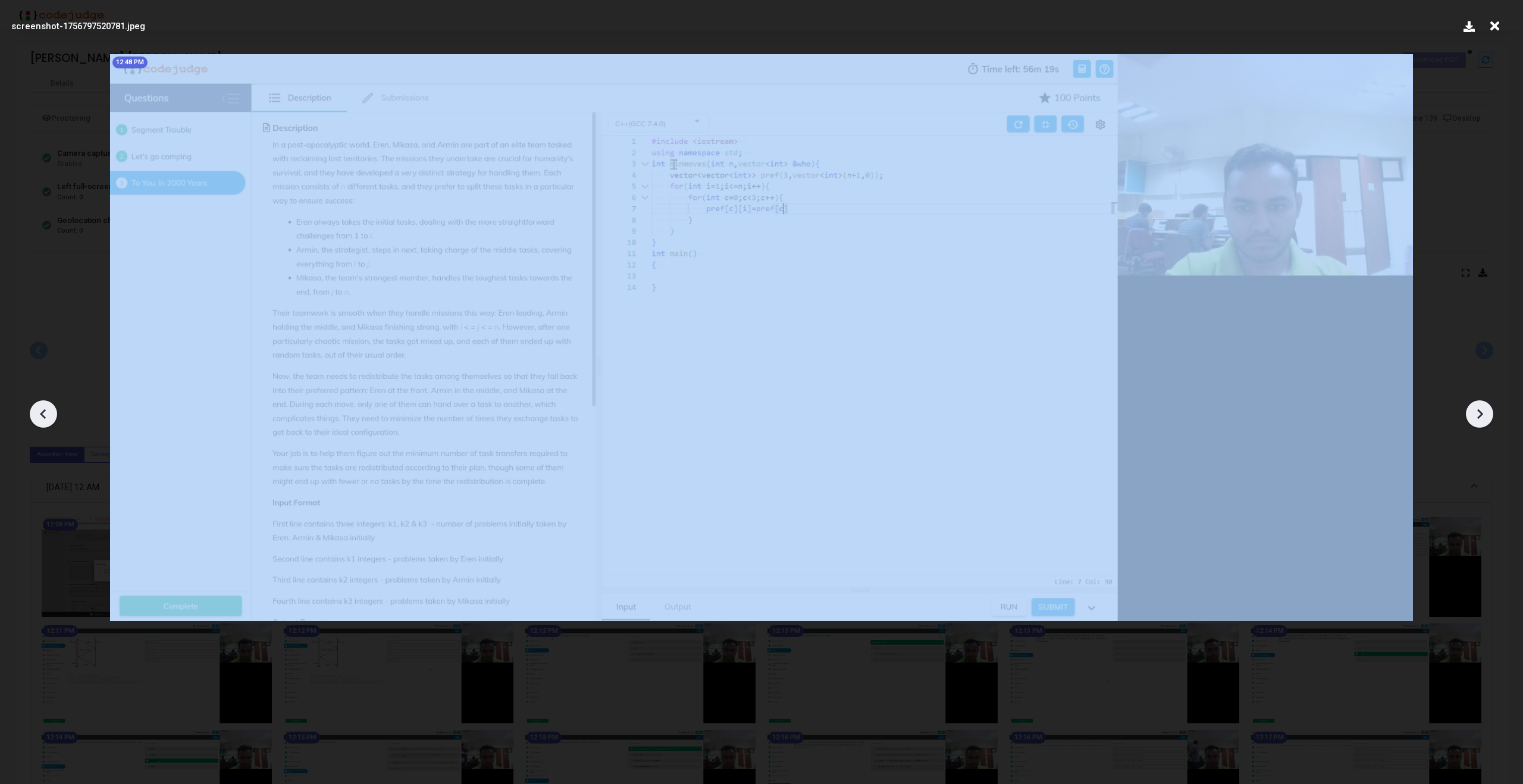
click at [1477, 419] on icon at bounding box center [1480, 414] width 18 height 18
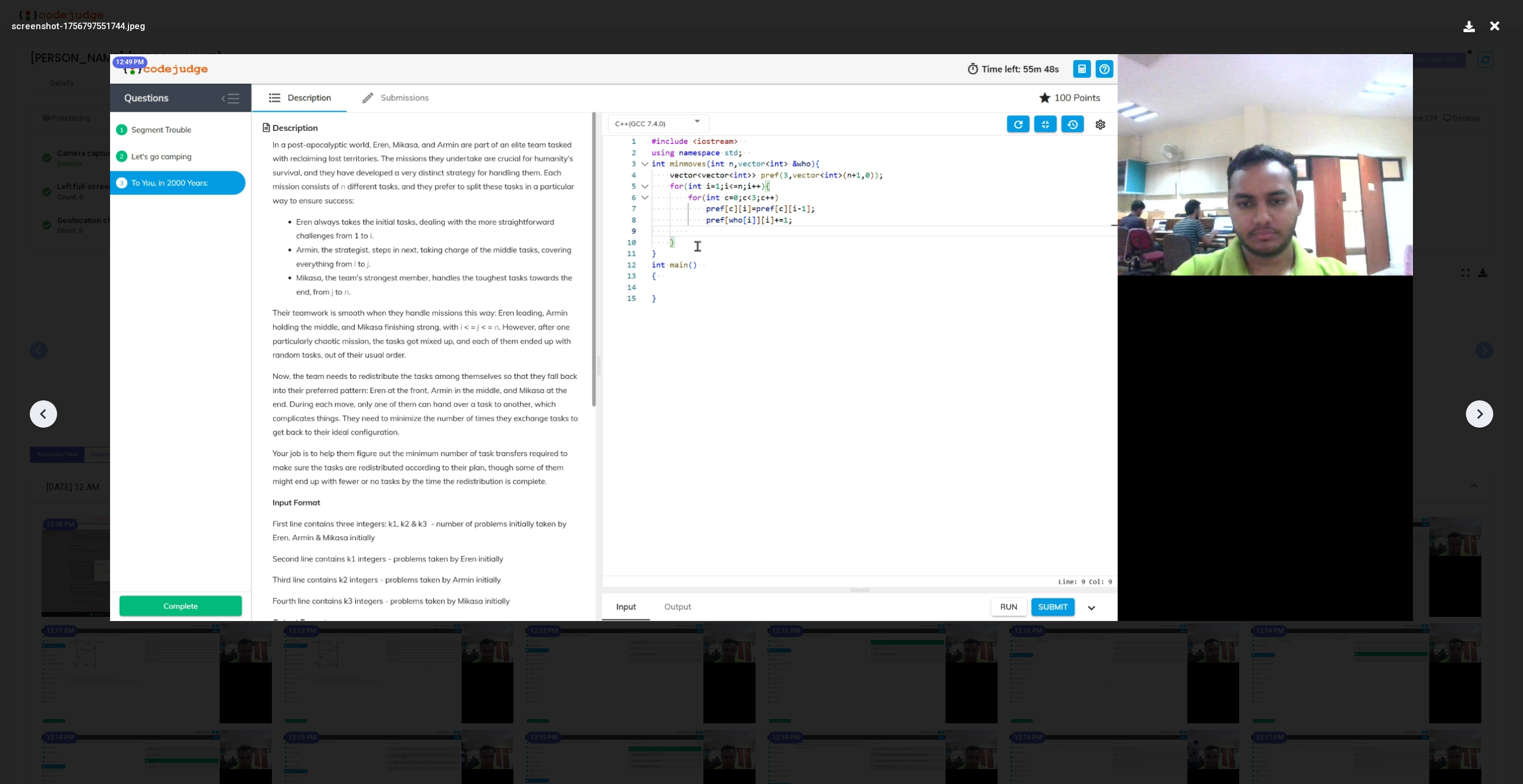
click at [1477, 419] on icon at bounding box center [1480, 414] width 18 height 18
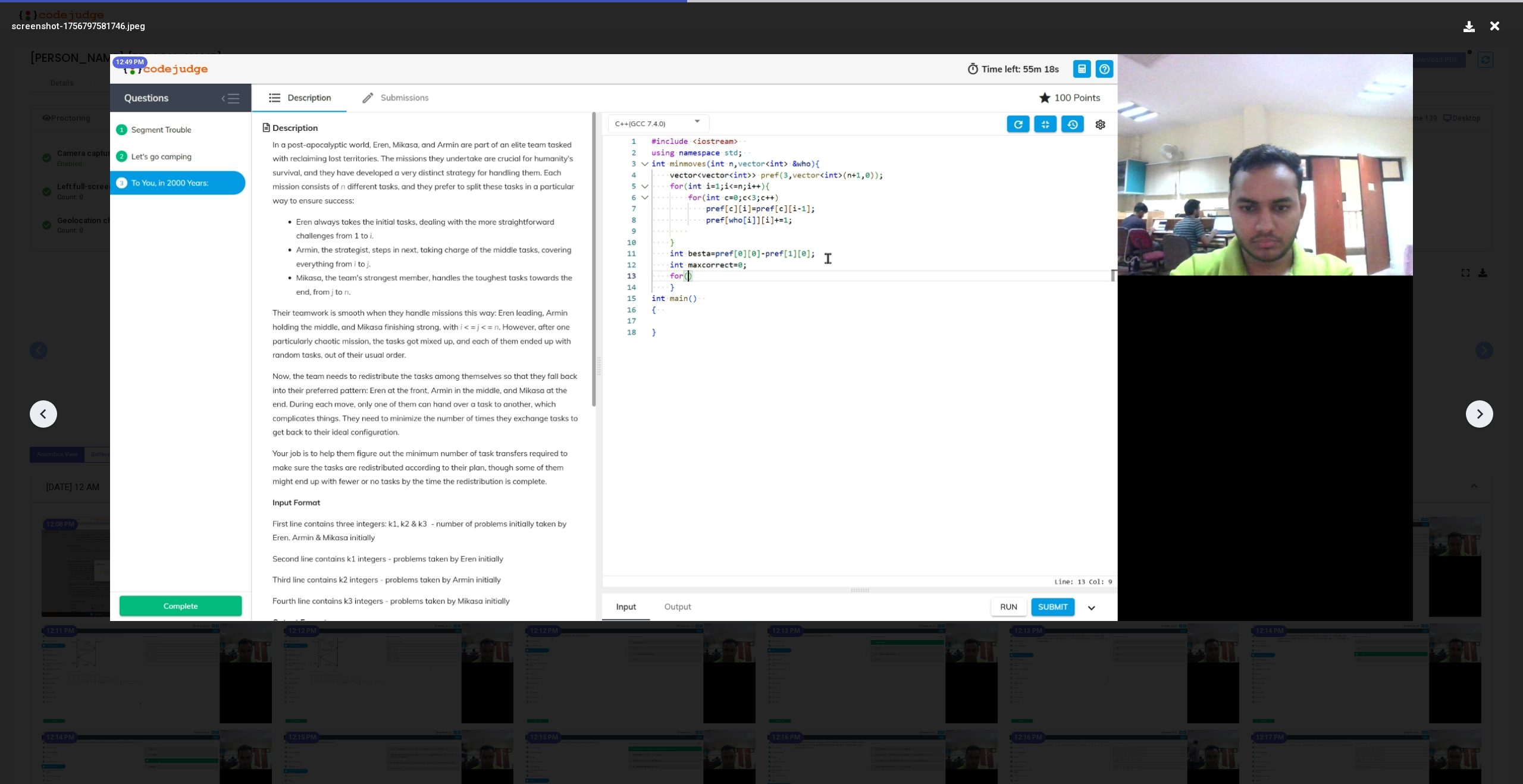
click at [1477, 419] on icon at bounding box center [1480, 414] width 18 height 18
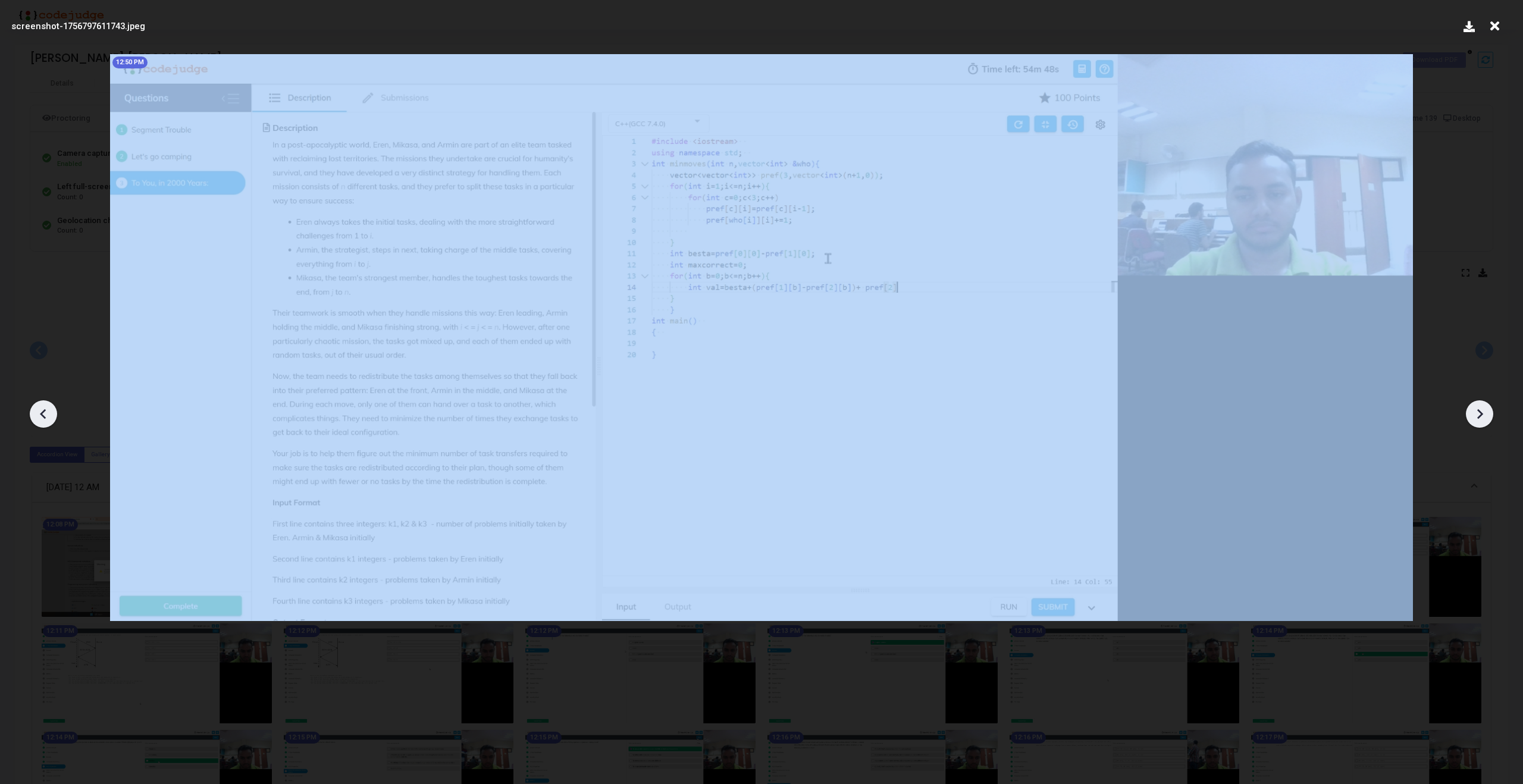
click at [1477, 419] on icon at bounding box center [1480, 414] width 18 height 18
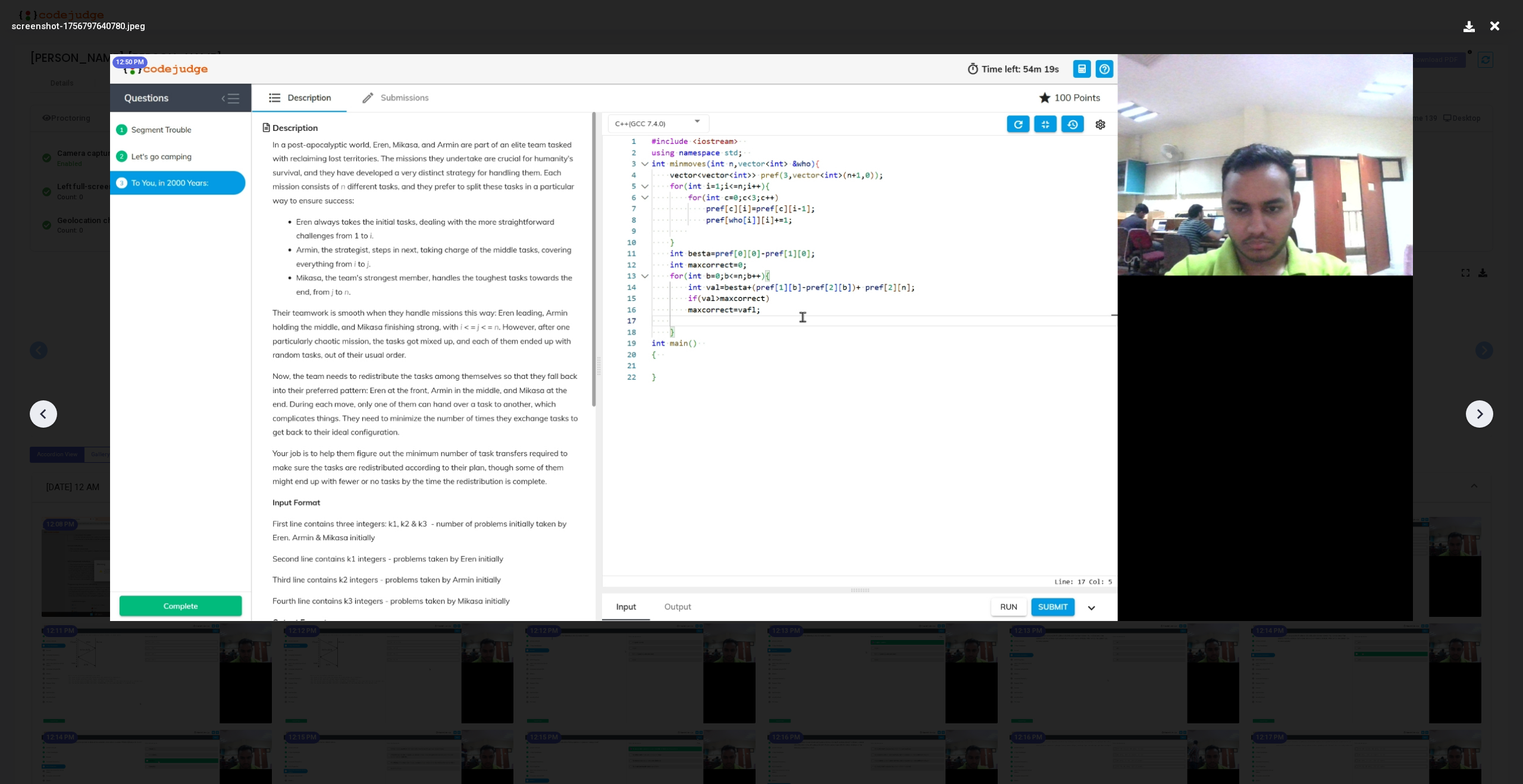
click at [1477, 419] on icon at bounding box center [1480, 414] width 18 height 18
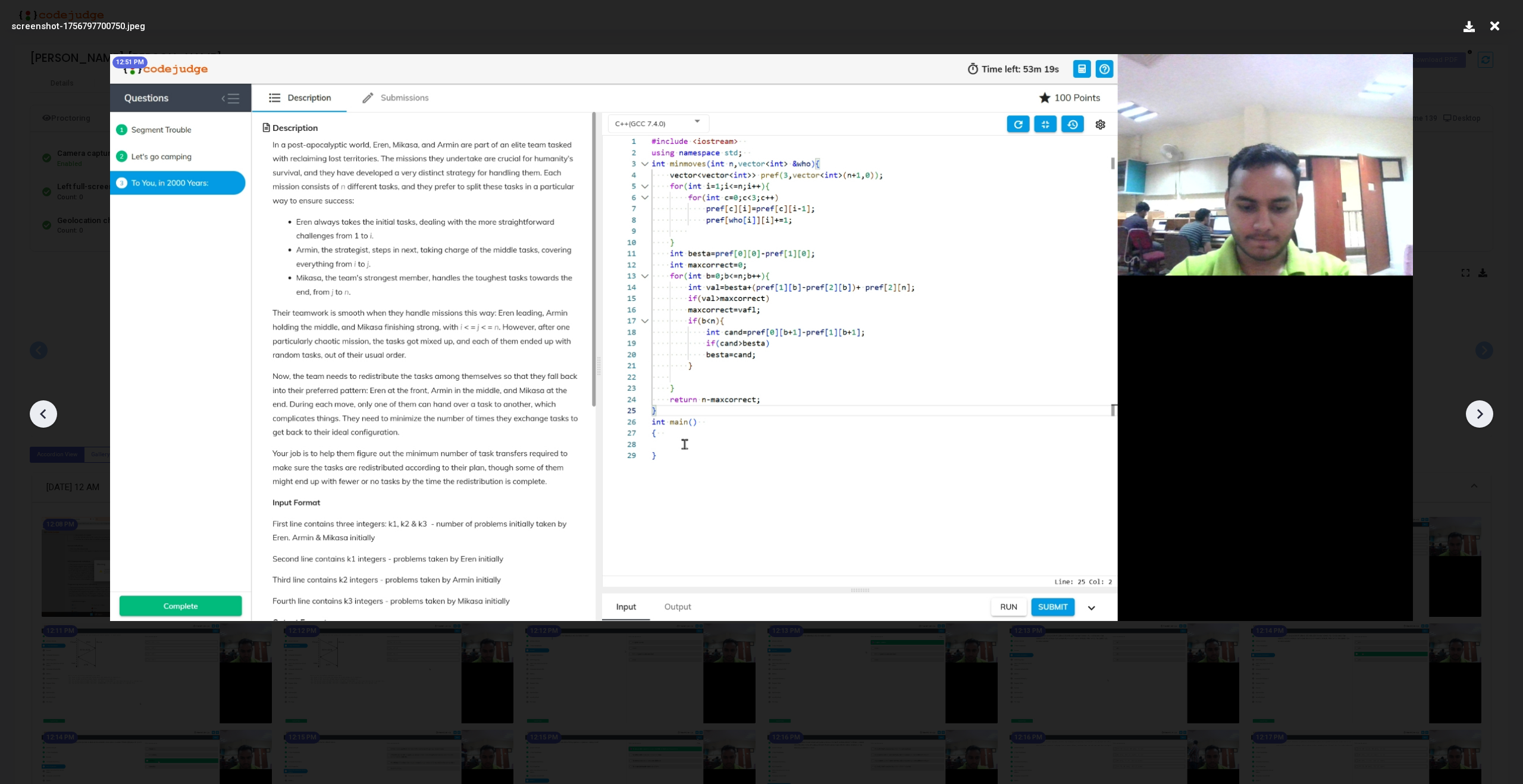
click at [1477, 419] on icon at bounding box center [1480, 414] width 18 height 18
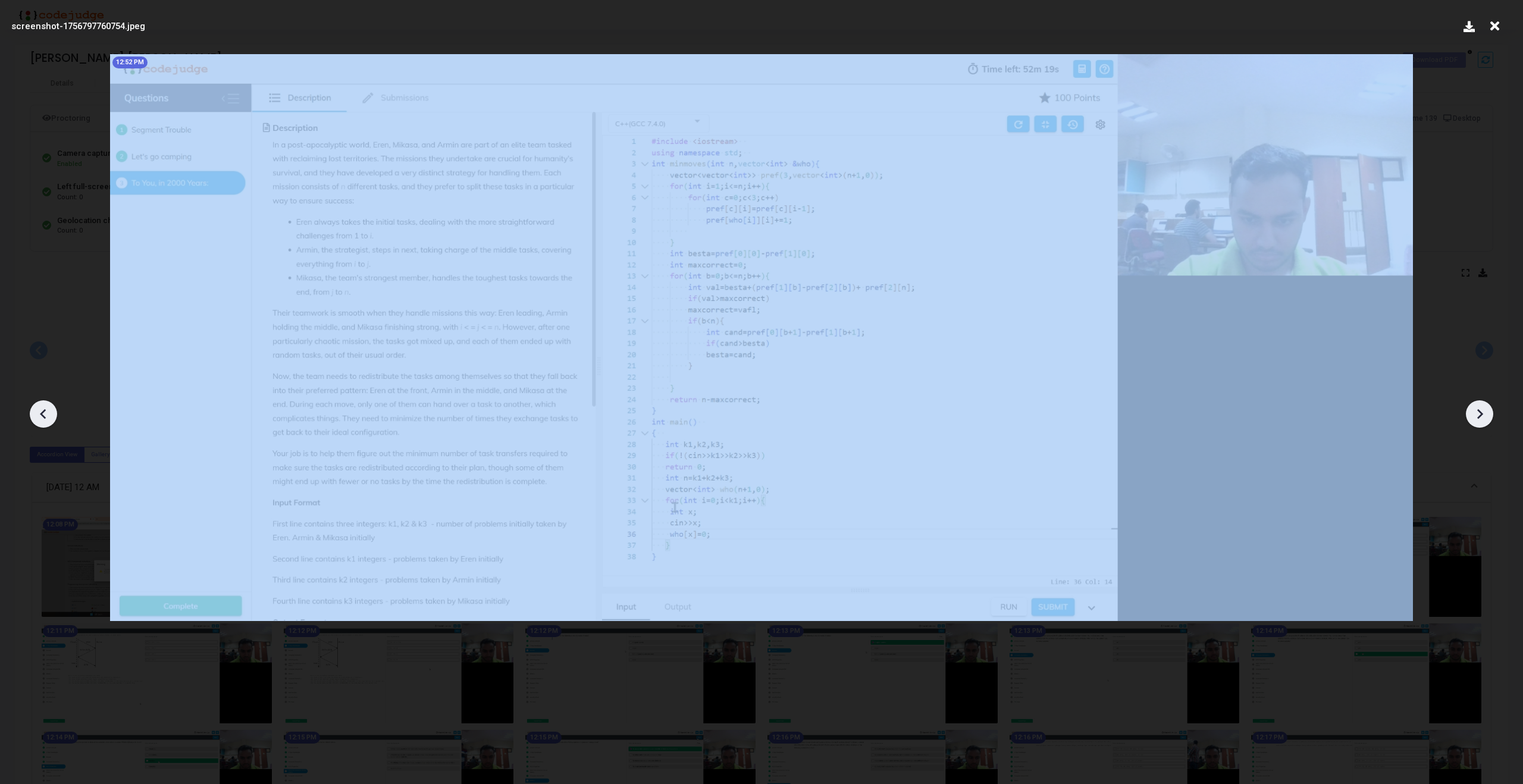
click at [1477, 419] on icon at bounding box center [1480, 414] width 18 height 18
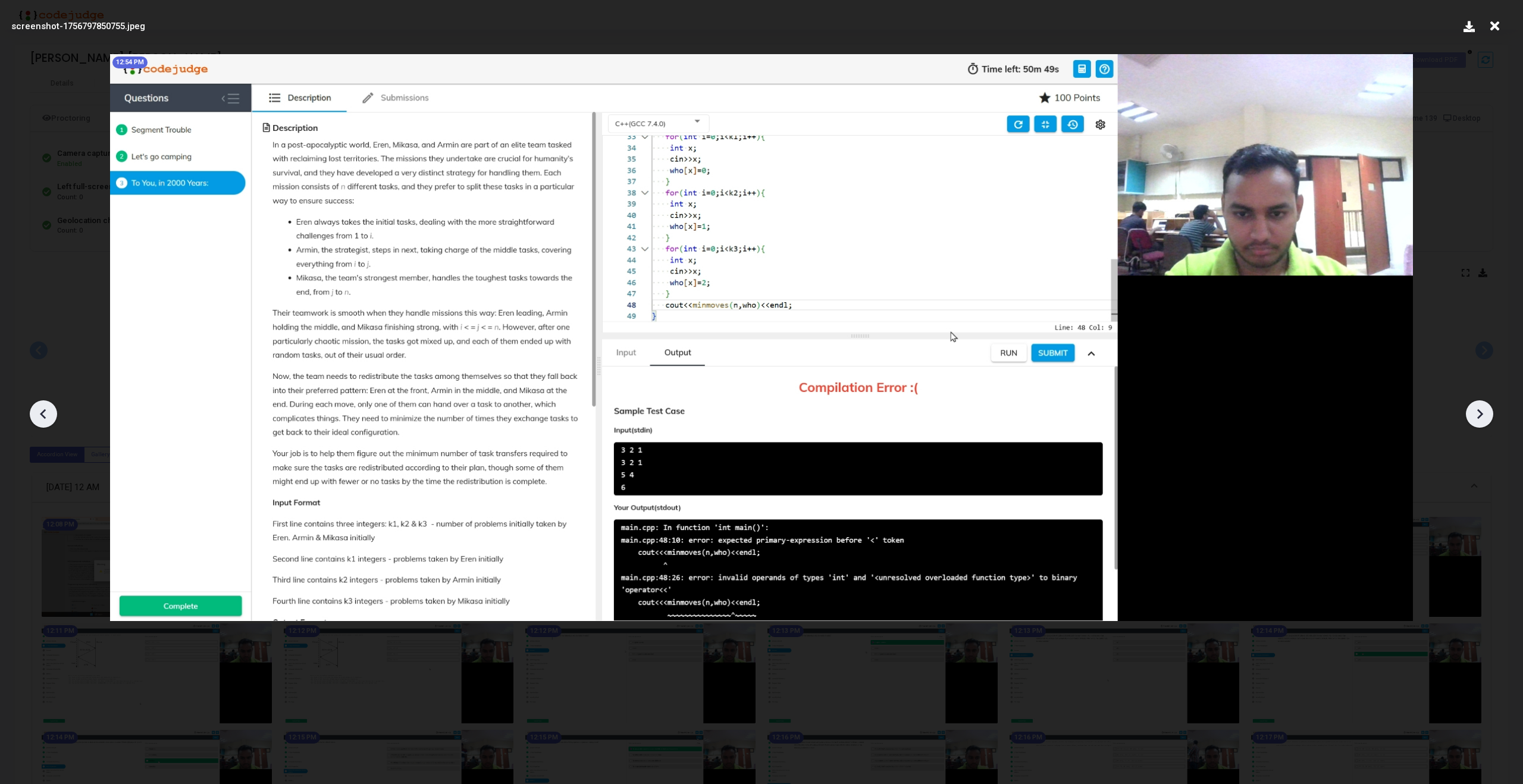
click at [1477, 419] on icon at bounding box center [1480, 414] width 18 height 18
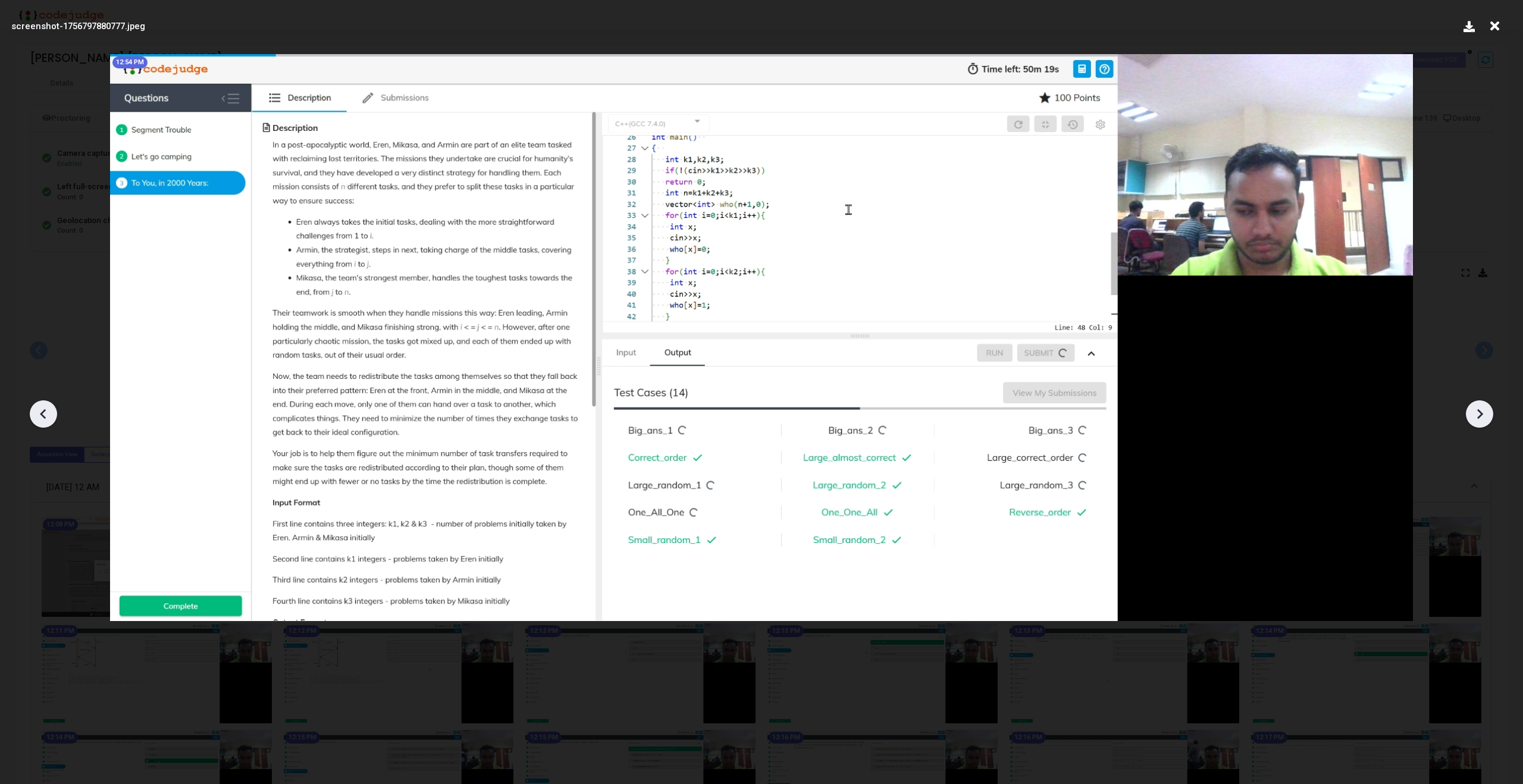
click at [1477, 419] on icon at bounding box center [1480, 414] width 18 height 18
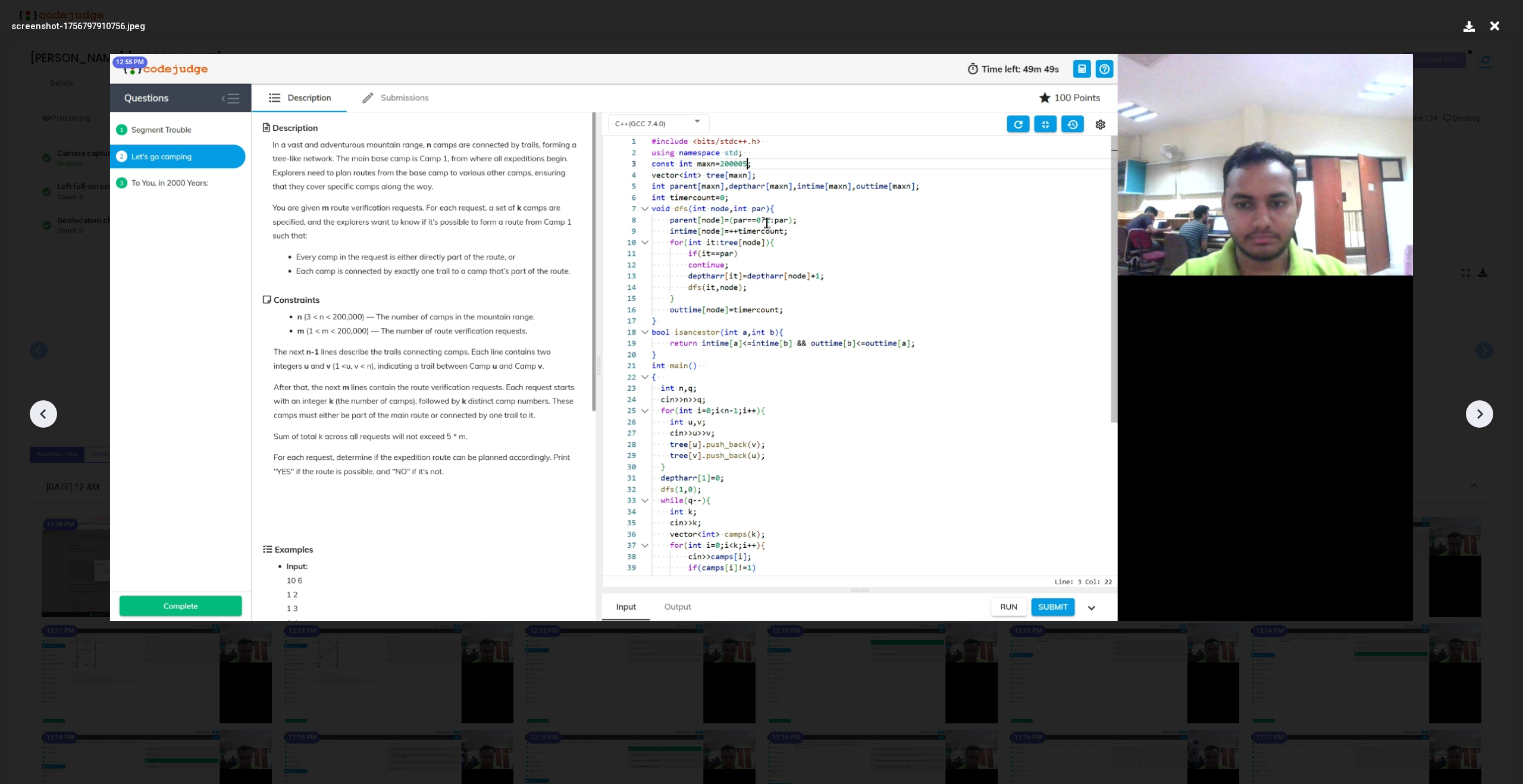
click at [1477, 419] on icon at bounding box center [1480, 414] width 18 height 18
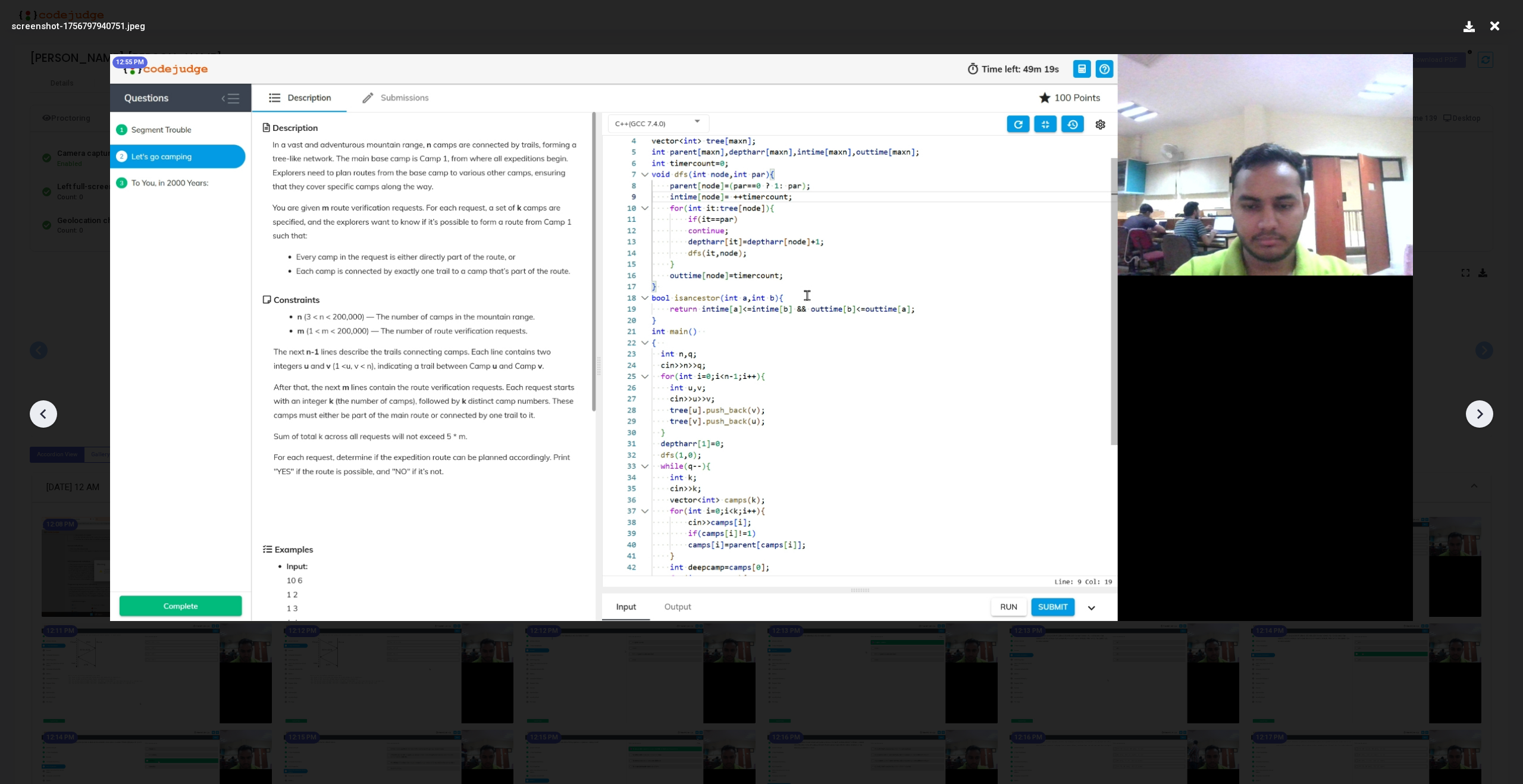
click at [47, 422] on icon at bounding box center [44, 414] width 18 height 18
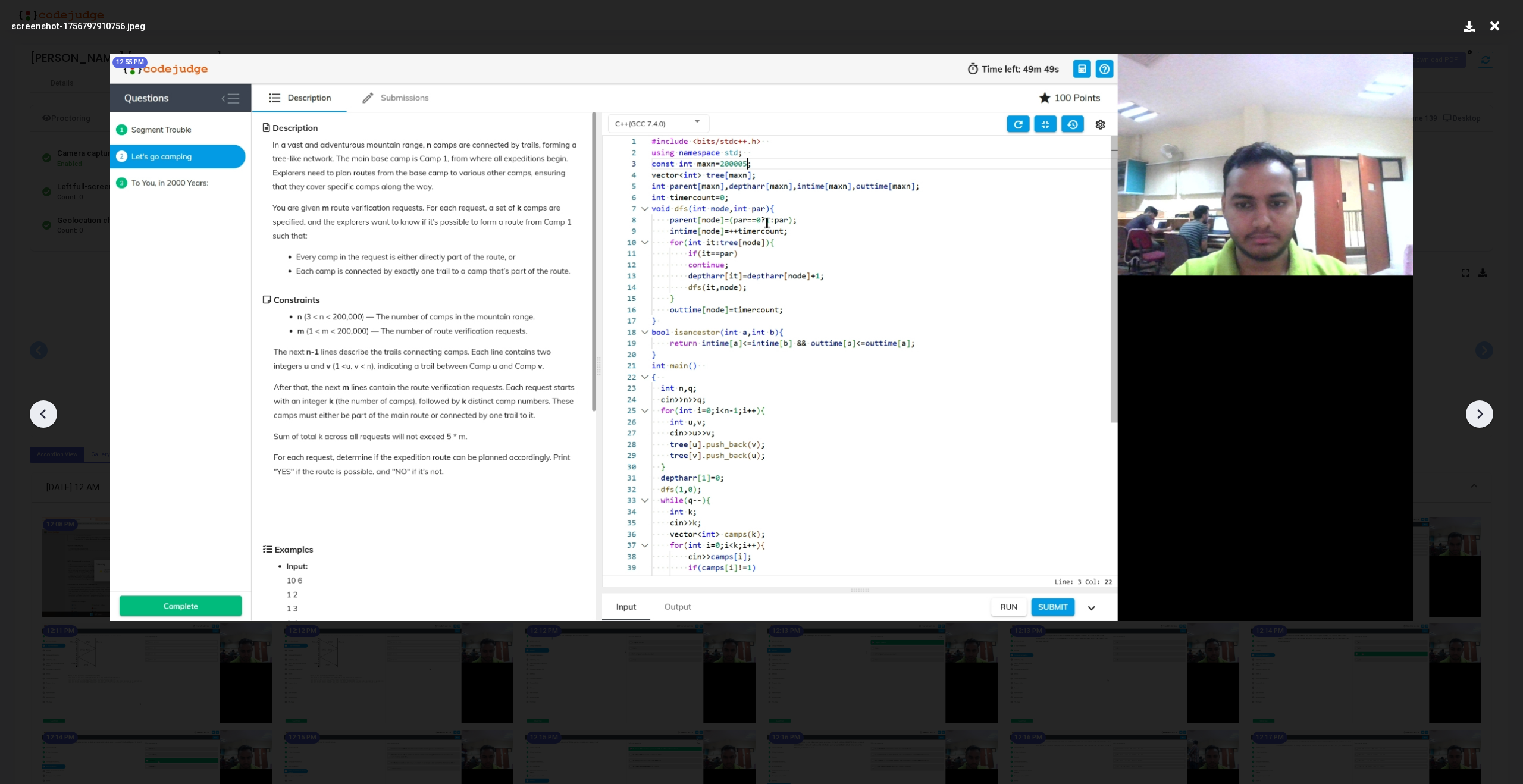
click at [47, 422] on icon at bounding box center [44, 414] width 18 height 18
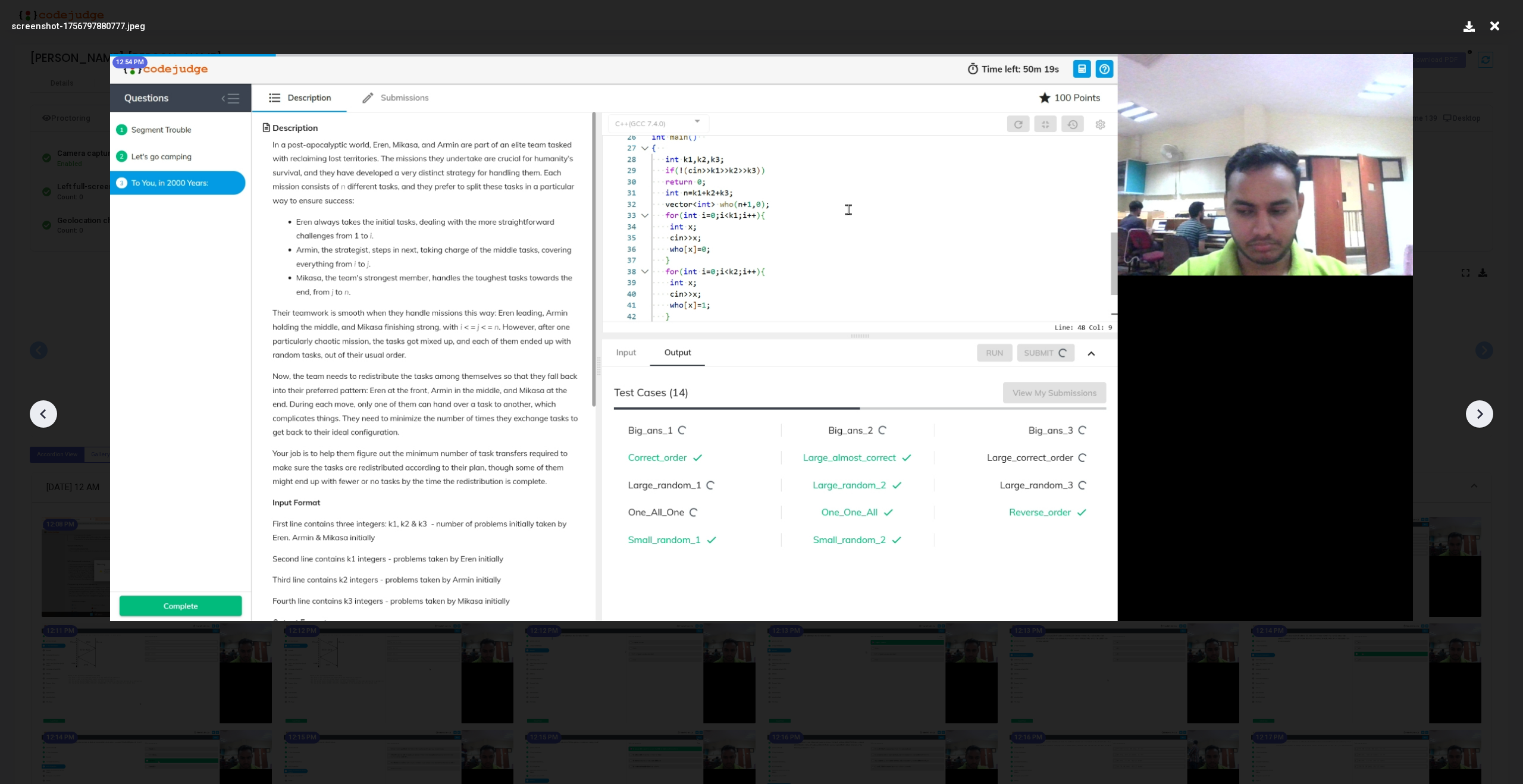
click at [1479, 421] on icon at bounding box center [1480, 414] width 18 height 18
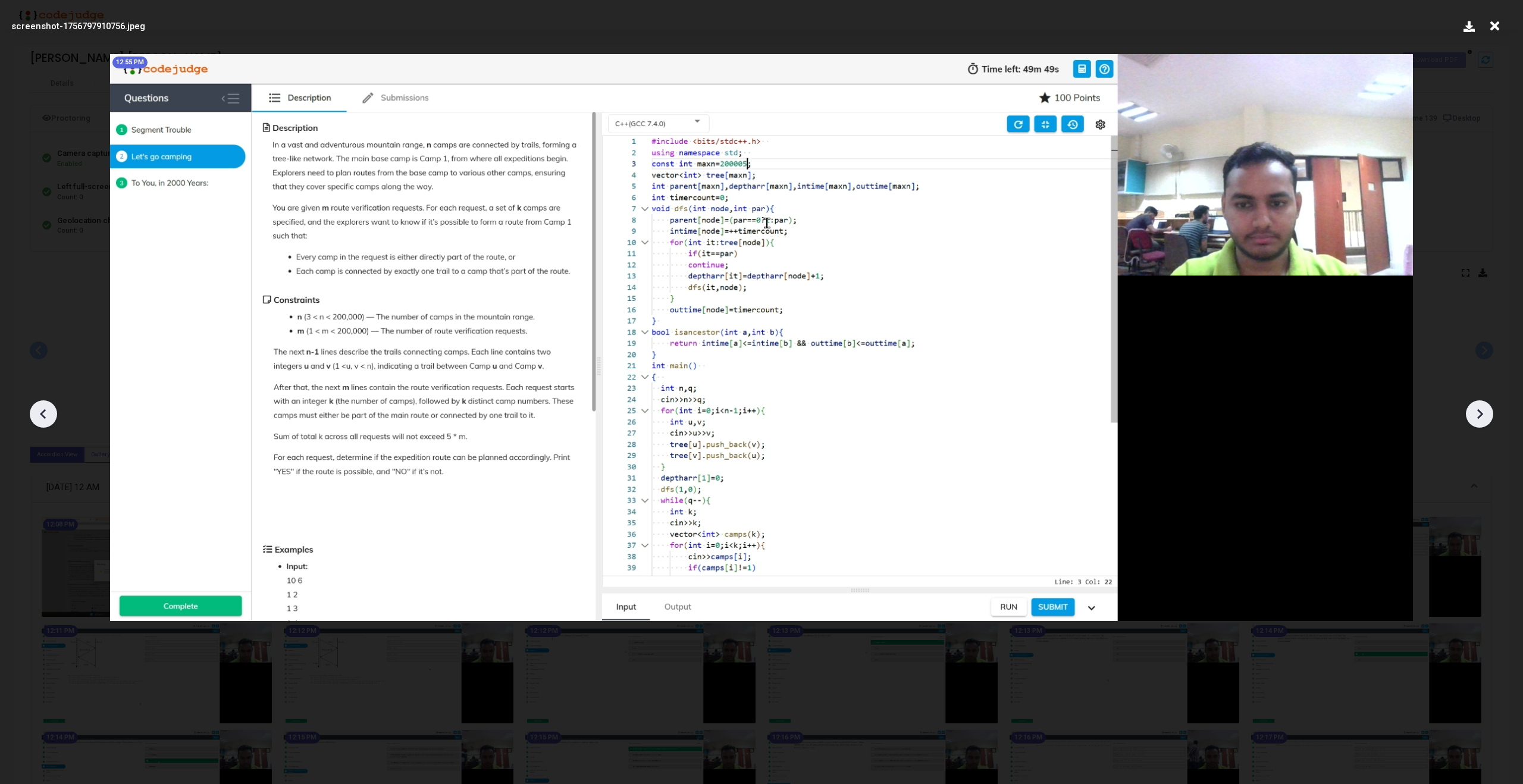
click at [1479, 421] on icon at bounding box center [1480, 414] width 18 height 18
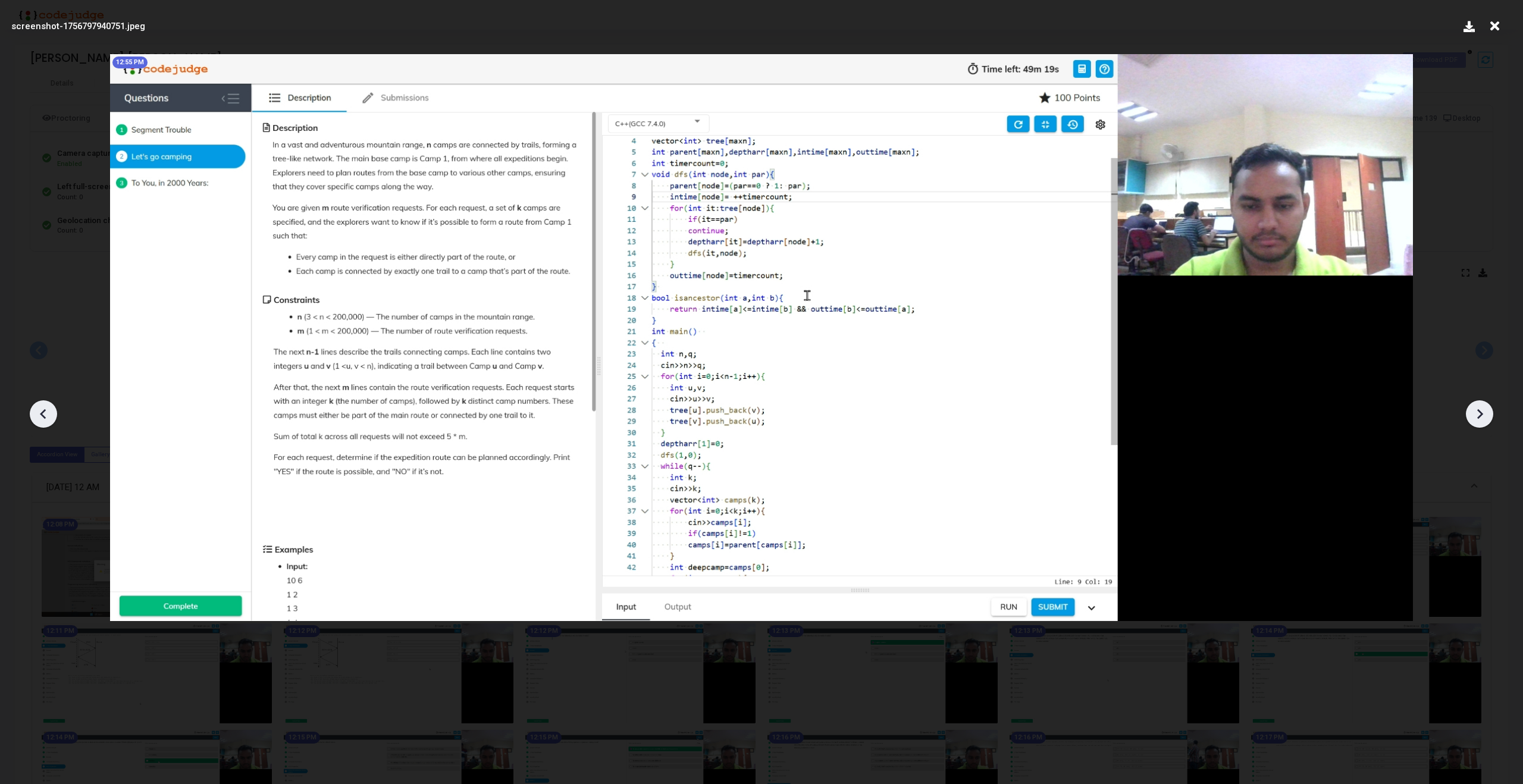
click at [1479, 421] on icon at bounding box center [1480, 414] width 18 height 18
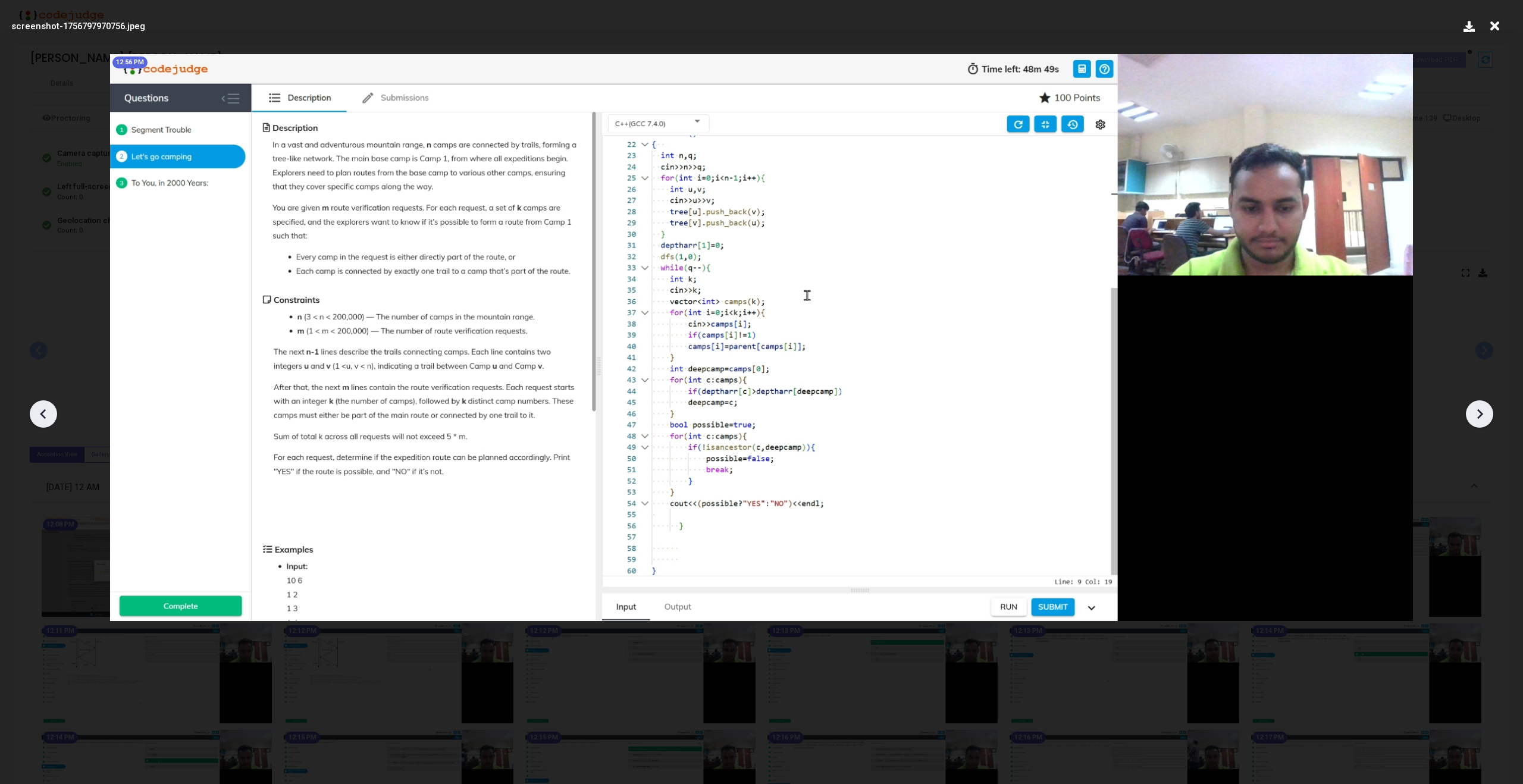
click at [1479, 421] on icon at bounding box center [1480, 414] width 18 height 18
click at [30, 411] on div at bounding box center [44, 414] width 28 height 28
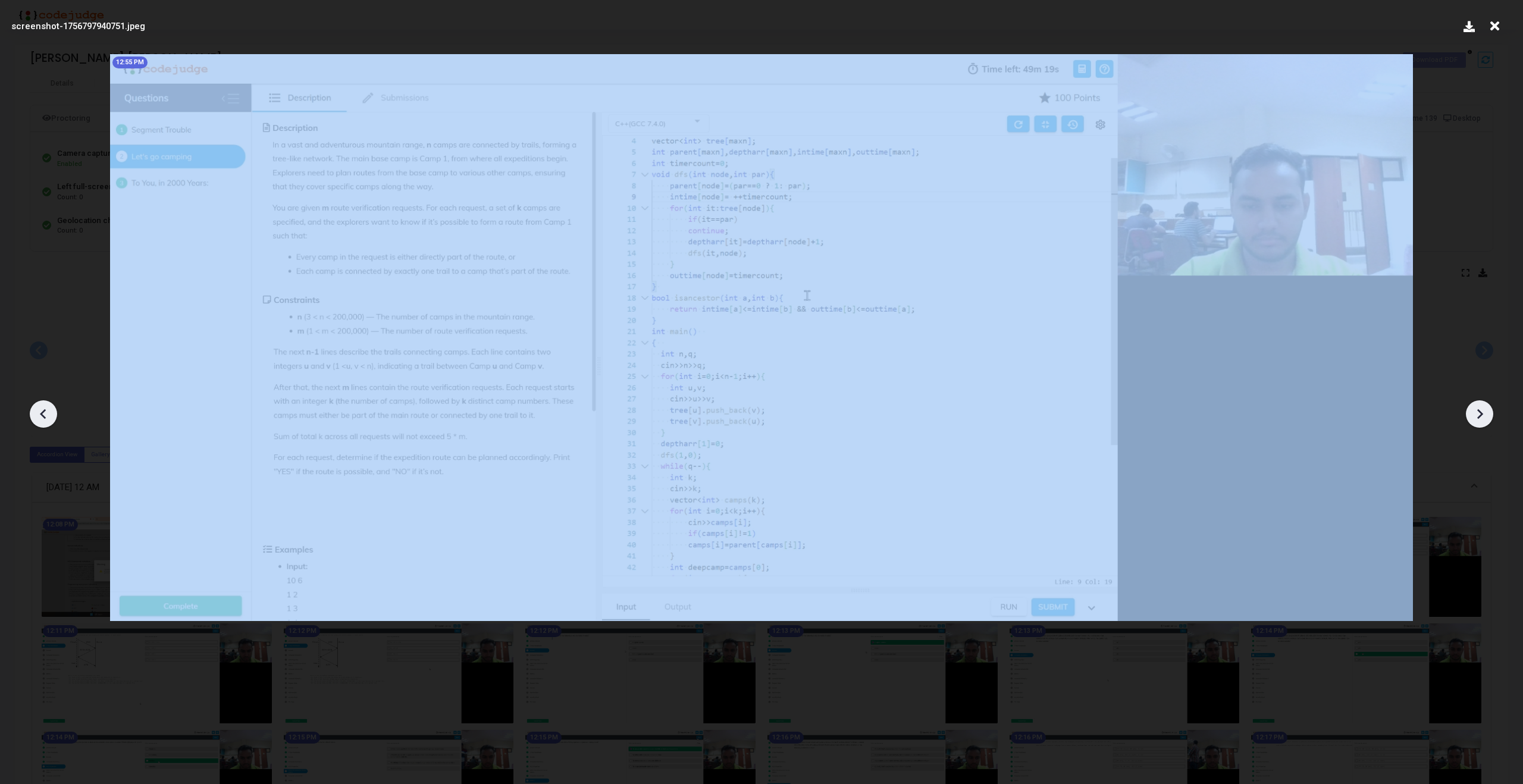
click at [30, 411] on div at bounding box center [44, 414] width 28 height 28
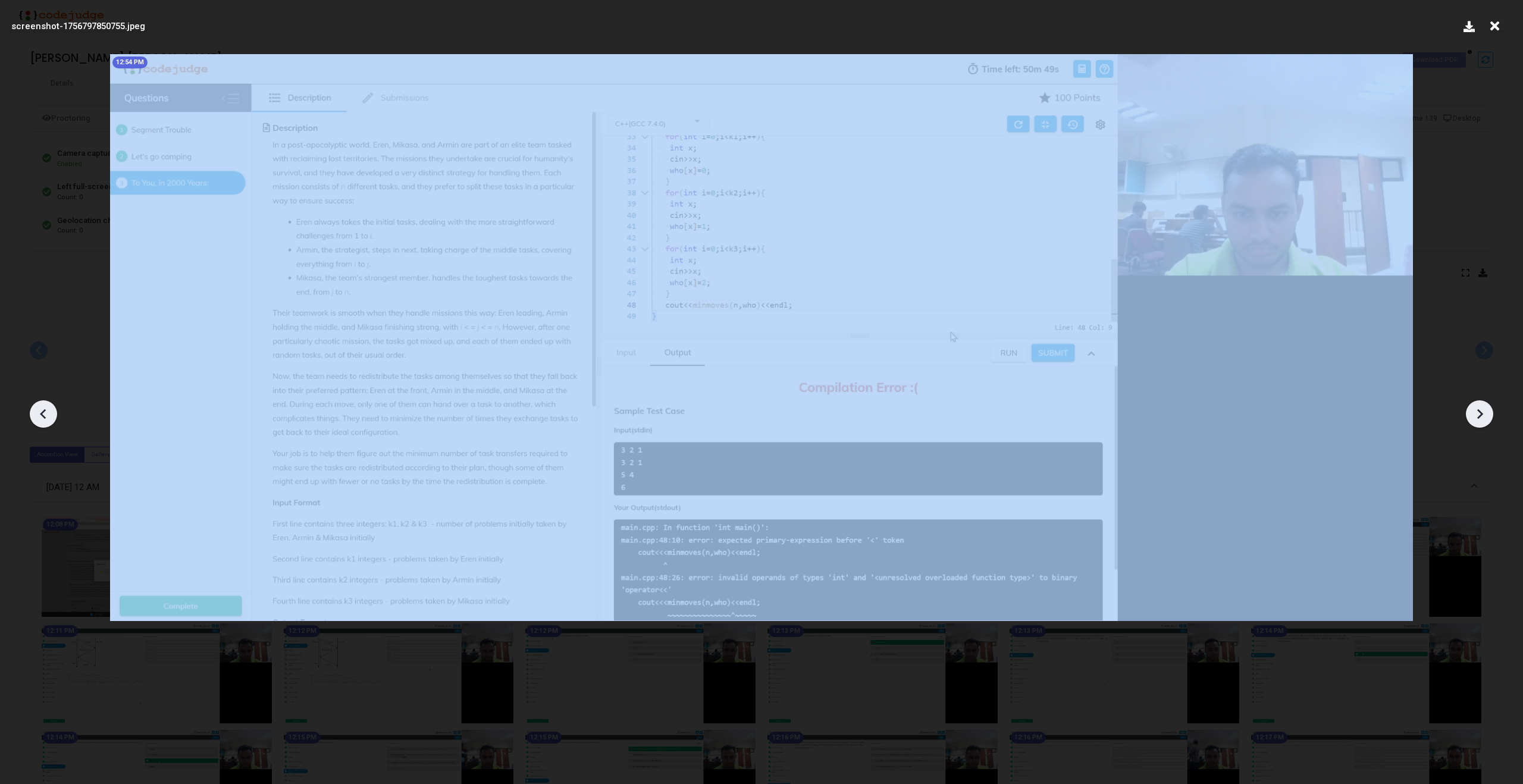
click at [30, 411] on div at bounding box center [44, 414] width 28 height 28
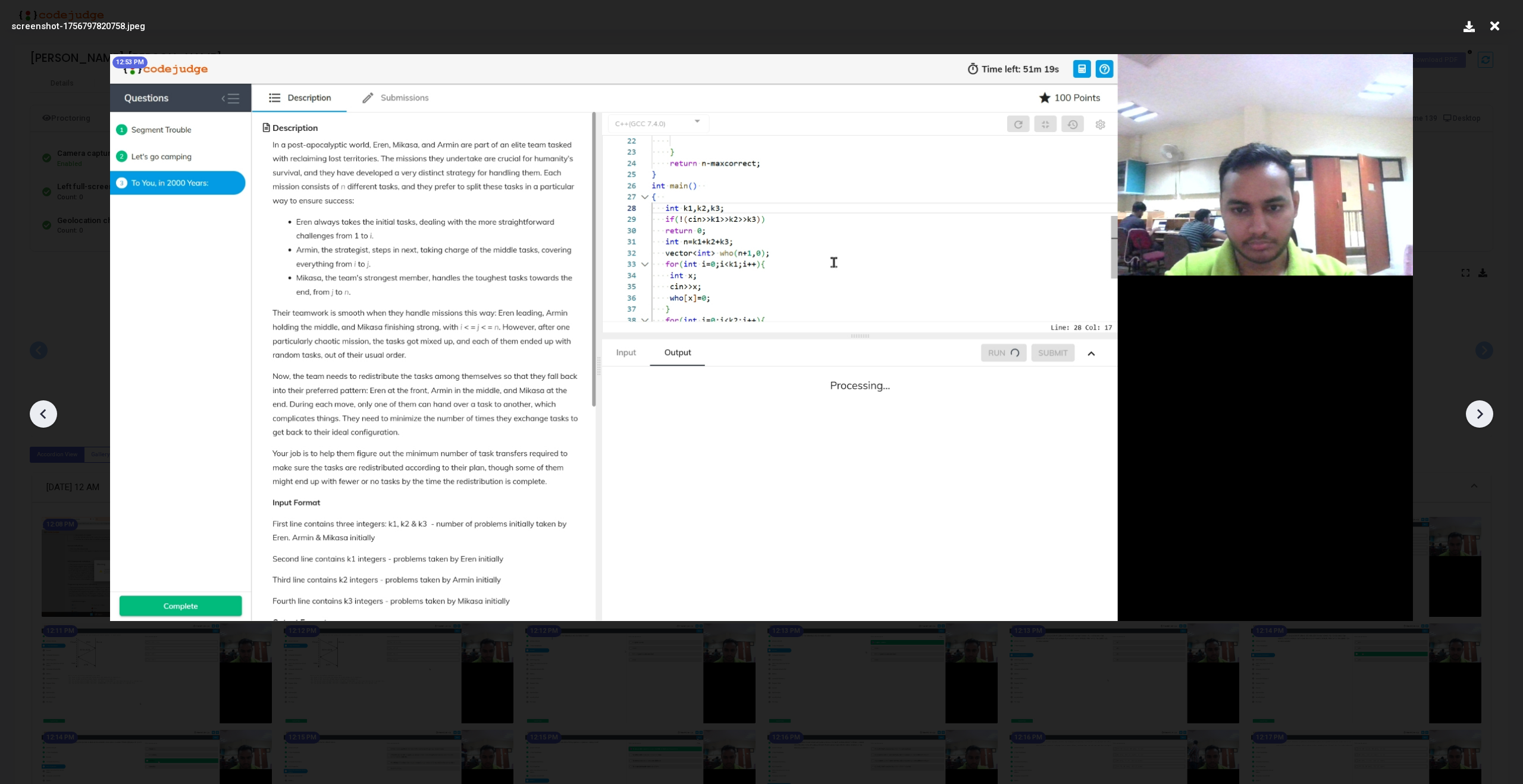
click at [30, 411] on div at bounding box center [44, 414] width 28 height 28
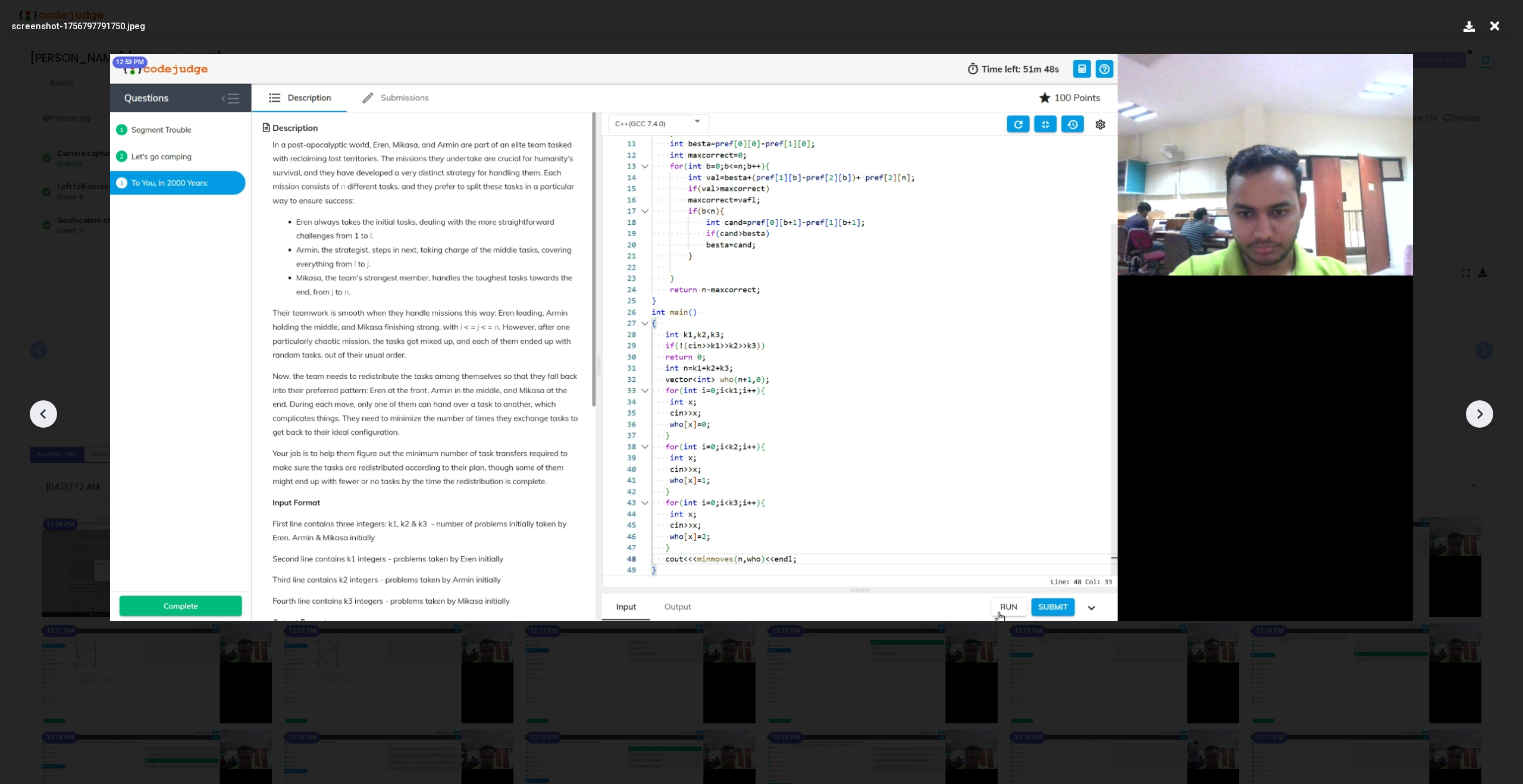
click at [30, 411] on div at bounding box center [44, 414] width 28 height 28
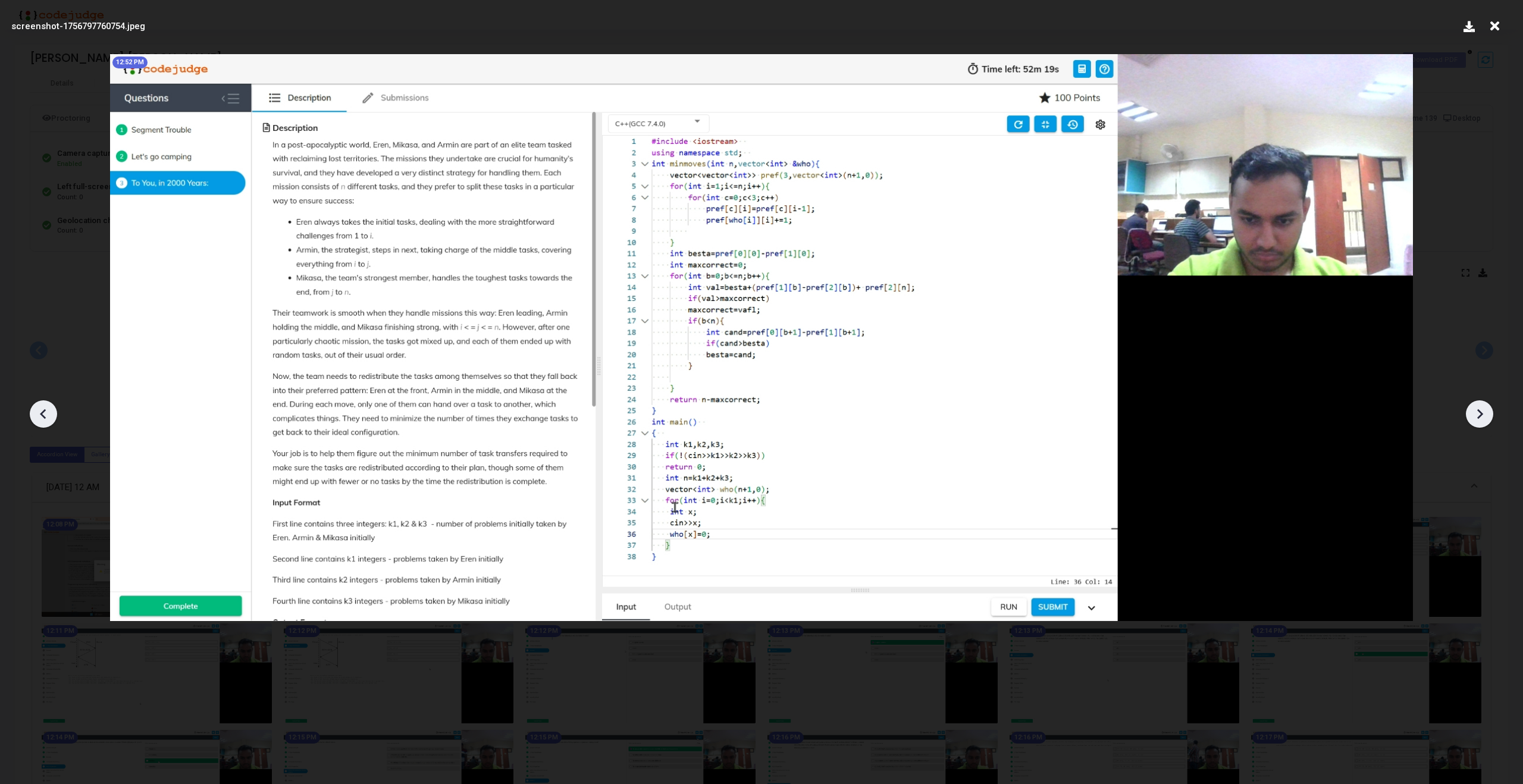
click at [30, 411] on div at bounding box center [44, 414] width 28 height 28
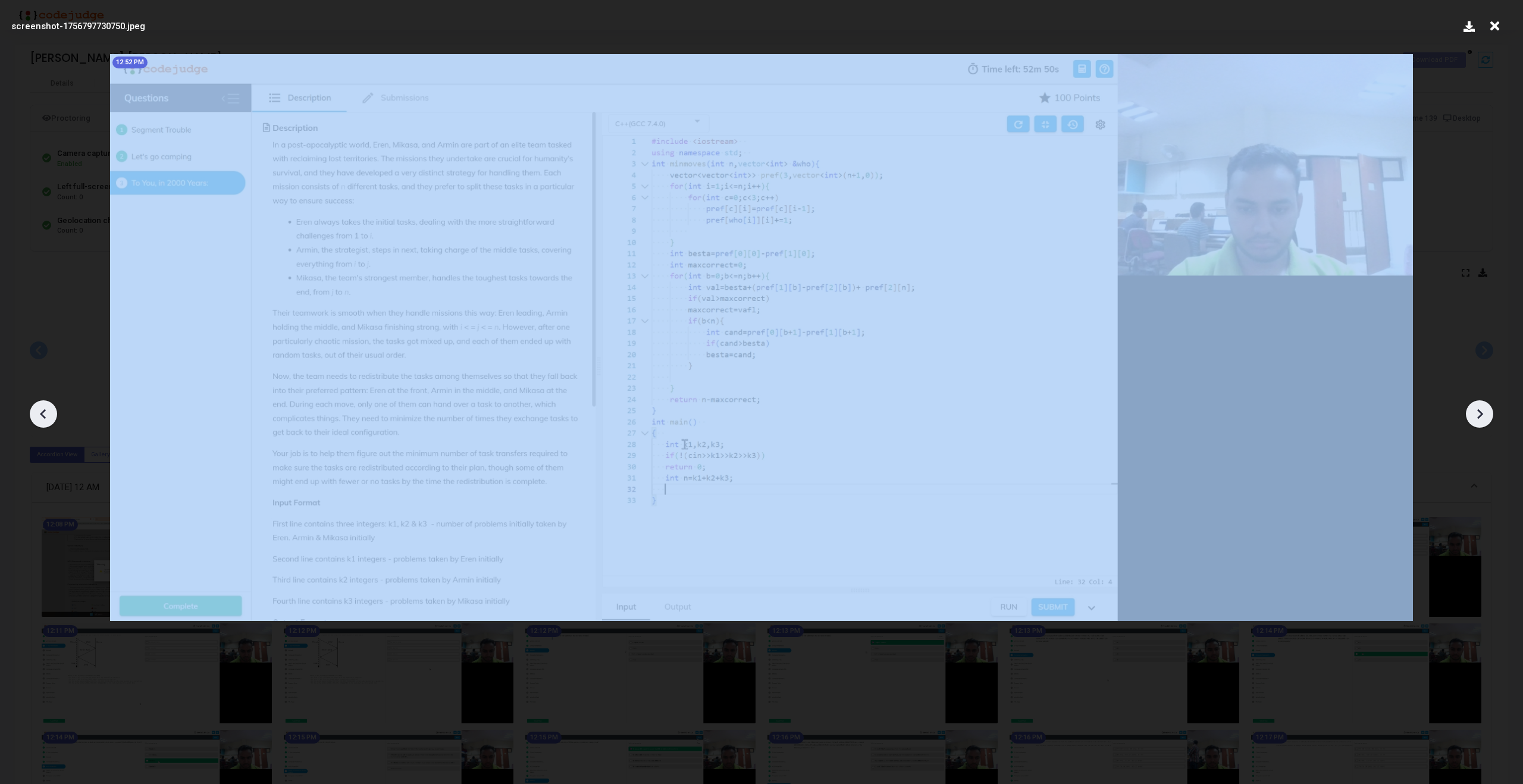
click at [30, 411] on div at bounding box center [44, 414] width 28 height 28
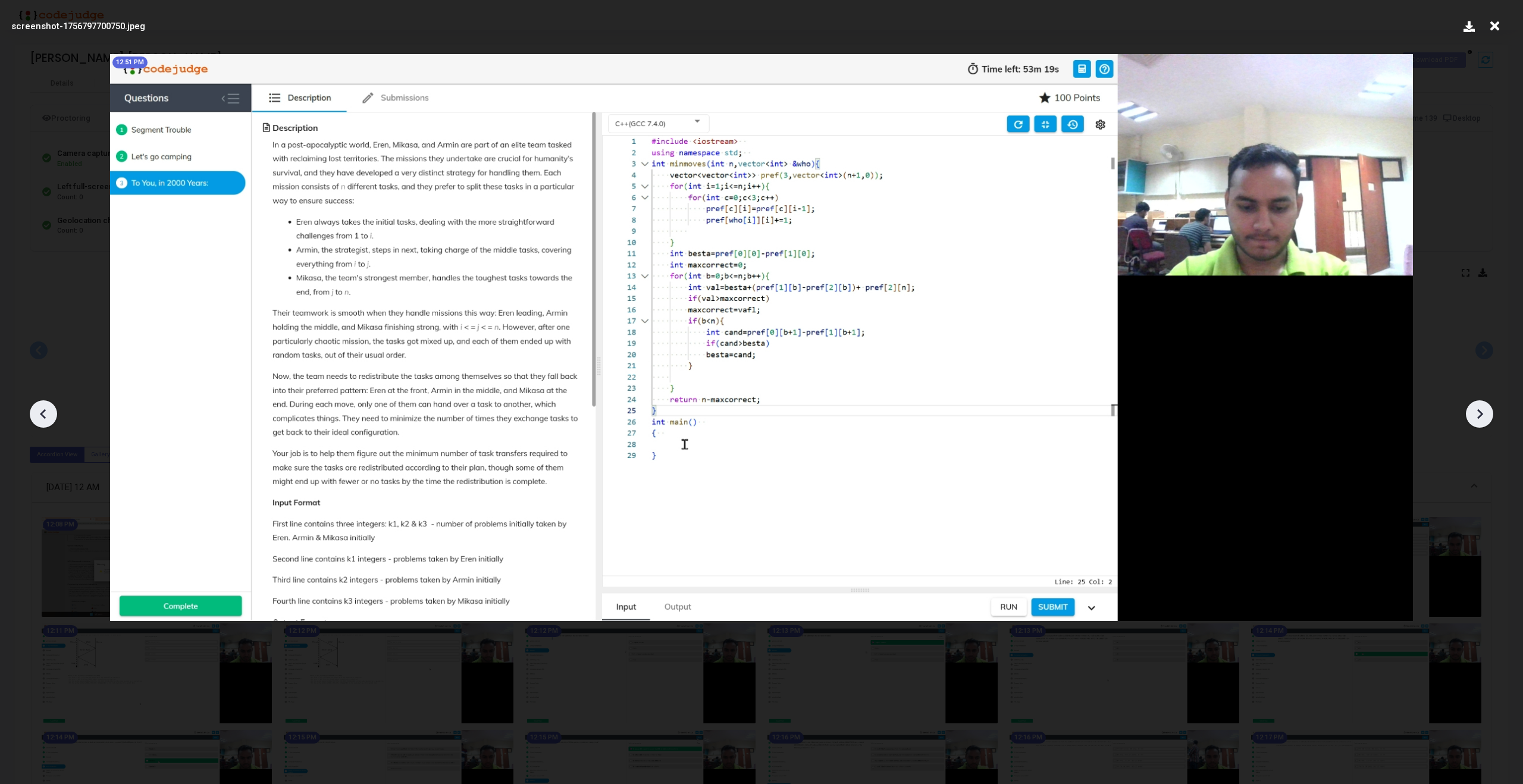
click at [30, 411] on div at bounding box center [44, 414] width 28 height 28
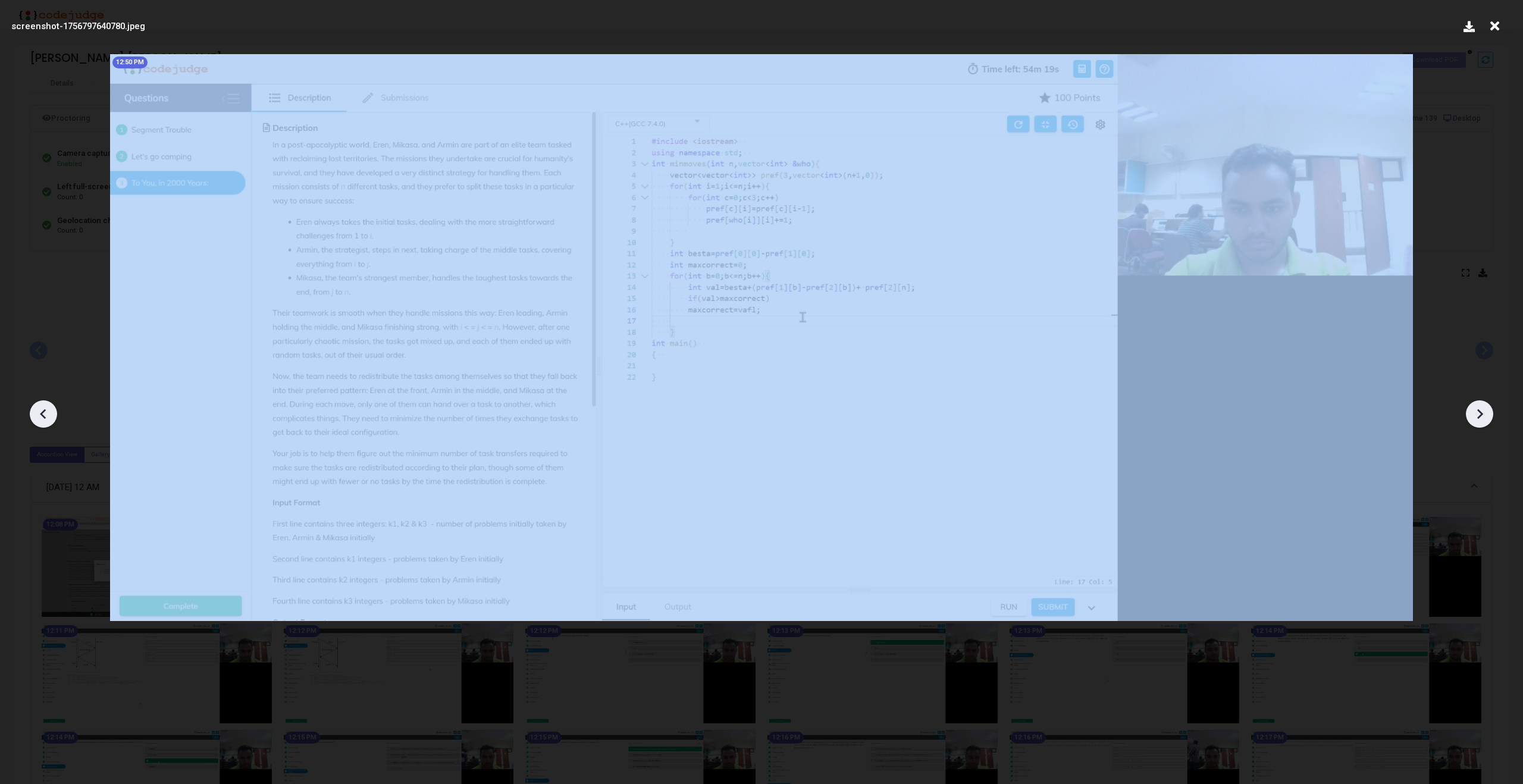
click at [1481, 405] on icon at bounding box center [1480, 414] width 18 height 18
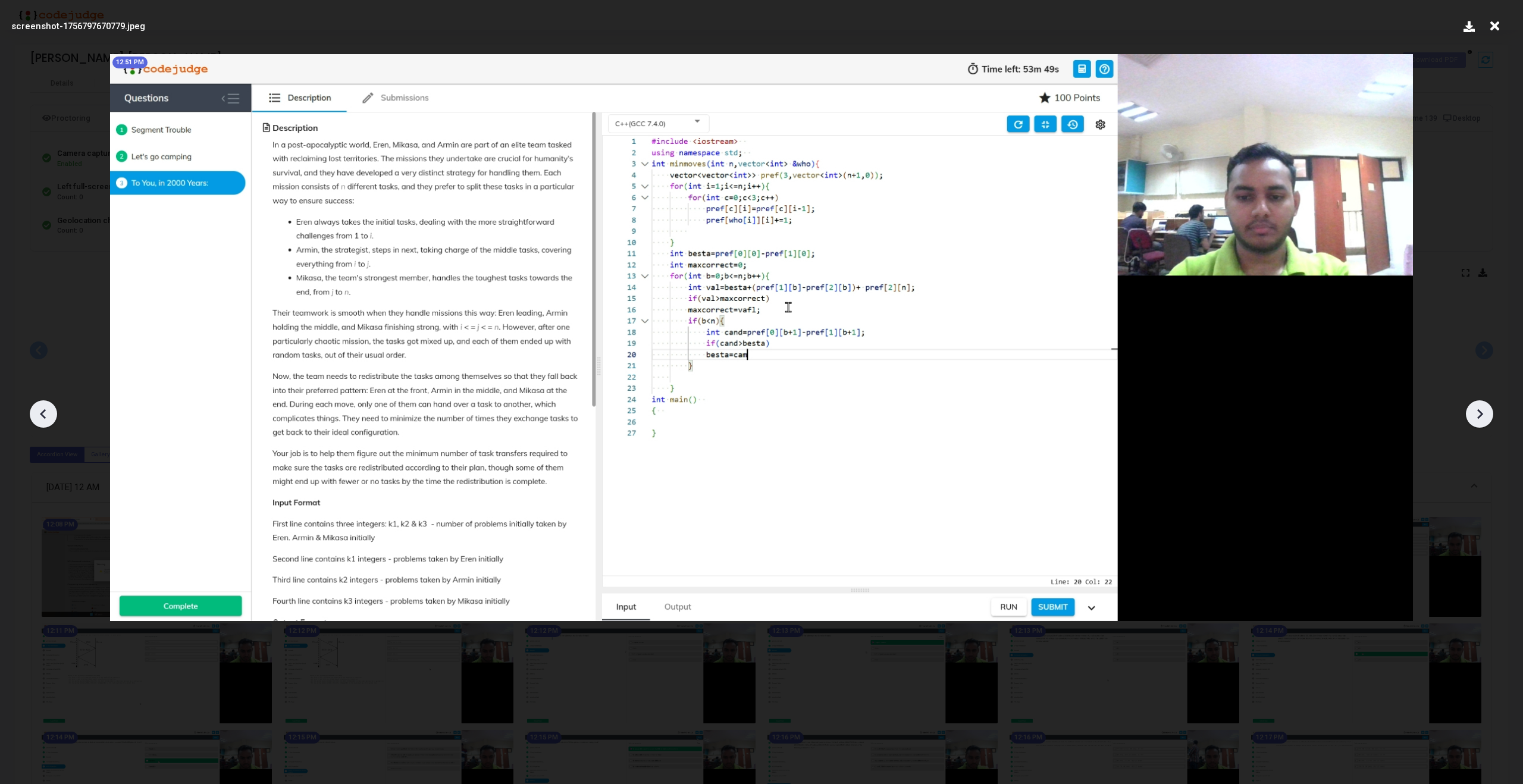
click at [1481, 405] on icon at bounding box center [1480, 414] width 18 height 18
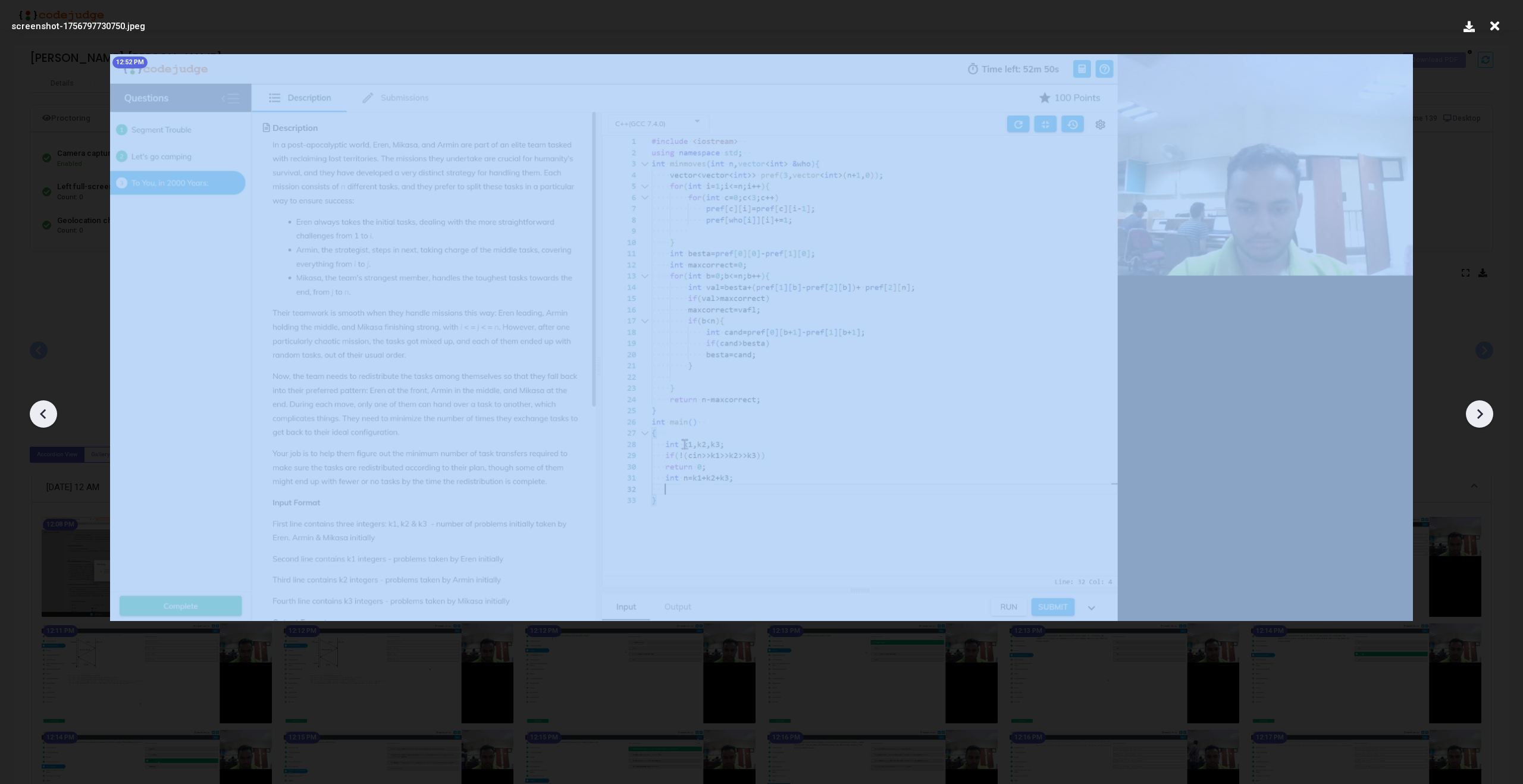
click at [1481, 405] on icon at bounding box center [1480, 414] width 18 height 18
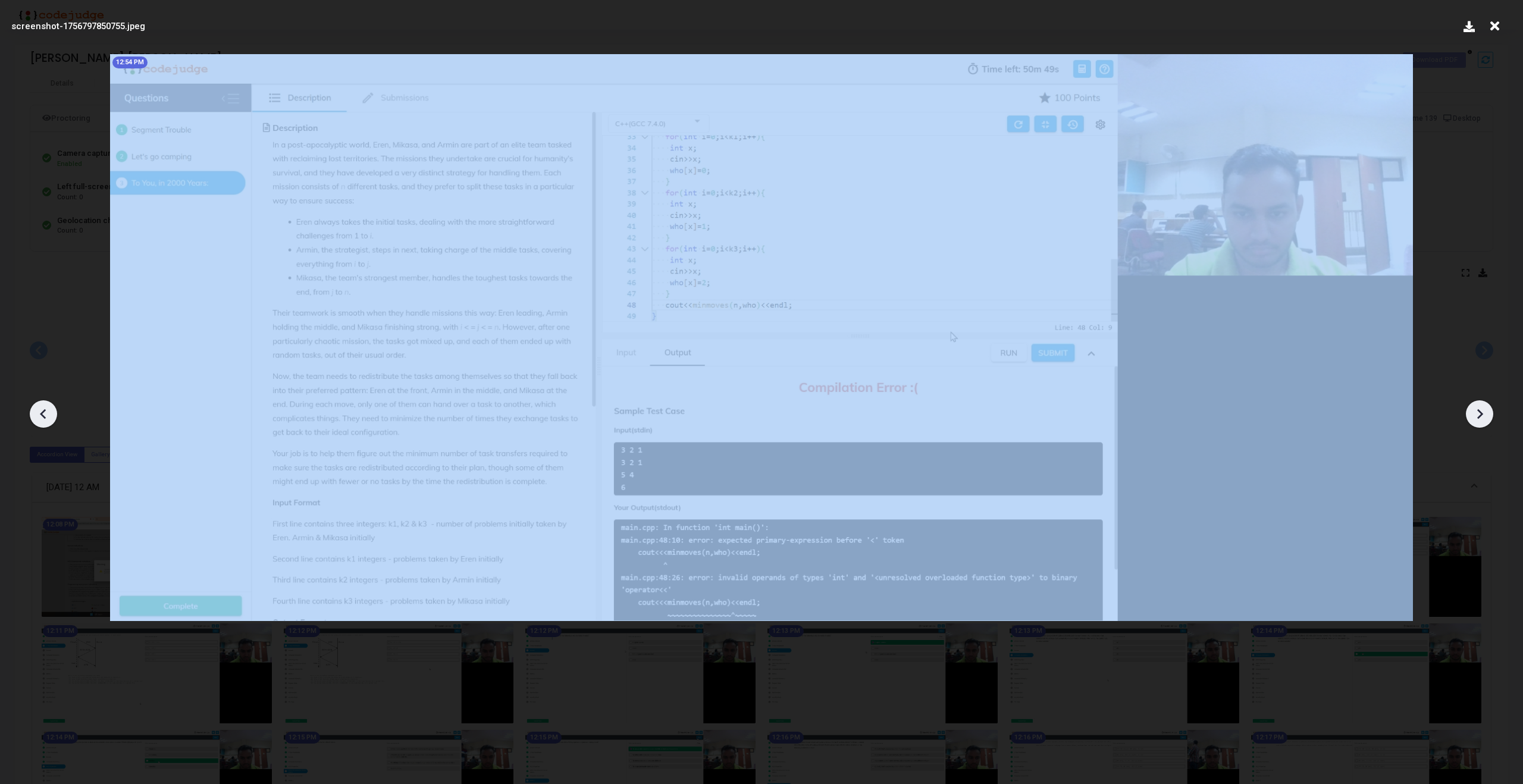
click at [1481, 405] on icon at bounding box center [1480, 414] width 18 height 18
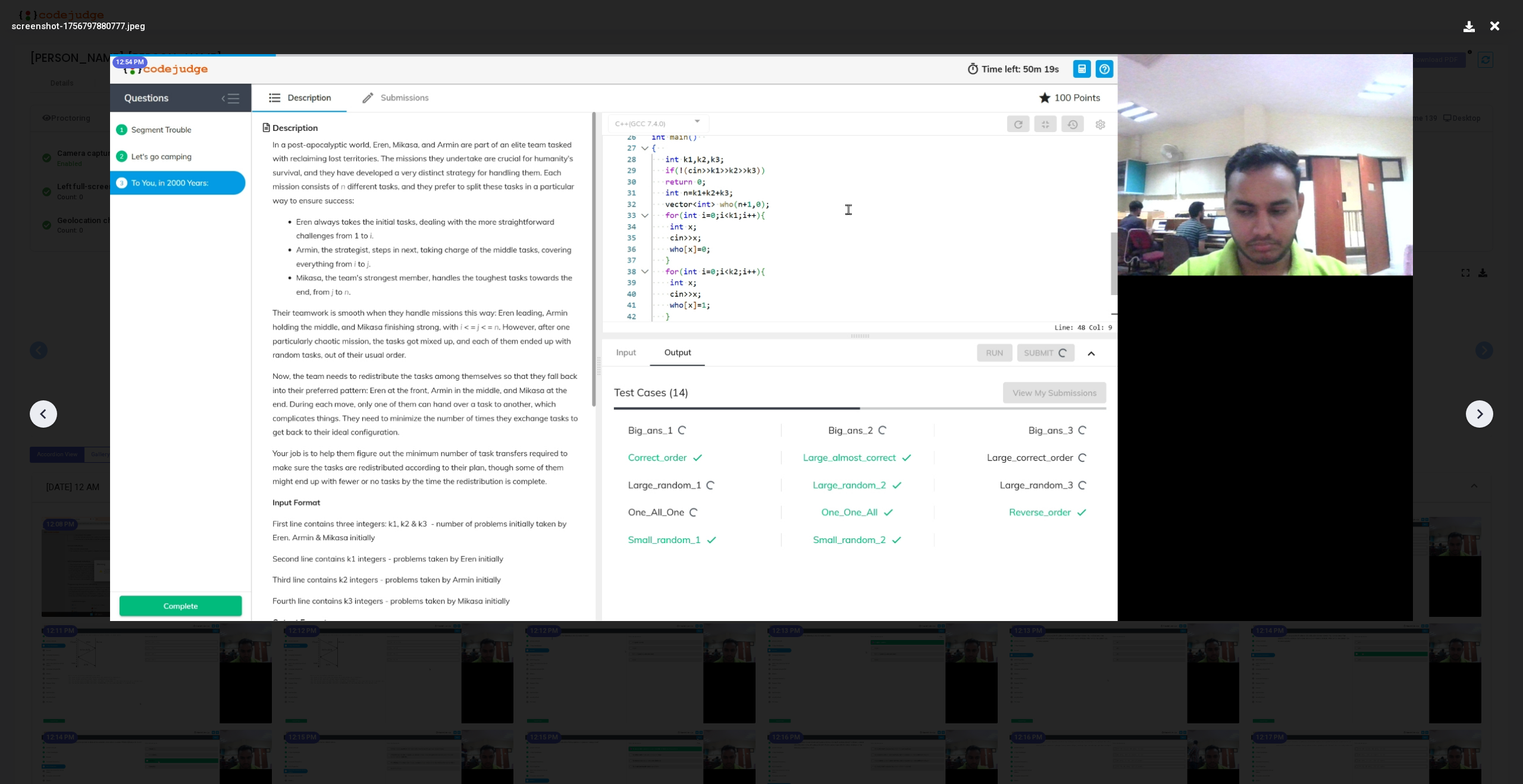
click at [1481, 405] on icon at bounding box center [1480, 414] width 18 height 18
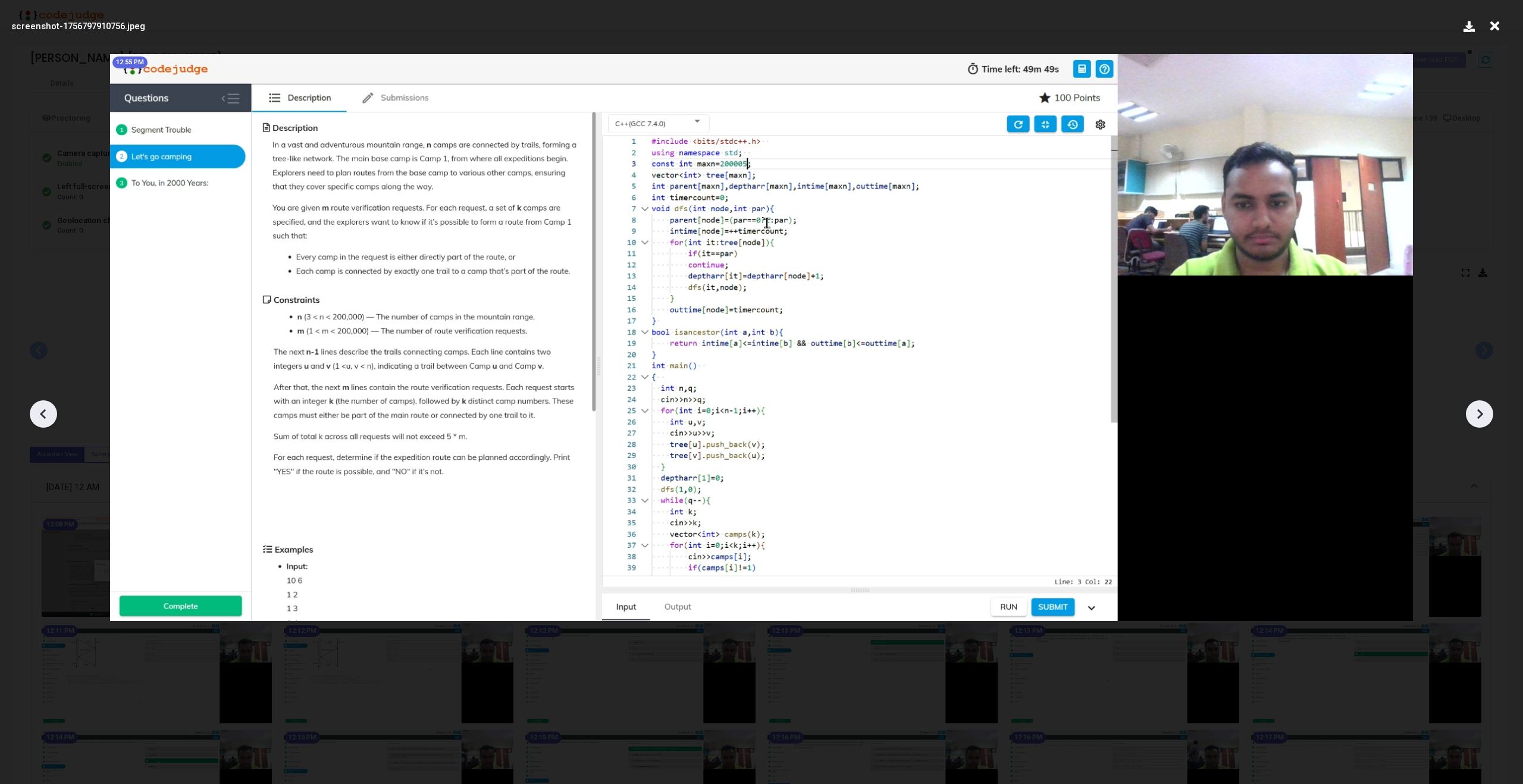
click at [1481, 405] on icon at bounding box center [1480, 414] width 18 height 18
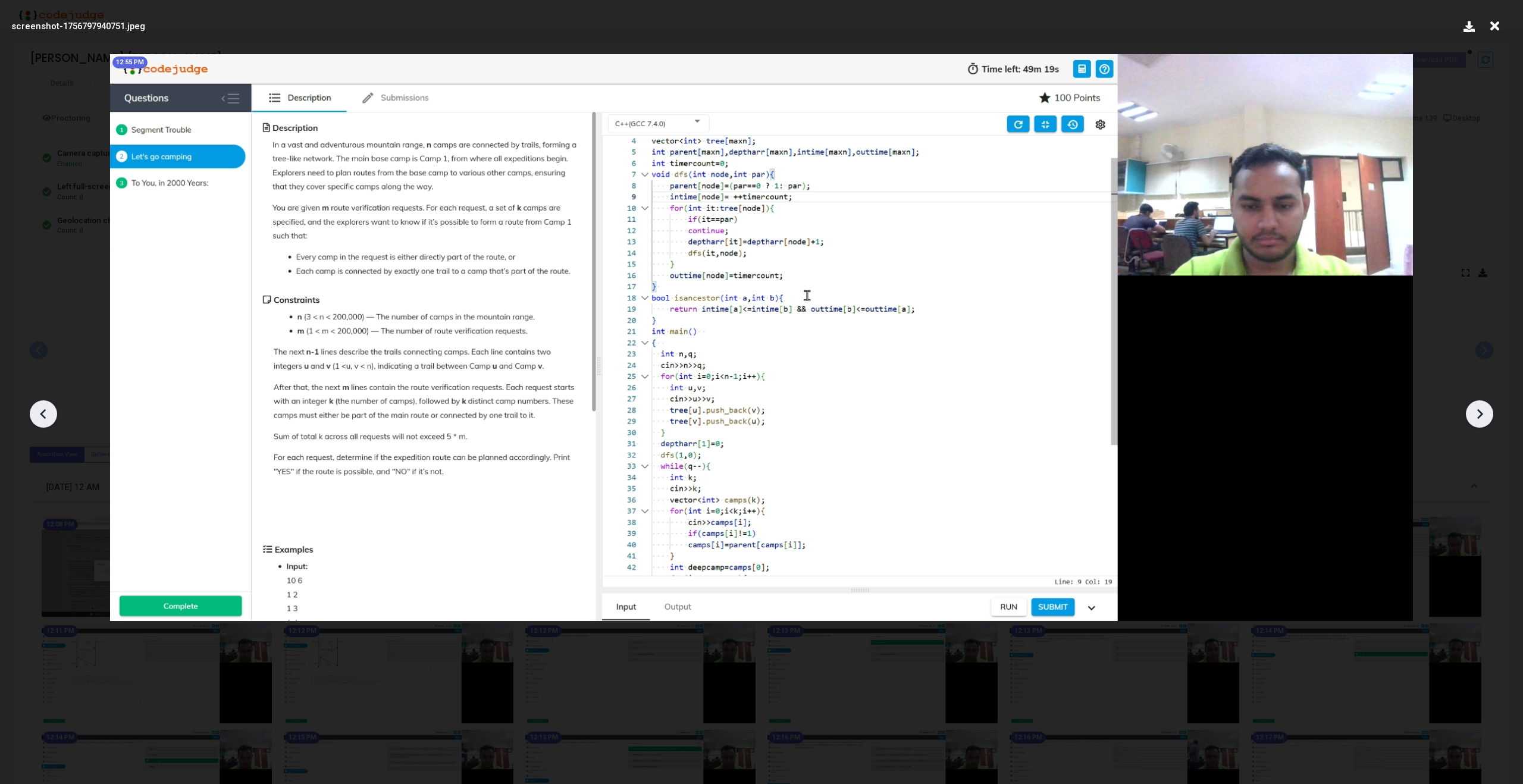
click at [1481, 405] on icon at bounding box center [1480, 414] width 18 height 18
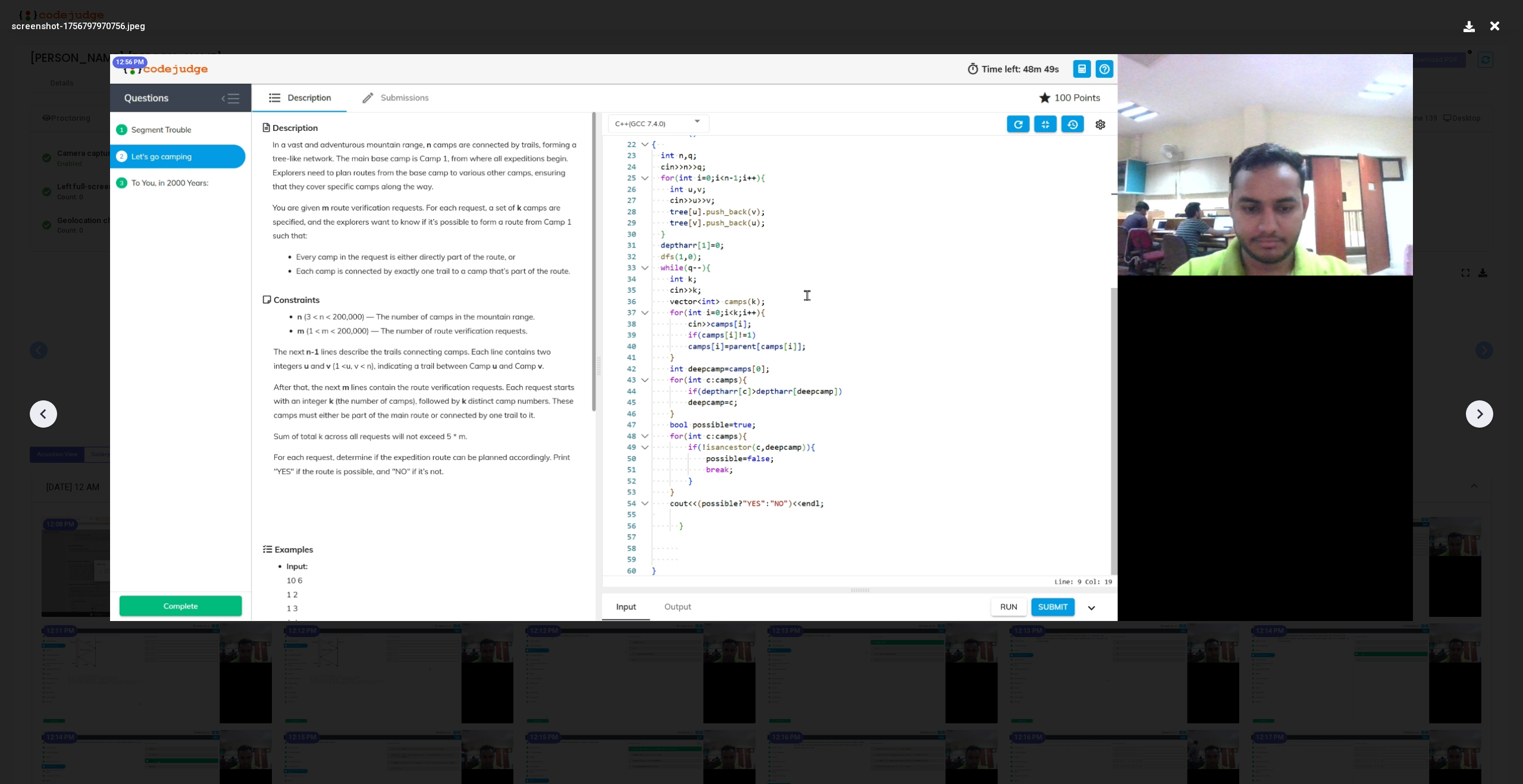
click at [1481, 405] on icon at bounding box center [1480, 414] width 18 height 18
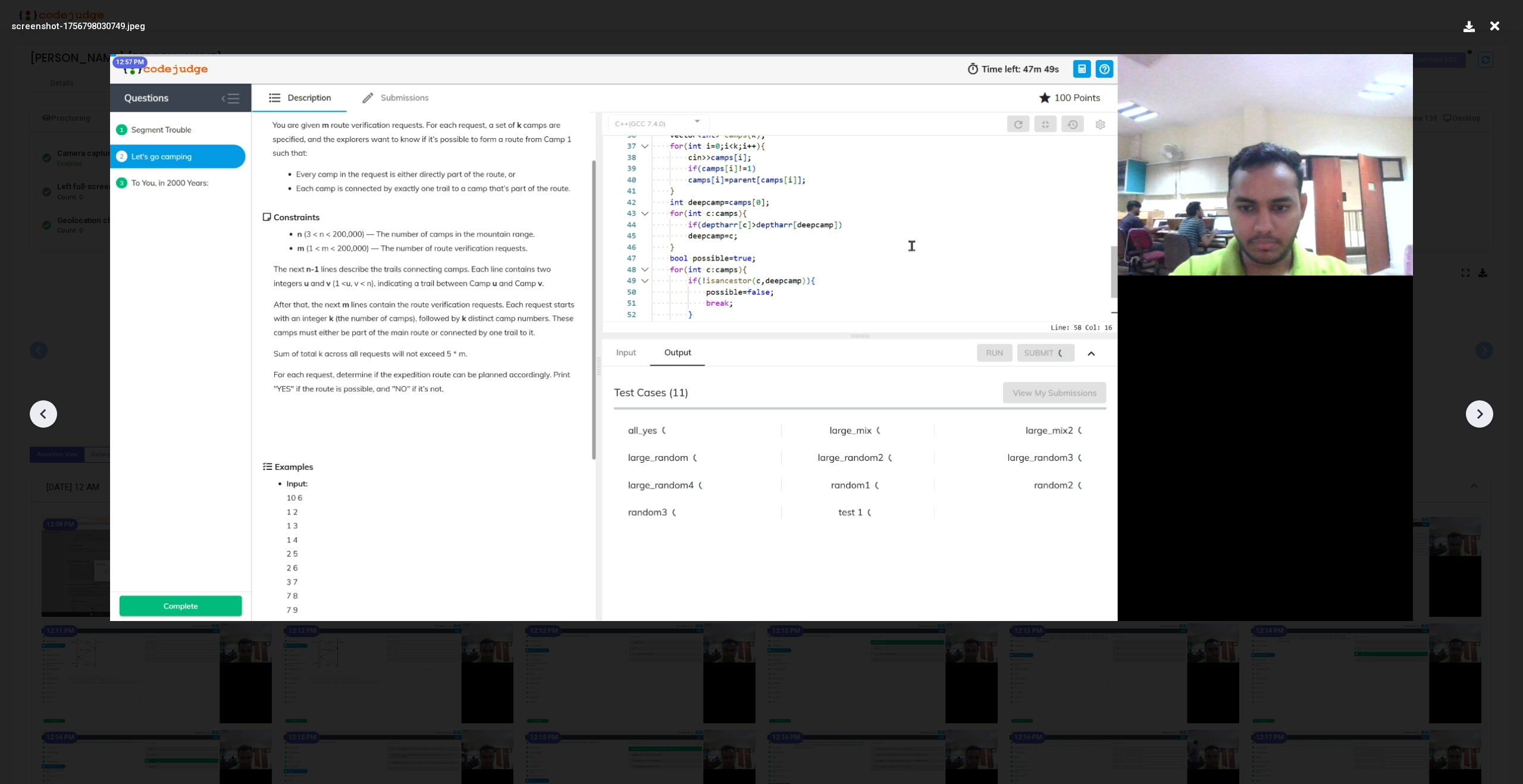
click at [1481, 405] on icon at bounding box center [1480, 414] width 18 height 18
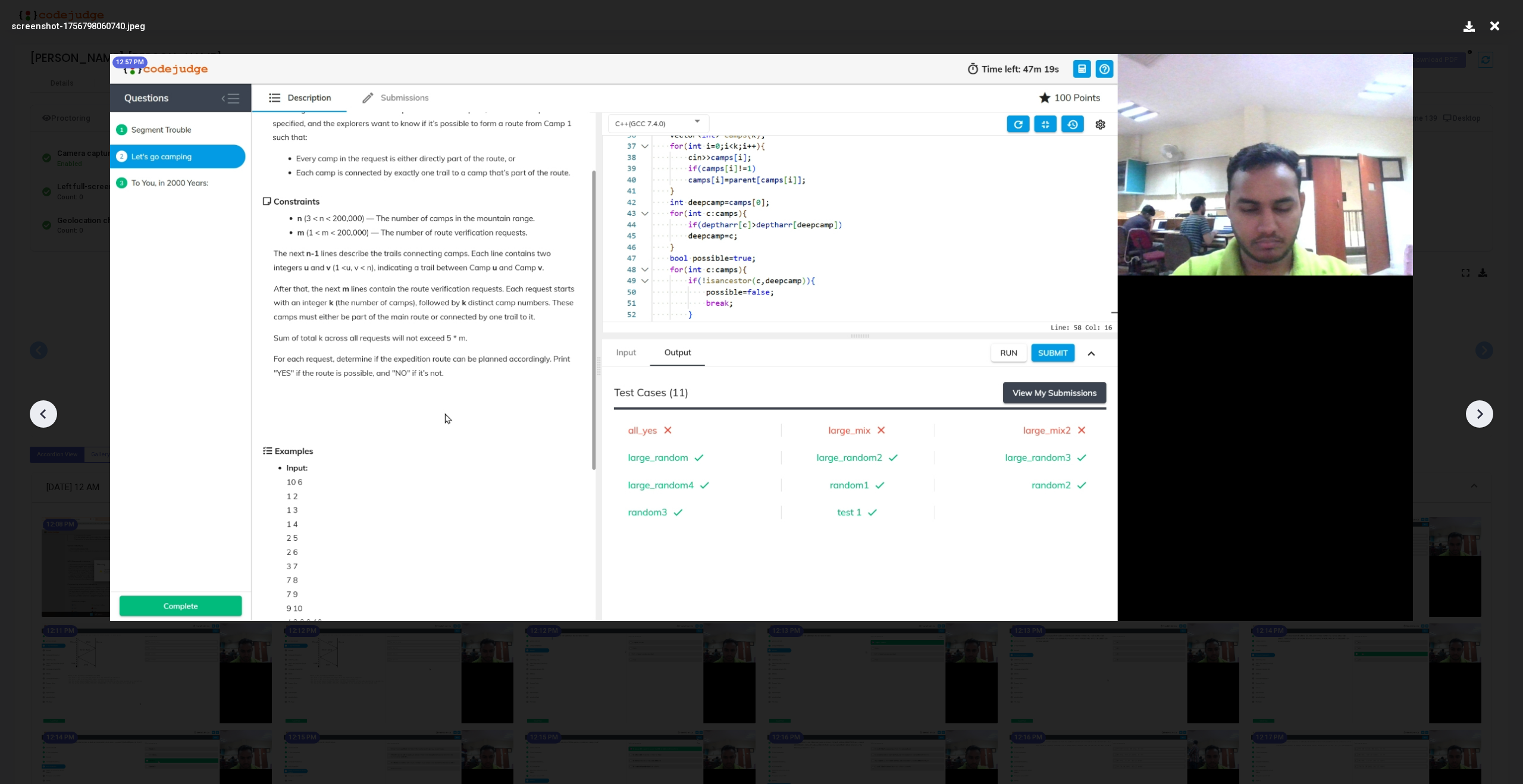
click at [1481, 405] on icon at bounding box center [1480, 414] width 18 height 18
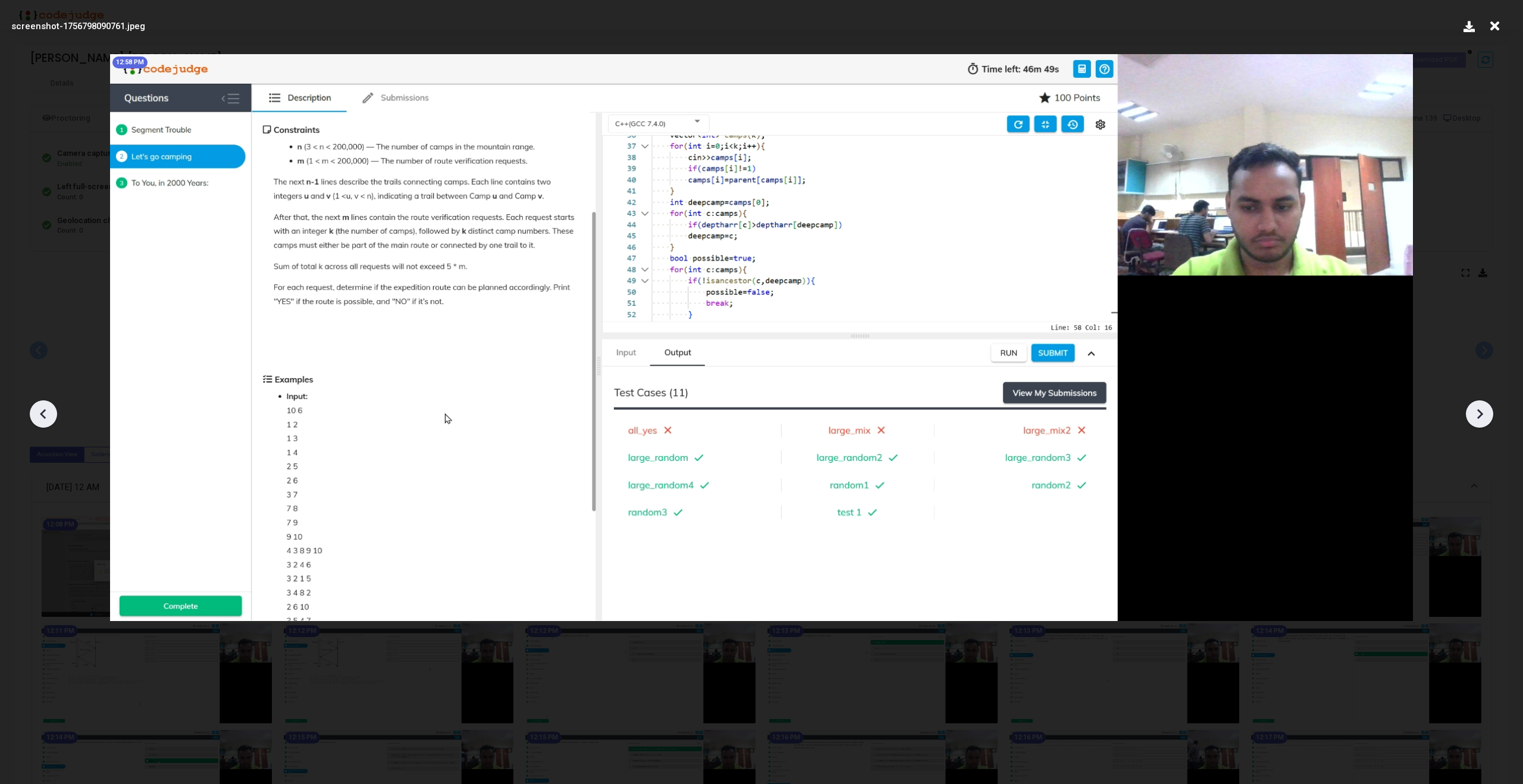
click at [1481, 405] on icon at bounding box center [1480, 414] width 18 height 18
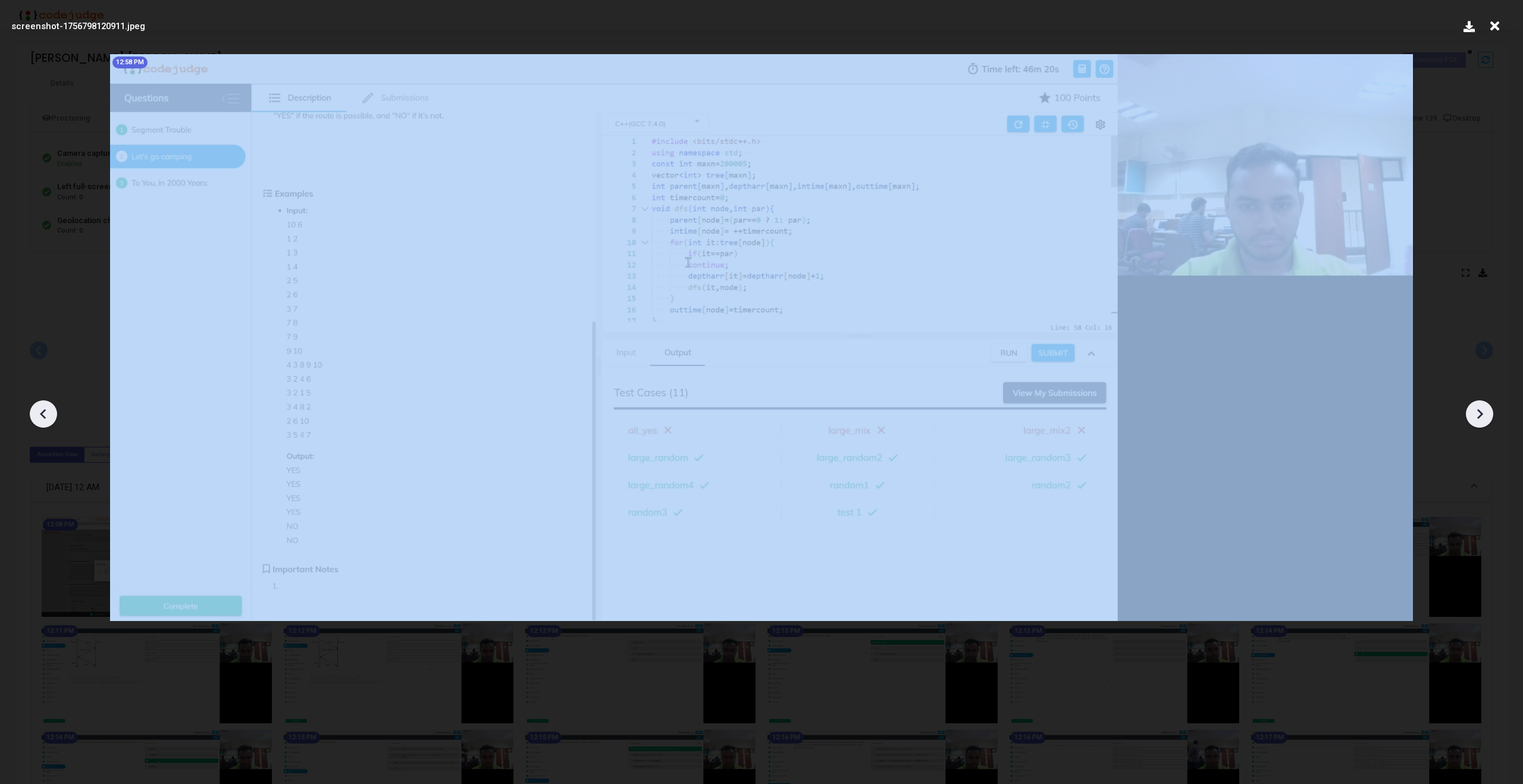
click at [1481, 405] on icon at bounding box center [1480, 414] width 18 height 18
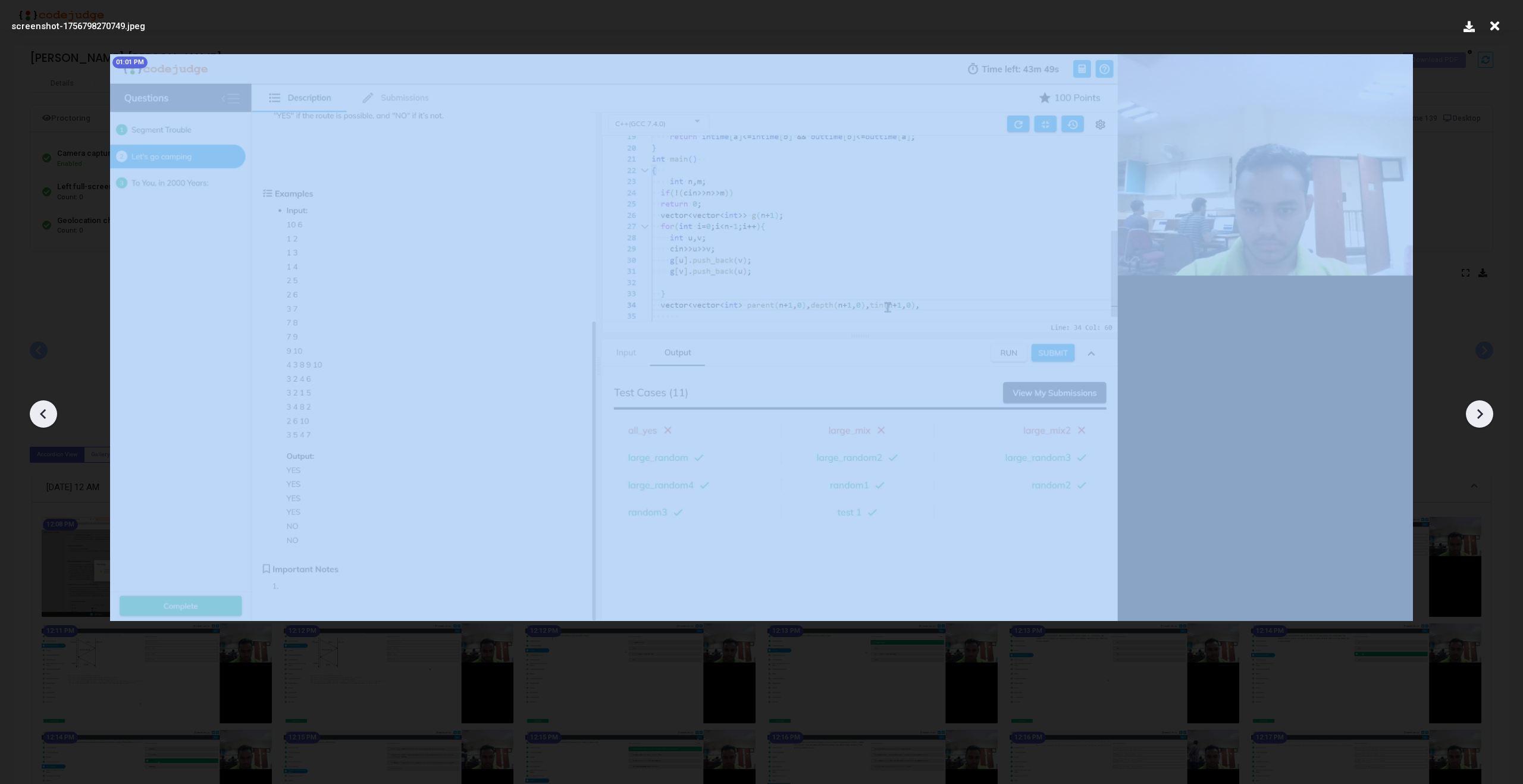
click at [1481, 405] on icon at bounding box center [1480, 414] width 18 height 18
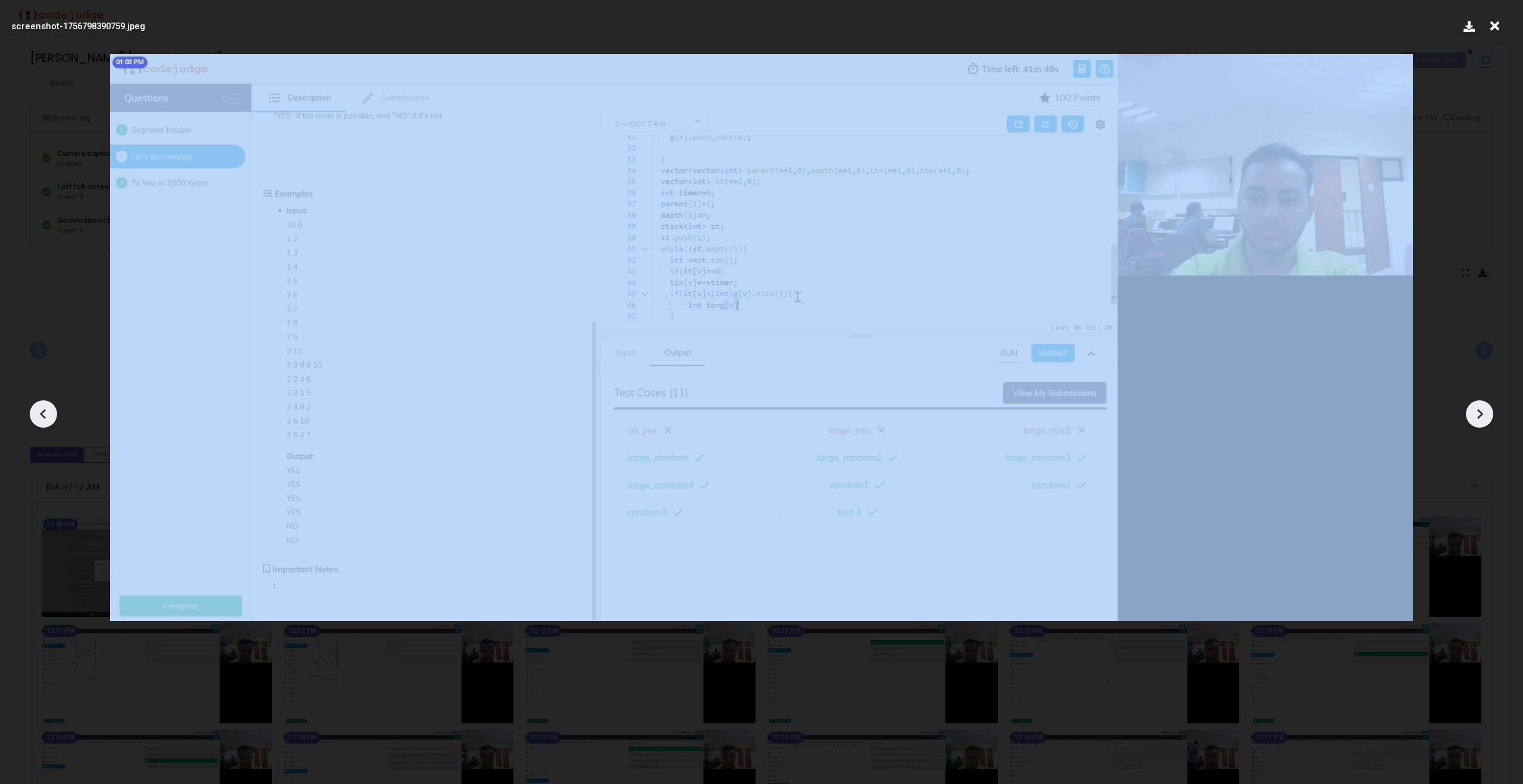
click at [1481, 405] on icon at bounding box center [1480, 414] width 18 height 18
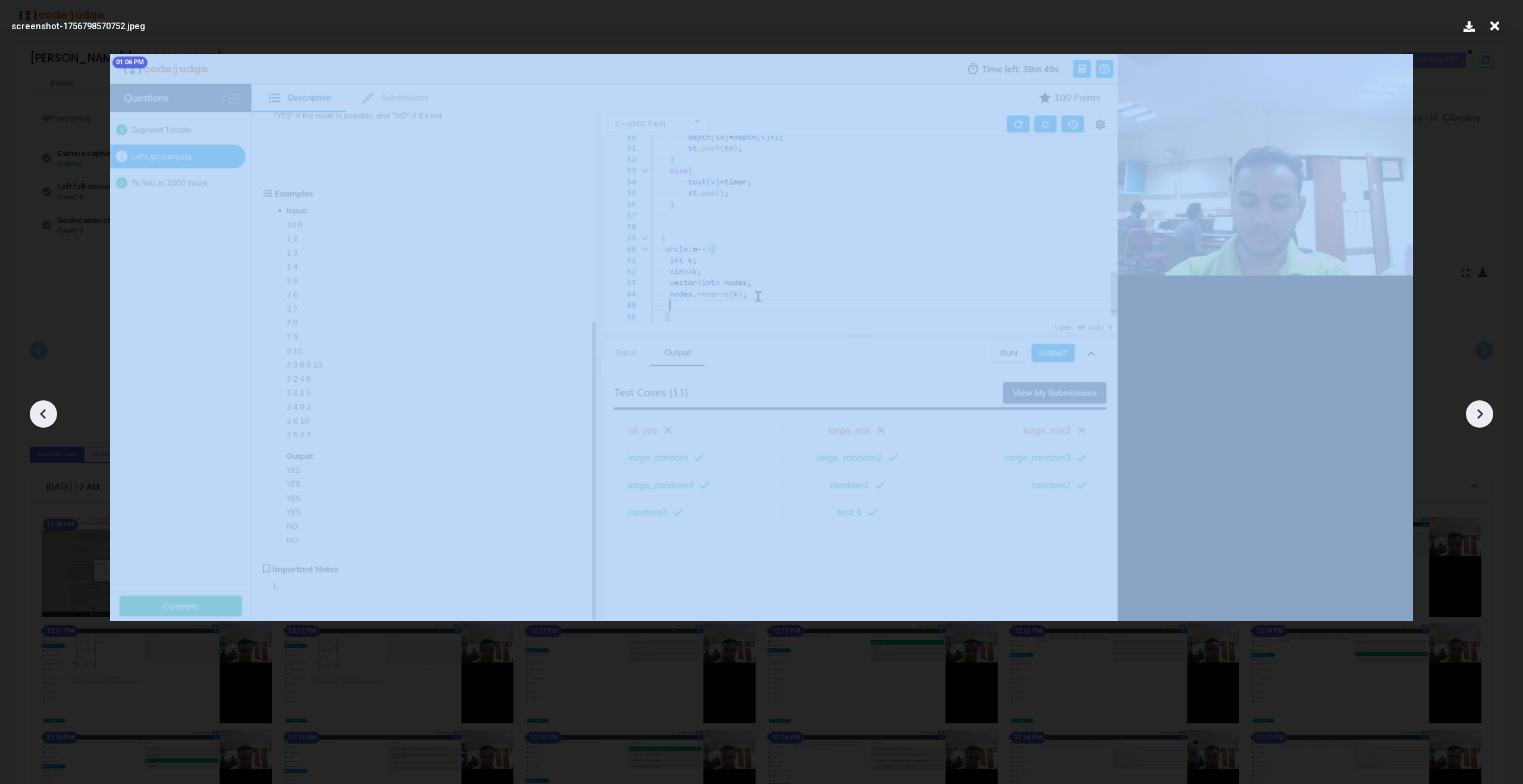
click at [1481, 405] on icon at bounding box center [1480, 414] width 18 height 18
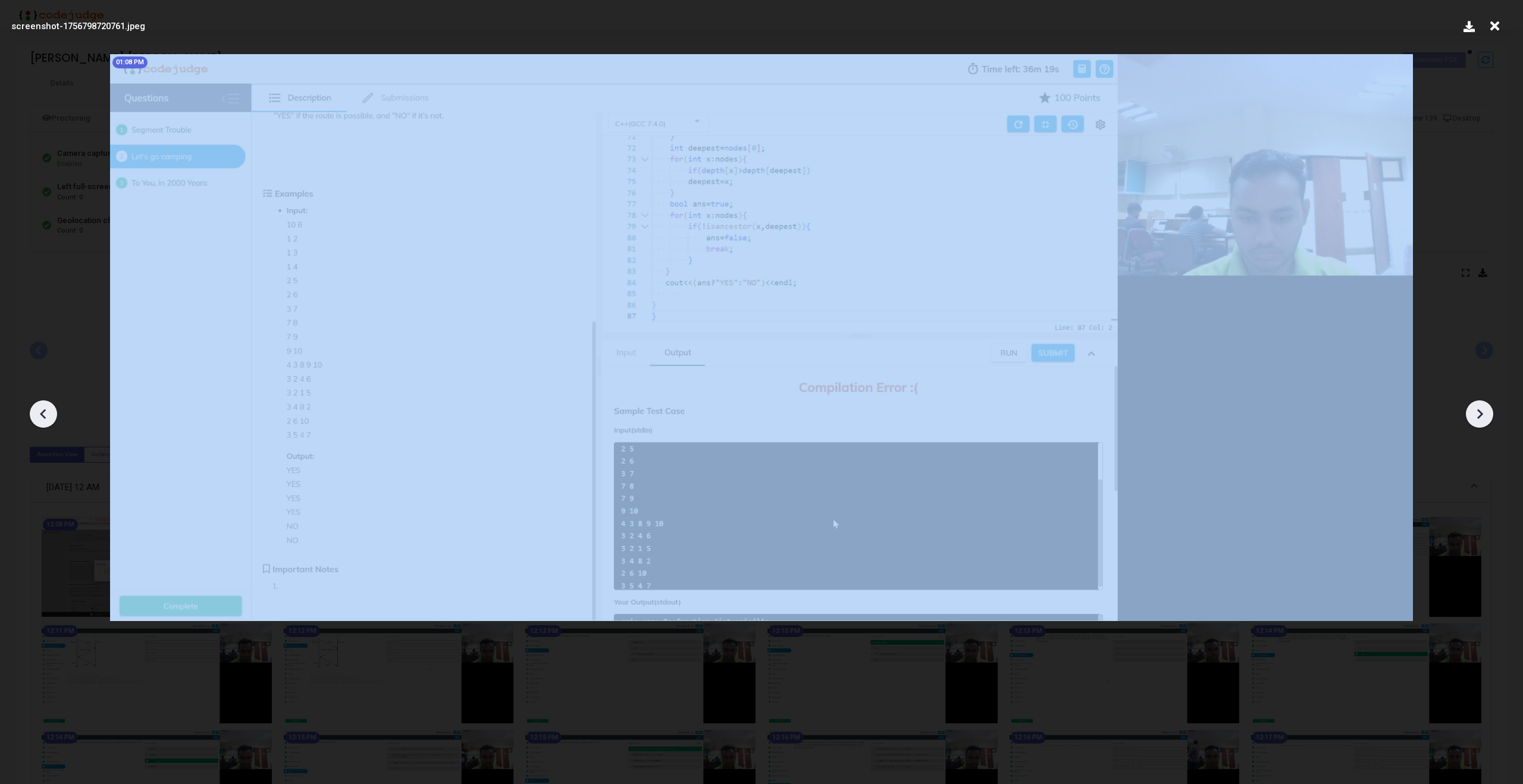
click at [1481, 405] on icon at bounding box center [1480, 414] width 18 height 18
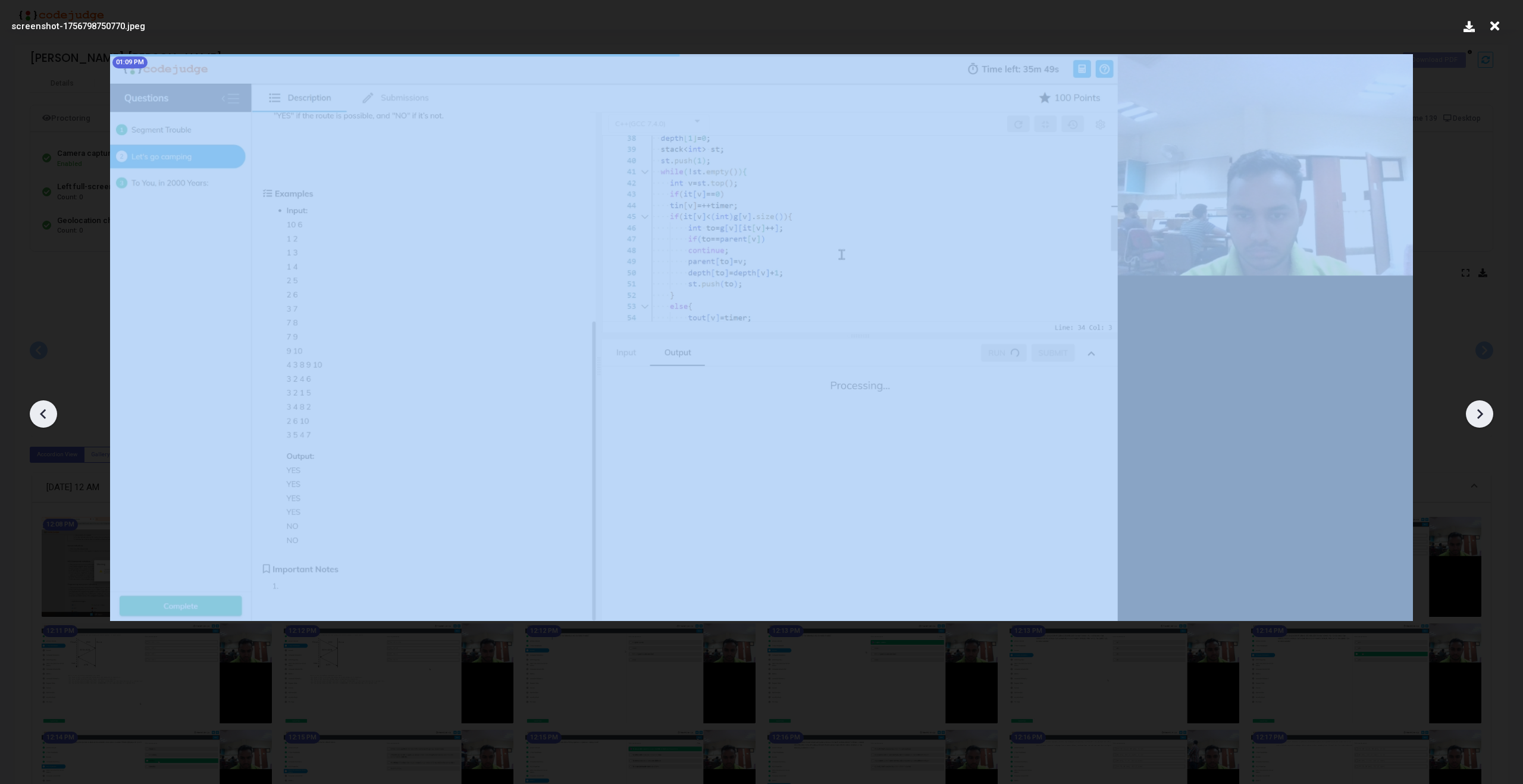
click at [1481, 405] on icon at bounding box center [1480, 414] width 18 height 18
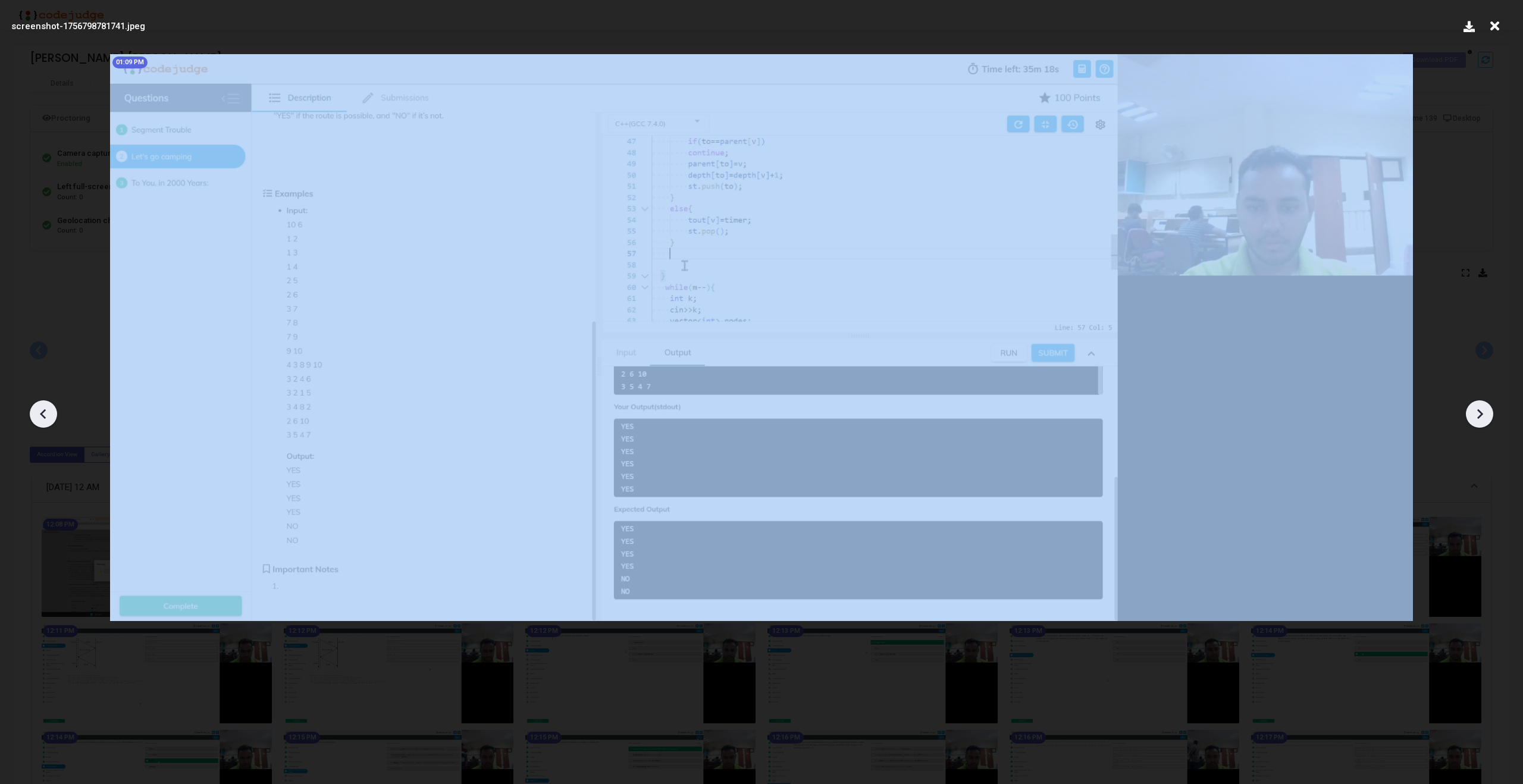
click at [35, 417] on icon at bounding box center [44, 414] width 18 height 18
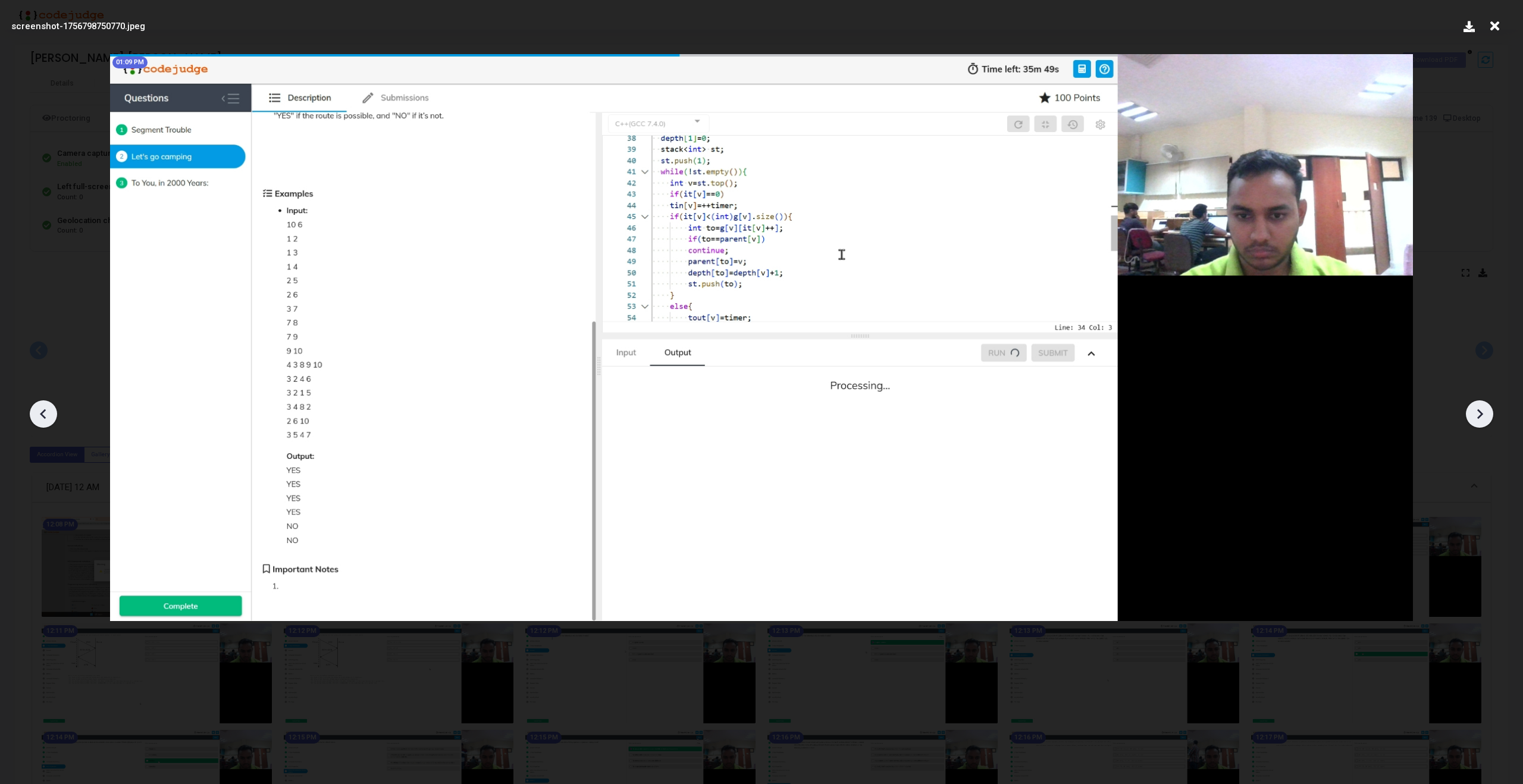
click at [35, 417] on icon at bounding box center [44, 414] width 18 height 18
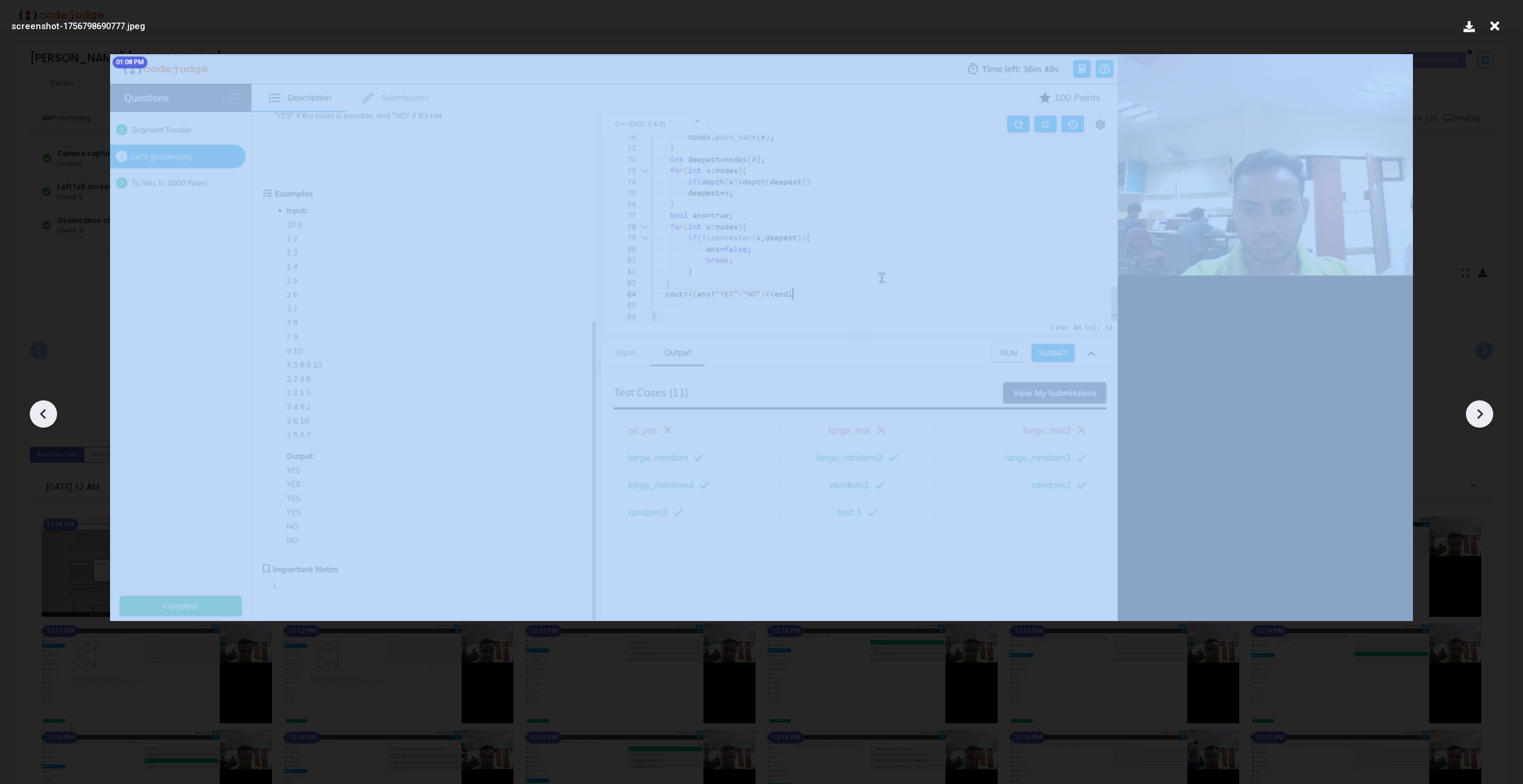
click at [35, 417] on icon at bounding box center [44, 414] width 18 height 18
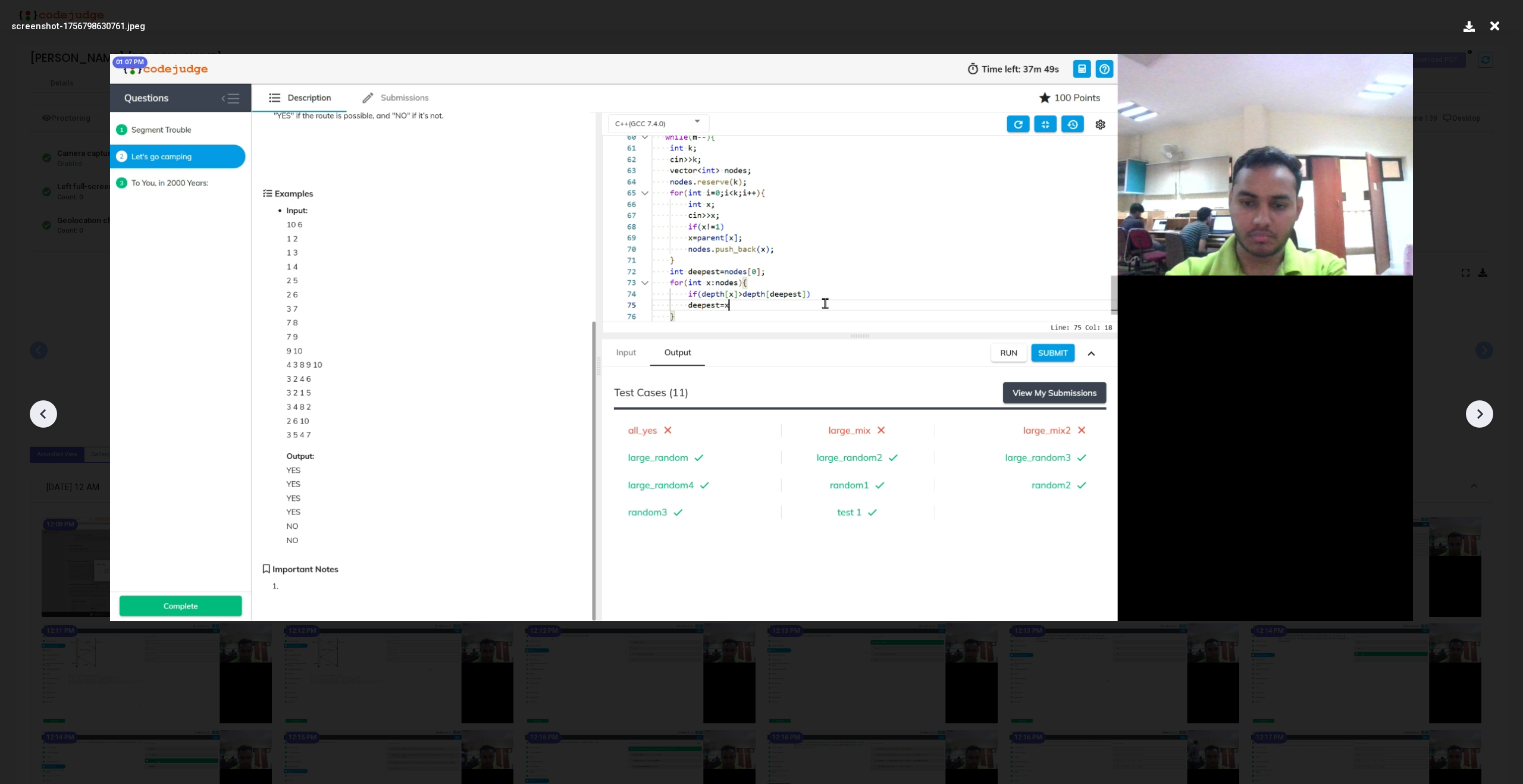
click at [35, 417] on icon at bounding box center [44, 414] width 18 height 18
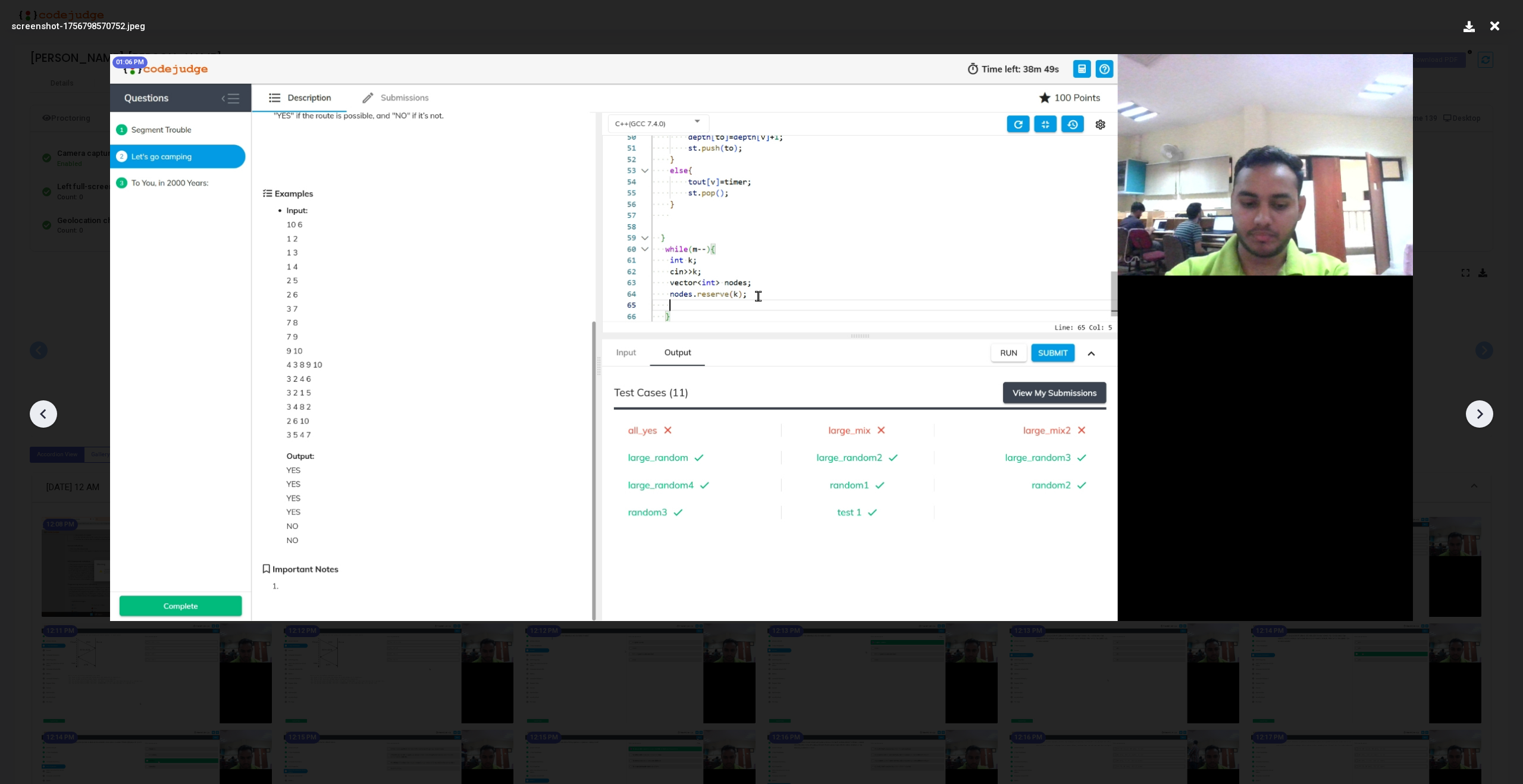
click at [35, 417] on icon at bounding box center [44, 414] width 18 height 18
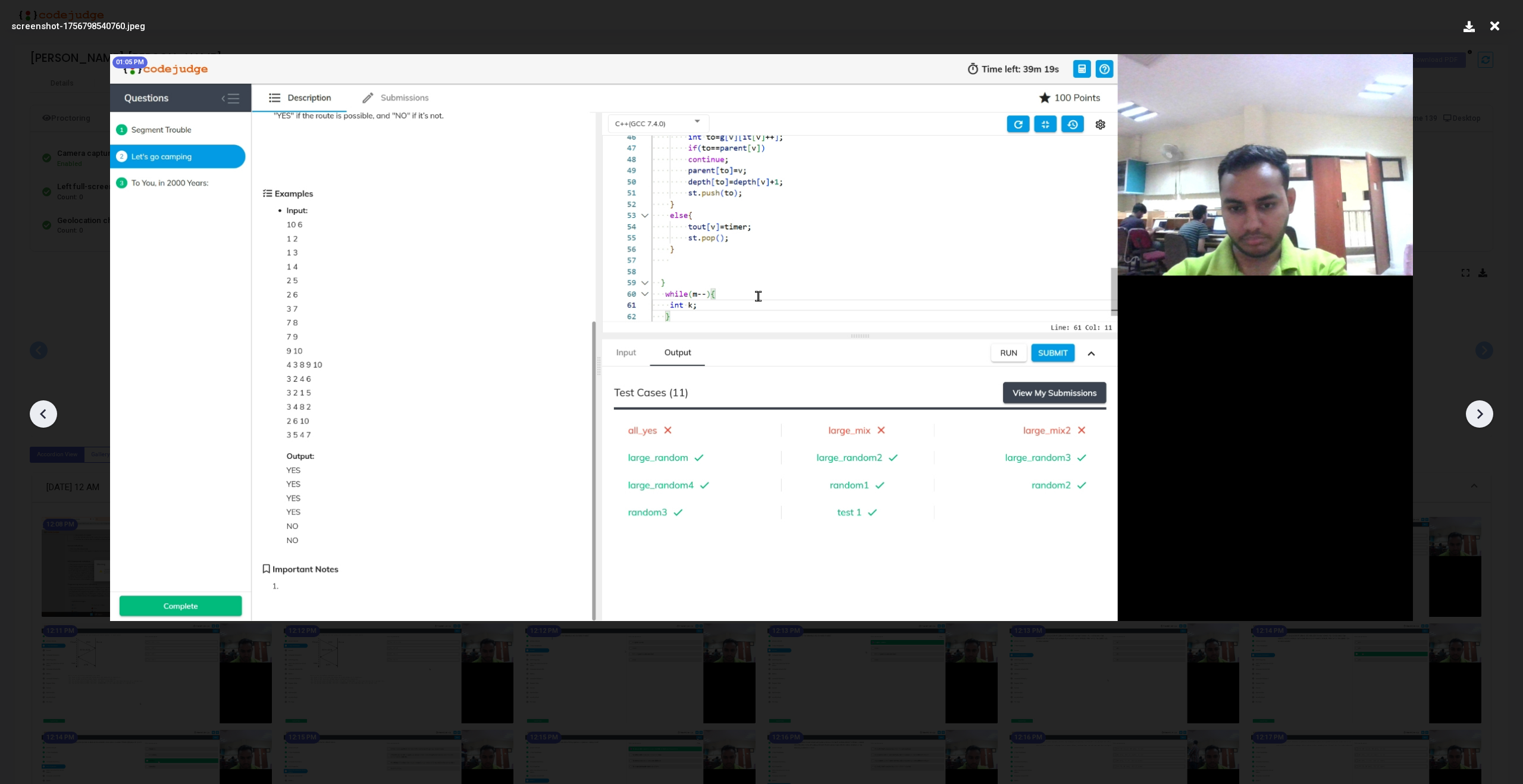
click at [35, 417] on icon at bounding box center [44, 414] width 18 height 18
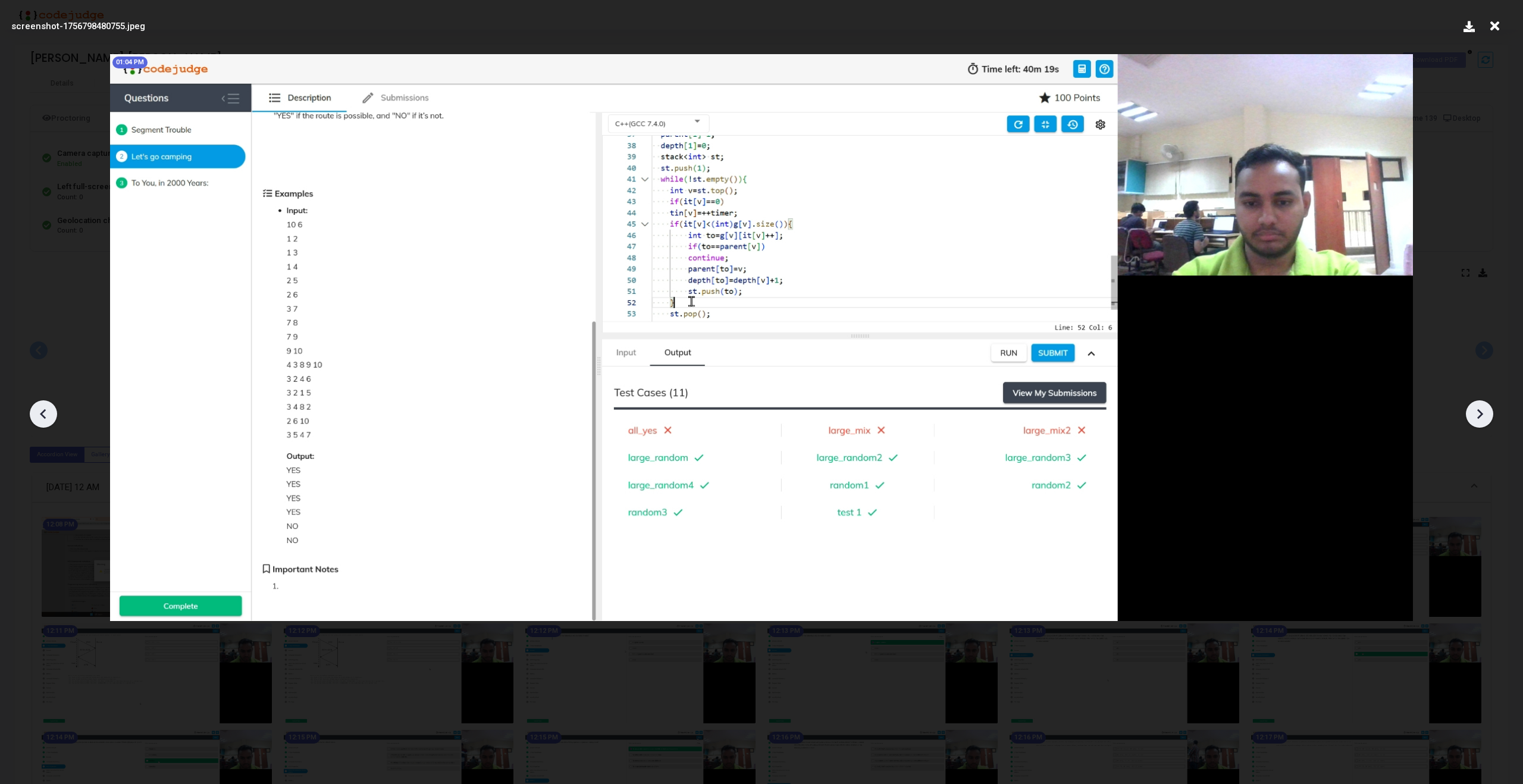
click at [35, 417] on icon at bounding box center [44, 414] width 18 height 18
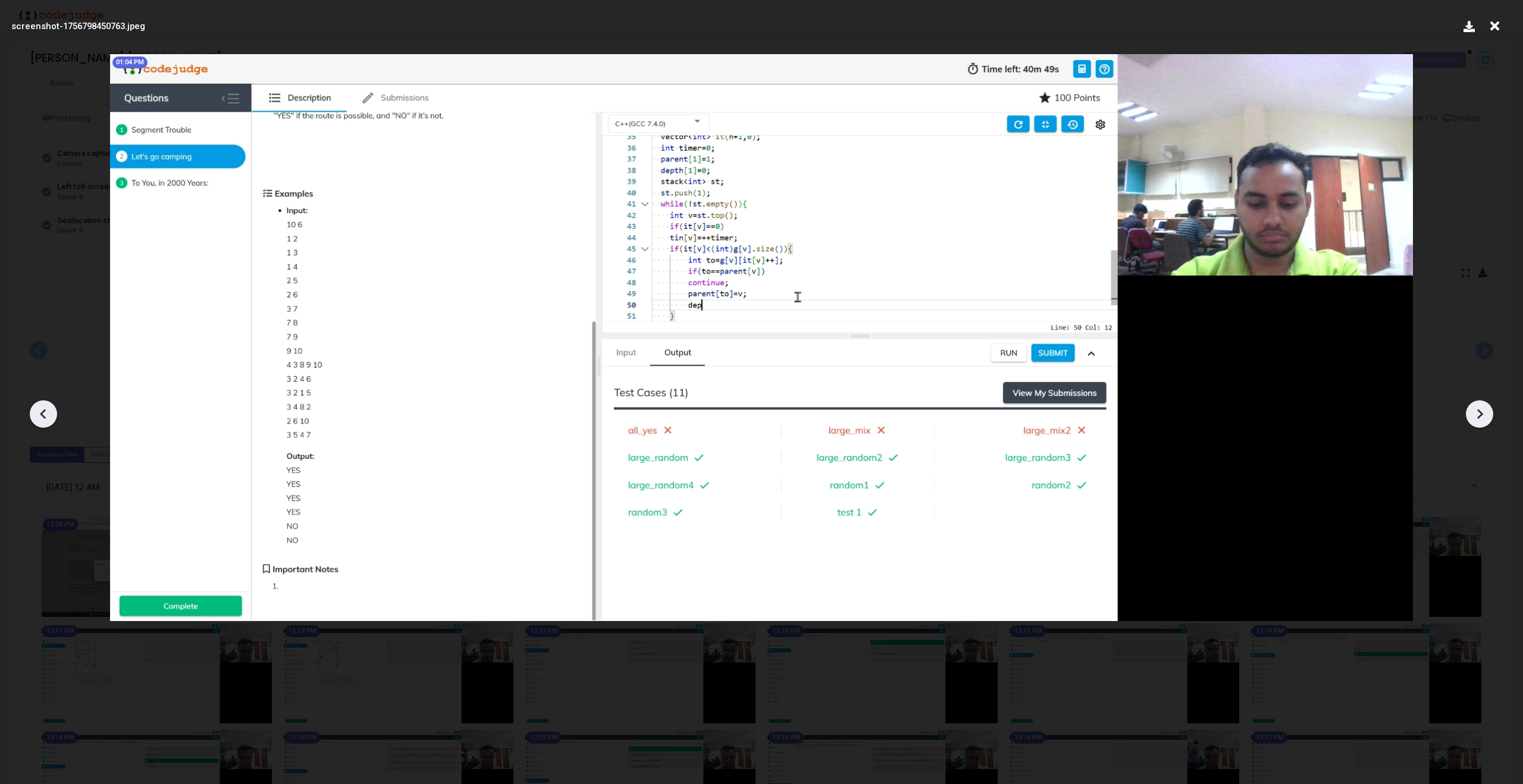
click at [35, 417] on icon at bounding box center [44, 414] width 18 height 18
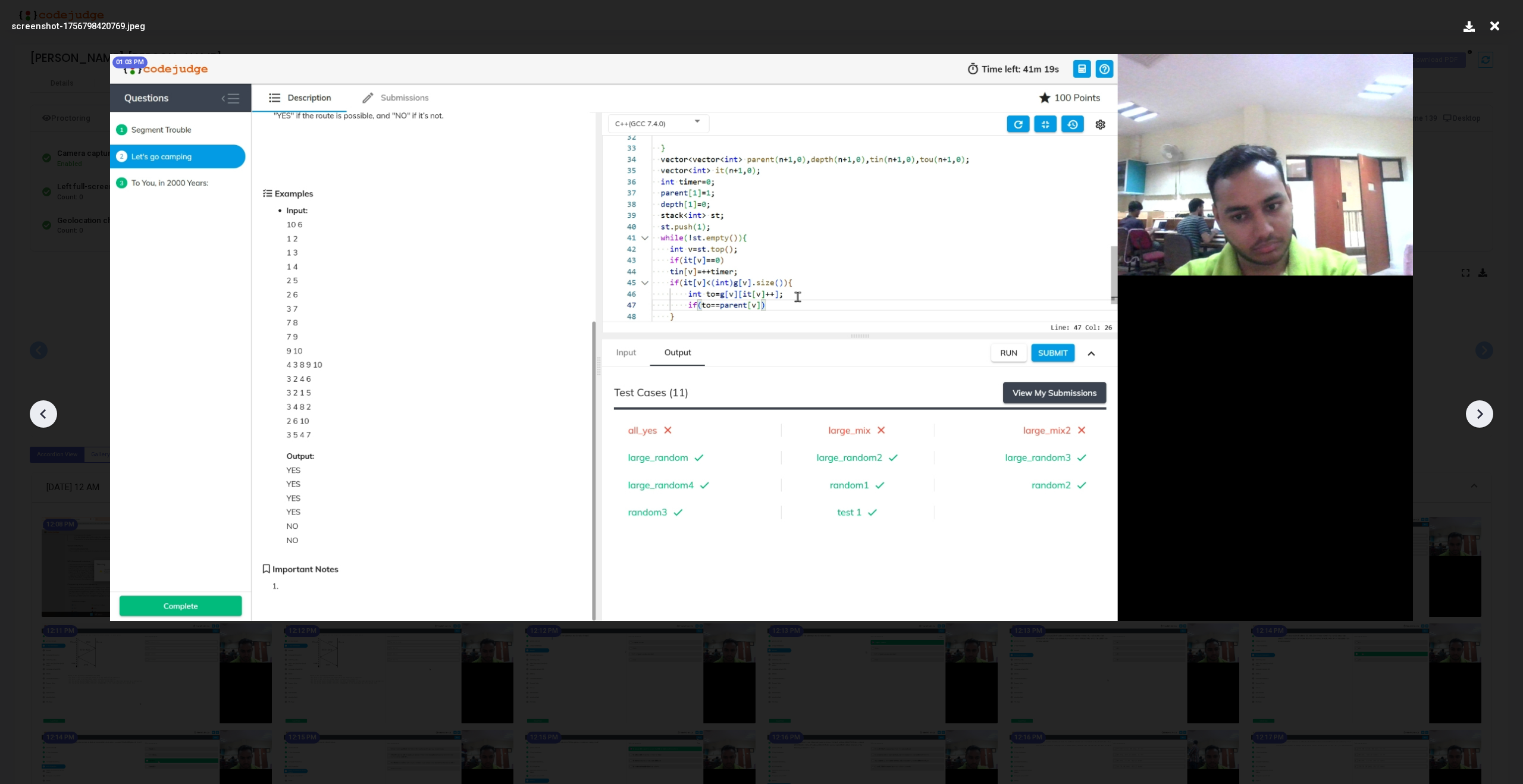
click at [35, 417] on icon at bounding box center [44, 414] width 18 height 18
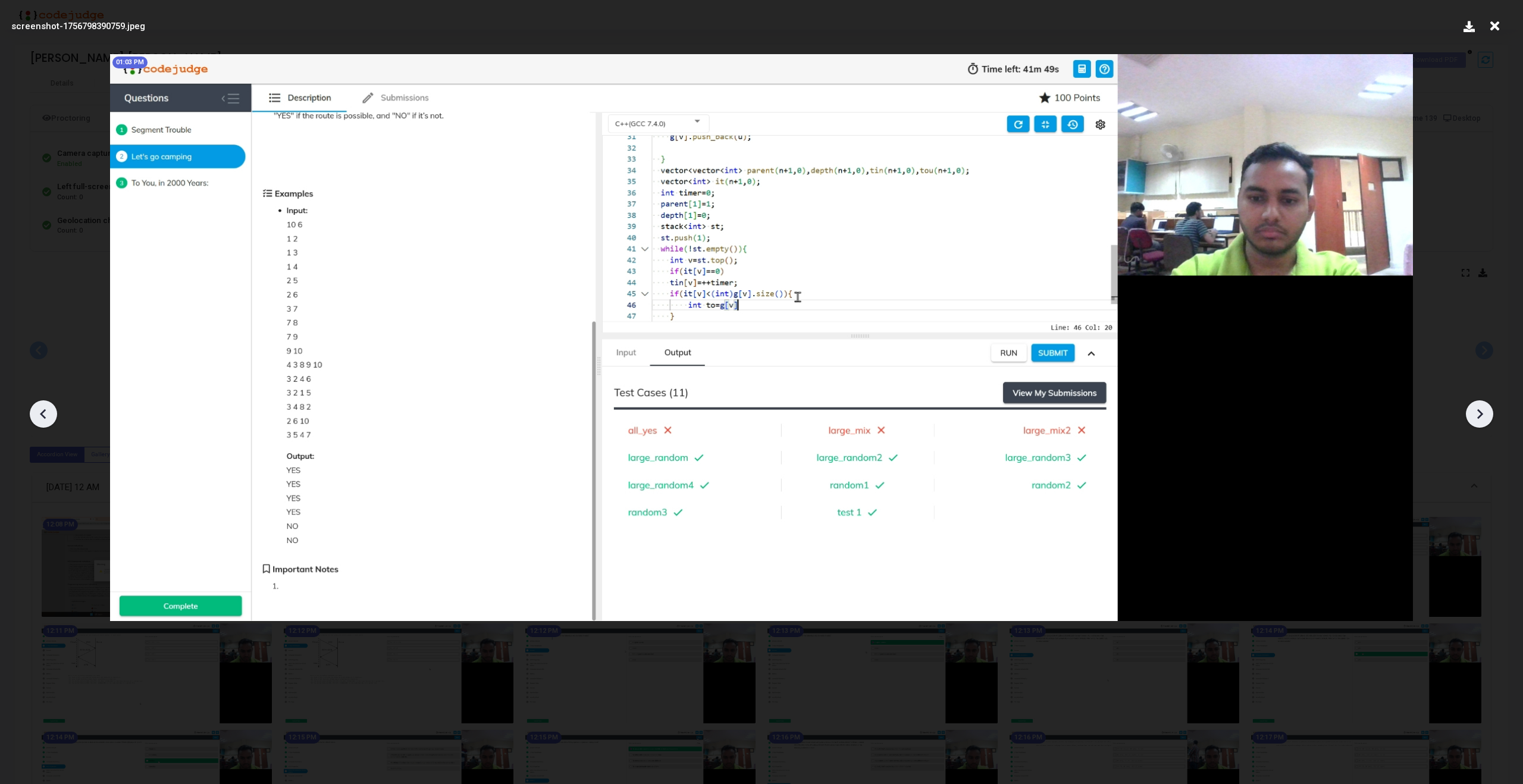
click at [35, 417] on icon at bounding box center [44, 414] width 18 height 18
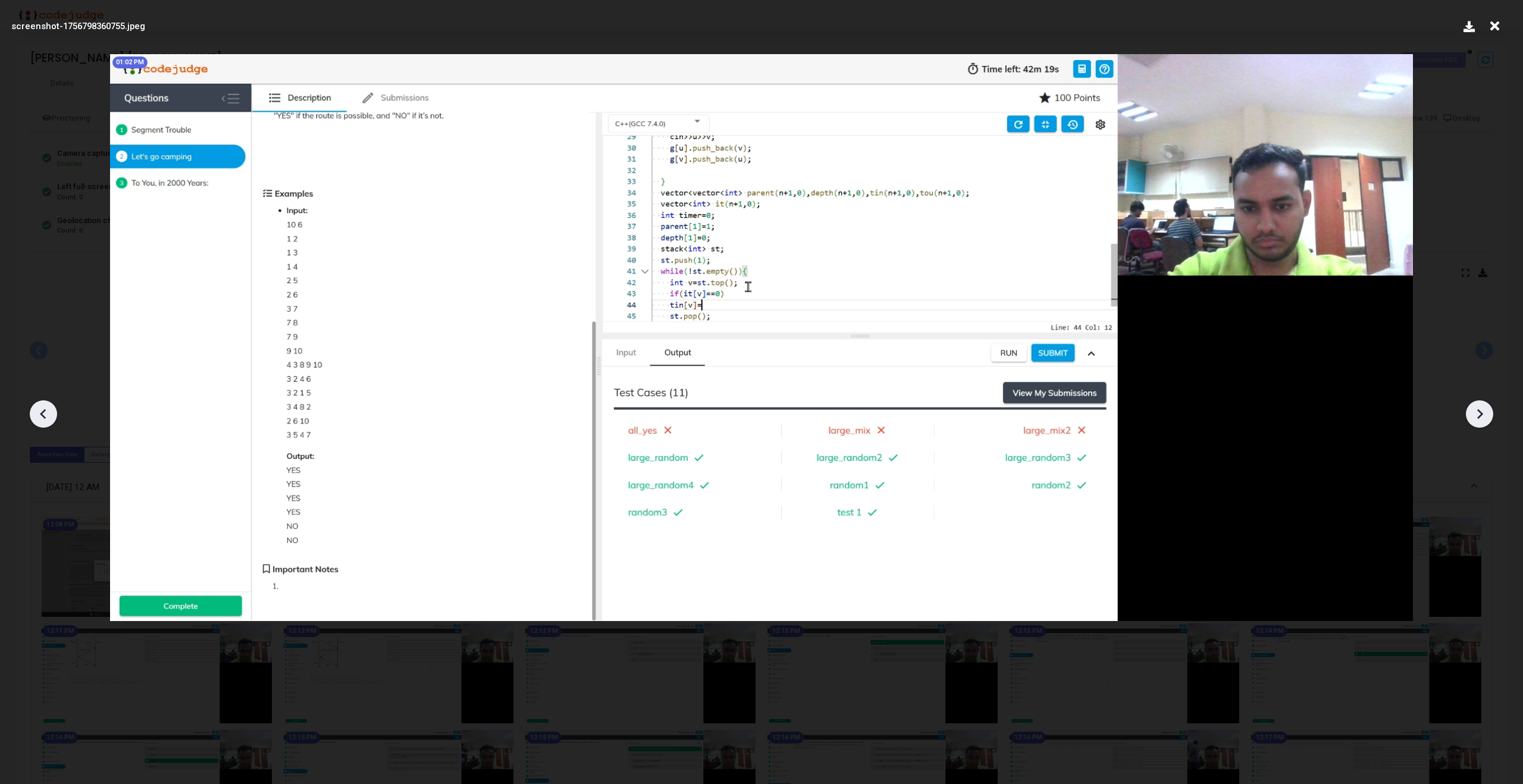
click at [1476, 415] on icon at bounding box center [1480, 414] width 18 height 18
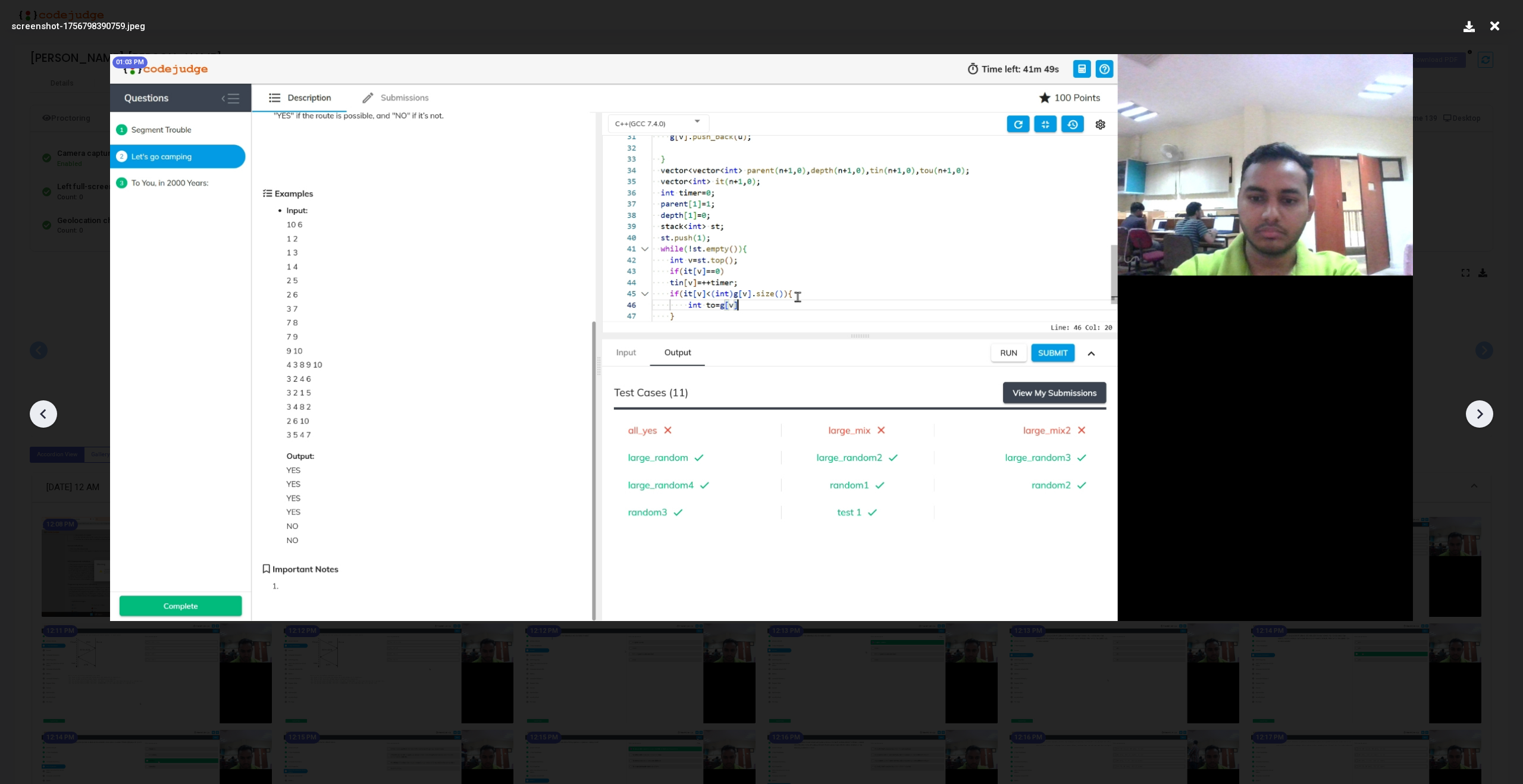
click at [1476, 415] on icon at bounding box center [1480, 414] width 18 height 18
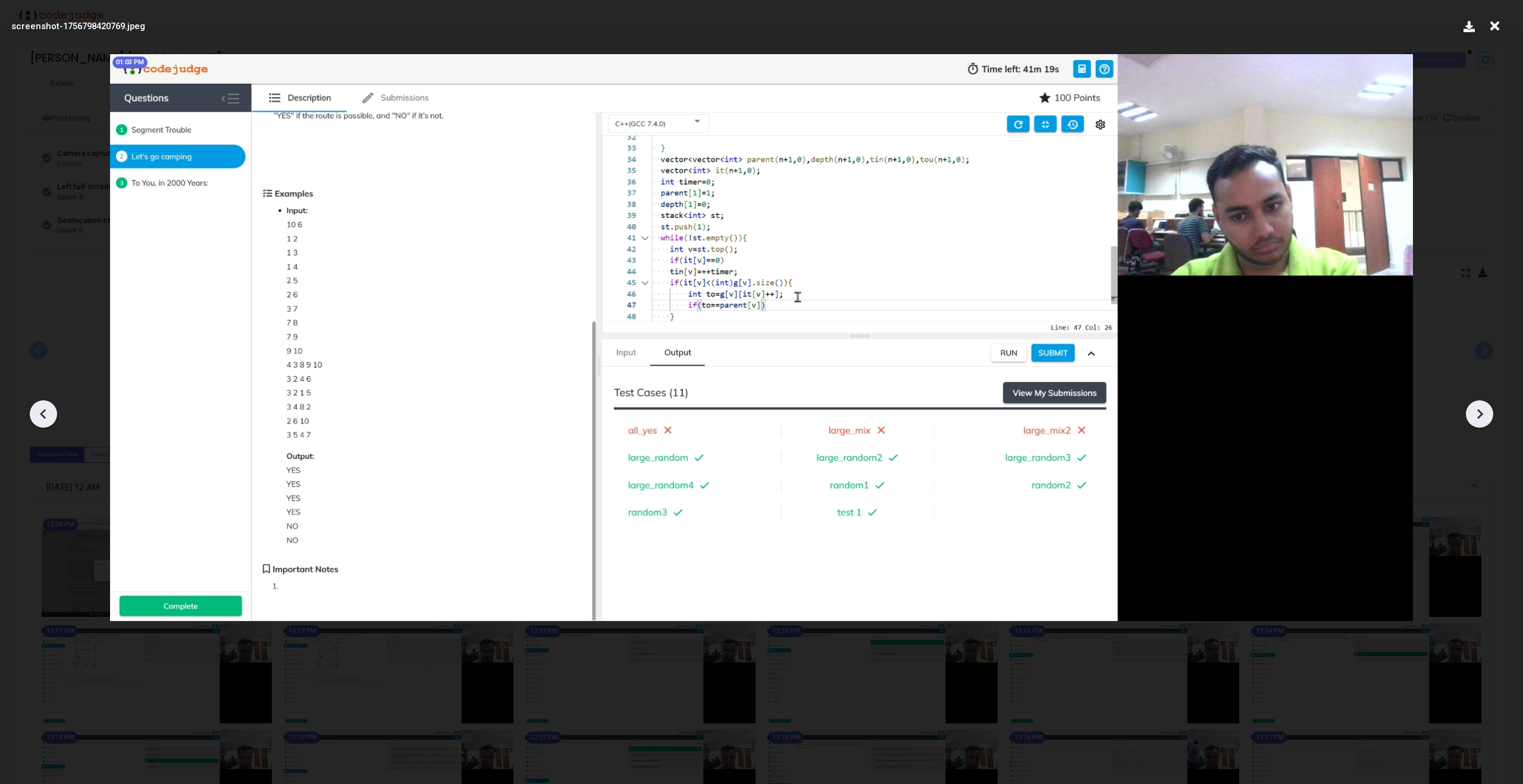
click at [1476, 415] on icon at bounding box center [1480, 414] width 18 height 18
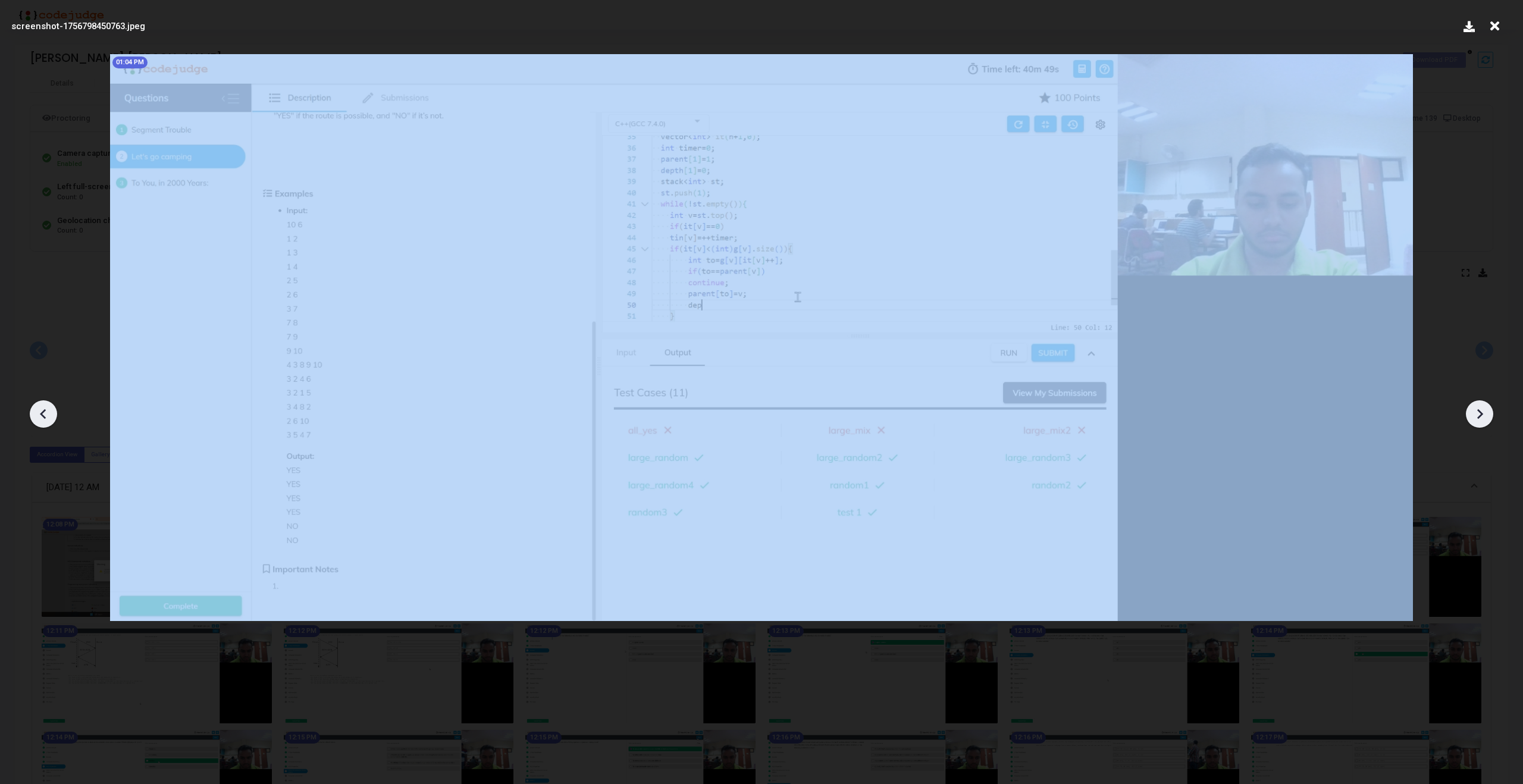
click at [1476, 415] on icon at bounding box center [1480, 414] width 18 height 18
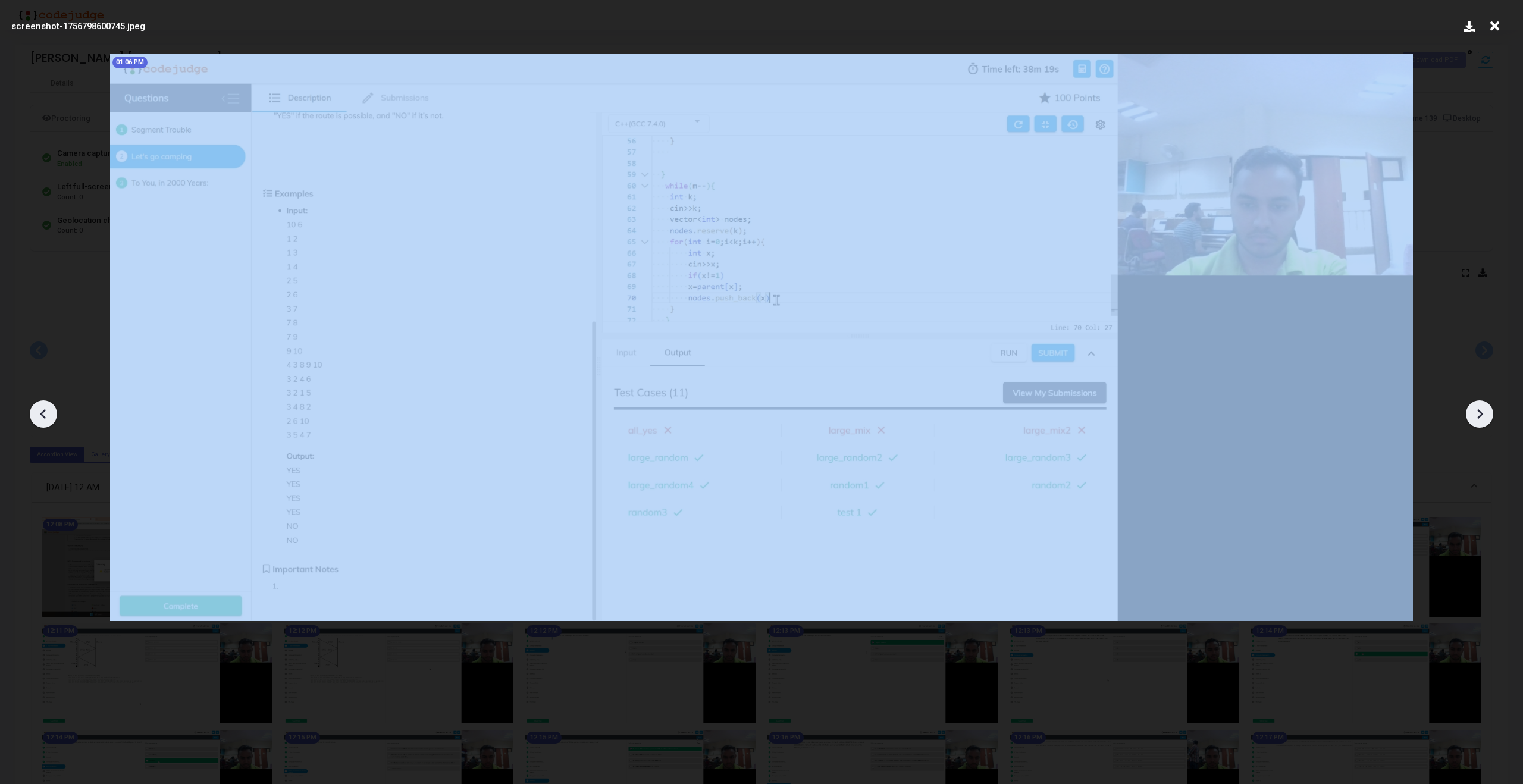
click at [1476, 415] on icon at bounding box center [1480, 414] width 18 height 18
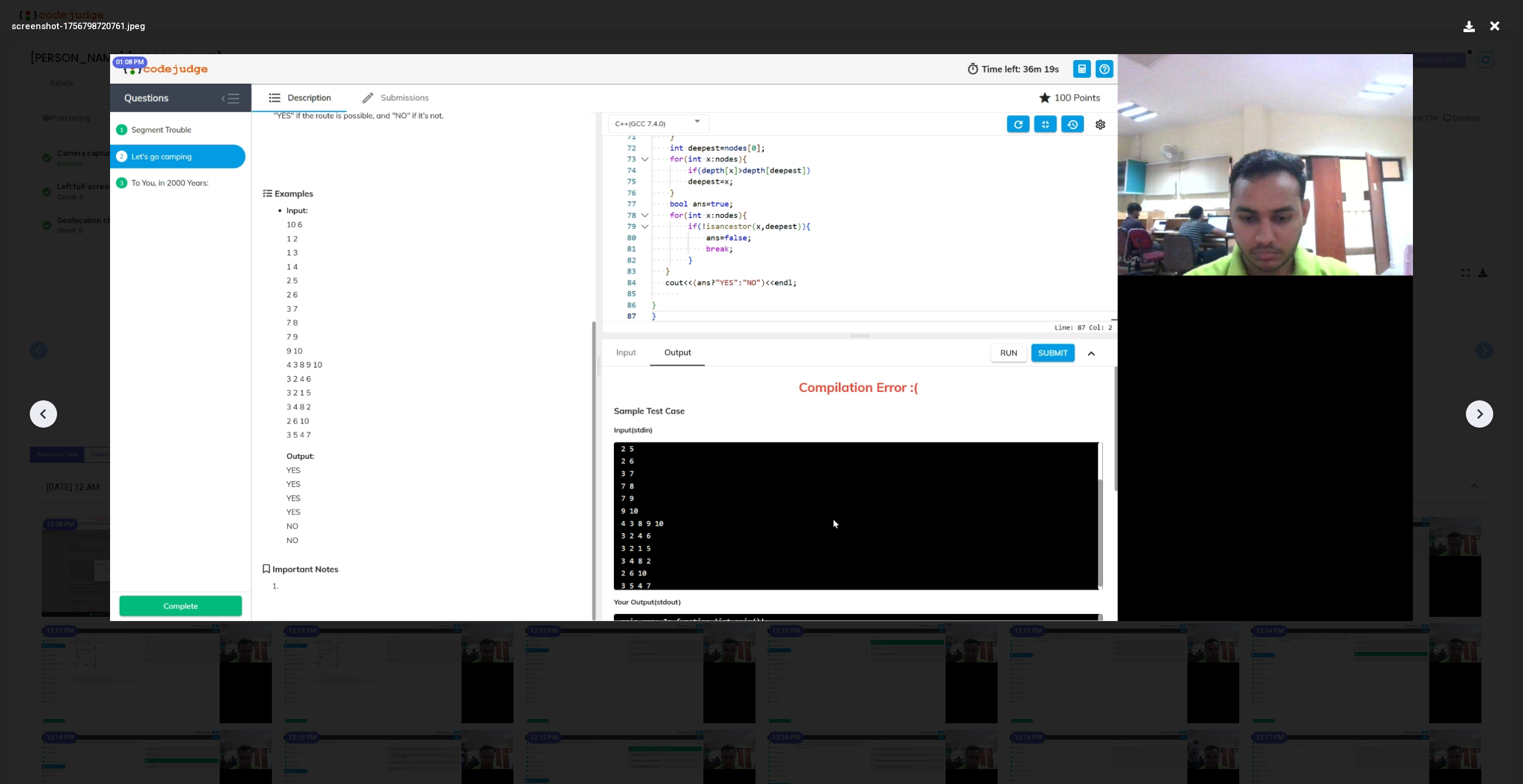
click at [1476, 415] on icon at bounding box center [1480, 414] width 18 height 18
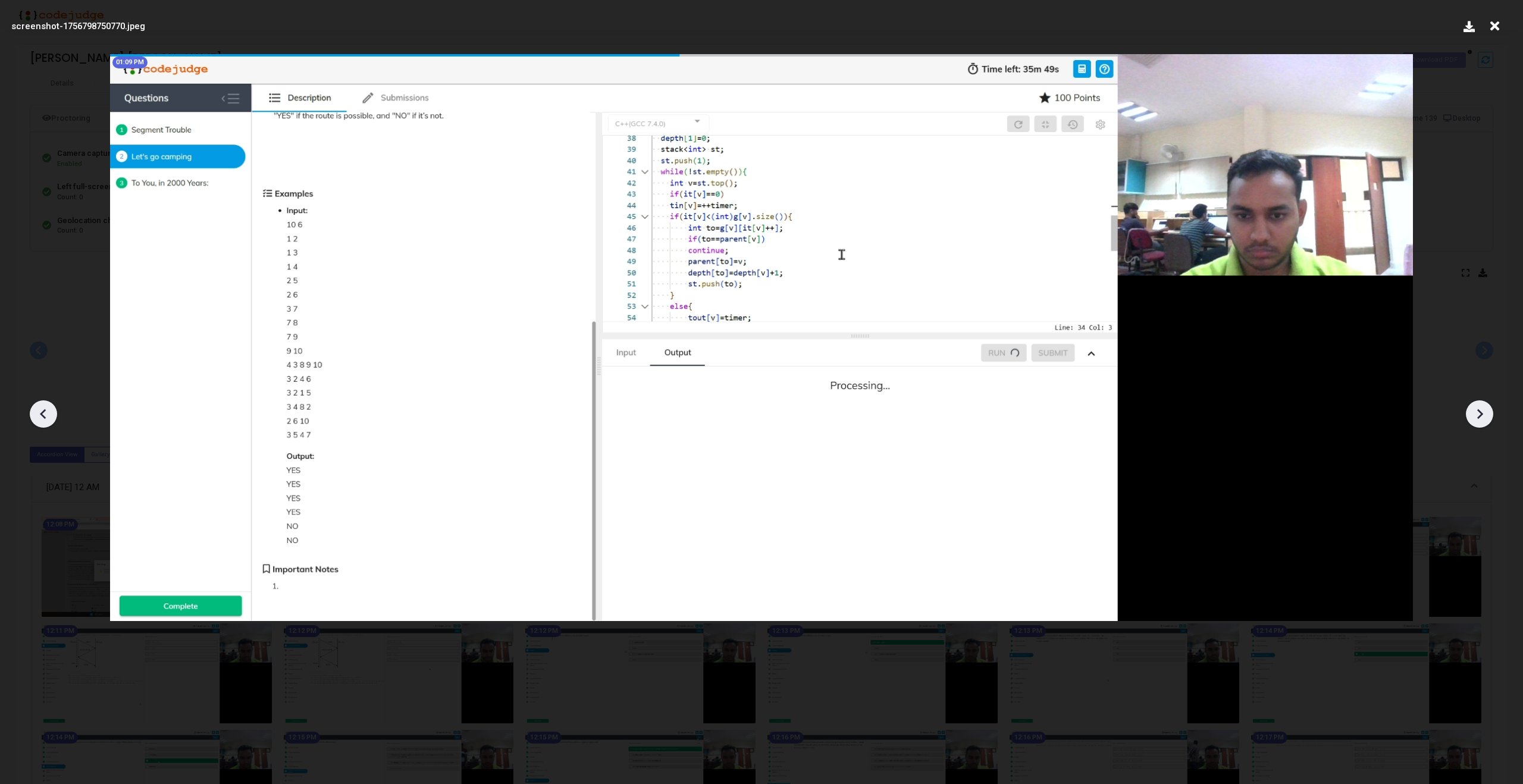
click at [1476, 415] on icon at bounding box center [1480, 414] width 18 height 18
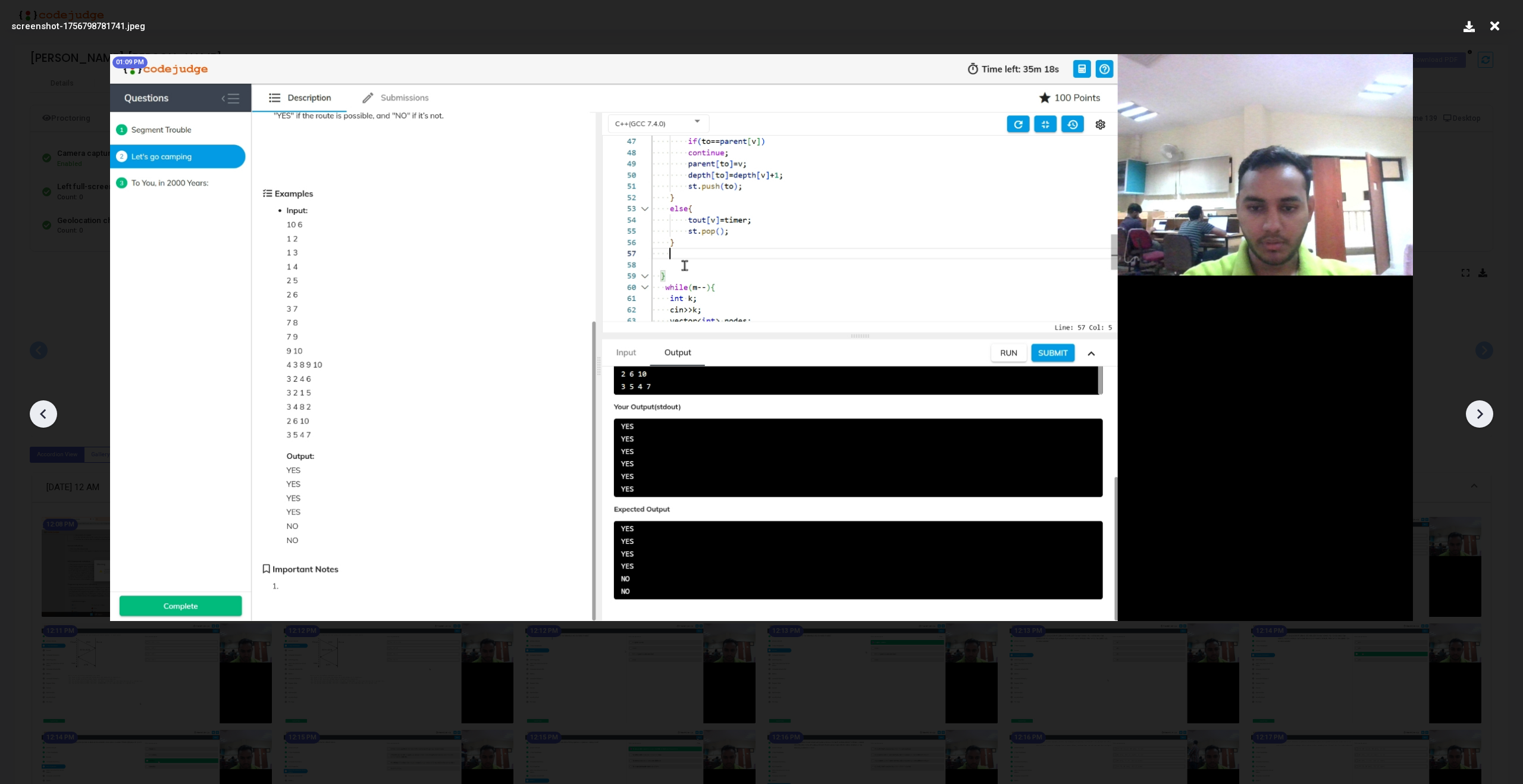
click at [1484, 412] on icon at bounding box center [1480, 414] width 18 height 18
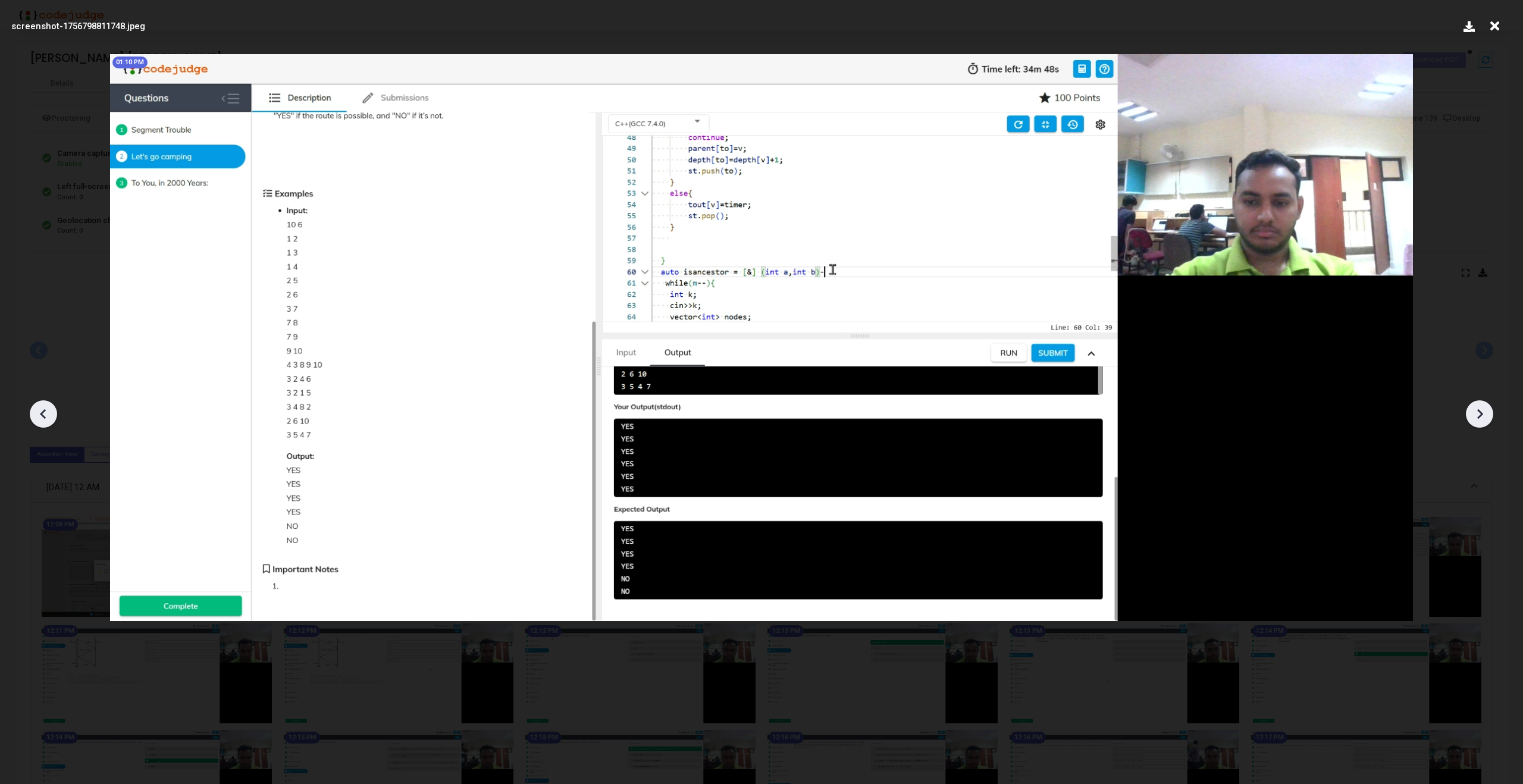
click at [1484, 412] on icon at bounding box center [1480, 414] width 18 height 18
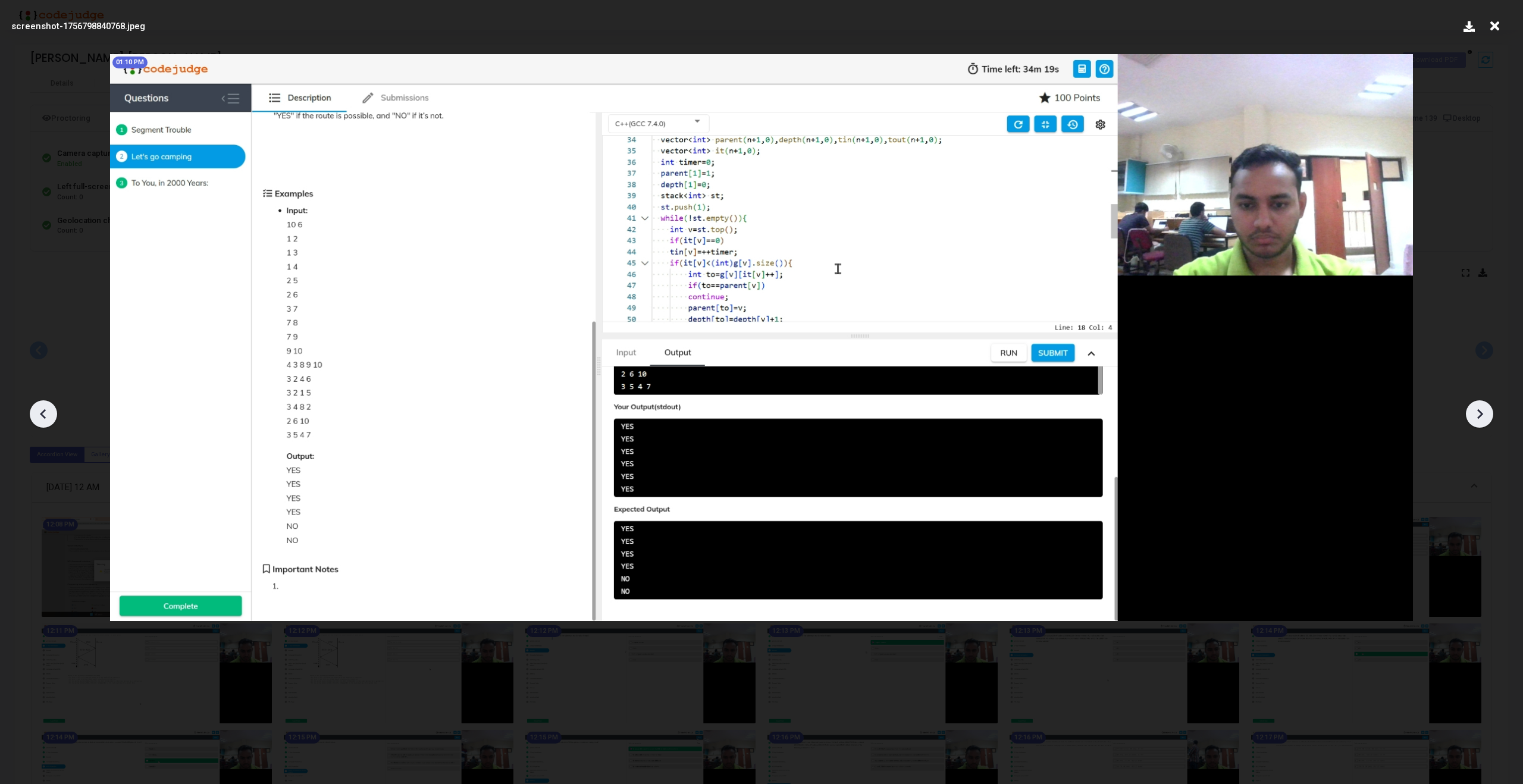
click at [1484, 412] on icon at bounding box center [1480, 414] width 18 height 18
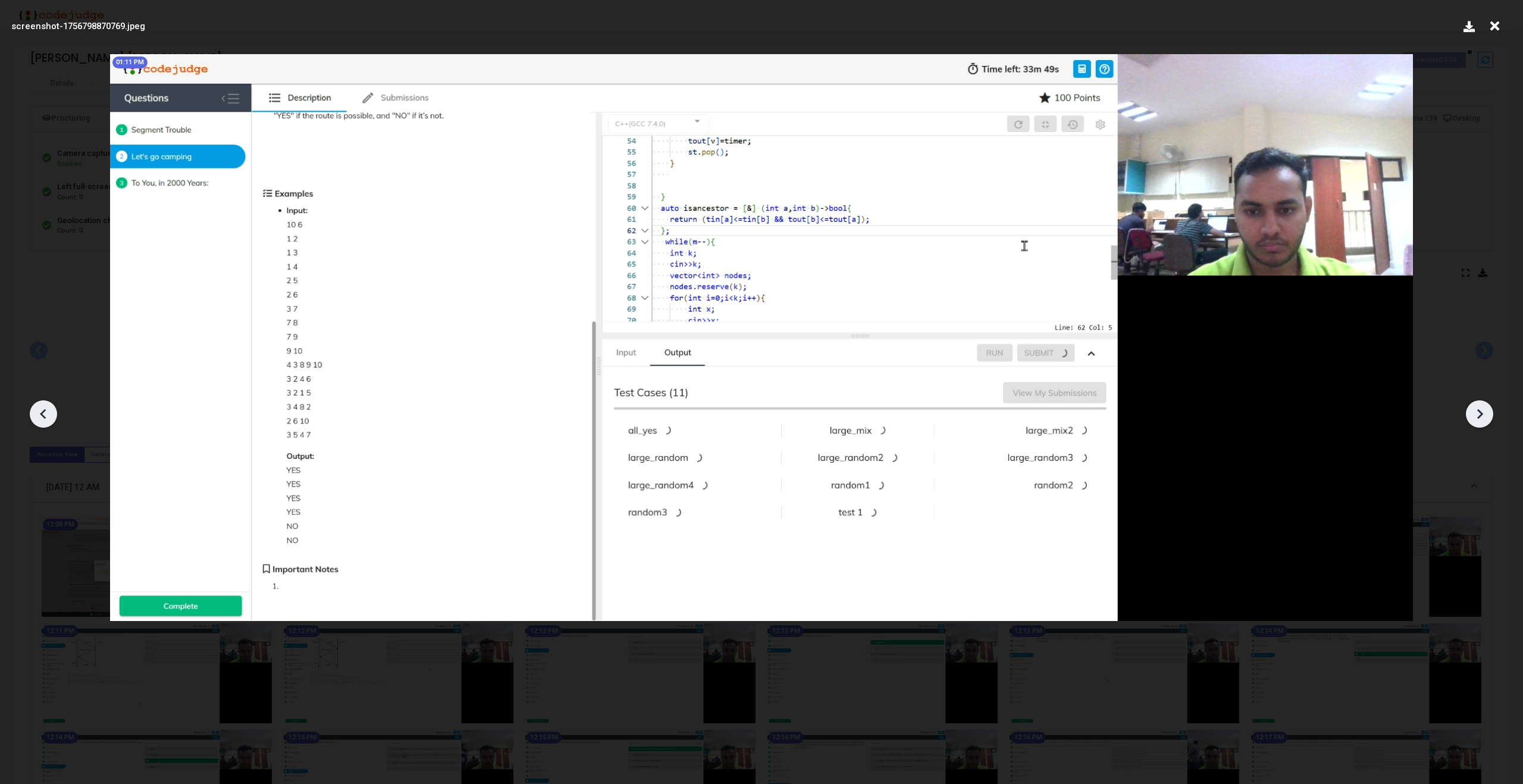
click at [1484, 412] on icon at bounding box center [1480, 414] width 18 height 18
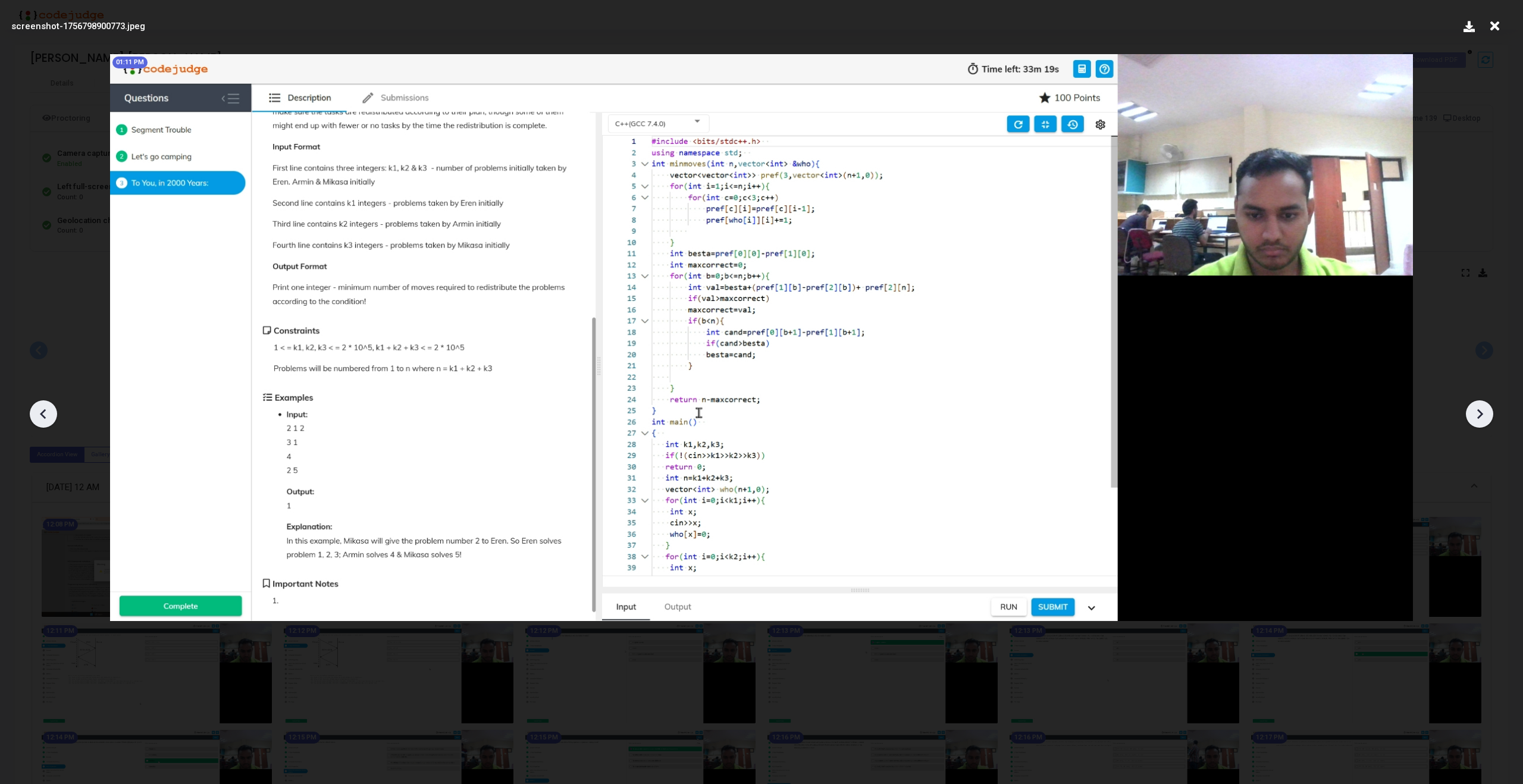
click at [1484, 412] on icon at bounding box center [1480, 414] width 18 height 18
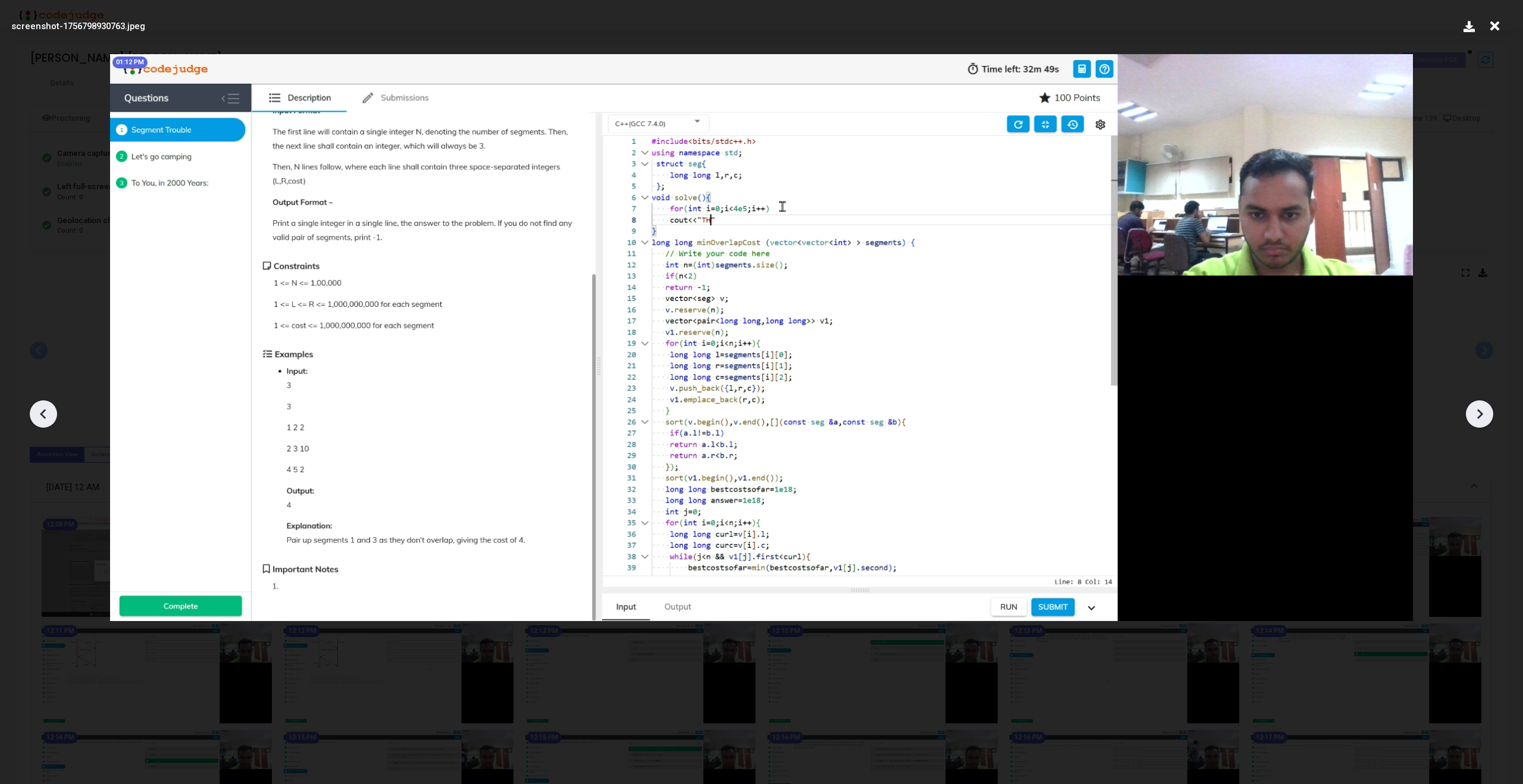
click at [1484, 412] on icon at bounding box center [1480, 414] width 18 height 18
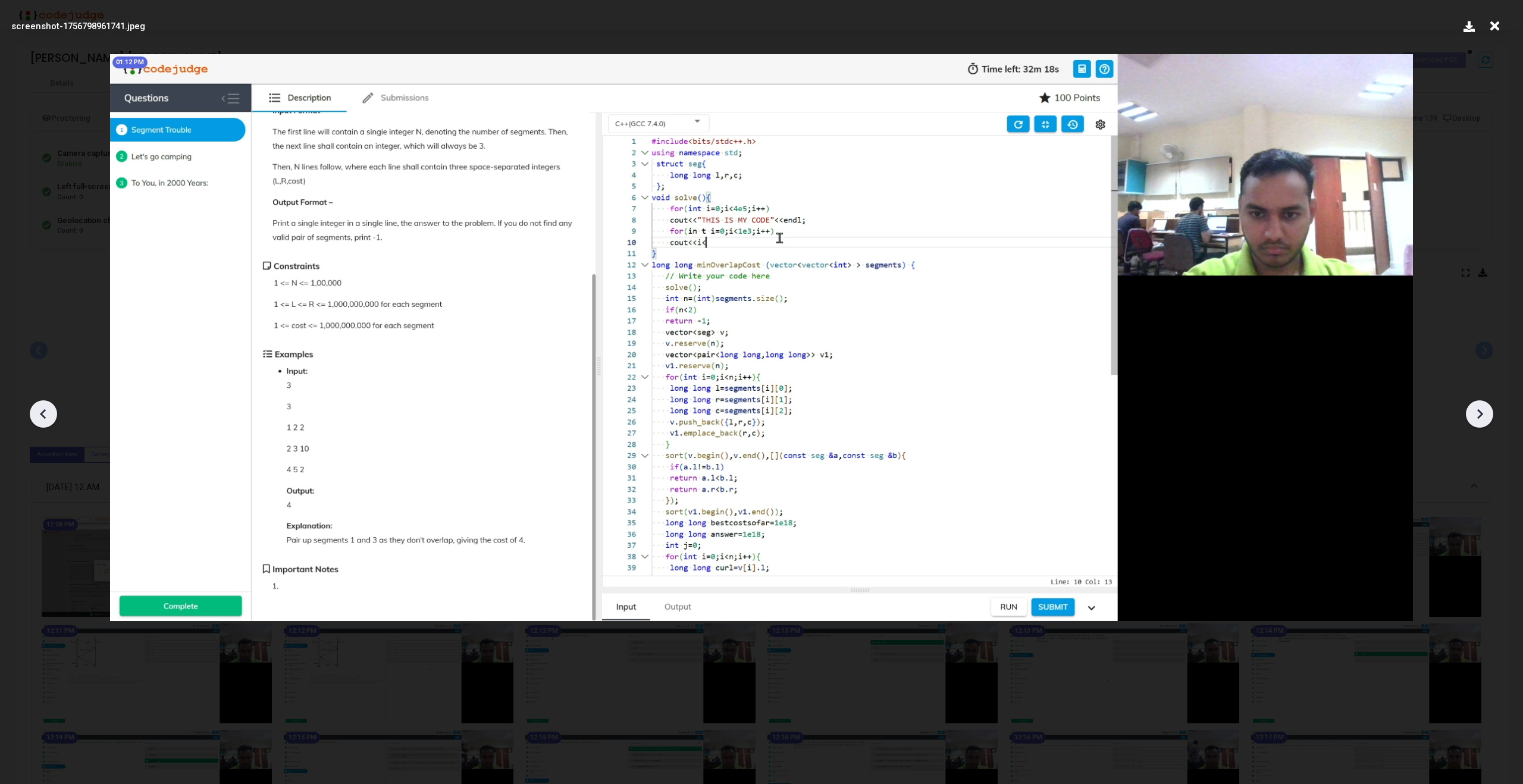
click at [1484, 412] on icon at bounding box center [1480, 414] width 18 height 18
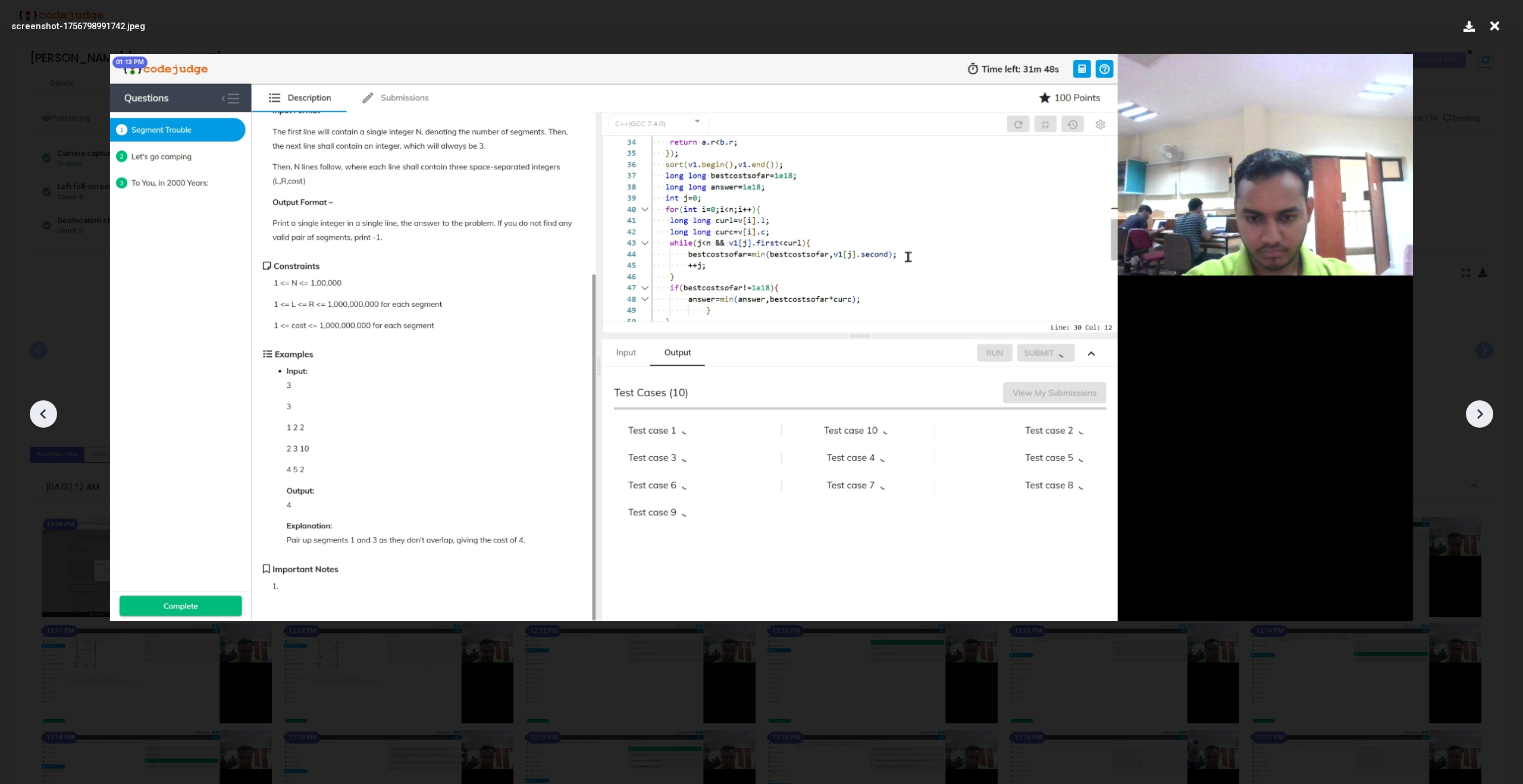
click at [1484, 412] on icon at bounding box center [1480, 414] width 18 height 18
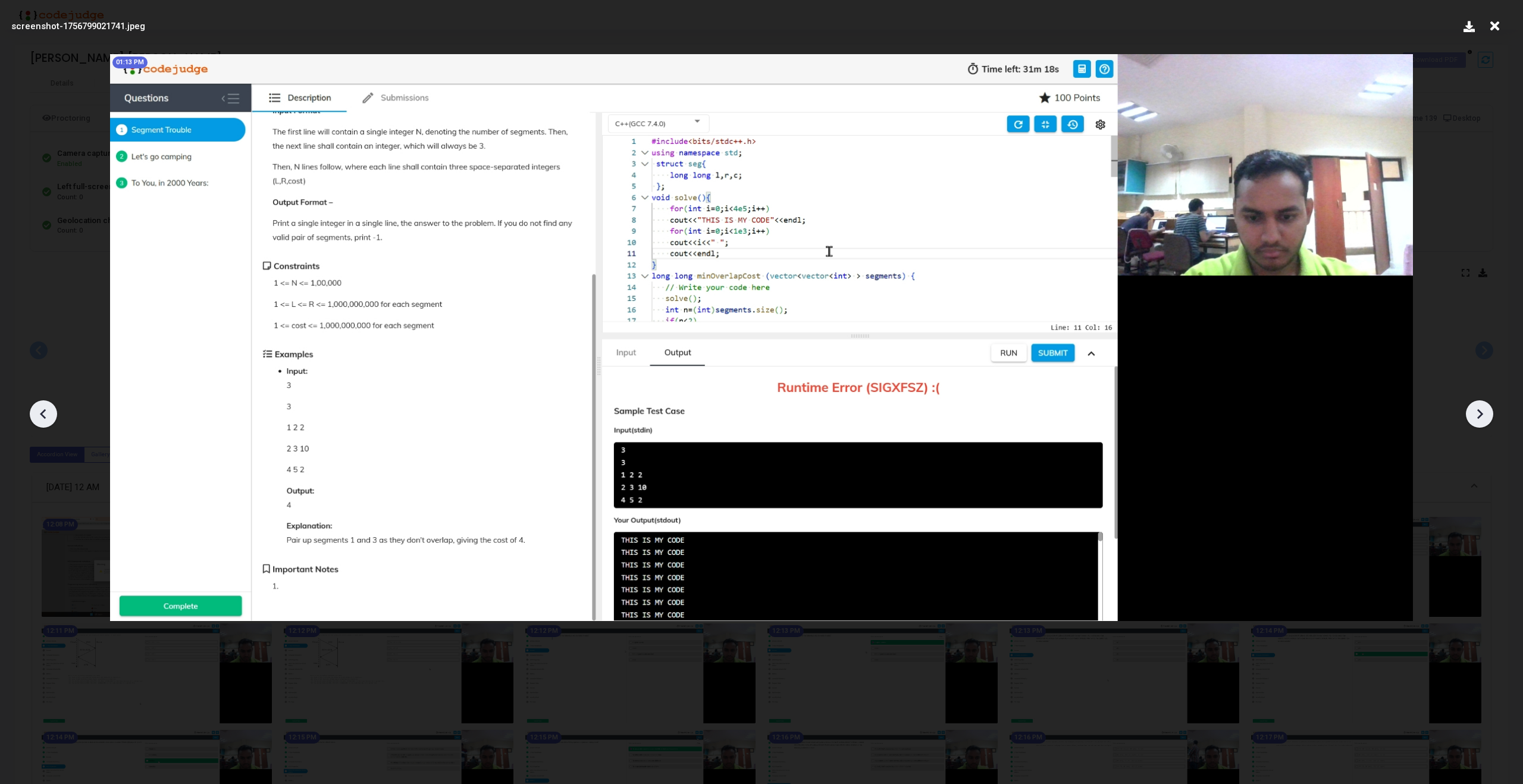
click at [1484, 412] on icon at bounding box center [1480, 414] width 18 height 18
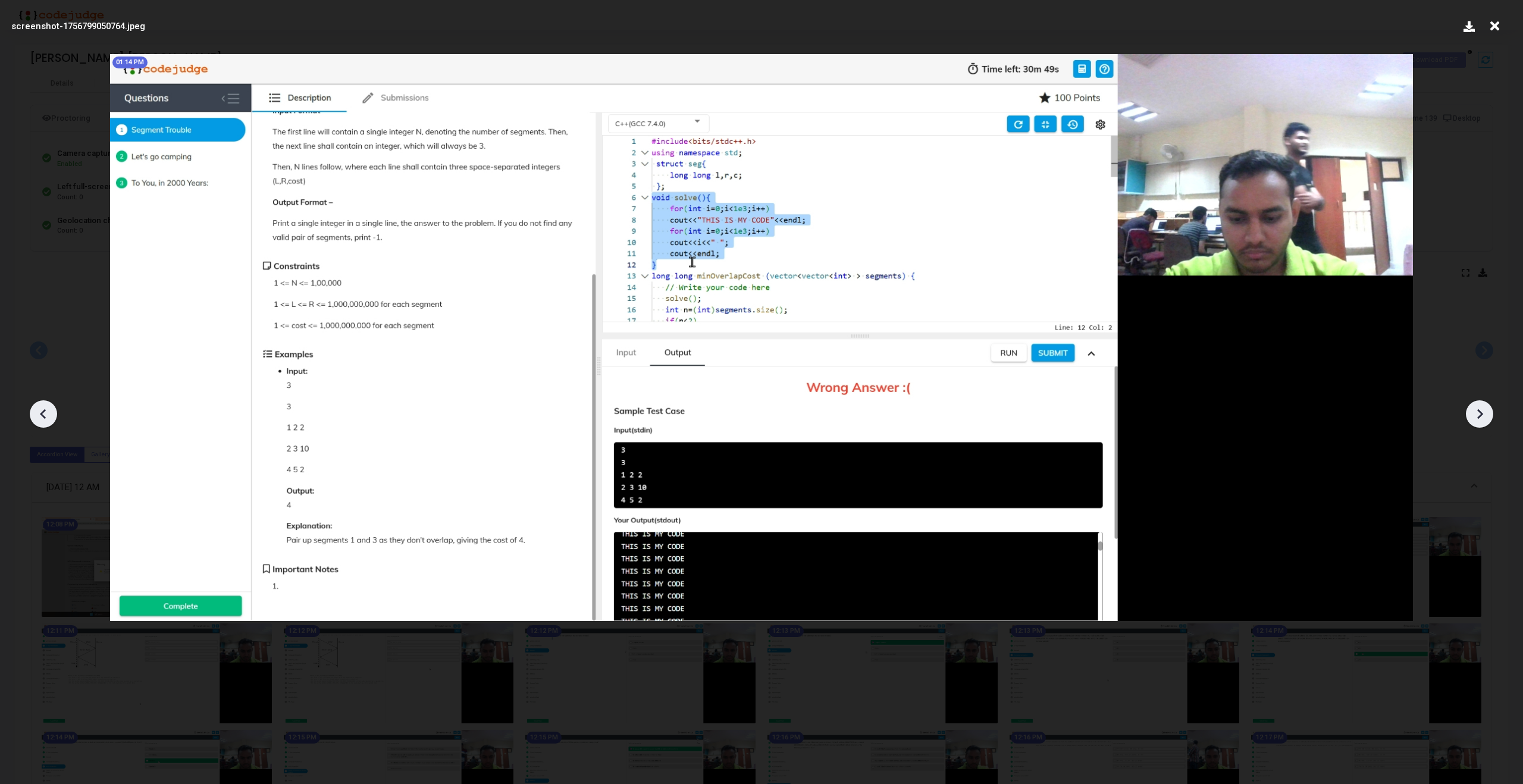
click at [1484, 412] on icon at bounding box center [1480, 414] width 18 height 18
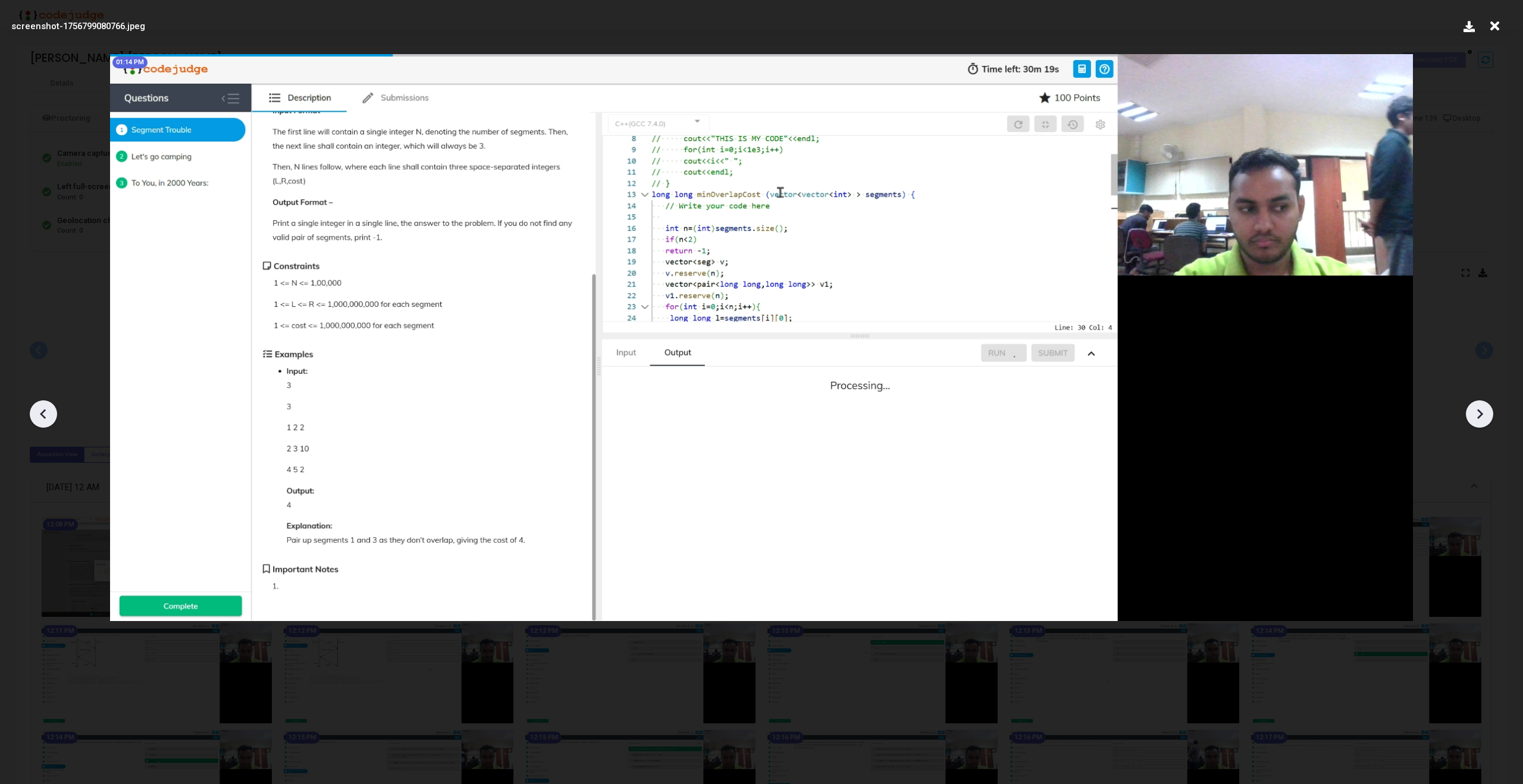
click at [49, 417] on icon at bounding box center [44, 414] width 18 height 18
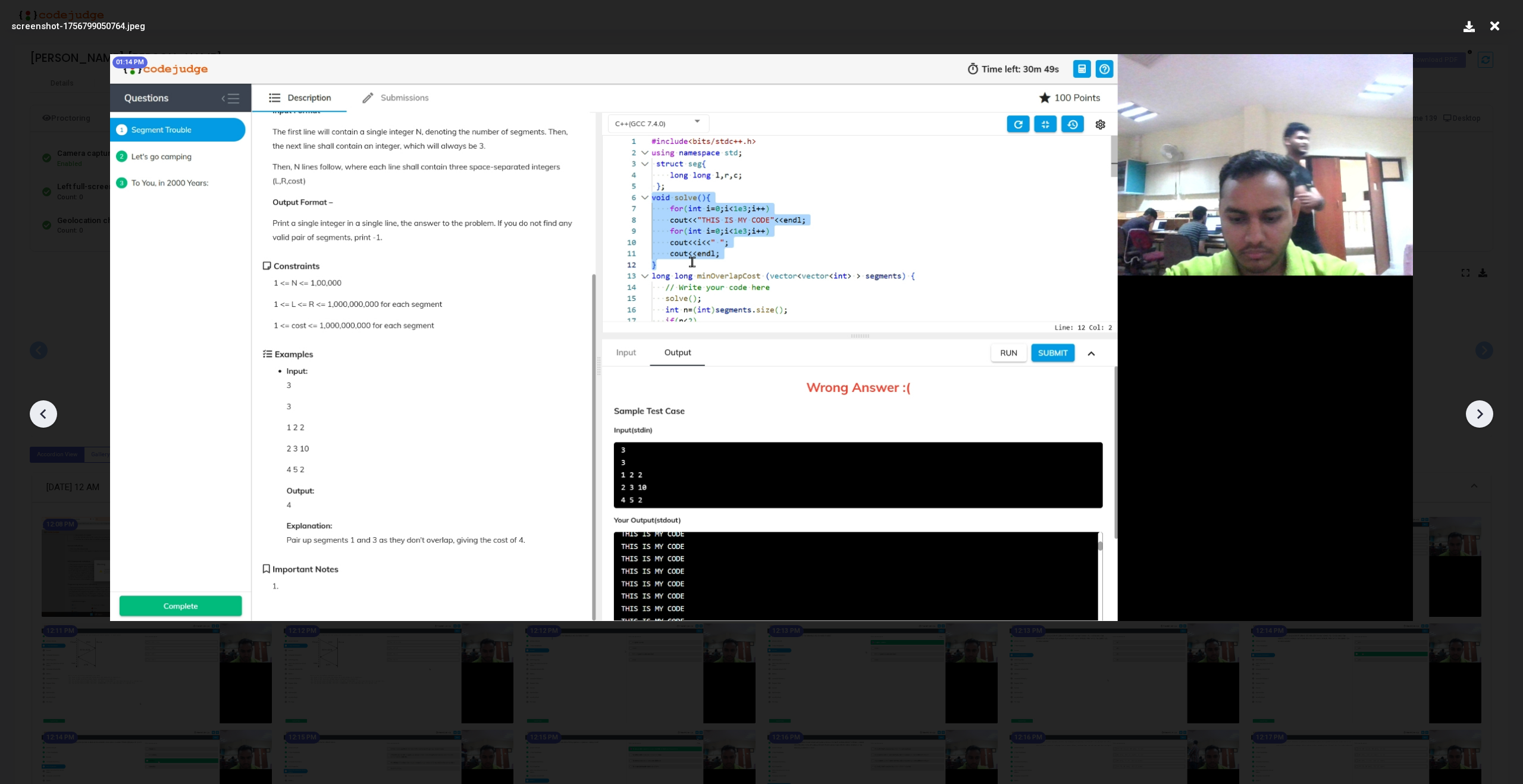
click at [1481, 416] on icon at bounding box center [1480, 414] width 18 height 18
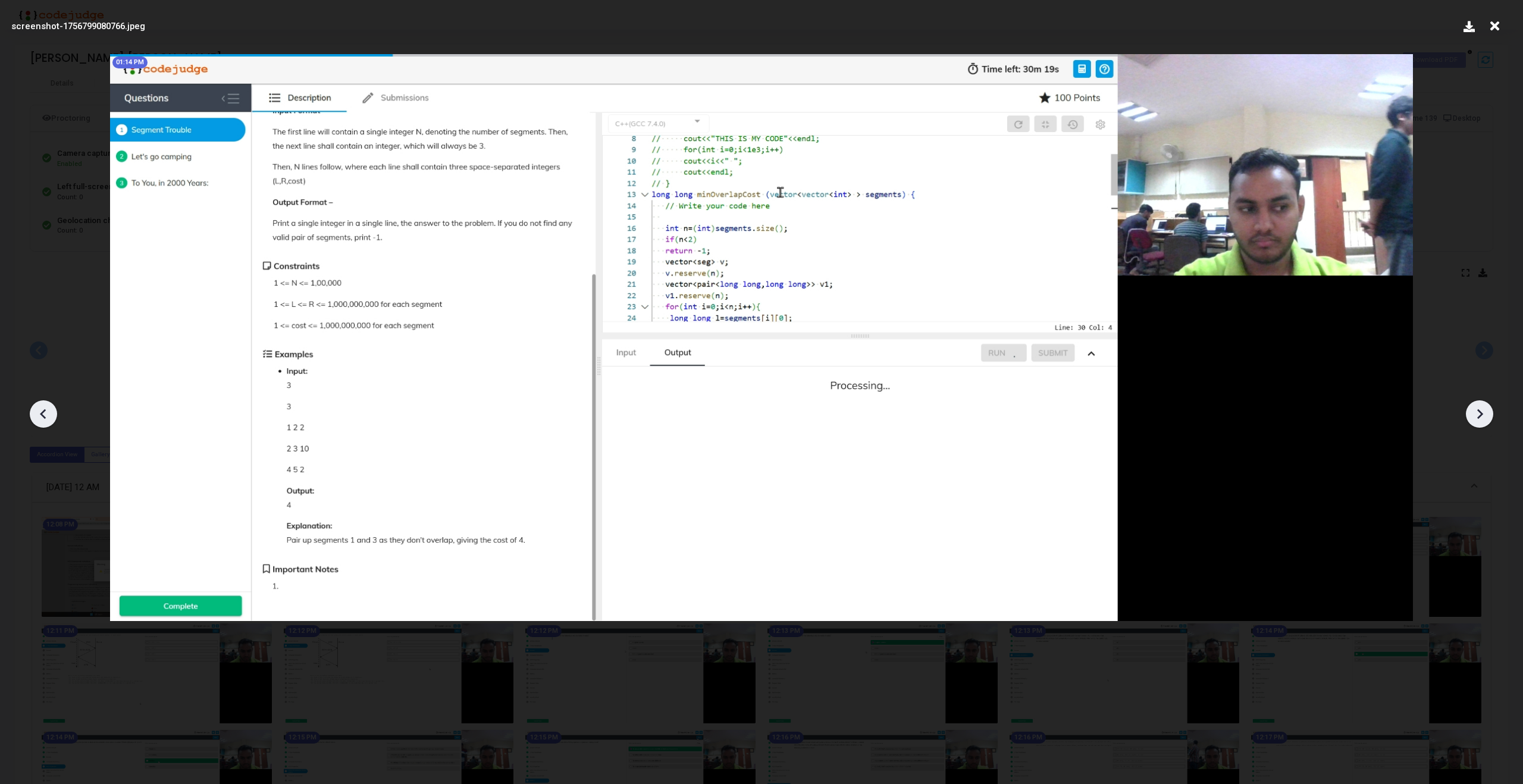
click at [1481, 416] on icon at bounding box center [1480, 414] width 18 height 18
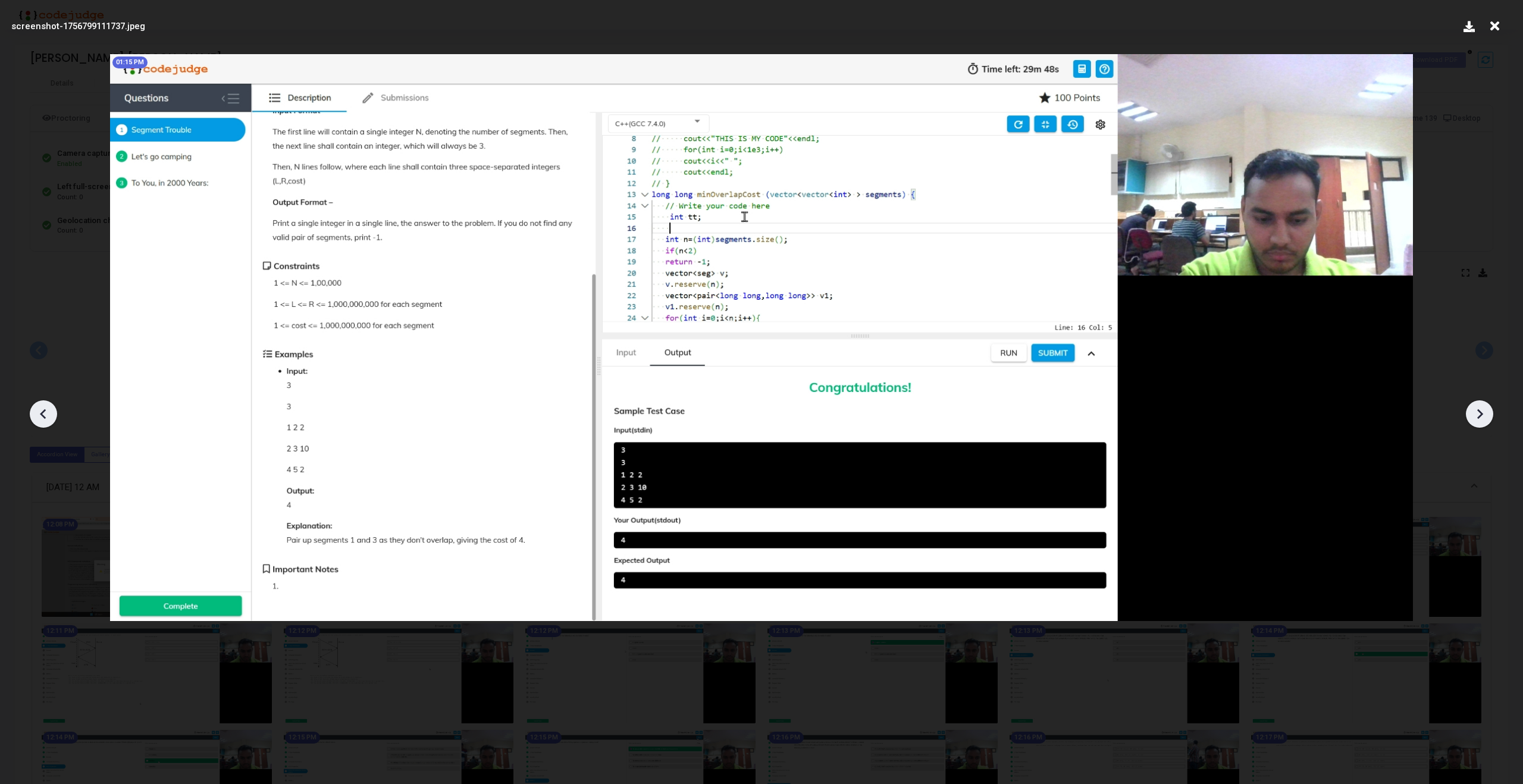
click at [1481, 416] on icon at bounding box center [1480, 414] width 18 height 18
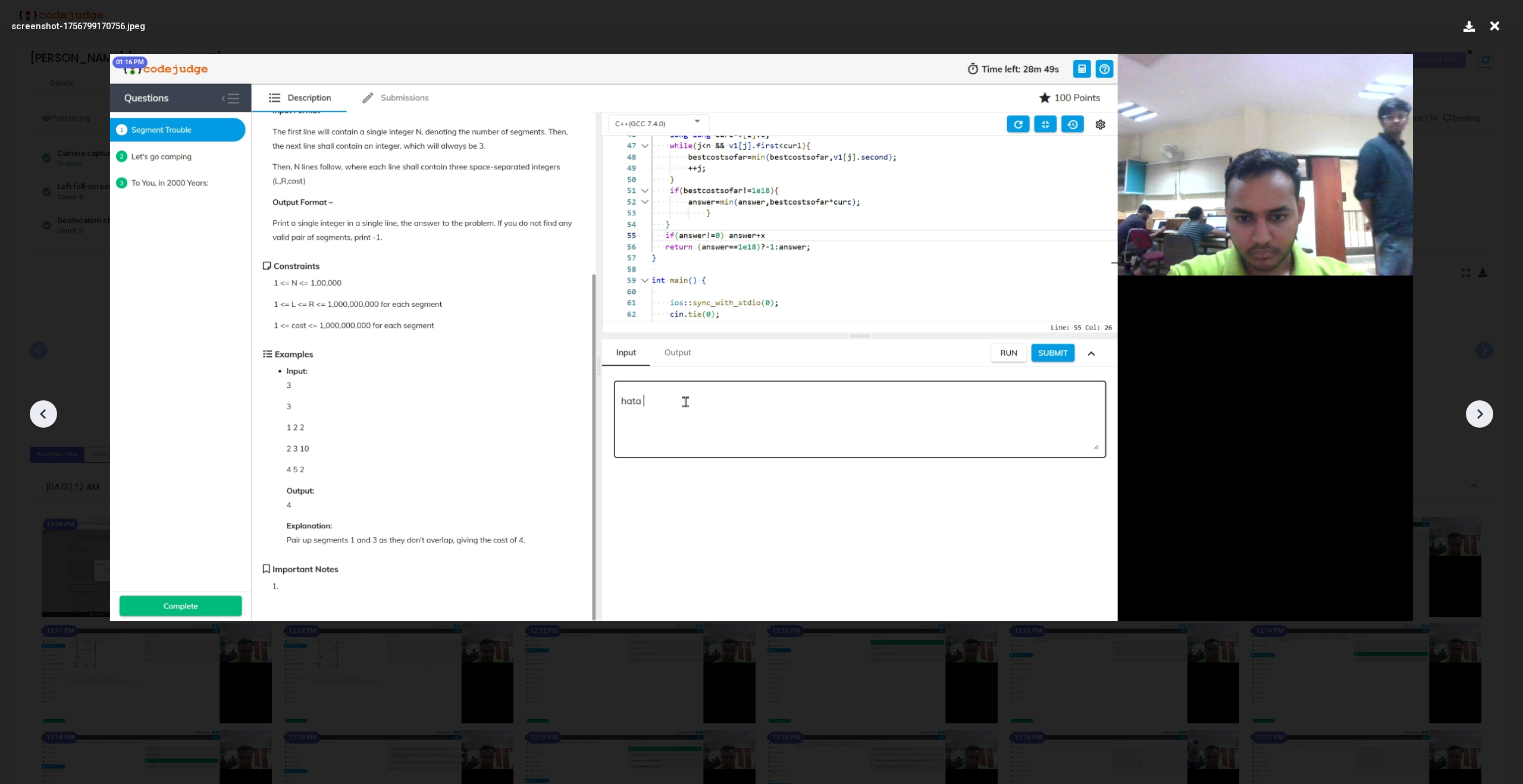
click at [1481, 416] on icon at bounding box center [1480, 414] width 18 height 18
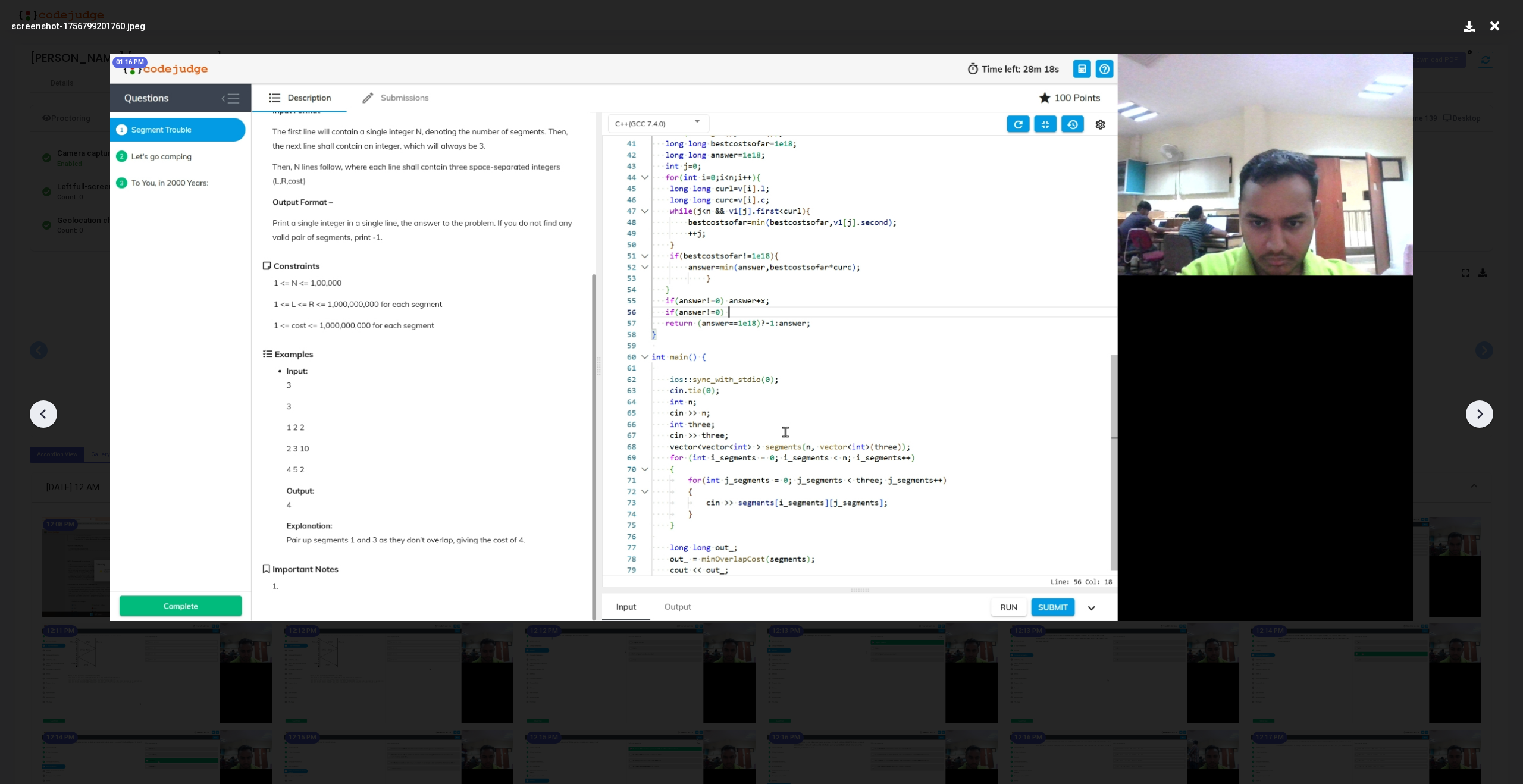
click at [46, 415] on icon at bounding box center [44, 414] width 18 height 18
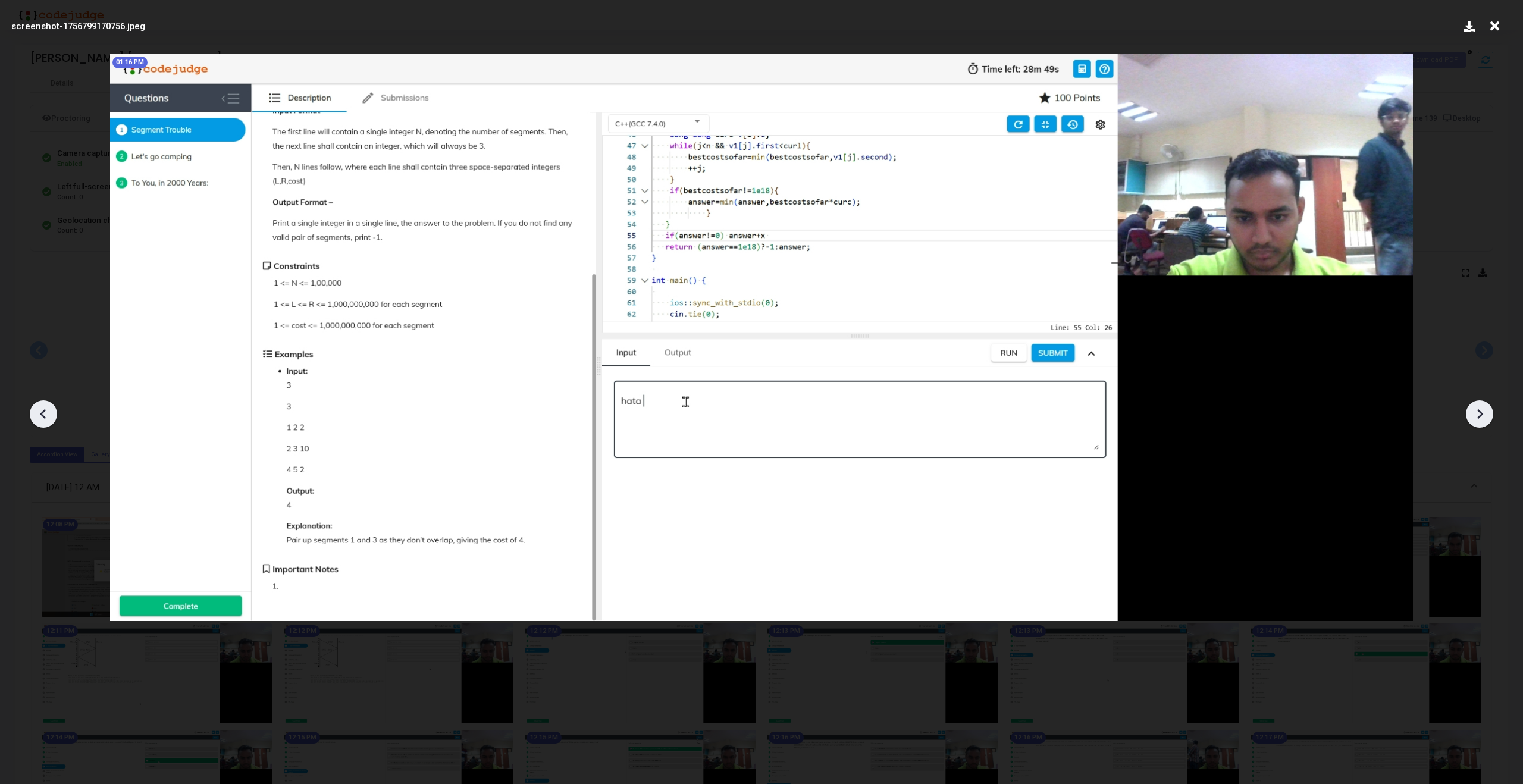
click at [54, 408] on div at bounding box center [44, 414] width 28 height 28
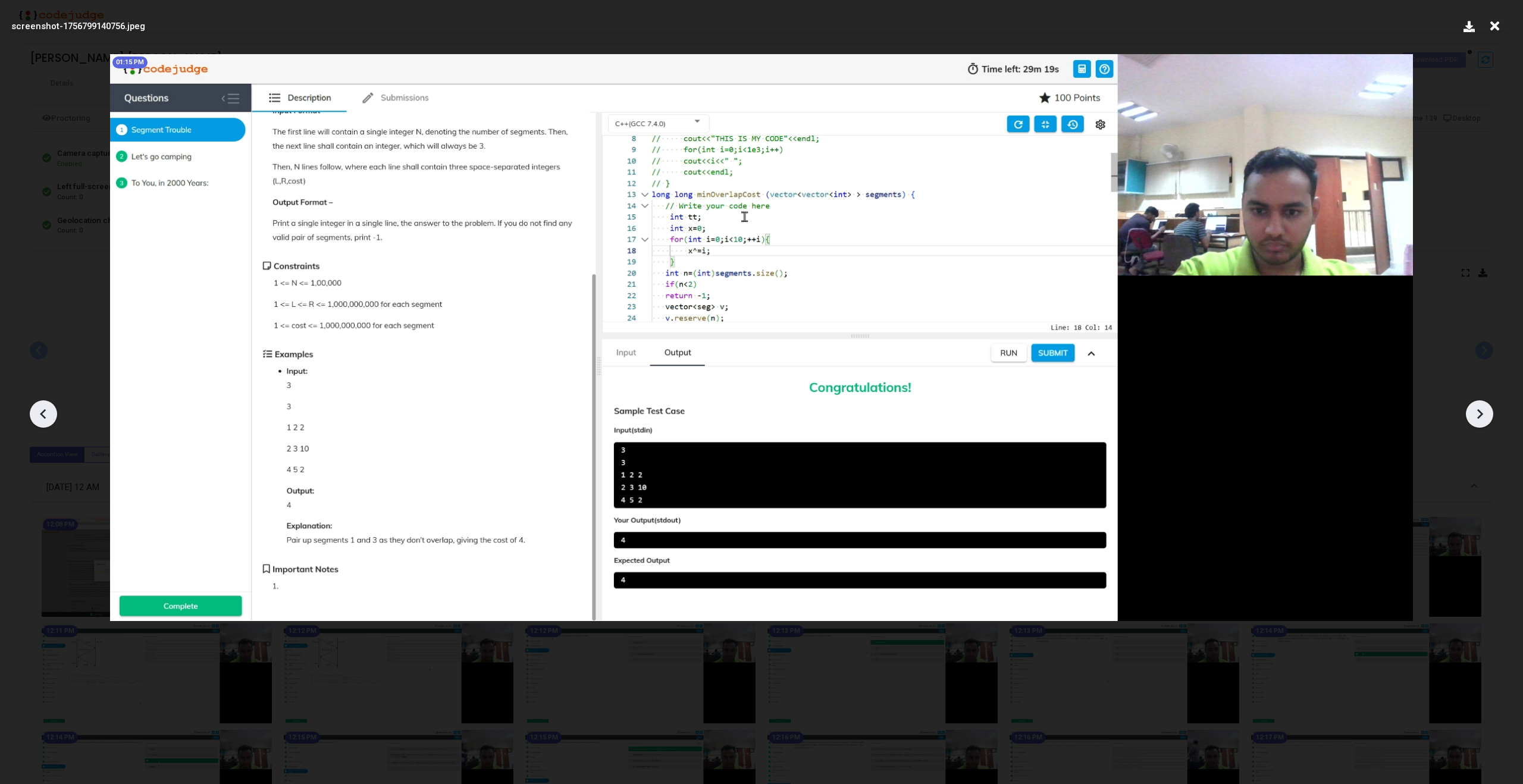
click at [1495, 20] on icon at bounding box center [1495, 26] width 19 height 23
